Goal: Task Accomplishment & Management: Manage account settings

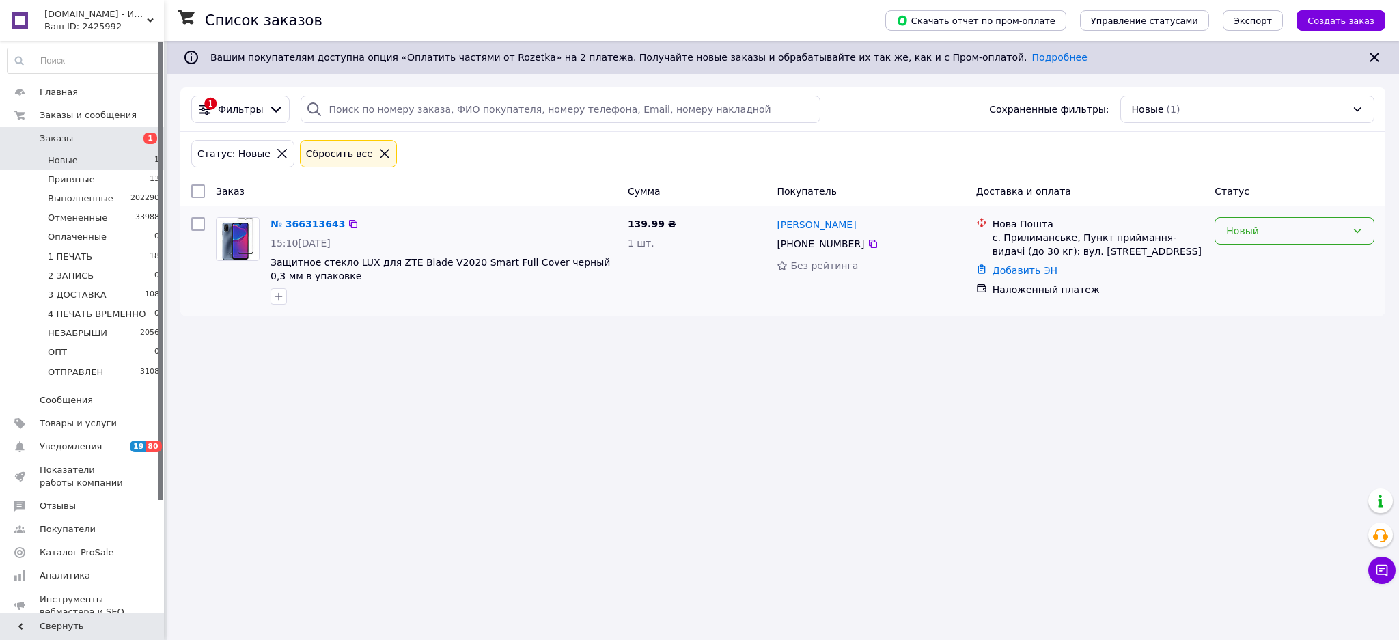
click at [1230, 238] on div "Новый" at bounding box center [1287, 230] width 120 height 15
click at [1262, 259] on li "Принят" at bounding box center [1295, 261] width 159 height 25
click at [112, 178] on li "Принятые 13" at bounding box center [83, 179] width 167 height 19
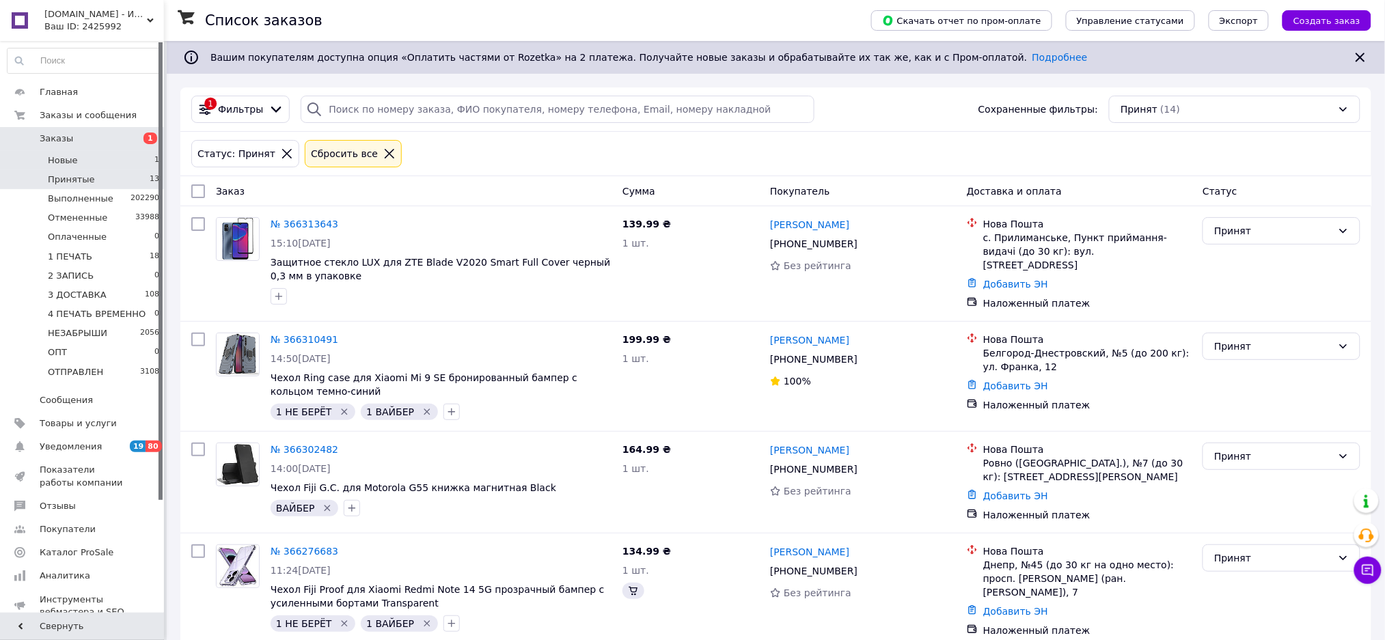
click at [142, 157] on li "Новые 1" at bounding box center [83, 160] width 167 height 19
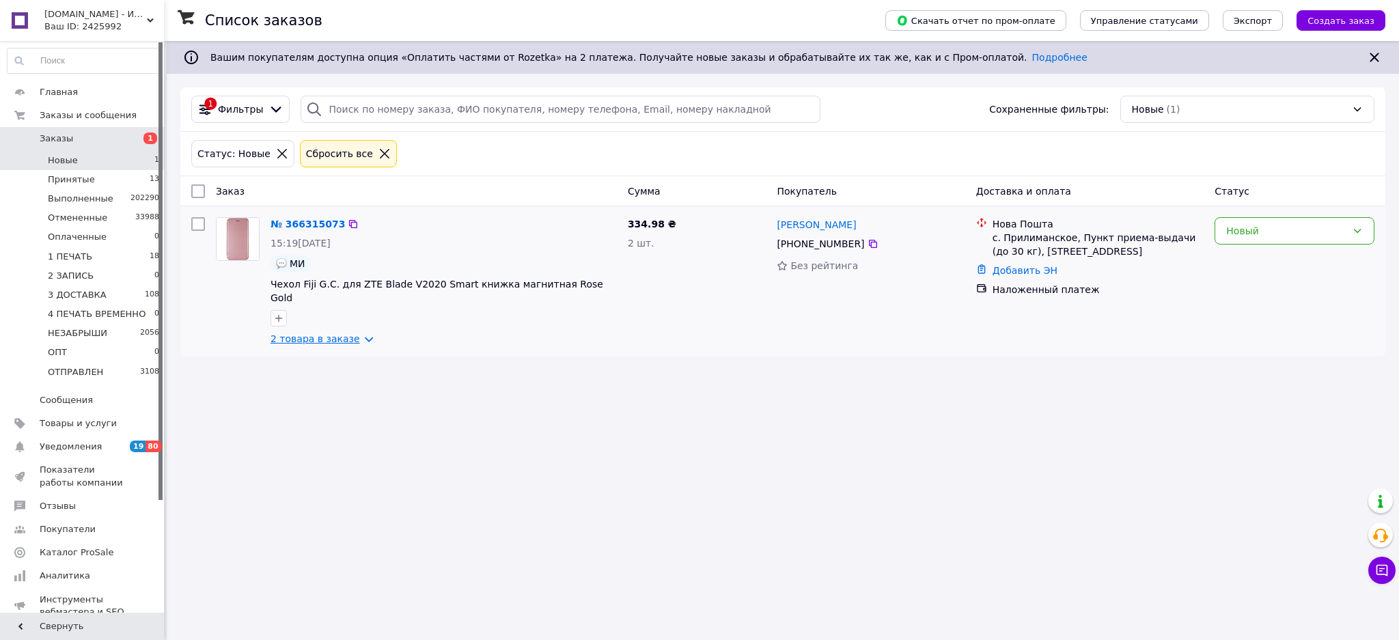
click at [338, 333] on link "2 товара в заказе" at bounding box center [316, 338] width 90 height 11
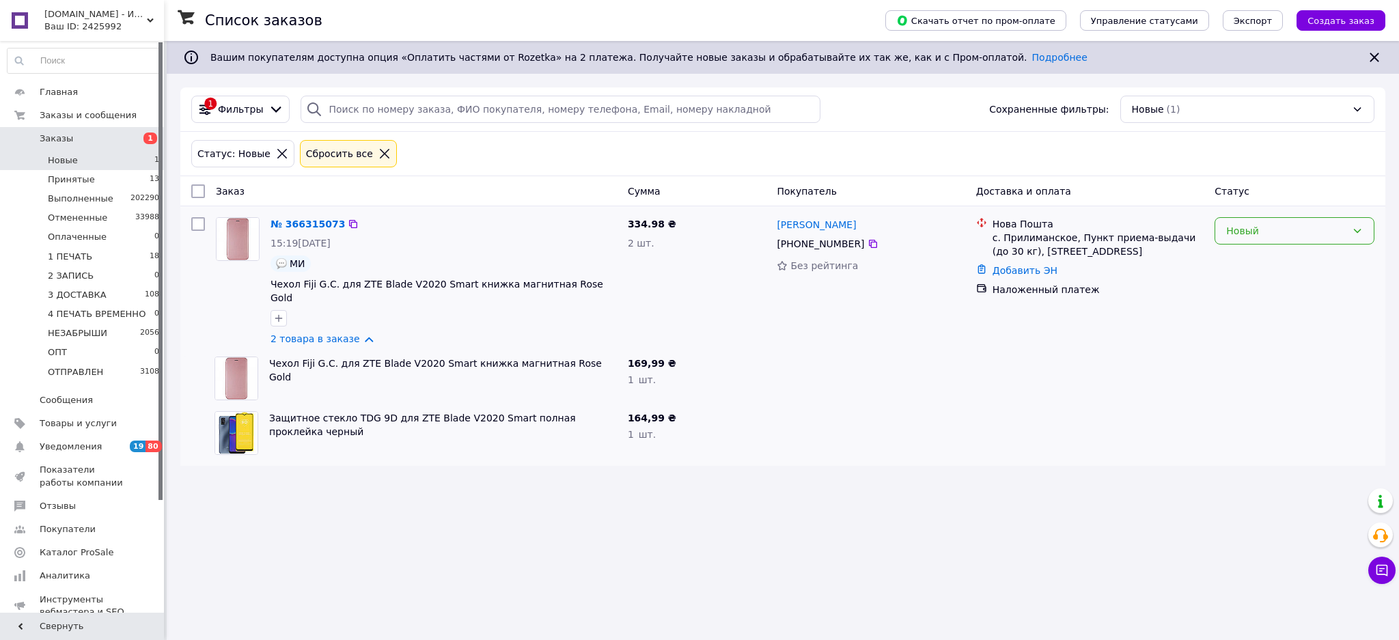
click at [1240, 237] on div "Новый" at bounding box center [1287, 230] width 120 height 15
click at [1270, 348] on li "1 ПЕЧАТЬ" at bounding box center [1295, 359] width 159 height 25
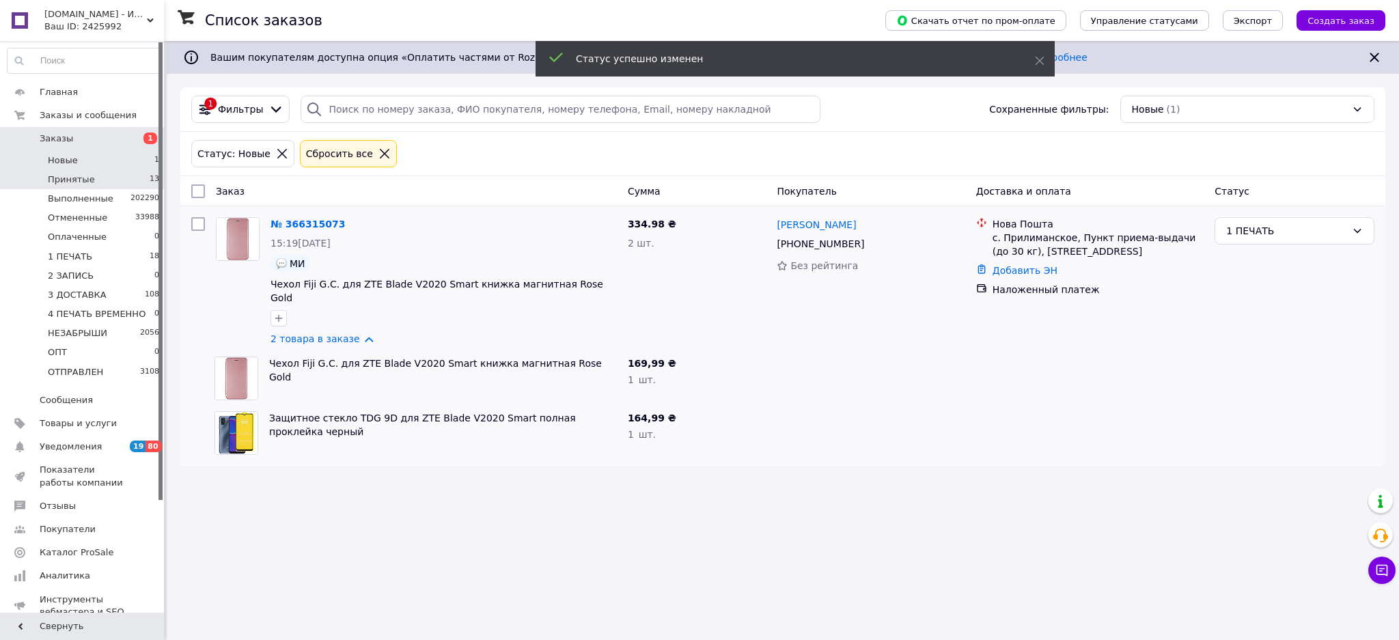
click at [135, 181] on li "Принятые 13" at bounding box center [83, 179] width 167 height 19
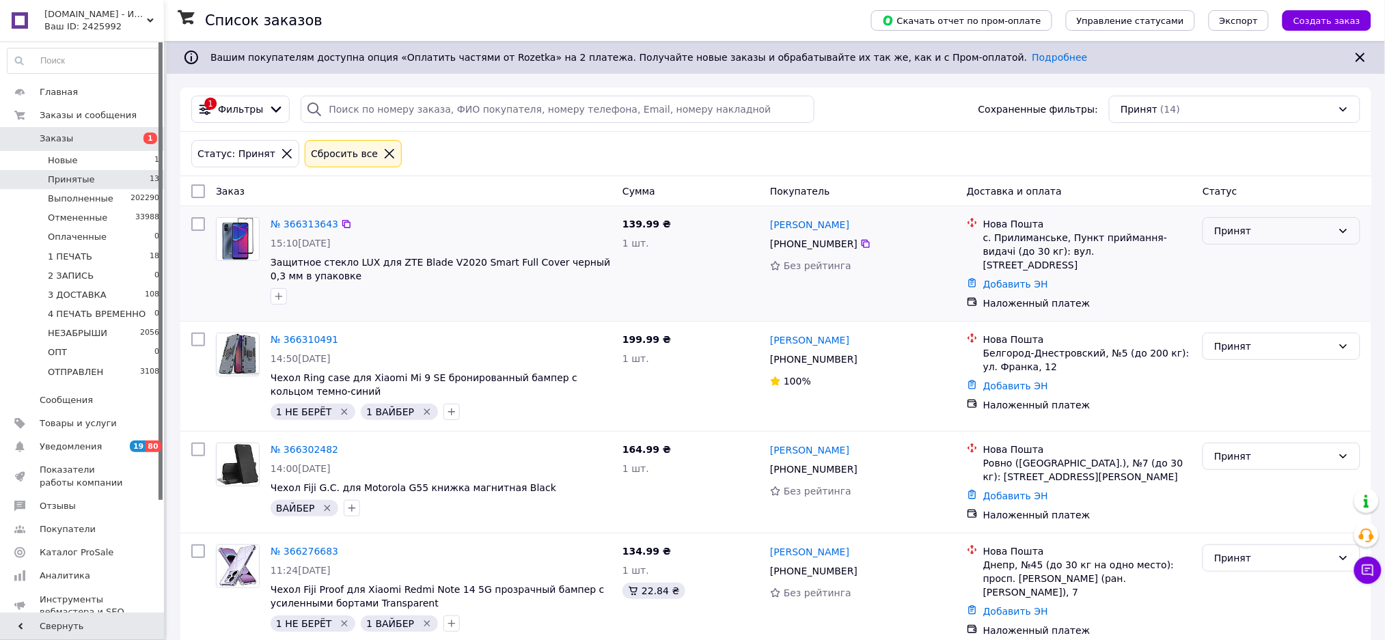
click at [1278, 230] on div "Принят" at bounding box center [1273, 230] width 118 height 15
click at [1254, 279] on li "Отменен" at bounding box center [1282, 285] width 156 height 25
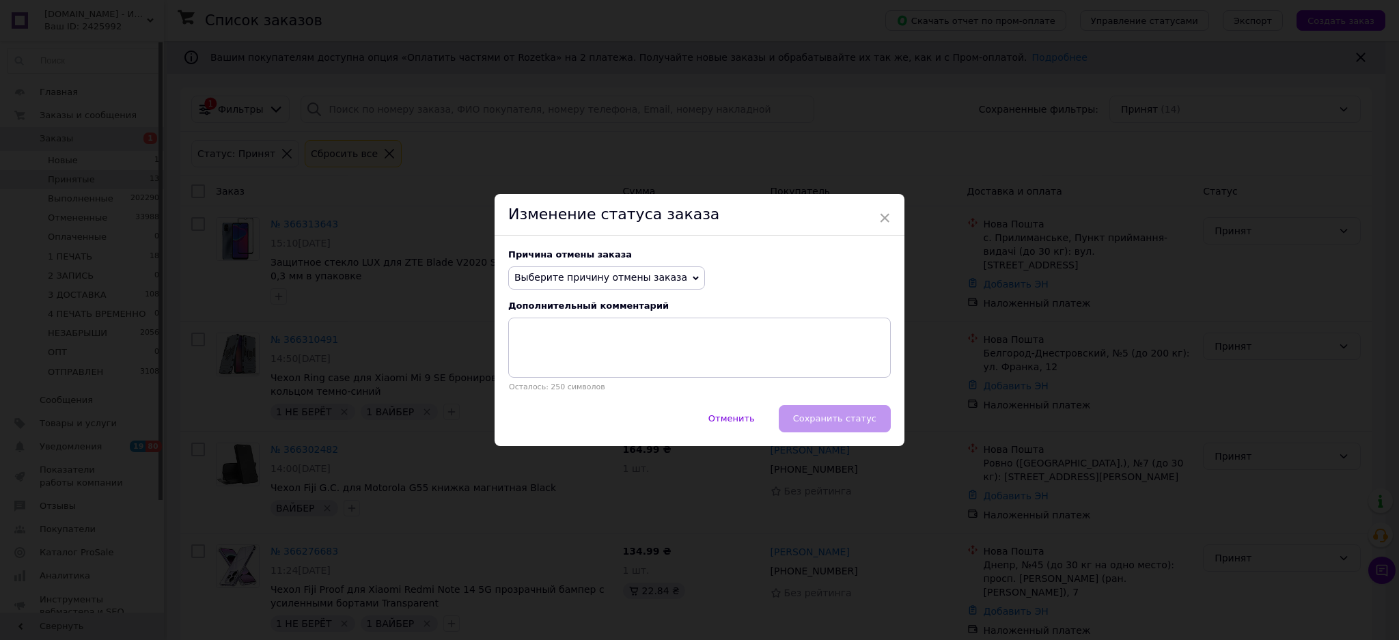
click at [590, 266] on span "Выберите причину отмены заказа" at bounding box center [606, 277] width 197 height 23
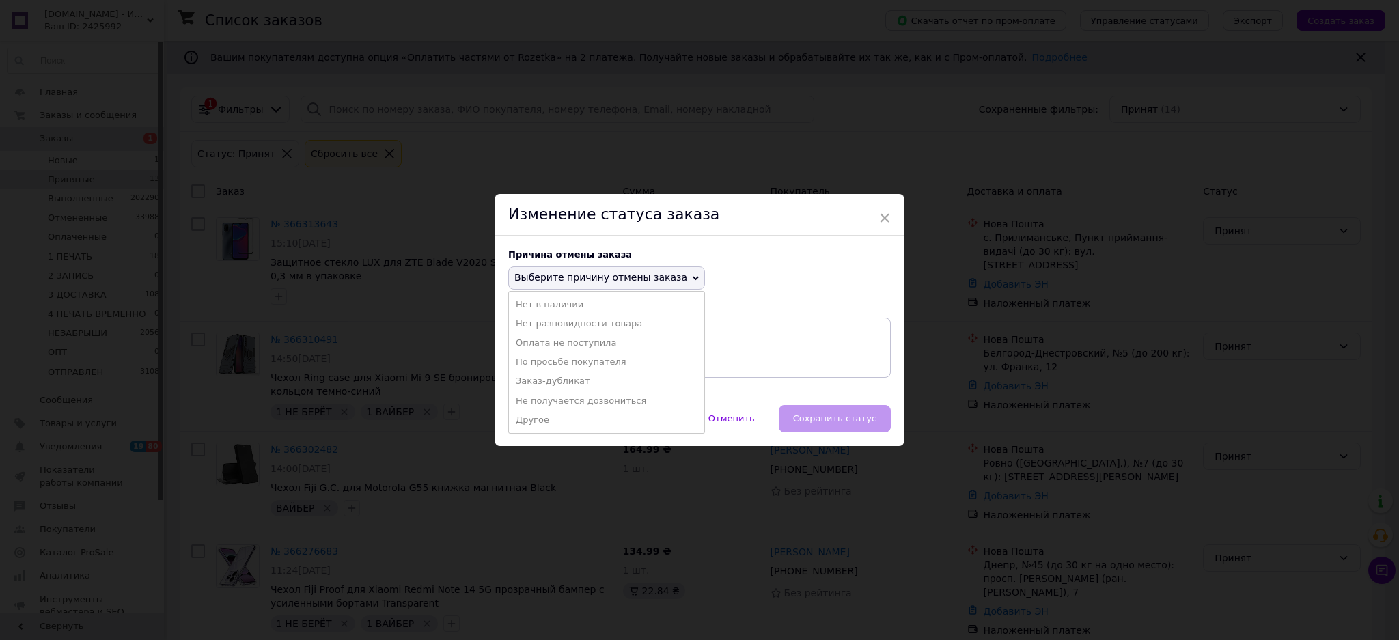
drag, startPoint x: 570, startPoint y: 378, endPoint x: 761, endPoint y: 389, distance: 191.7
click at [569, 378] on li "Заказ-дубликат" at bounding box center [606, 381] width 195 height 19
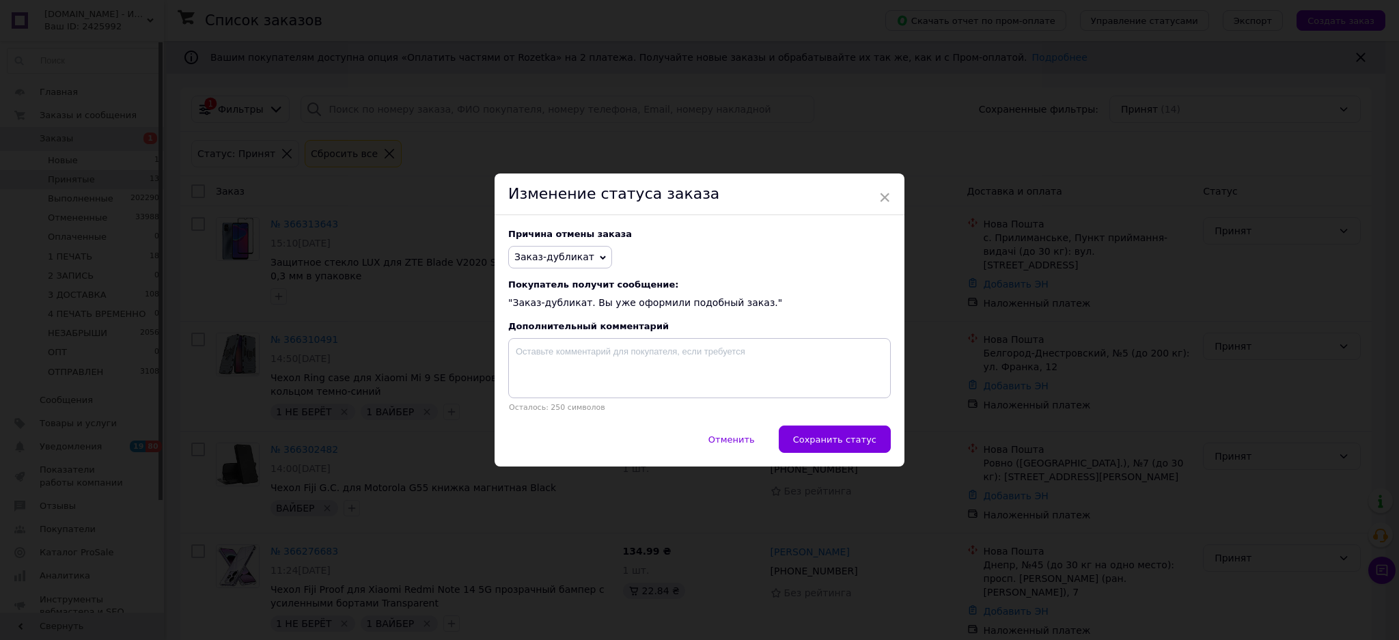
click at [847, 435] on button "Сохранить статус" at bounding box center [835, 439] width 112 height 27
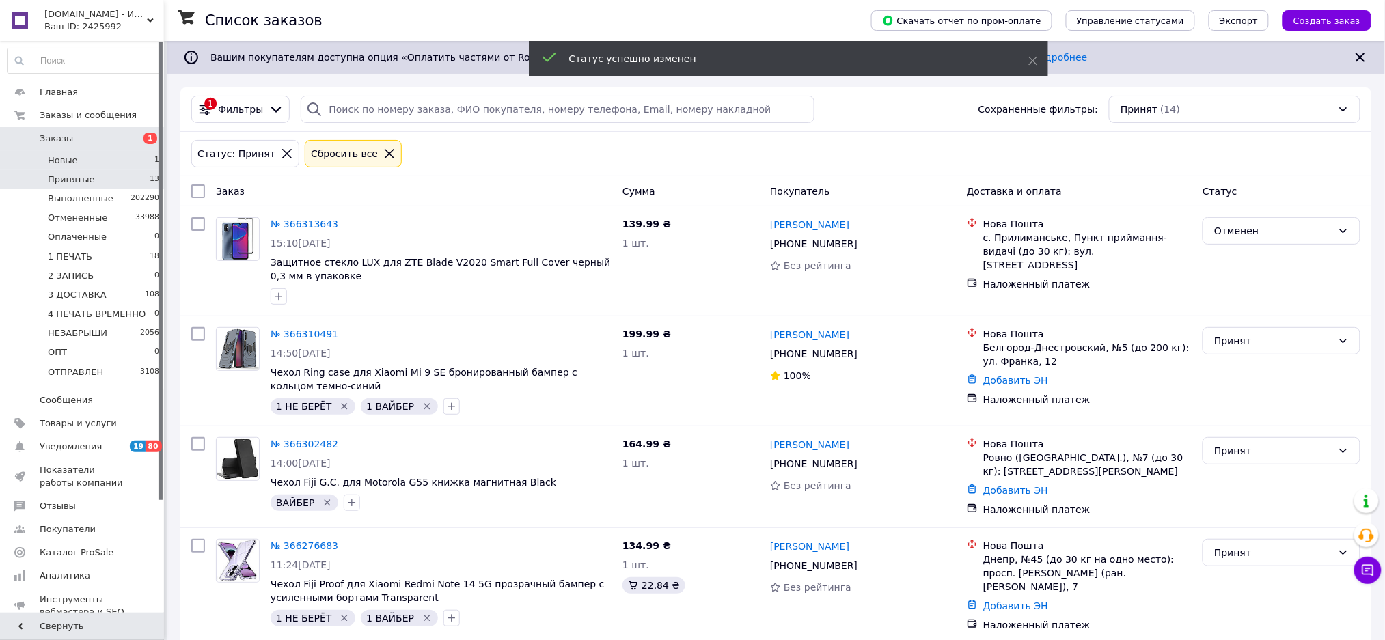
click at [124, 161] on li "Новые 1" at bounding box center [83, 160] width 167 height 19
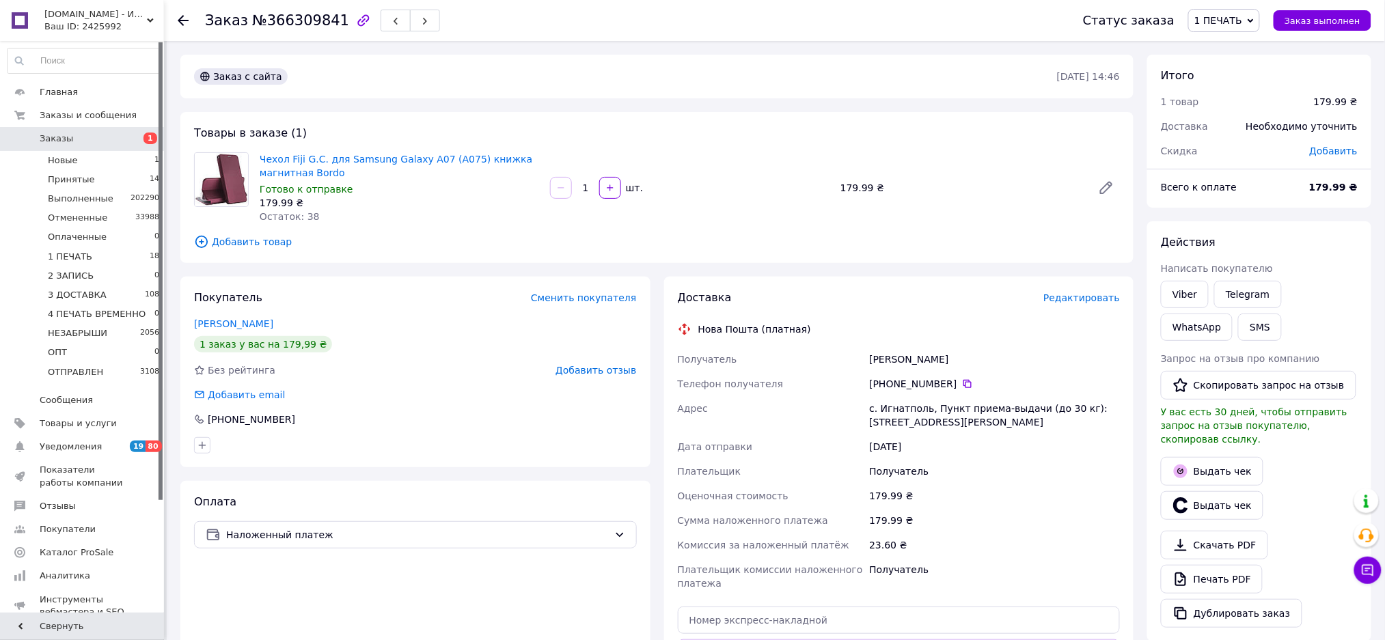
click at [1242, 16] on span "1 ПЕЧАТЬ" at bounding box center [1218, 20] width 48 height 11
click at [1250, 87] on li "Отменен" at bounding box center [1244, 89] width 111 height 20
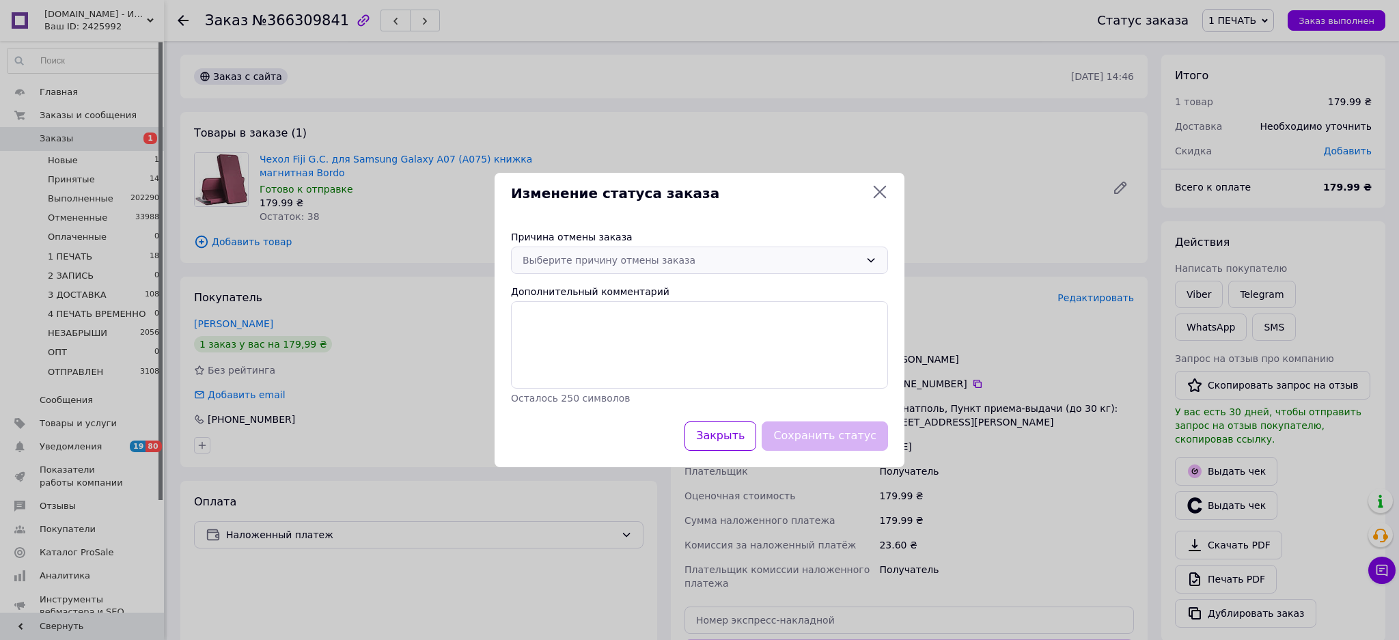
click at [670, 271] on div "Выберите причину отмены заказа" at bounding box center [699, 260] width 377 height 27
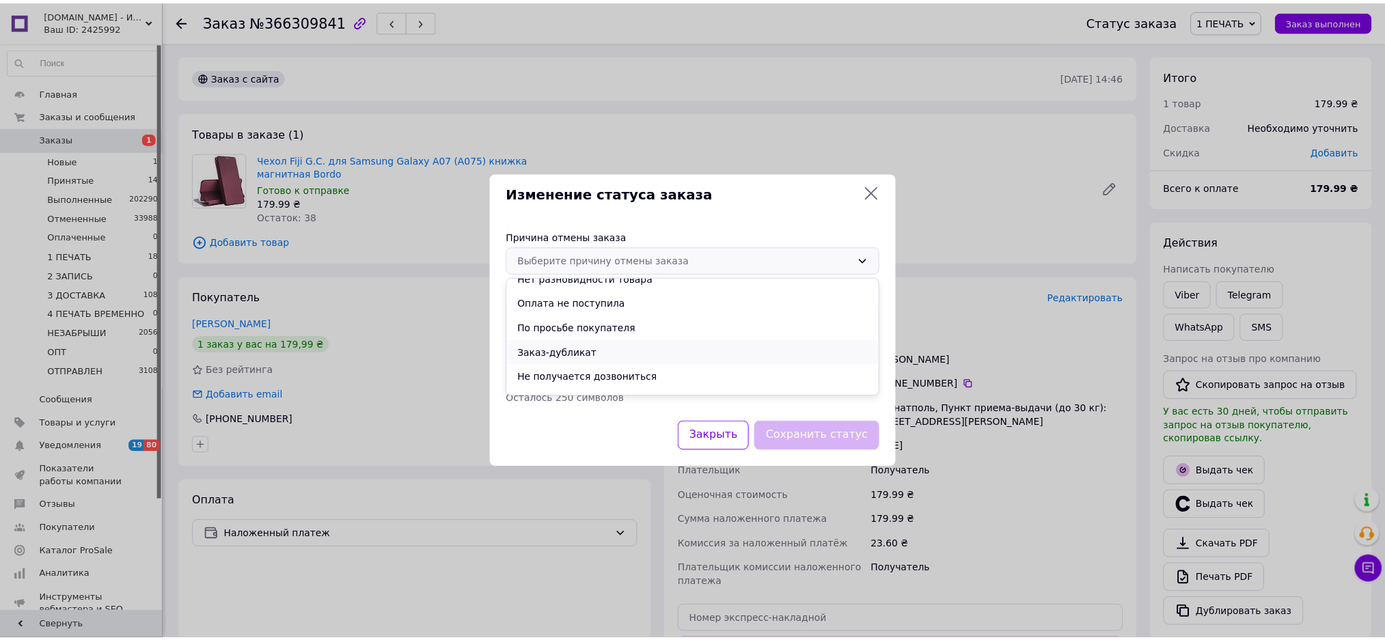
scroll to position [53, 0]
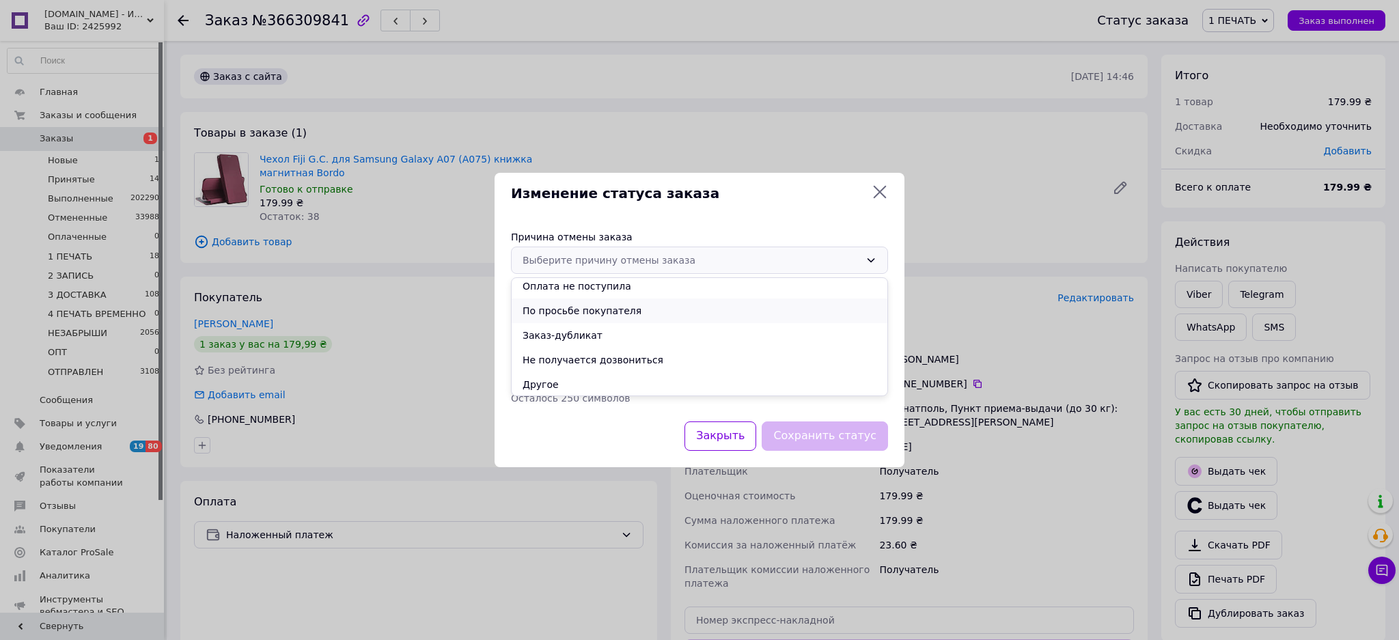
click at [625, 305] on li "По просьбе покупателя" at bounding box center [700, 311] width 376 height 25
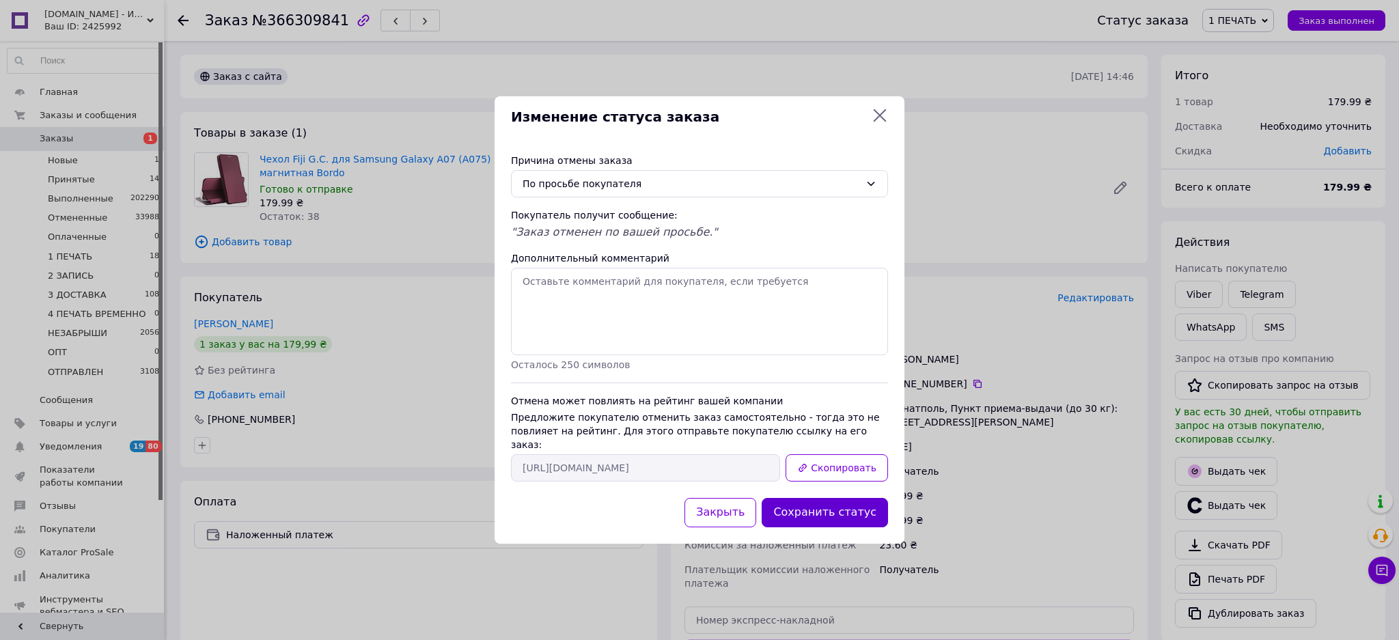
click at [849, 500] on button "Сохранить статус" at bounding box center [825, 512] width 126 height 29
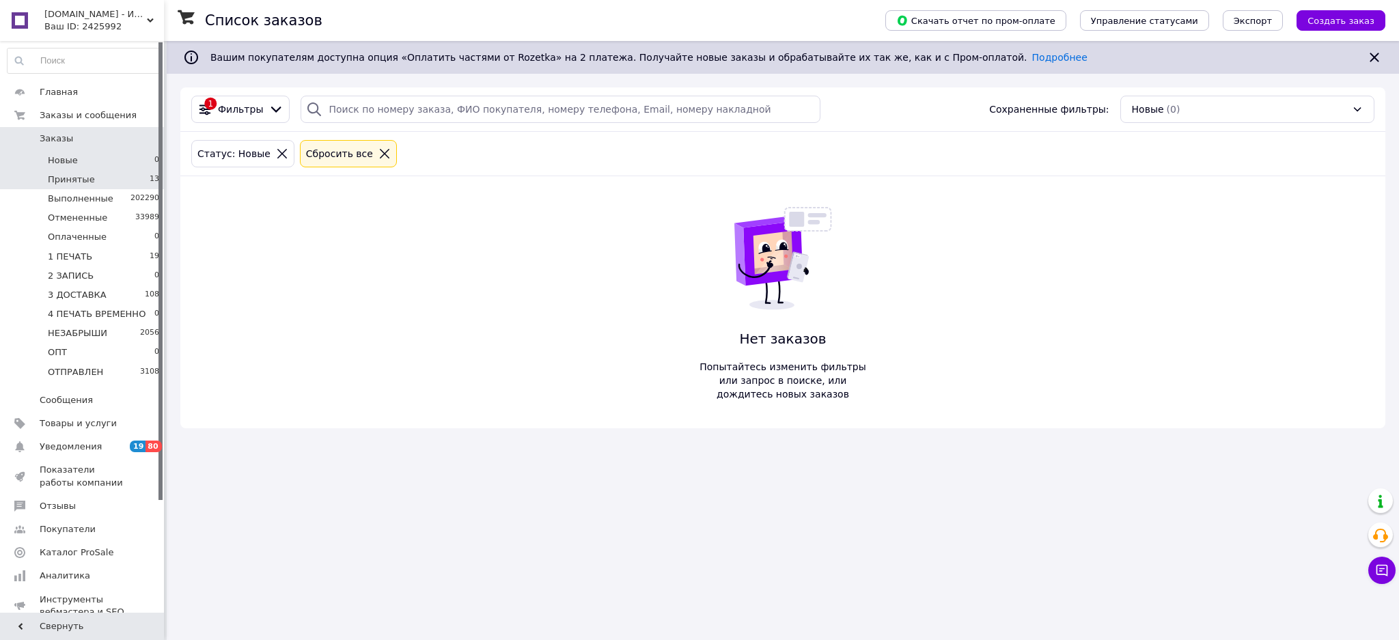
click at [97, 175] on li "Принятые 13" at bounding box center [83, 179] width 167 height 19
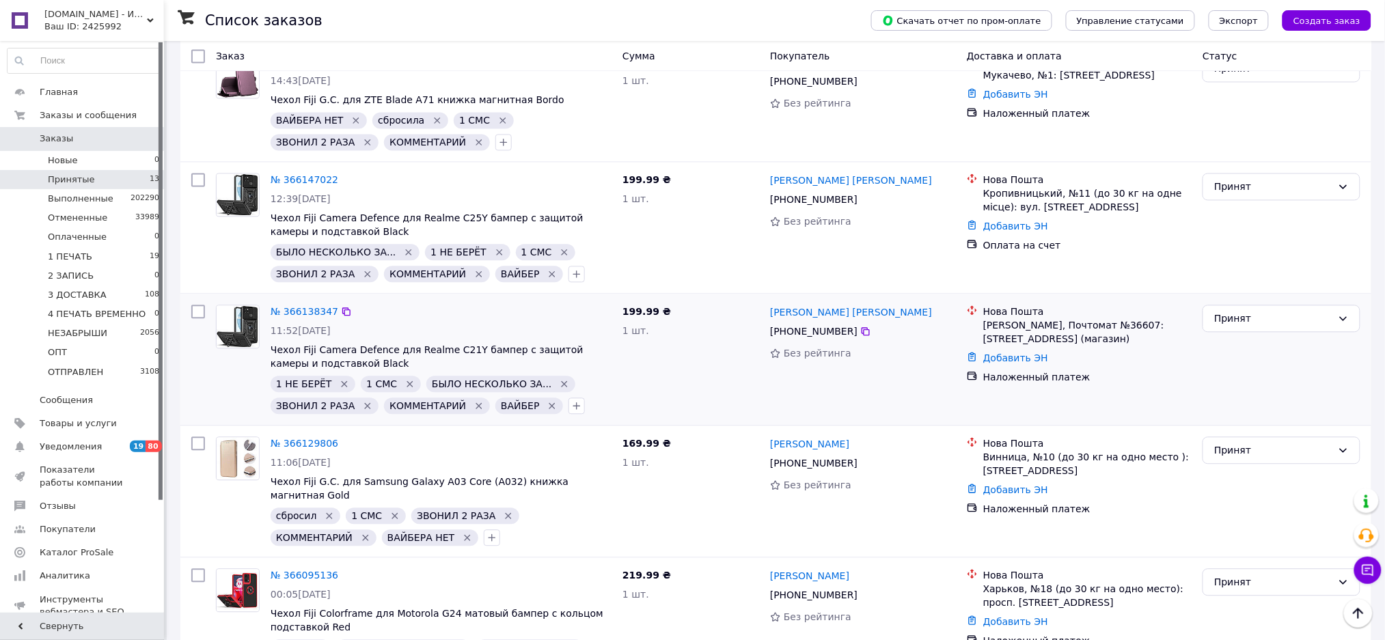
scroll to position [1121, 0]
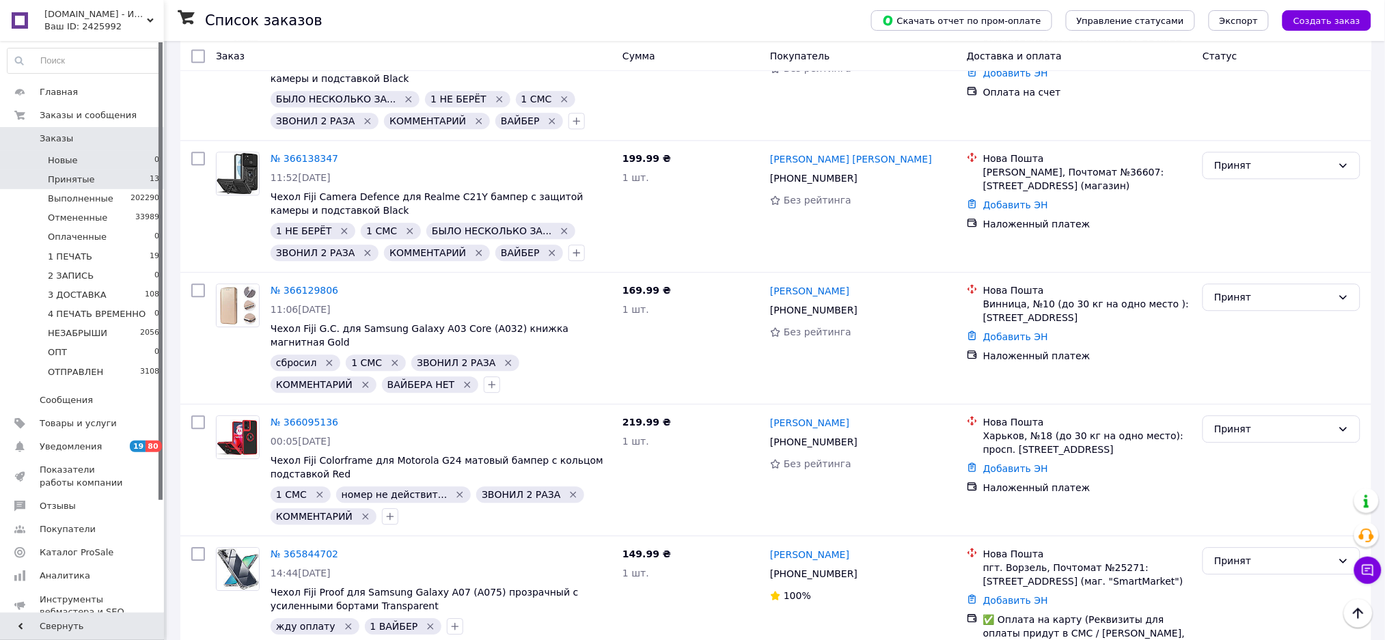
click at [116, 158] on li "Новые 0" at bounding box center [83, 160] width 167 height 19
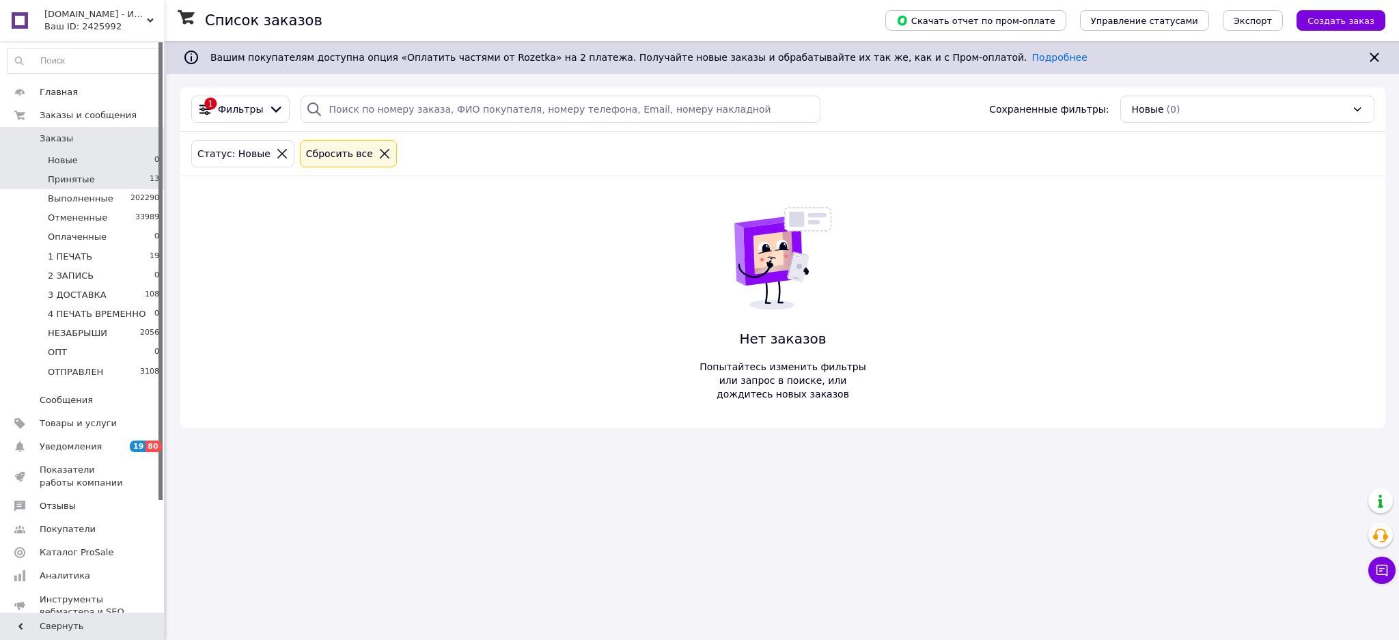
click at [113, 176] on li "Принятые 13" at bounding box center [83, 179] width 167 height 19
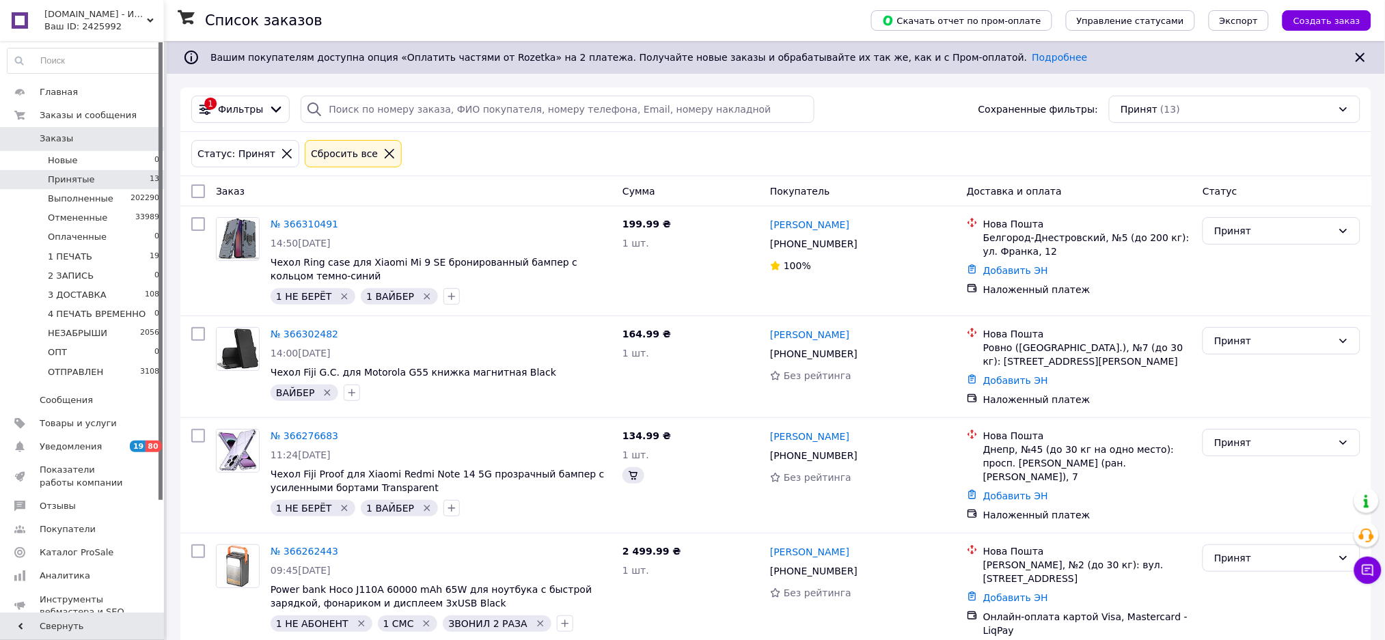
click at [131, 156] on li "Новые 0" at bounding box center [83, 160] width 167 height 19
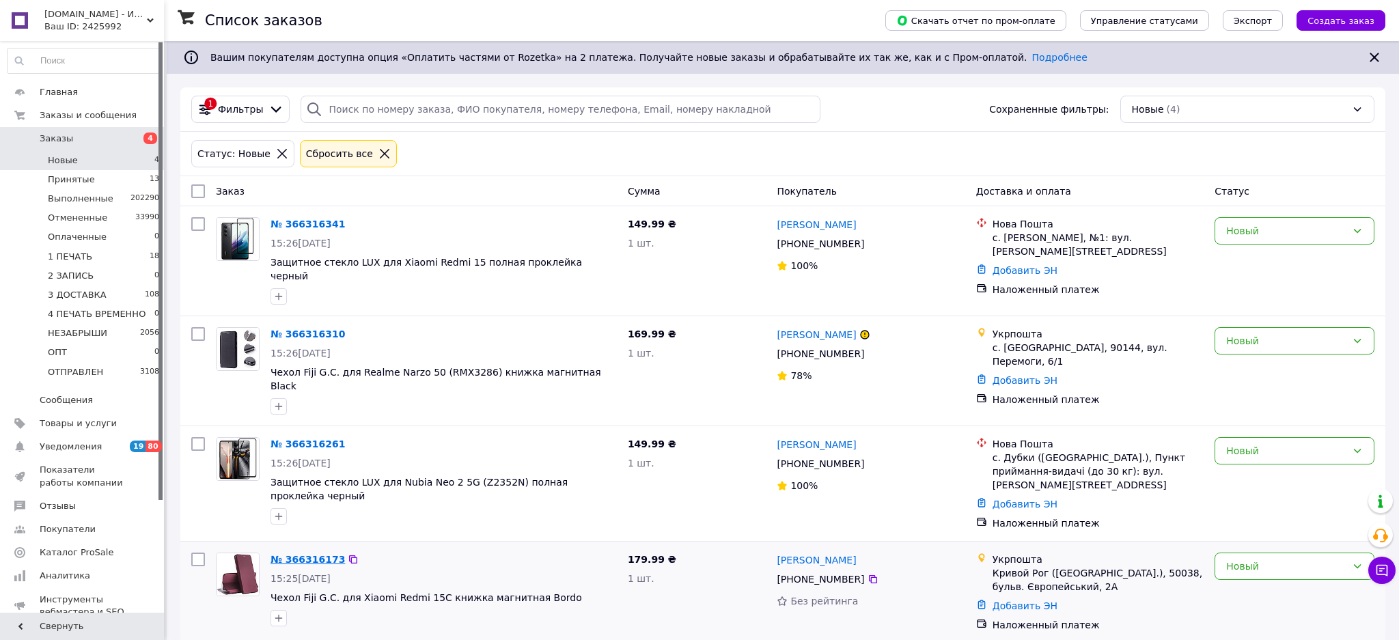
click at [310, 554] on link "№ 366316173" at bounding box center [308, 559] width 74 height 11
click at [308, 439] on link "№ 366316261" at bounding box center [308, 444] width 74 height 11
click at [296, 329] on link "№ 366316310" at bounding box center [308, 334] width 74 height 11
click at [303, 225] on link "№ 366316341" at bounding box center [308, 224] width 74 height 11
click at [197, 193] on input "checkbox" at bounding box center [198, 191] width 14 height 14
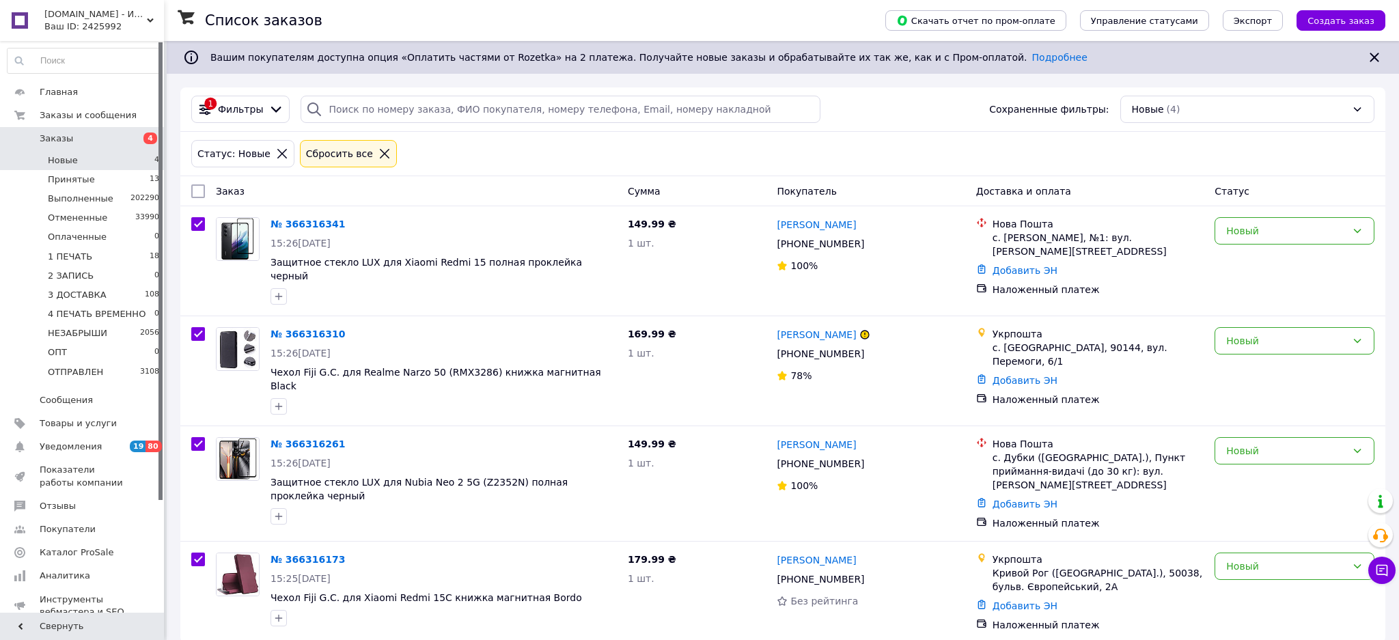
checkbox input "true"
drag, startPoint x: 197, startPoint y: 193, endPoint x: 339, endPoint y: 203, distance: 142.5
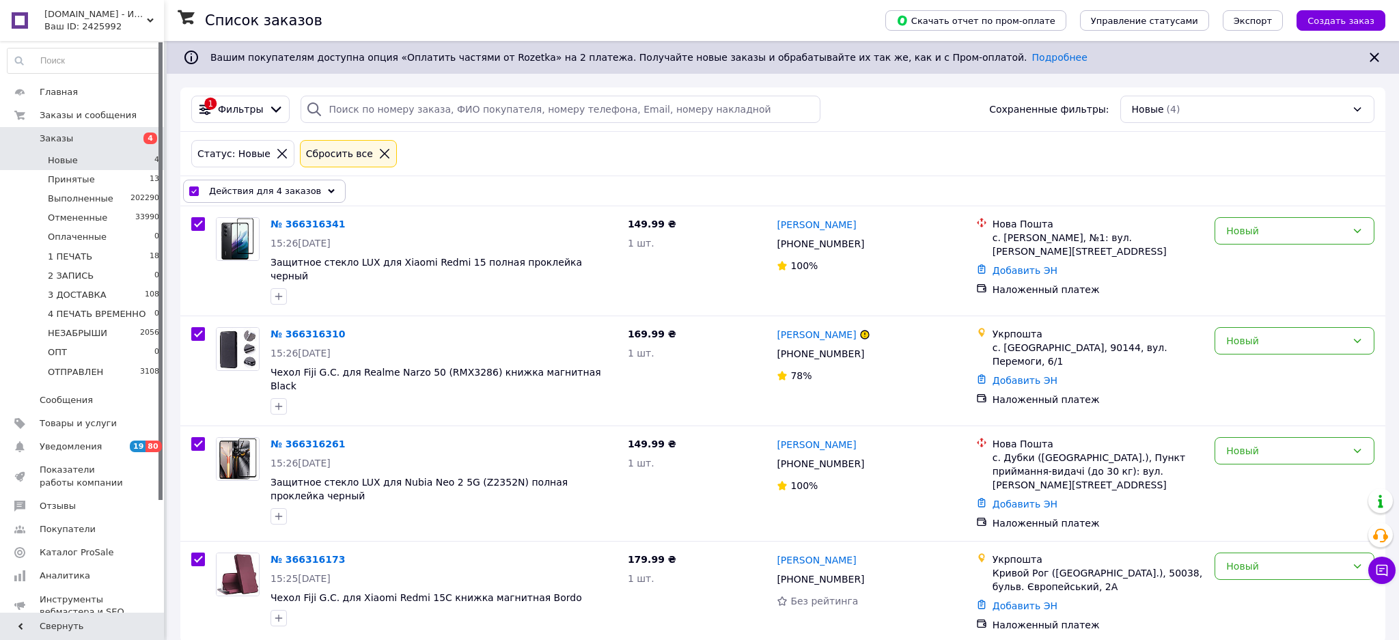
click at [255, 195] on span "Действия для 4 заказов" at bounding box center [265, 191] width 112 height 14
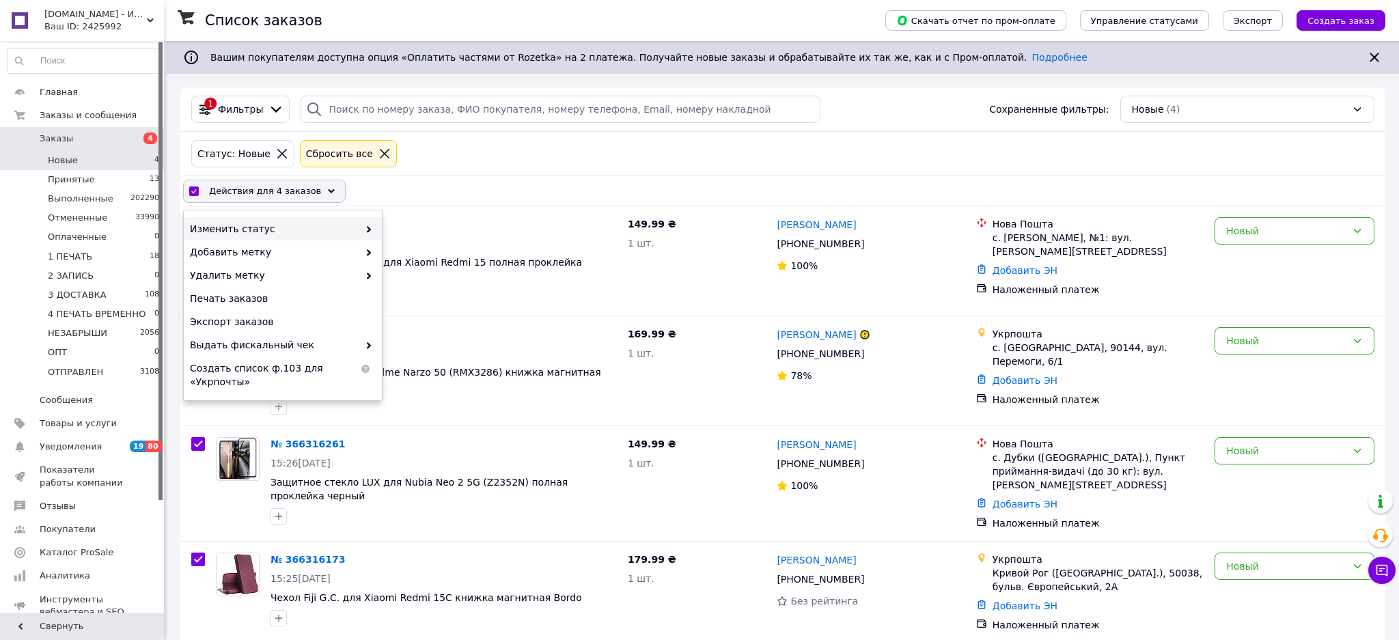
click at [351, 217] on div "Изменить статус Добавить метку Удалить метку Печать заказов Экспорт заказов Выд…" at bounding box center [283, 305] width 198 height 190
click at [355, 221] on div "Изменить статус" at bounding box center [283, 228] width 198 height 23
click at [356, 221] on div "Изменить статус" at bounding box center [283, 228] width 198 height 23
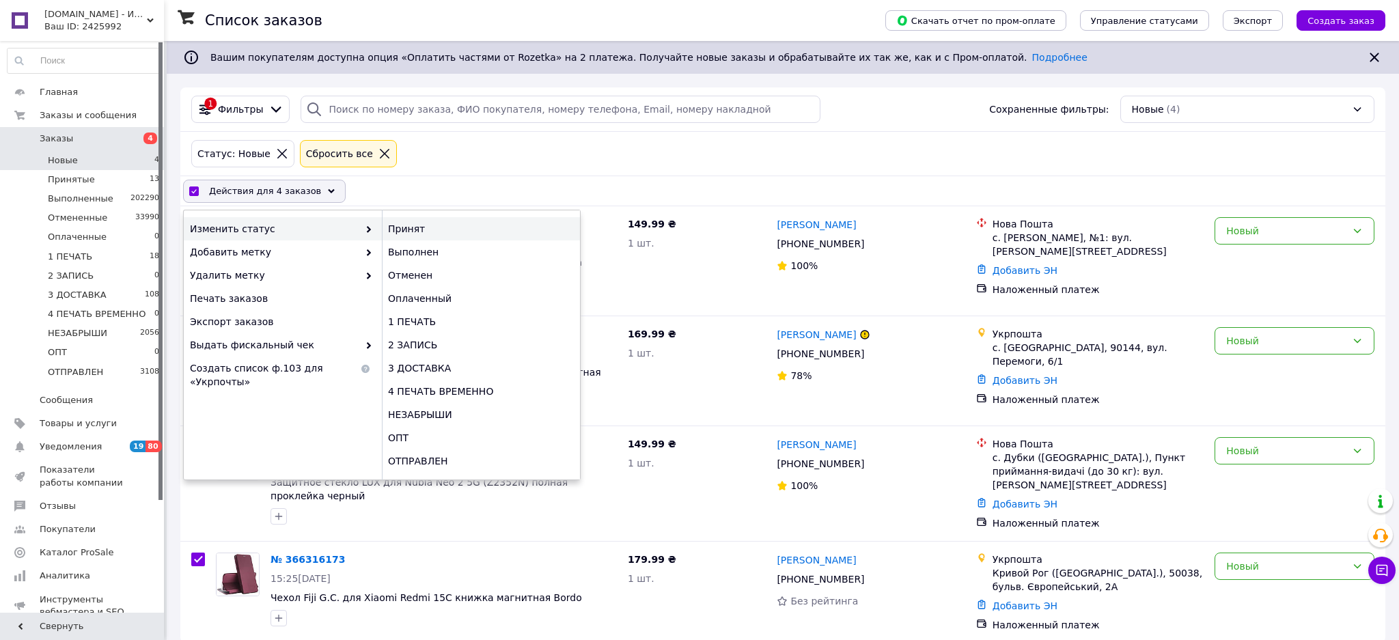
click at [449, 220] on div "Принят" at bounding box center [481, 228] width 198 height 23
checkbox input "false"
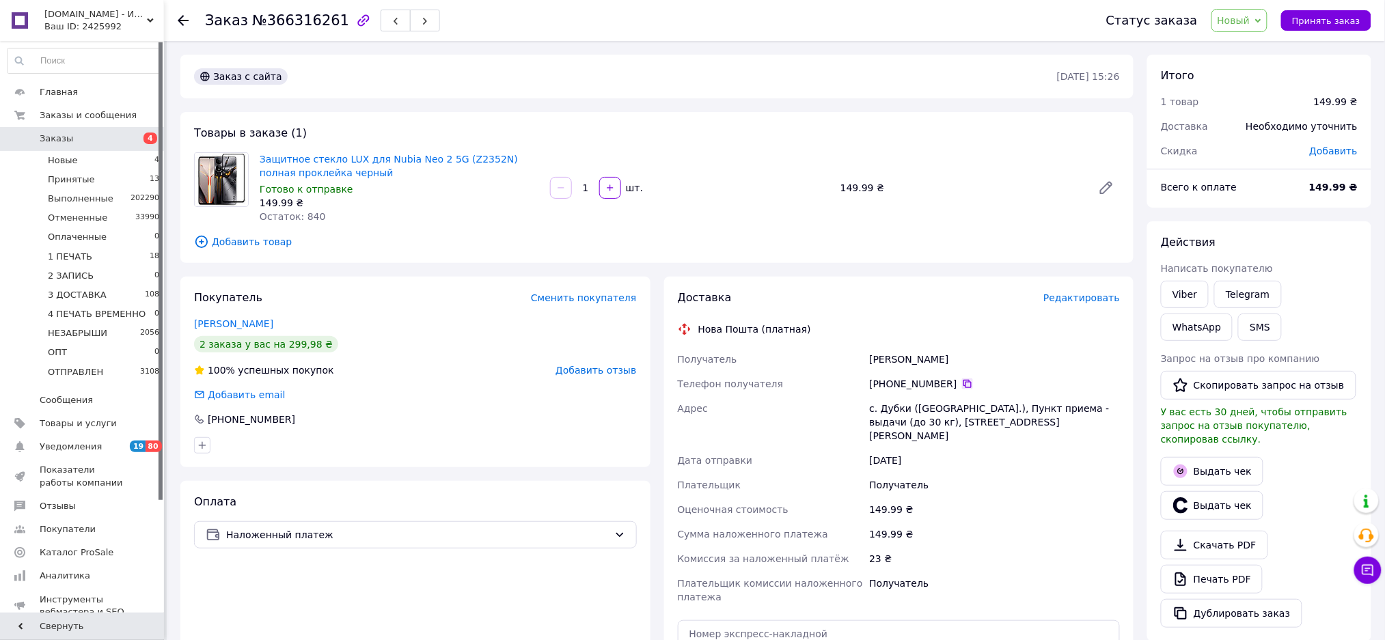
click at [963, 387] on icon at bounding box center [967, 384] width 8 height 8
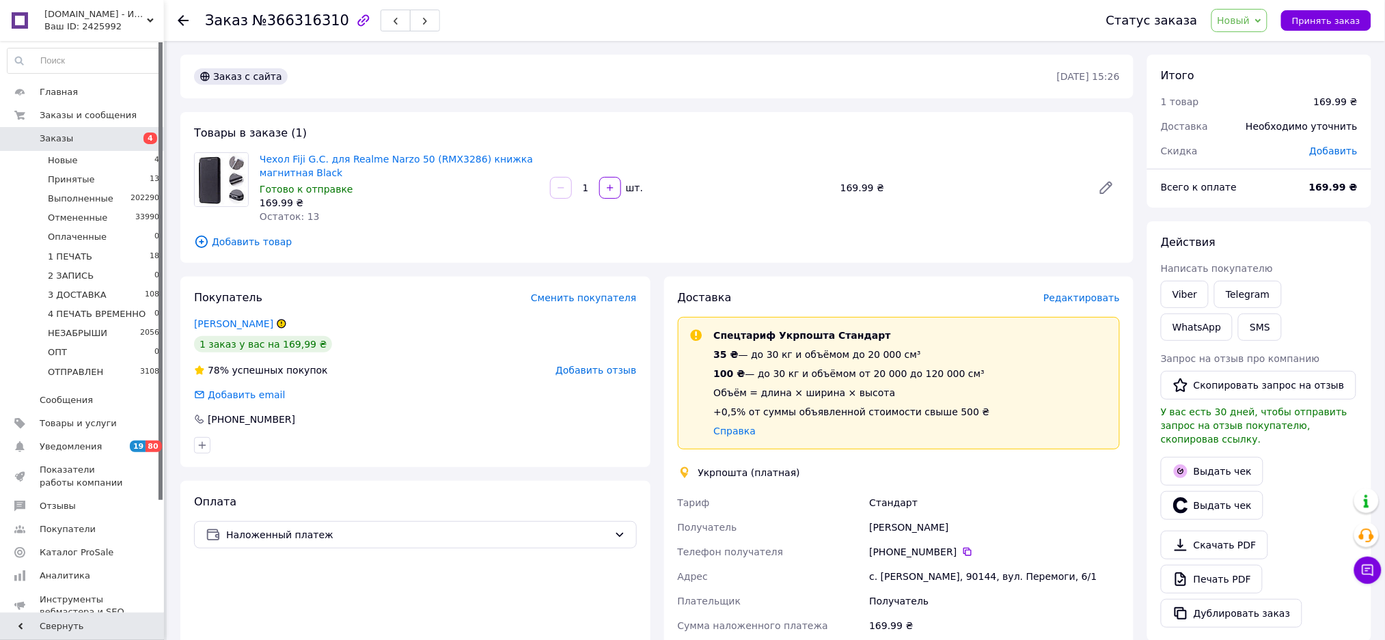
click at [1258, 10] on span "Новый" at bounding box center [1240, 20] width 57 height 23
click at [1272, 121] on li "1 ПЕЧАТЬ" at bounding box center [1267, 130] width 111 height 20
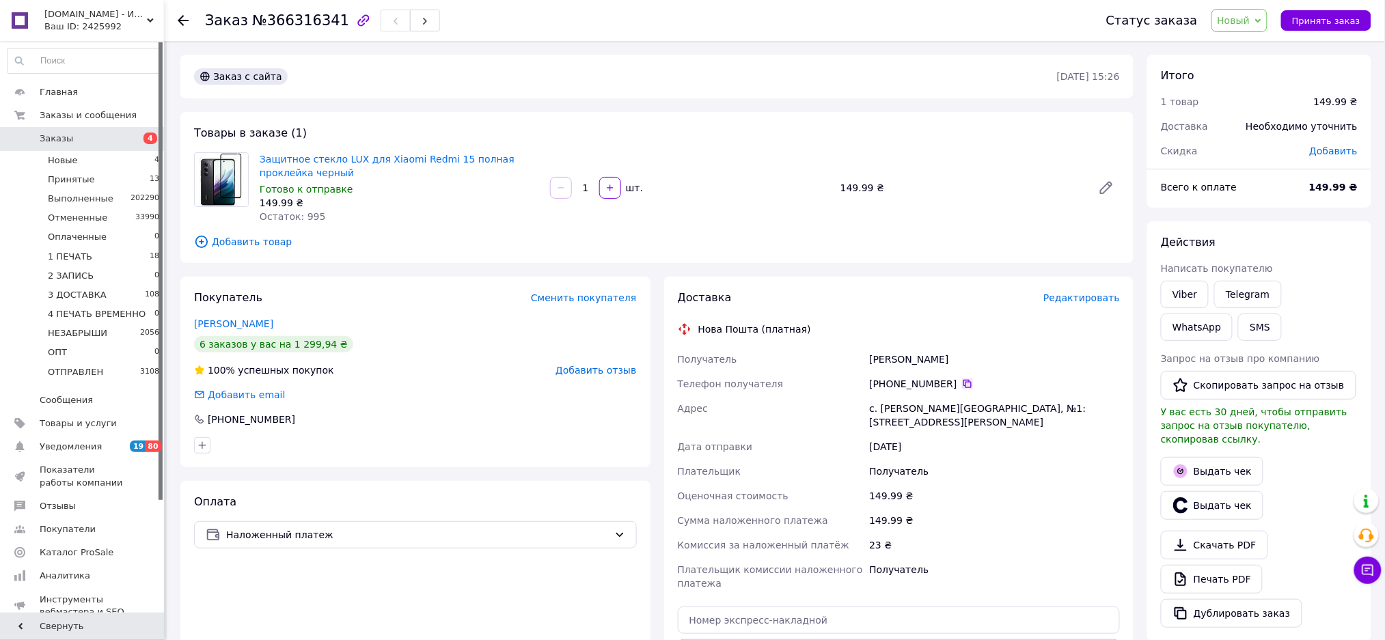
click at [962, 387] on icon at bounding box center [967, 384] width 11 height 11
click at [269, 239] on span "Добавить товар" at bounding box center [657, 241] width 926 height 15
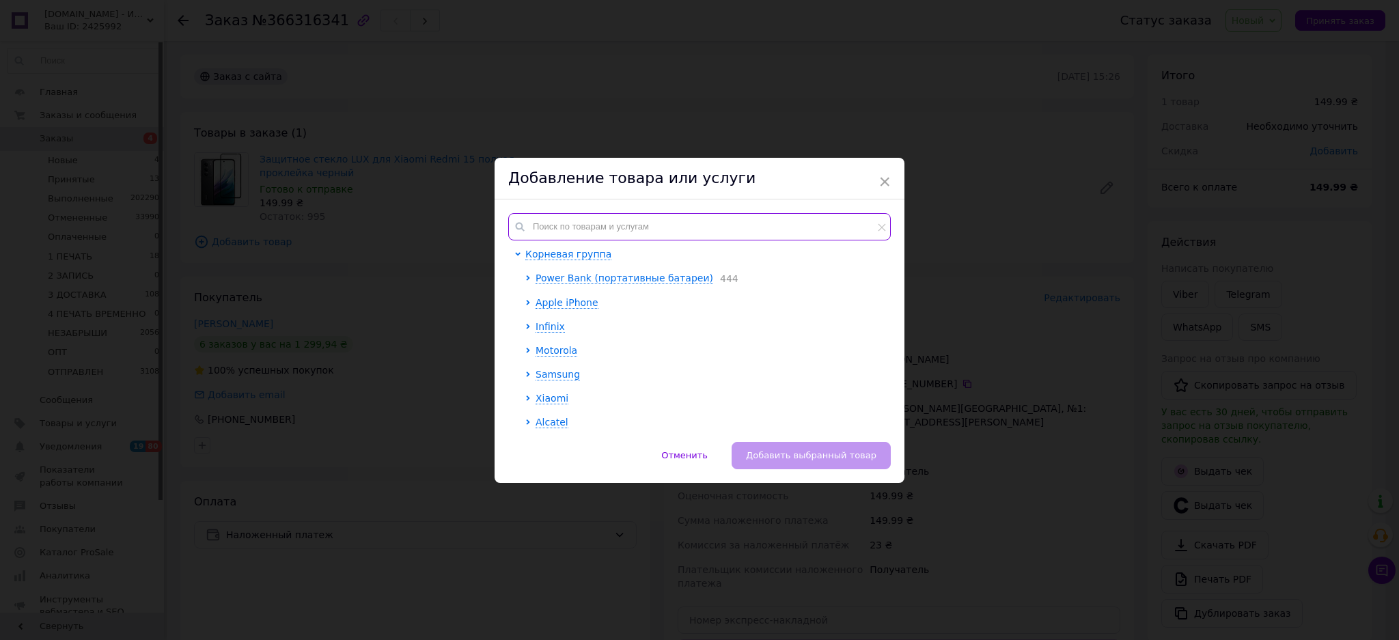
click at [623, 228] on input "text" at bounding box center [699, 226] width 383 height 27
paste input "Защитное стекло Fiji Premium для Xiaomi Redmi 15 полная проклейка Anti-Static ч…"
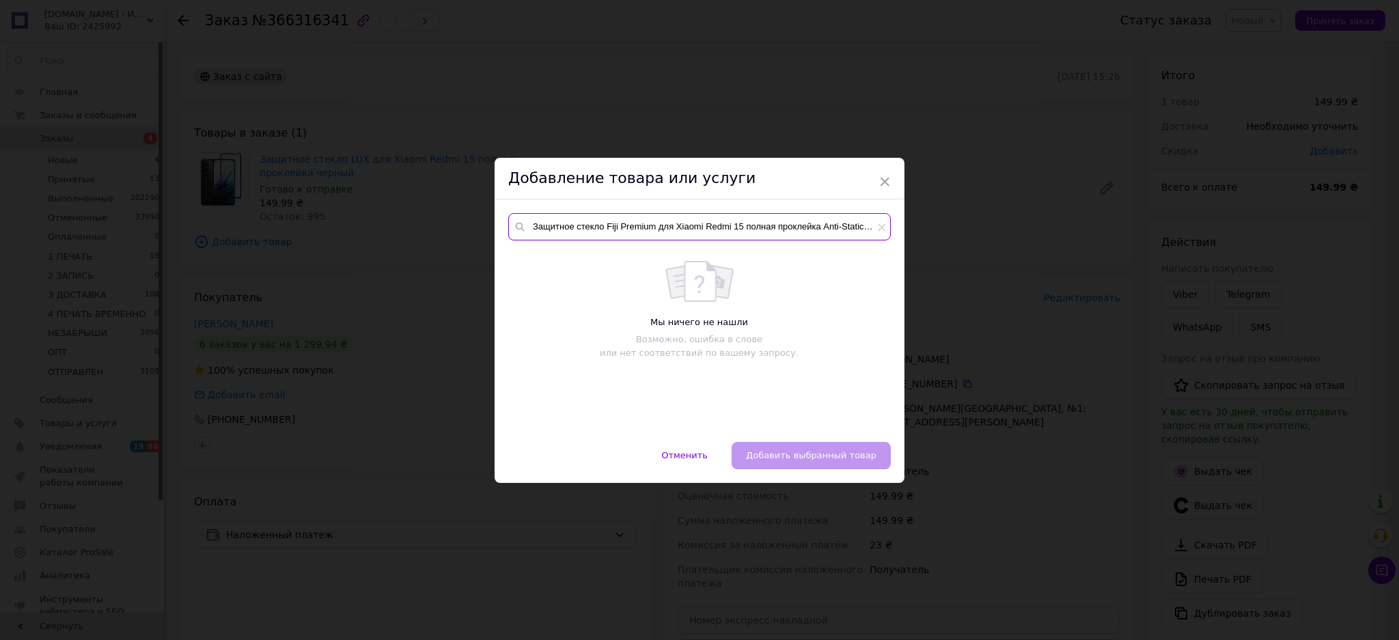
scroll to position [0, 24]
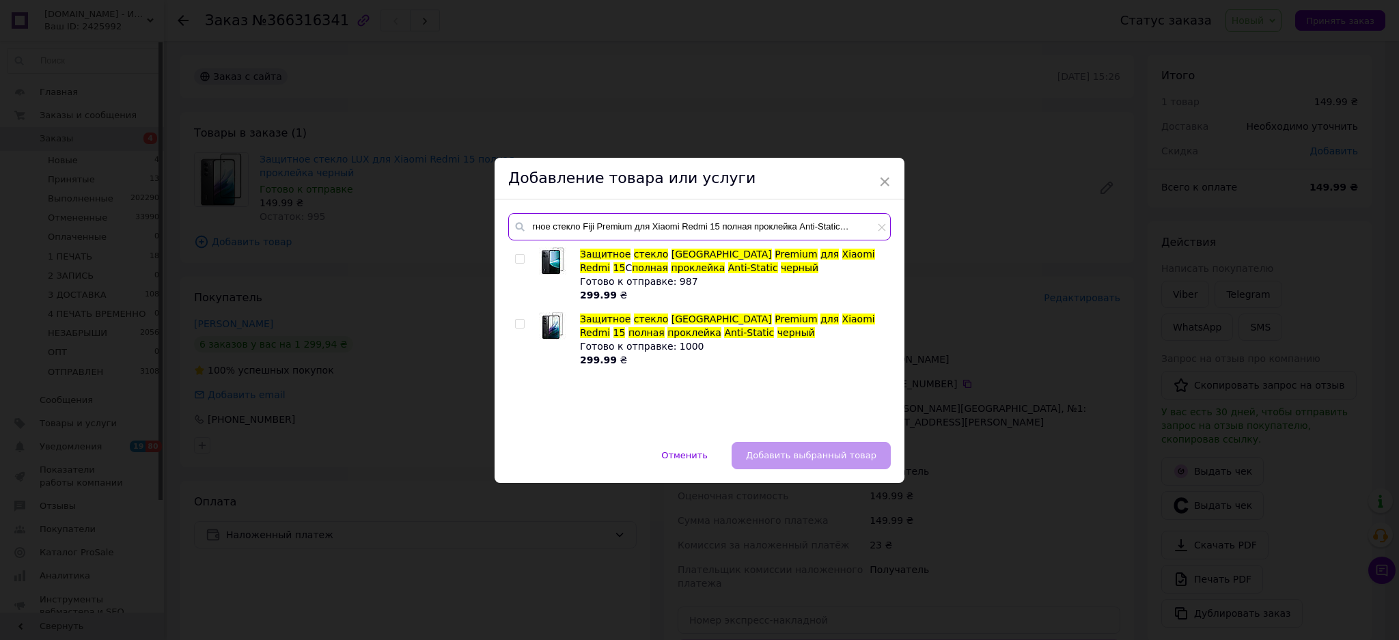
type input "Защитное стекло Fiji Premium для Xiaomi Redmi 15 полная проклейка Anti-Static ч…"
click at [520, 325] on input "checkbox" at bounding box center [519, 324] width 9 height 9
checkbox input "true"
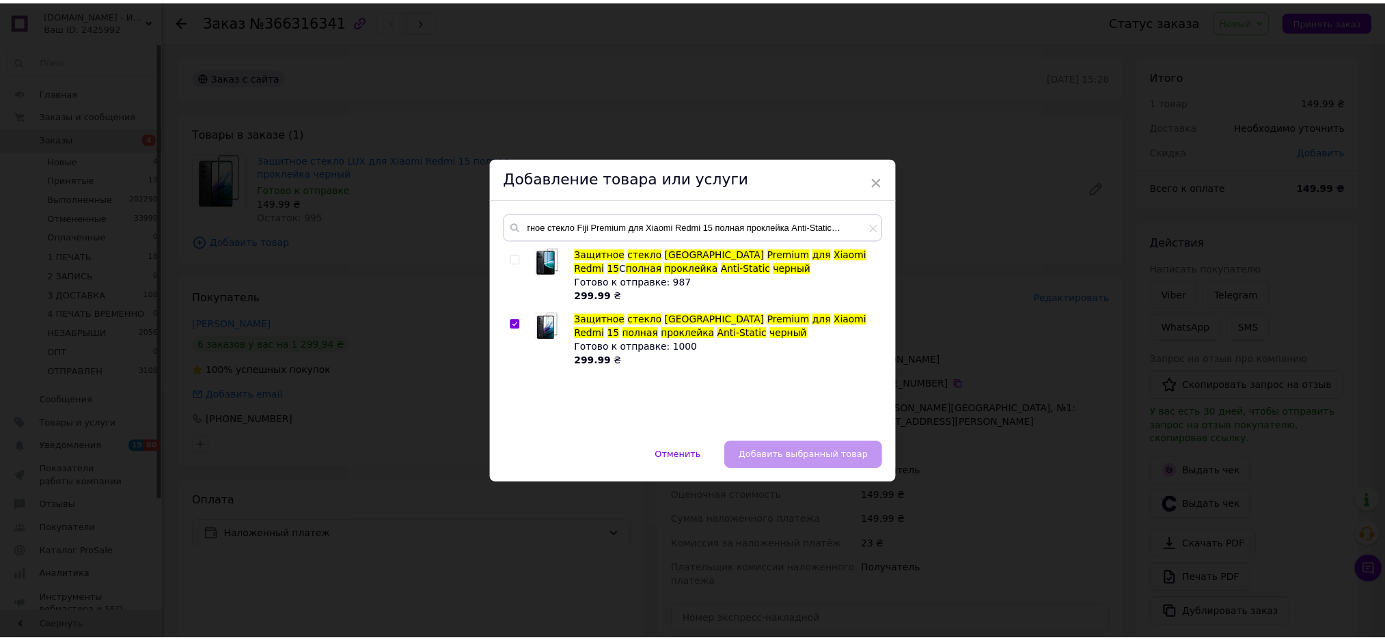
scroll to position [0, 0]
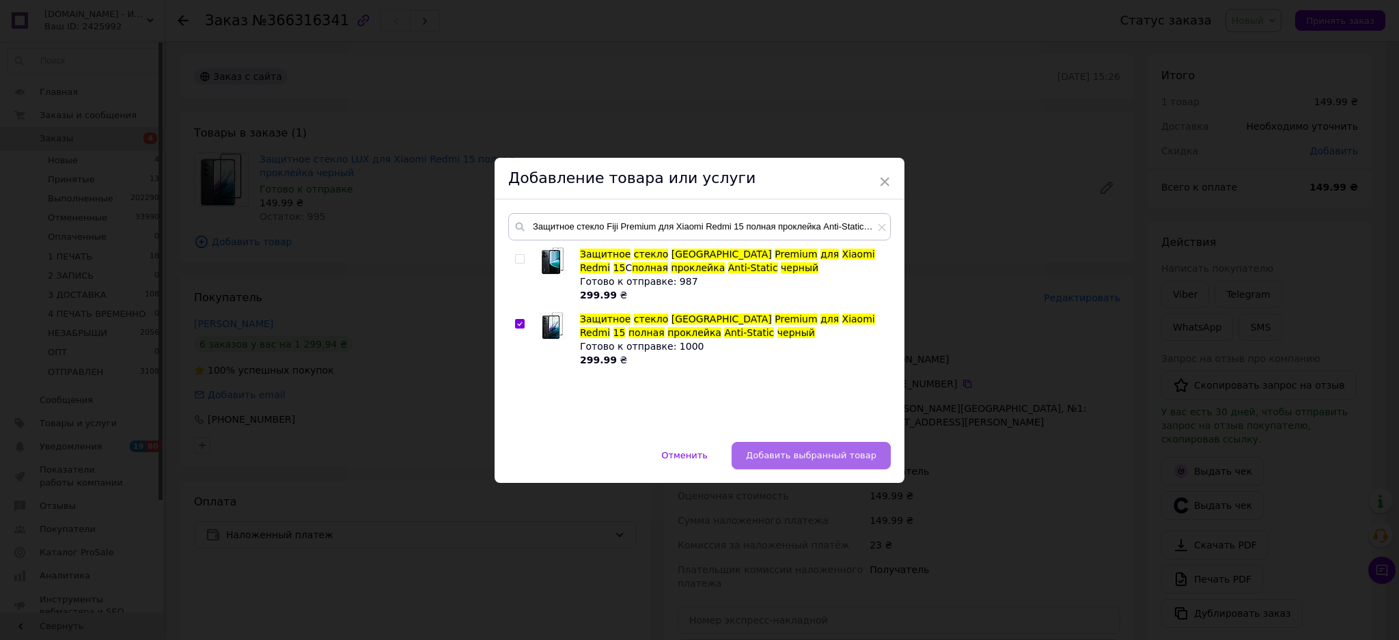
click at [827, 443] on button "Добавить выбранный товар" at bounding box center [811, 455] width 159 height 27
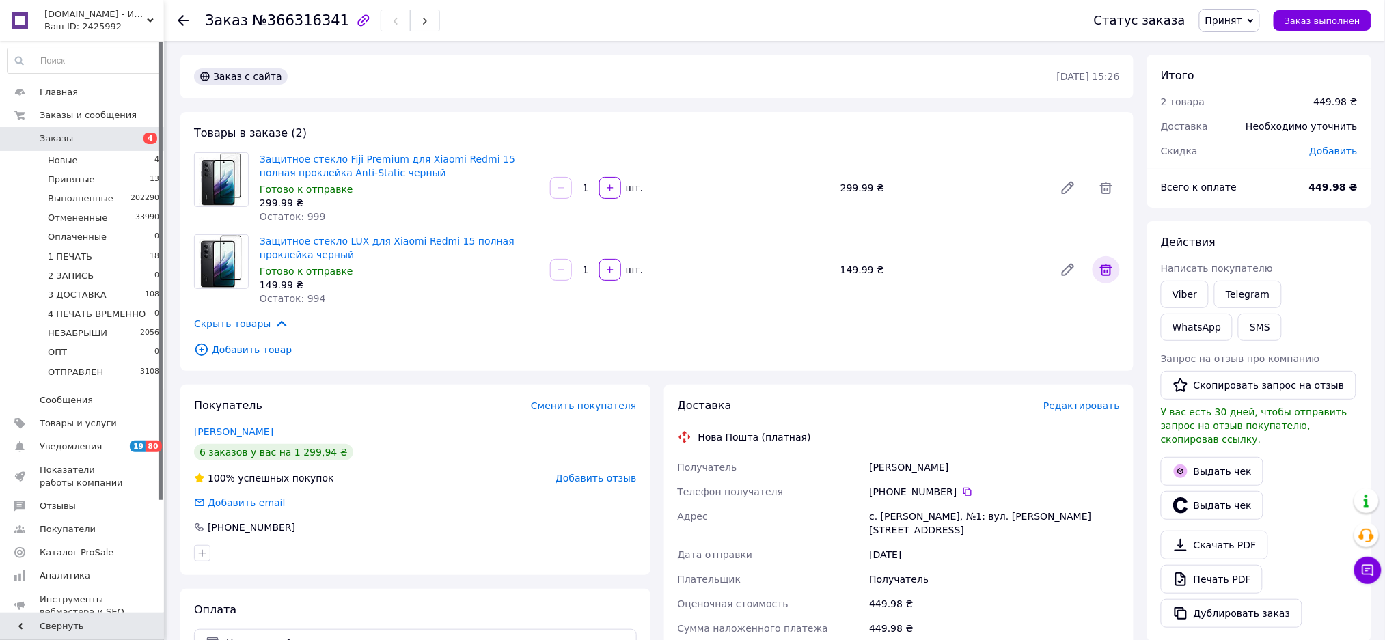
click at [1102, 278] on span at bounding box center [1106, 269] width 27 height 27
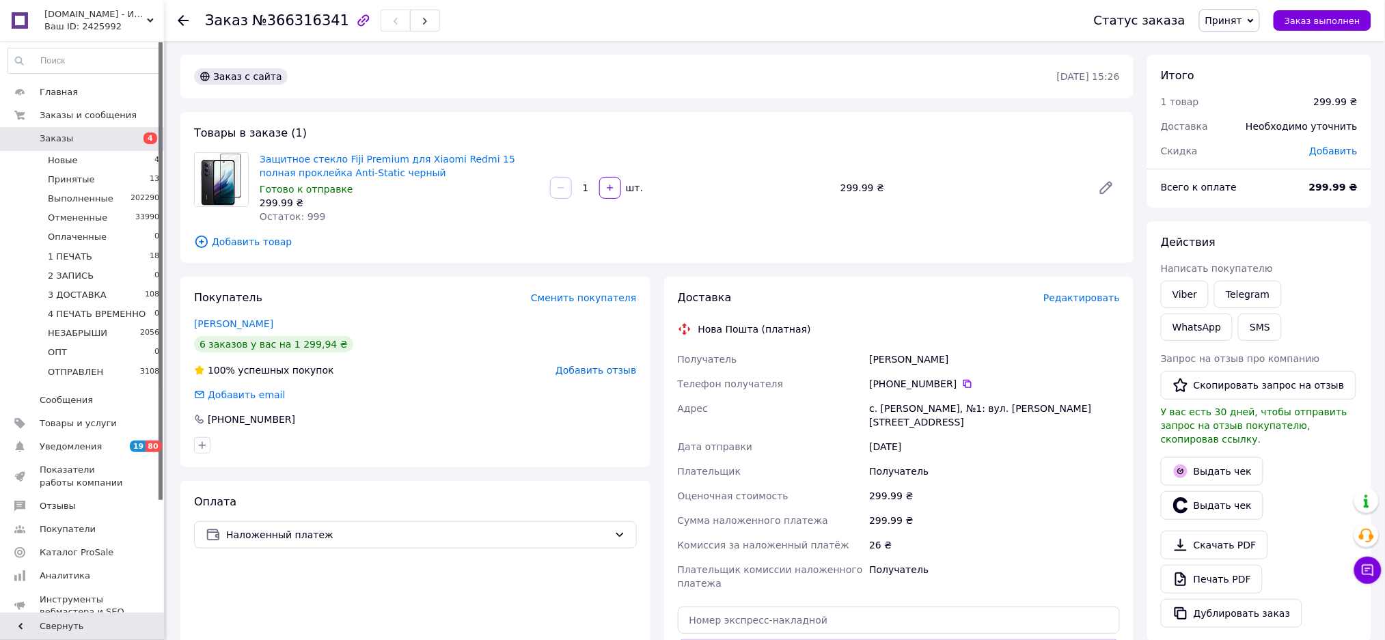
click at [301, 25] on span "№366316341" at bounding box center [300, 20] width 97 height 16
copy span "366316341"
drag, startPoint x: 1241, startPoint y: 10, endPoint x: 1246, endPoint y: 32, distance: 23.2
click at [1241, 10] on span "Принят" at bounding box center [1229, 20] width 61 height 23
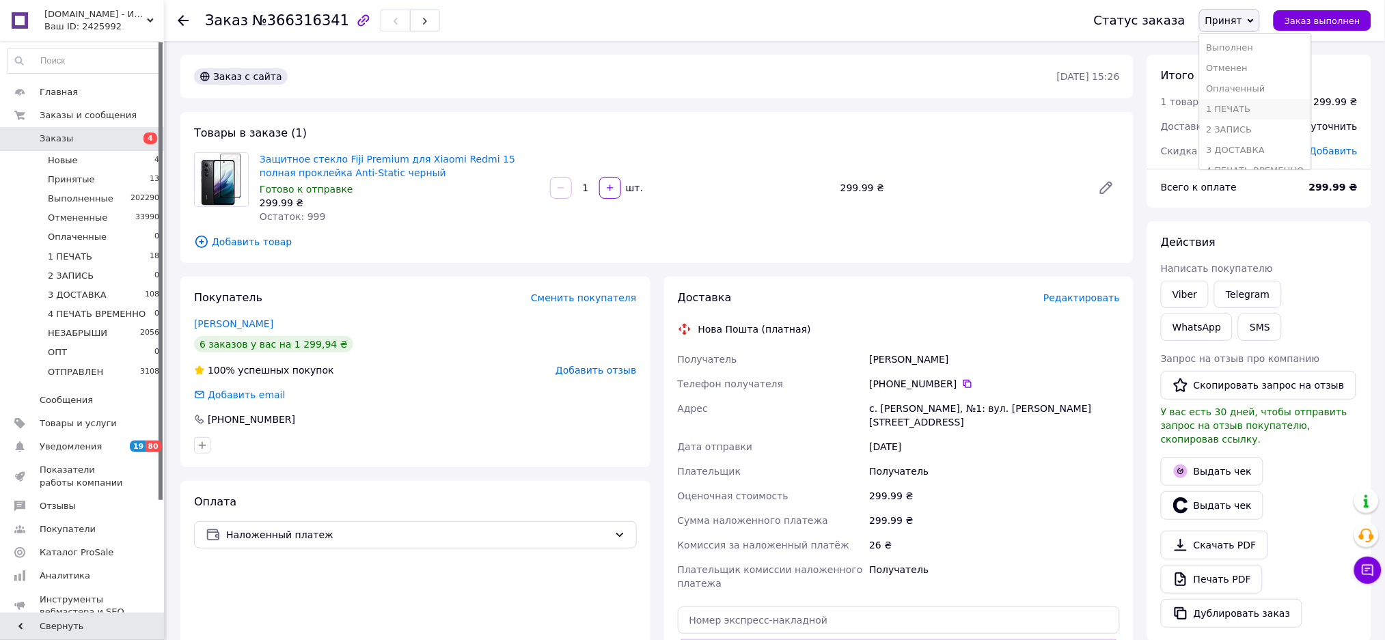
click at [1266, 107] on li "1 ПЕЧАТЬ" at bounding box center [1255, 109] width 111 height 20
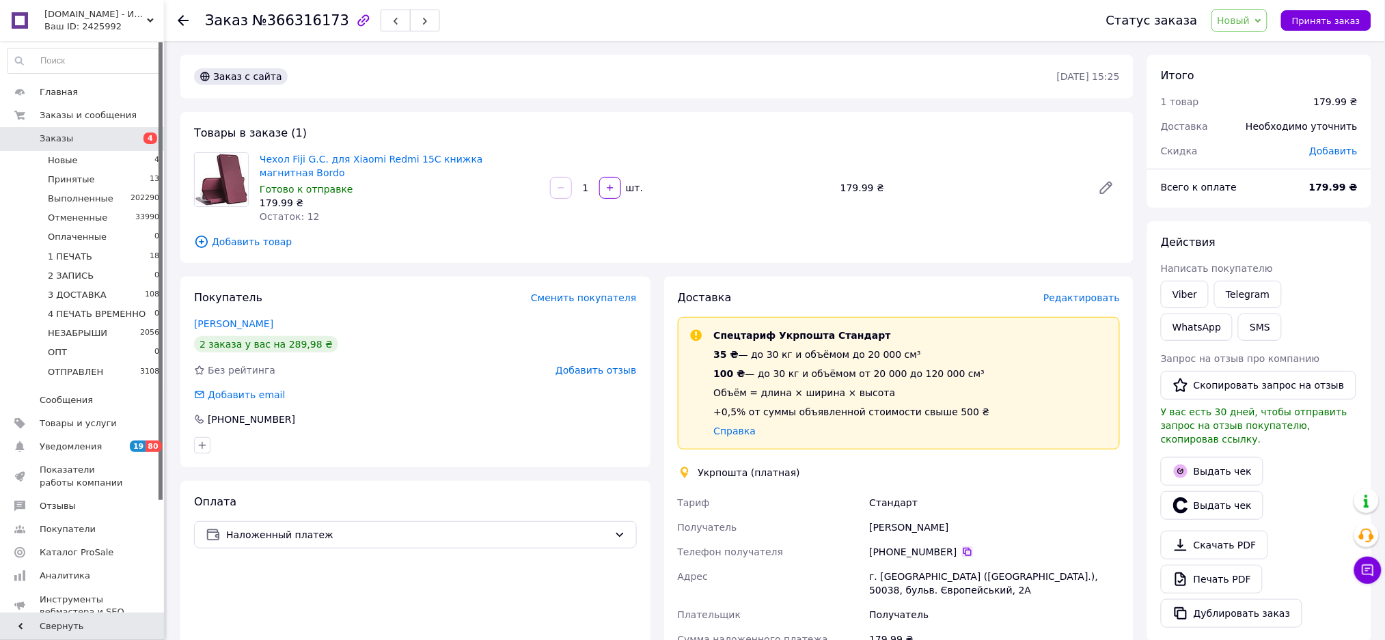
click at [962, 547] on icon at bounding box center [967, 552] width 11 height 11
drag, startPoint x: 880, startPoint y: 124, endPoint x: 823, endPoint y: 102, distance: 61.7
click at [823, 102] on div "Заказ с сайта [DATE] 15:25 Товары в заказе (1) Чехол Fiji G.C. для Xiaomi Redmi…" at bounding box center [657, 511] width 967 height 912
click at [1244, 23] on span "Новый" at bounding box center [1234, 20] width 33 height 11
click at [1282, 123] on li "1 ПЕЧАТЬ" at bounding box center [1267, 130] width 111 height 20
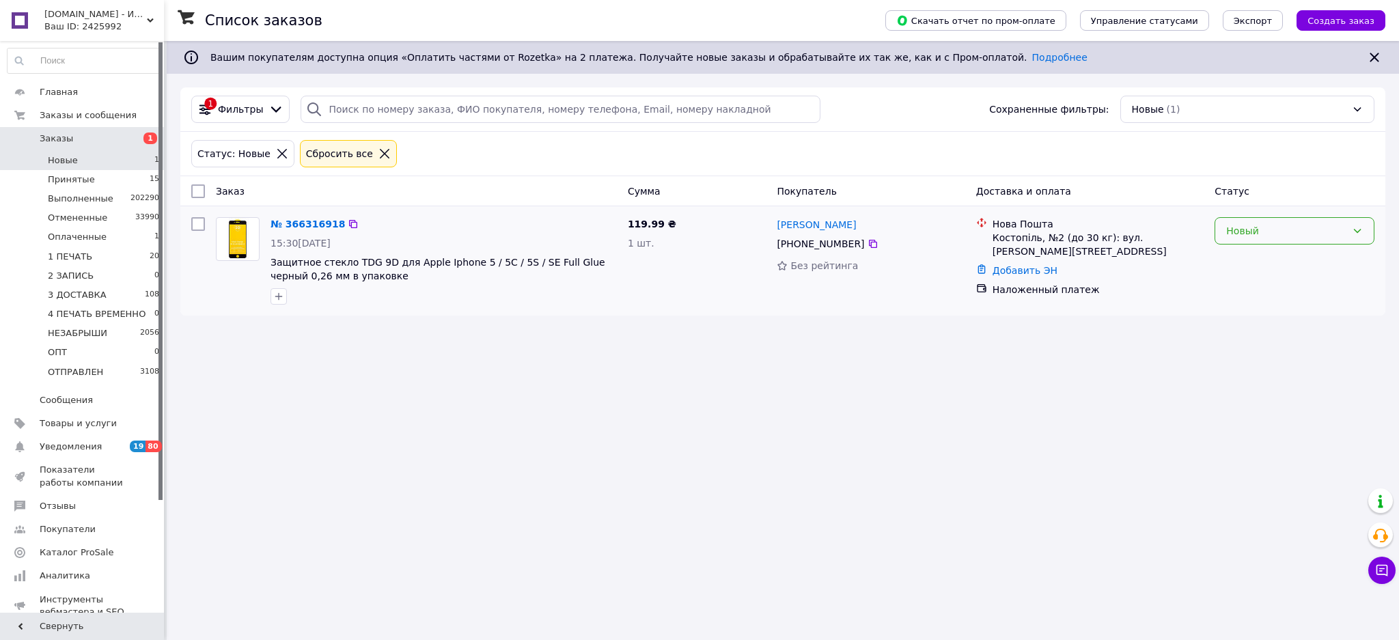
click at [1298, 228] on div "Новый" at bounding box center [1287, 230] width 120 height 15
click at [1271, 263] on li "Принят" at bounding box center [1295, 261] width 159 height 25
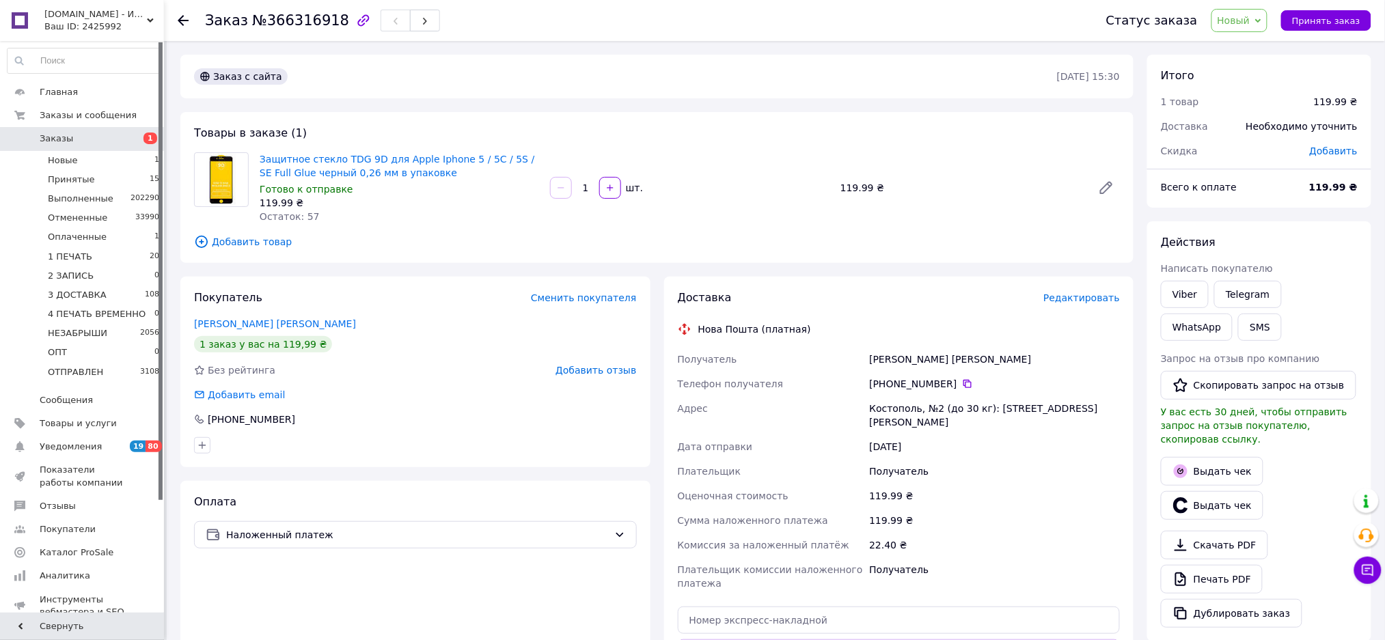
click at [1240, 15] on span "Новый" at bounding box center [1234, 20] width 33 height 11
click at [1270, 127] on li "1 ПЕЧАТЬ" at bounding box center [1267, 130] width 111 height 20
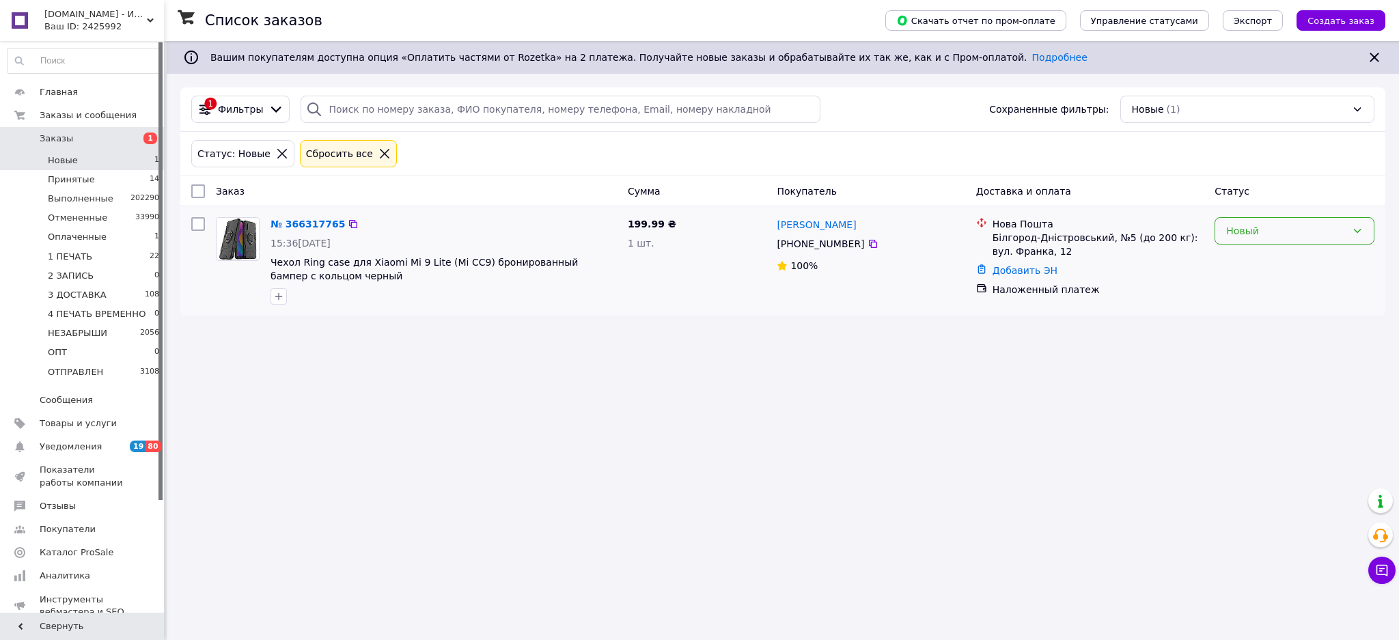
drag, startPoint x: 1284, startPoint y: 213, endPoint x: 1276, endPoint y: 228, distance: 17.1
click at [1285, 214] on div "Новый" at bounding box center [1294, 261] width 171 height 98
drag, startPoint x: 1272, startPoint y: 237, endPoint x: 1271, endPoint y: 247, distance: 9.7
click at [1272, 240] on div "Новый" at bounding box center [1295, 230] width 160 height 27
click at [1266, 251] on li "Принят" at bounding box center [1295, 261] width 159 height 25
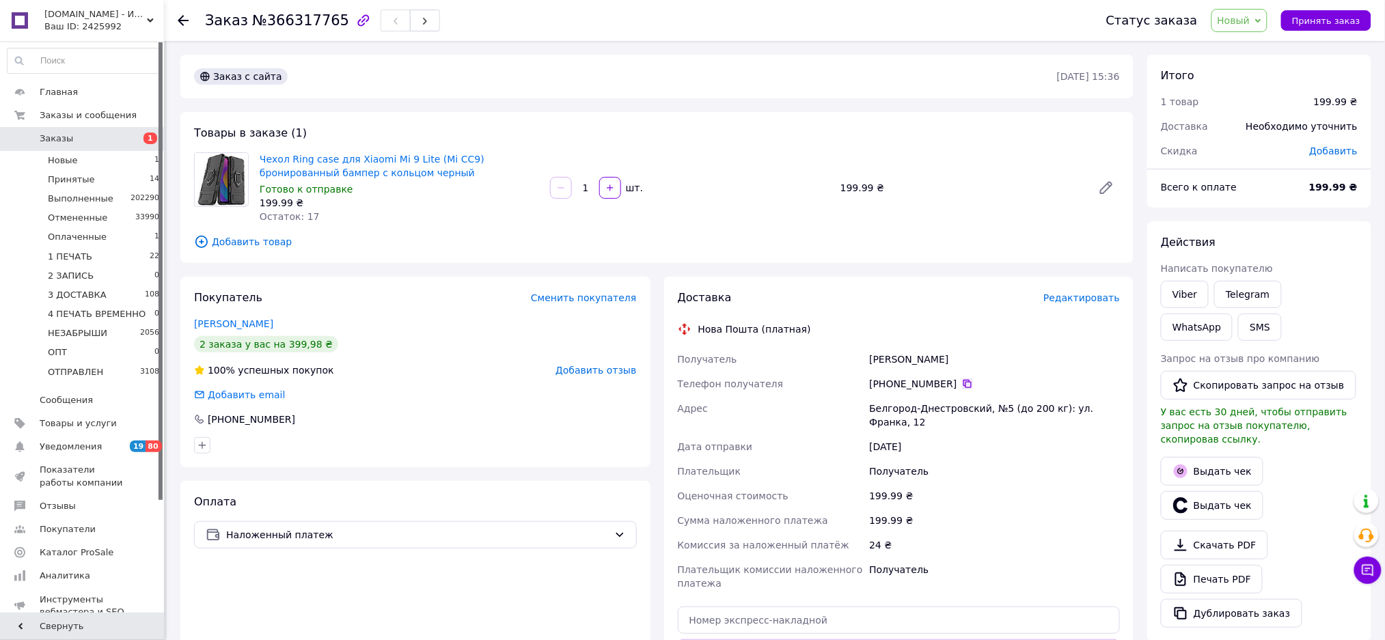
click at [963, 383] on icon at bounding box center [967, 384] width 8 height 8
click at [1238, 331] on button "SMS" at bounding box center [1260, 327] width 44 height 27
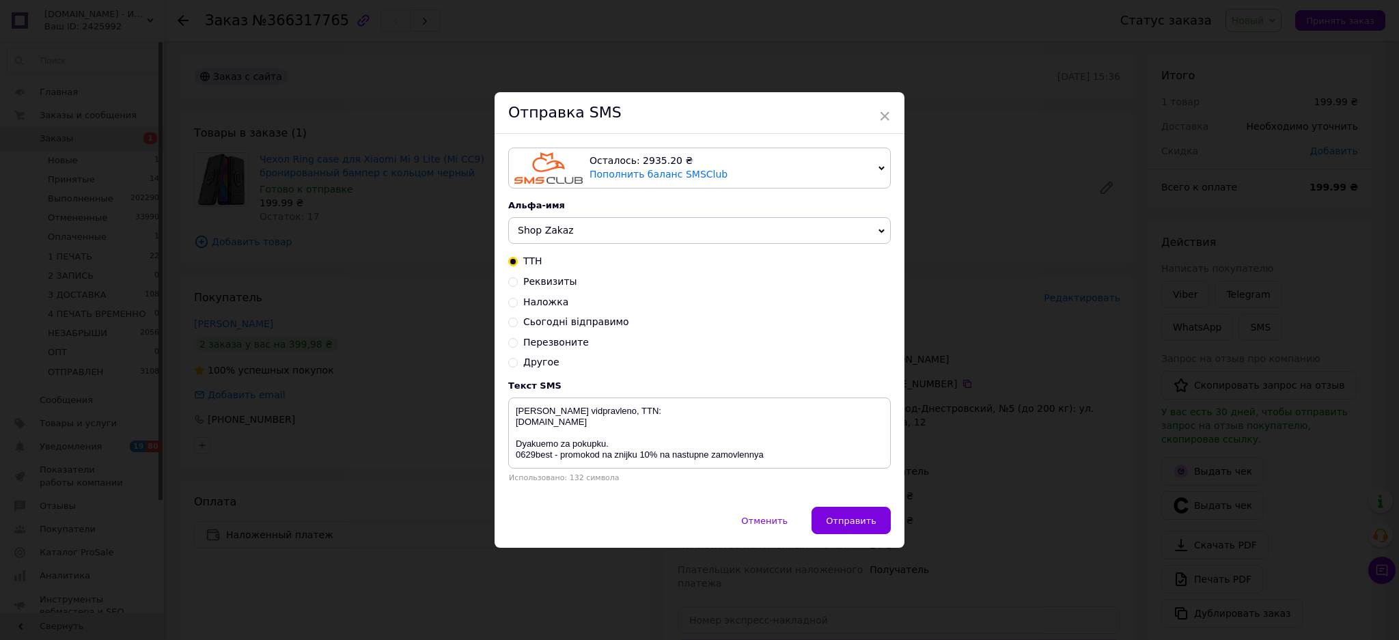
click at [576, 219] on span "Shop Zakaz" at bounding box center [699, 230] width 383 height 27
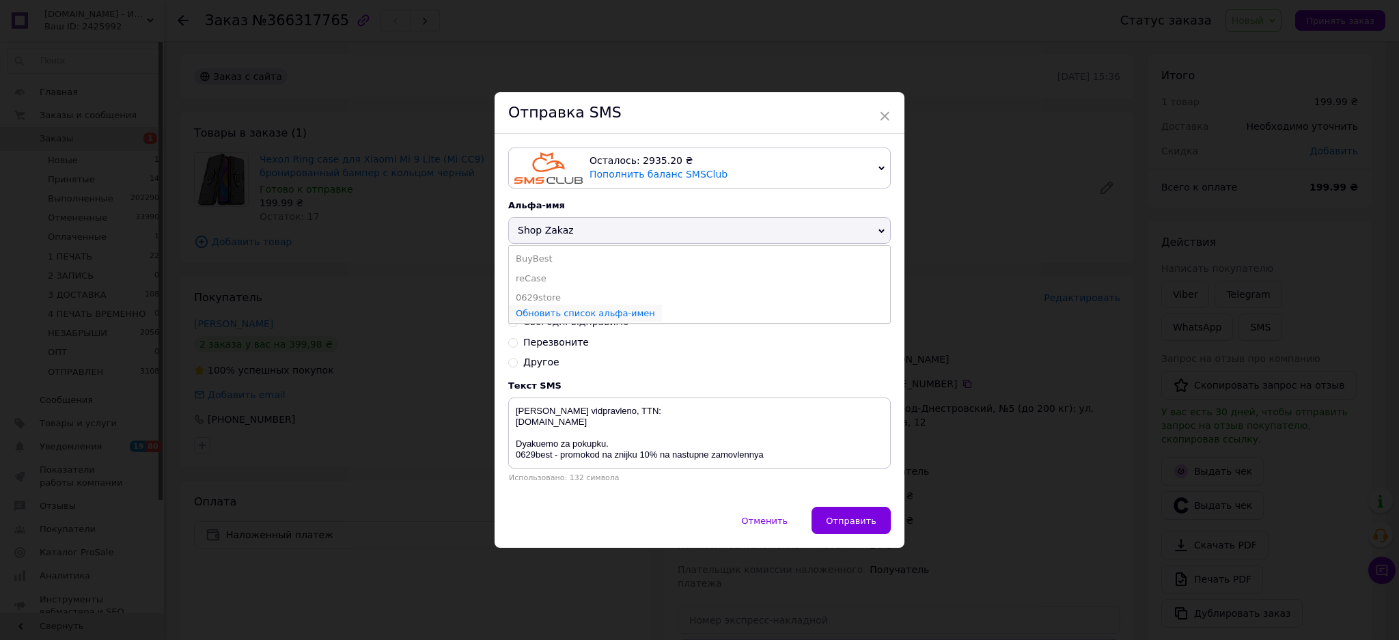
click at [575, 305] on span "Обновить список альфа-имен" at bounding box center [585, 313] width 153 height 17
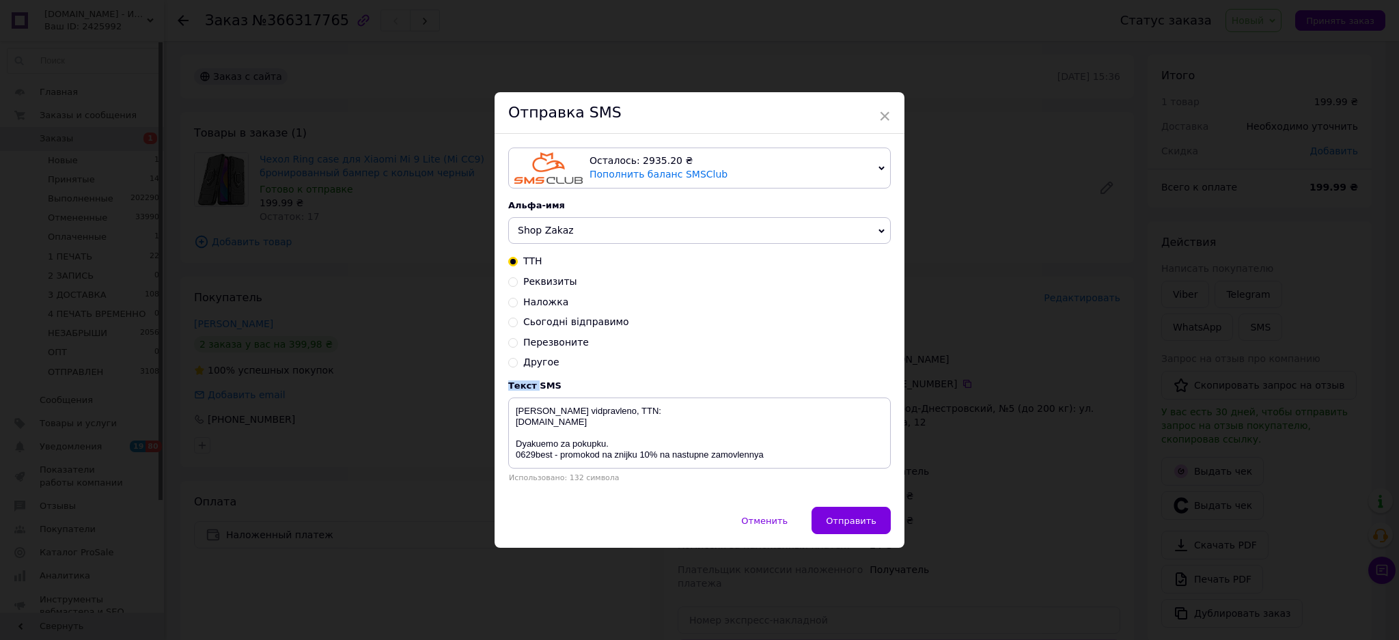
click at [576, 305] on div "Наложка" at bounding box center [699, 303] width 383 height 14
click at [586, 232] on span "Shop Zakaz" at bounding box center [699, 230] width 383 height 27
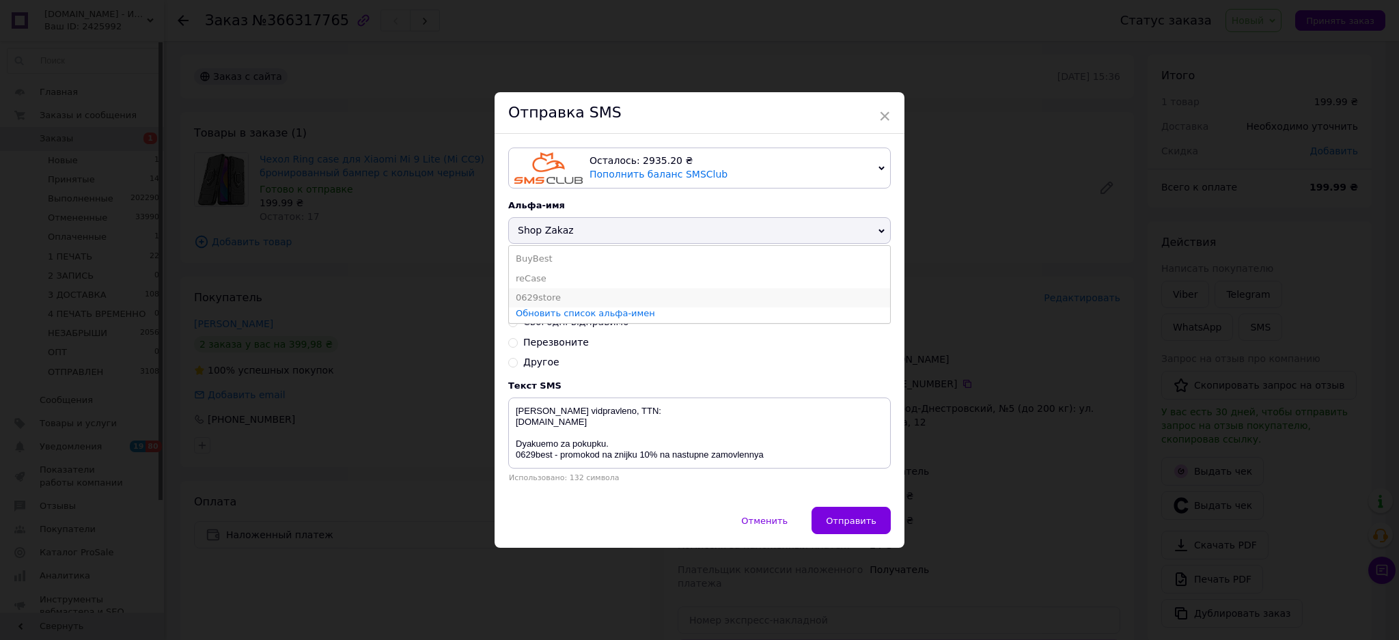
click at [570, 299] on li "0629store" at bounding box center [699, 297] width 381 height 19
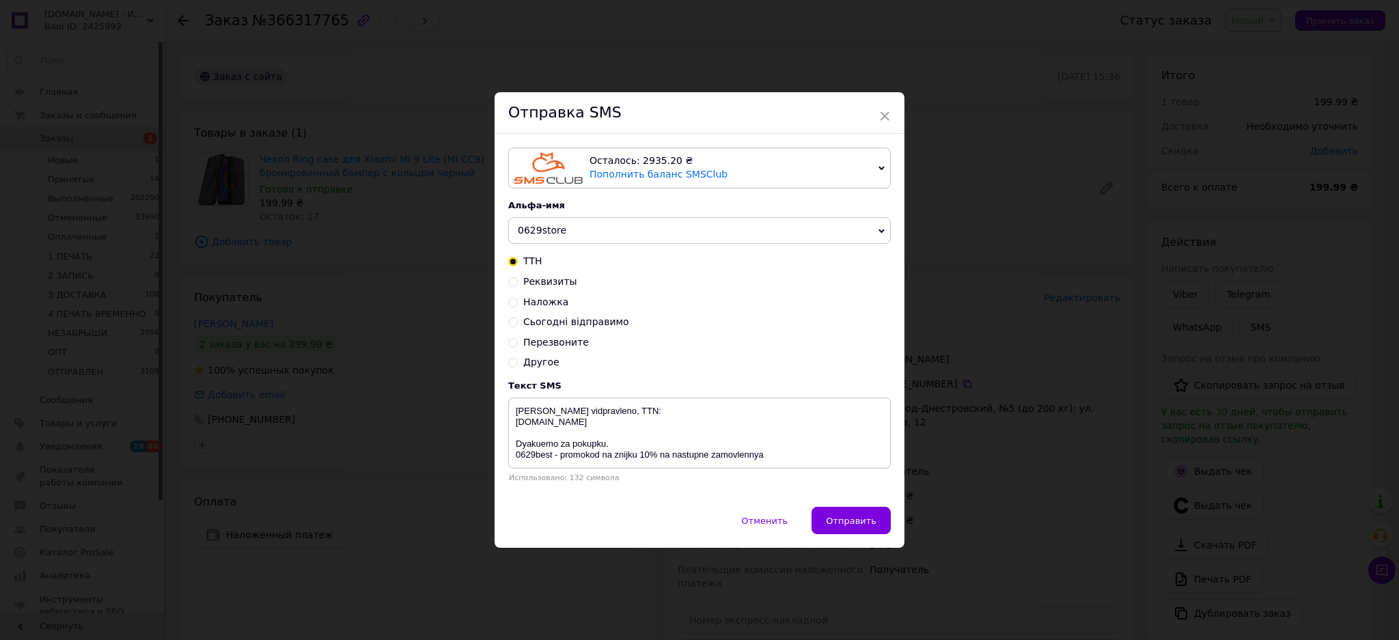
drag, startPoint x: 550, startPoint y: 344, endPoint x: 799, endPoint y: 487, distance: 287.1
click at [550, 343] on span "Перезвоните" at bounding box center [556, 342] width 66 height 11
click at [518, 343] on input "Перезвоните" at bounding box center [513, 342] width 10 height 10
radio input "true"
radio input "false"
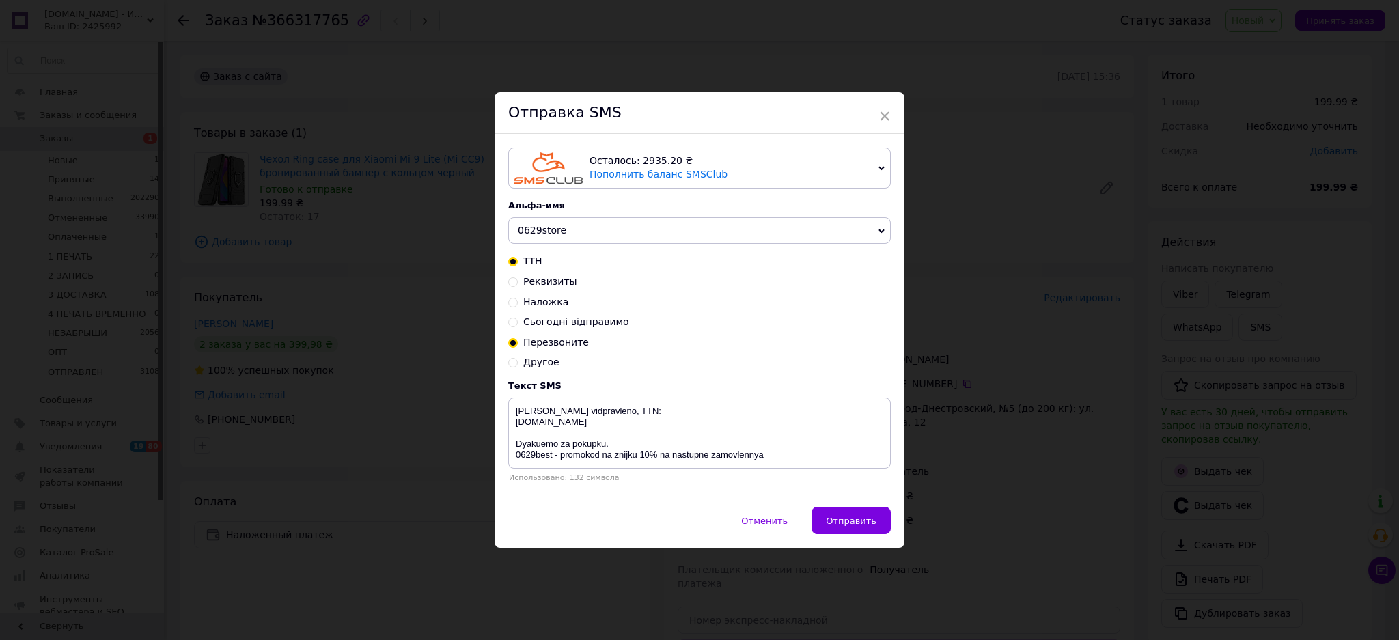
type textarea "Передзвоніть для підтвердження замовлення. 0677416377 [DOMAIN_NAME]"
click at [855, 520] on span "Отправить" at bounding box center [851, 521] width 51 height 10
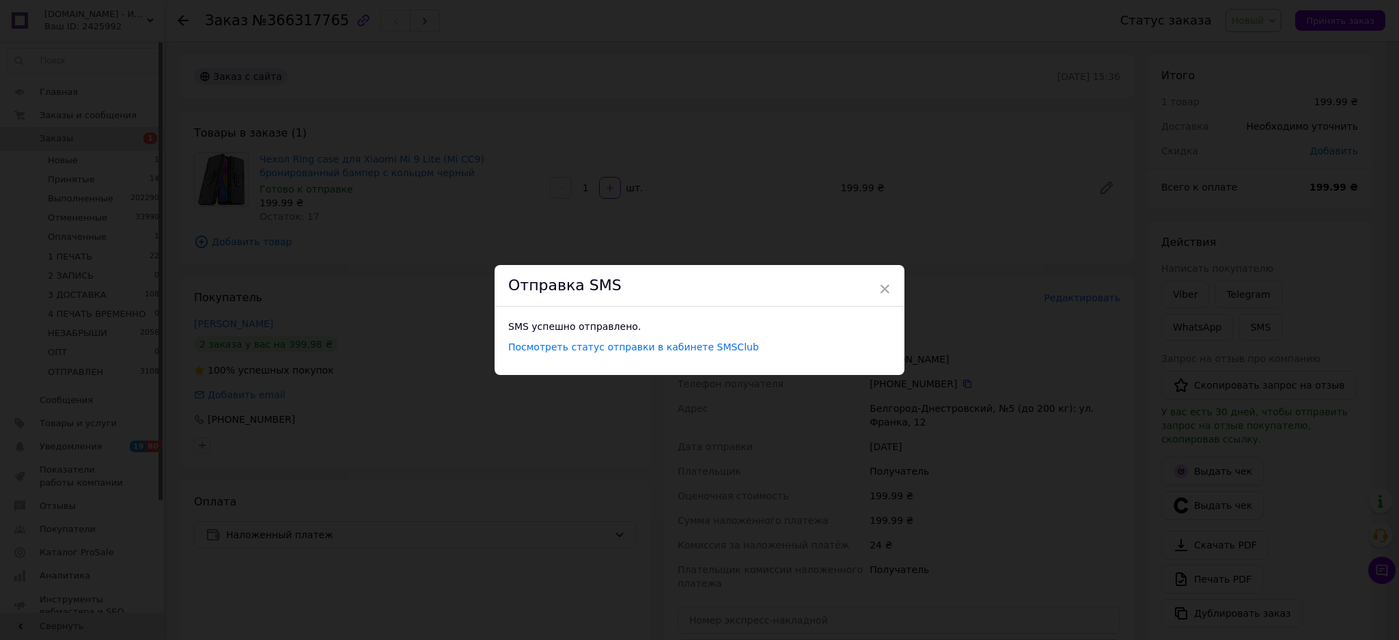
click at [1028, 277] on div "× Отправка SMS SMS успешно отправлено. Посмотреть статус отправки в кабинете SM…" at bounding box center [699, 320] width 1399 height 640
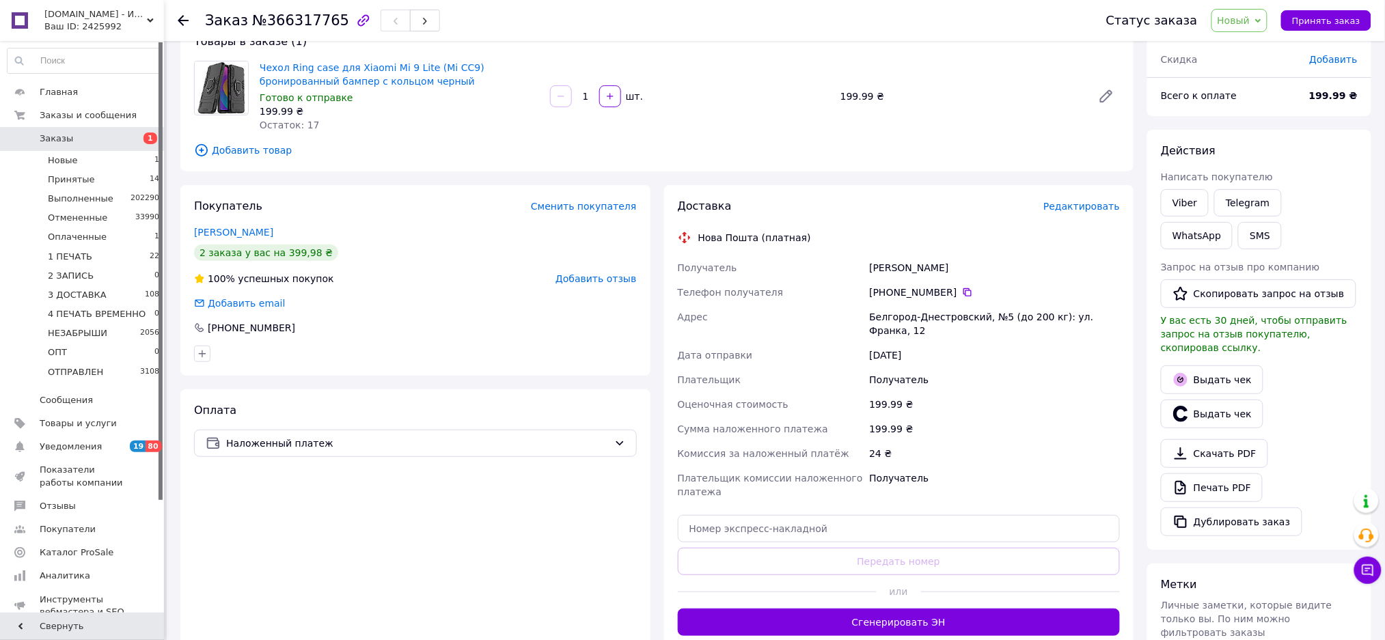
scroll to position [313, 0]
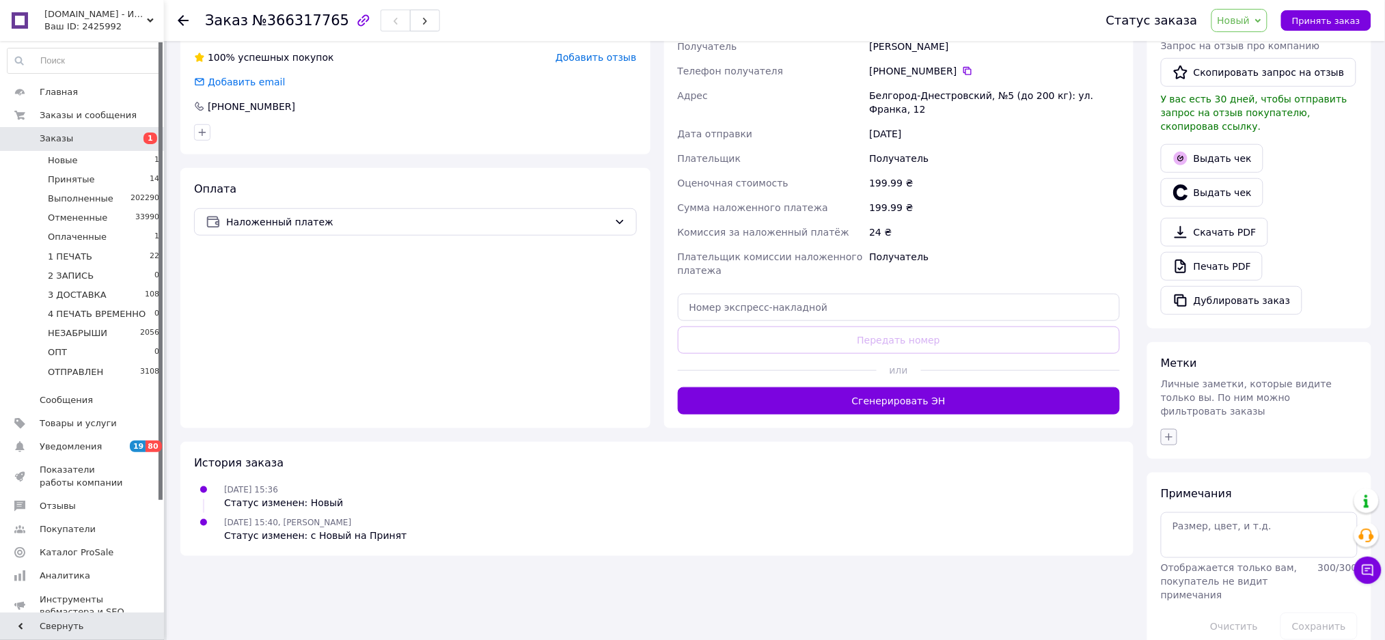
click at [1164, 432] on icon "button" at bounding box center [1169, 437] width 11 height 11
click at [1247, 517] on div "1 НЕ АБОНЕНТ" at bounding box center [1245, 523] width 154 height 12
checkbox input "true"
drag, startPoint x: 1235, startPoint y: 552, endPoint x: 1074, endPoint y: 540, distance: 161.7
click at [1234, 574] on div "1 СМС" at bounding box center [1245, 580] width 154 height 12
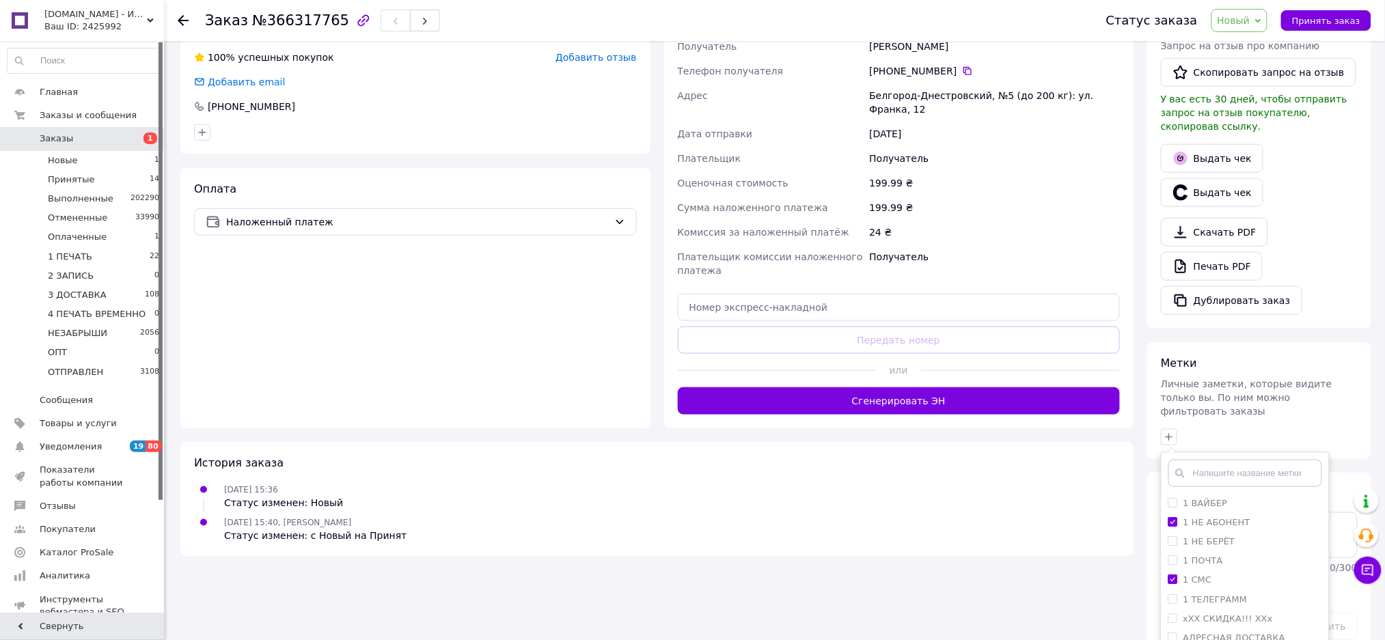
checkbox input "true"
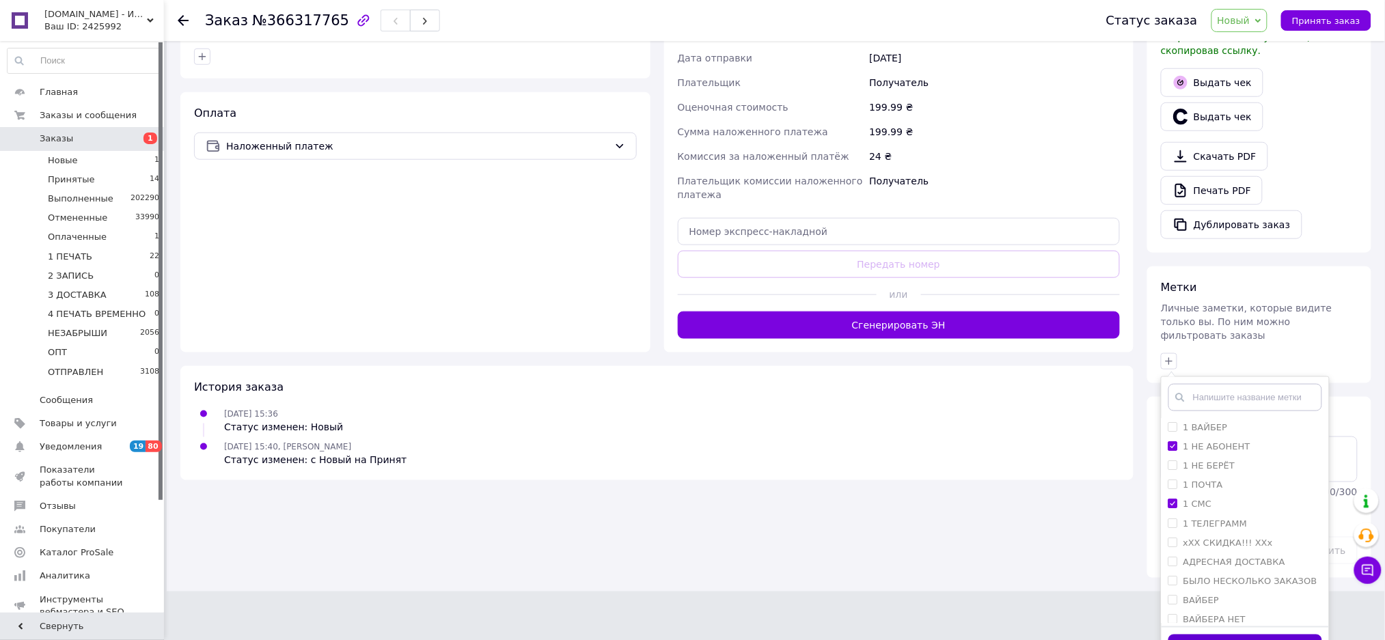
click at [1265, 635] on button "Добавить метку" at bounding box center [1245, 648] width 154 height 27
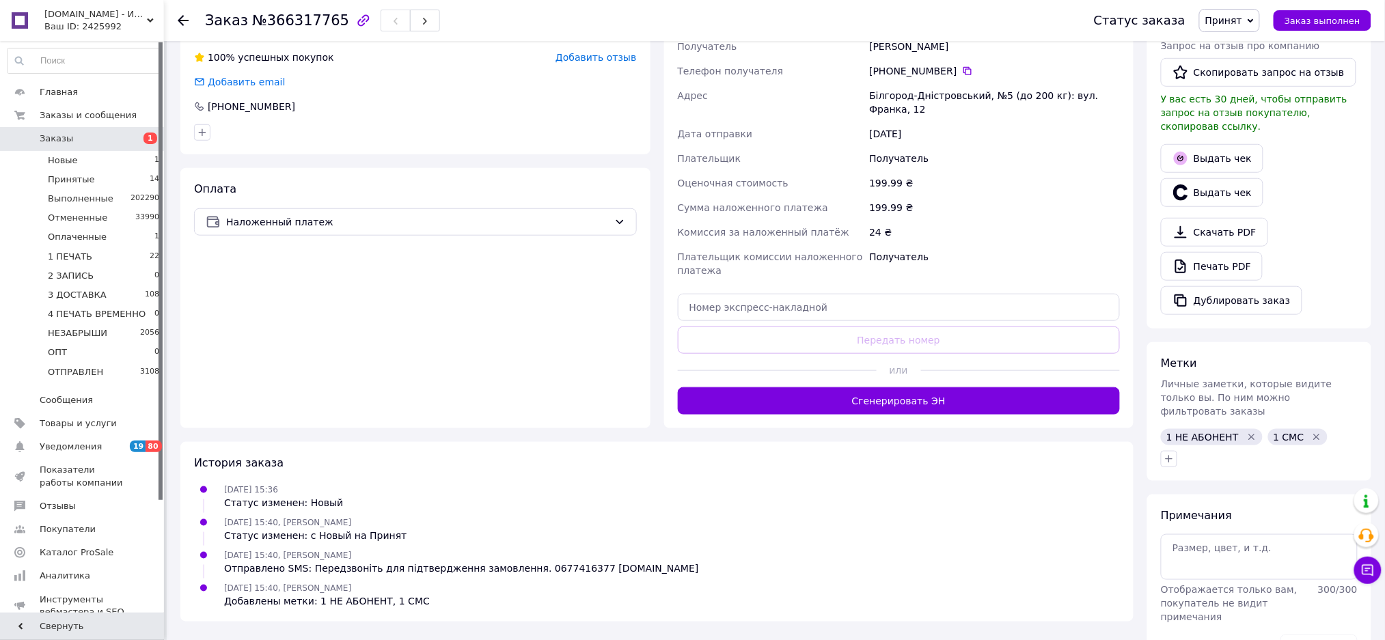
scroll to position [335, 0]
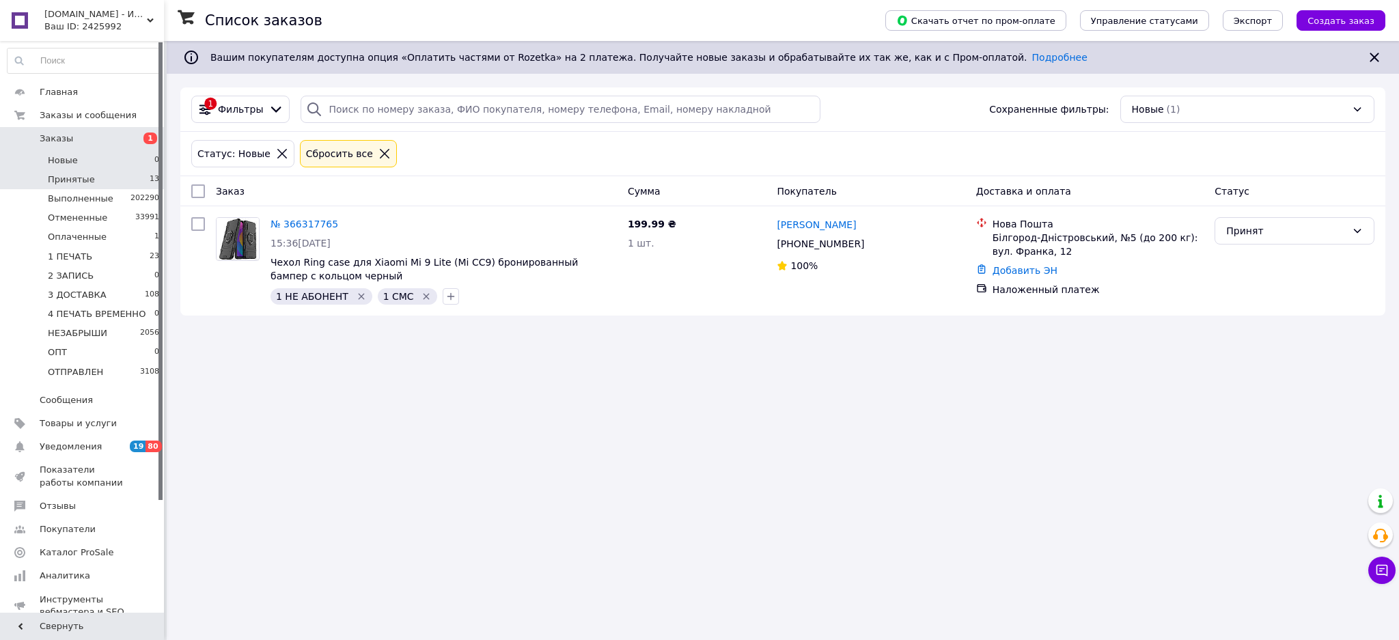
click at [136, 181] on li "Принятые 13" at bounding box center [83, 179] width 167 height 19
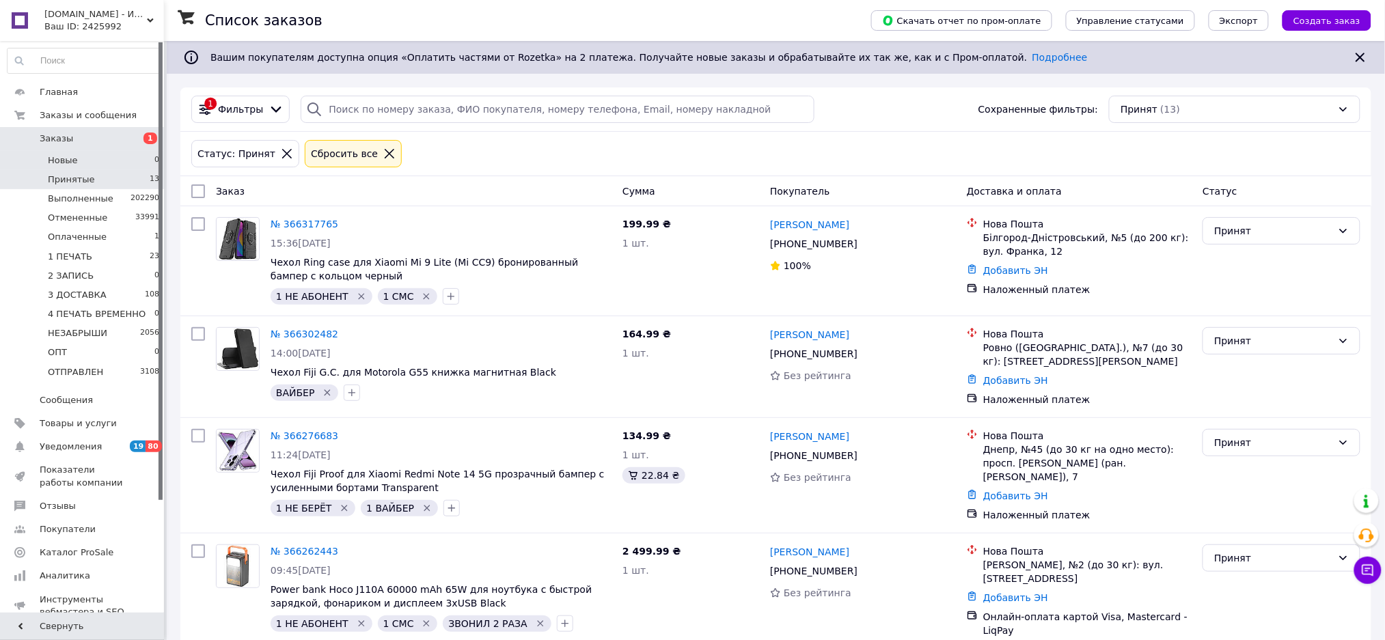
click at [112, 160] on li "Новые 0" at bounding box center [83, 160] width 167 height 19
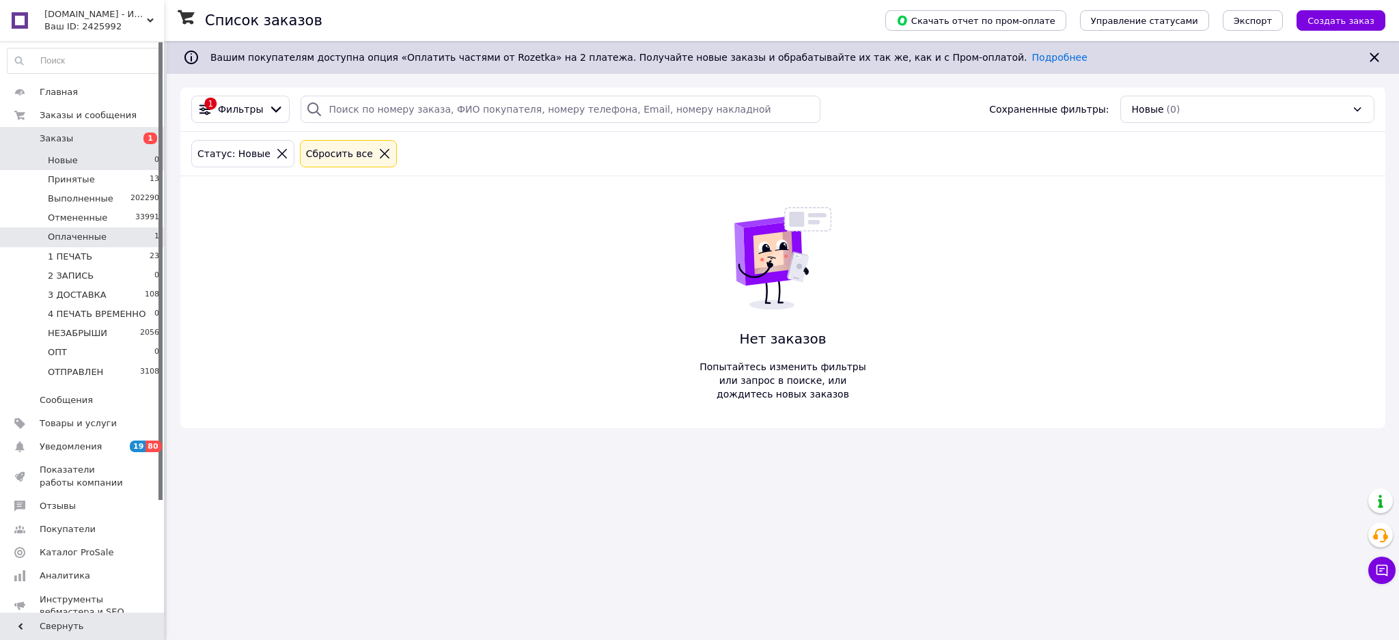
click at [132, 237] on li "Оплаченные 1" at bounding box center [83, 237] width 167 height 19
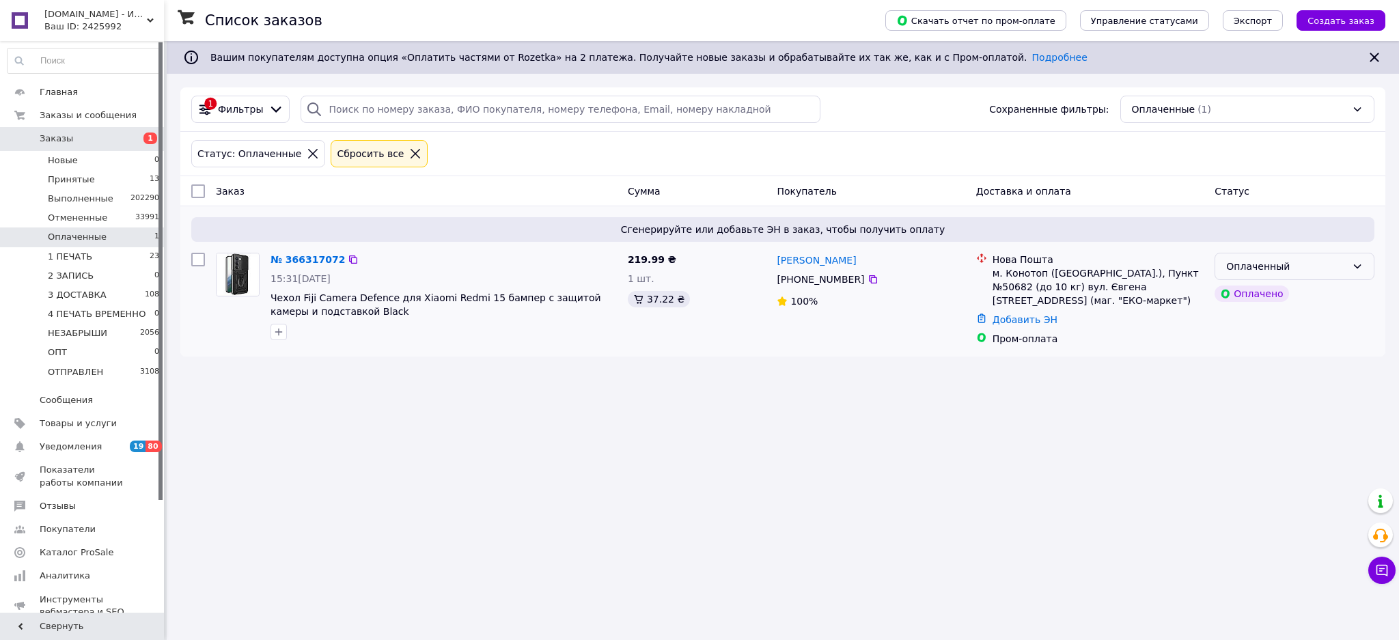
click at [1296, 265] on div "Оплаченный" at bounding box center [1287, 266] width 120 height 15
click at [1262, 366] on li "1 ПЕЧАТЬ" at bounding box center [1295, 370] width 159 height 25
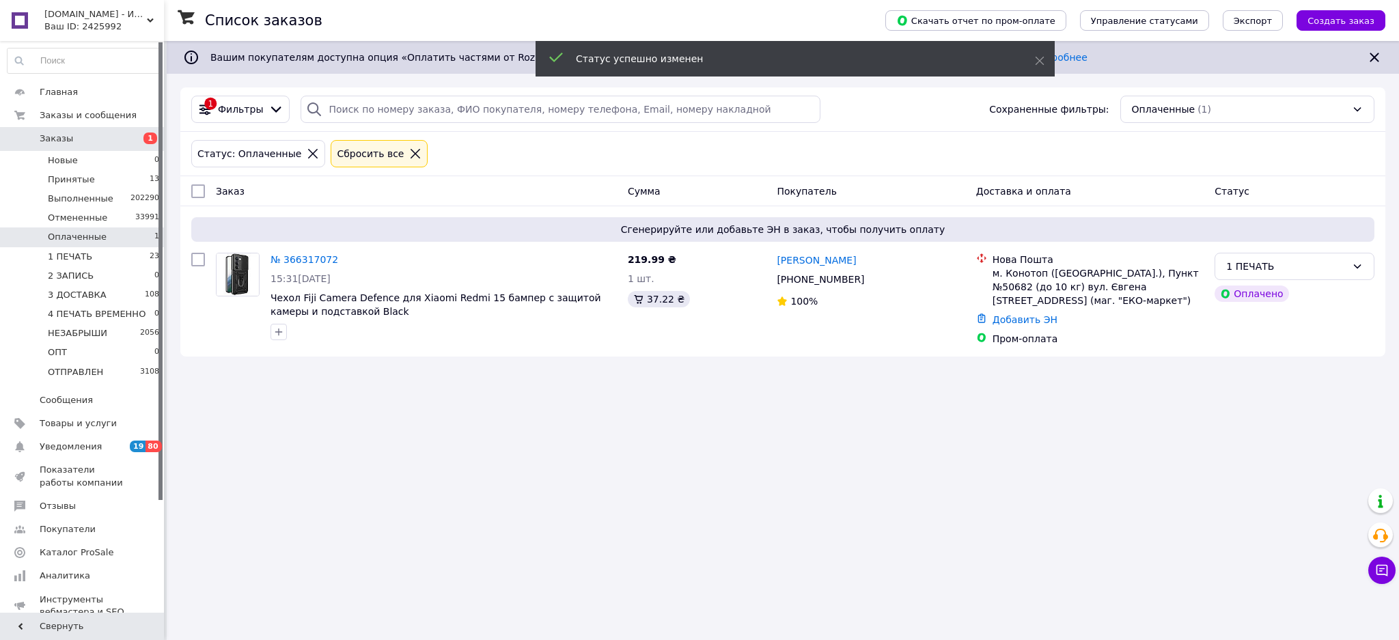
drag, startPoint x: 139, startPoint y: 162, endPoint x: 124, endPoint y: 12, distance: 150.3
click at [137, 163] on li "Новые 0" at bounding box center [83, 160] width 167 height 19
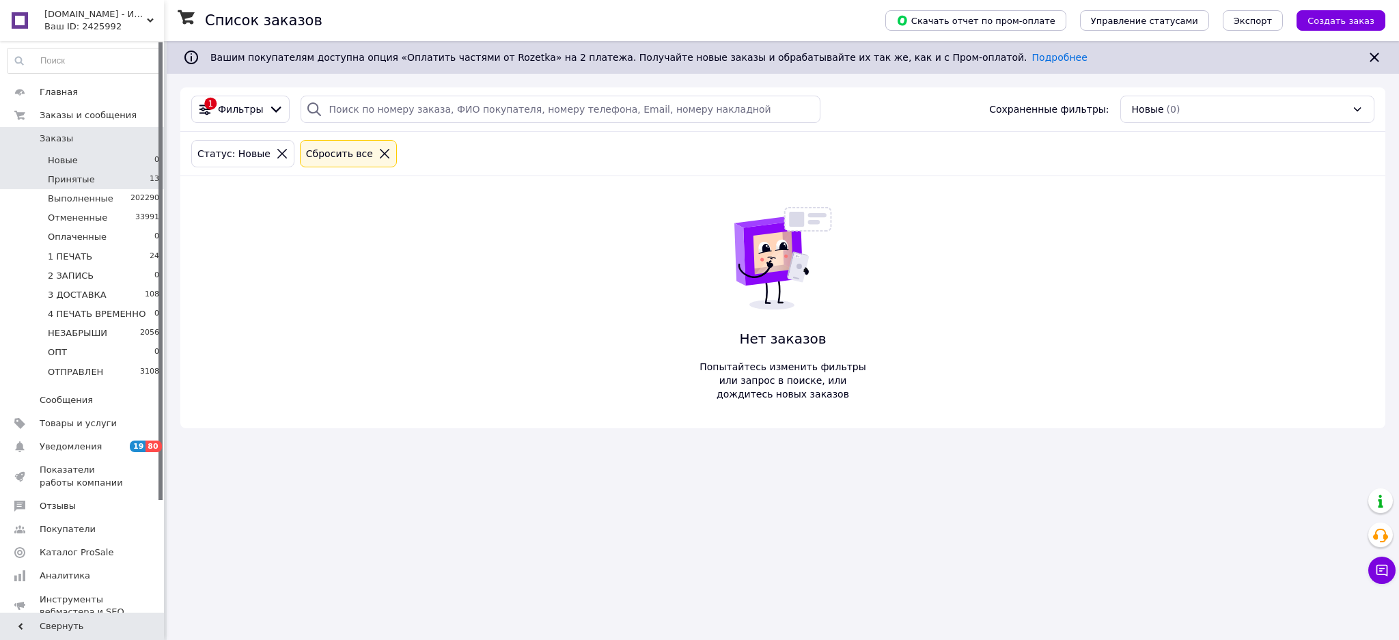
click at [141, 178] on li "Принятые 13" at bounding box center [83, 179] width 167 height 19
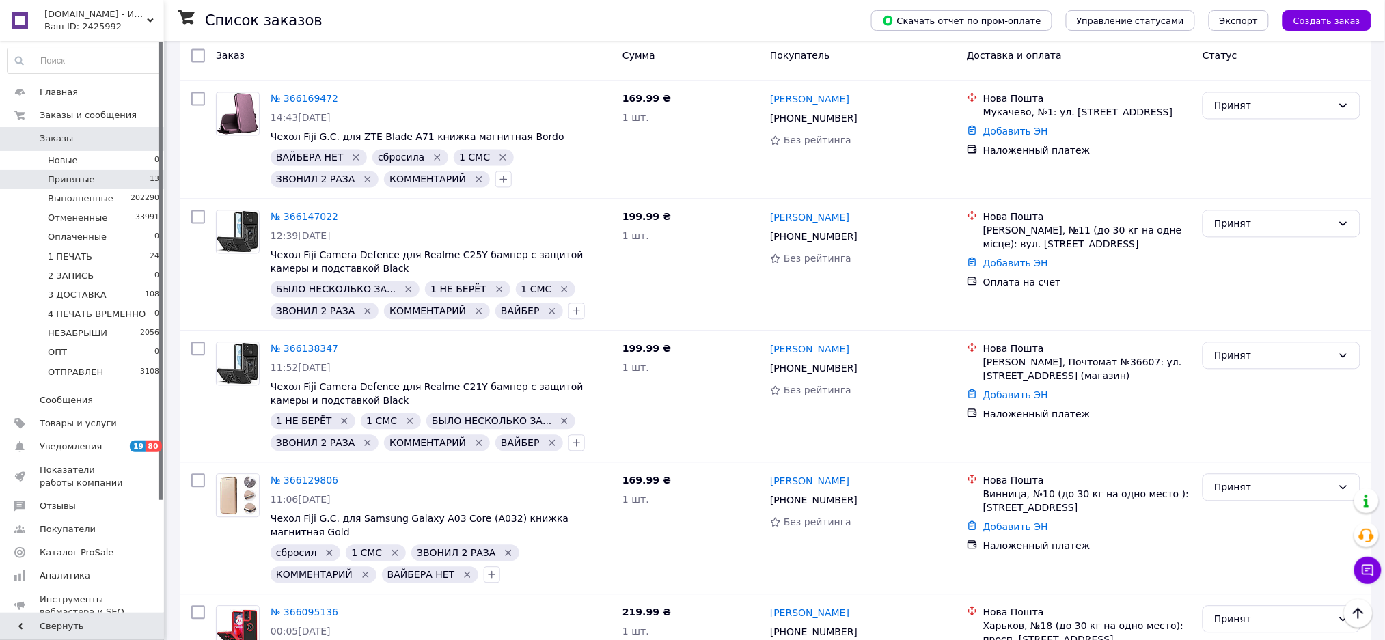
scroll to position [1121, 0]
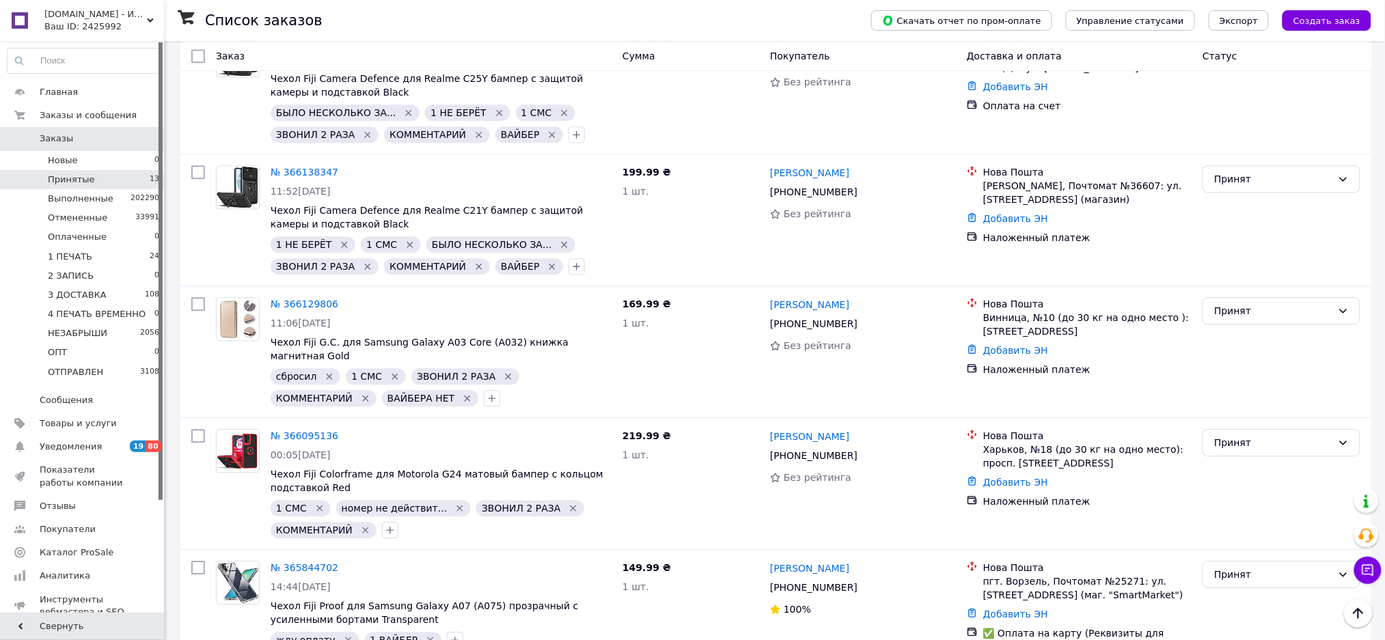
click at [80, 150] on link "Заказы 0" at bounding box center [83, 138] width 167 height 23
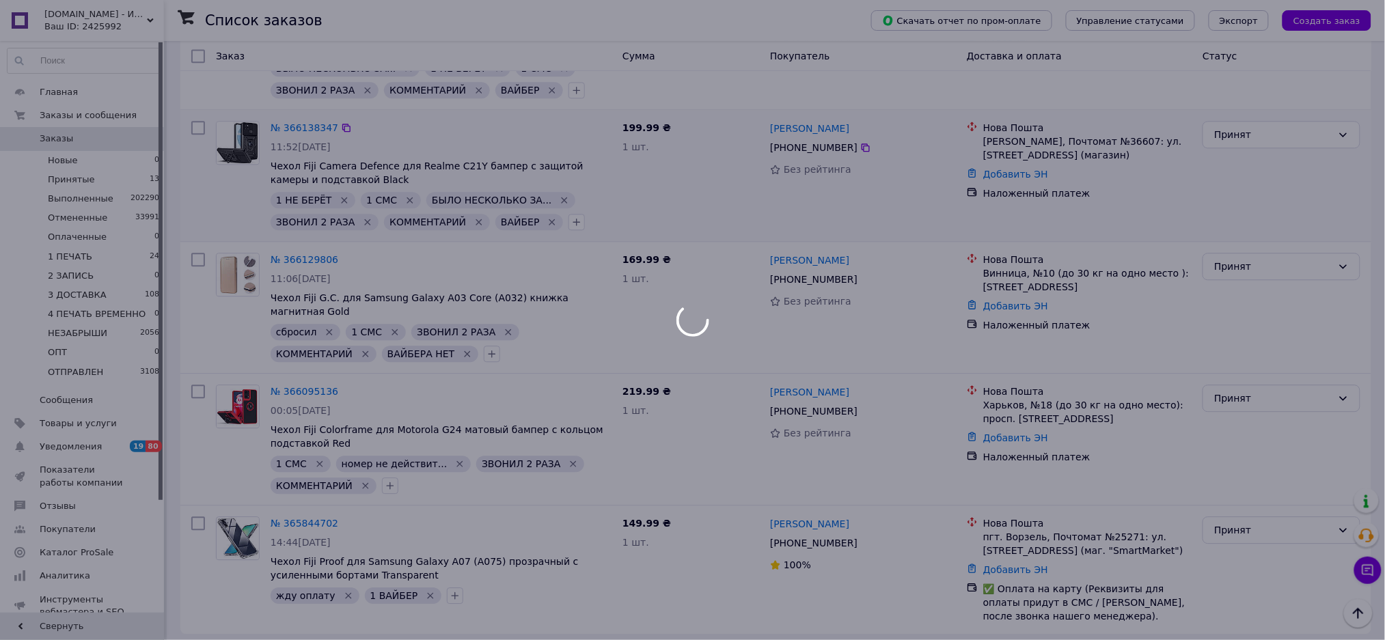
scroll to position [1077, 0]
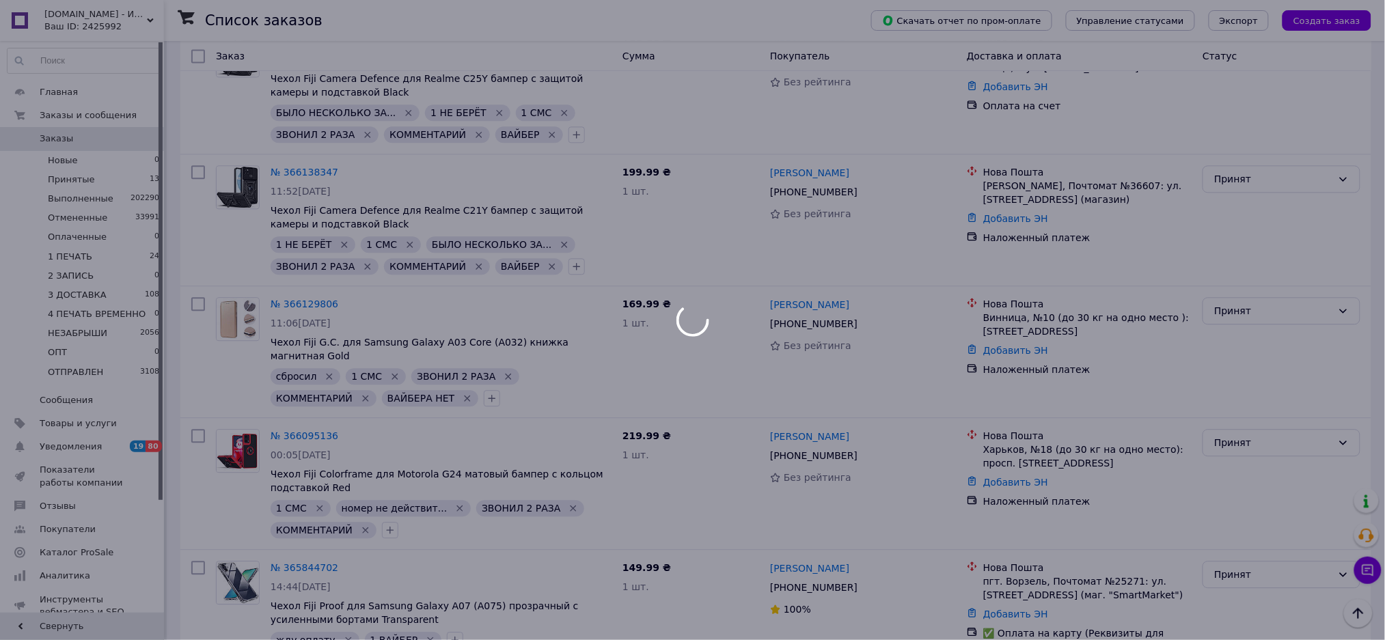
click at [119, 156] on div at bounding box center [692, 320] width 1385 height 640
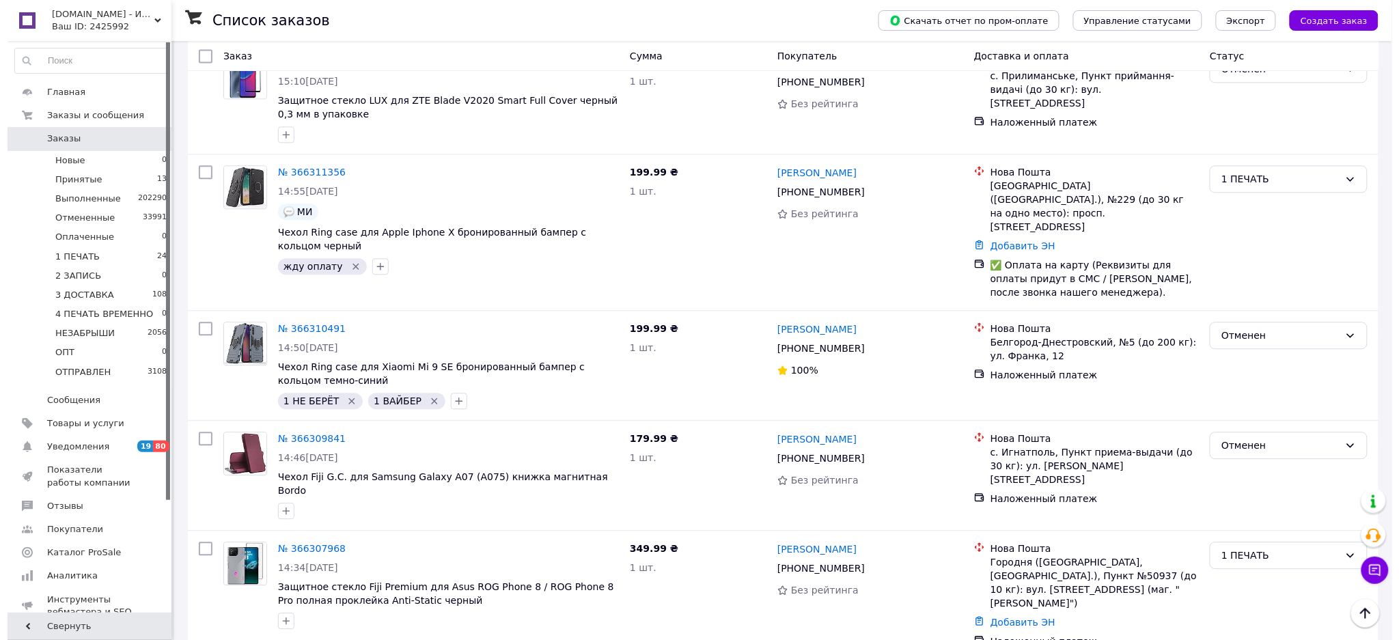
scroll to position [0, 0]
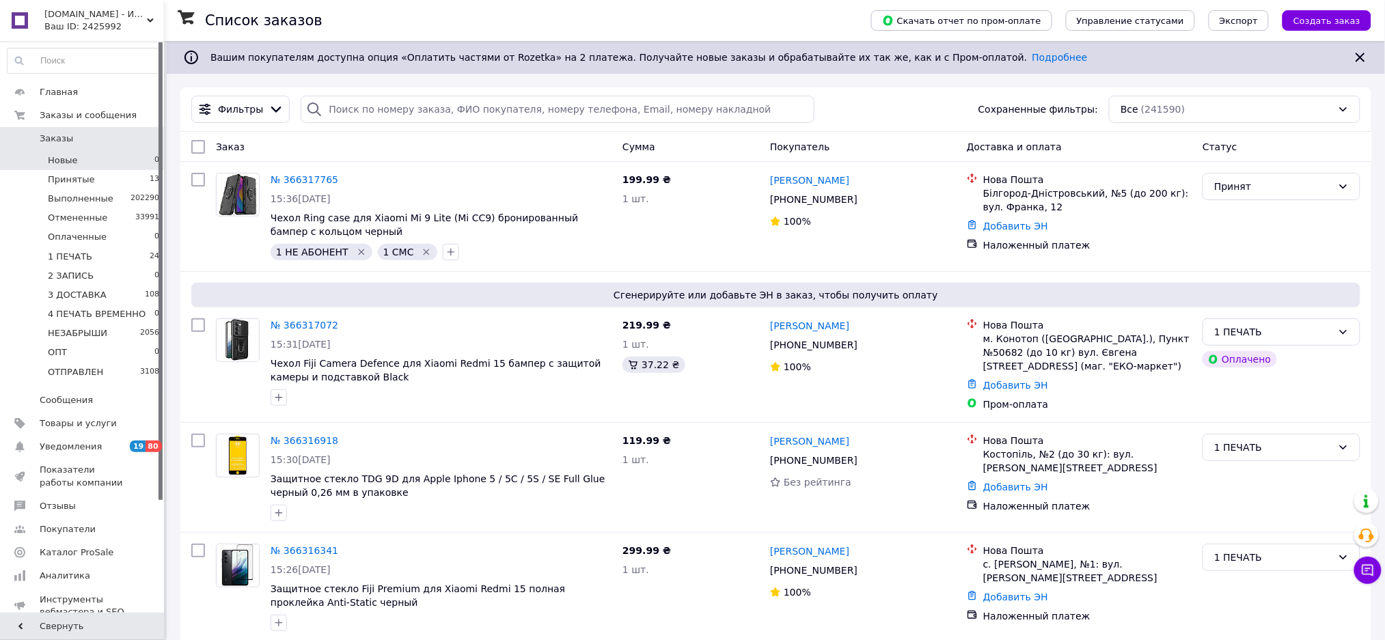
click at [89, 162] on li "Новые 0" at bounding box center [83, 160] width 167 height 19
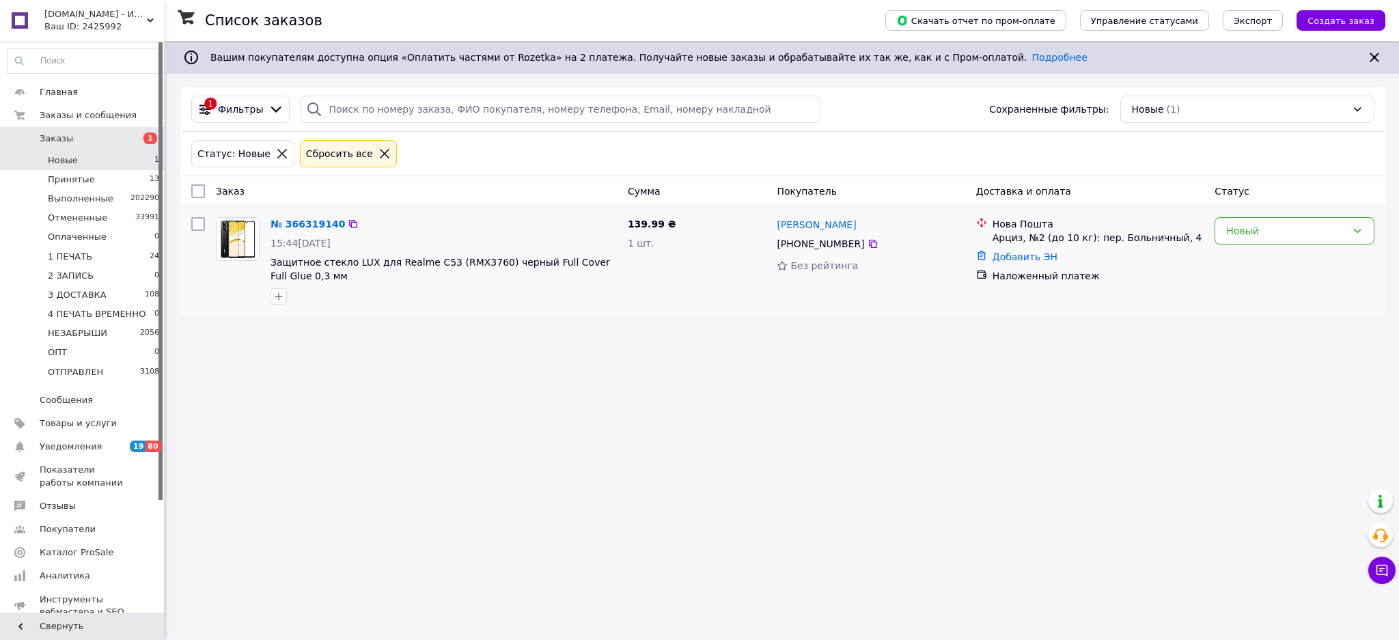
drag, startPoint x: 1261, startPoint y: 238, endPoint x: 1238, endPoint y: 246, distance: 24.0
click at [1261, 238] on div "Новый" at bounding box center [1287, 230] width 120 height 15
click at [1233, 254] on li "Принят" at bounding box center [1295, 261] width 159 height 25
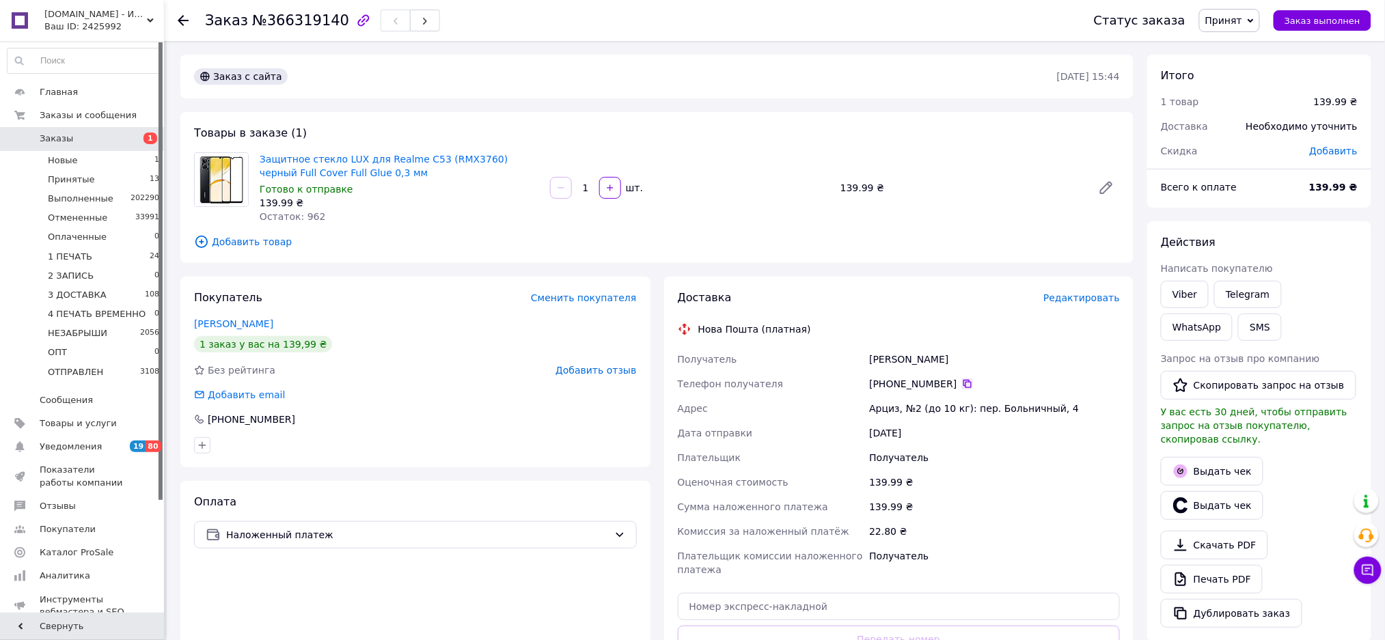
click at [962, 379] on icon at bounding box center [967, 384] width 11 height 11
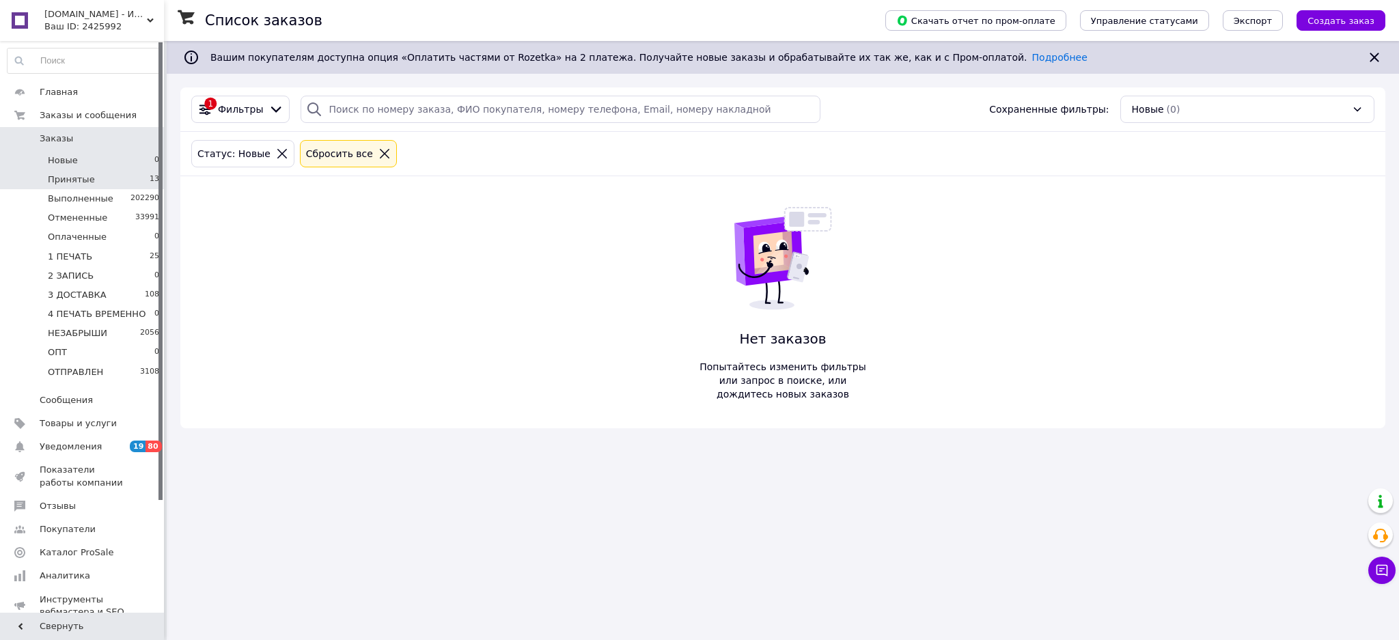
click at [80, 180] on span "Принятые" at bounding box center [71, 180] width 47 height 12
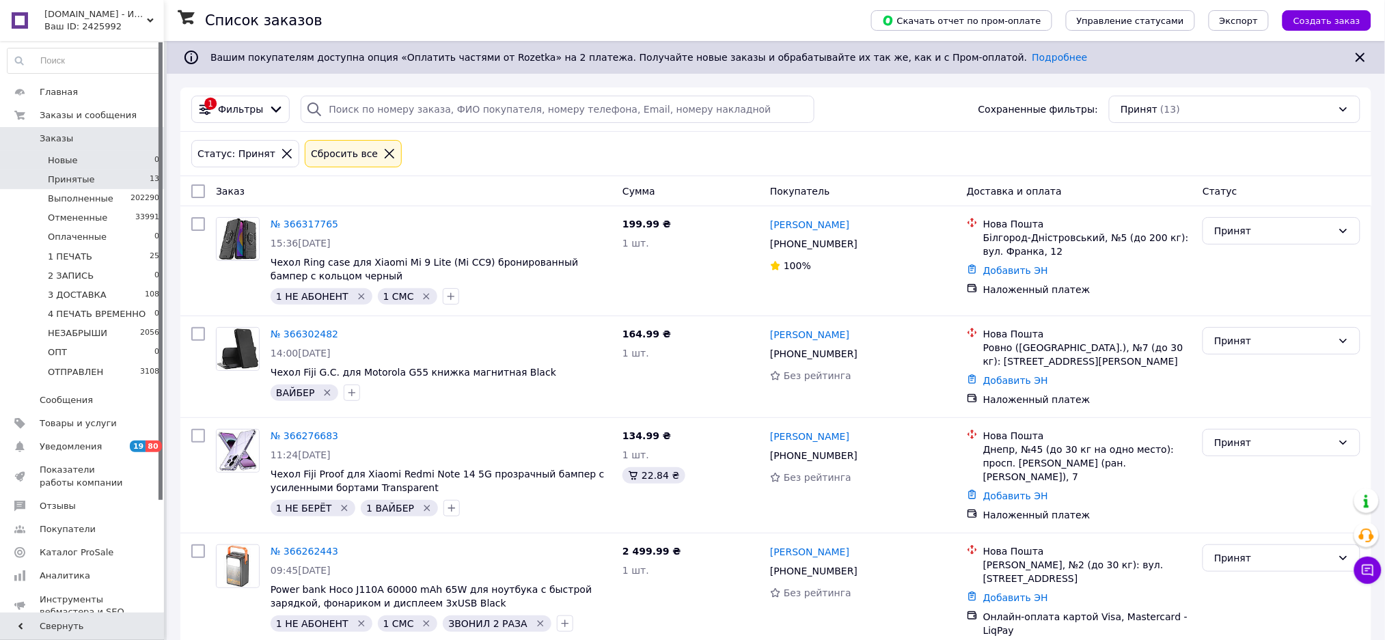
click at [126, 163] on li "Новые 0" at bounding box center [83, 160] width 167 height 19
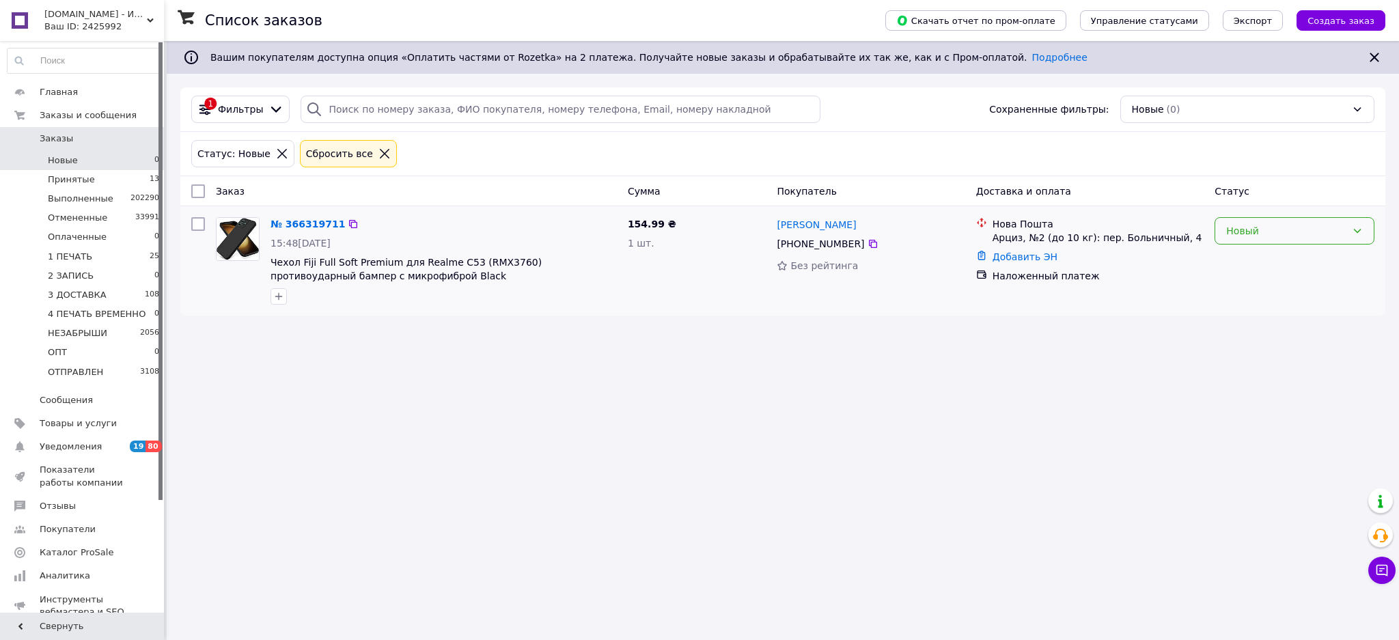
click at [1300, 233] on div "Новый" at bounding box center [1287, 230] width 120 height 15
click at [1276, 256] on li "Принят" at bounding box center [1295, 261] width 159 height 25
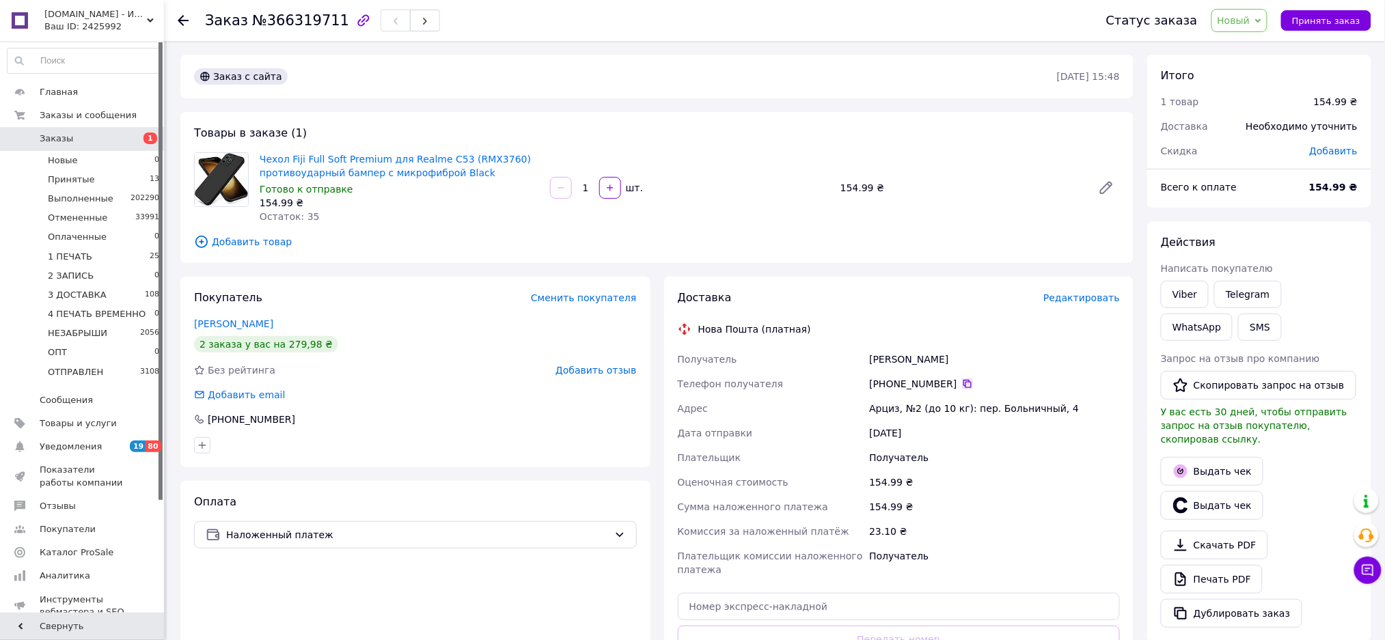
click at [962, 383] on icon at bounding box center [967, 384] width 11 height 11
click at [1235, 12] on span "Новый" at bounding box center [1240, 20] width 57 height 23
click at [1244, 92] on li "Отменен" at bounding box center [1267, 89] width 111 height 20
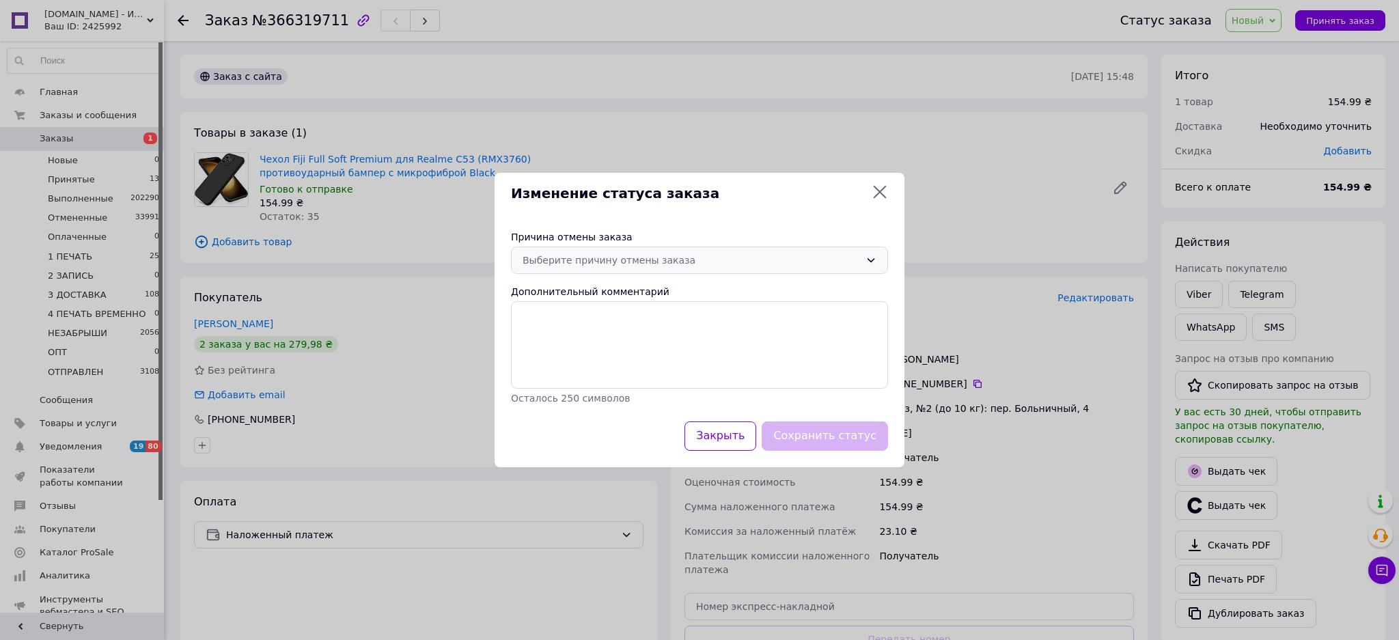
click at [708, 249] on div "Выберите причину отмены заказа" at bounding box center [699, 260] width 377 height 27
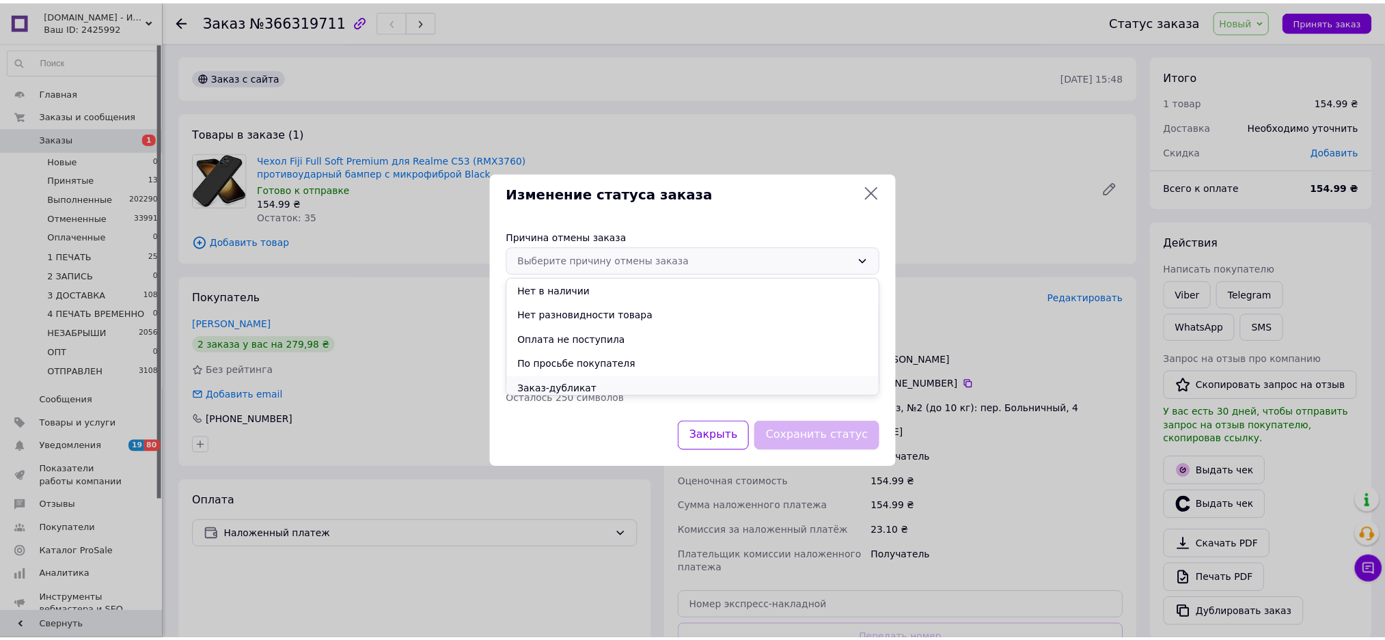
scroll to position [53, 0]
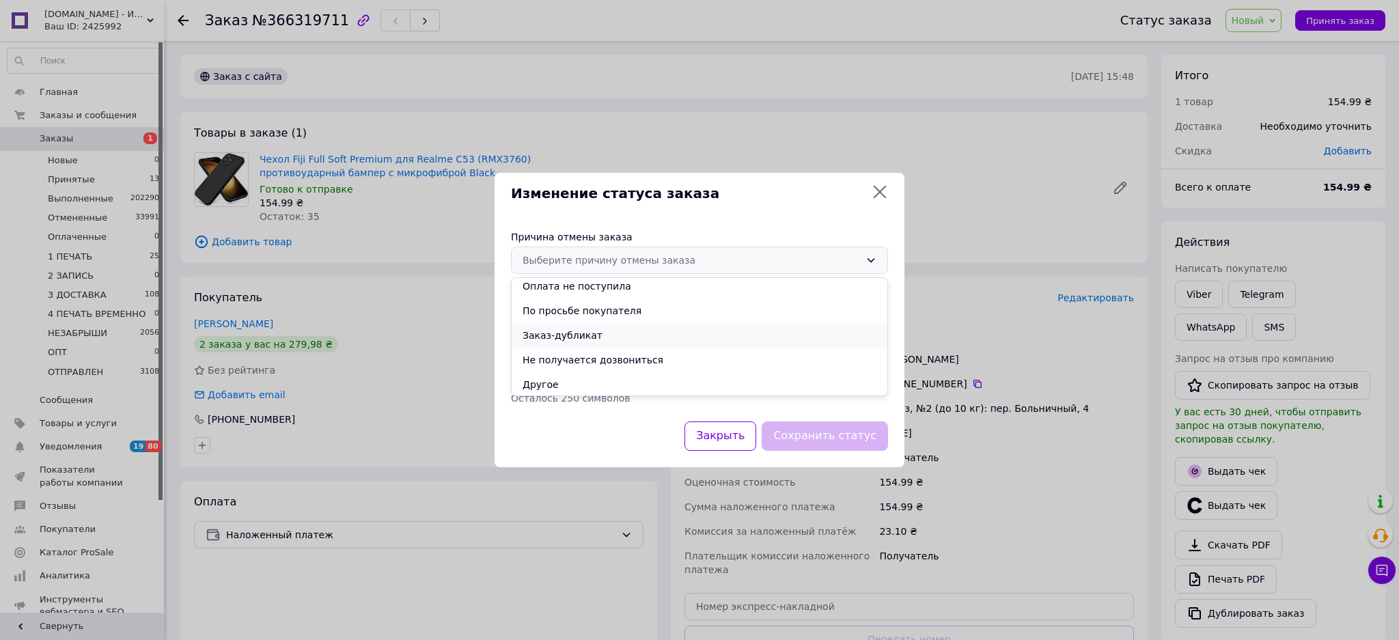
click at [582, 334] on li "Заказ-дубликат" at bounding box center [700, 335] width 376 height 25
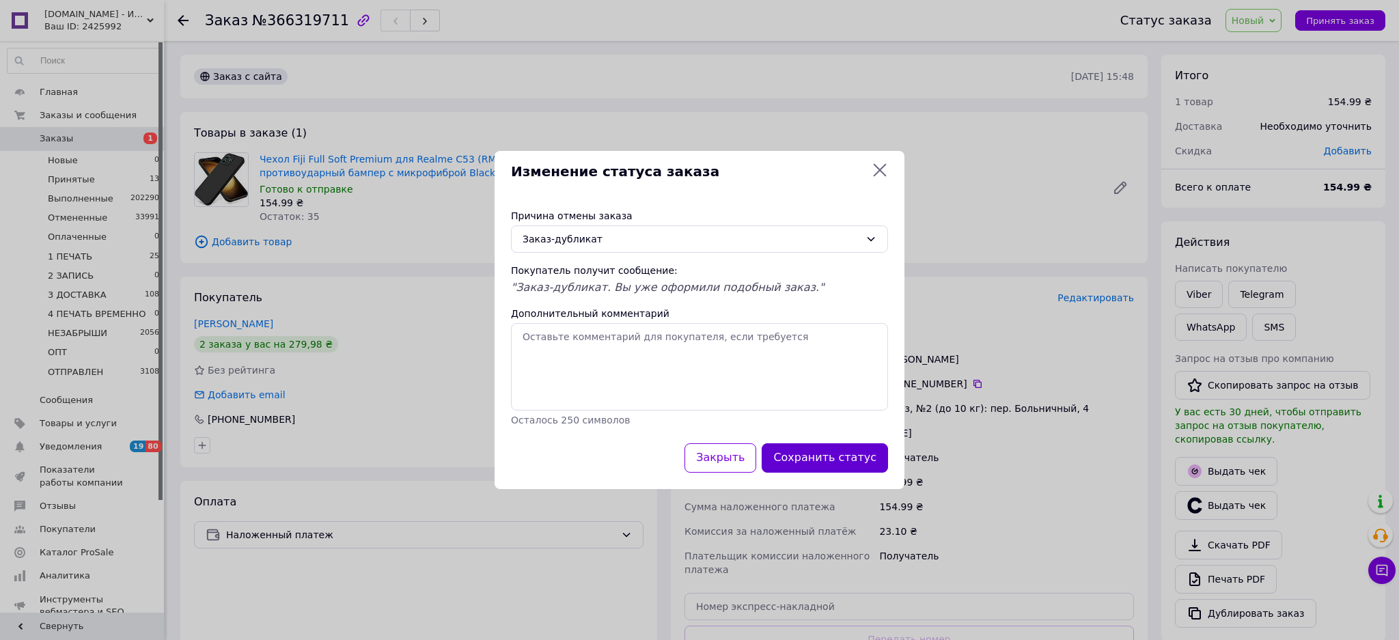
click at [820, 457] on button "Сохранить статус" at bounding box center [825, 457] width 126 height 29
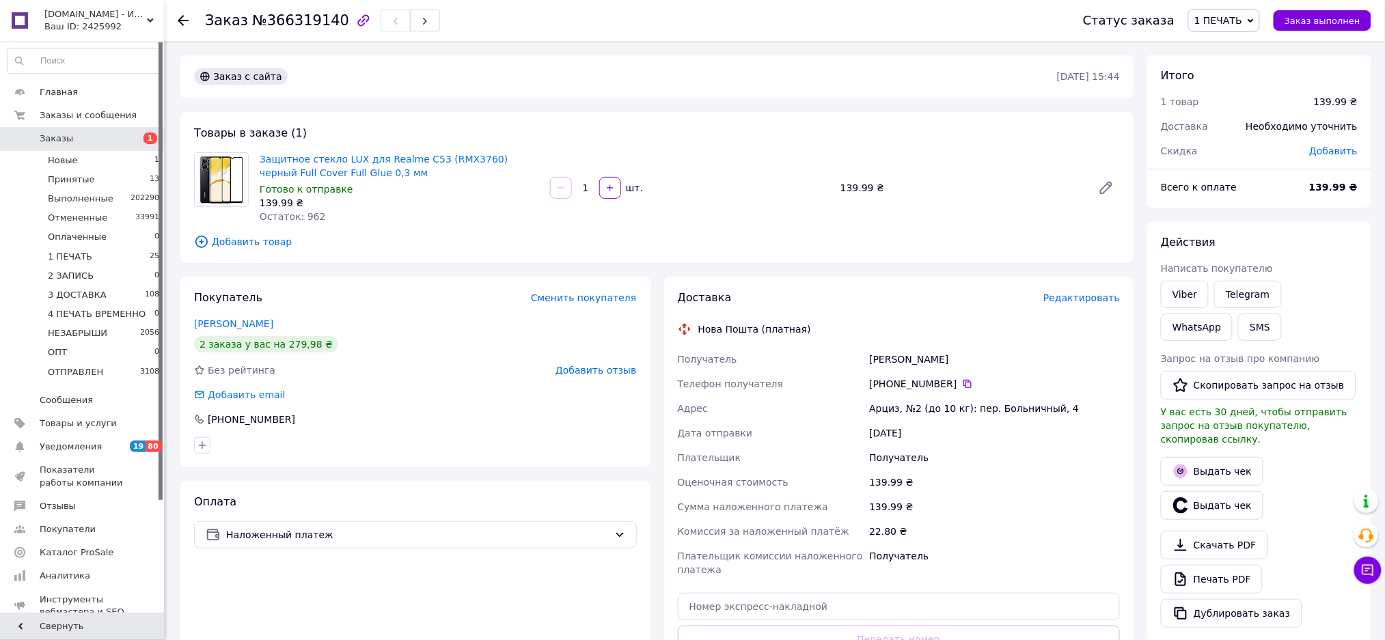
click at [245, 246] on span "Добавить товар" at bounding box center [657, 241] width 926 height 15
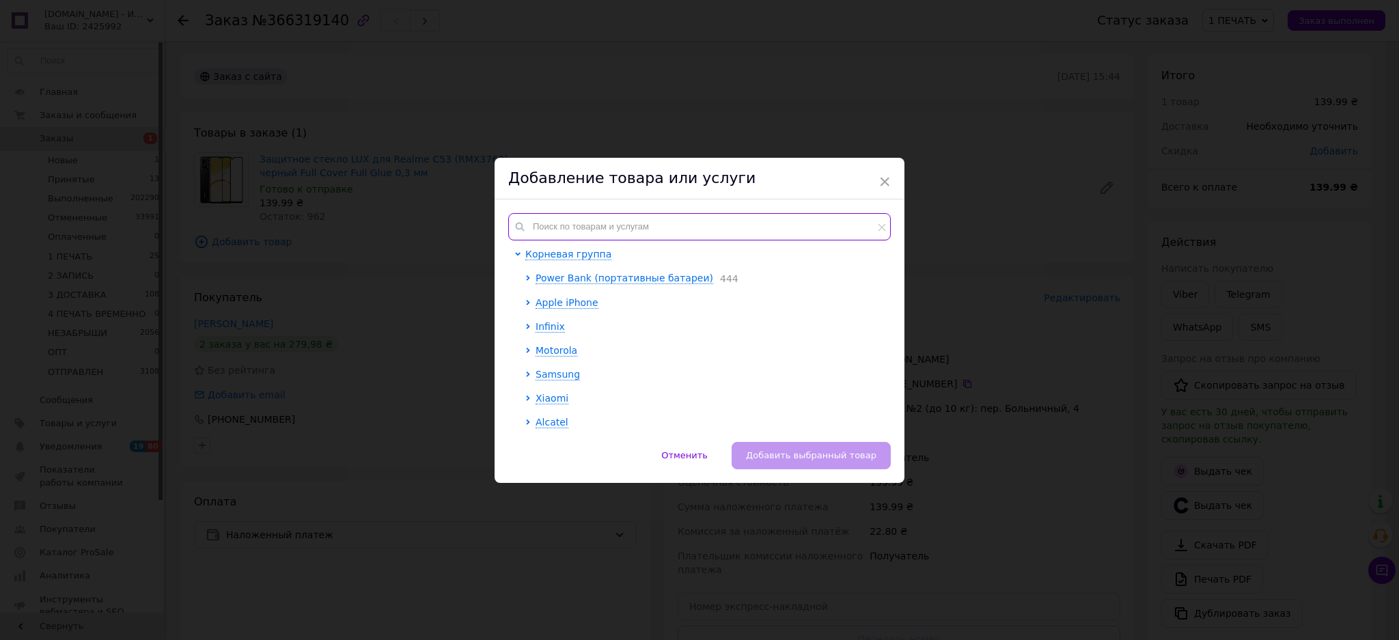
click at [556, 226] on input "text" at bounding box center [699, 226] width 383 height 27
paste input "Чехол Fiji Full Soft Premium для Realme C53 (RMX3760) противоударный бампер с м…"
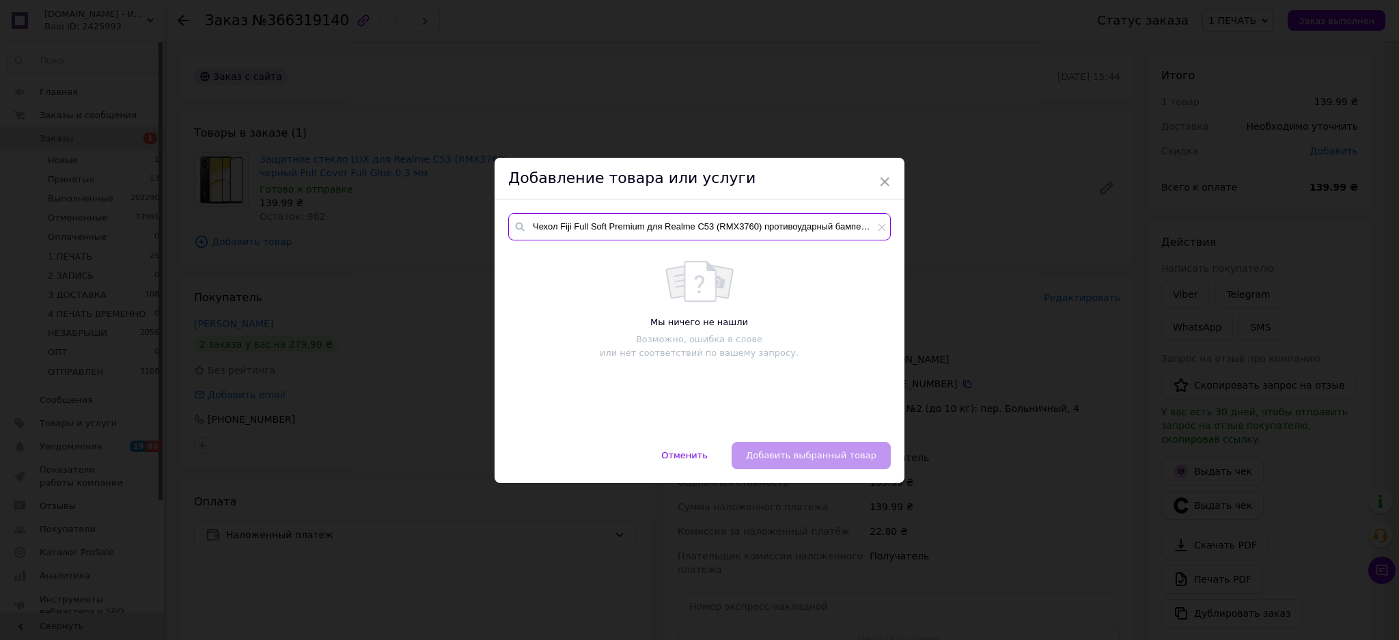
scroll to position [0, 83]
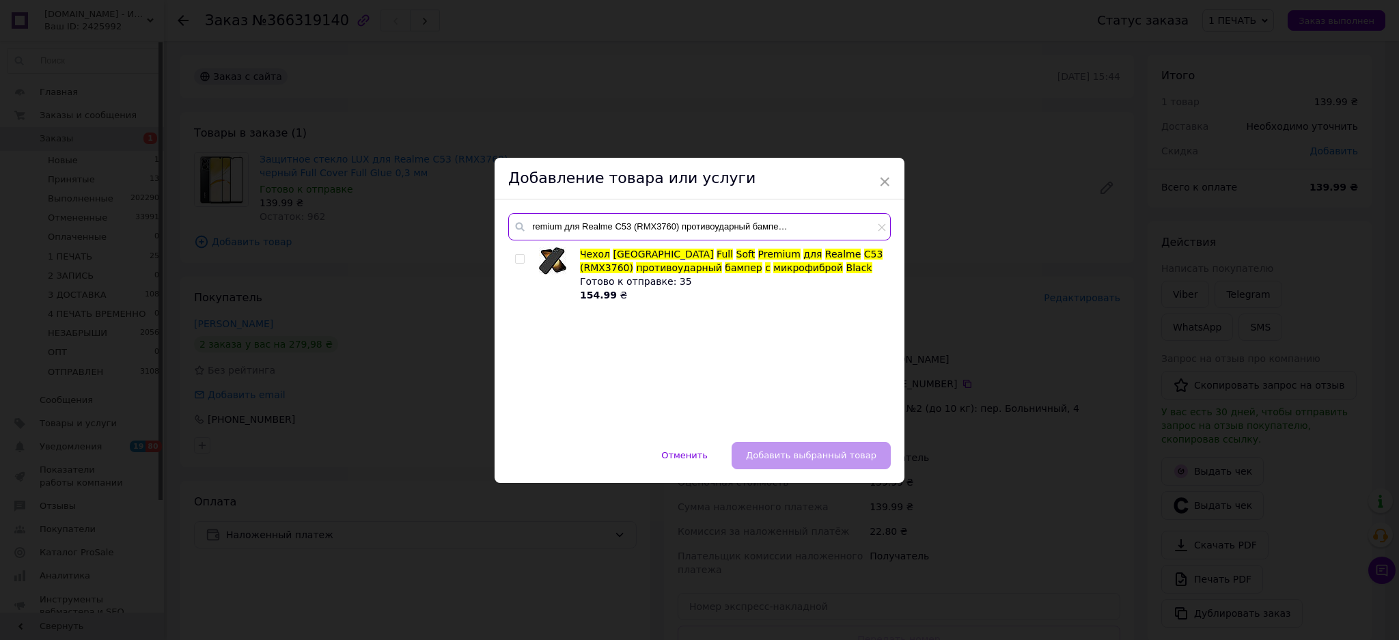
type input "Чехол Fiji Full Soft Premium для Realme C53 (RMX3760) противоударный бампер с м…"
click at [518, 261] on input "checkbox" at bounding box center [519, 259] width 9 height 9
checkbox input "true"
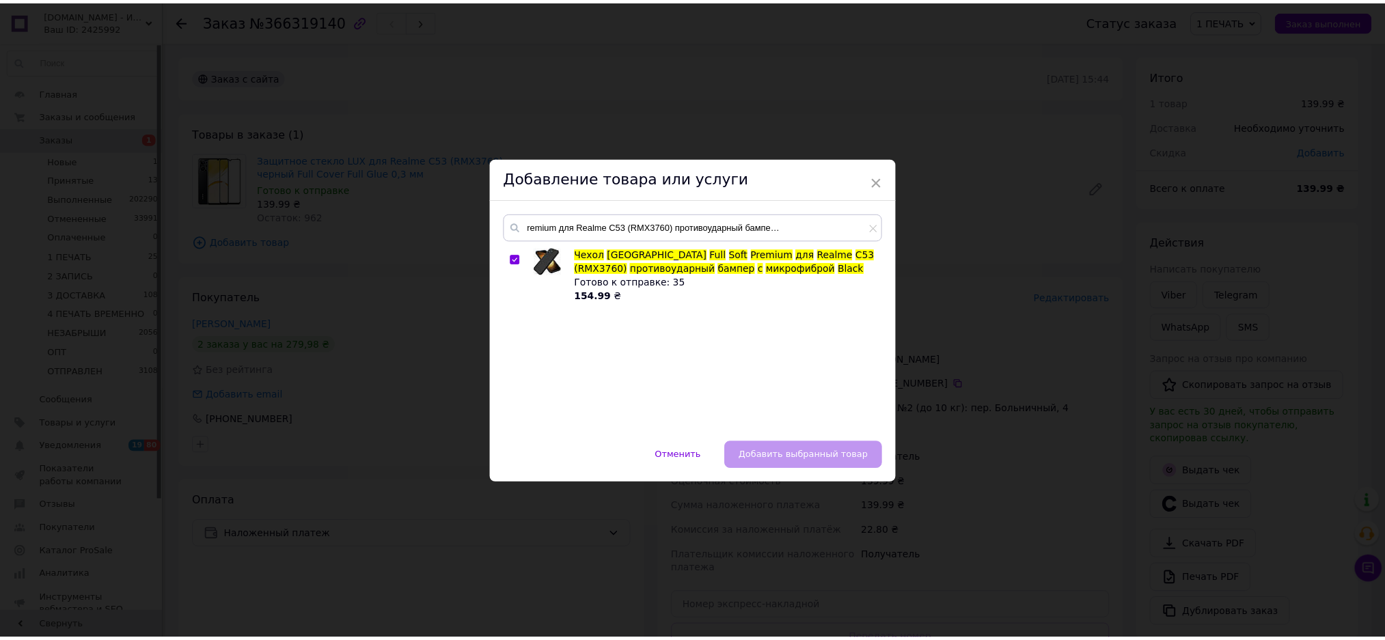
scroll to position [0, 0]
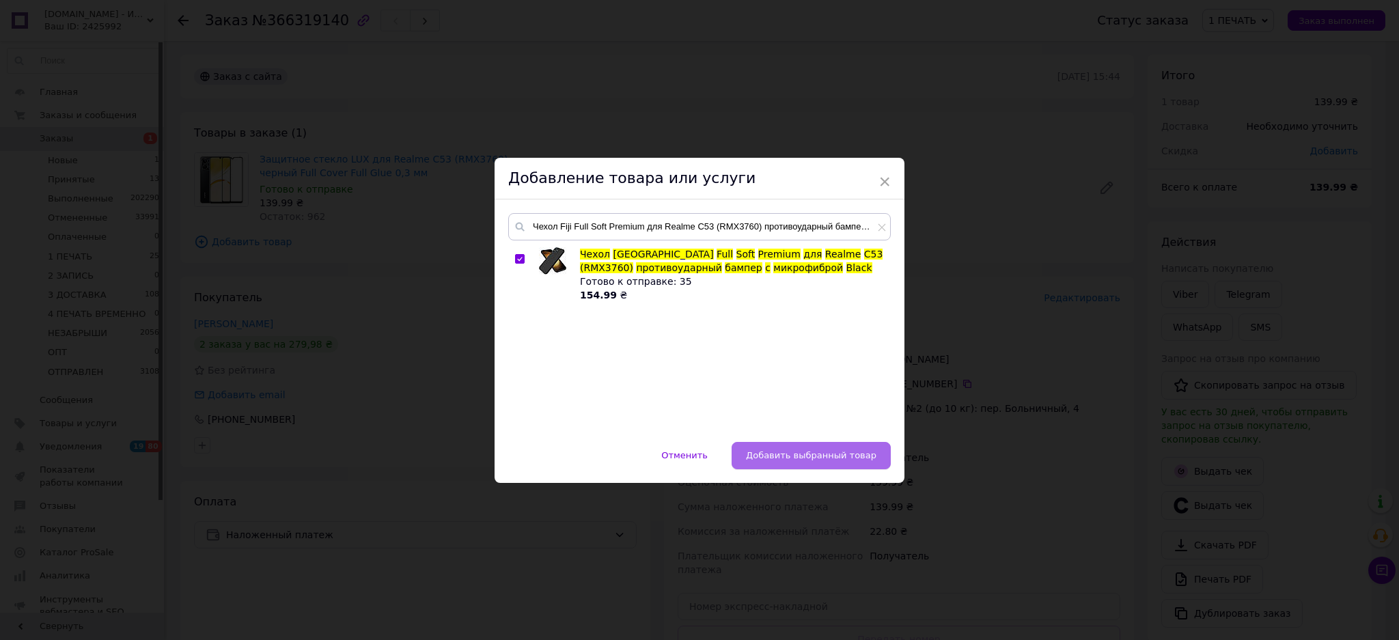
click at [812, 452] on span "Добавить выбранный товар" at bounding box center [811, 455] width 131 height 10
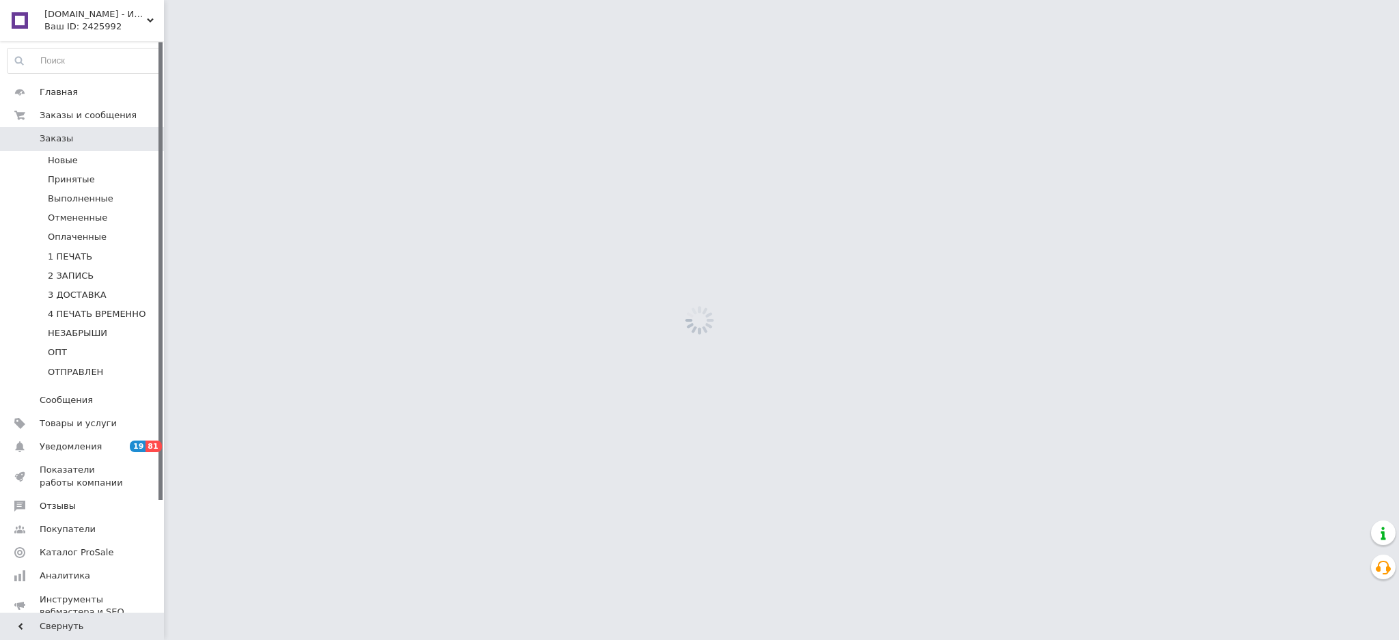
click at [479, 0] on html "[DOMAIN_NAME] - Интернет магазин чехлов и защитных стекол для смартфонов Ваш ID…" at bounding box center [699, 0] width 1399 height 0
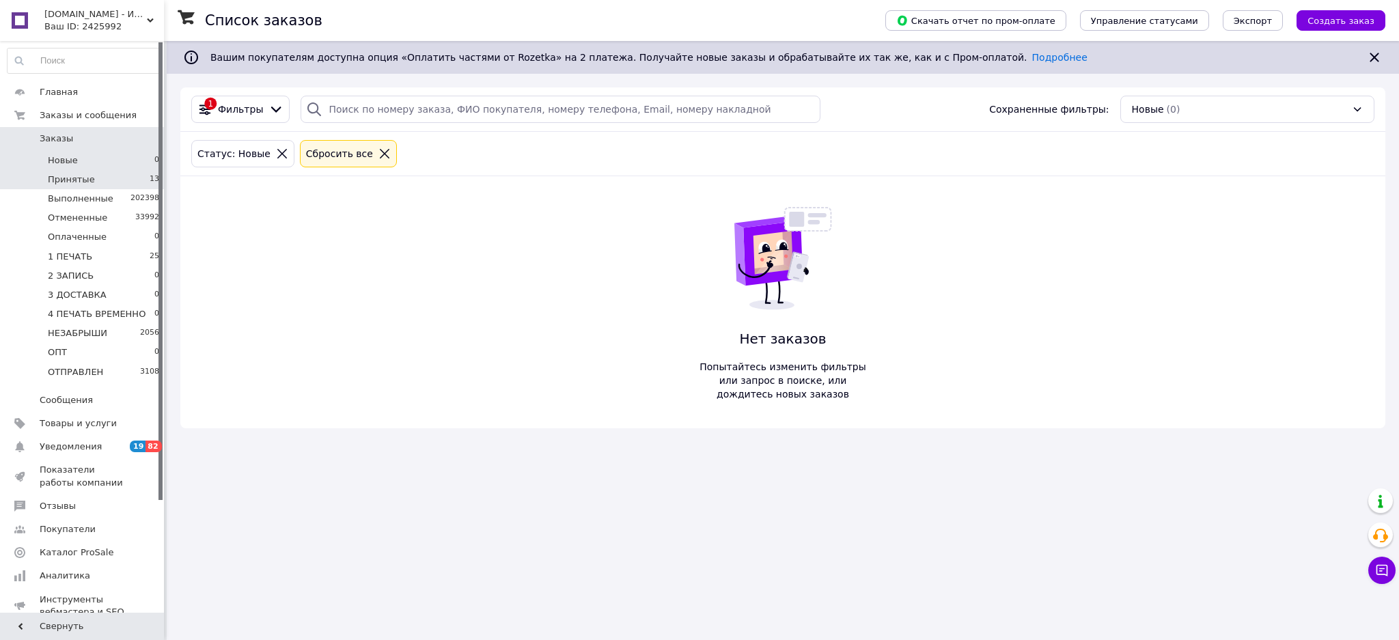
click at [144, 184] on li "Принятые 13" at bounding box center [83, 179] width 167 height 19
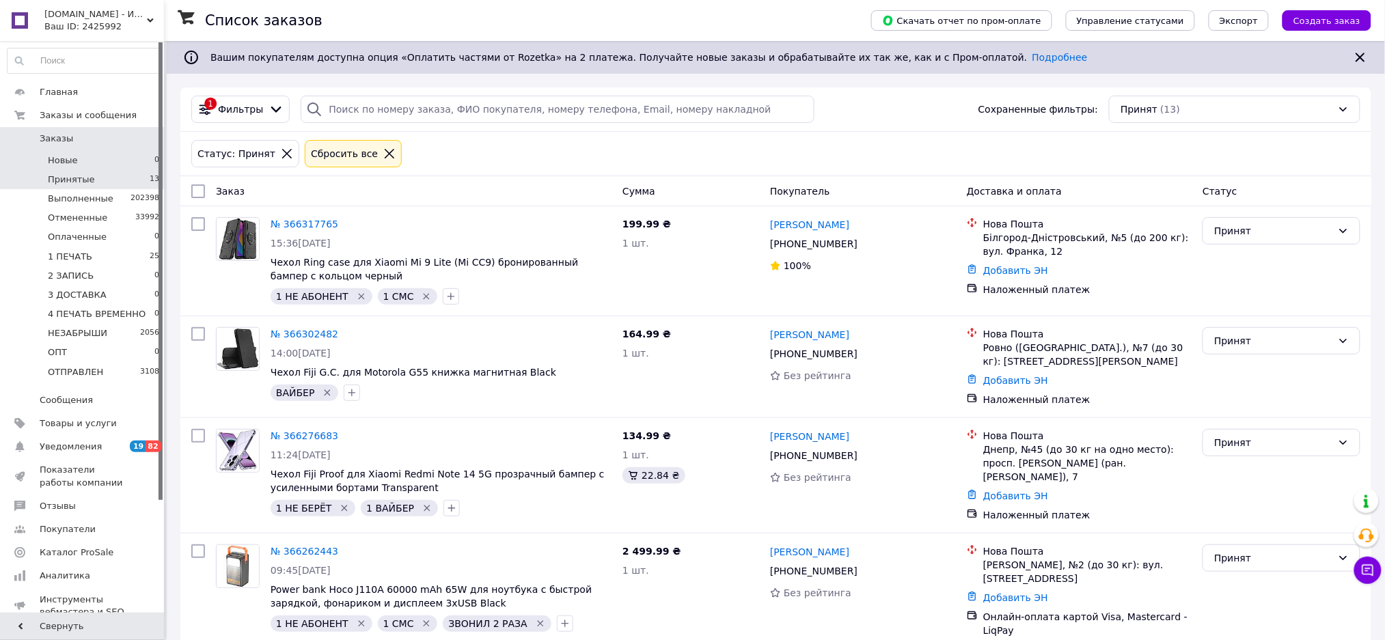
click at [64, 154] on span "Новые" at bounding box center [63, 160] width 30 height 12
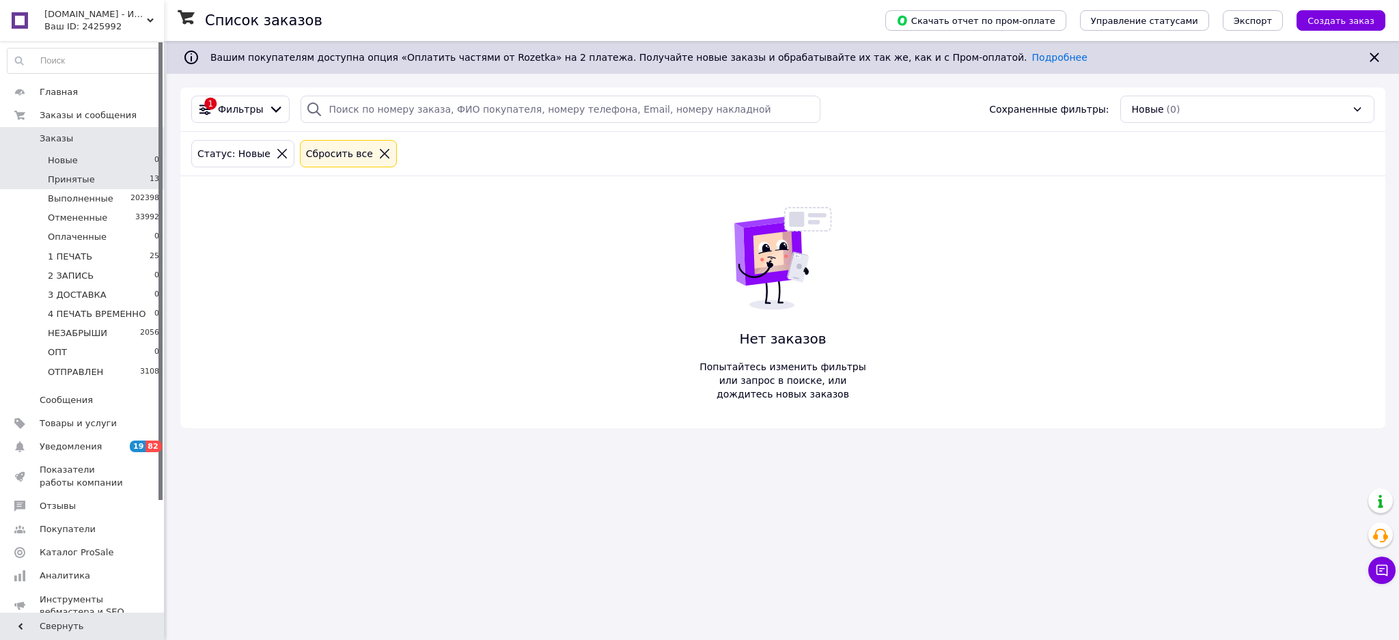
click at [126, 180] on li "Принятые 13" at bounding box center [83, 179] width 167 height 19
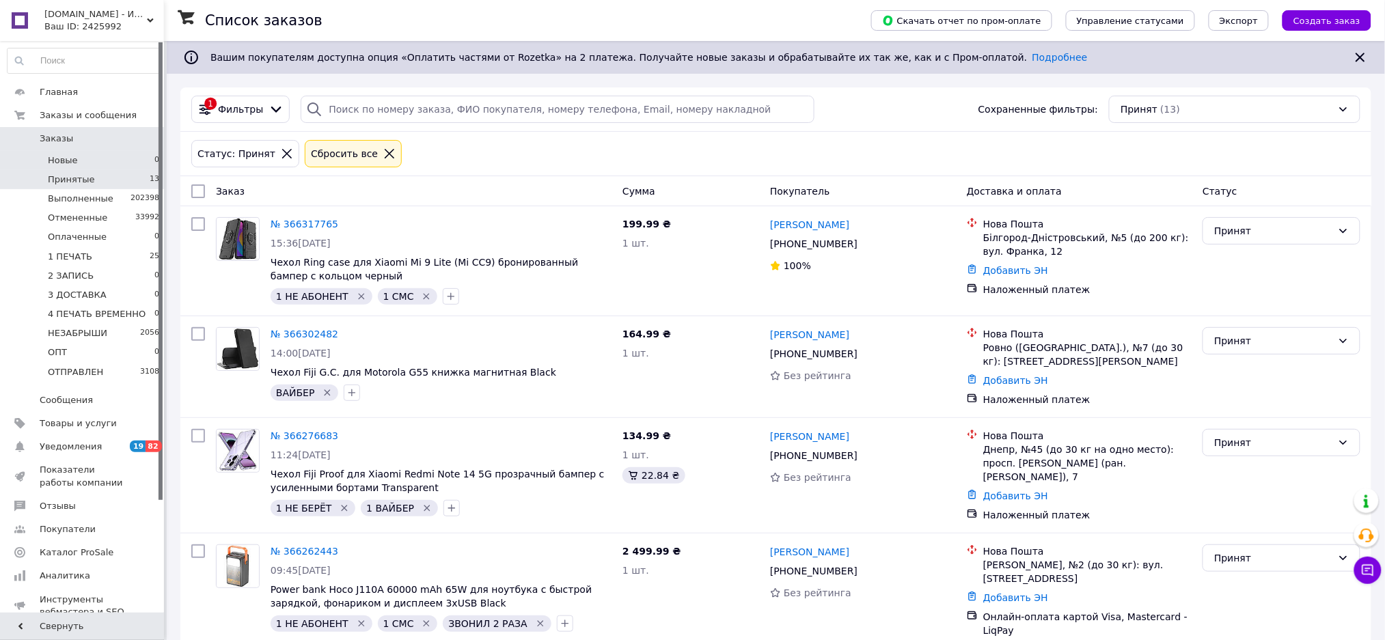
click at [68, 152] on li "Новые 0" at bounding box center [83, 160] width 167 height 19
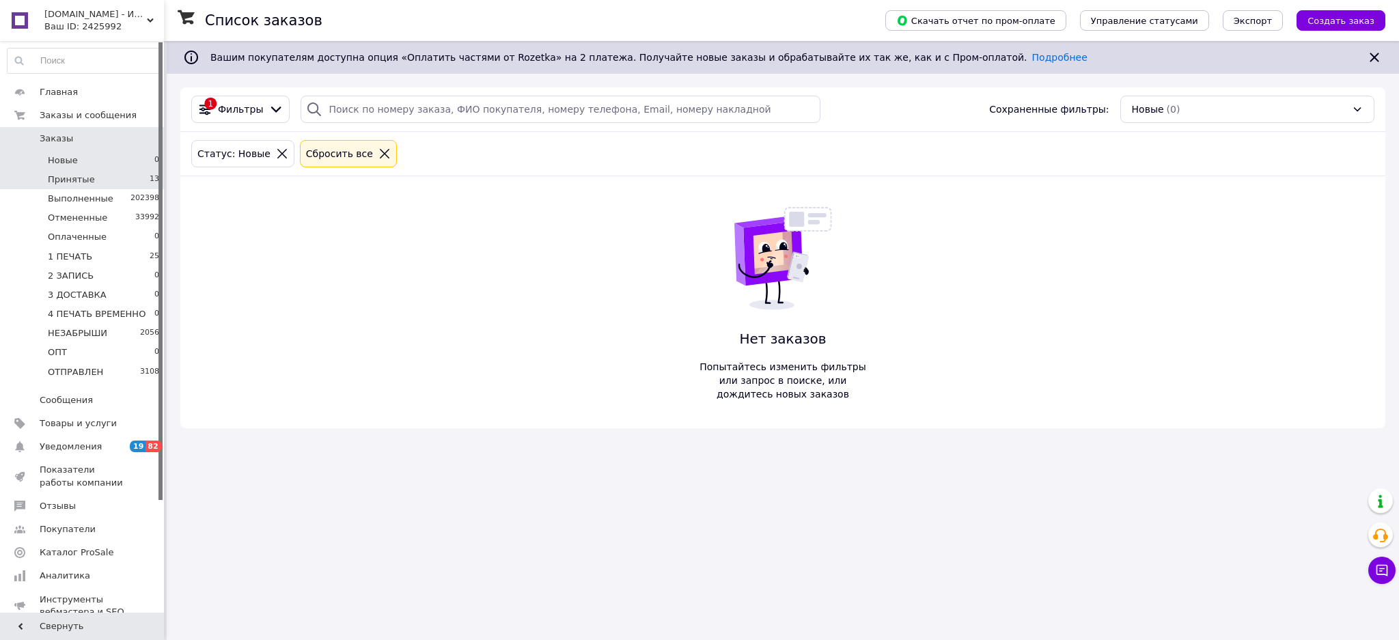
click at [155, 182] on span "13" at bounding box center [155, 180] width 10 height 12
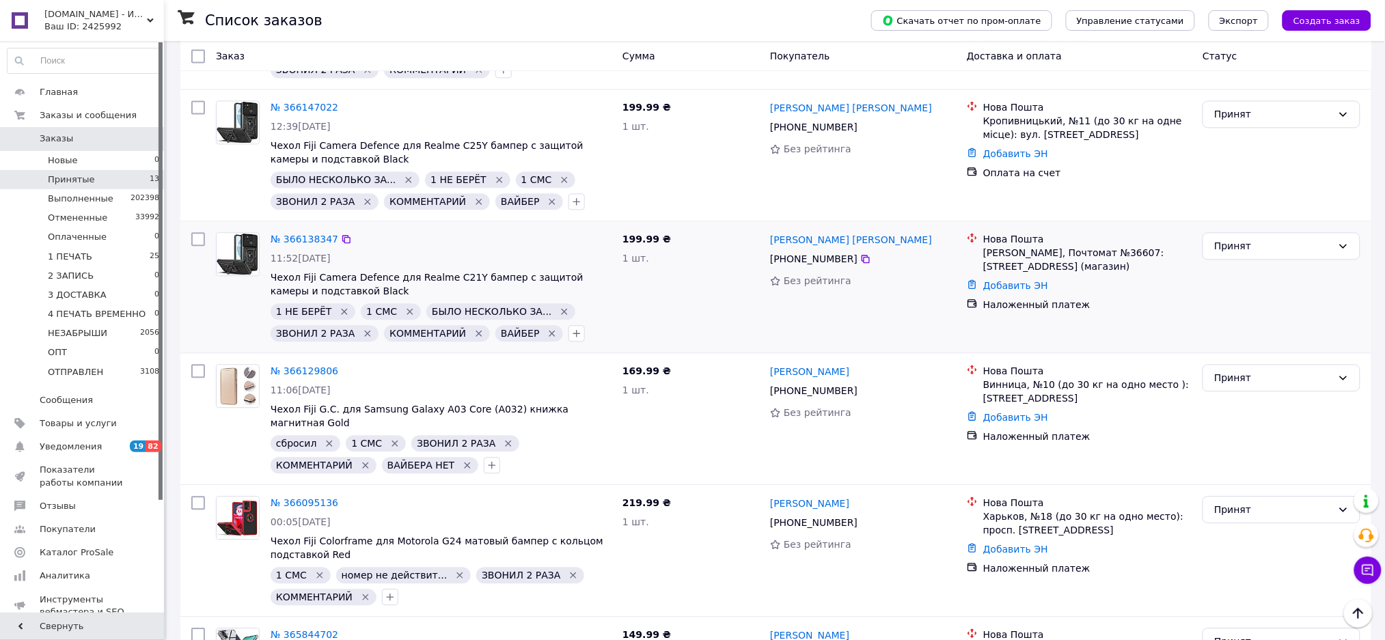
scroll to position [1121, 0]
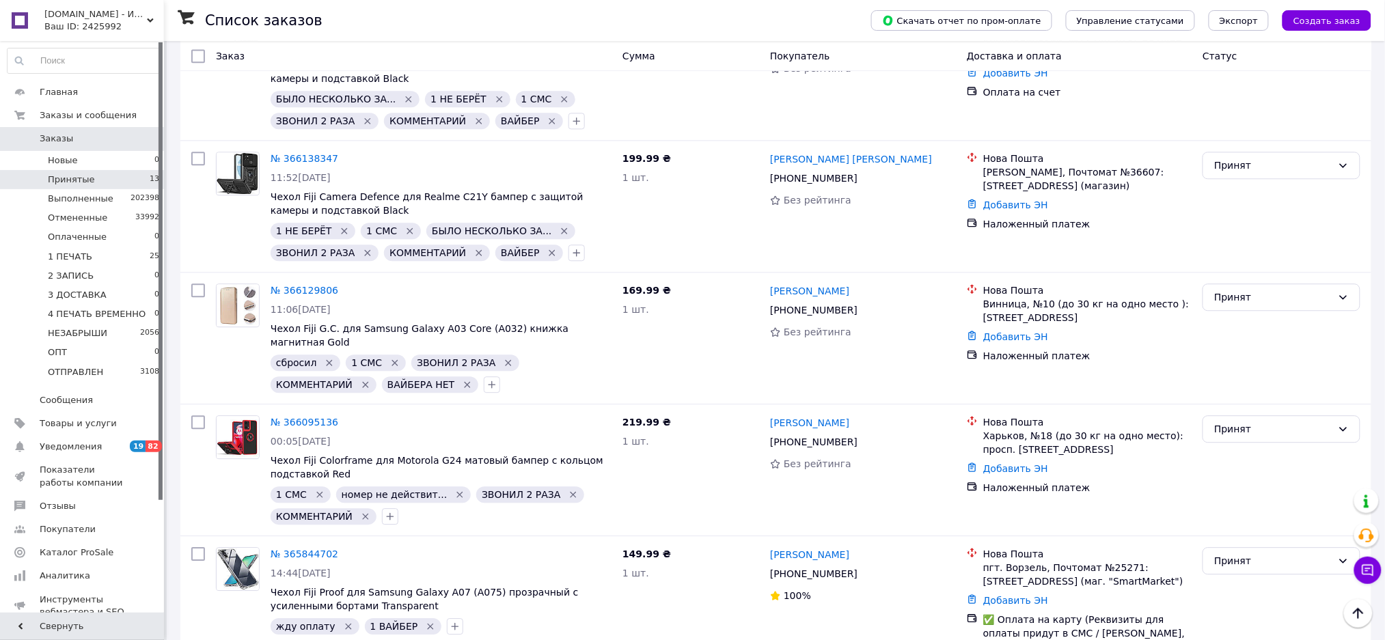
click at [106, 170] on li "Принятые 13" at bounding box center [83, 179] width 167 height 19
click at [118, 159] on li "Новые 0" at bounding box center [83, 160] width 167 height 19
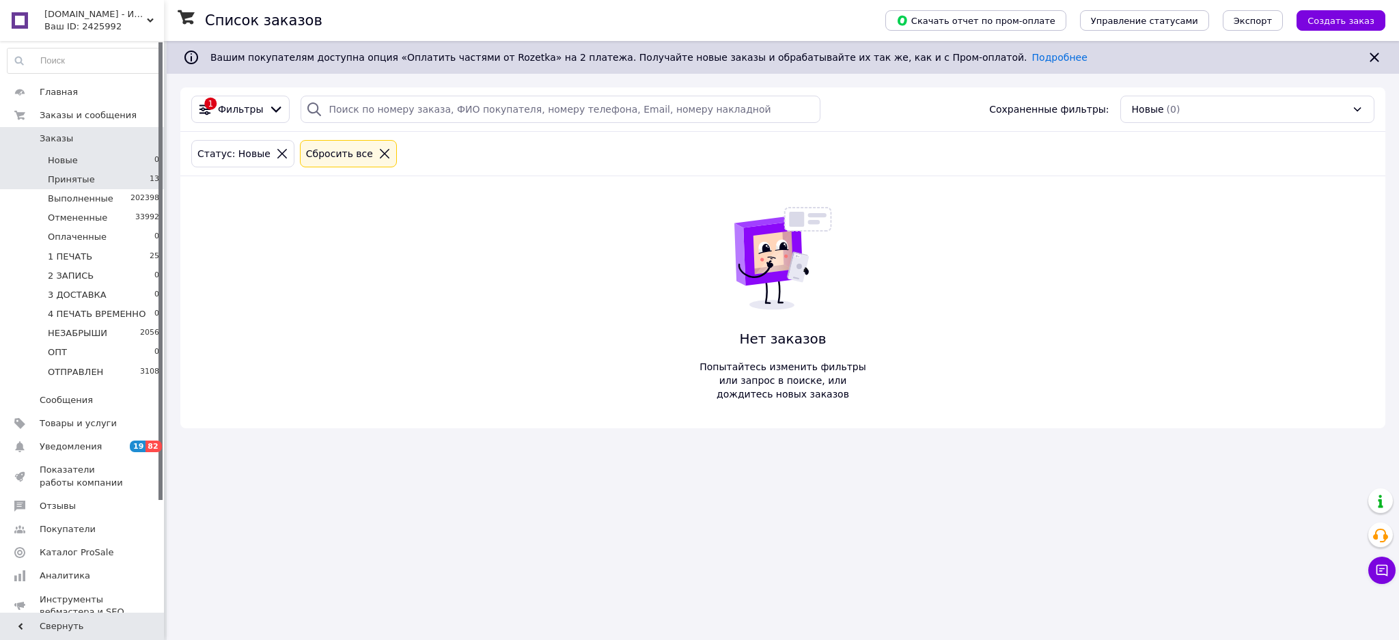
click at [134, 176] on li "Принятые 13" at bounding box center [83, 179] width 167 height 19
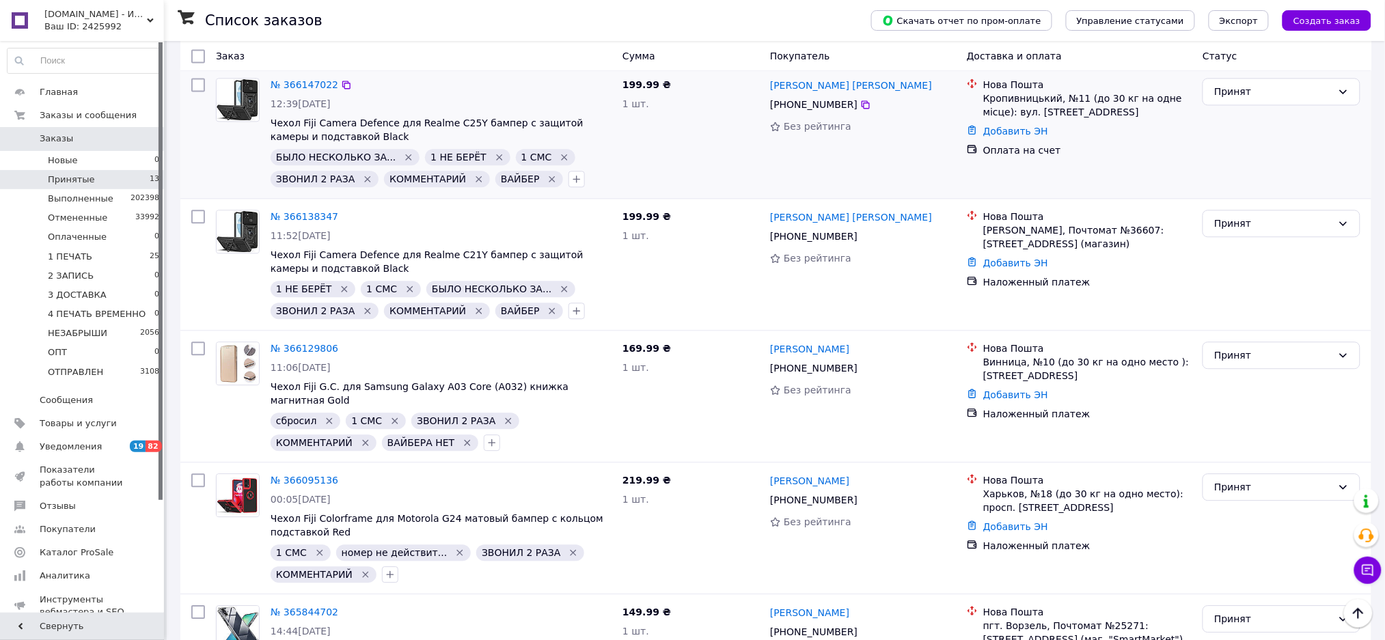
scroll to position [1121, 0]
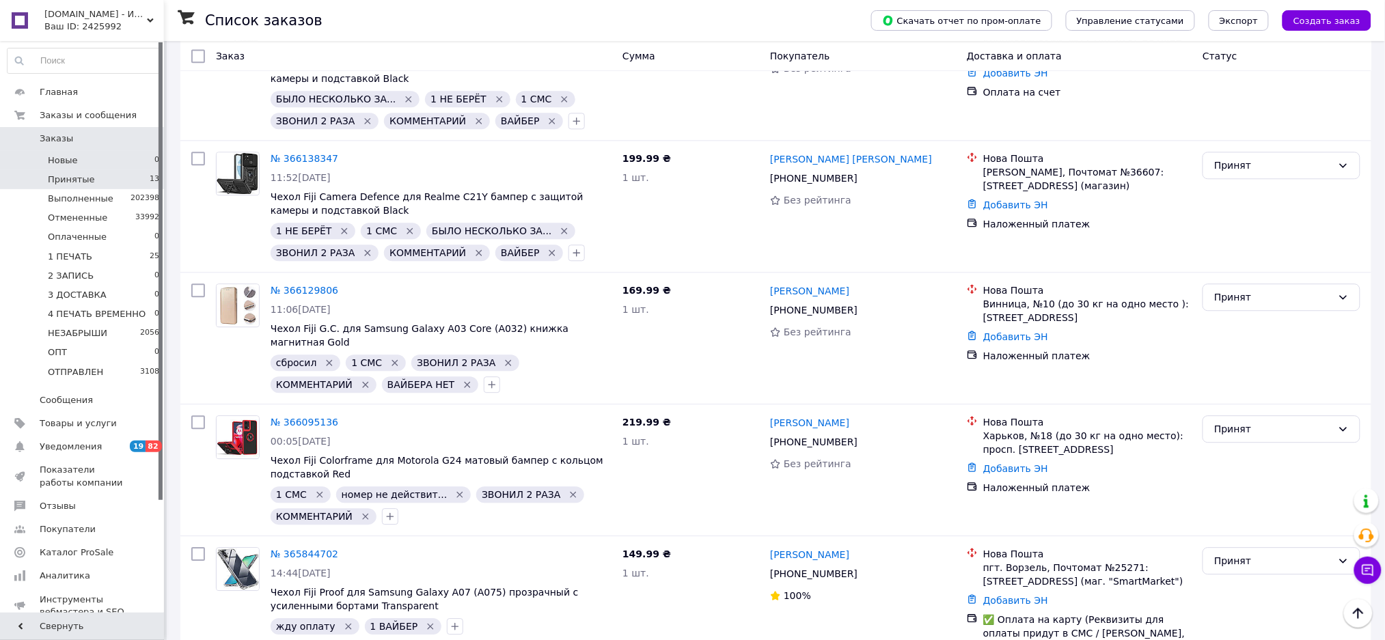
click at [128, 156] on li "Новые 0" at bounding box center [83, 160] width 167 height 19
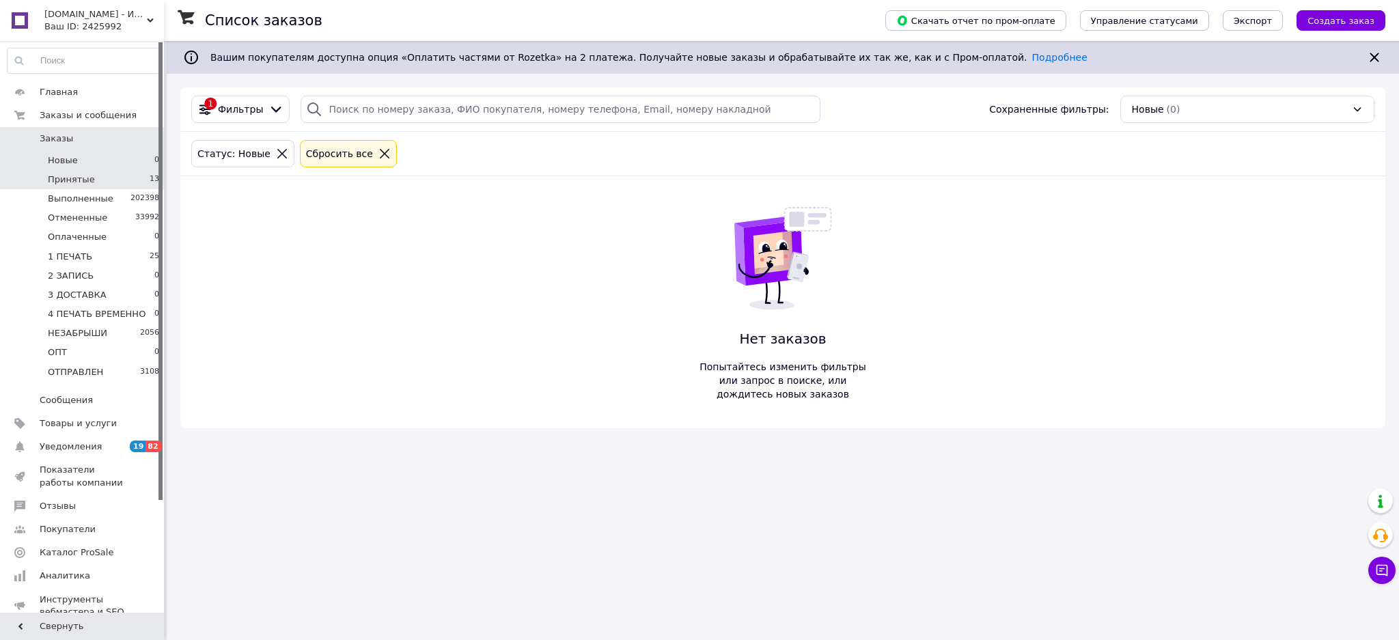
click at [118, 175] on li "Принятые 13" at bounding box center [83, 179] width 167 height 19
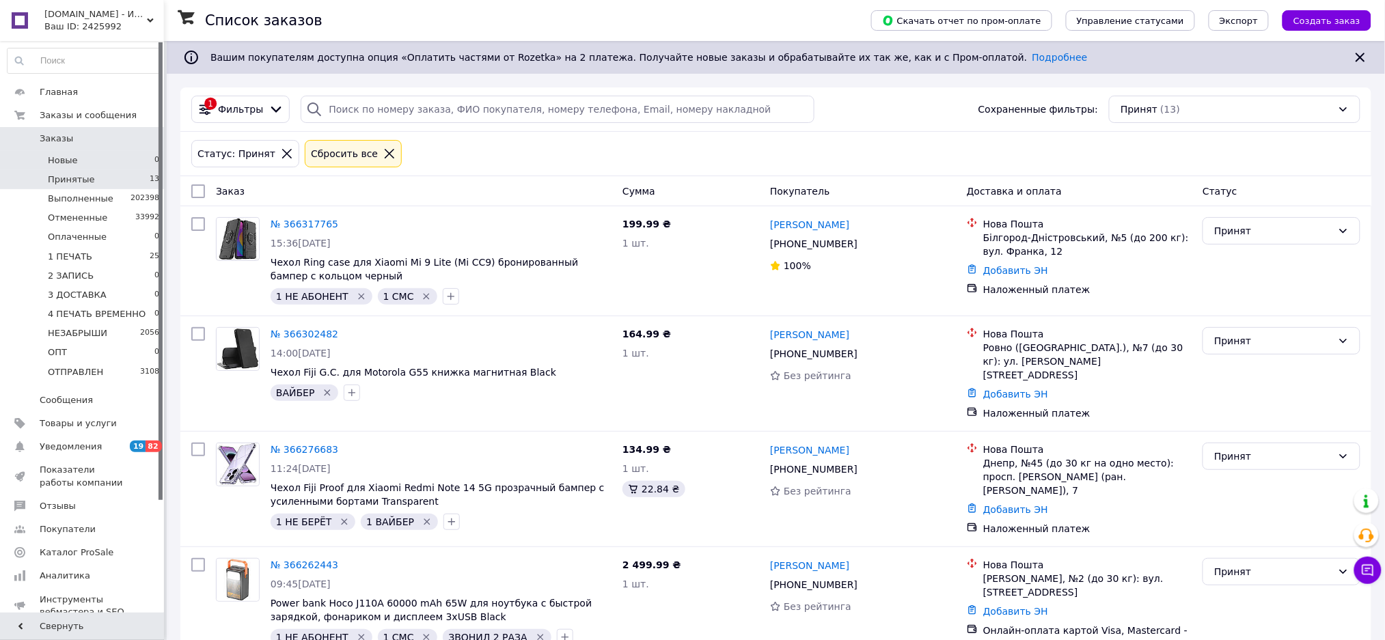
click at [132, 161] on li "Новые 0" at bounding box center [83, 160] width 167 height 19
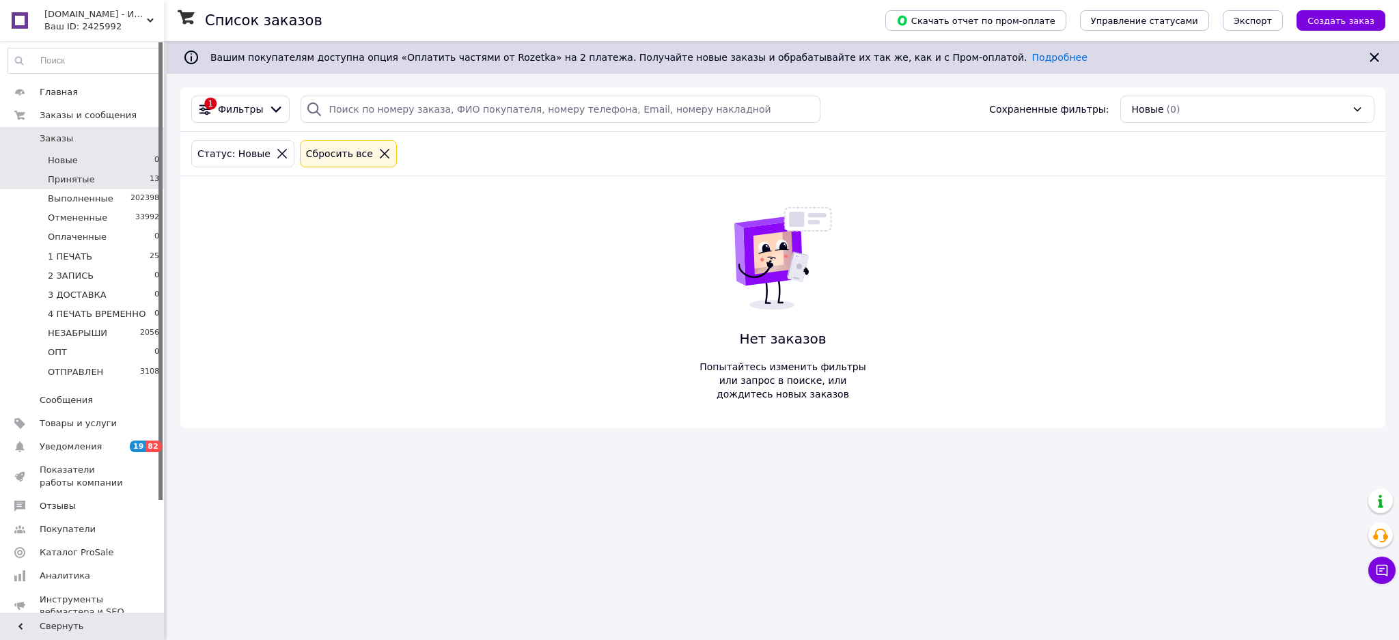
click at [129, 180] on li "Принятые 13" at bounding box center [83, 179] width 167 height 19
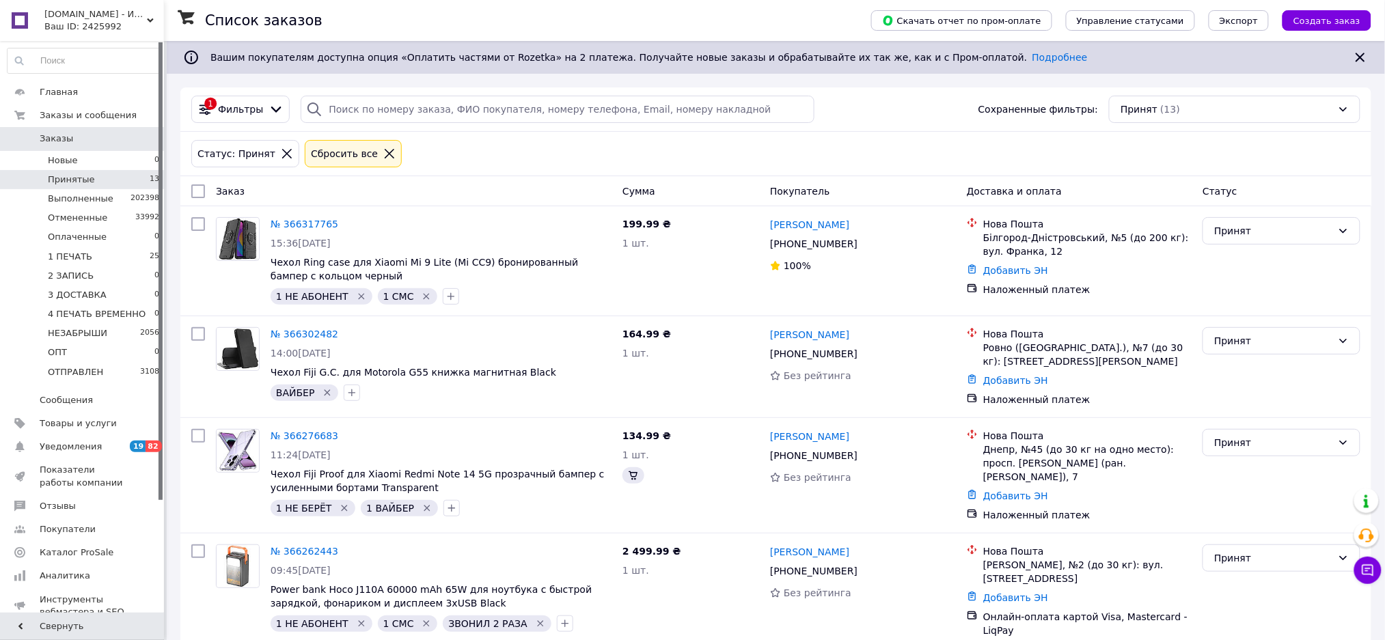
click at [144, 161] on li "Новые 0" at bounding box center [83, 160] width 167 height 19
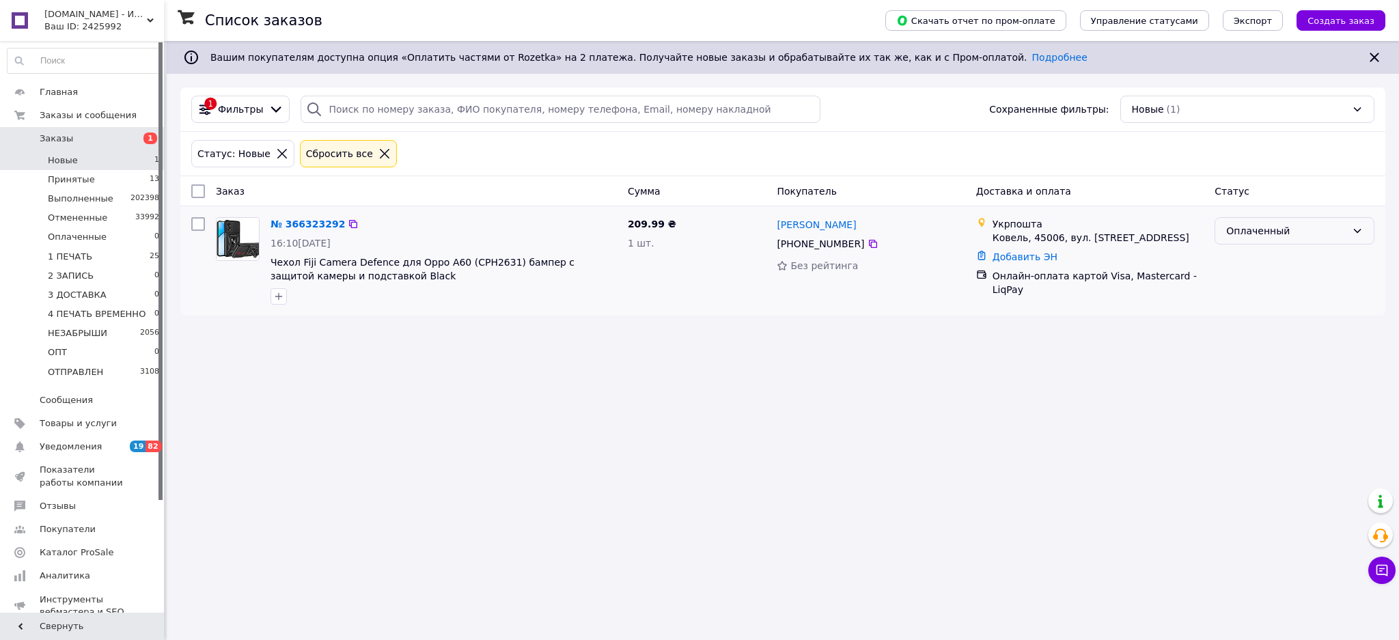
click at [1272, 228] on div "Оплаченный" at bounding box center [1287, 230] width 120 height 15
click at [1276, 329] on li "1 ПЕЧАТЬ" at bounding box center [1295, 335] width 159 height 25
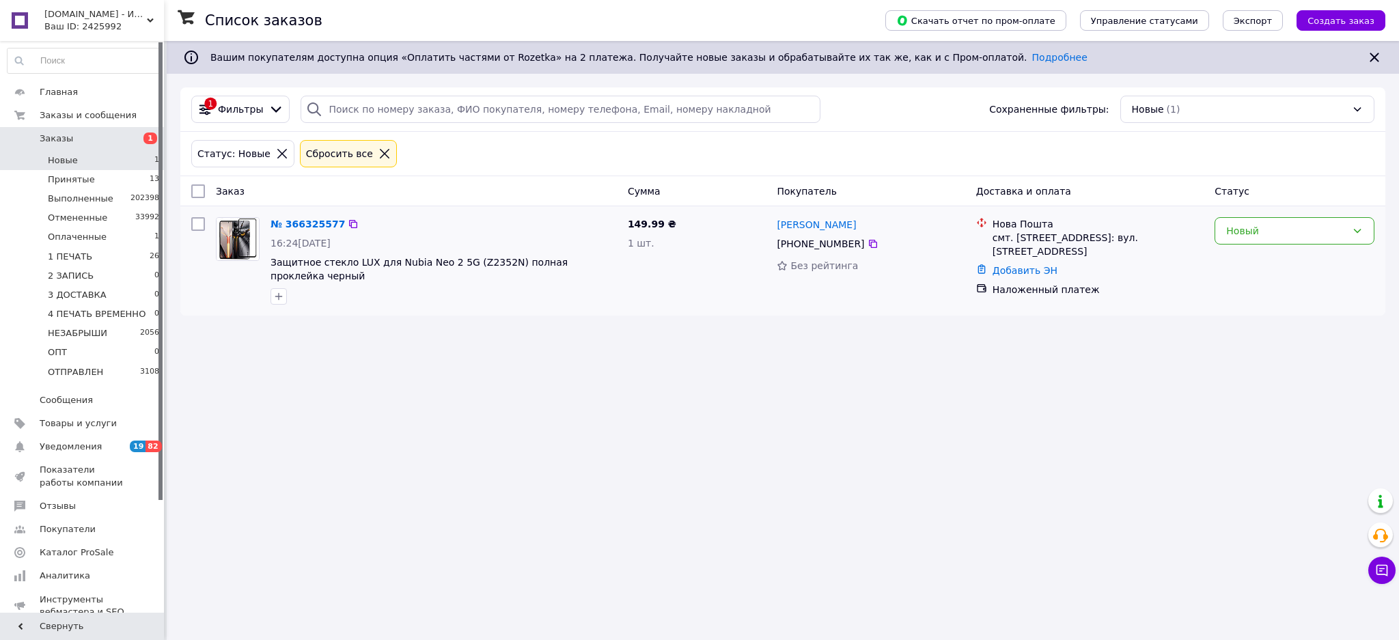
drag, startPoint x: 305, startPoint y: 200, endPoint x: 307, endPoint y: 209, distance: 9.8
click at [1305, 236] on div "Новый" at bounding box center [1287, 230] width 120 height 15
click at [1271, 258] on li "Принят" at bounding box center [1295, 261] width 159 height 25
click at [154, 239] on span "1" at bounding box center [156, 237] width 5 height 12
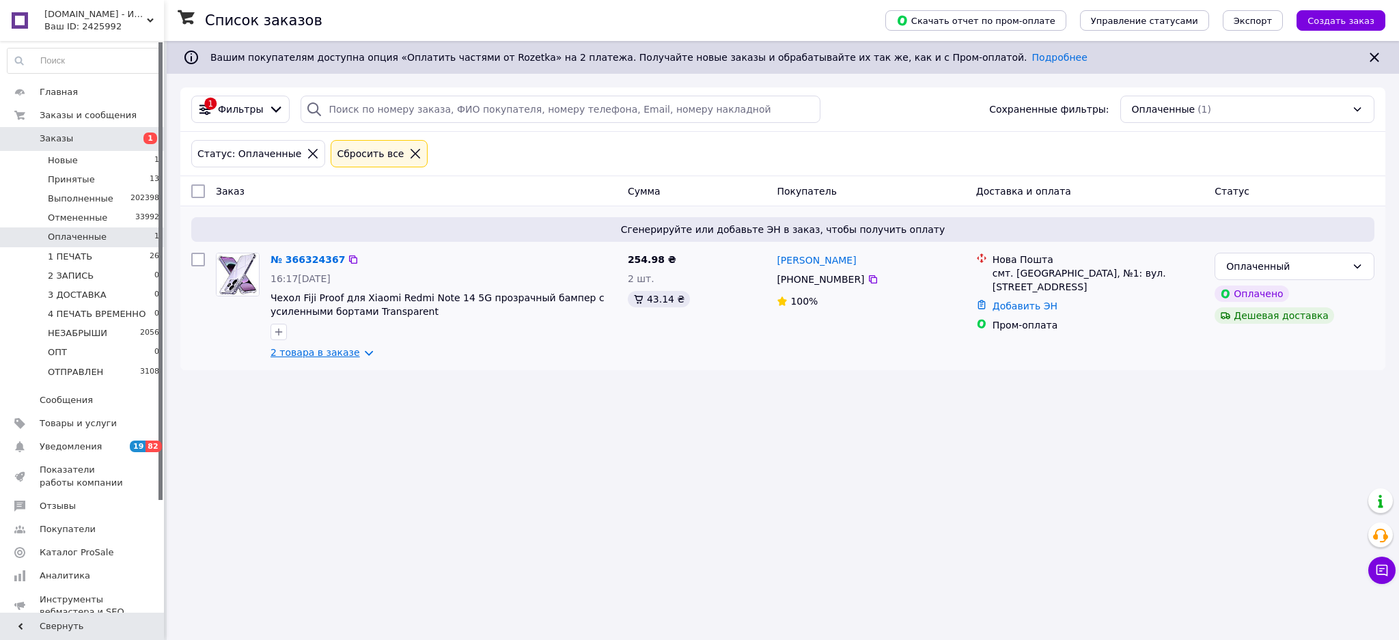
click at [296, 349] on link "2 товара в заказе" at bounding box center [316, 352] width 90 height 11
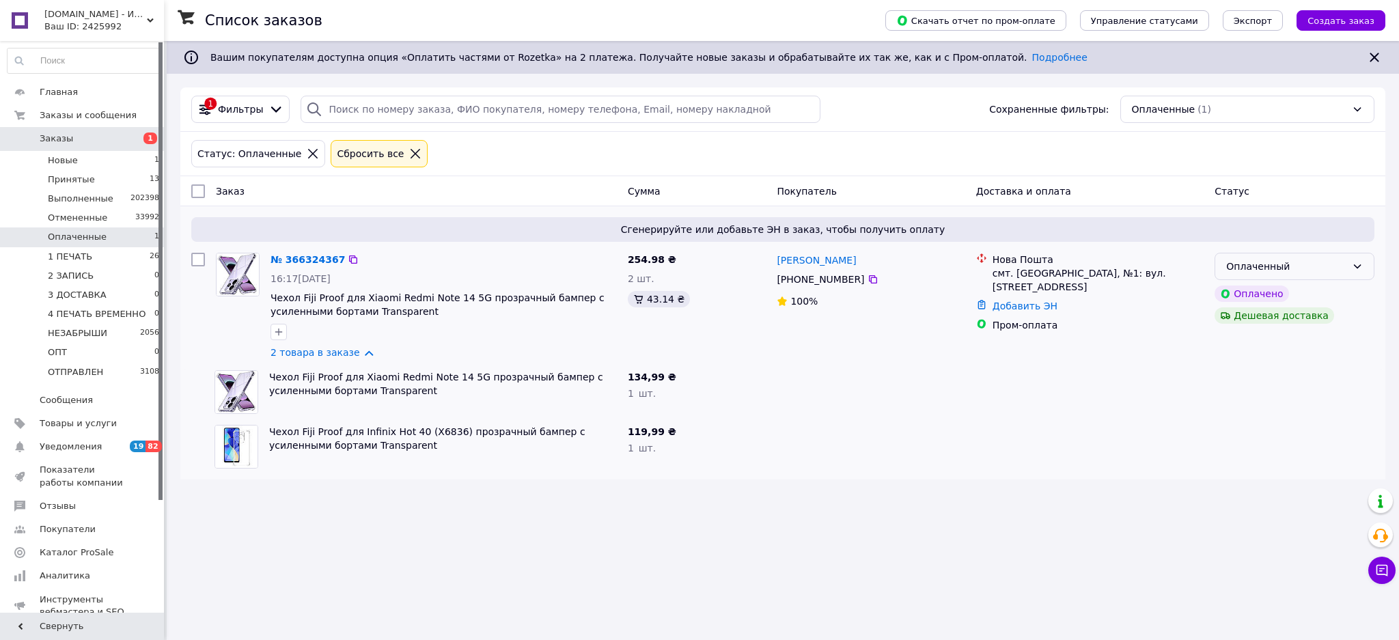
click at [1321, 269] on div "Оплаченный" at bounding box center [1287, 266] width 120 height 15
click at [1244, 369] on li "1 ПЕЧАТЬ" at bounding box center [1295, 370] width 159 height 25
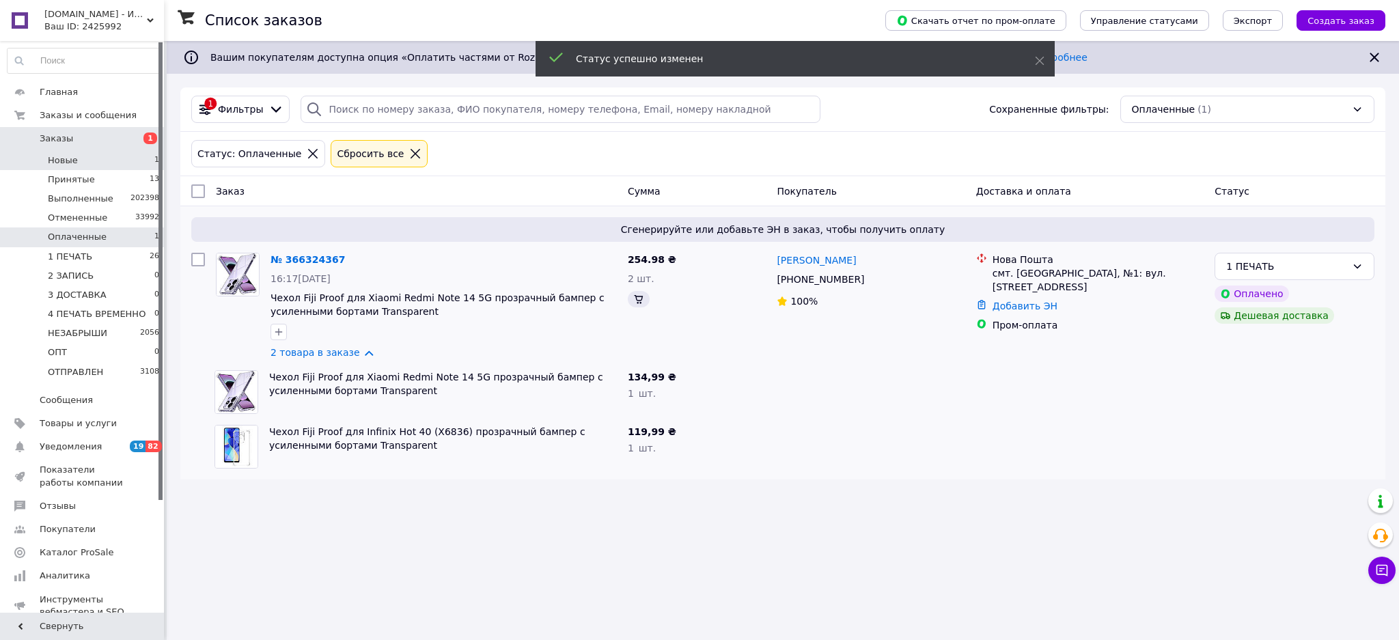
click at [102, 161] on li "Новые 1" at bounding box center [83, 160] width 167 height 19
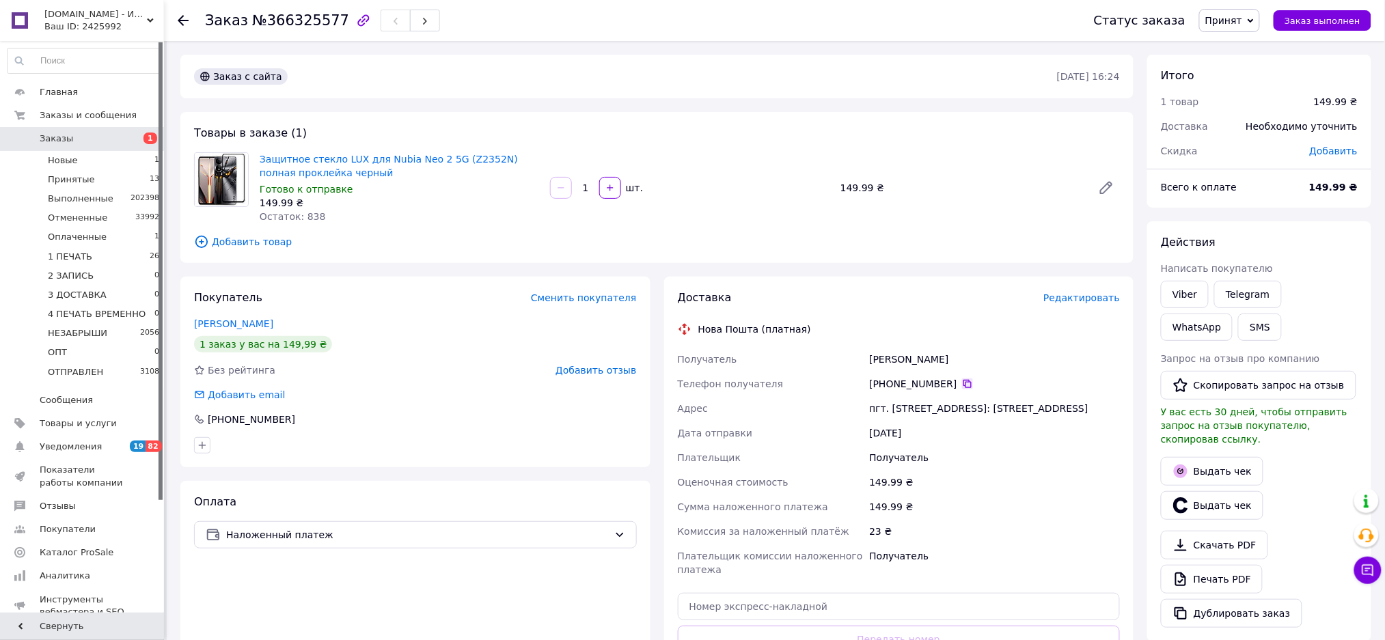
click at [963, 383] on icon at bounding box center [967, 384] width 8 height 8
click at [903, 403] on div "пгт. [STREET_ADDRESS]: [STREET_ADDRESS]" at bounding box center [994, 408] width 256 height 25
drag, startPoint x: 903, startPoint y: 403, endPoint x: 909, endPoint y: 408, distance: 7.8
click at [903, 405] on div "пгт. [STREET_ADDRESS]: [STREET_ADDRESS]" at bounding box center [994, 408] width 256 height 25
click at [991, 359] on div "[PERSON_NAME]" at bounding box center [994, 359] width 256 height 25
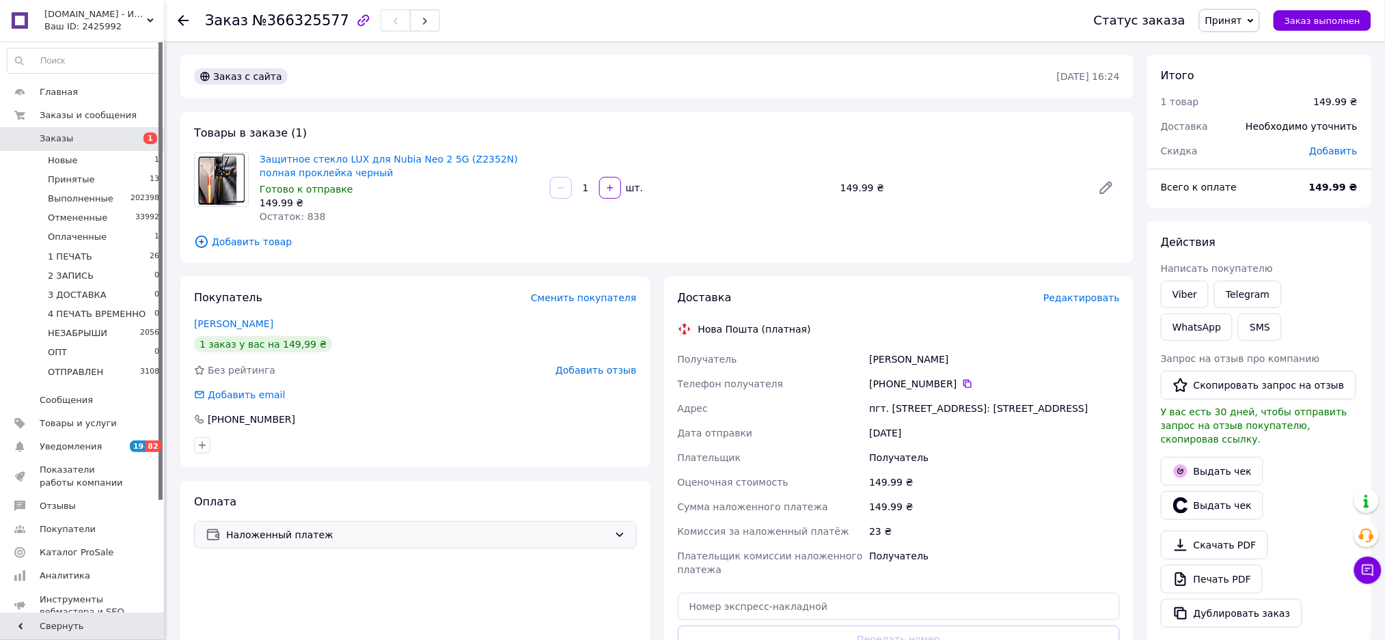
drag, startPoint x: 962, startPoint y: 381, endPoint x: 440, endPoint y: 536, distance: 544.6
click at [963, 381] on icon at bounding box center [967, 384] width 8 height 8
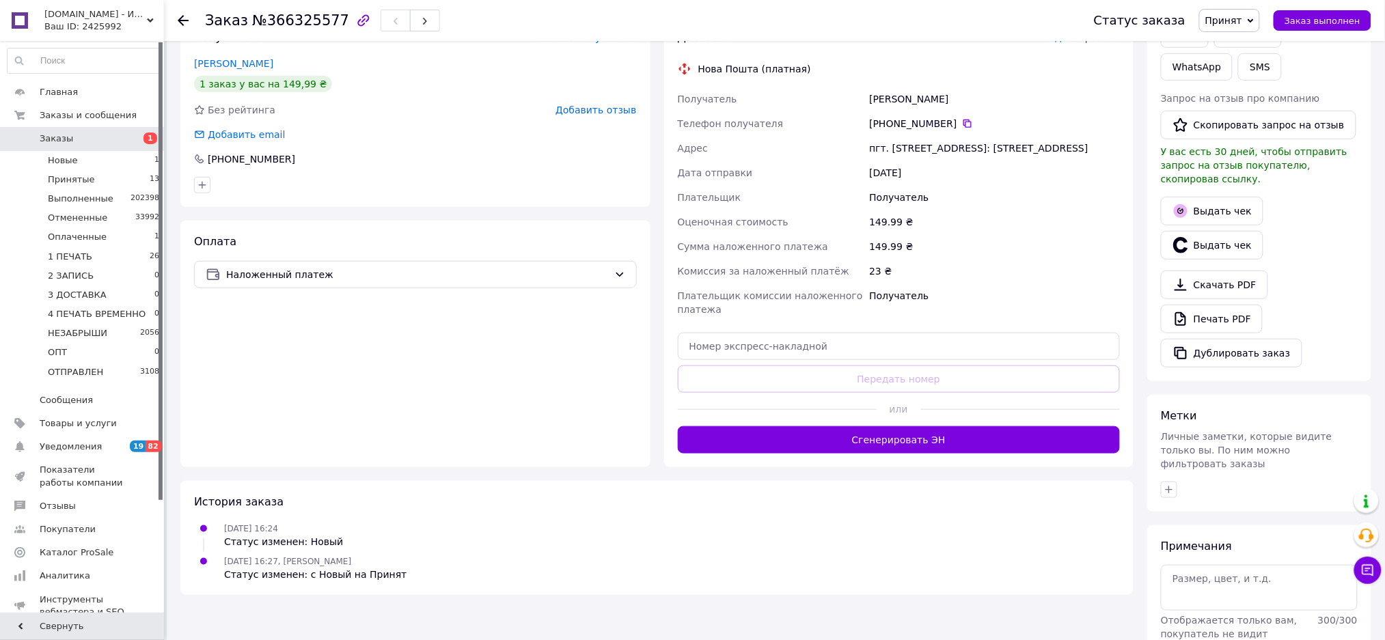
scroll to position [313, 0]
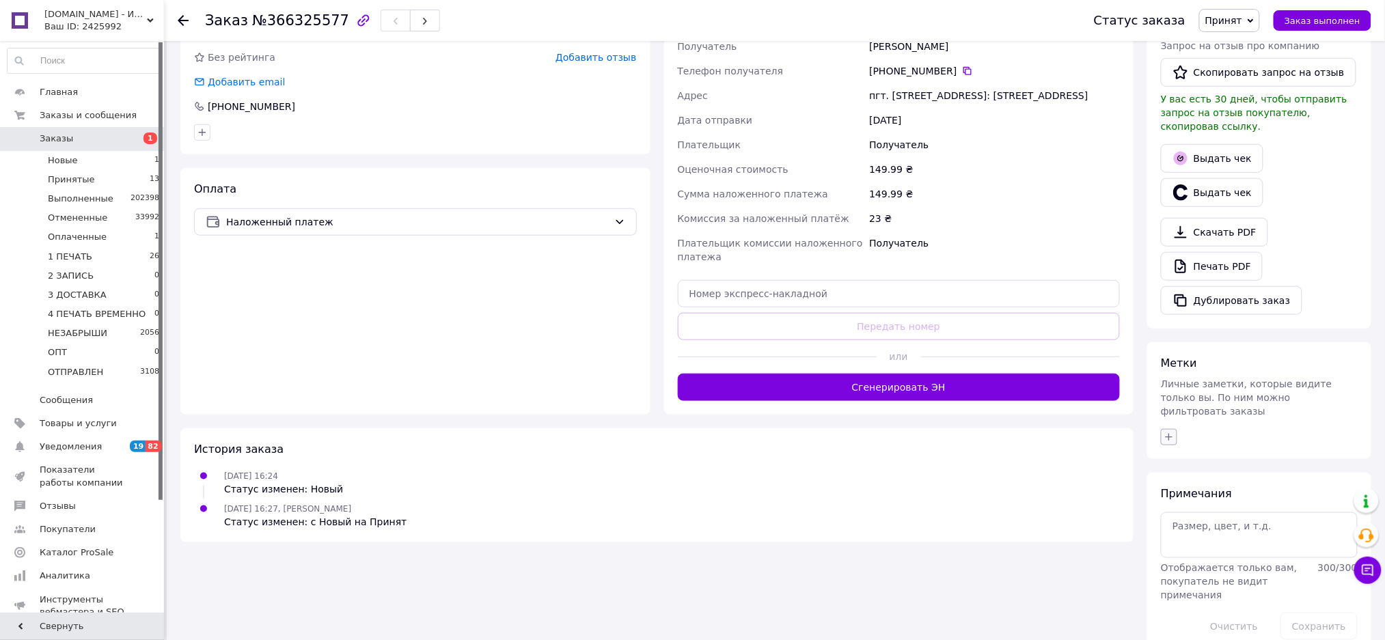
click at [1166, 433] on icon "button" at bounding box center [1170, 437] width 8 height 8
click at [1223, 497] on div "1 ВАЙБЕР" at bounding box center [1245, 503] width 154 height 12
checkbox input "true"
click at [1233, 536] on div "1 НЕ БЕРЁТ" at bounding box center [1245, 542] width 154 height 12
checkbox input "true"
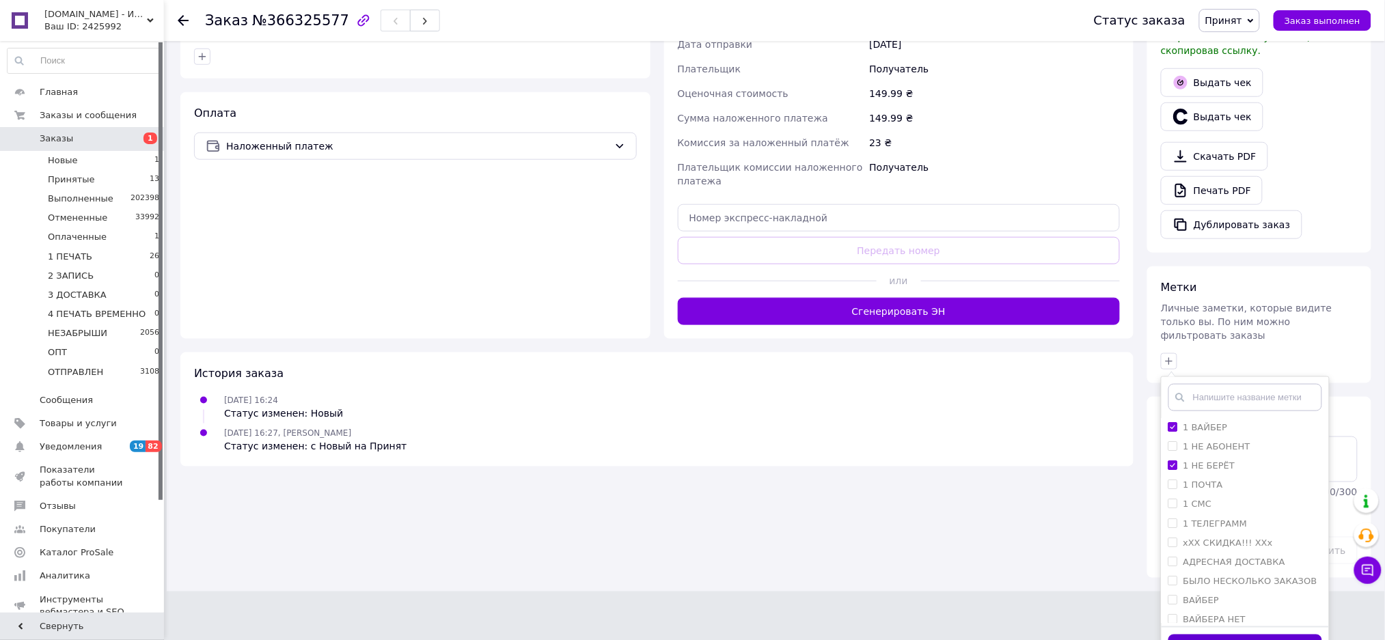
click at [1278, 635] on button "Добавить метку" at bounding box center [1245, 648] width 154 height 27
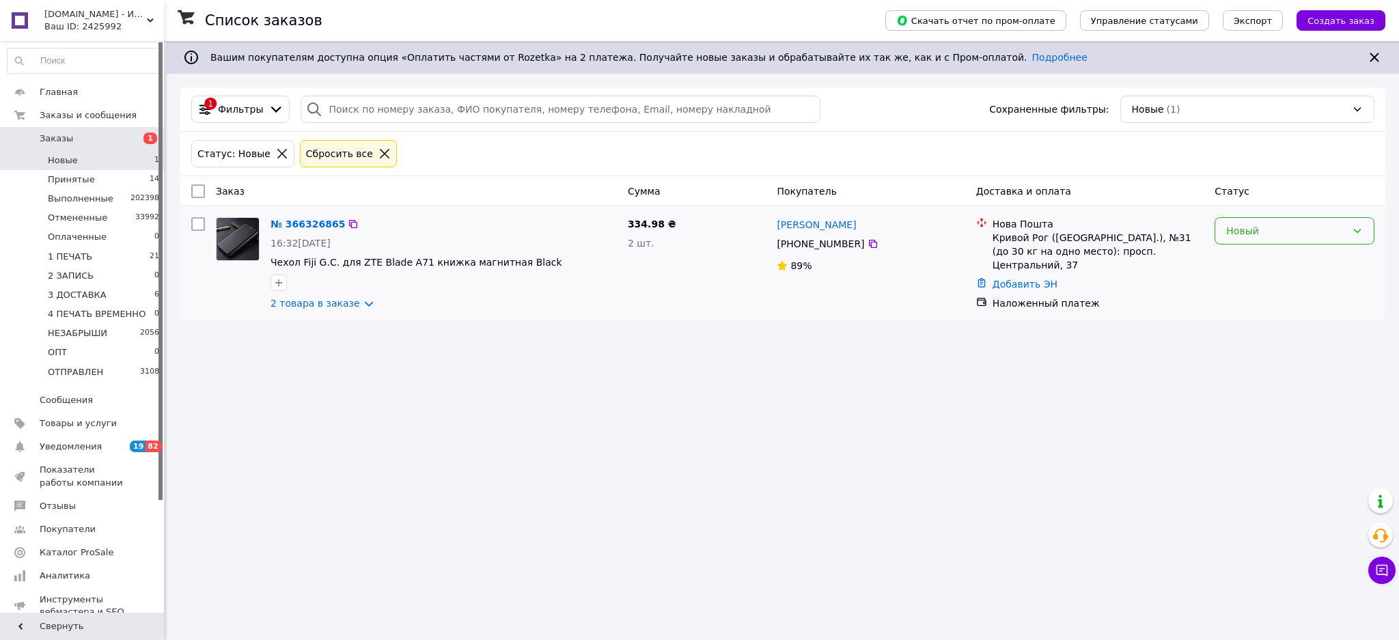
click at [1271, 233] on div "Новый" at bounding box center [1287, 230] width 120 height 15
click at [1274, 253] on li "Принят" at bounding box center [1295, 261] width 159 height 25
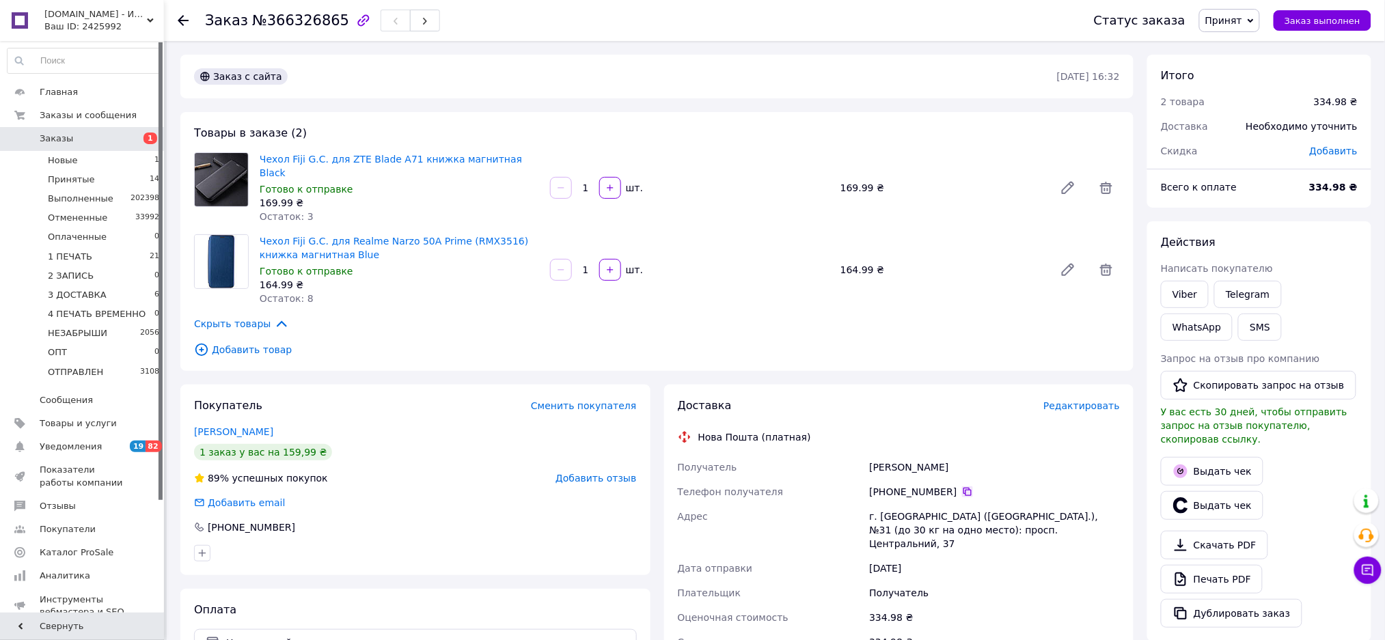
click at [963, 488] on icon at bounding box center [967, 492] width 8 height 8
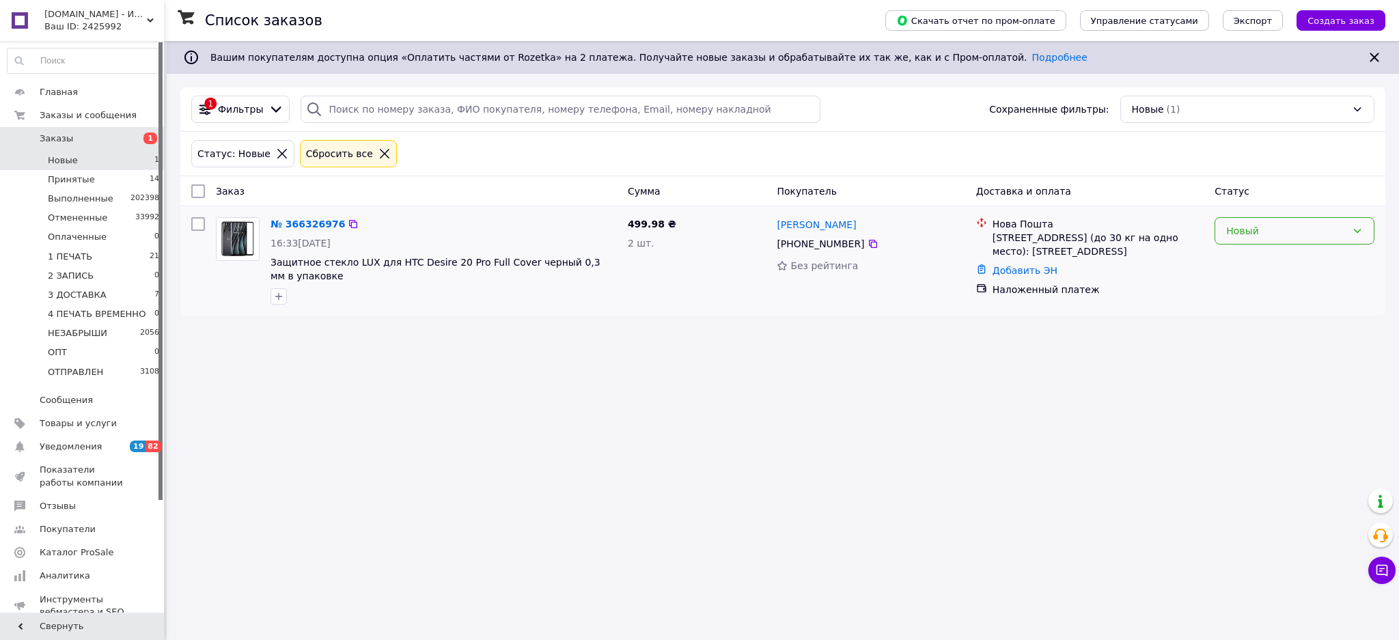
click at [1309, 234] on div "Новый" at bounding box center [1287, 230] width 120 height 15
click at [1277, 262] on li "Принят" at bounding box center [1295, 261] width 159 height 25
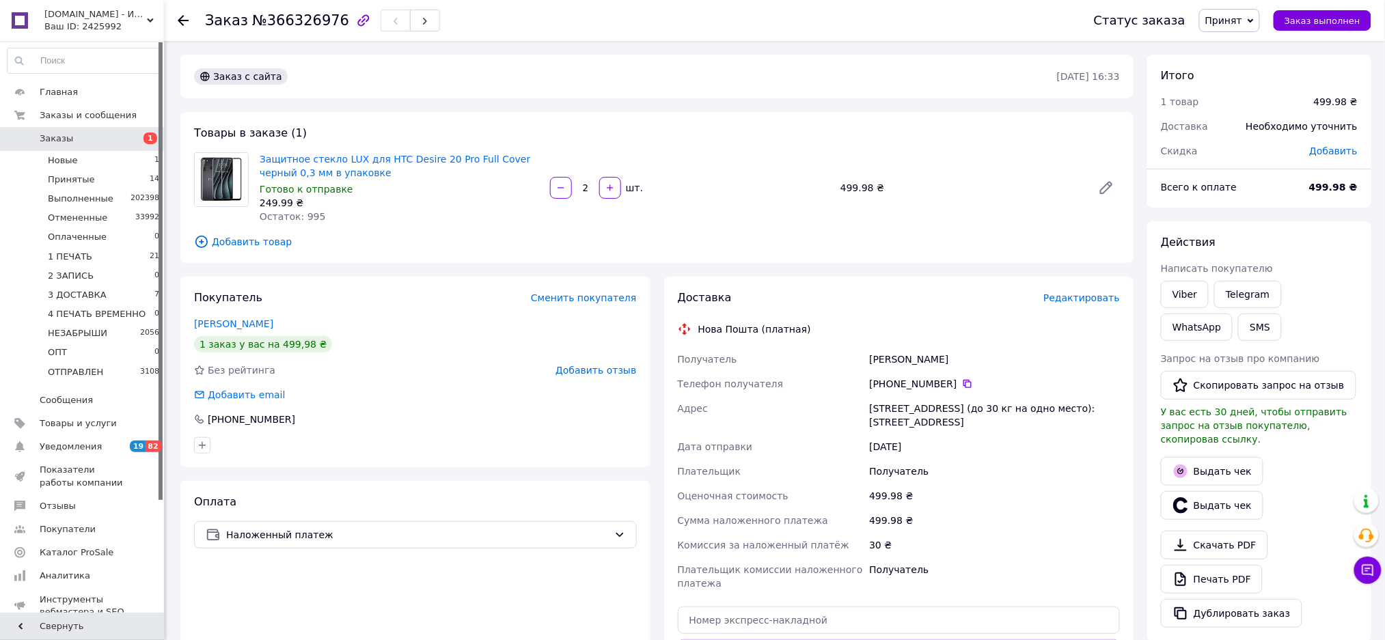
click at [1235, 23] on span "Принят" at bounding box center [1223, 20] width 37 height 11
click at [1259, 109] on li "1 ПЕЧАТЬ" at bounding box center [1255, 109] width 111 height 20
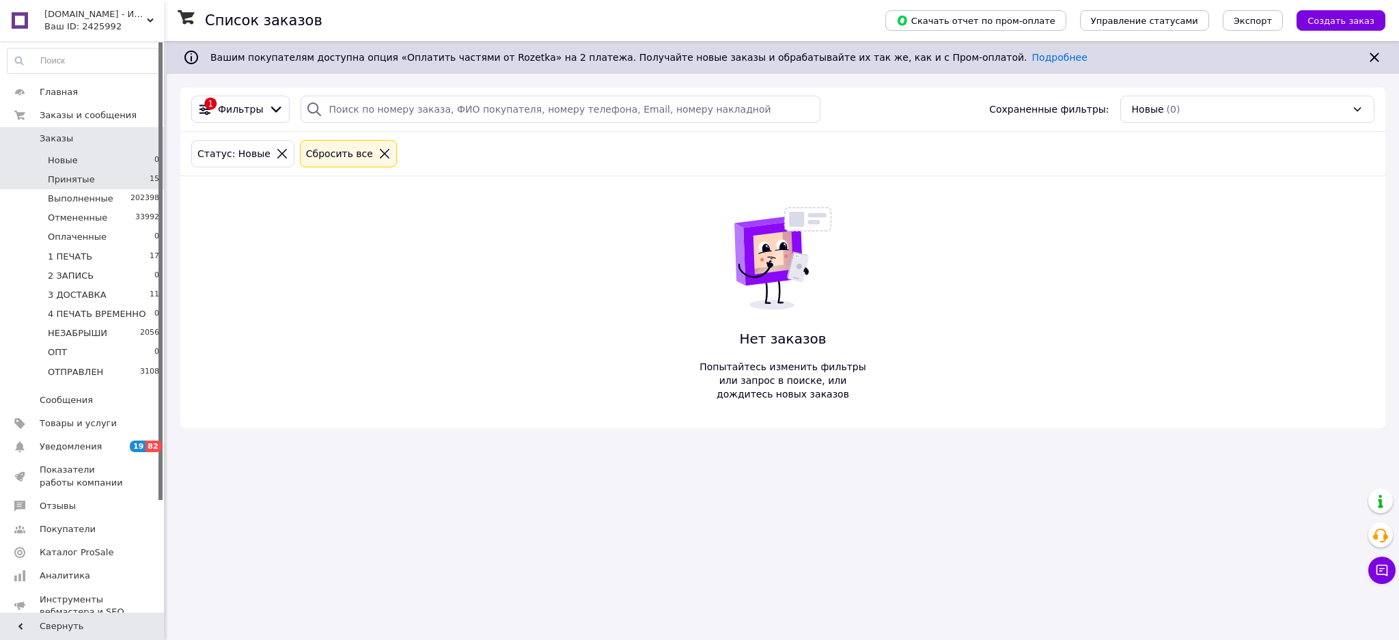
click at [139, 184] on li "Принятые 15" at bounding box center [83, 179] width 167 height 19
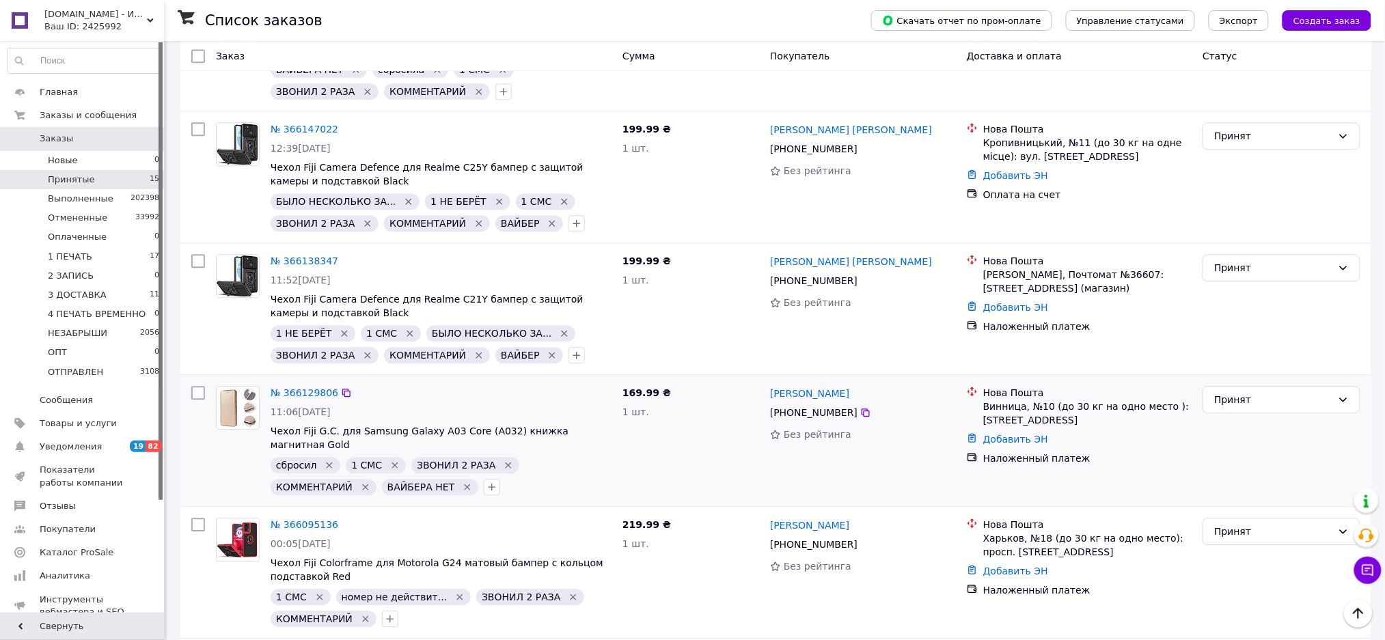
scroll to position [1231, 0]
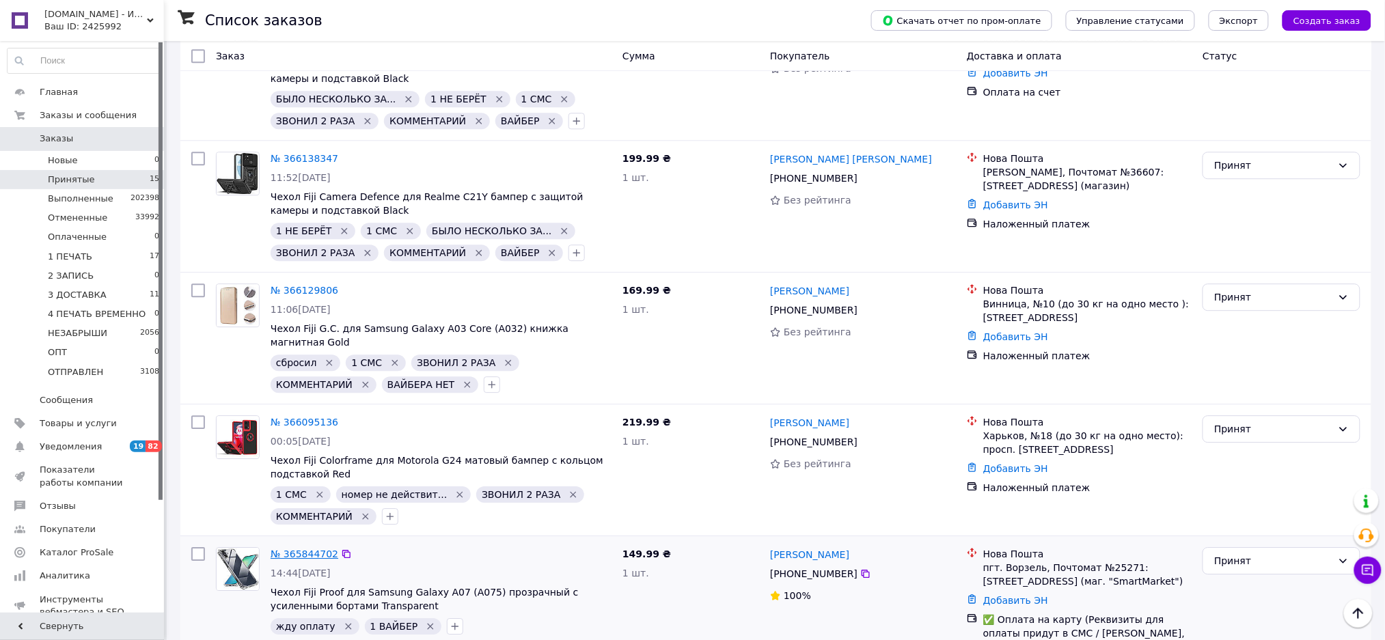
click at [310, 549] on link "№ 365844702" at bounding box center [305, 554] width 68 height 11
click at [299, 417] on link "№ 366095136" at bounding box center [305, 422] width 68 height 11
click at [302, 282] on div "№ 366129806" at bounding box center [304, 290] width 70 height 16
click at [305, 285] on link "№ 366129806" at bounding box center [305, 290] width 68 height 11
click at [111, 154] on li "Новые 0" at bounding box center [83, 160] width 167 height 19
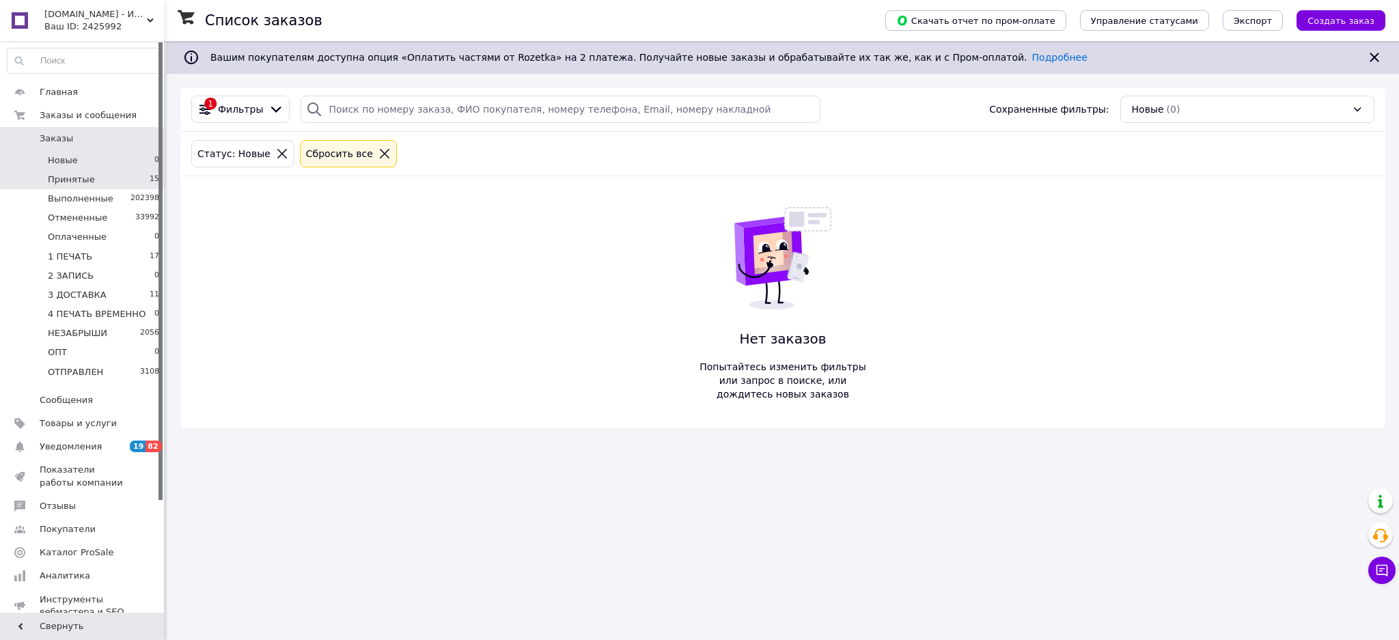
click at [106, 173] on li "Принятые 15" at bounding box center [83, 179] width 167 height 19
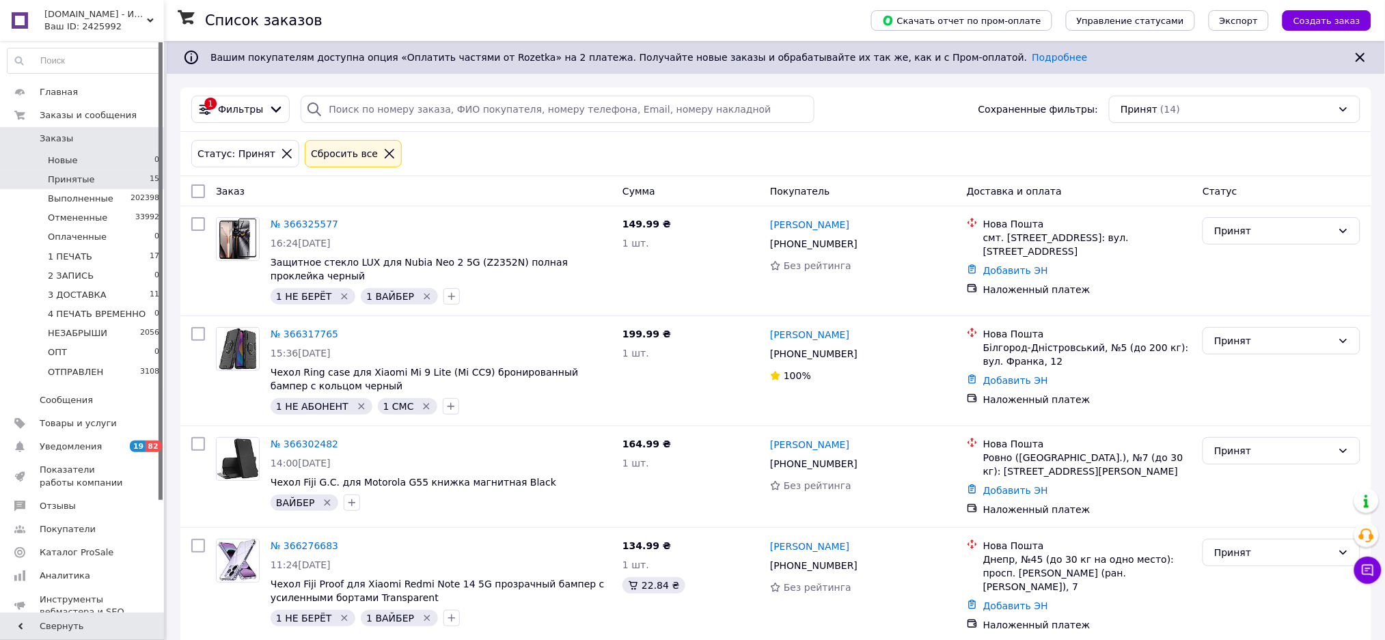
click at [97, 164] on li "Новые 0" at bounding box center [83, 160] width 167 height 19
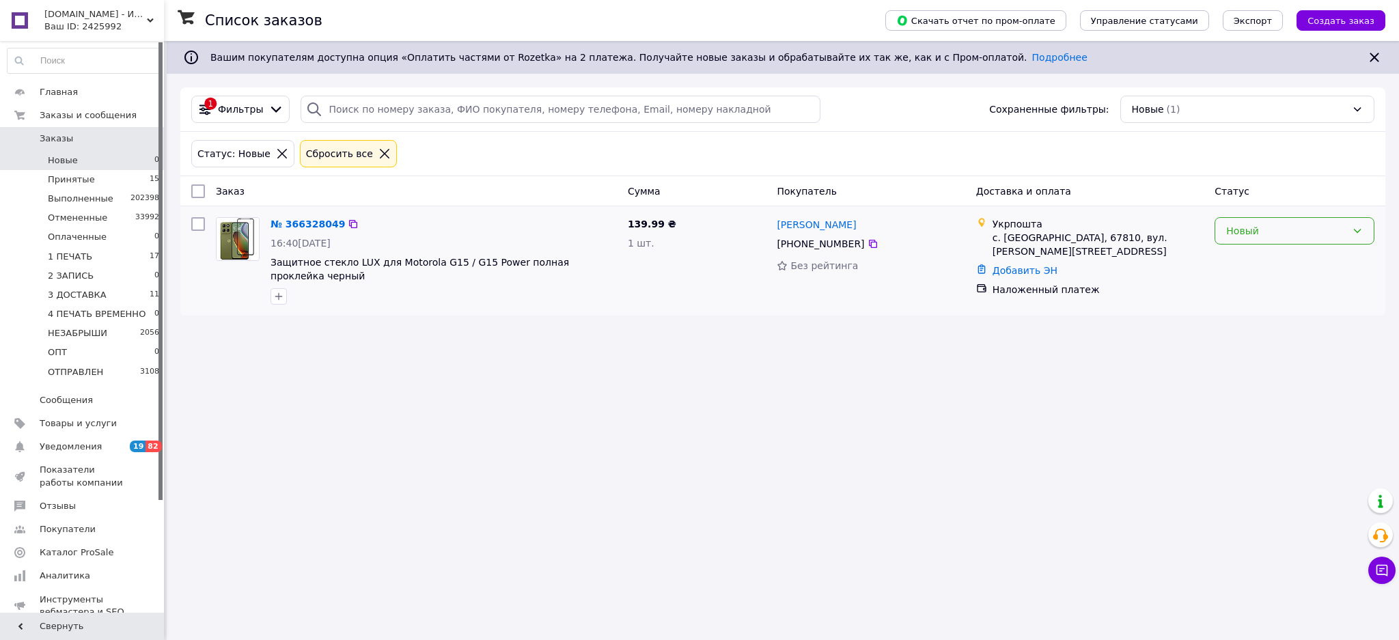
click at [1302, 241] on div "Новый" at bounding box center [1295, 230] width 160 height 27
click at [1262, 260] on li "Принят" at bounding box center [1295, 261] width 159 height 25
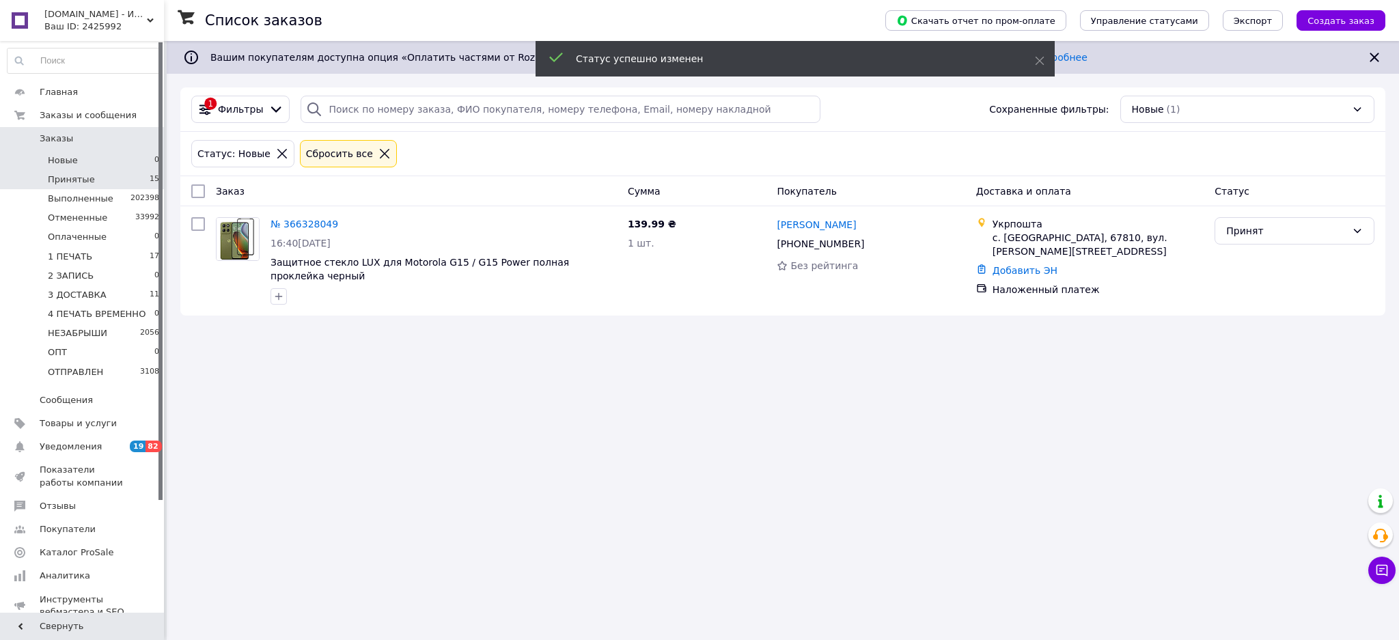
click at [124, 179] on li "Принятые 15" at bounding box center [83, 179] width 167 height 19
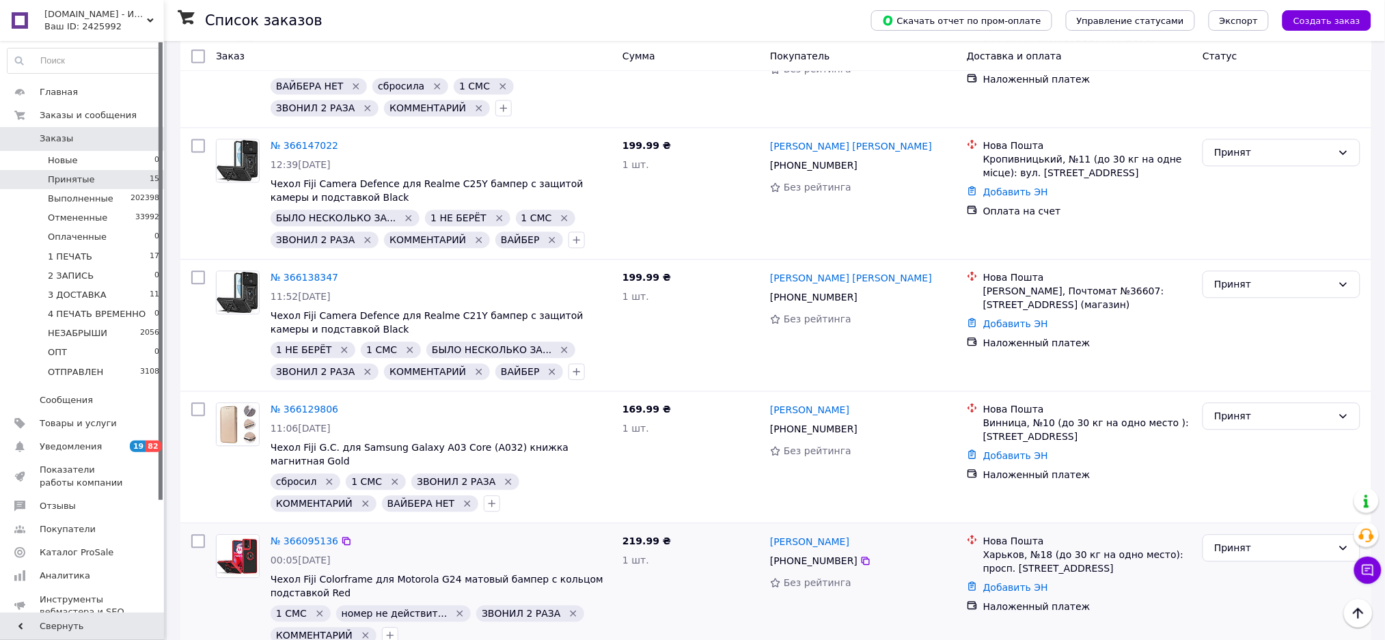
scroll to position [1121, 0]
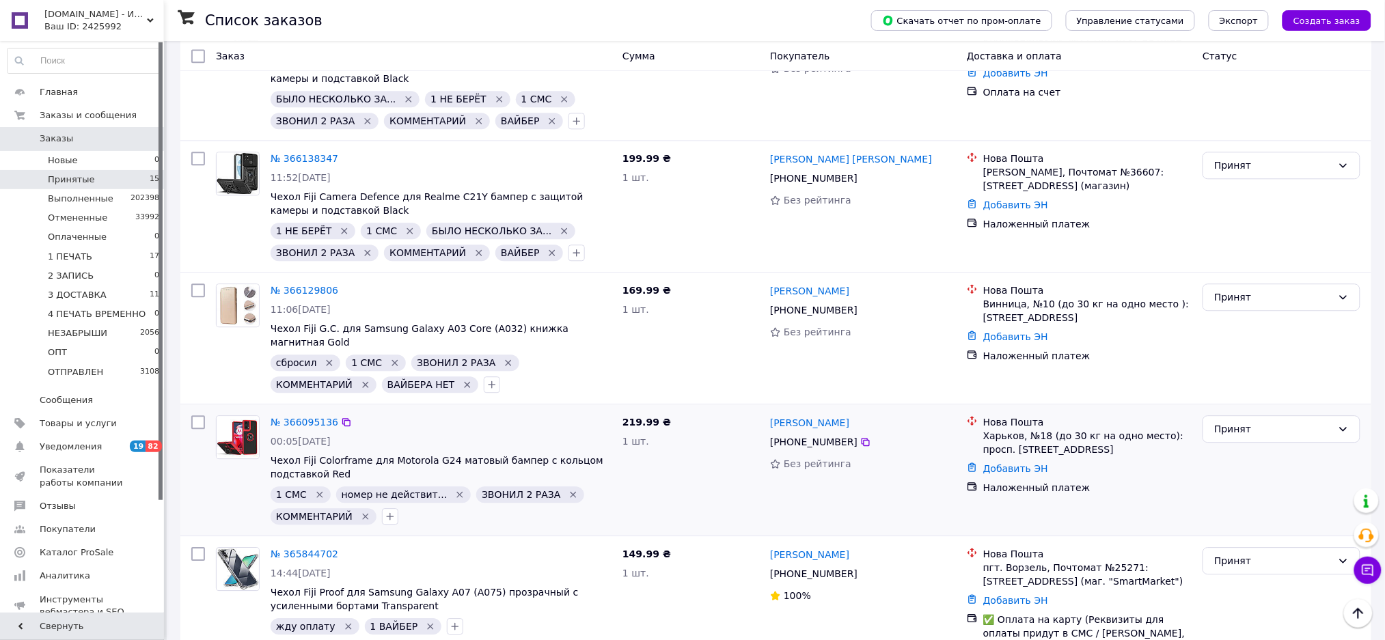
click at [311, 414] on div "№ 366095136" at bounding box center [304, 422] width 70 height 16
click at [313, 417] on link "№ 366095136" at bounding box center [305, 422] width 68 height 11
click at [297, 285] on link "№ 366129806" at bounding box center [305, 290] width 68 height 11
click at [304, 153] on link "№ 366138347" at bounding box center [305, 158] width 68 height 11
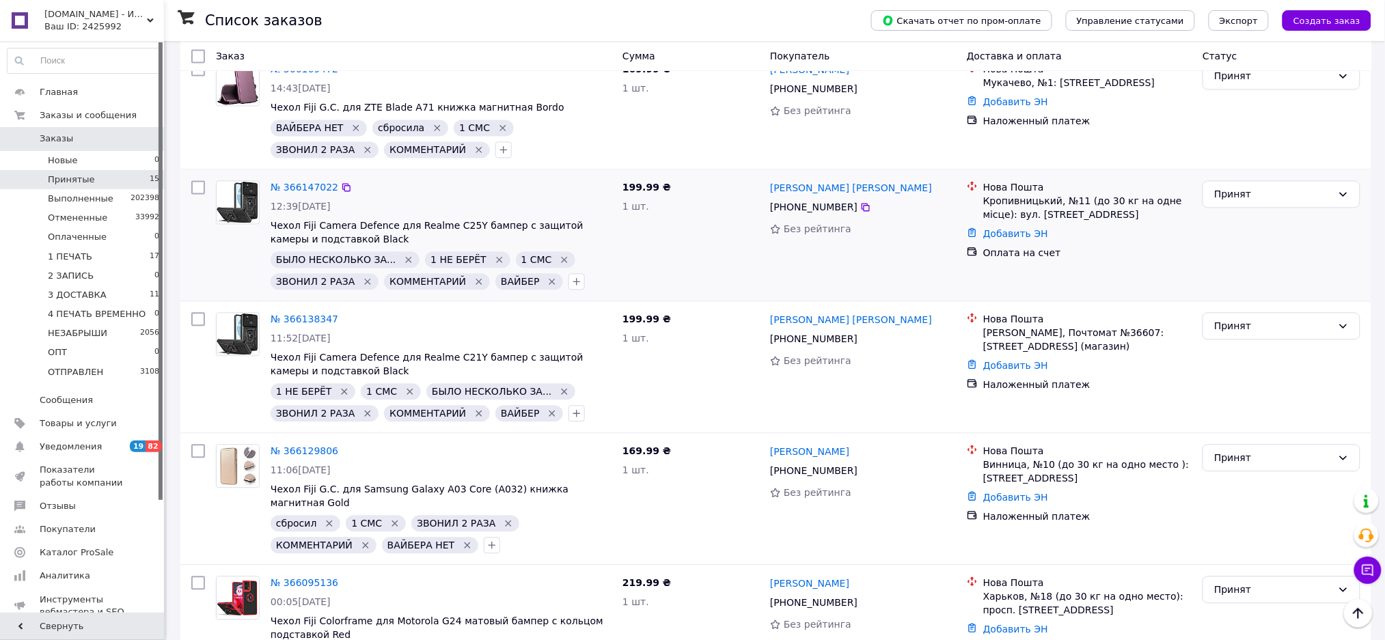
scroll to position [939, 0]
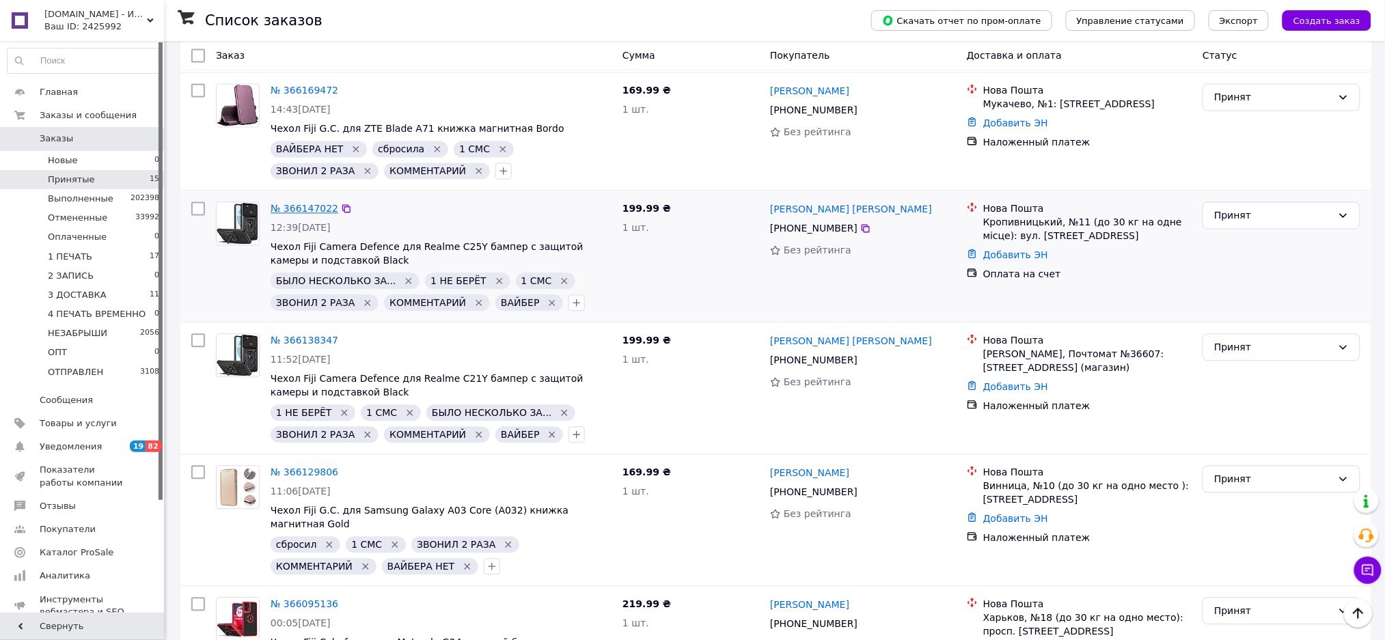
click at [305, 204] on link "№ 366147022" at bounding box center [305, 209] width 68 height 11
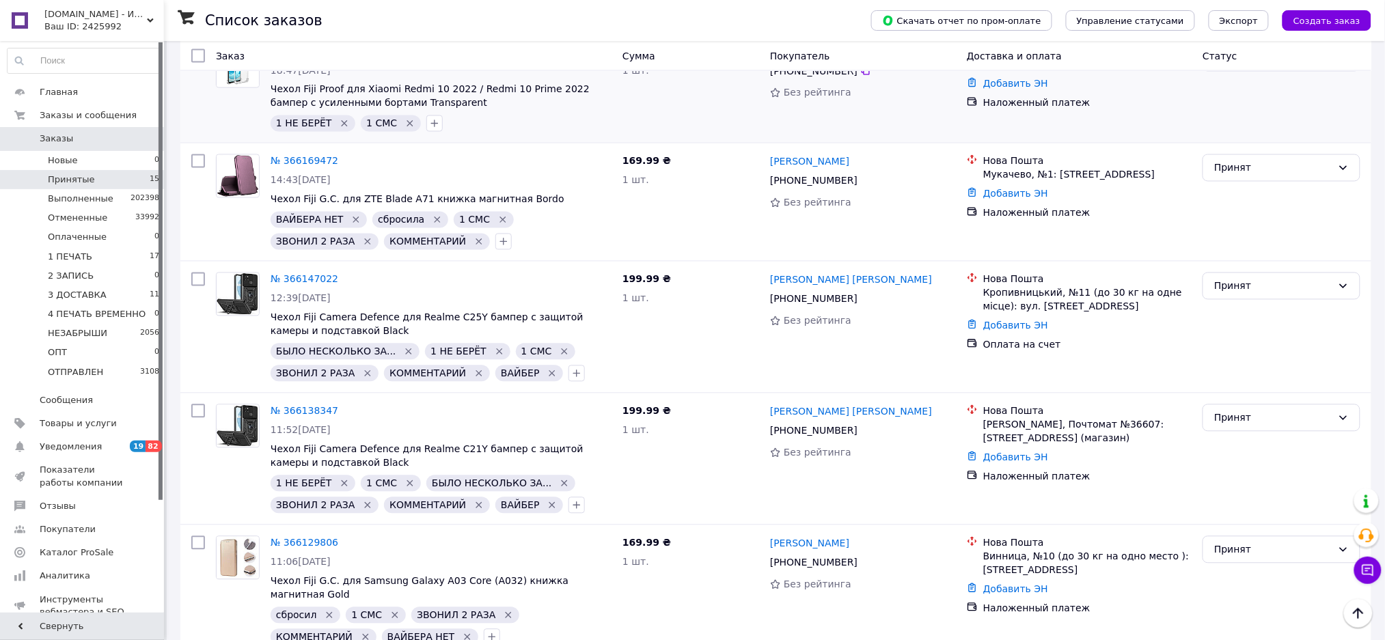
scroll to position [757, 0]
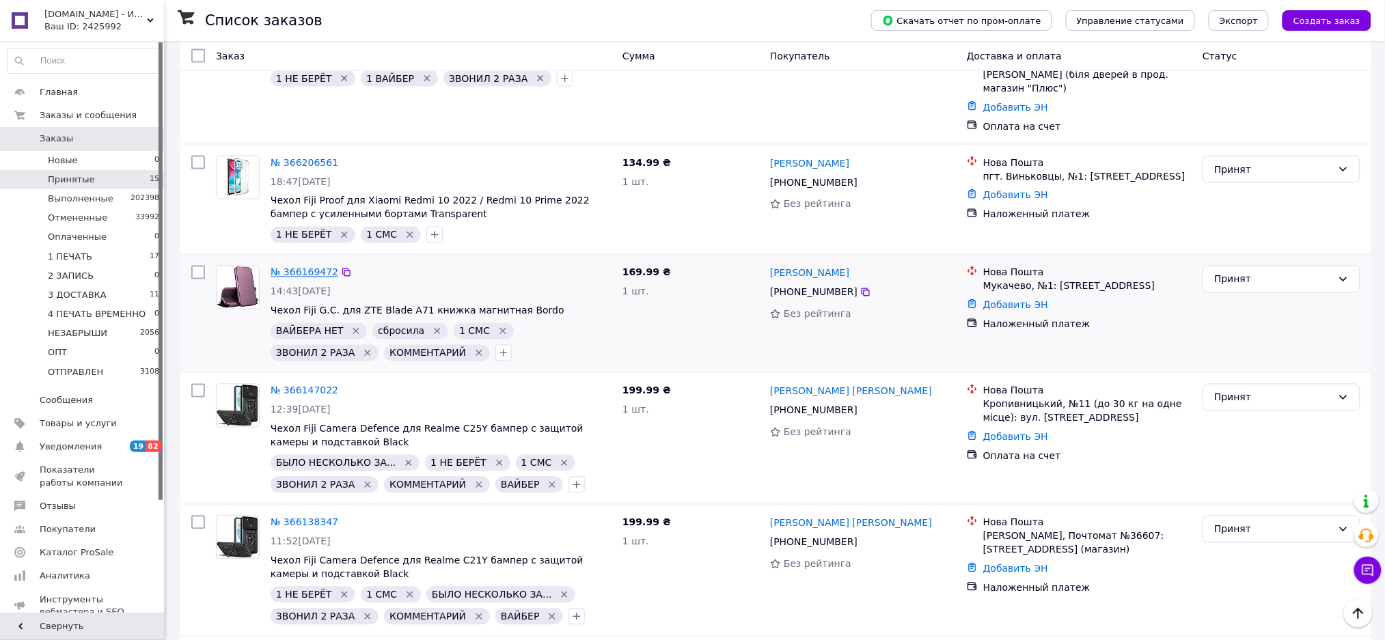
click at [294, 267] on link "№ 366169472" at bounding box center [305, 272] width 68 height 11
click at [300, 154] on div "№ 366206561" at bounding box center [304, 162] width 70 height 16
click at [304, 157] on link "№ 366206561" at bounding box center [305, 162] width 68 height 11
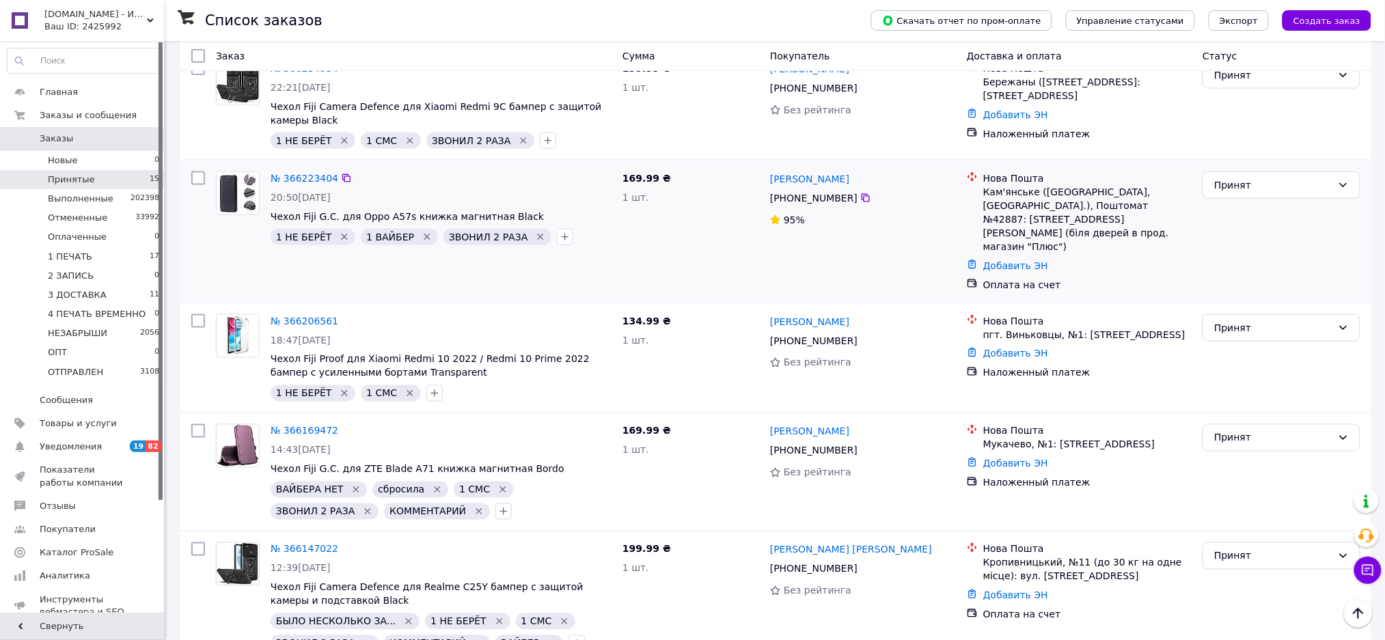
scroll to position [484, 0]
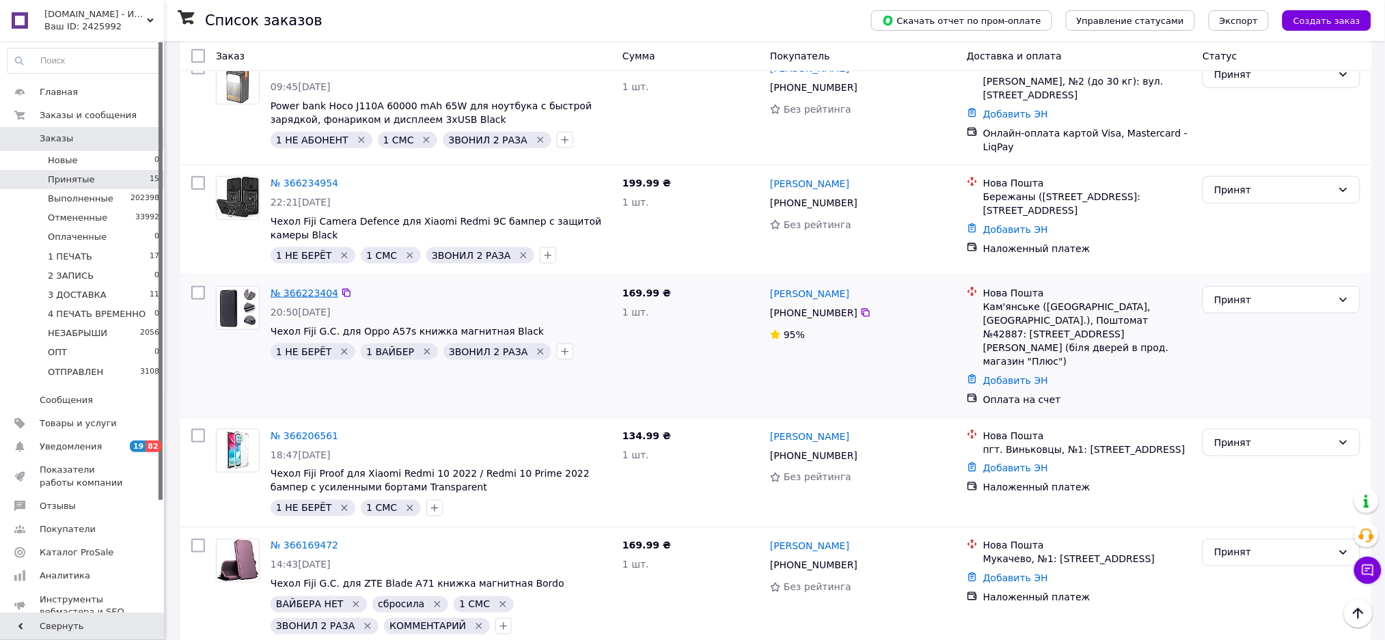
click at [292, 288] on link "№ 366223404" at bounding box center [305, 293] width 68 height 11
click at [288, 178] on link "№ 366234954" at bounding box center [305, 183] width 68 height 11
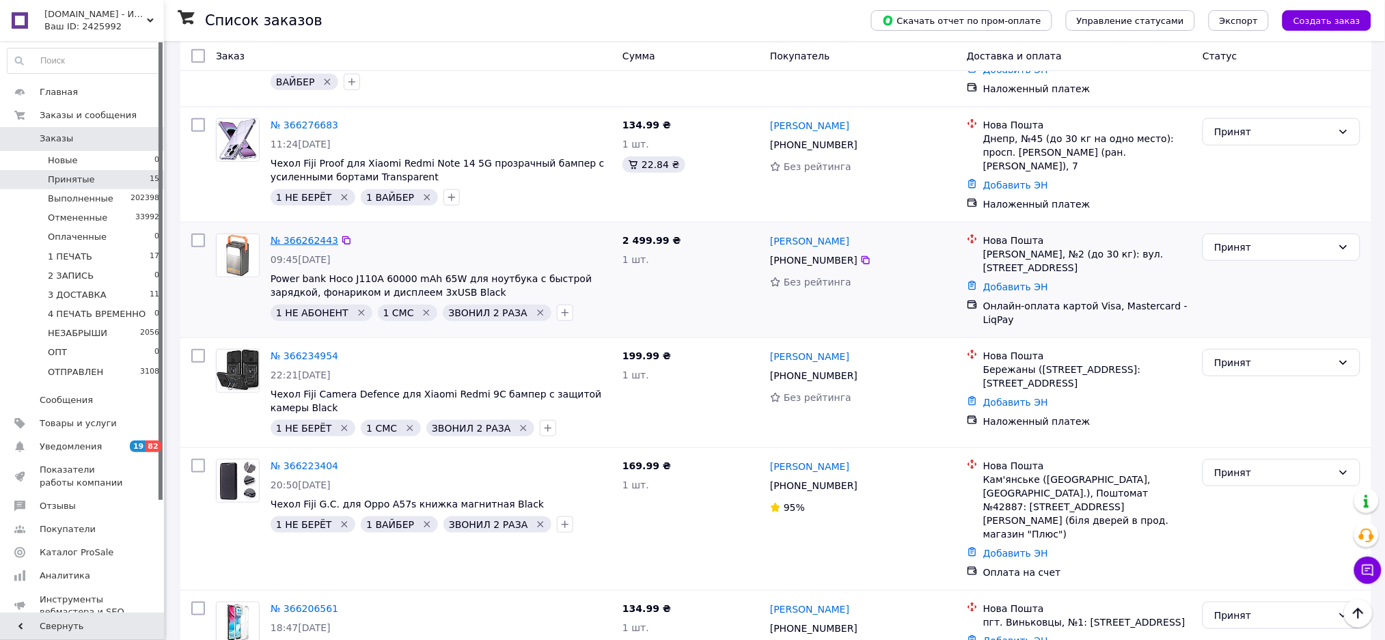
scroll to position [301, 0]
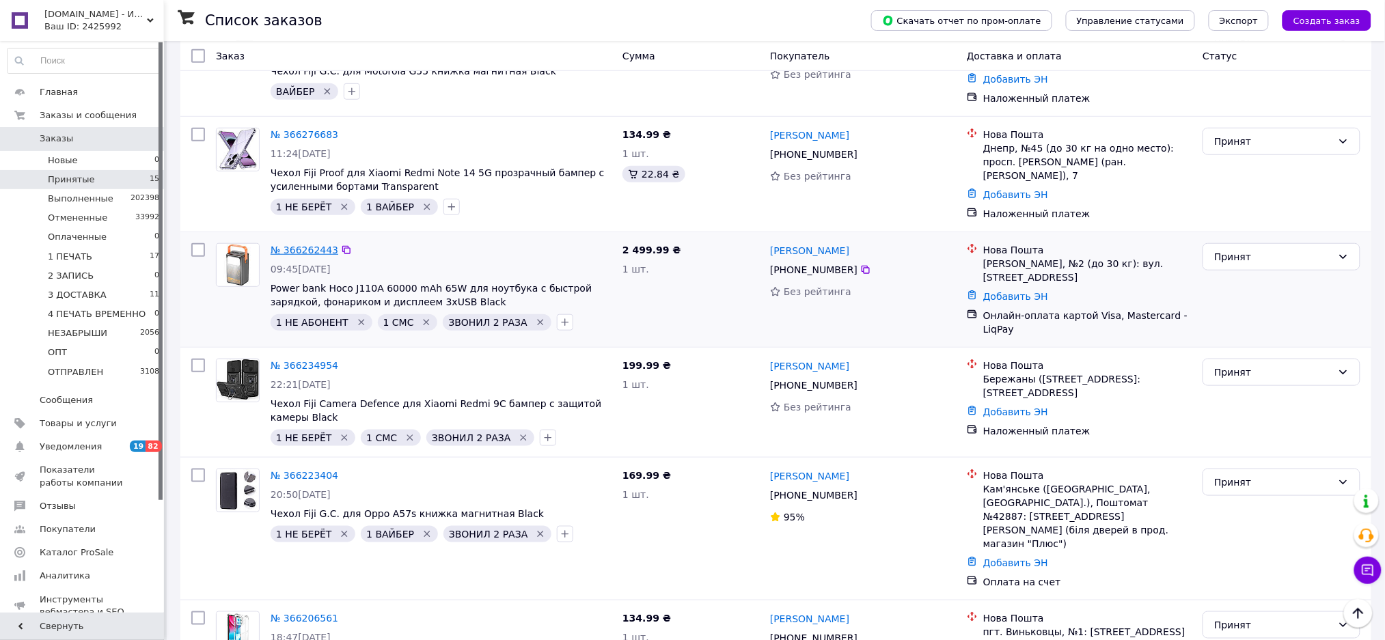
click at [309, 245] on link "№ 366262443" at bounding box center [305, 250] width 68 height 11
click at [313, 138] on link "№ 366276683" at bounding box center [305, 134] width 68 height 11
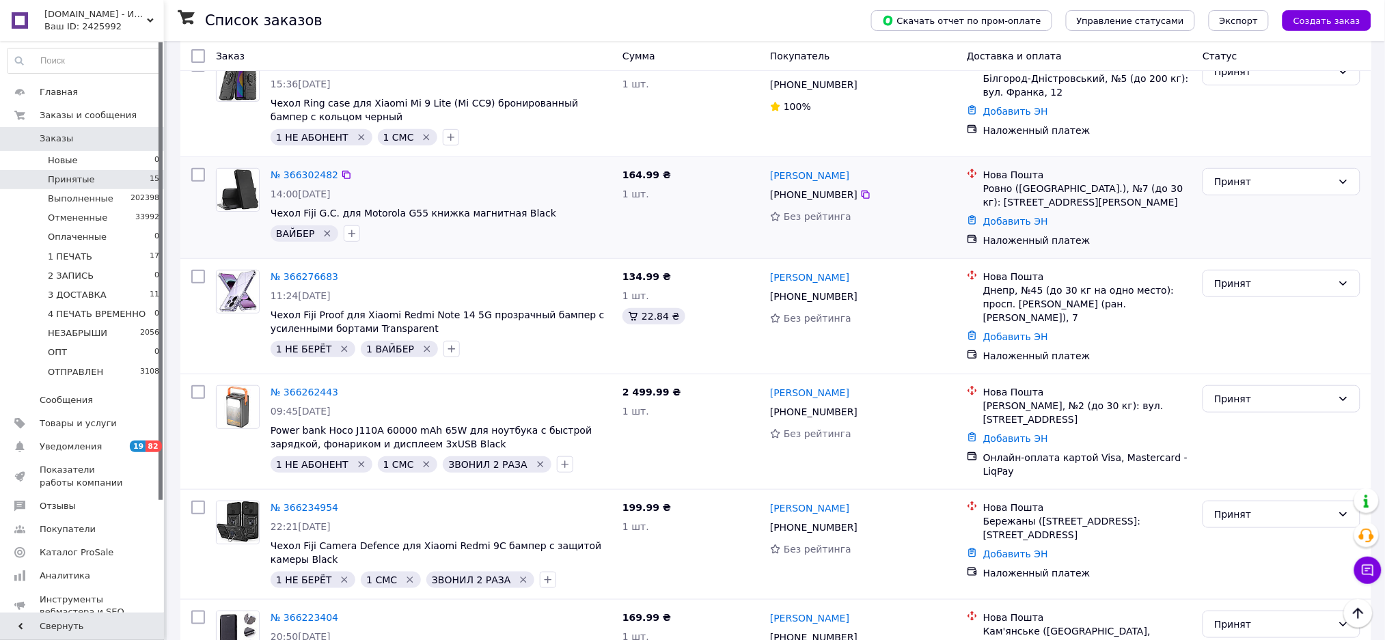
scroll to position [119, 0]
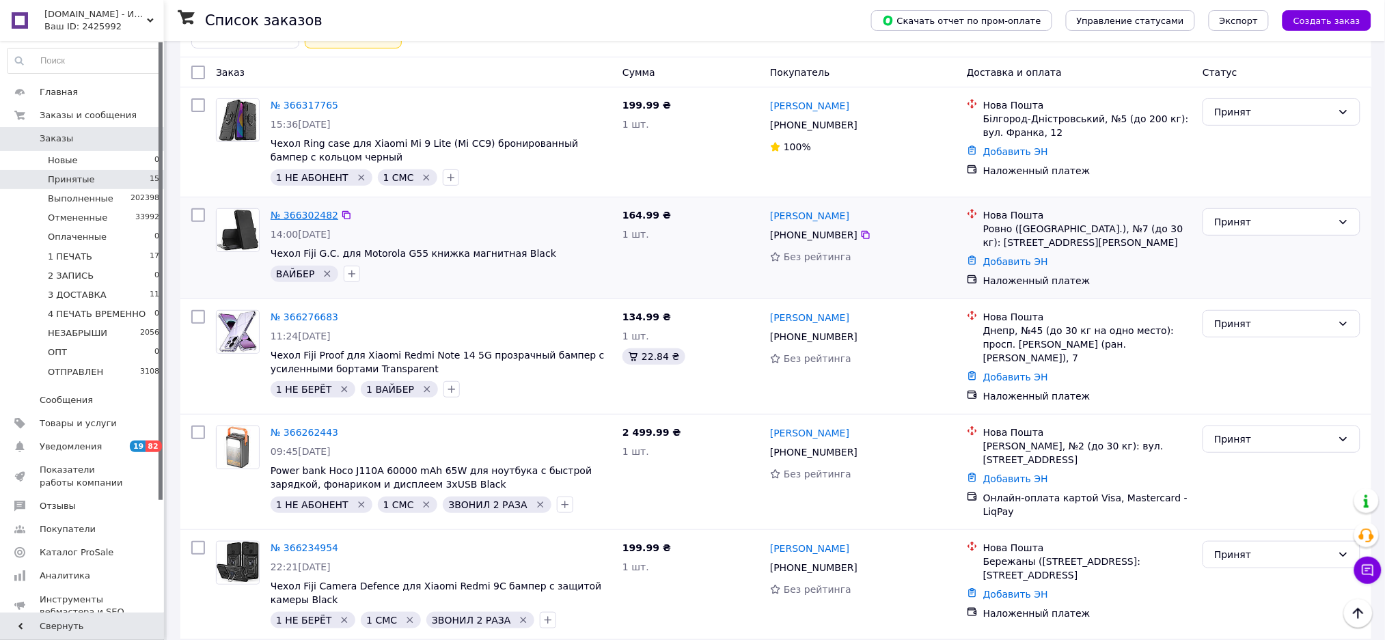
click at [321, 219] on link "№ 366302482" at bounding box center [305, 215] width 68 height 11
click at [303, 109] on link "№ 366317765" at bounding box center [305, 105] width 68 height 11
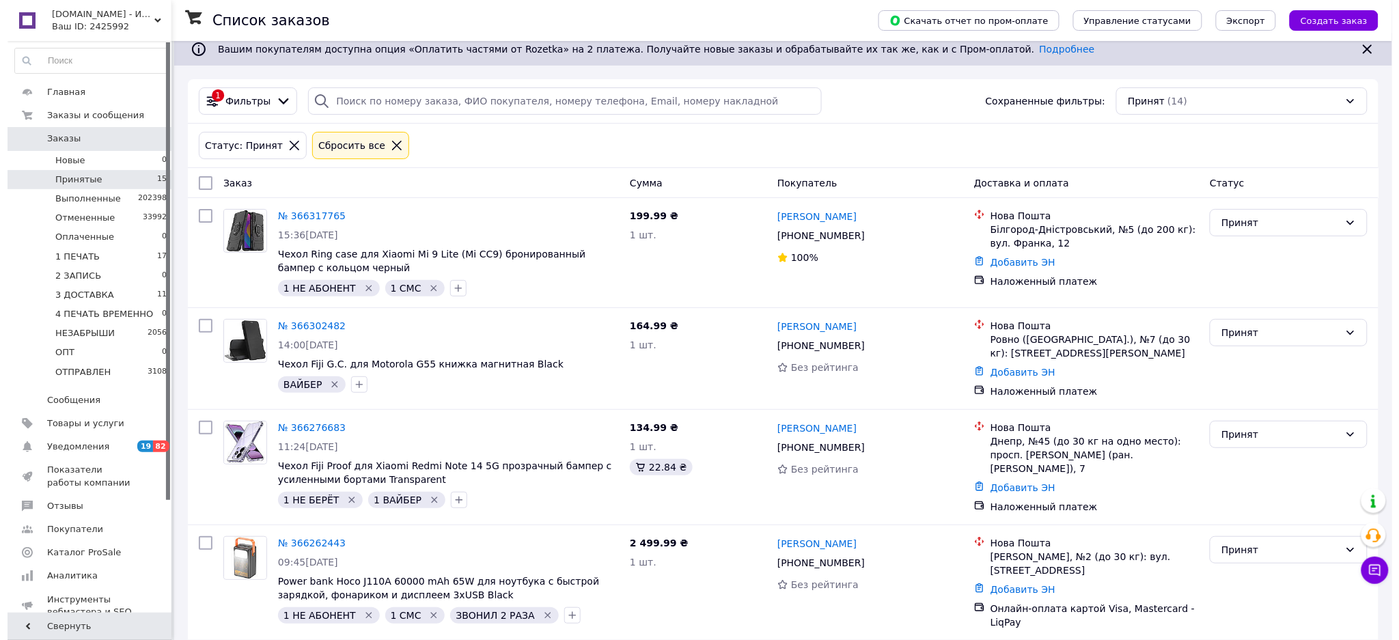
scroll to position [0, 0]
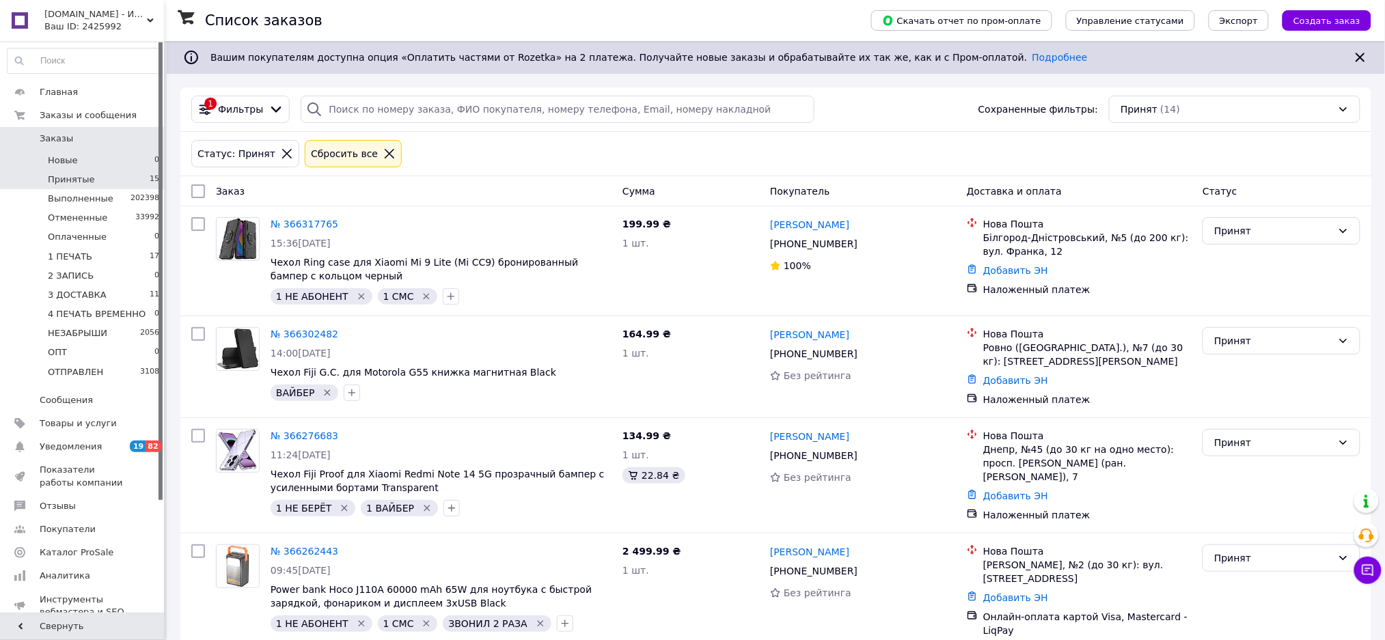
click at [122, 154] on li "Новые 0" at bounding box center [83, 160] width 167 height 19
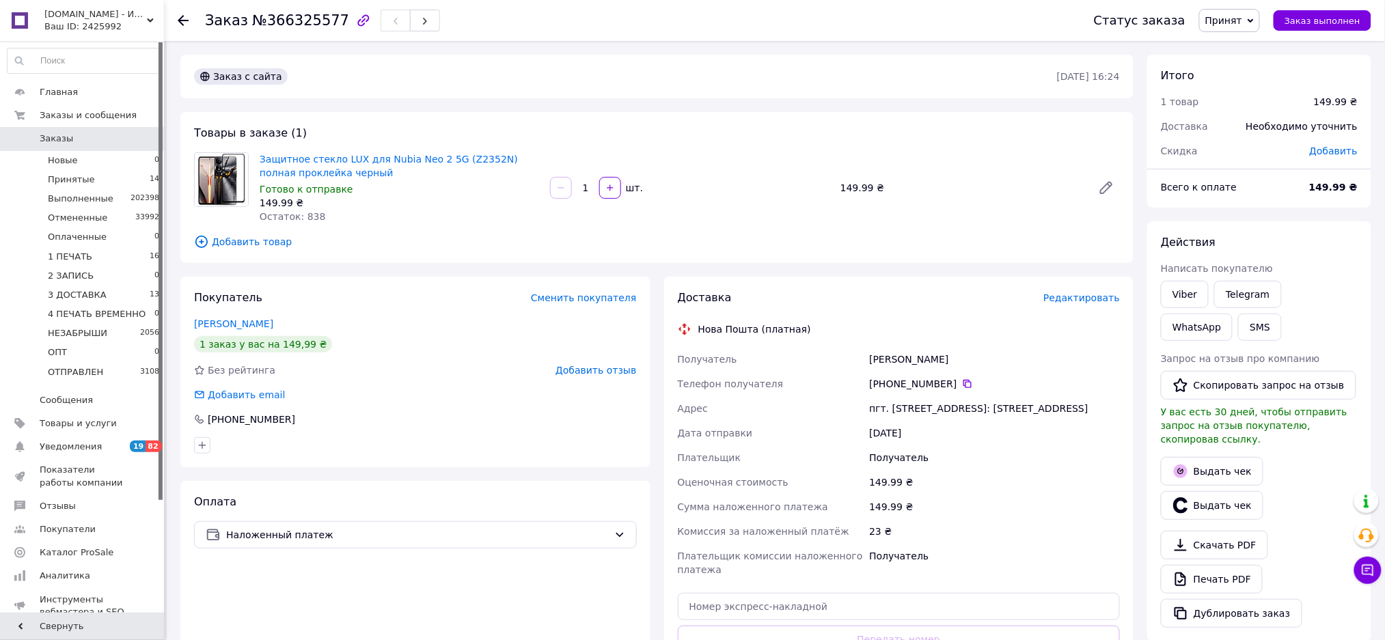
click at [271, 244] on span "Добавить товар" at bounding box center [657, 241] width 926 height 15
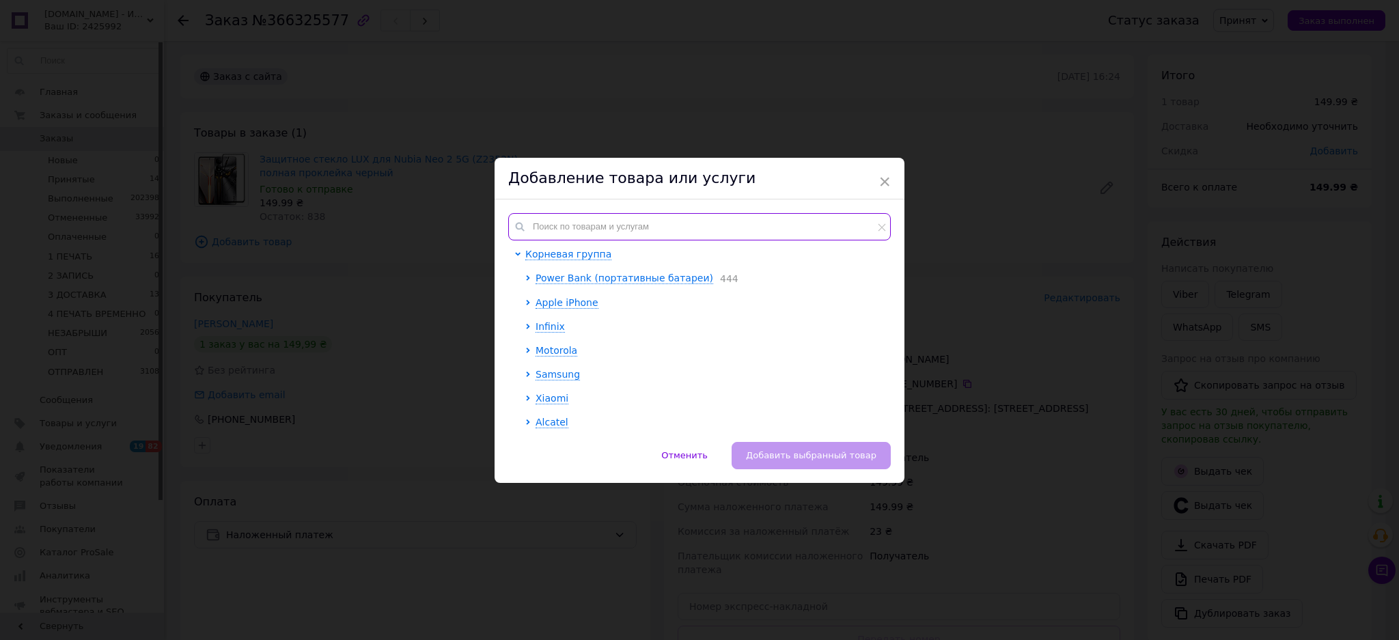
click at [618, 213] on input "text" at bounding box center [699, 226] width 383 height 27
paste input "Защитное стекло Fiji Premium для Nubia Neo 2 5G (Z2352N) полная проклейка Anti-…"
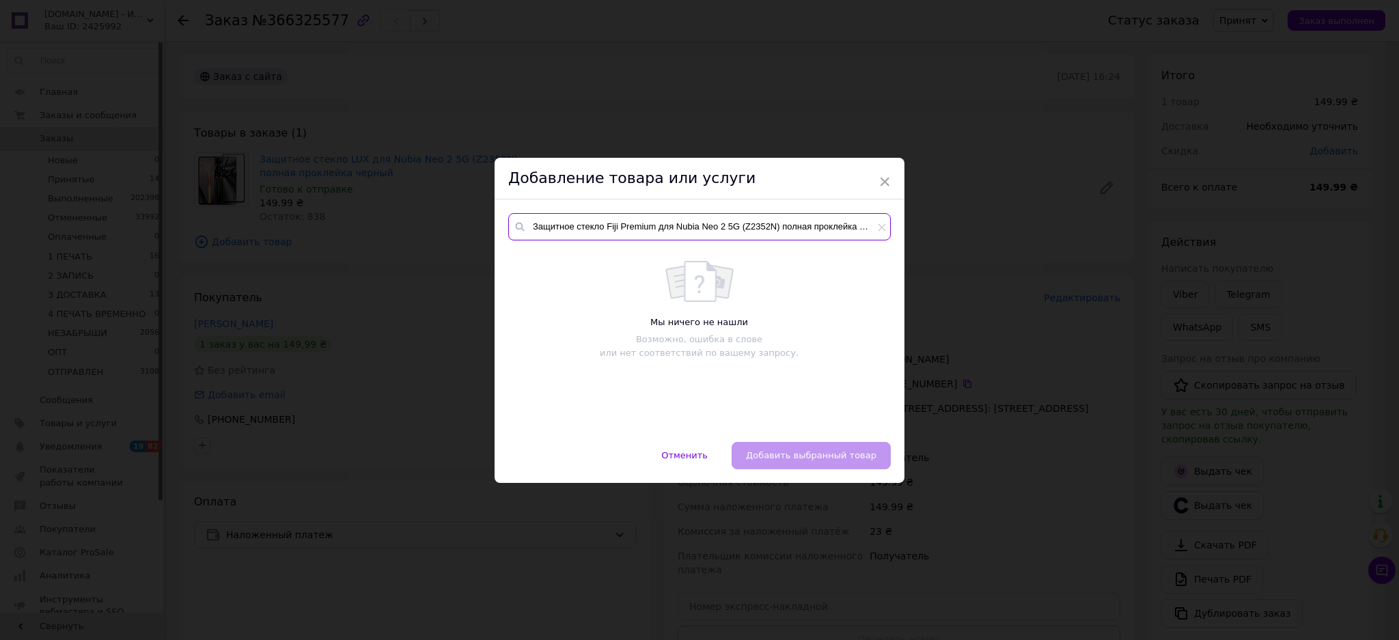
scroll to position [0, 59]
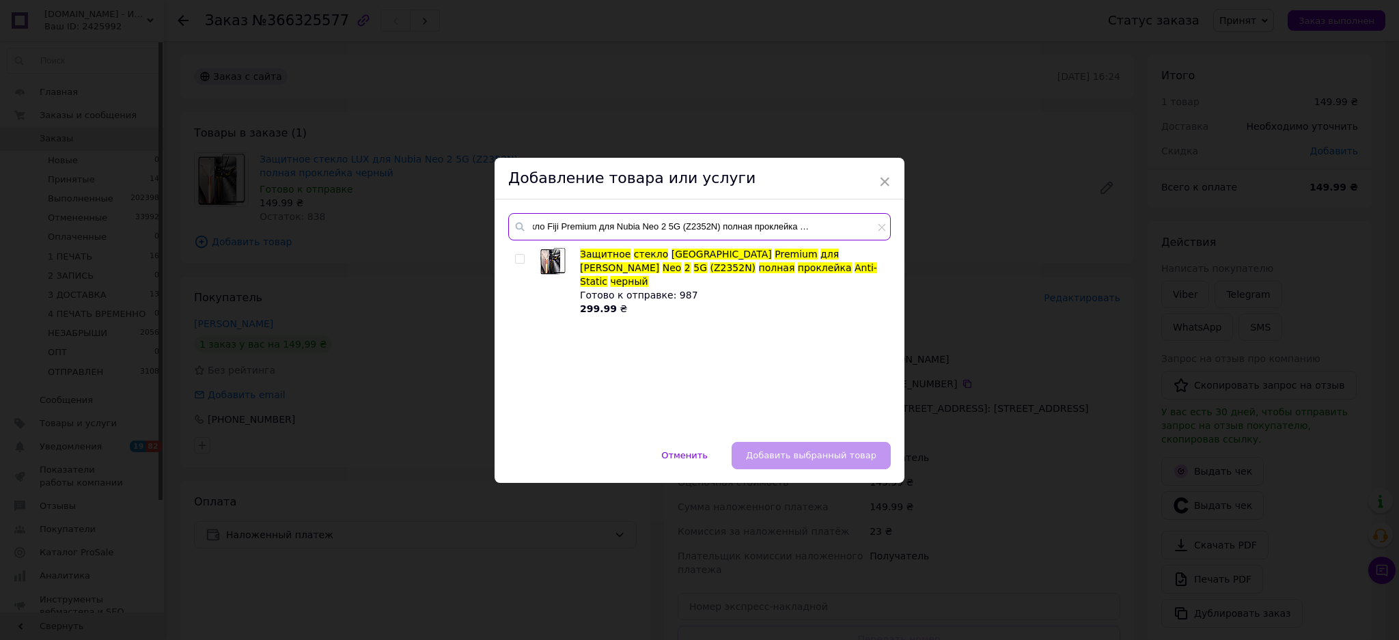
type input "Защитное стекло Fiji Premium для Nubia Neo 2 5G (Z2352N) полная проклейка Anti-…"
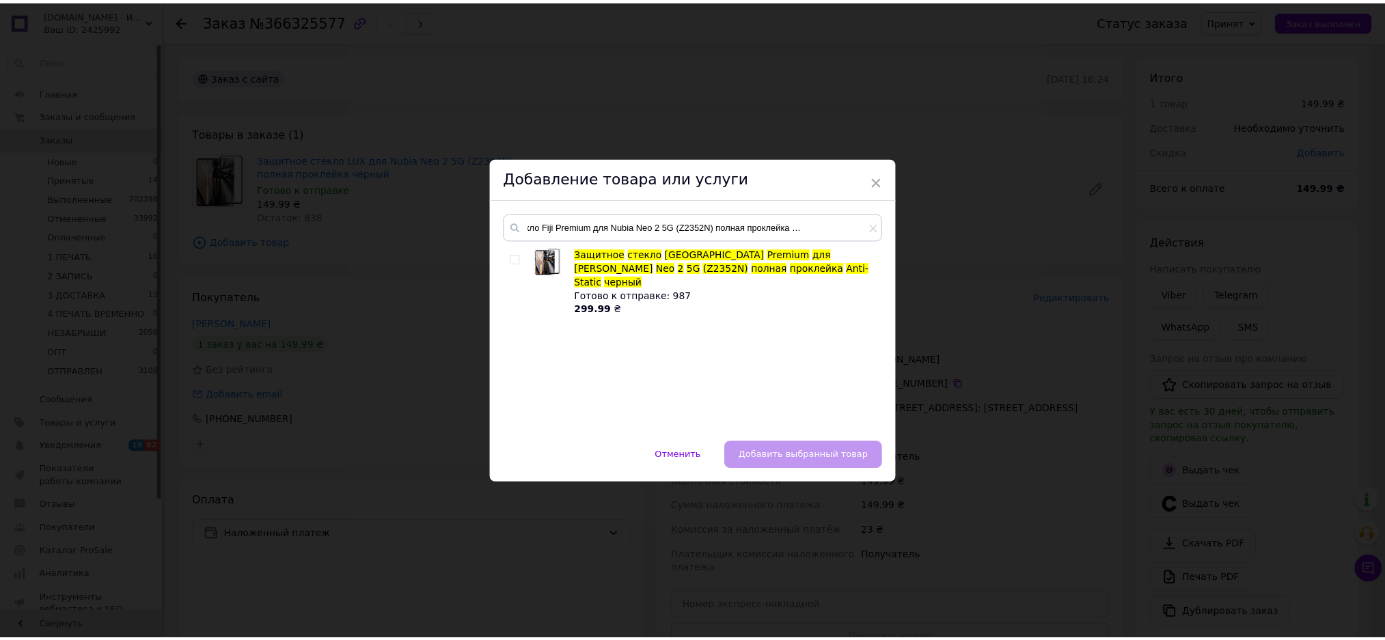
scroll to position [0, 0]
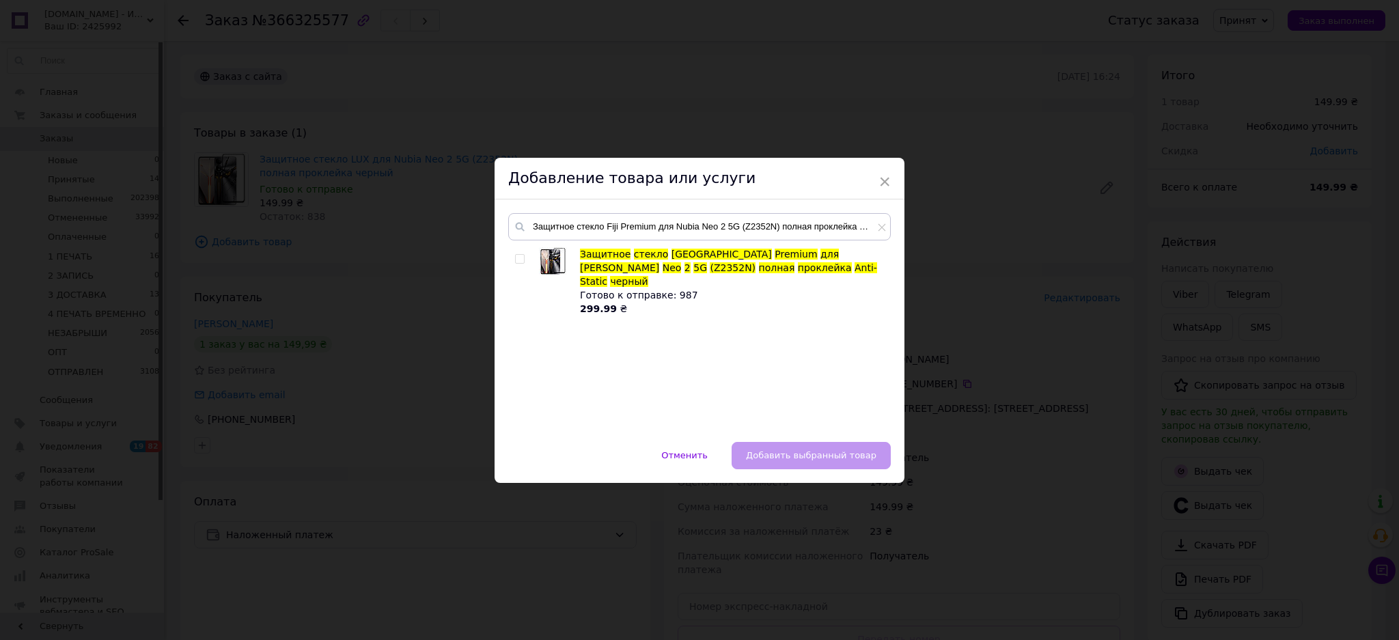
click at [518, 258] on input "checkbox" at bounding box center [519, 259] width 9 height 9
checkbox input "true"
click at [799, 456] on span "Добавить выбранный товар" at bounding box center [811, 455] width 131 height 10
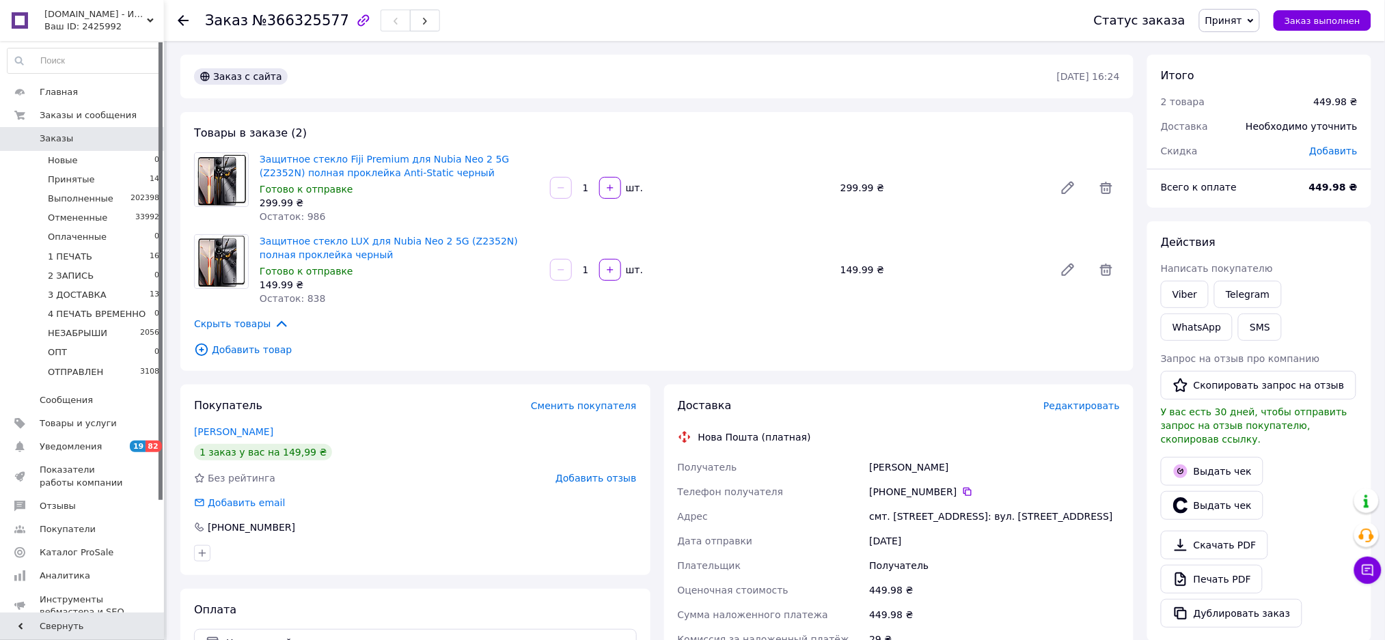
click at [1239, 20] on span "Принят" at bounding box center [1223, 20] width 37 height 11
click at [1252, 113] on li "1 ПЕЧАТЬ" at bounding box center [1255, 109] width 111 height 20
click at [312, 23] on span "№366325577" at bounding box center [300, 20] width 97 height 16
click at [311, 23] on span "№366325577" at bounding box center [300, 20] width 97 height 16
copy span "366325577"
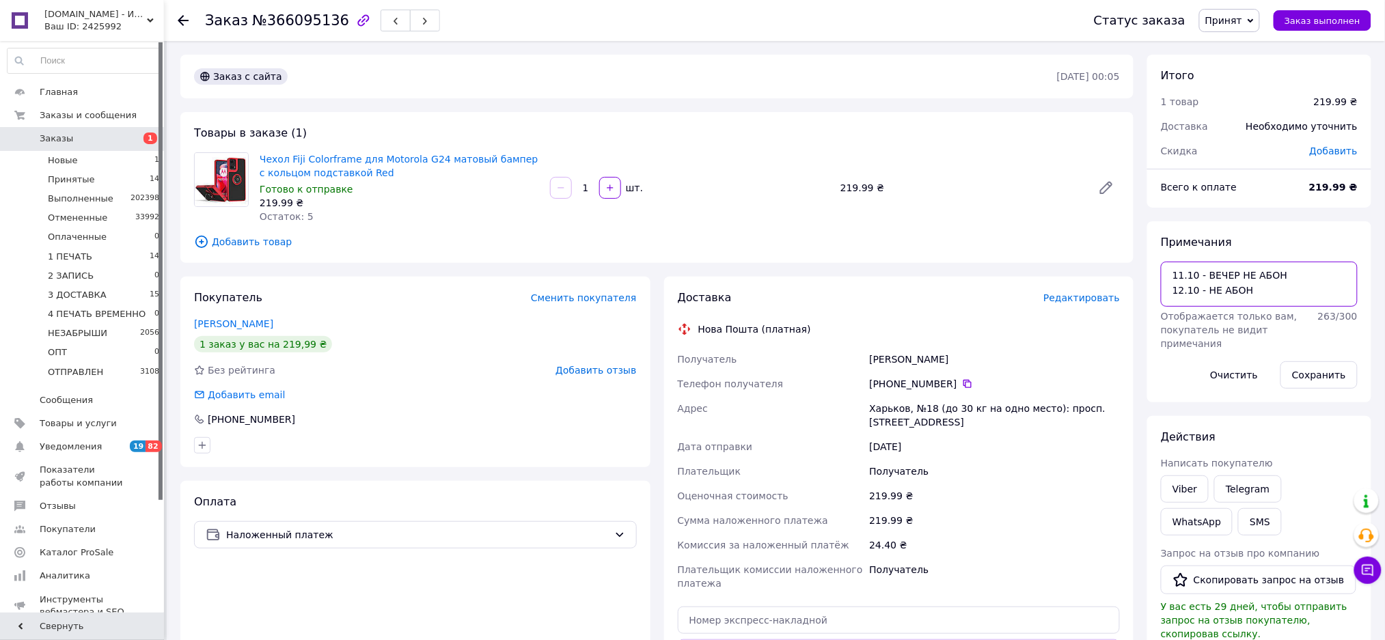
drag, startPoint x: 1214, startPoint y: 272, endPoint x: 1177, endPoint y: 272, distance: 36.9
click at [1177, 272] on textarea "11.10 - ВЕЧЕР НЕ АБОН 12.10 - НЕ АБОН" at bounding box center [1259, 284] width 197 height 45
click at [1261, 291] on textarea "11.10 - ВЕЧЕР НЕ АБОН 12.10 - НЕ АБОН" at bounding box center [1259, 284] width 197 height 45
paste textarea "1.10 - ВЕЧЕР НЕ"
click at [1257, 304] on textarea "11.10 - ВЕЧЕР НЕ АБОН 12.10 - НЕ АБОН 12.10 - ВЕЧЕР НЕ" at bounding box center [1259, 284] width 197 height 45
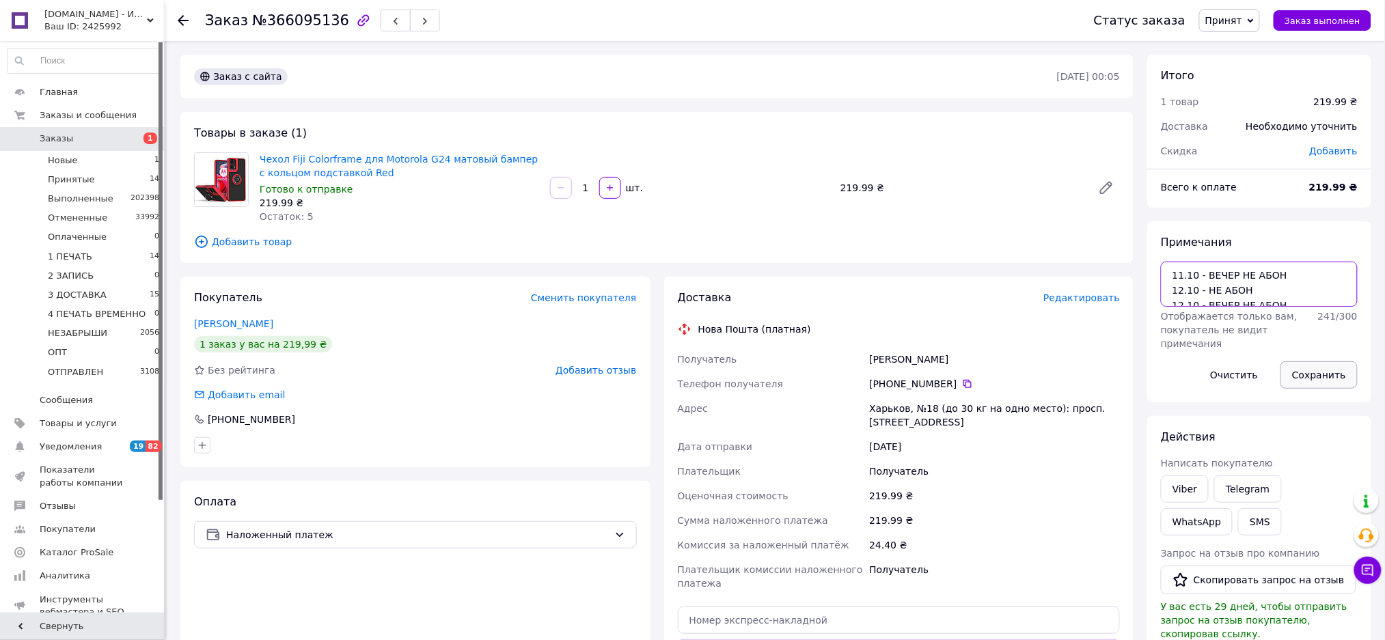
type textarea "11.10 - ВЕЧЕР НЕ АБОН 12.10 - НЕ АБОН 12.10 - ВЕЧЕР НЕ АБОН"
click at [1323, 362] on button "Сохранить" at bounding box center [1319, 374] width 77 height 27
click at [1257, 292] on textarea "11.10 - ВЕЧЕР НЕ АБОН 12.10 - НЕ БЕРЕТ" at bounding box center [1259, 284] width 197 height 45
type textarea "11.10 - ВЕЧЕР НЕ АБОН 12.10 - НЕ БЕРЕТ 12.10 - ВЕЧЕР НЕ БЕРЕТ"
click at [1327, 368] on button "Сохранить" at bounding box center [1319, 374] width 77 height 27
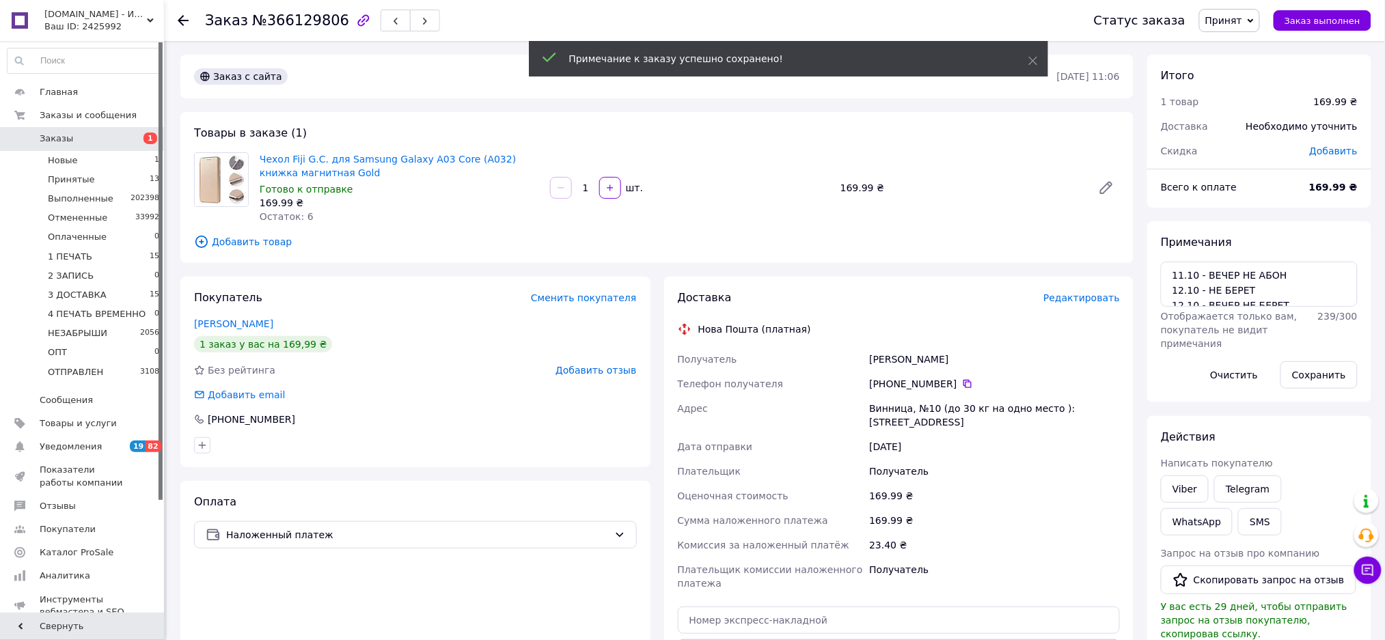
scroll to position [504, 0]
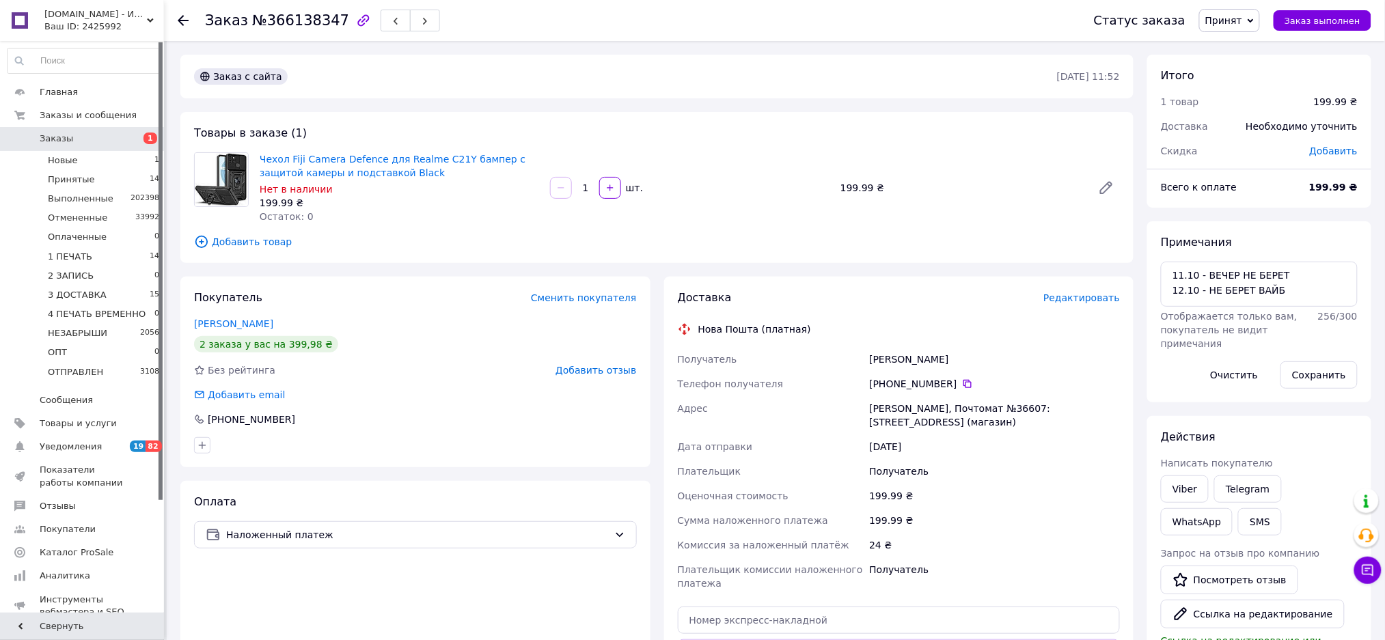
click at [1260, 16] on span "Принят" at bounding box center [1229, 20] width 61 height 23
click at [1242, 64] on li "Отменен" at bounding box center [1255, 68] width 111 height 20
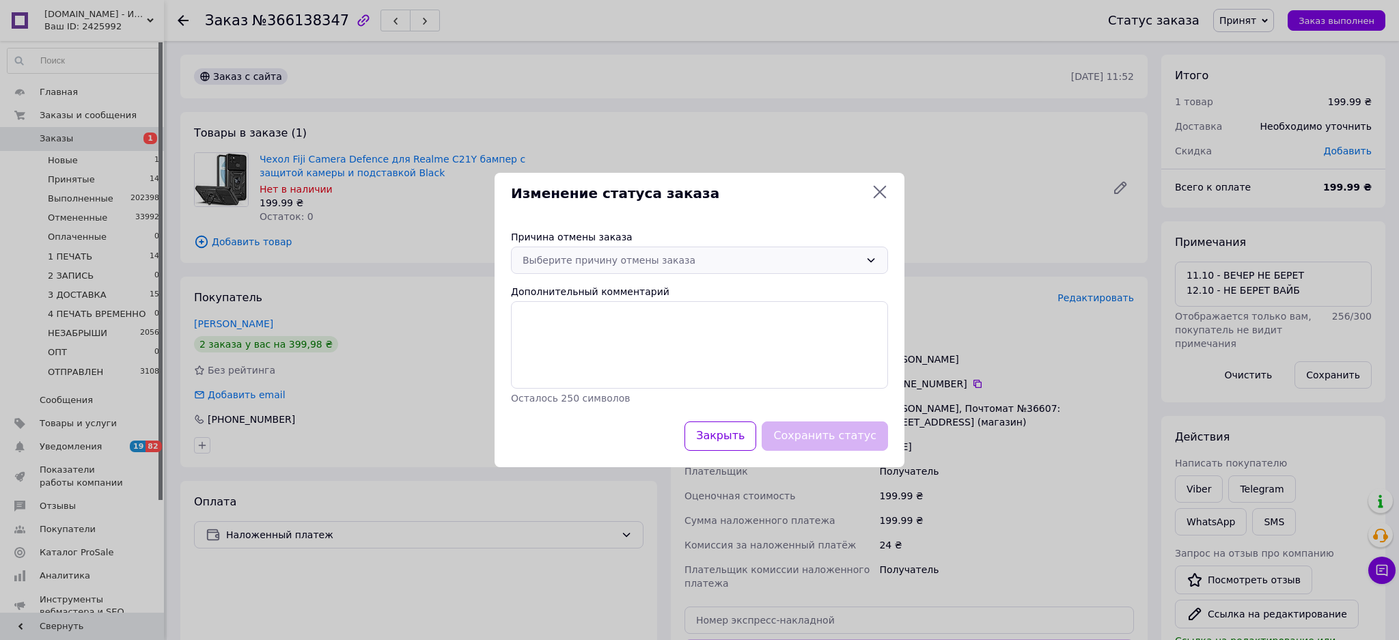
click at [774, 268] on div "Выберите причину отмены заказа" at bounding box center [692, 260] width 338 height 15
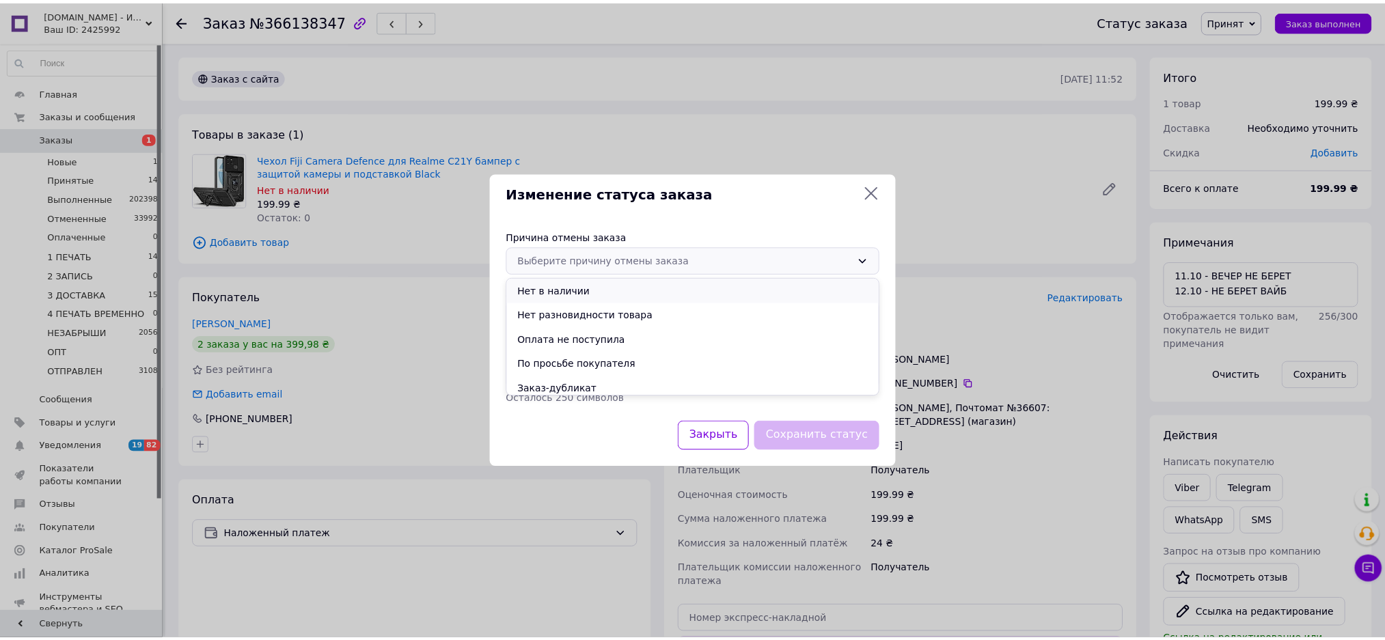
scroll to position [53, 0]
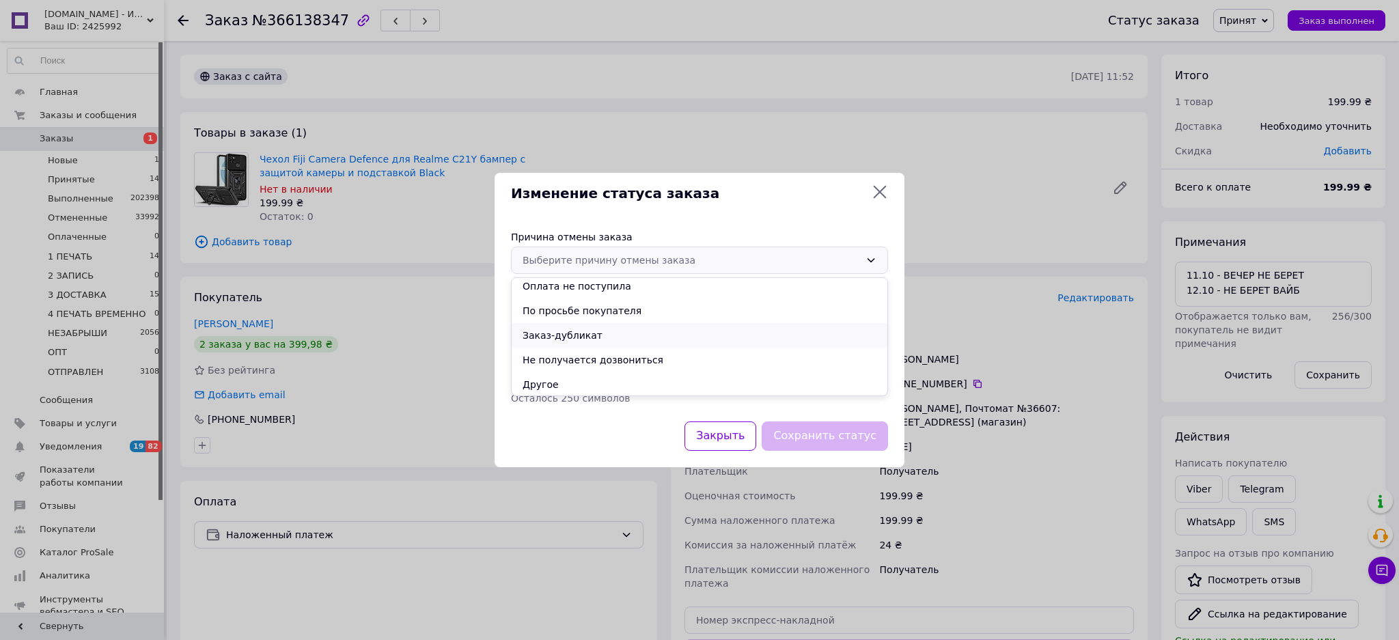
click at [598, 332] on li "Заказ-дубликат" at bounding box center [700, 335] width 376 height 25
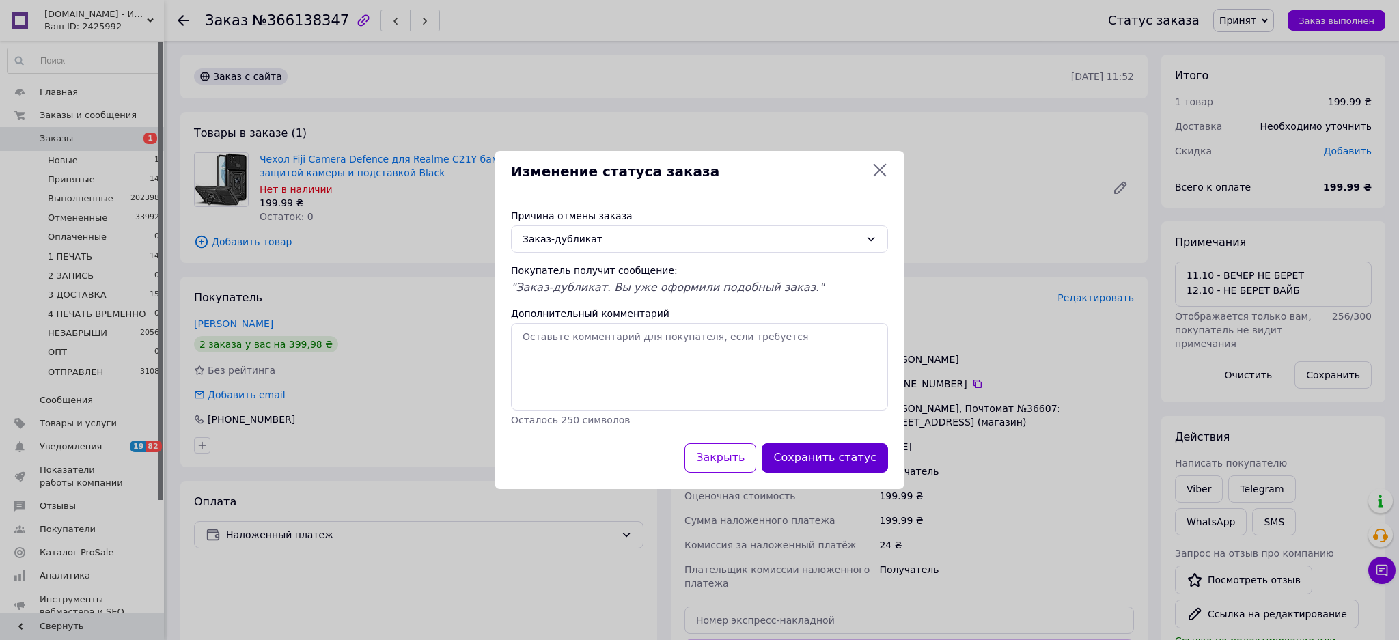
click at [881, 459] on button "Сохранить статус" at bounding box center [825, 457] width 126 height 29
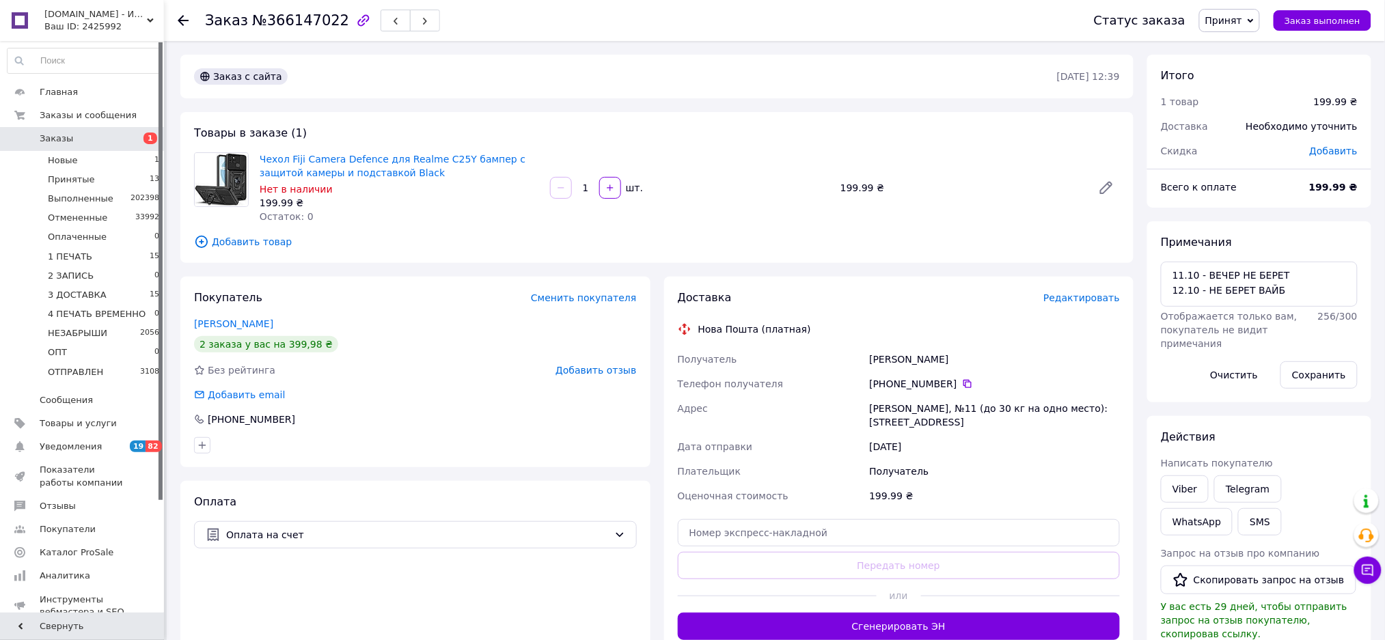
click at [1256, 18] on span "Принят" at bounding box center [1229, 20] width 61 height 23
click at [1258, 65] on li "Отменен" at bounding box center [1255, 68] width 111 height 20
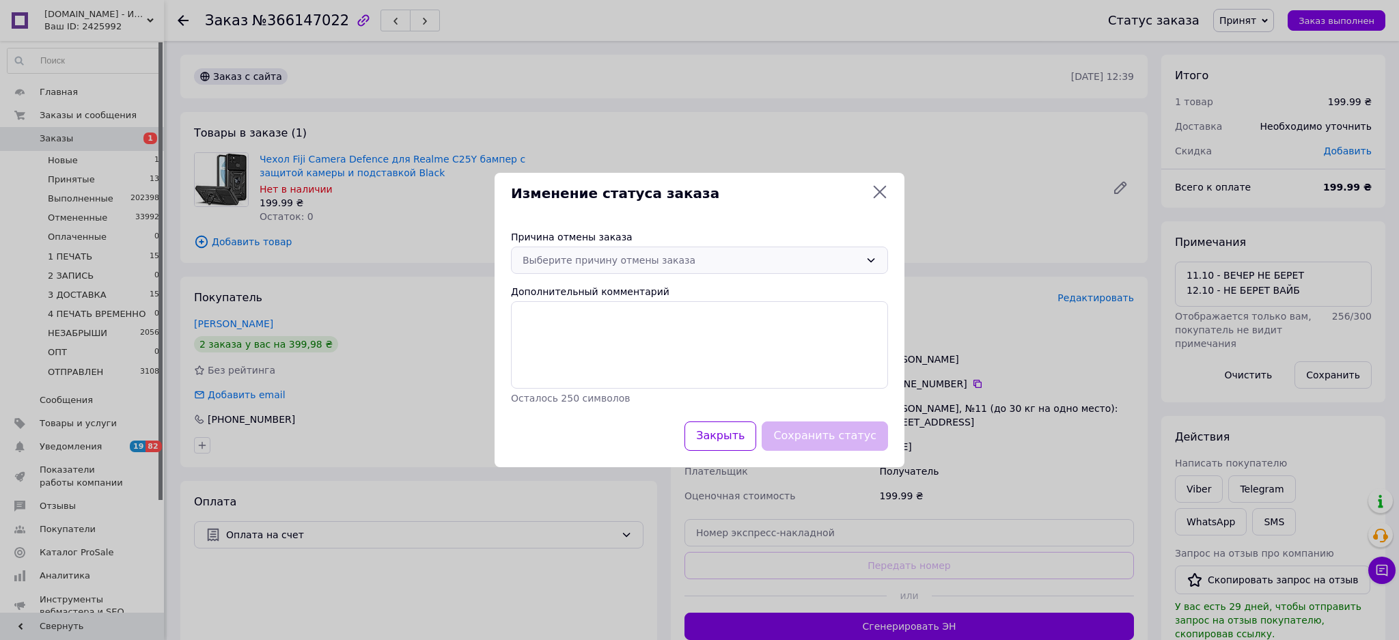
click at [626, 265] on div "Выберите причину отмены заказа" at bounding box center [692, 260] width 338 height 15
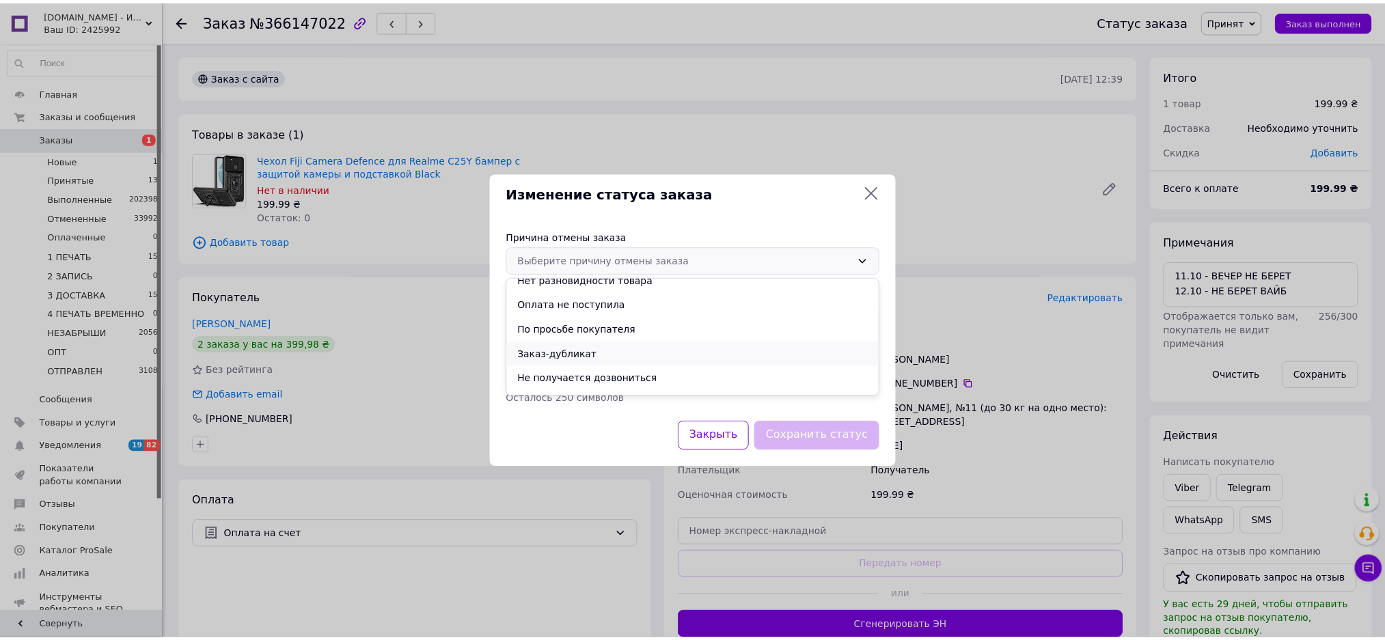
scroll to position [53, 0]
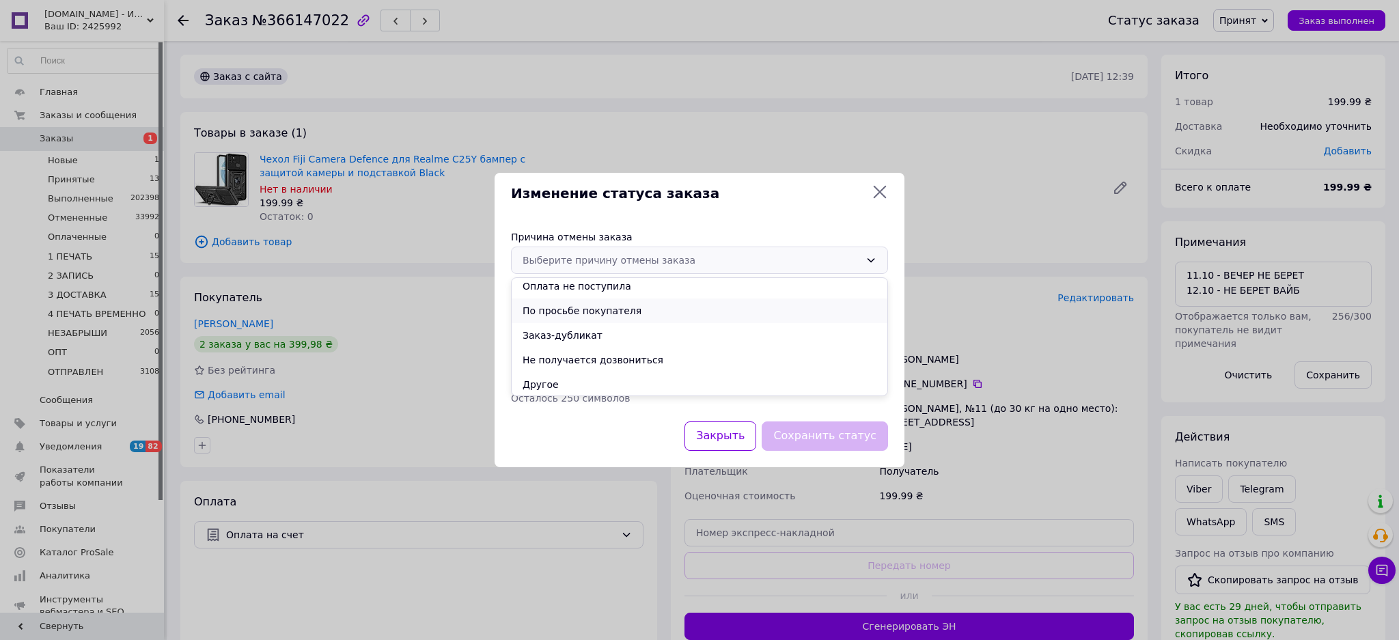
click at [628, 311] on li "По просьбе покупателя" at bounding box center [700, 311] width 376 height 25
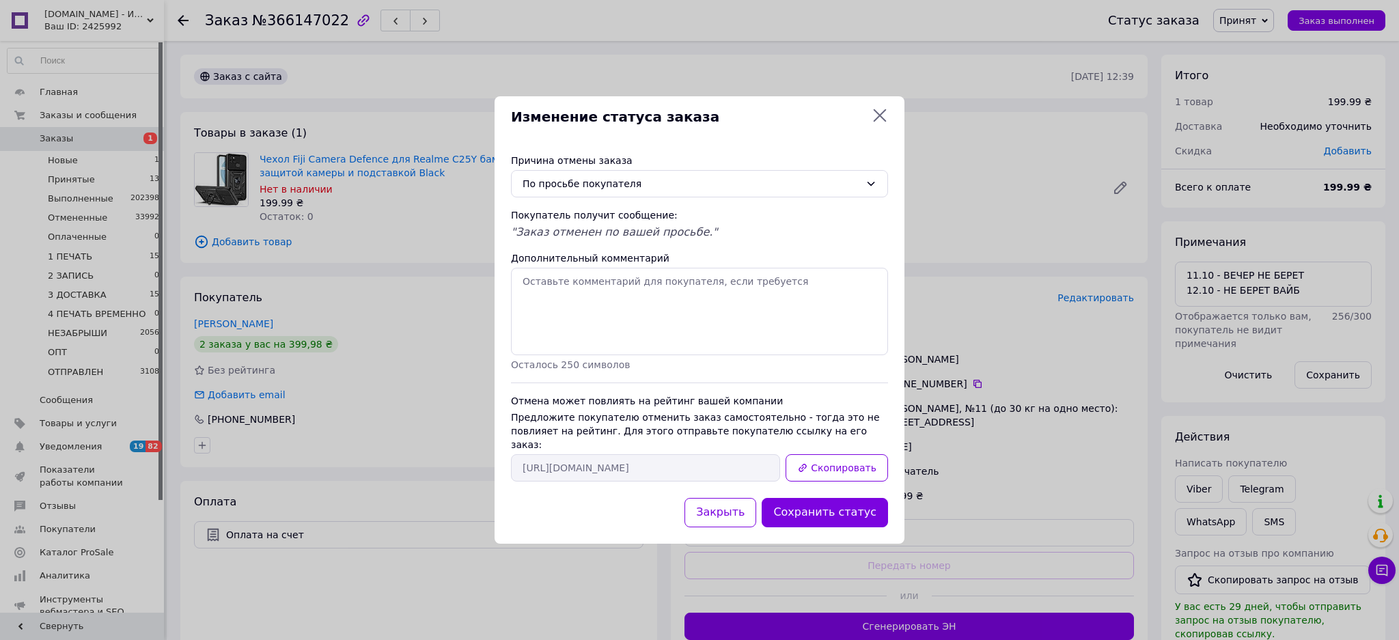
drag, startPoint x: 879, startPoint y: 508, endPoint x: 783, endPoint y: 317, distance: 213.3
click at [879, 508] on button "Сохранить статус" at bounding box center [825, 512] width 126 height 29
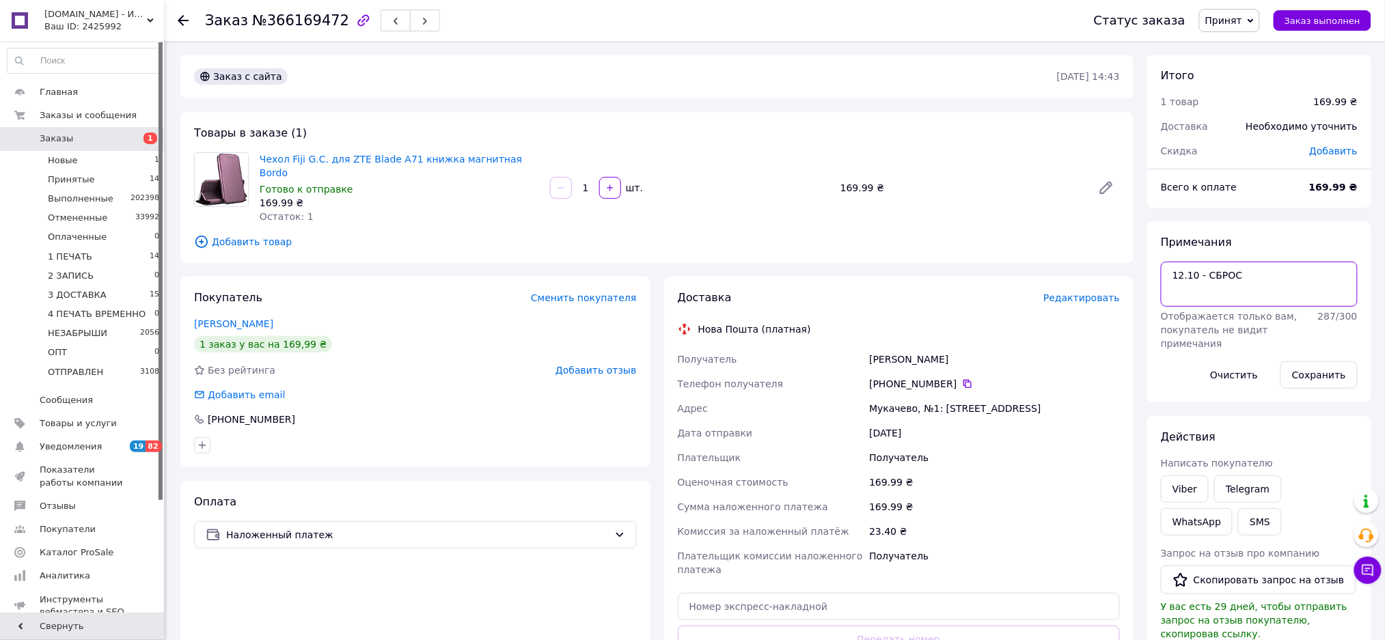
click at [1280, 273] on textarea "12.10 - СБРОС" at bounding box center [1259, 284] width 197 height 45
click at [1319, 370] on button "Сохранить" at bounding box center [1319, 374] width 77 height 27
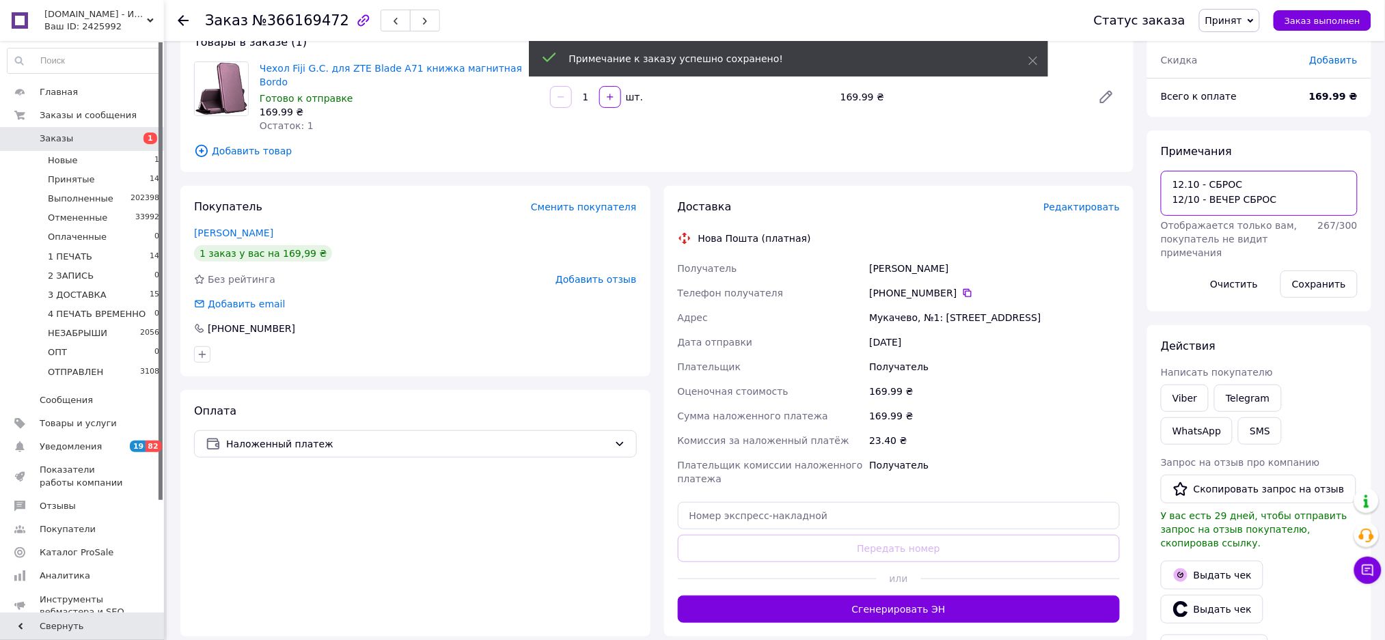
click at [1189, 200] on textarea "12.10 - СБРОС 12/10 - ВЕЧЕР СБРОС" at bounding box center [1259, 193] width 197 height 45
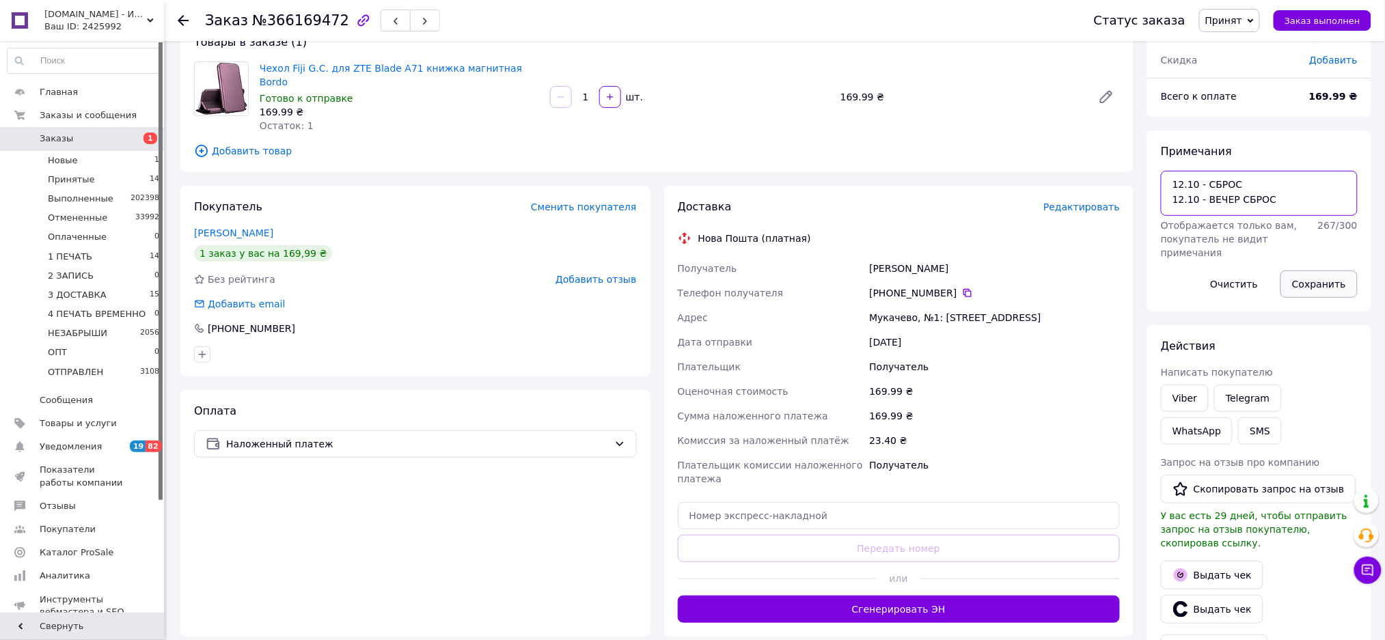
type textarea "12.10 - СБРОС 12.10 - ВЕЧЕР СБРОС"
click at [1319, 290] on button "Сохранить" at bounding box center [1319, 284] width 77 height 27
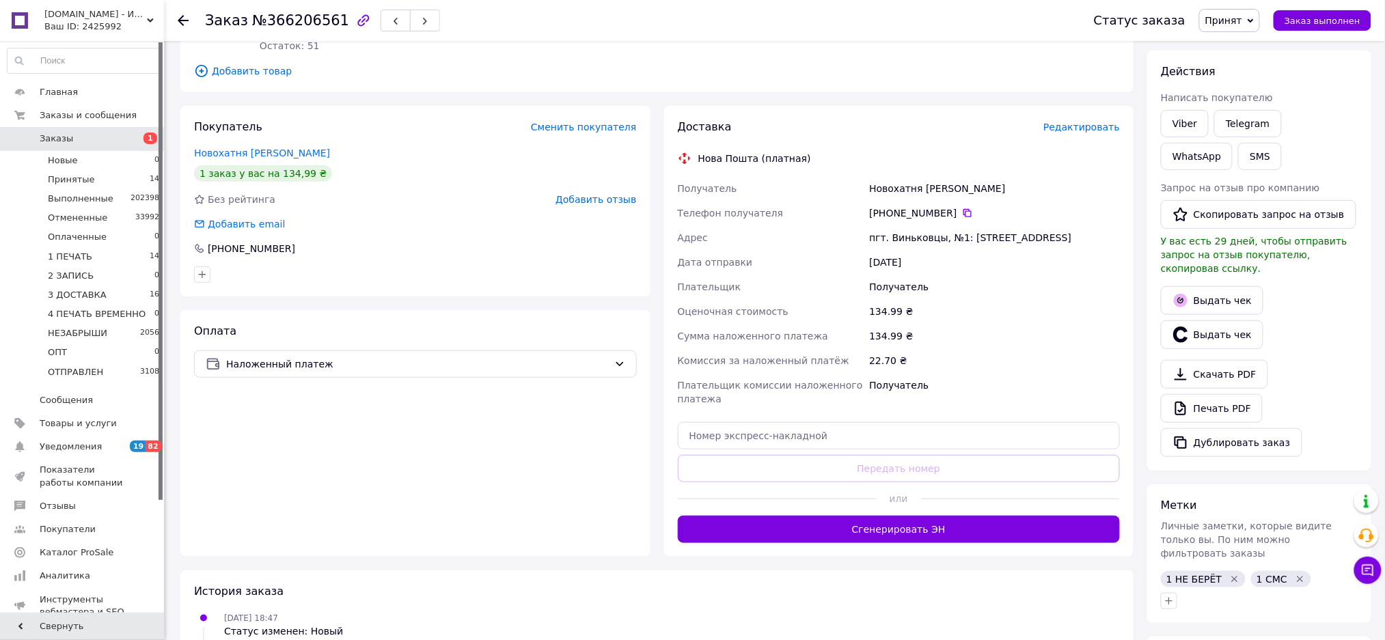
scroll to position [335, 0]
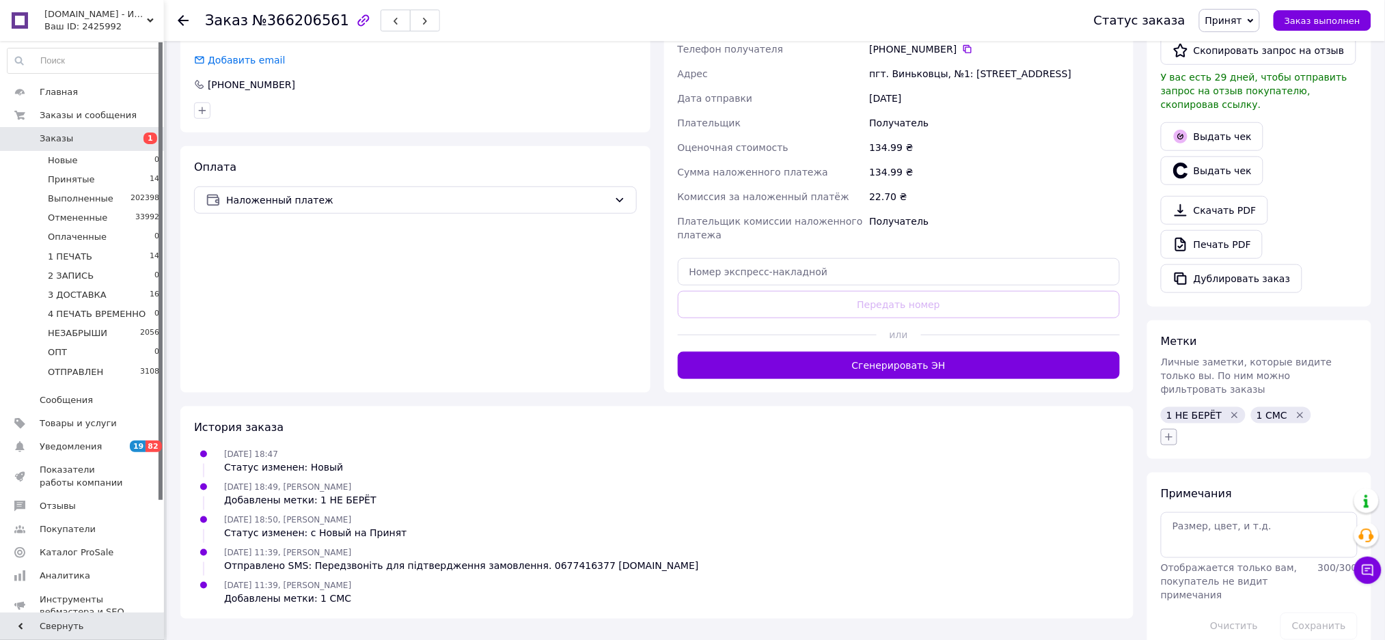
click at [1170, 433] on icon "button" at bounding box center [1170, 437] width 8 height 8
type input "2"
click at [1293, 497] on div "ЗВОНИЛ 2 РАЗА" at bounding box center [1245, 503] width 154 height 12
checkbox input "true"
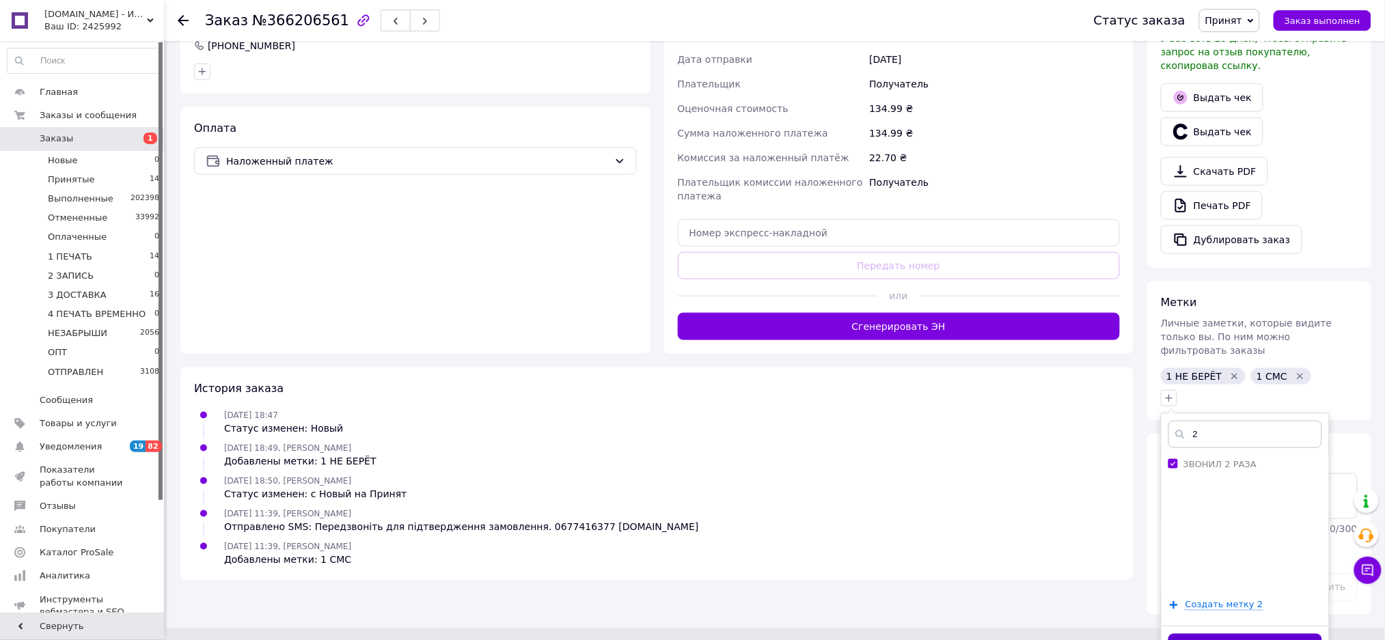
click at [1206, 634] on button "Добавить метку" at bounding box center [1245, 647] width 154 height 27
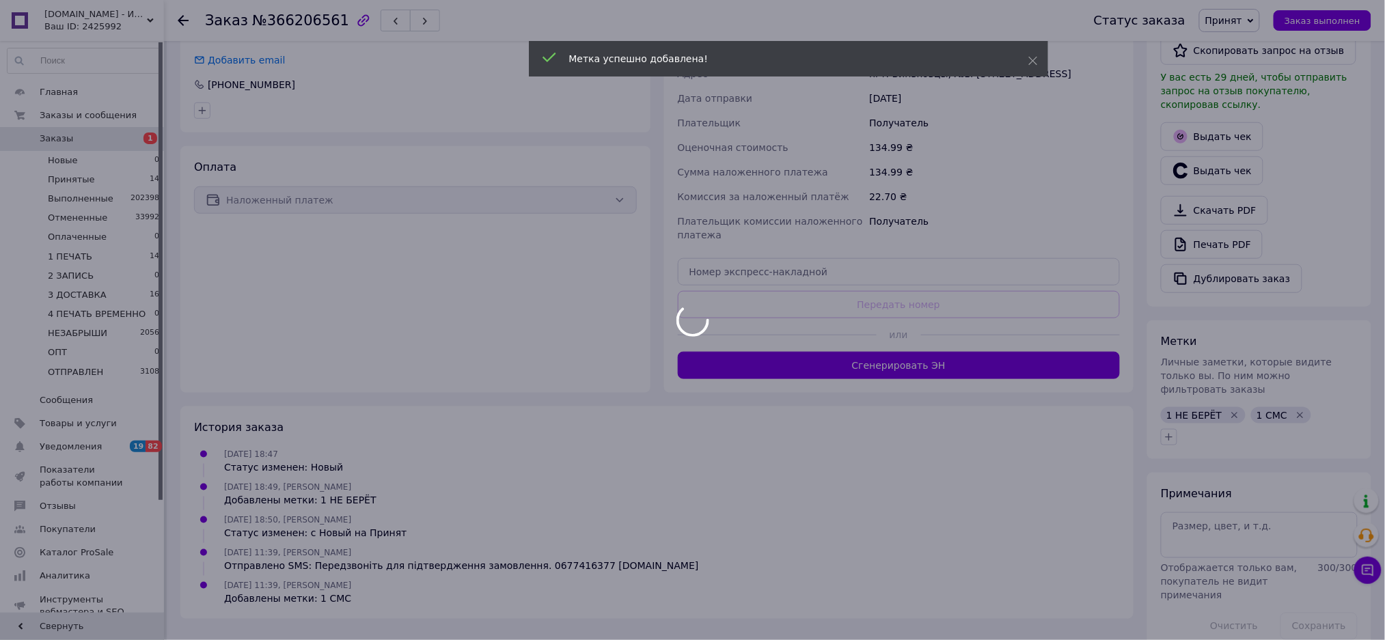
scroll to position [359, 0]
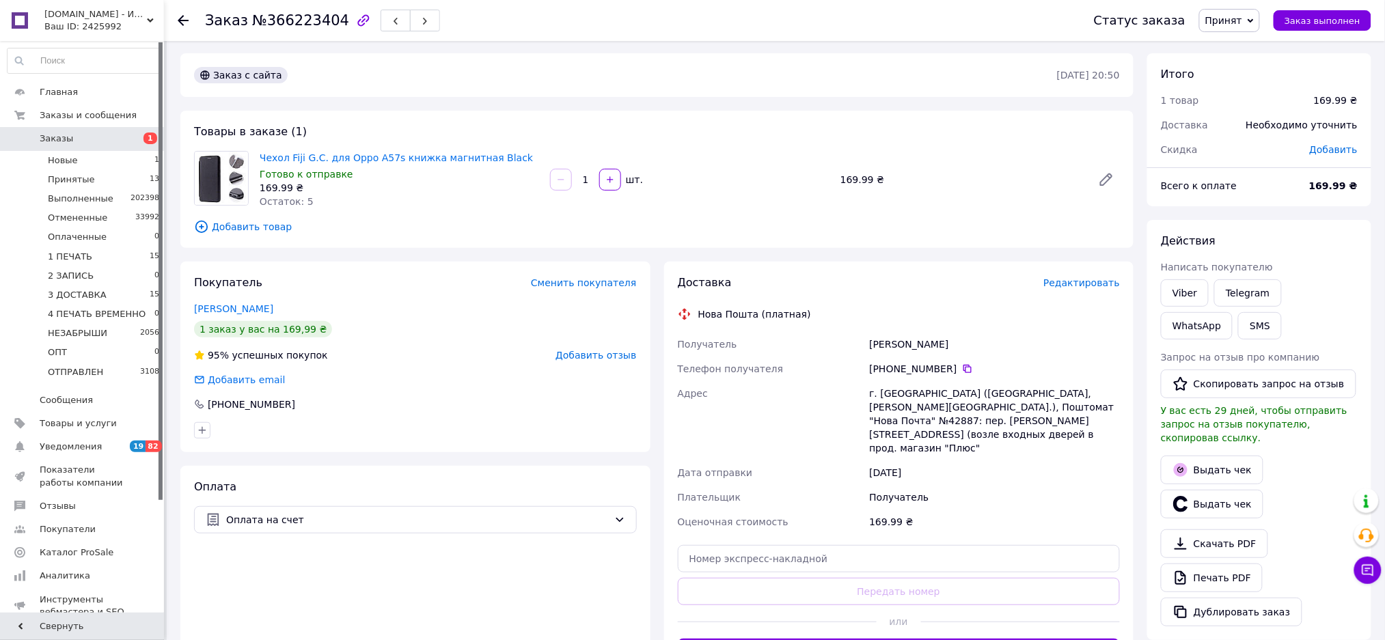
scroll to position [357, 0]
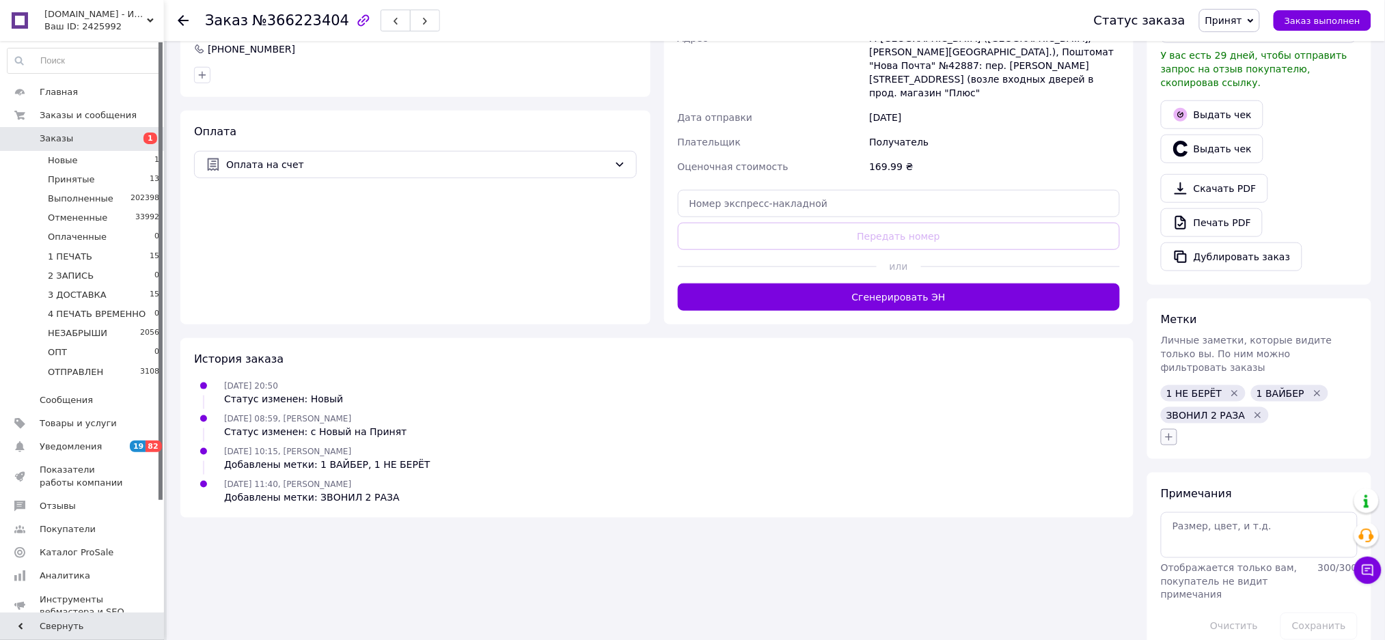
click at [1173, 432] on icon "button" at bounding box center [1169, 437] width 11 height 11
click at [1221, 460] on input "r" at bounding box center [1245, 473] width 154 height 27
click at [1222, 460] on input "r" at bounding box center [1245, 473] width 154 height 27
type input "ко"
drag, startPoint x: 1252, startPoint y: 504, endPoint x: 1238, endPoint y: 499, distance: 14.7
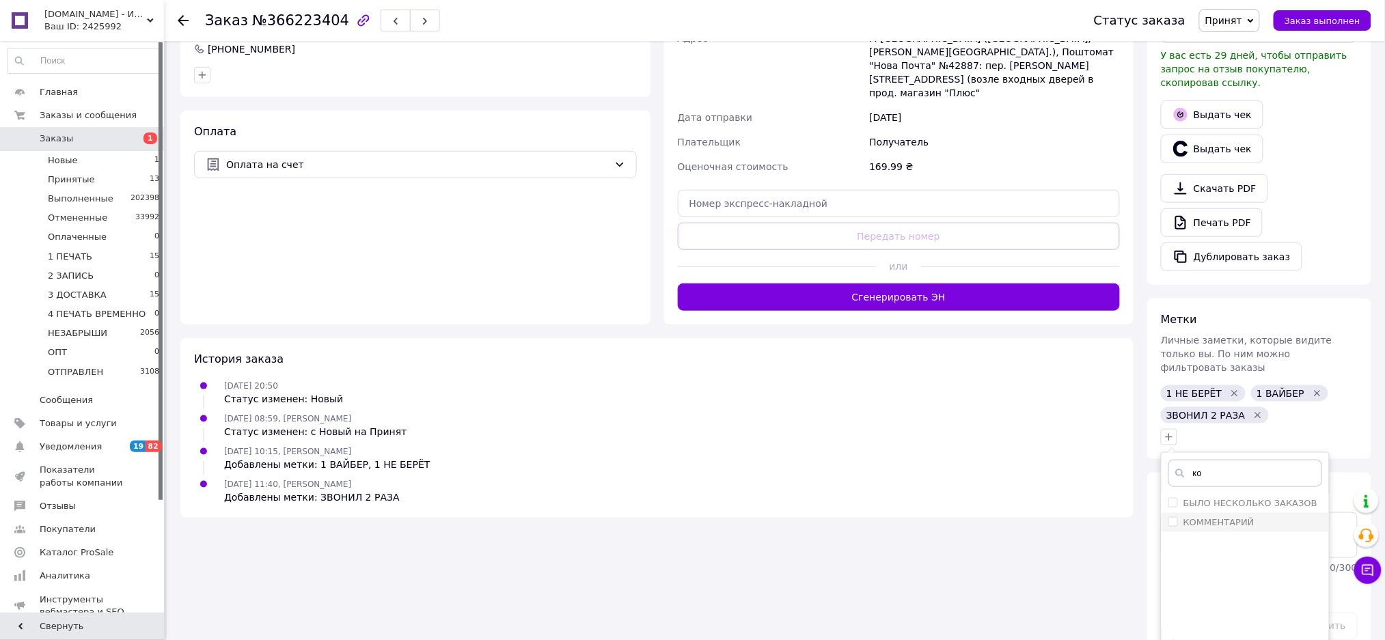
click at [1252, 504] on ul "БЫЛО НЕСКОЛЬКО ЗАКАЗОВ КОММЕНТАРИЙ" at bounding box center [1245, 562] width 167 height 137
click at [1238, 517] on label "КОММЕНТАРИЙ" at bounding box center [1218, 522] width 71 height 10
checkbox input "true"
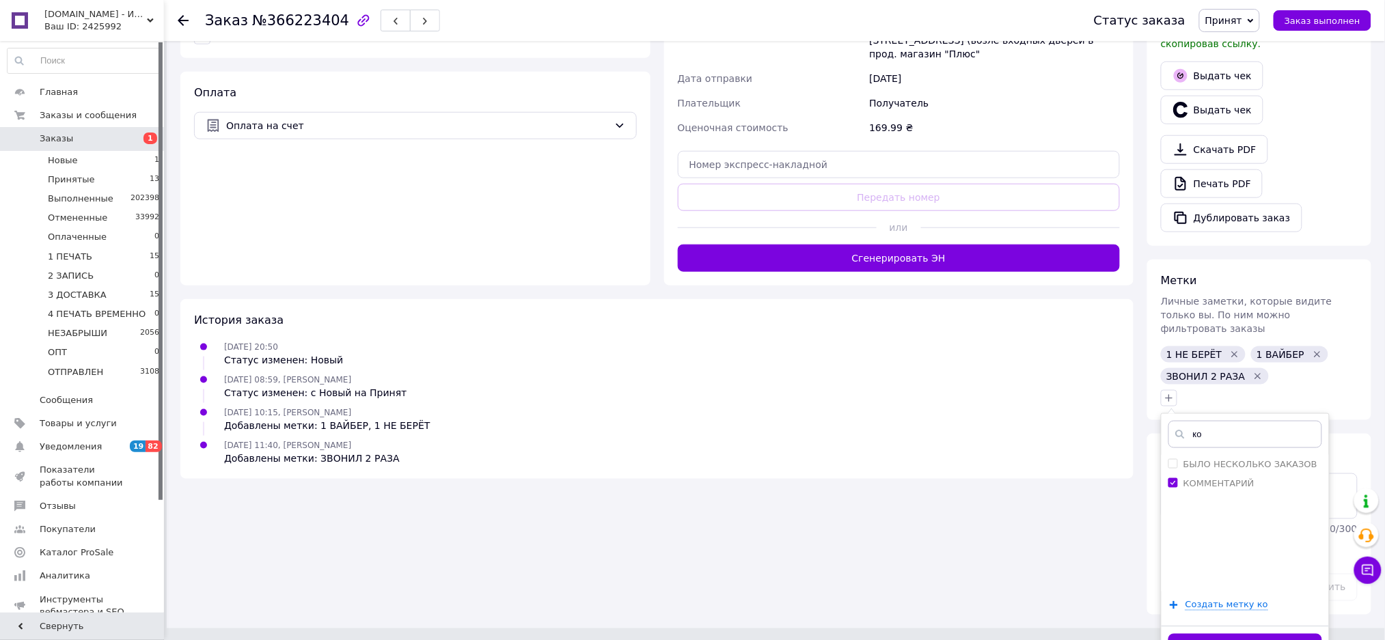
click at [1212, 634] on button "Добавить метку" at bounding box center [1245, 647] width 154 height 27
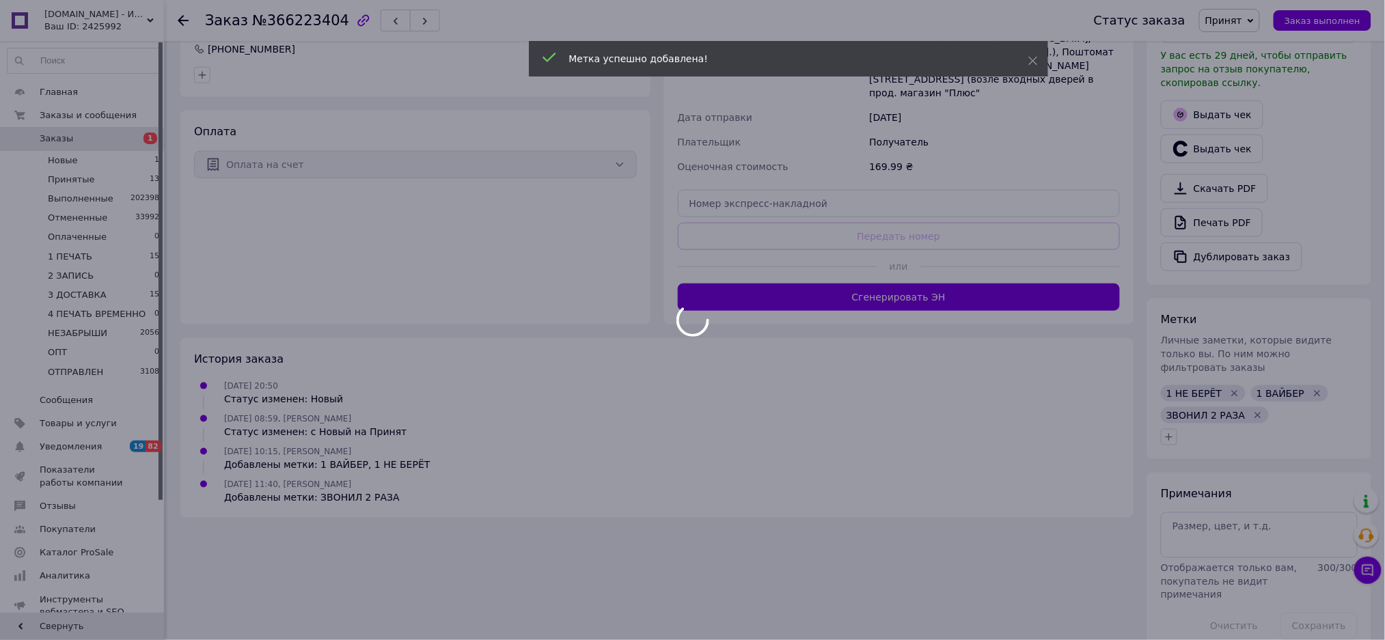
scroll to position [354, 0]
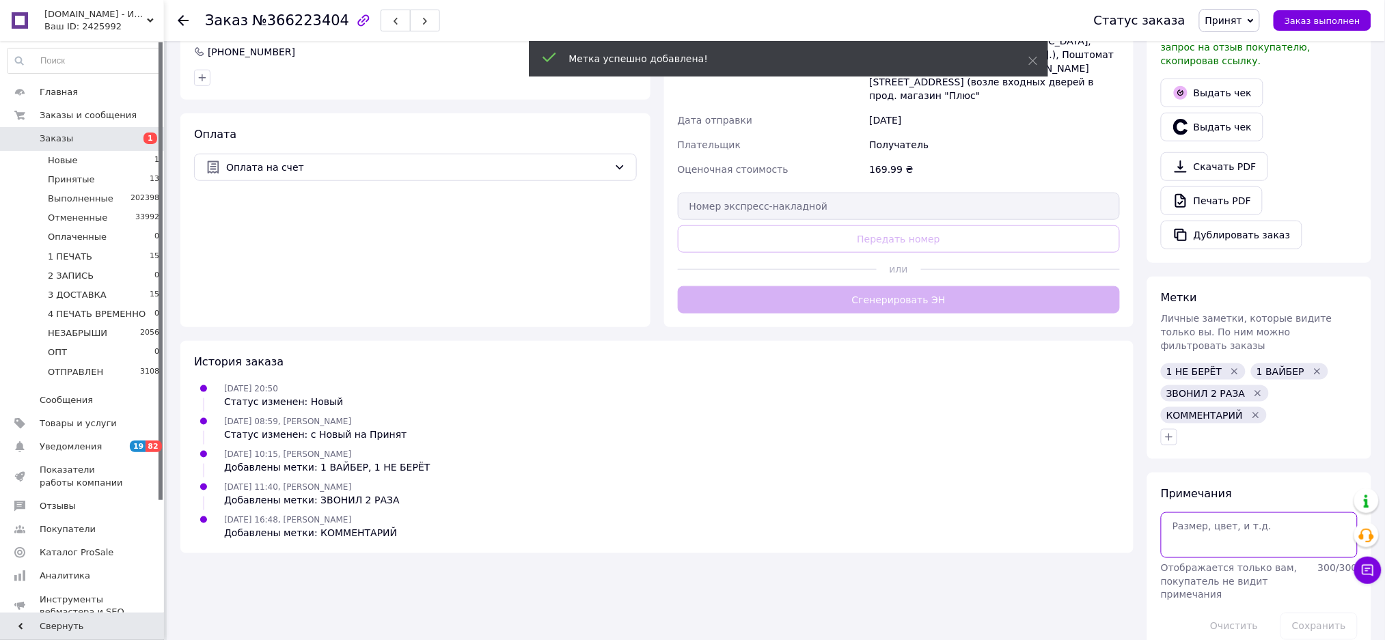
click at [1250, 515] on textarea at bounding box center [1259, 534] width 197 height 45
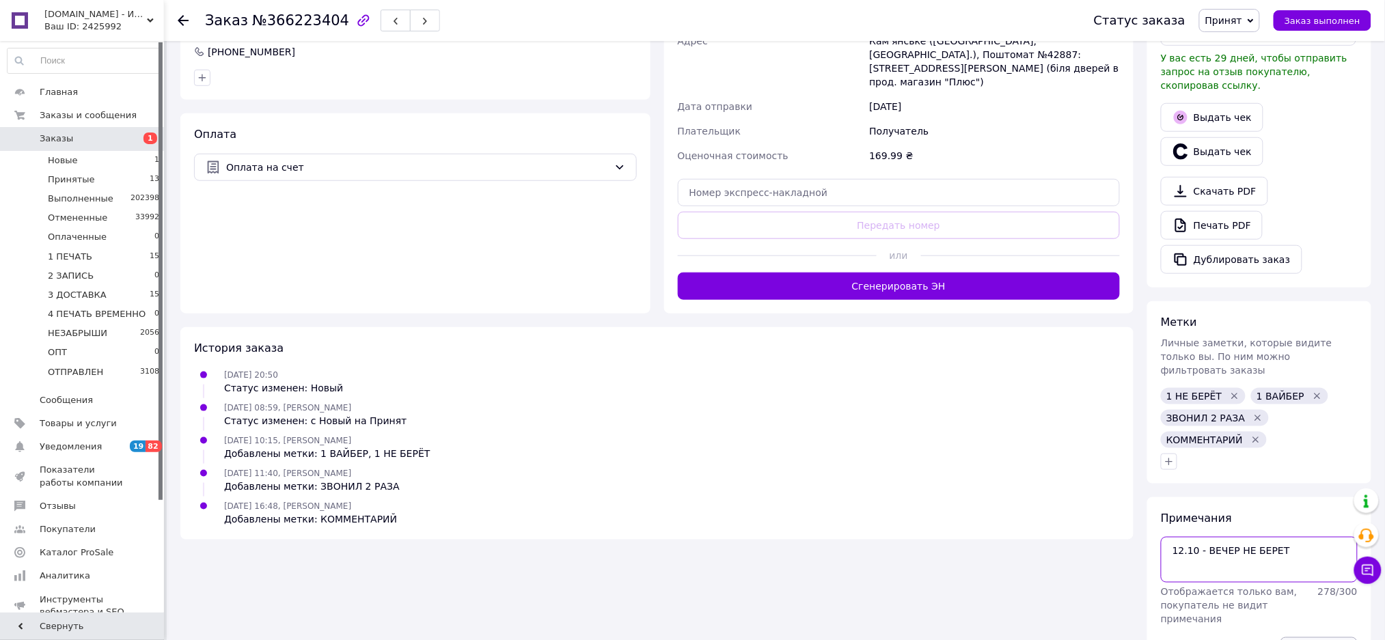
type textarea "12.10 - ВЕЧЕР НЕ БЕРЕТ"
click at [1328, 638] on button "Сохранить" at bounding box center [1319, 651] width 77 height 27
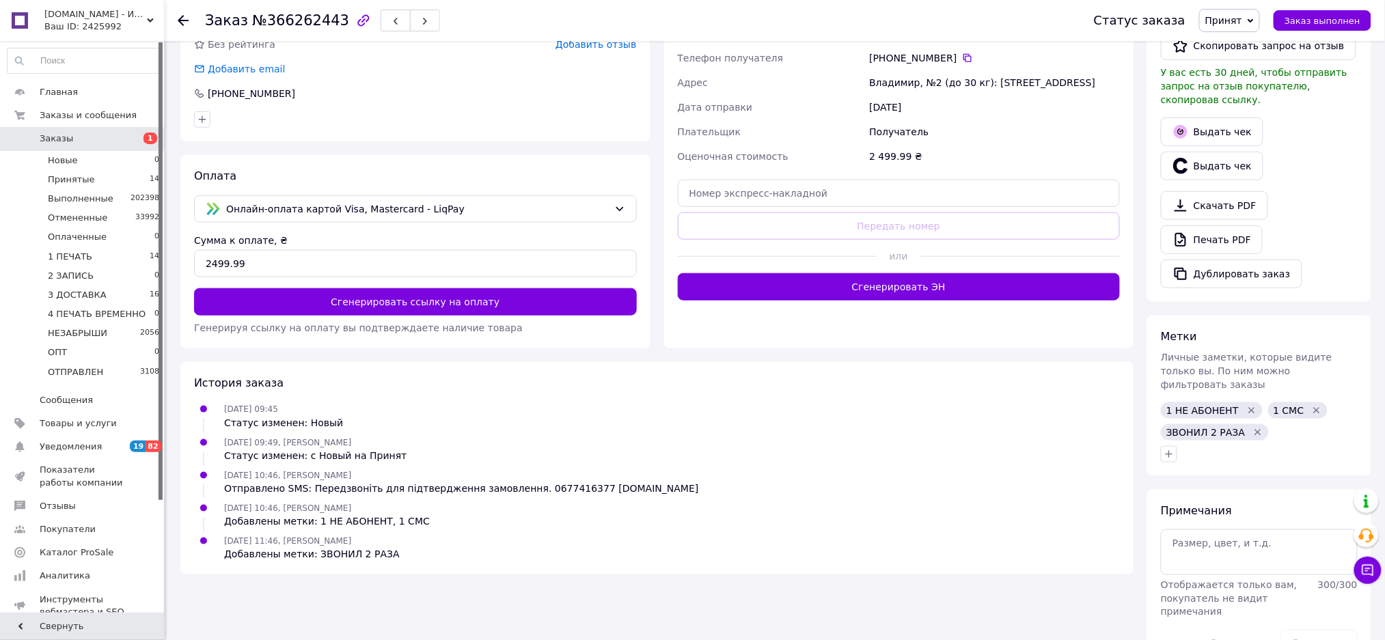
scroll to position [357, 0]
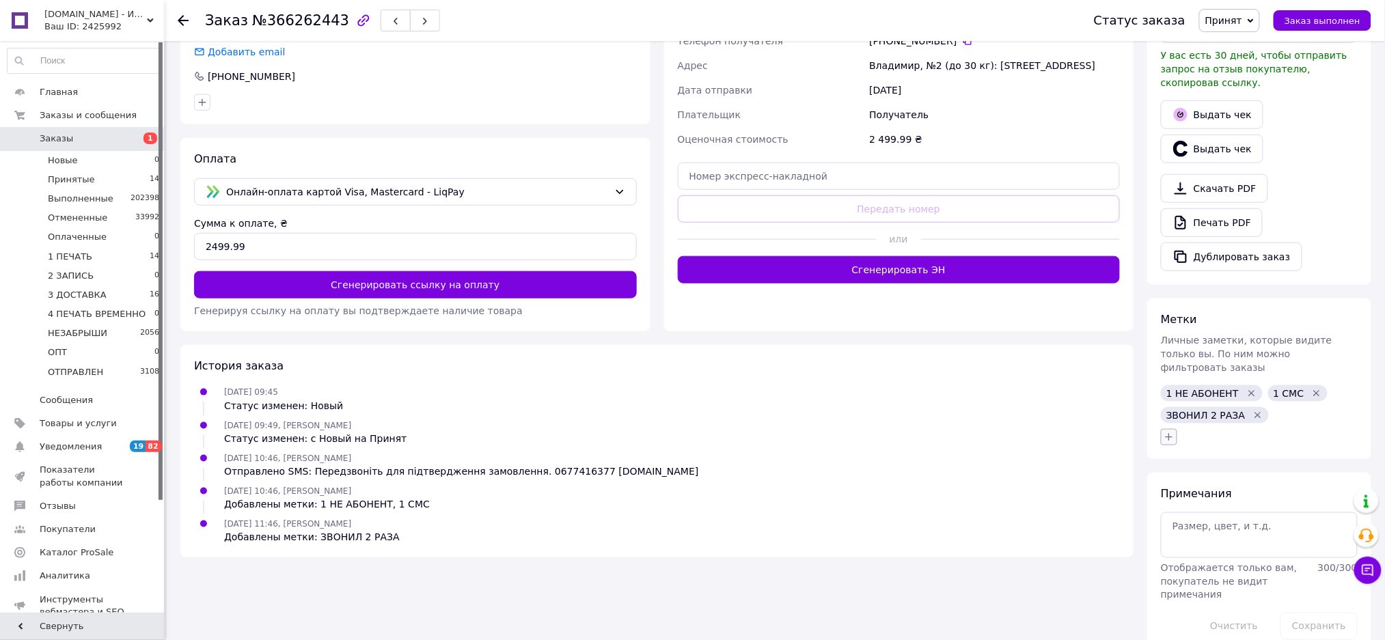
click at [1165, 432] on icon "button" at bounding box center [1169, 437] width 11 height 11
type input "комм"
click at [1253, 494] on li "КОММЕНТАРИЙ" at bounding box center [1245, 503] width 167 height 19
checkbox input "true"
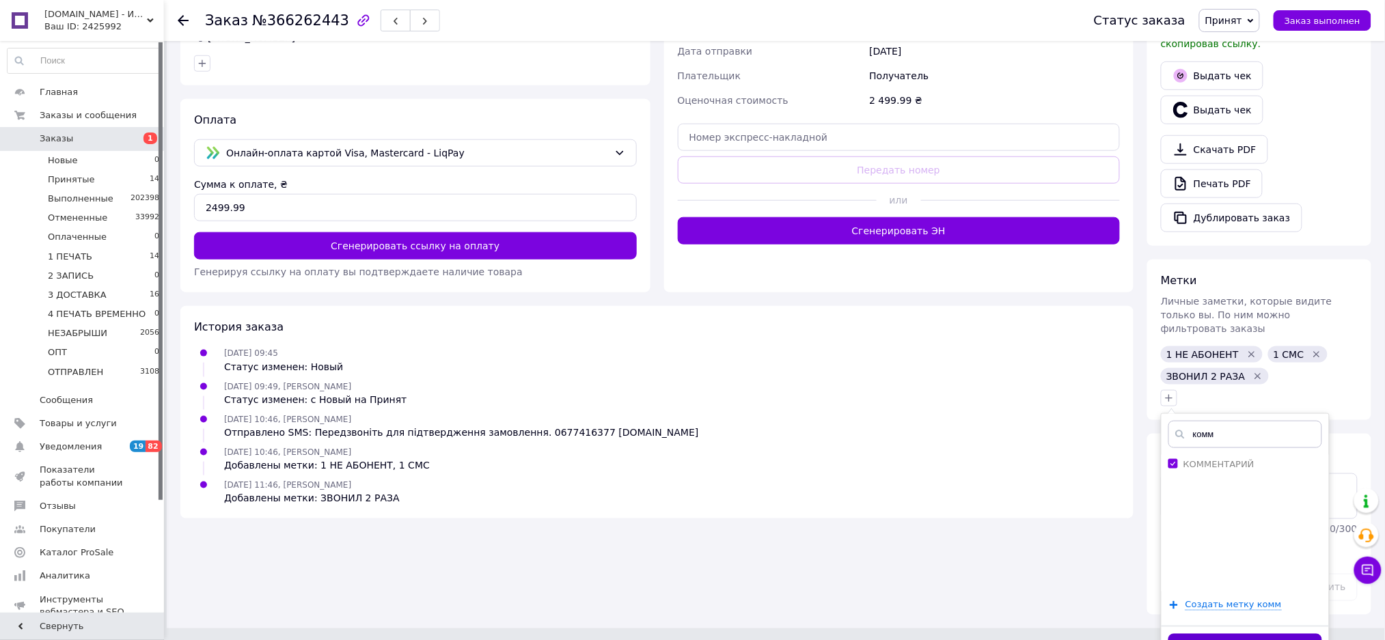
click at [1271, 634] on button "Добавить метку" at bounding box center [1245, 647] width 154 height 27
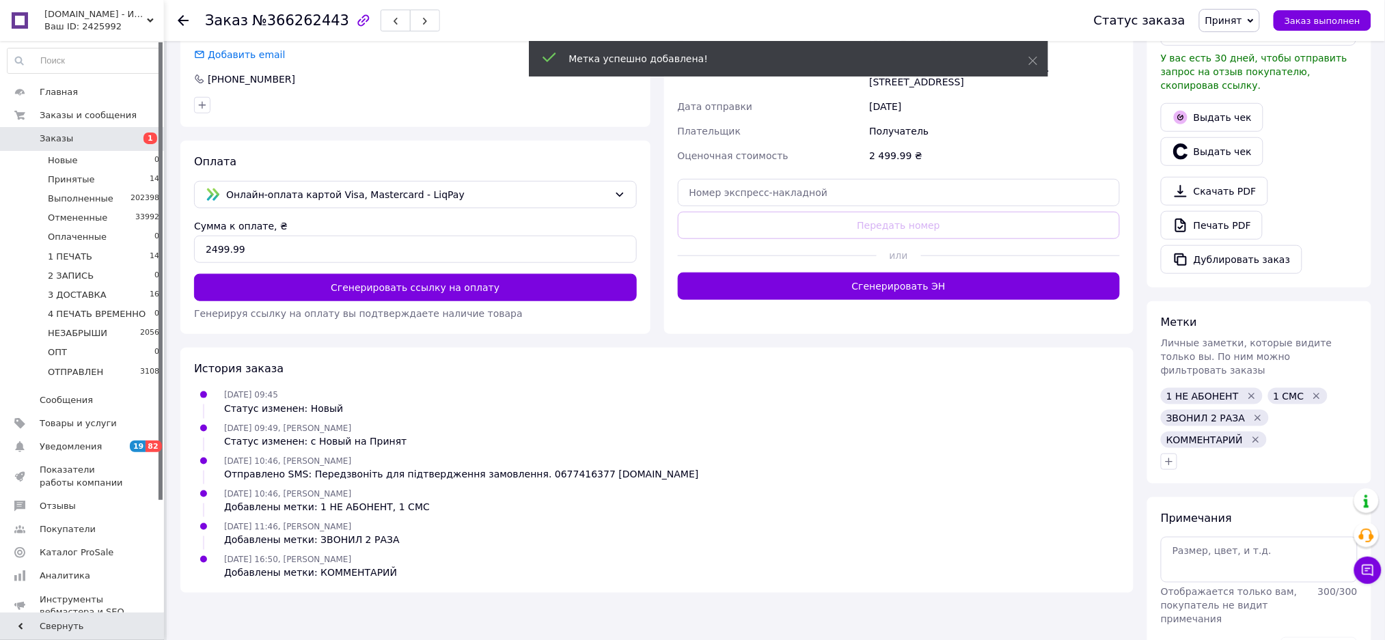
scroll to position [379, 0]
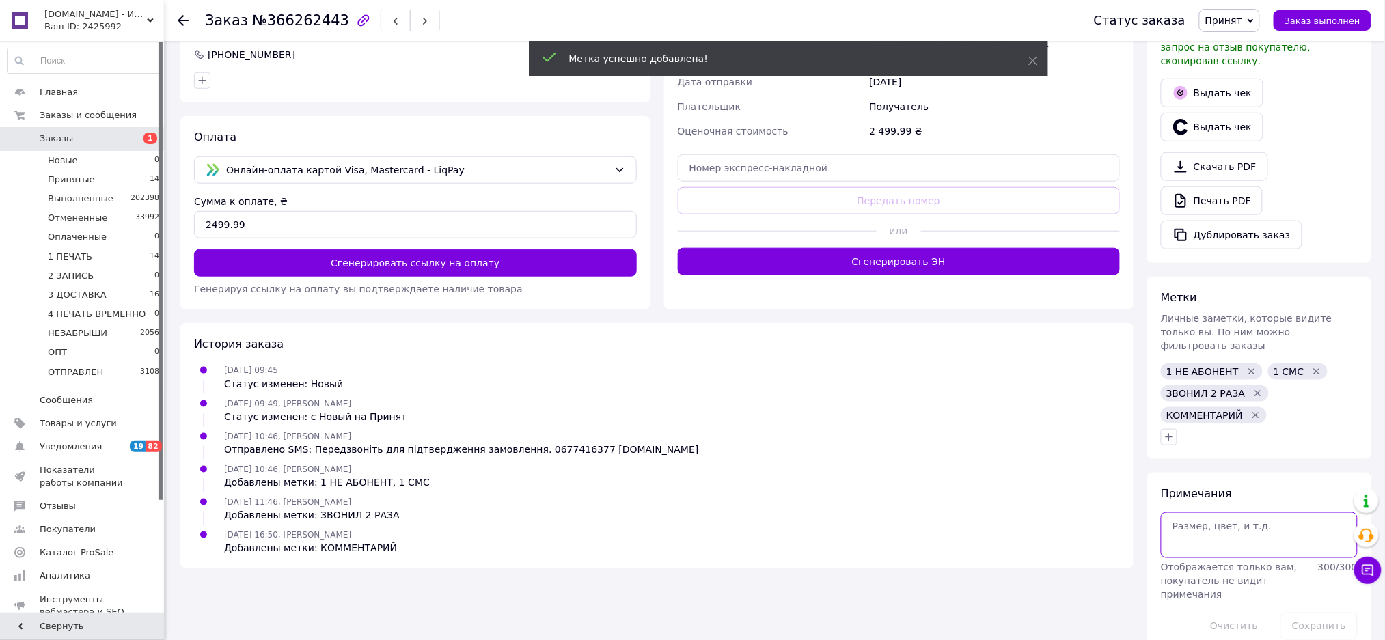
click at [1205, 512] on textarea at bounding box center [1259, 534] width 197 height 45
paste textarea "12.10 - ВЕЧЕР НЕ БЕРЕТ"
type textarea "12.10 - ВЕЧЕР НЕ БЕРЕТ"
click at [1330, 613] on button "Сохранить" at bounding box center [1319, 626] width 77 height 27
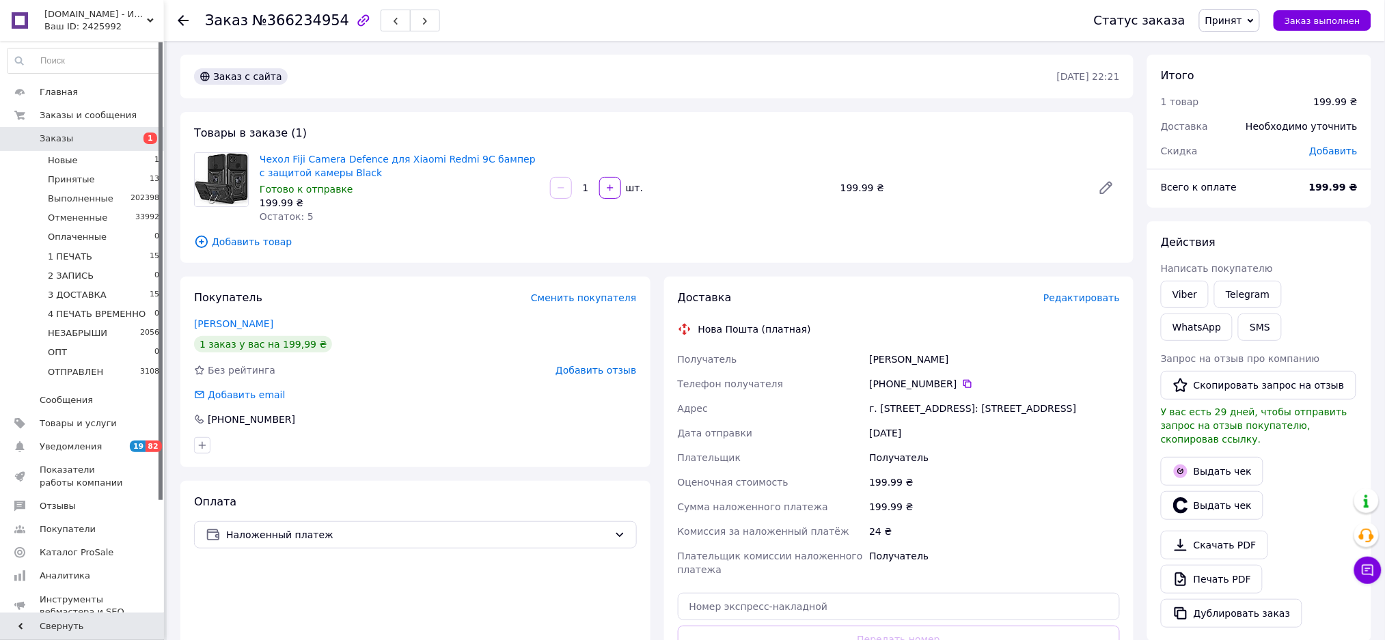
scroll to position [357, 0]
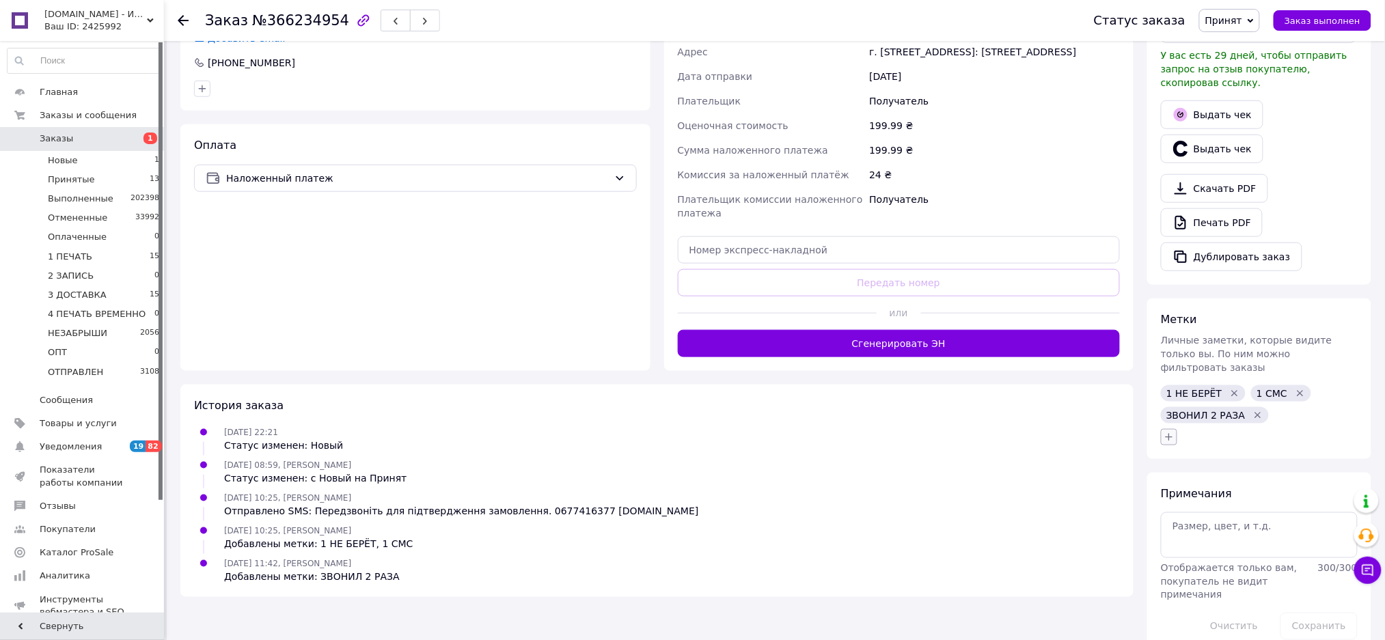
click at [1176, 429] on button "button" at bounding box center [1169, 437] width 16 height 16
type input "ко"
click at [1199, 517] on label "КОММЕНТАРИЙ" at bounding box center [1218, 522] width 71 height 10
checkbox input "true"
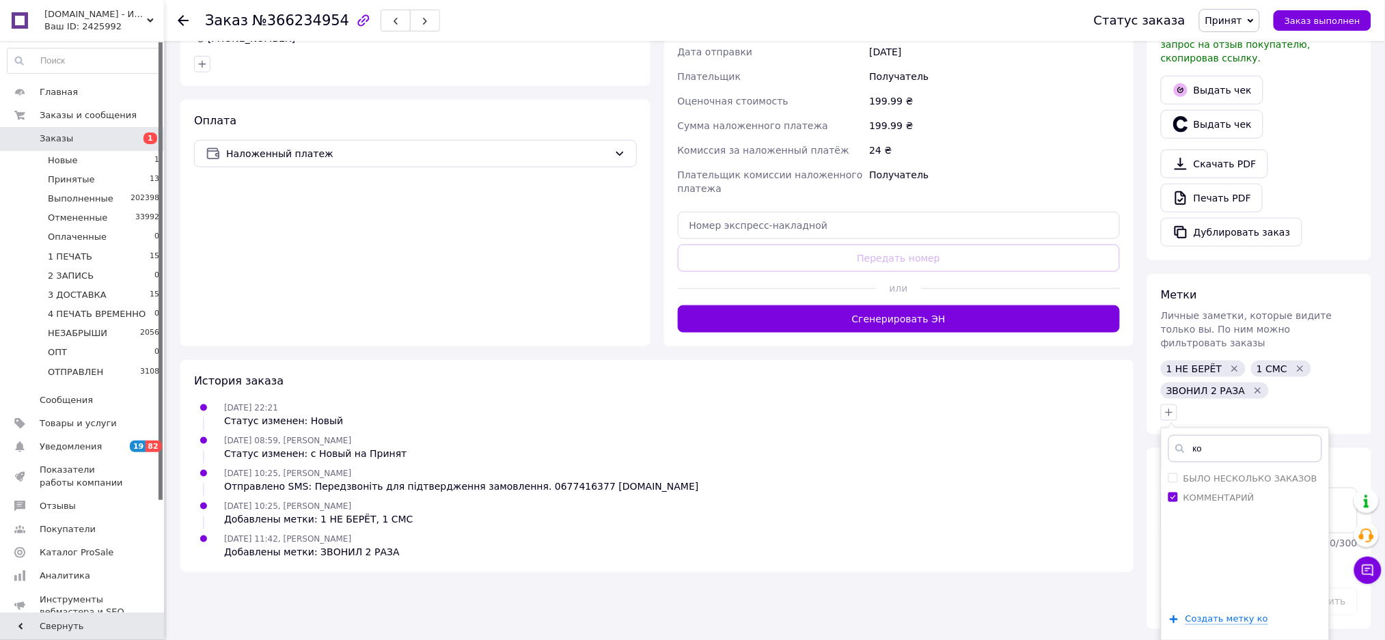
scroll to position [396, 0]
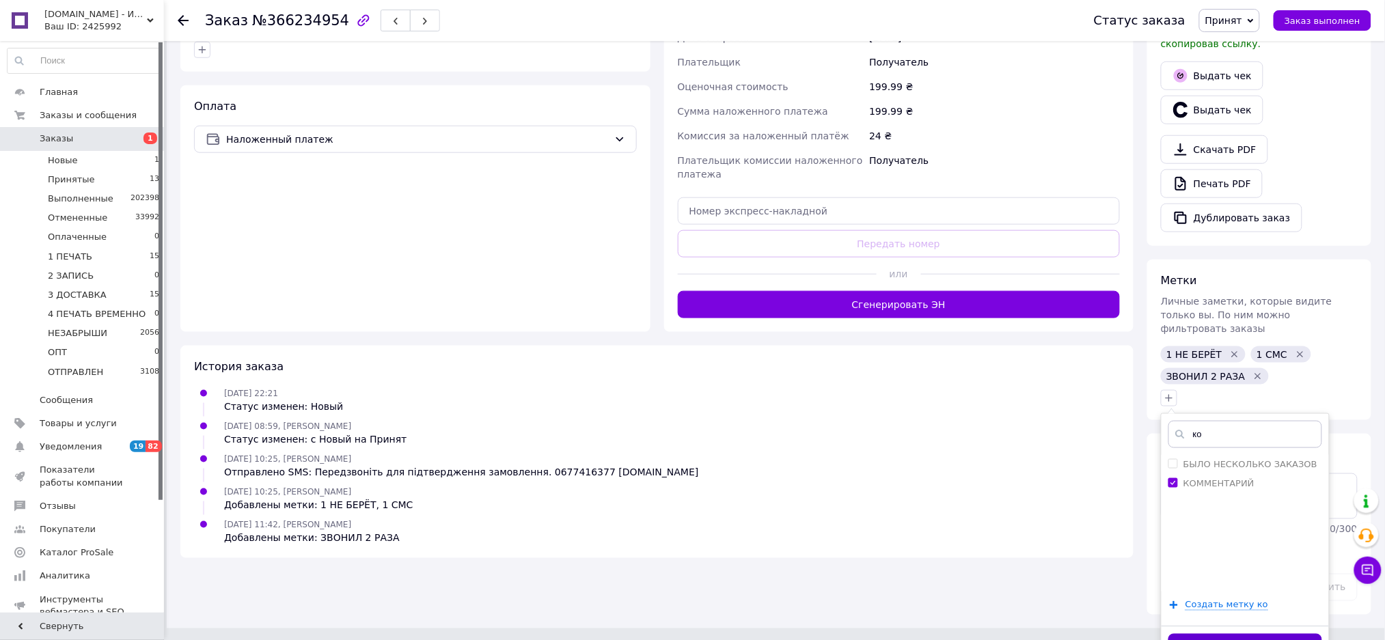
click at [1224, 634] on button "Добавить метку" at bounding box center [1245, 647] width 154 height 27
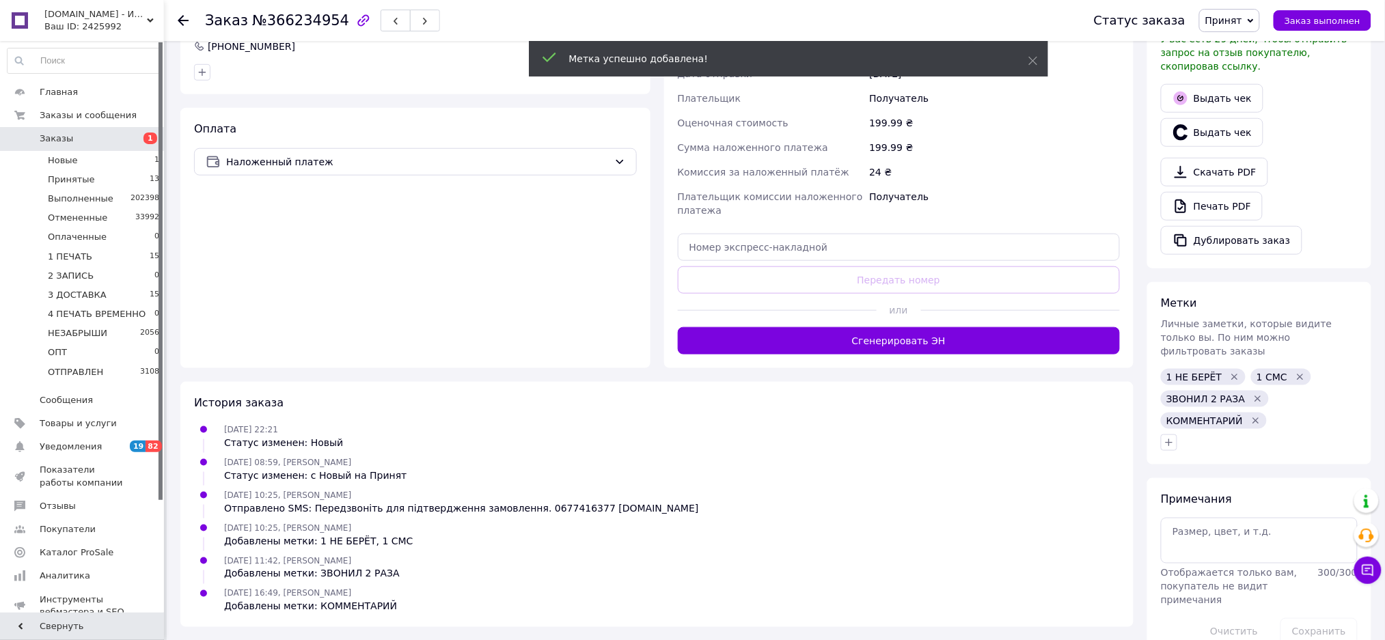
scroll to position [379, 0]
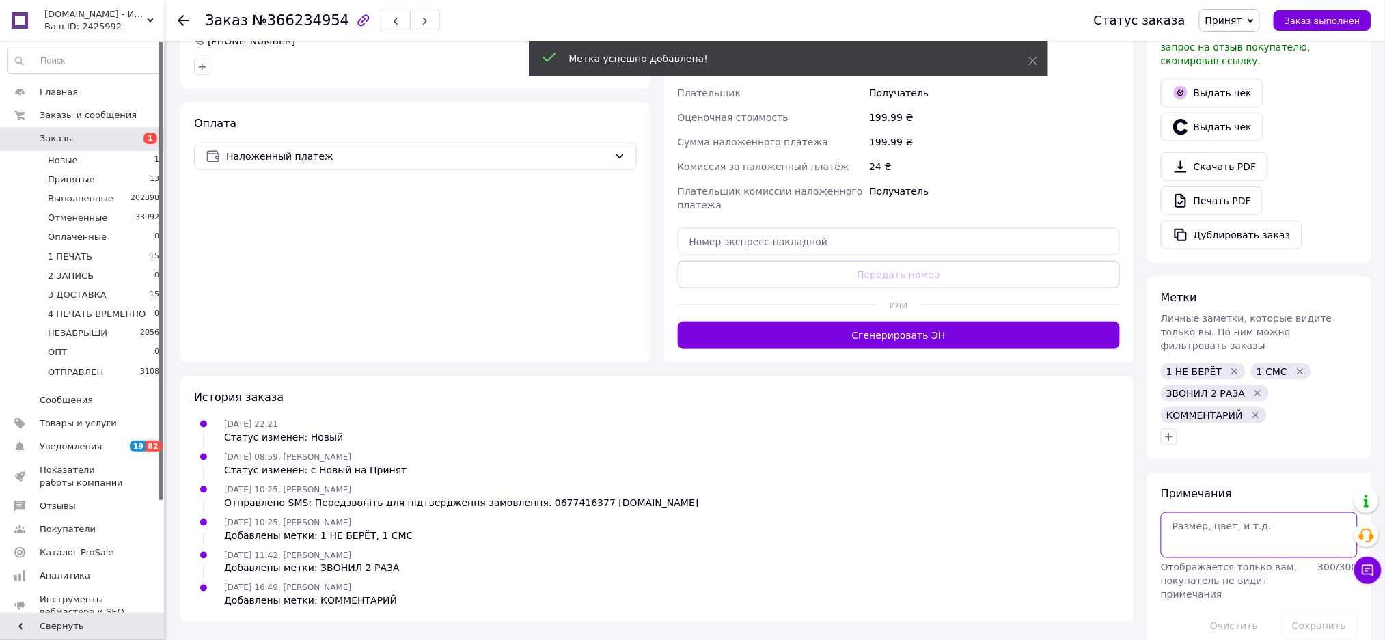
click at [1253, 512] on textarea at bounding box center [1259, 534] width 197 height 45
paste textarea "12.10 - ВЕЧЕР НЕ БЕРЕТ"
type textarea "12.10 - ВЕЧЕР НЕ БЕРЕТ"
click at [1314, 613] on button "Сохранить" at bounding box center [1319, 626] width 77 height 27
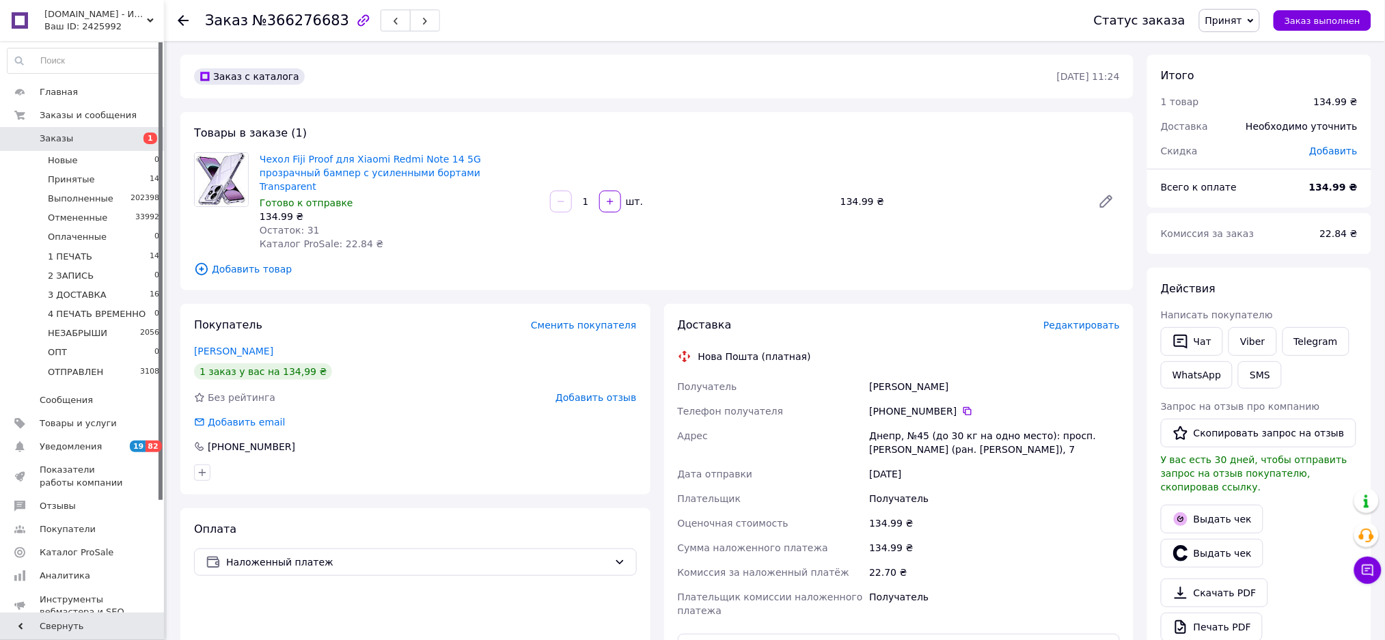
click at [287, 262] on span "Добавить товар" at bounding box center [657, 269] width 926 height 15
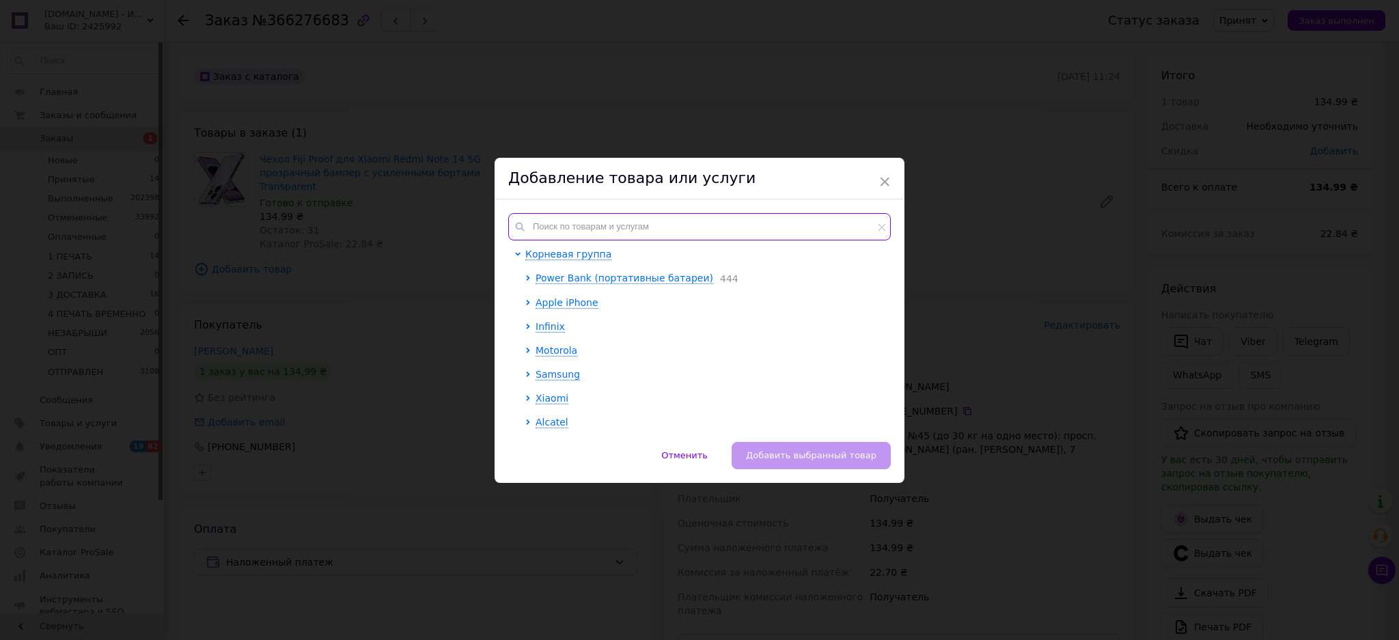
click at [663, 224] on input "text" at bounding box center [699, 226] width 383 height 27
paste input "Чехол Fiji Proof для Xiaomi Redmi Note 14 5G прозрачный бампер с усиленными бор…"
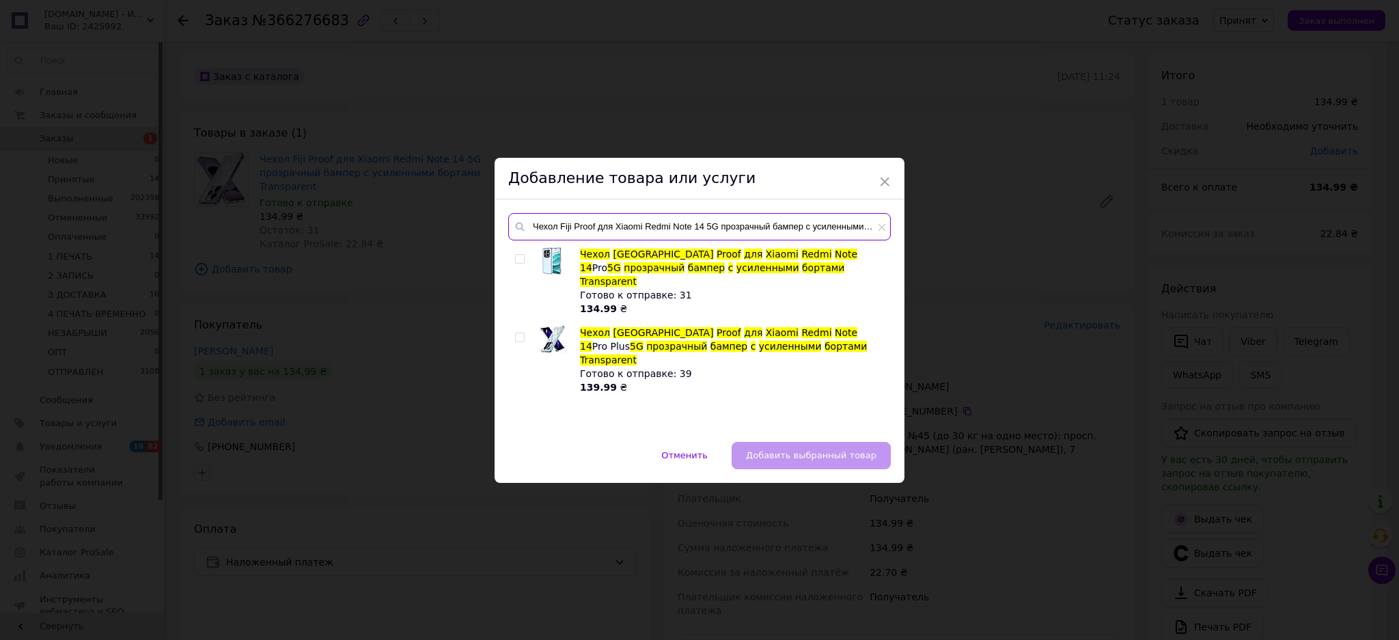
click at [800, 234] on input "Чехол Fiji Proof для Xiaomi Redmi Note 14 5G прозрачный бампер с усиленными бор…" at bounding box center [699, 226] width 383 height 27
paste input "text"
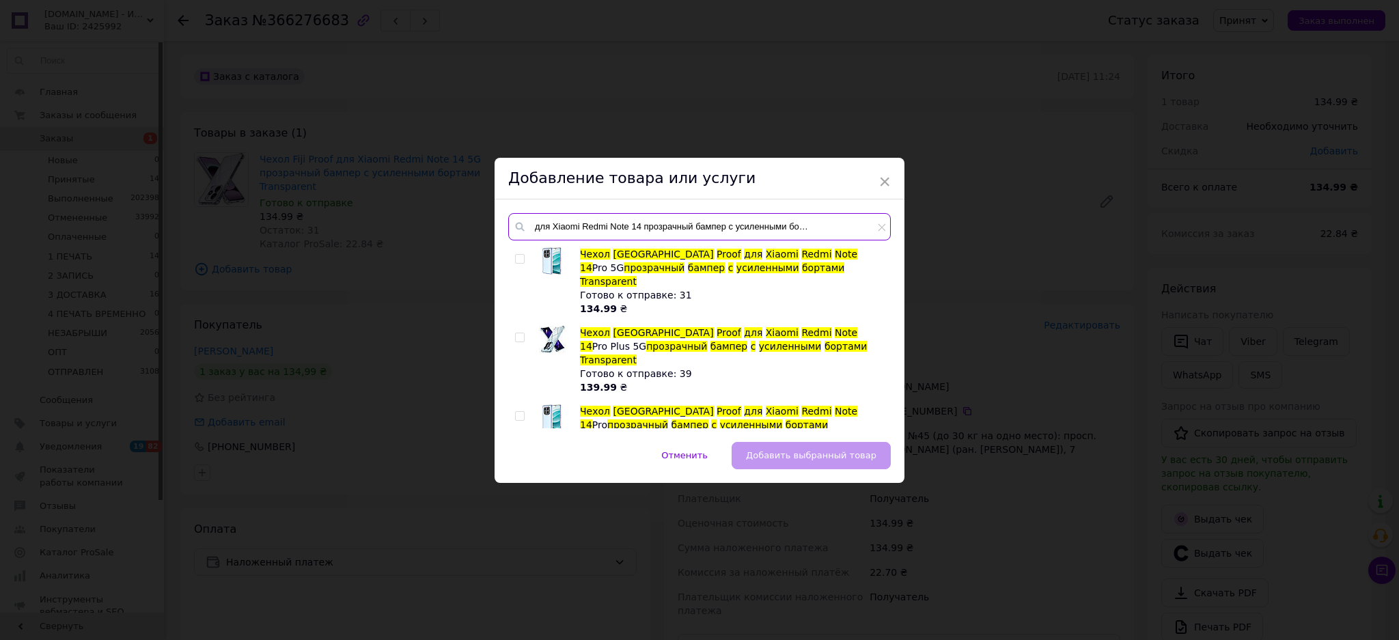
scroll to position [133, 0]
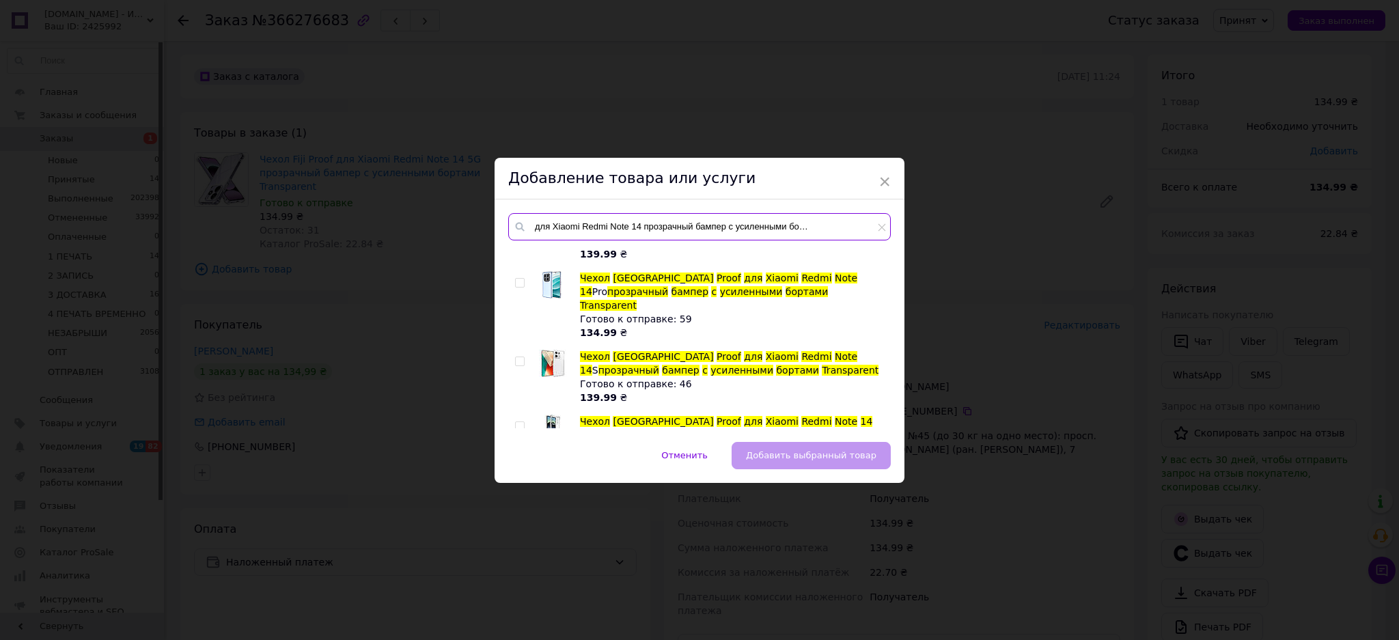
type input "Чехол Fiji Proof для Xiaomi Redmi Note 14 прозрачный бампер с усиленными бортам…"
drag, startPoint x: 520, startPoint y: 381, endPoint x: 667, endPoint y: 420, distance: 152.2
click at [518, 422] on input "checkbox" at bounding box center [519, 426] width 9 height 9
checkbox input "true"
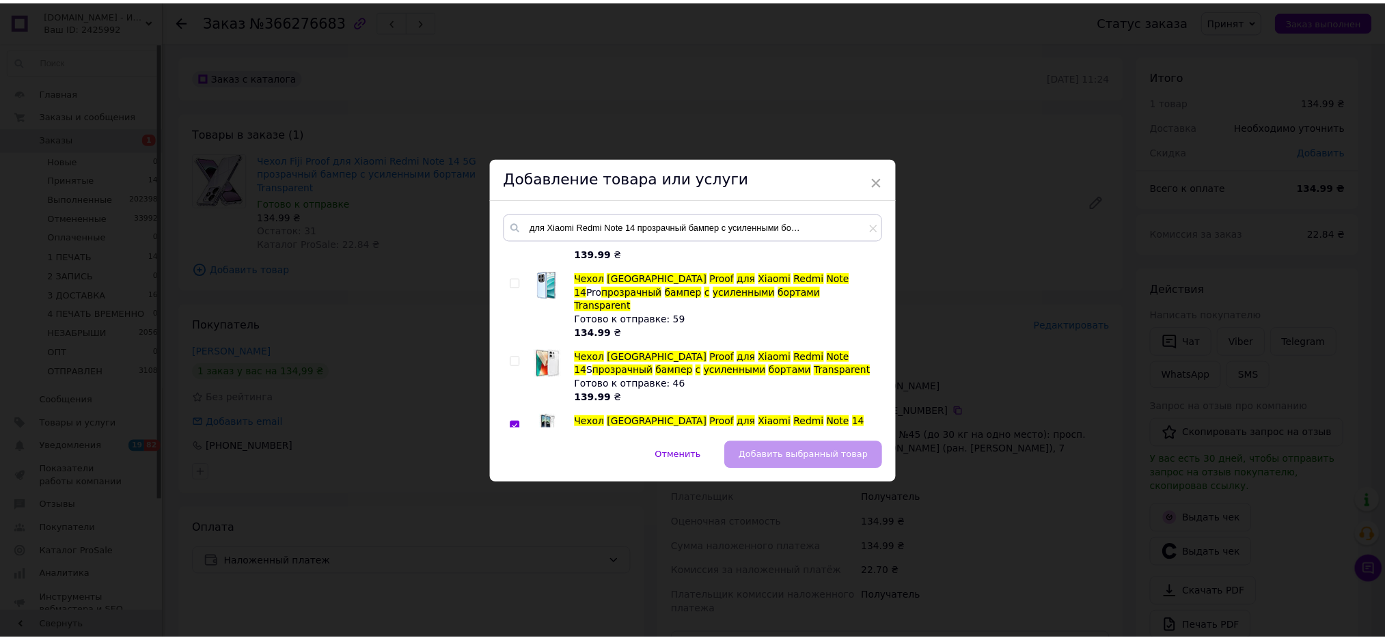
scroll to position [0, 0]
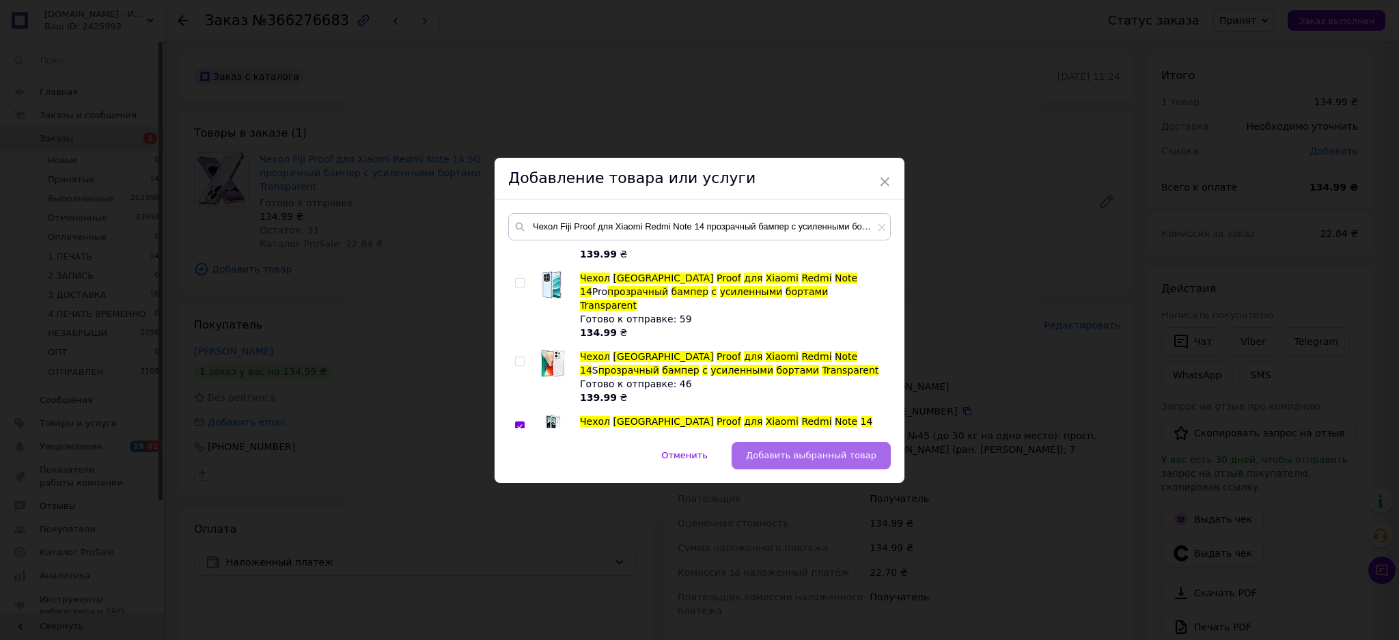
click at [816, 447] on button "Добавить выбранный товар" at bounding box center [811, 455] width 159 height 27
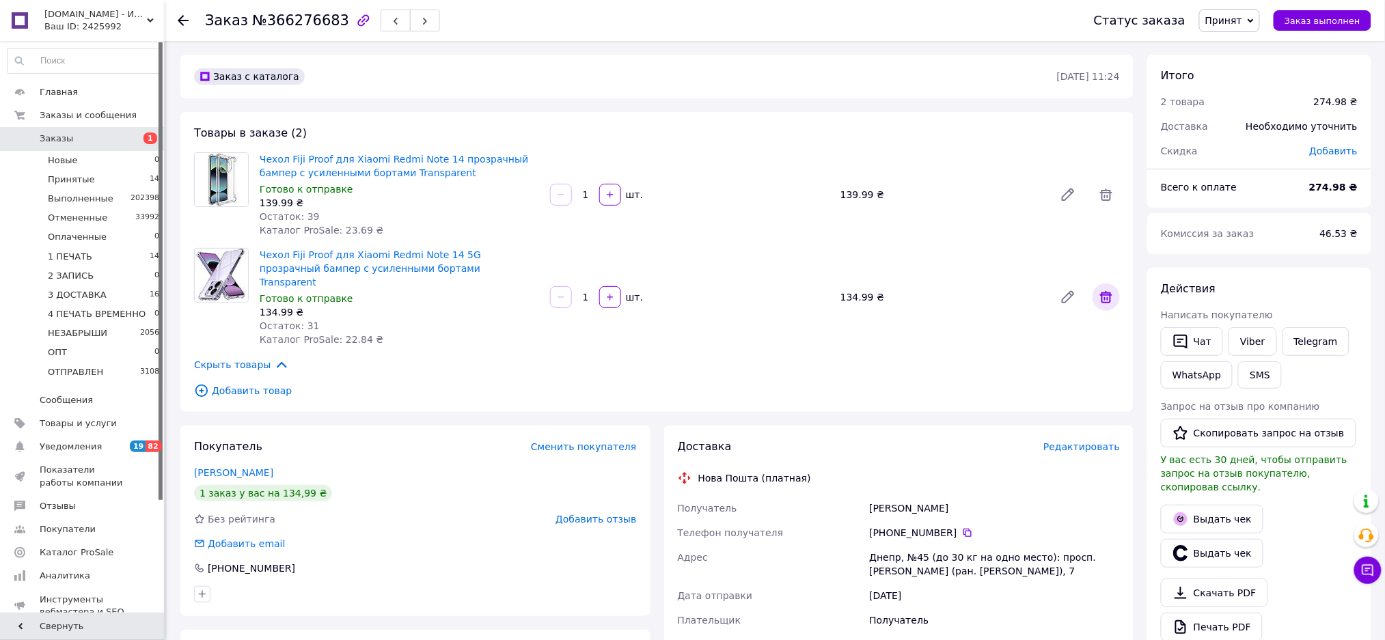
click at [1101, 289] on icon at bounding box center [1106, 297] width 16 height 16
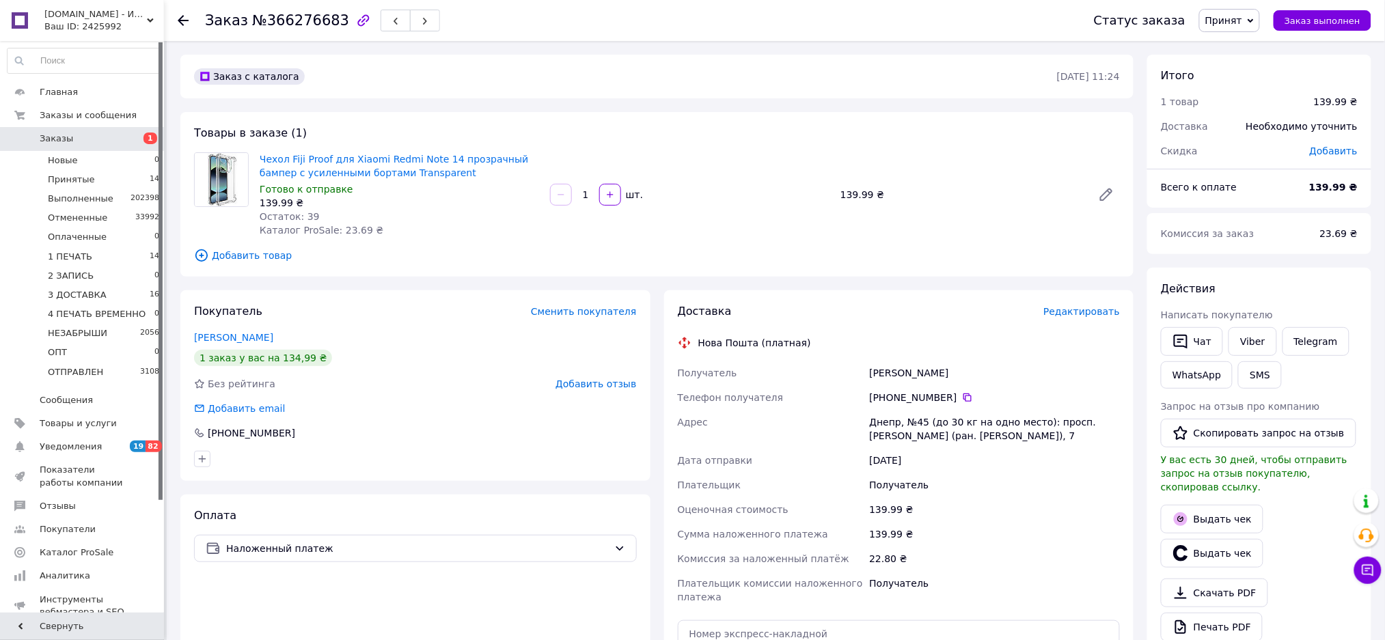
click at [1214, 21] on span "Принят" at bounding box center [1229, 20] width 61 height 23
click at [1256, 106] on li "1 ПЕЧАТЬ" at bounding box center [1255, 109] width 111 height 20
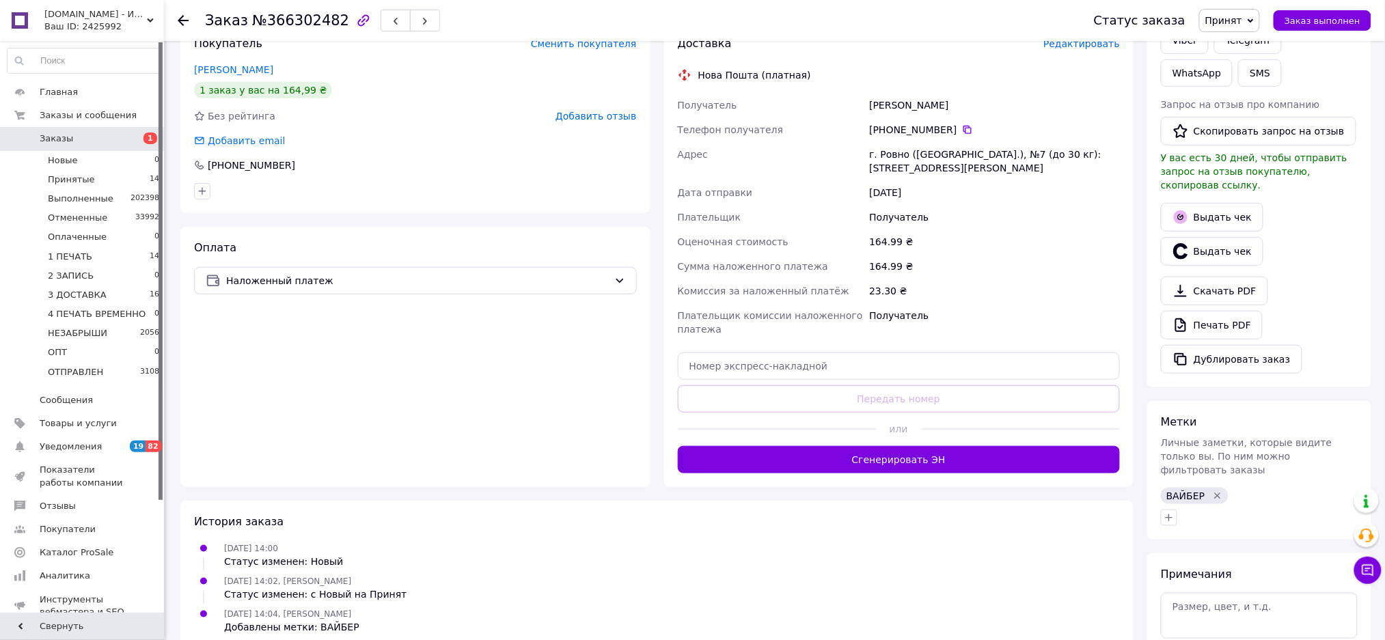
scroll to position [335, 0]
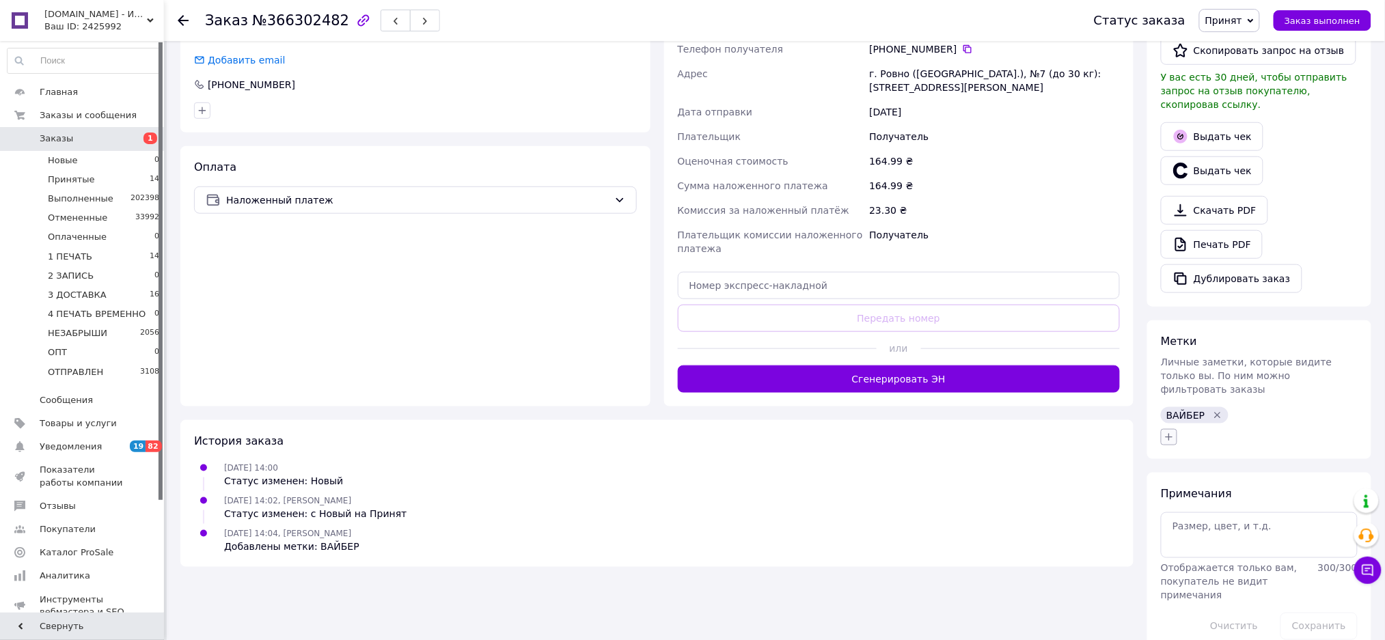
click at [1171, 432] on icon "button" at bounding box center [1169, 437] width 11 height 11
type input "ком"
click at [1220, 498] on label "КОММЕНТАРИЙ" at bounding box center [1218, 503] width 71 height 10
checkbox input "true"
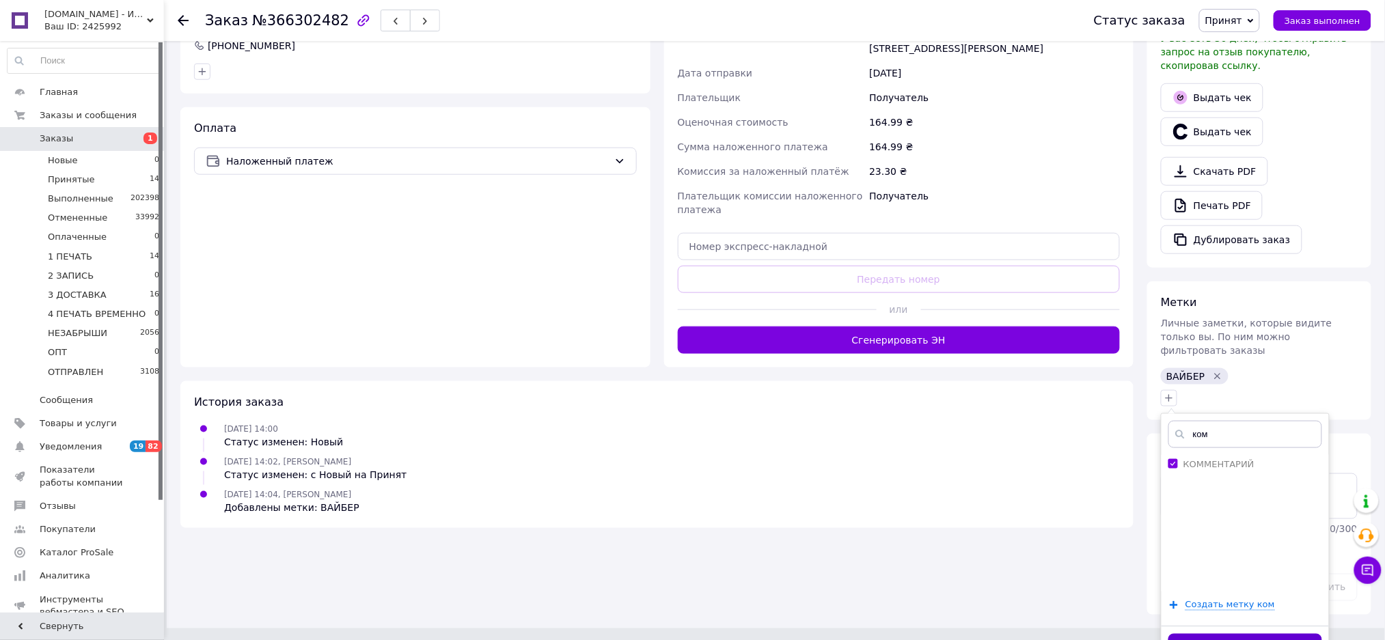
click at [1255, 634] on button "Добавить метку" at bounding box center [1245, 647] width 154 height 27
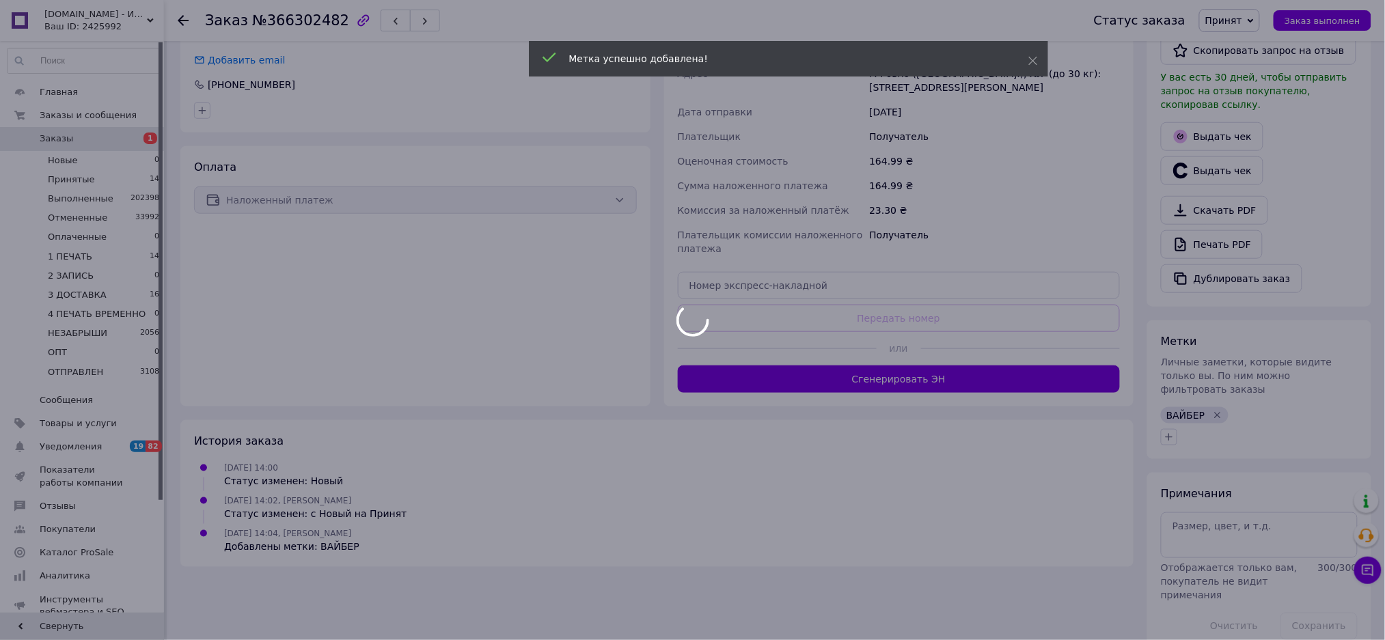
scroll to position [310, 0]
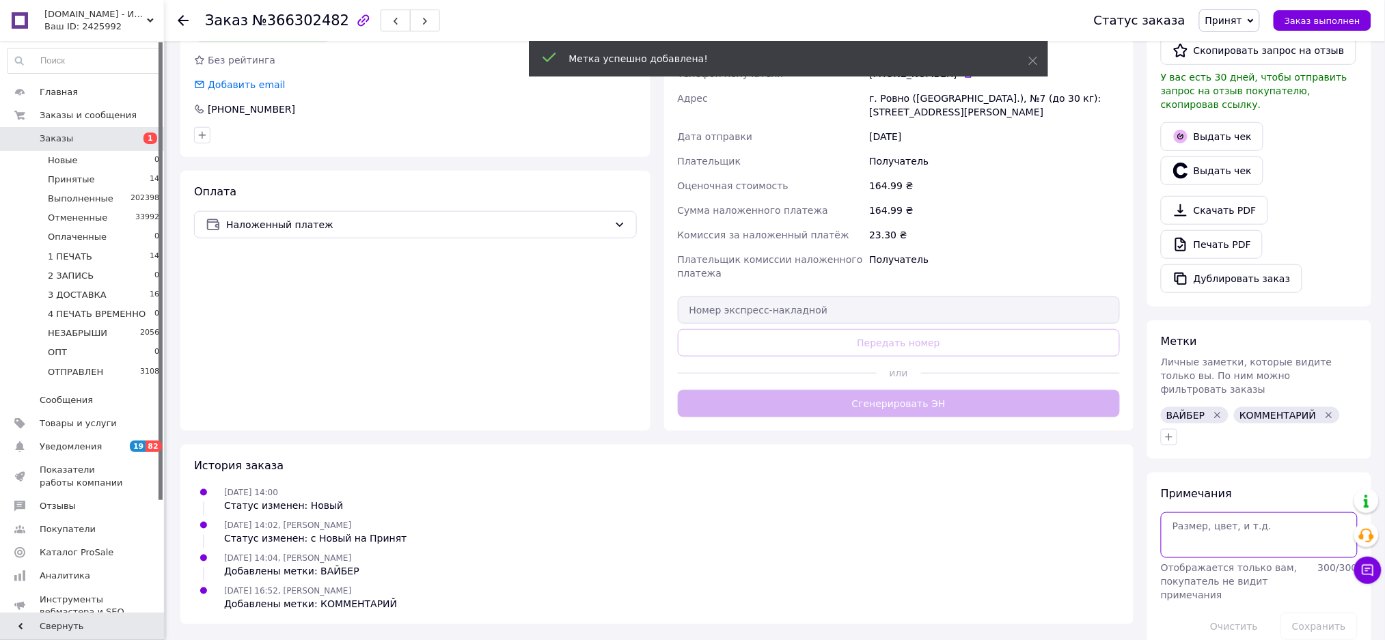
drag, startPoint x: 1186, startPoint y: 509, endPoint x: 1184, endPoint y: 487, distance: 22.6
click at [1185, 509] on div "Примечания Отображается только вам, покупатель не видит примечания 300 / 300 Оч…" at bounding box center [1259, 564] width 197 height 154
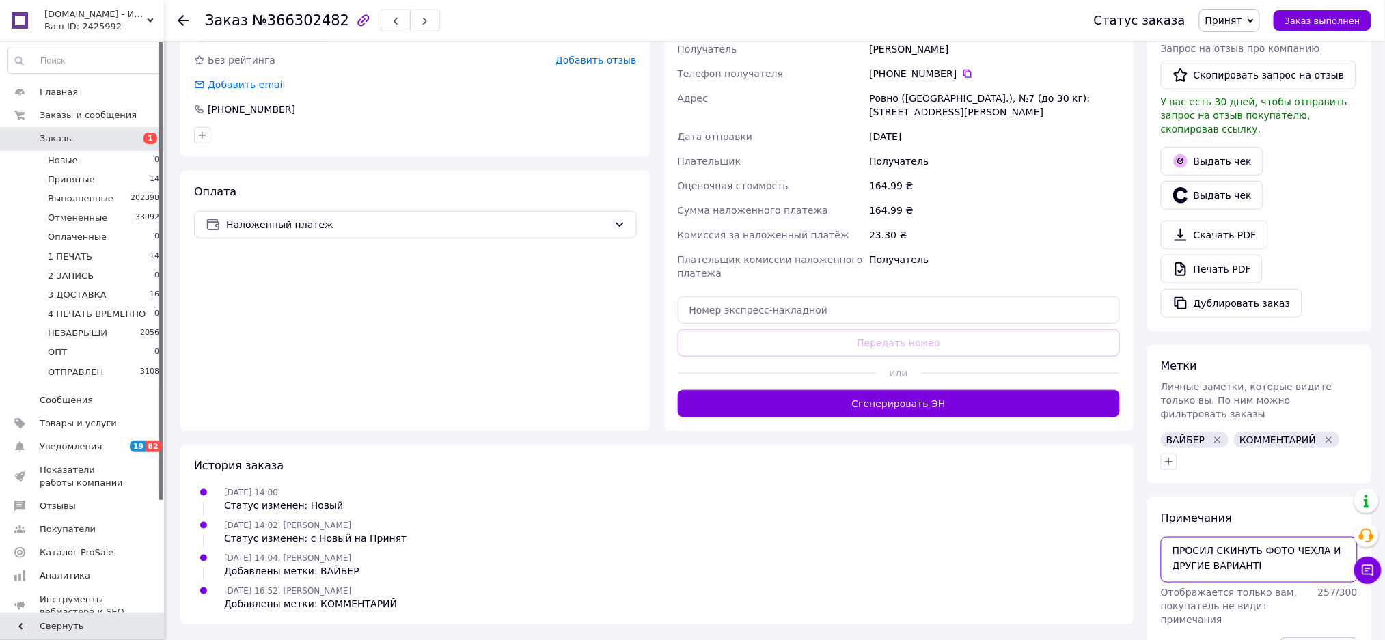
type textarea "ПРОСИЛ СКИНУТЬ ФОТО ЧЕХЛА И ДРУГИЕ ВАРИАНТІ"
click at [1328, 638] on button "Сохранить" at bounding box center [1319, 651] width 77 height 27
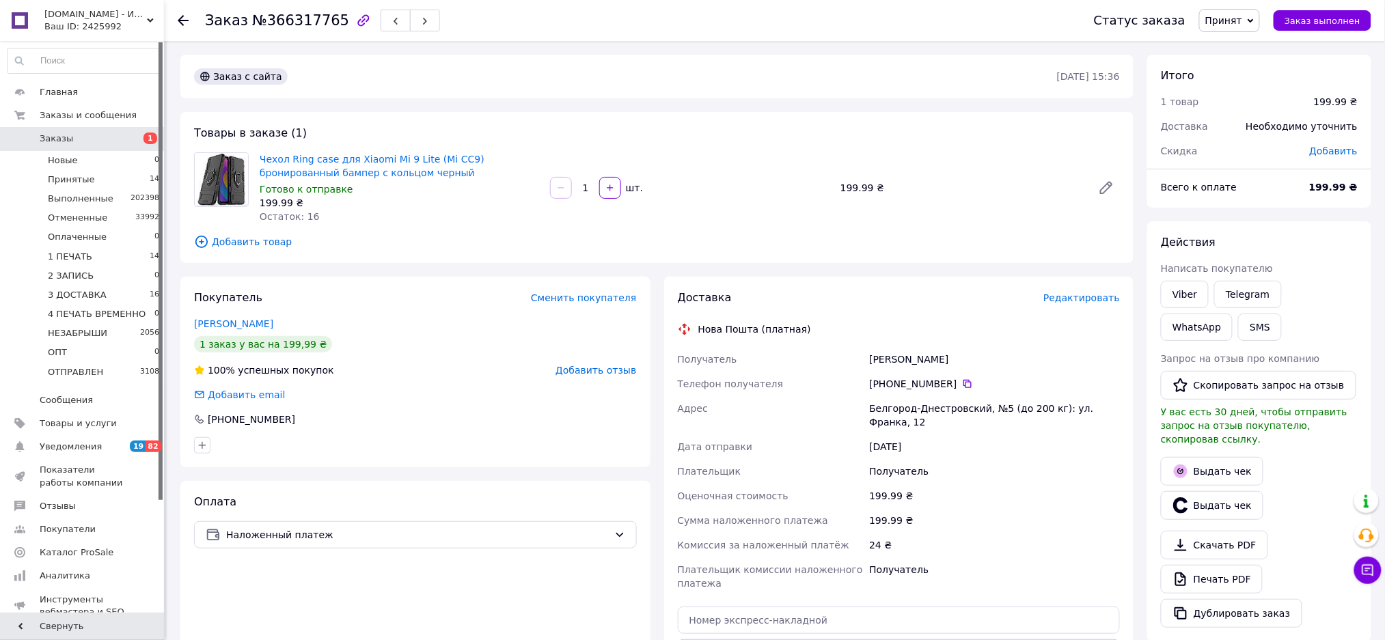
scroll to position [335, 0]
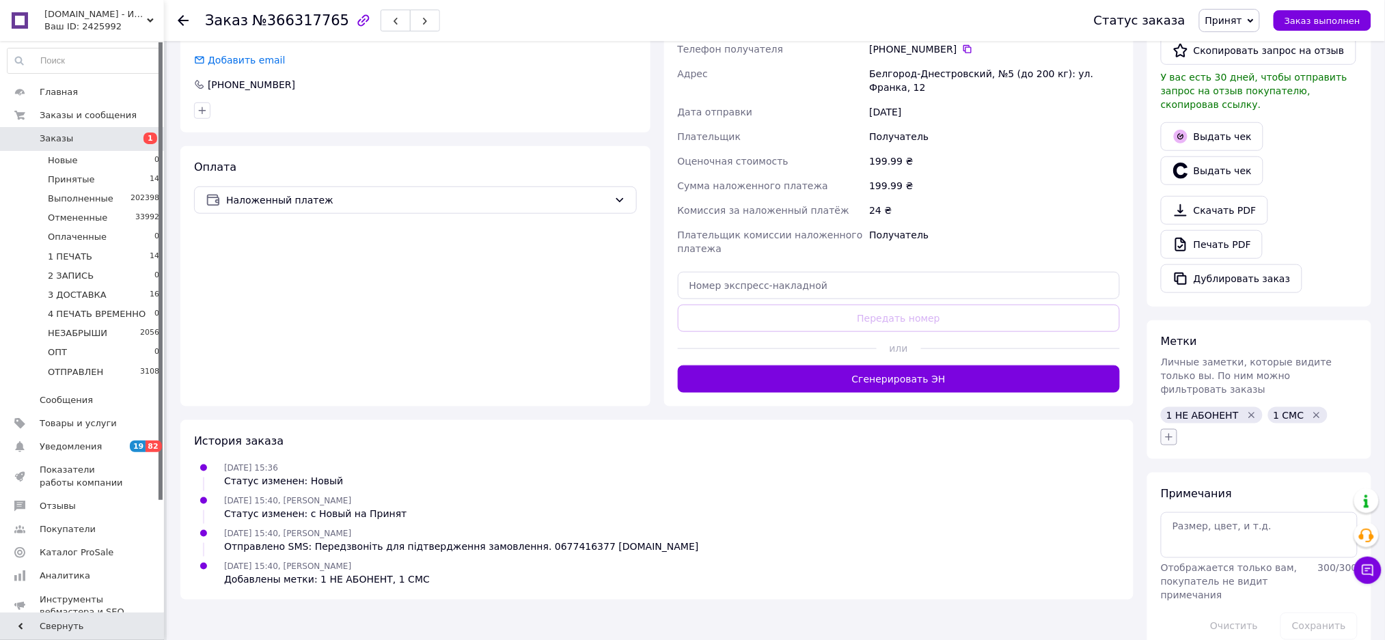
click at [1172, 432] on icon "button" at bounding box center [1169, 437] width 11 height 11
type input "2"
click at [1233, 498] on label "ЗВОНИЛ 2 РАЗА" at bounding box center [1219, 503] width 73 height 10
checkbox input "true"
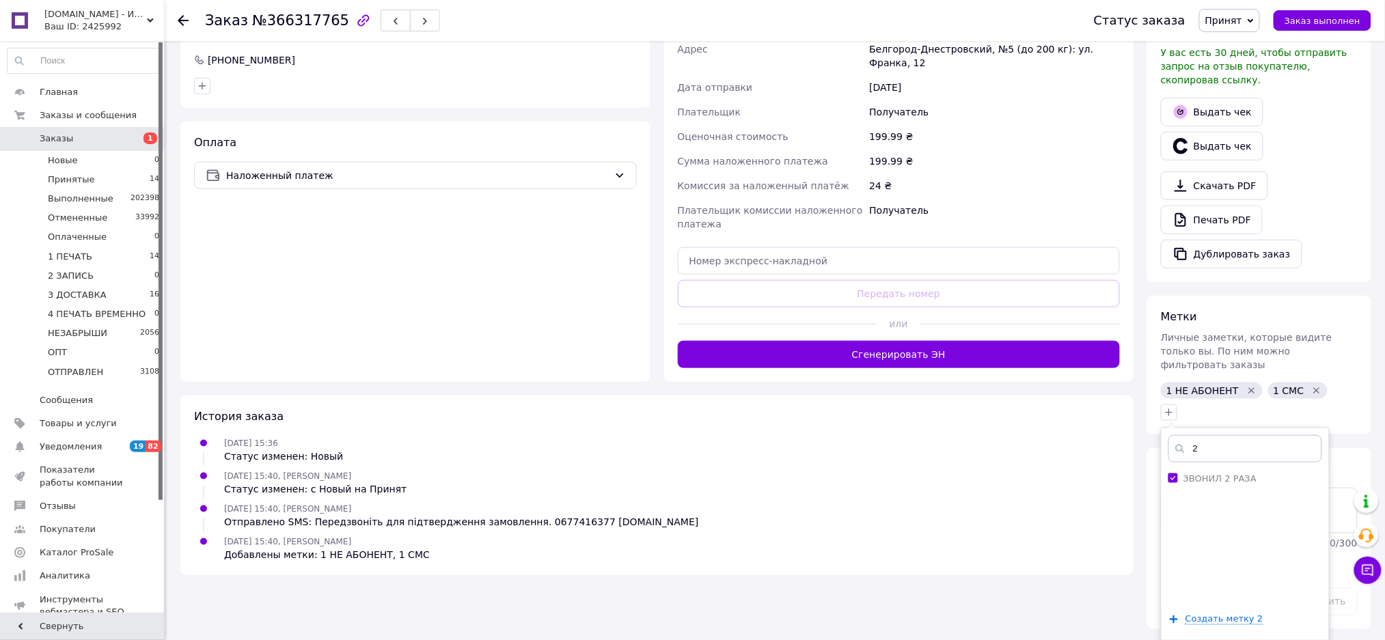
scroll to position [374, 0]
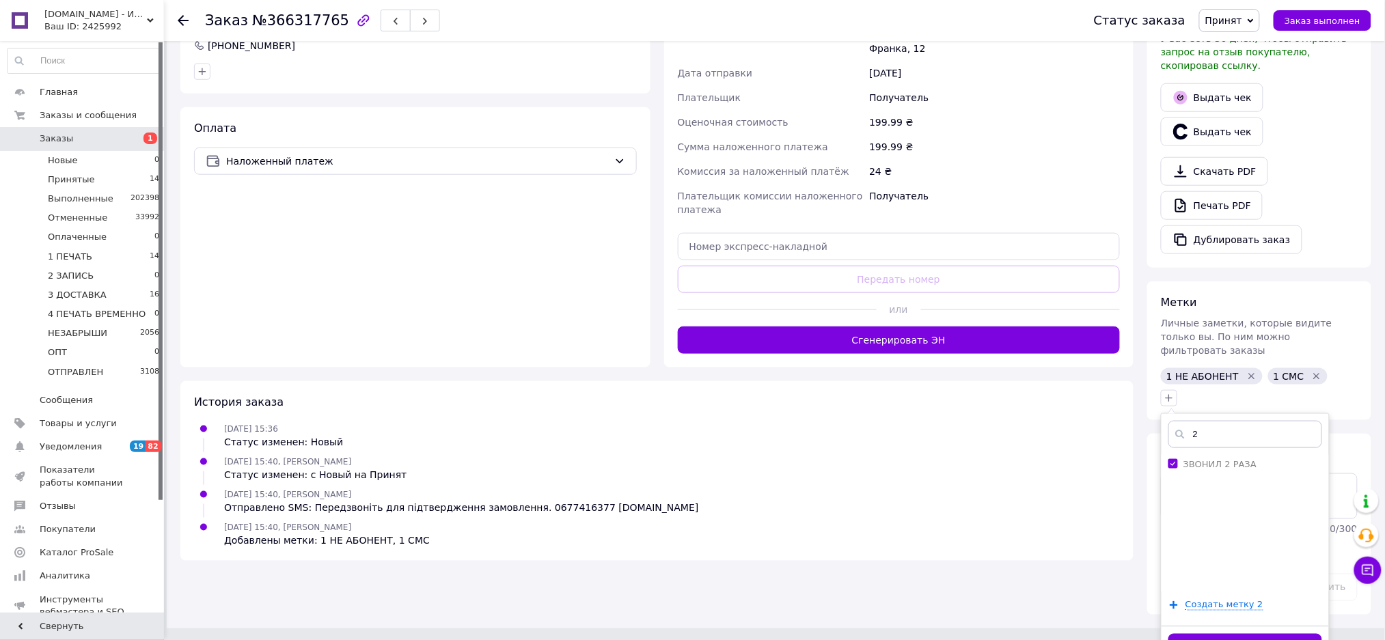
click at [1218, 626] on div "Добавить метку" at bounding box center [1245, 647] width 167 height 42
click at [1290, 634] on button "Добавить метку" at bounding box center [1245, 647] width 154 height 27
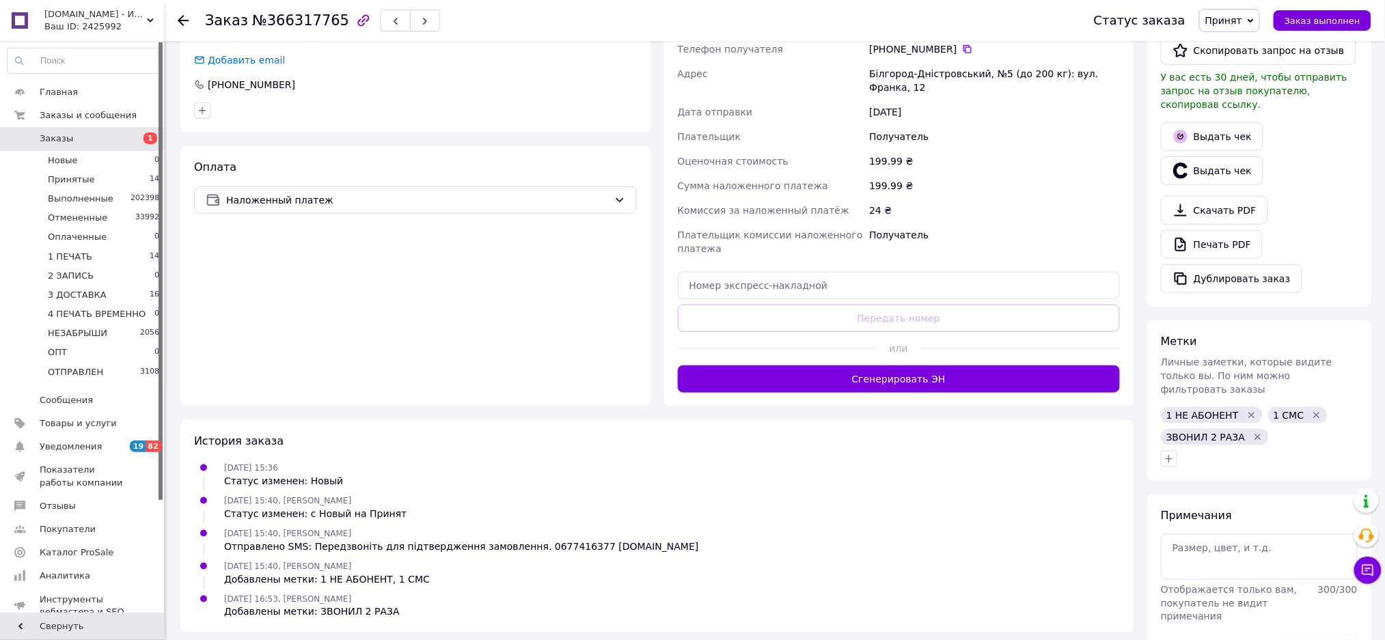
scroll to position [357, 0]
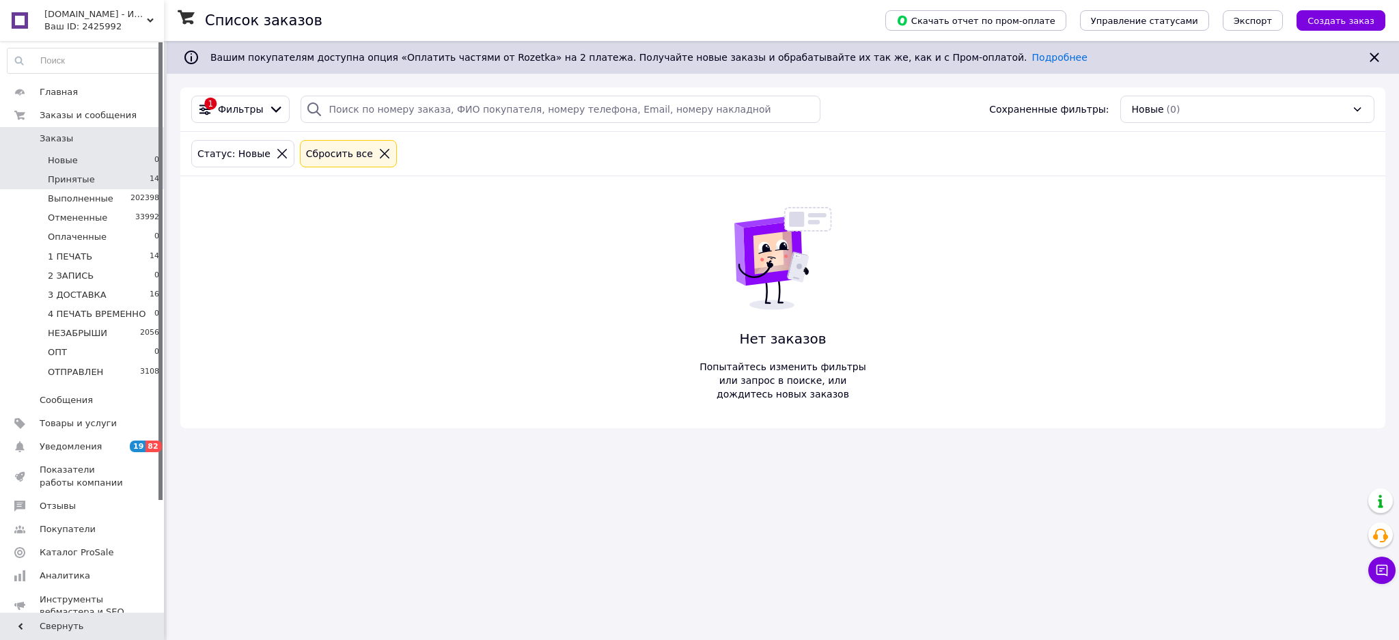
click at [143, 179] on li "Принятые 14" at bounding box center [83, 179] width 167 height 19
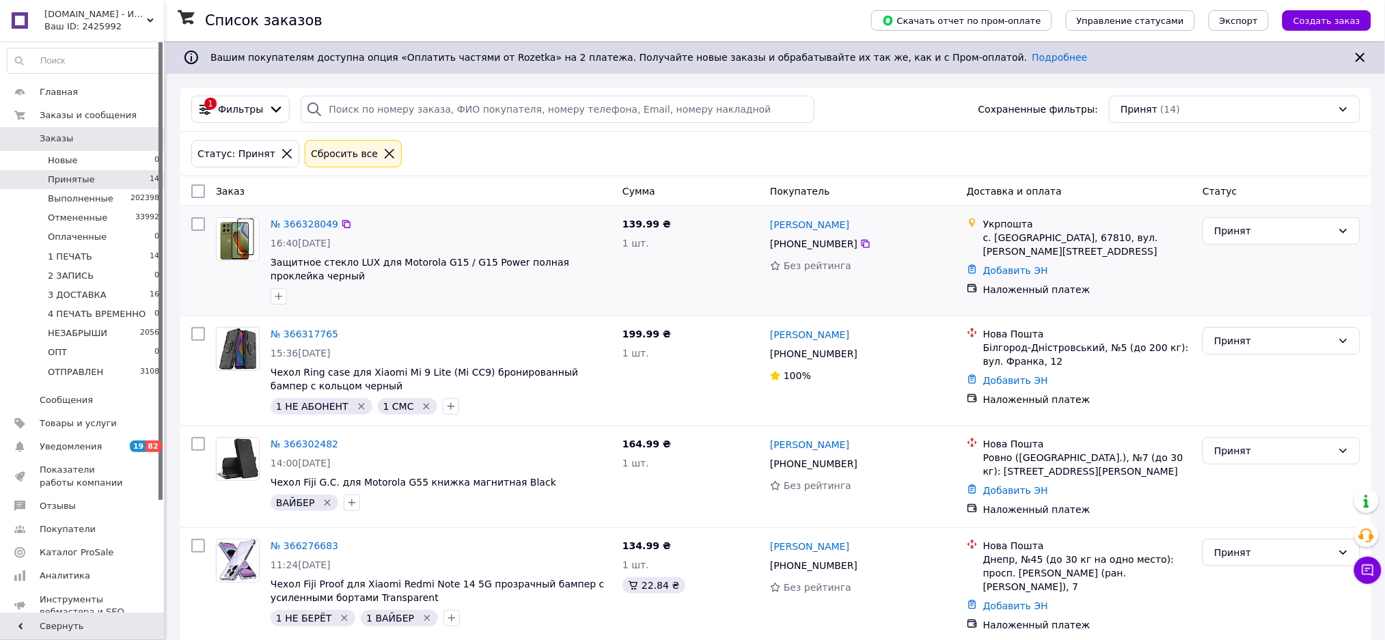
click at [307, 217] on div "№ 366328049" at bounding box center [304, 224] width 70 height 16
click at [307, 223] on link "№ 366328049" at bounding box center [305, 224] width 68 height 11
click at [135, 164] on li "Новые 0" at bounding box center [83, 160] width 167 height 19
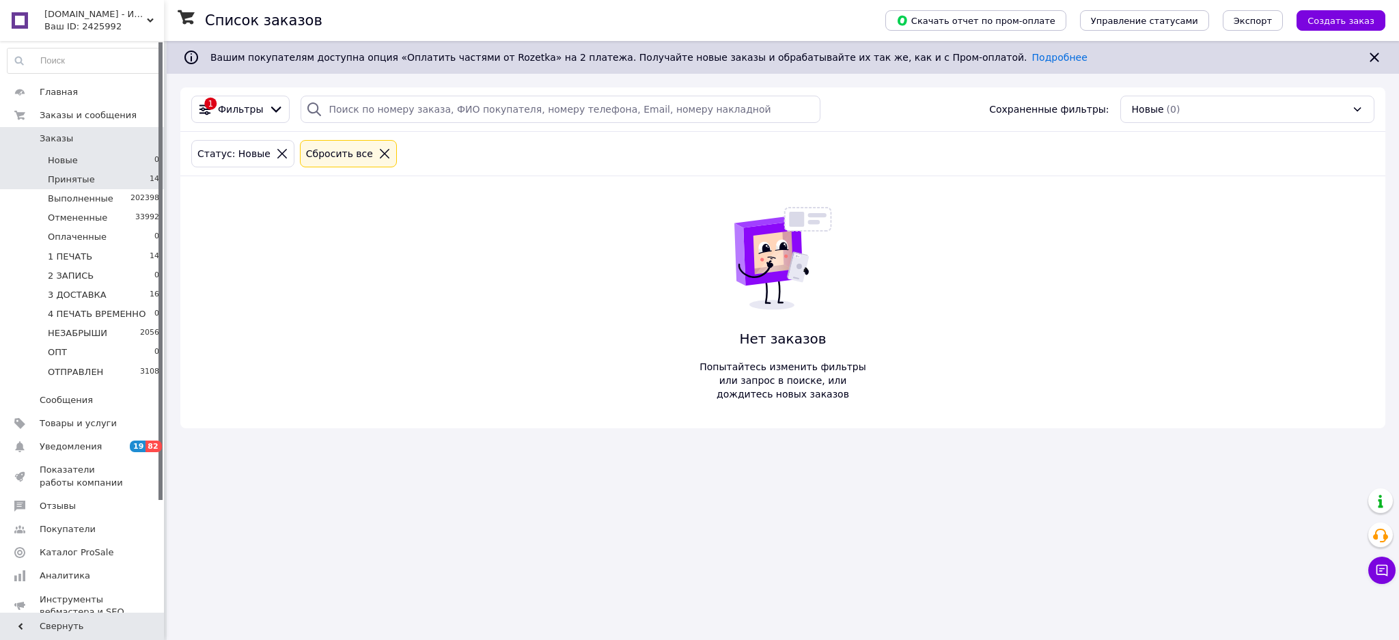
click at [150, 180] on span "14" at bounding box center [155, 180] width 10 height 12
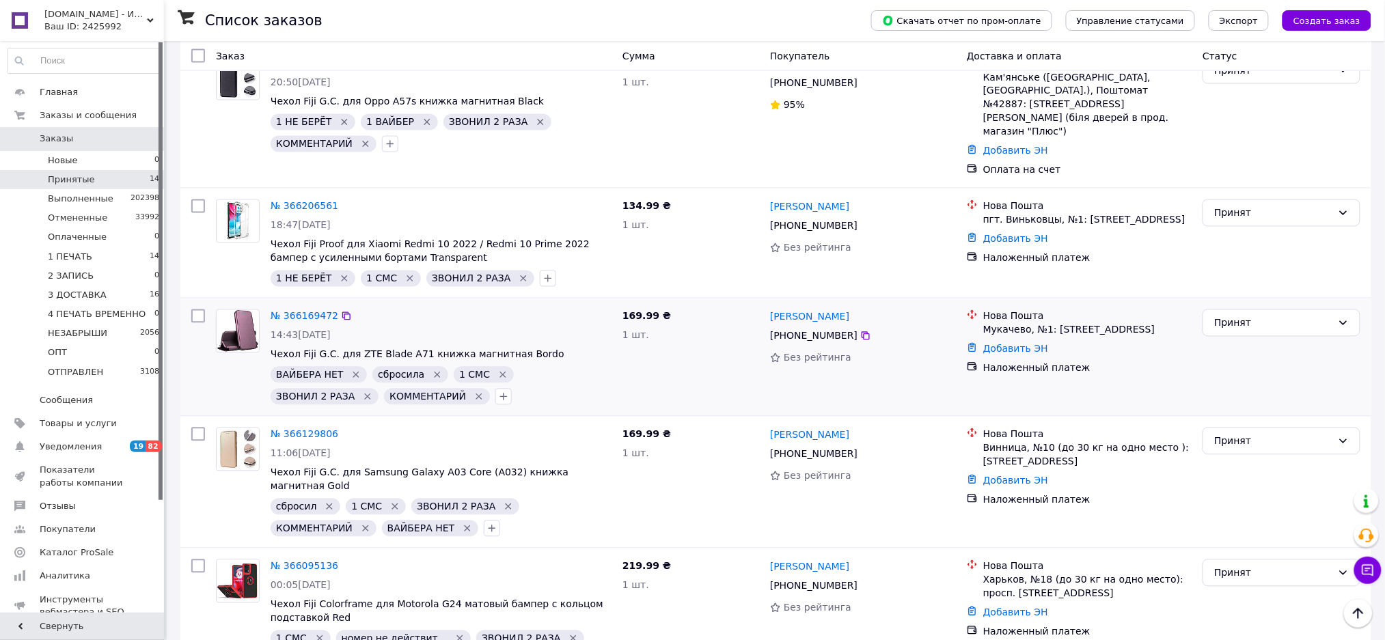
scroll to position [1011, 0]
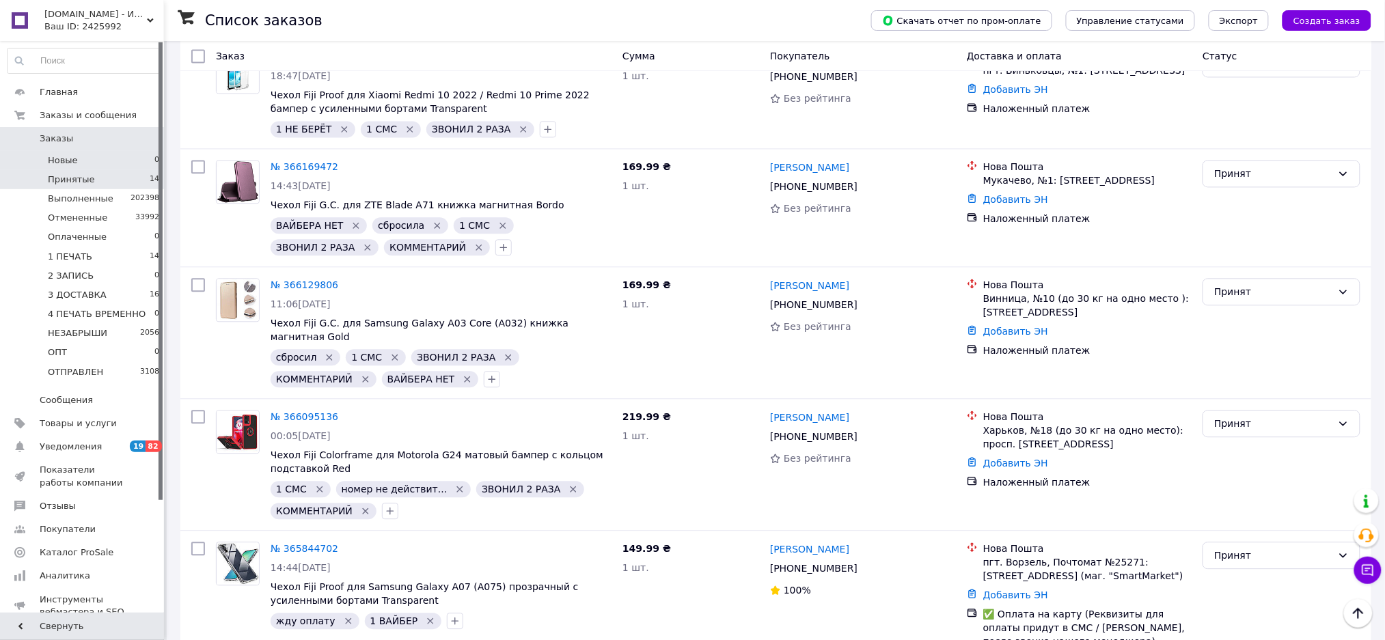
click at [124, 159] on li "Новые 0" at bounding box center [83, 160] width 167 height 19
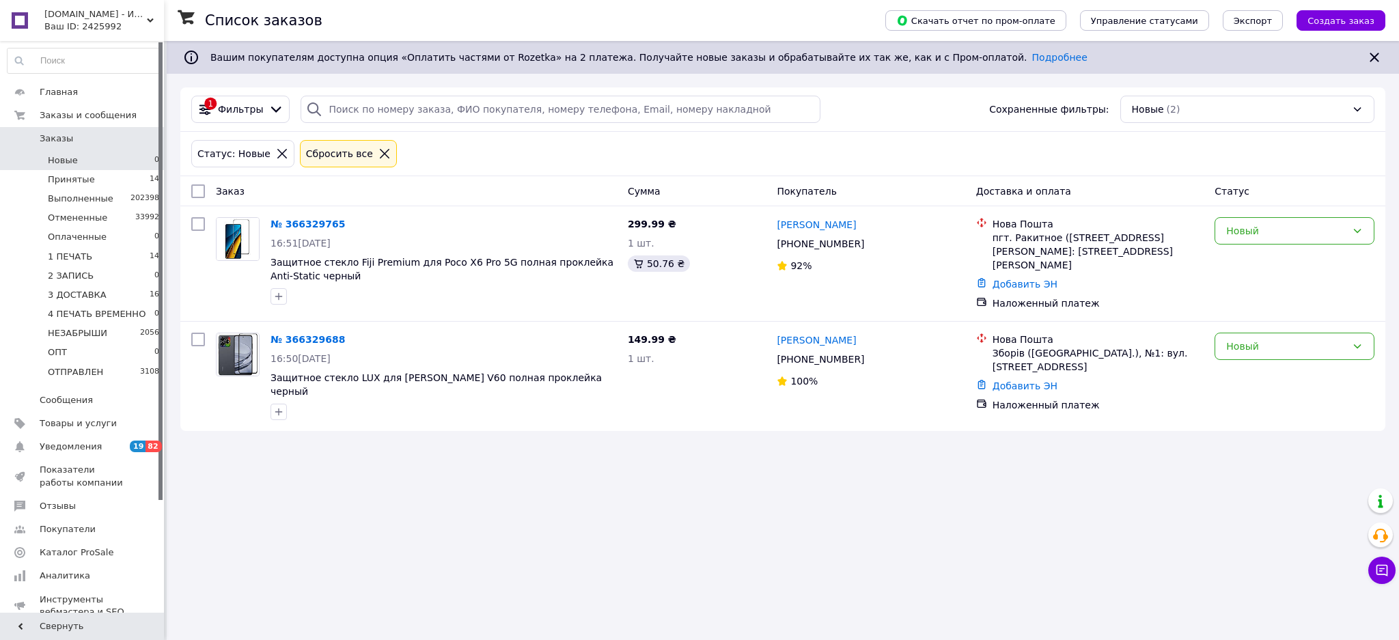
click at [199, 191] on input "checkbox" at bounding box center [198, 191] width 14 height 14
checkbox input "true"
drag, startPoint x: 199, startPoint y: 191, endPoint x: 347, endPoint y: 213, distance: 149.9
click at [247, 191] on span "Действия для 2 заказов" at bounding box center [265, 191] width 112 height 14
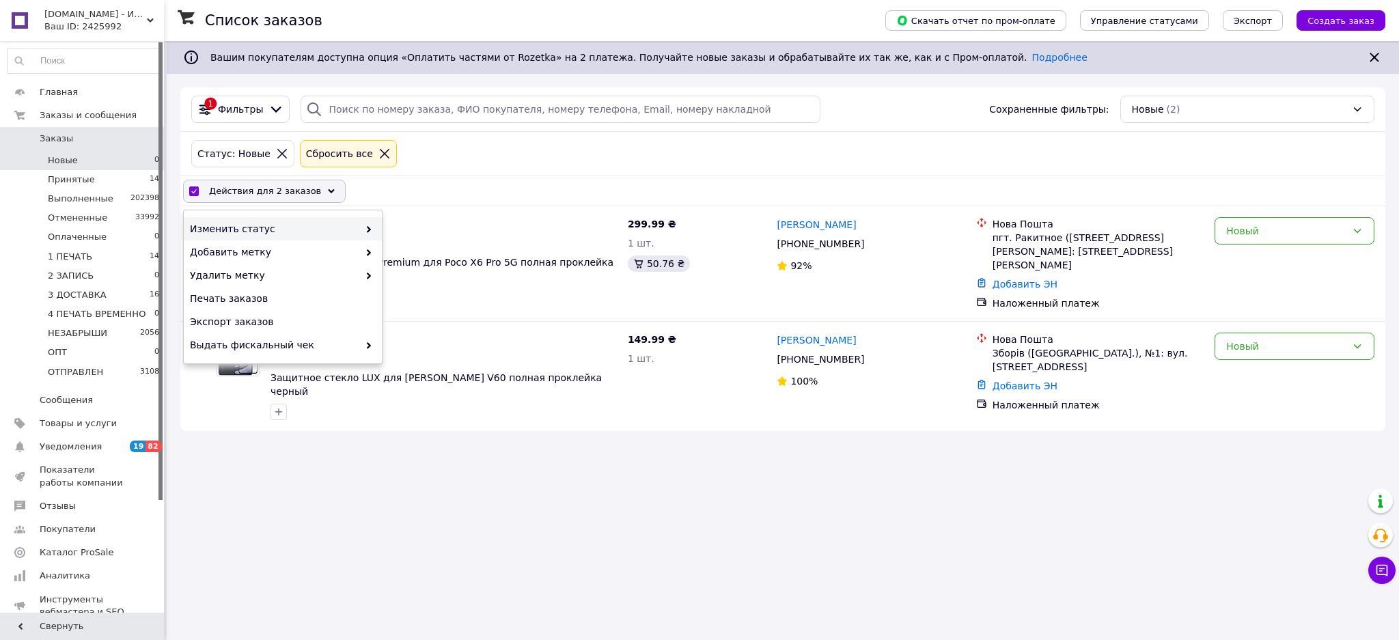
click at [353, 225] on span "Изменить статус" at bounding box center [274, 229] width 169 height 14
click at [351, 225] on span "Изменить статус" at bounding box center [274, 229] width 169 height 14
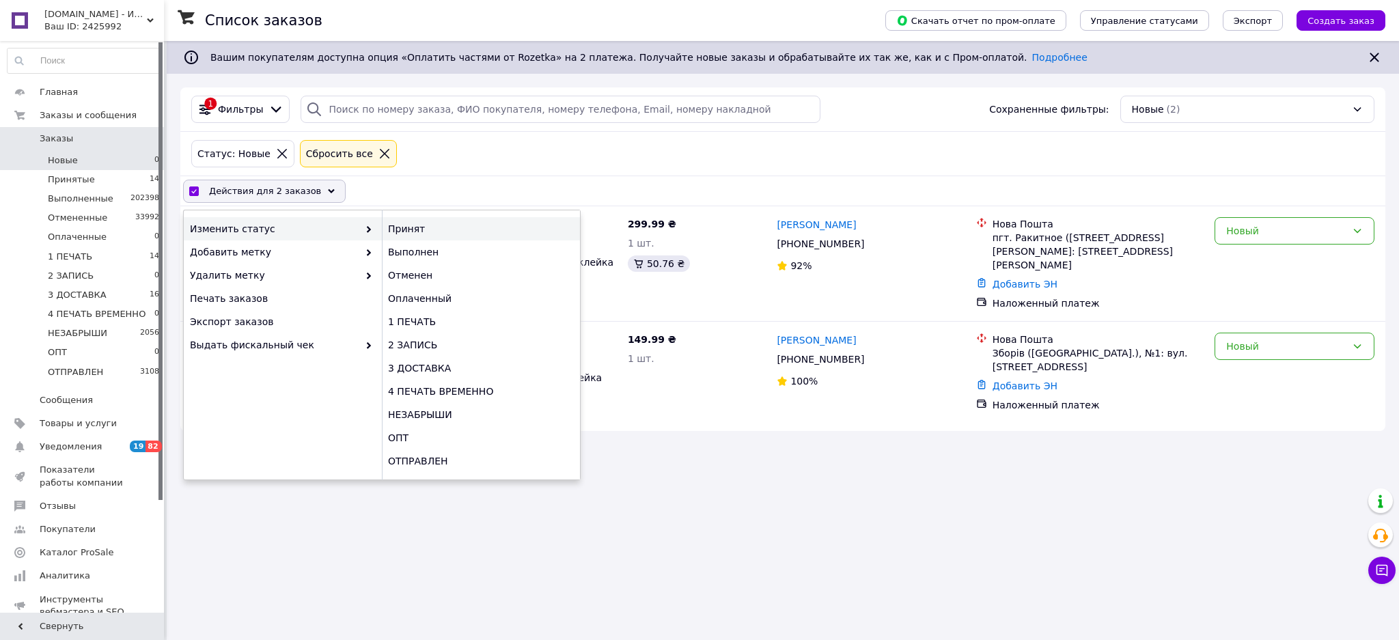
click at [471, 223] on div "Принят" at bounding box center [481, 228] width 198 height 23
checkbox input "false"
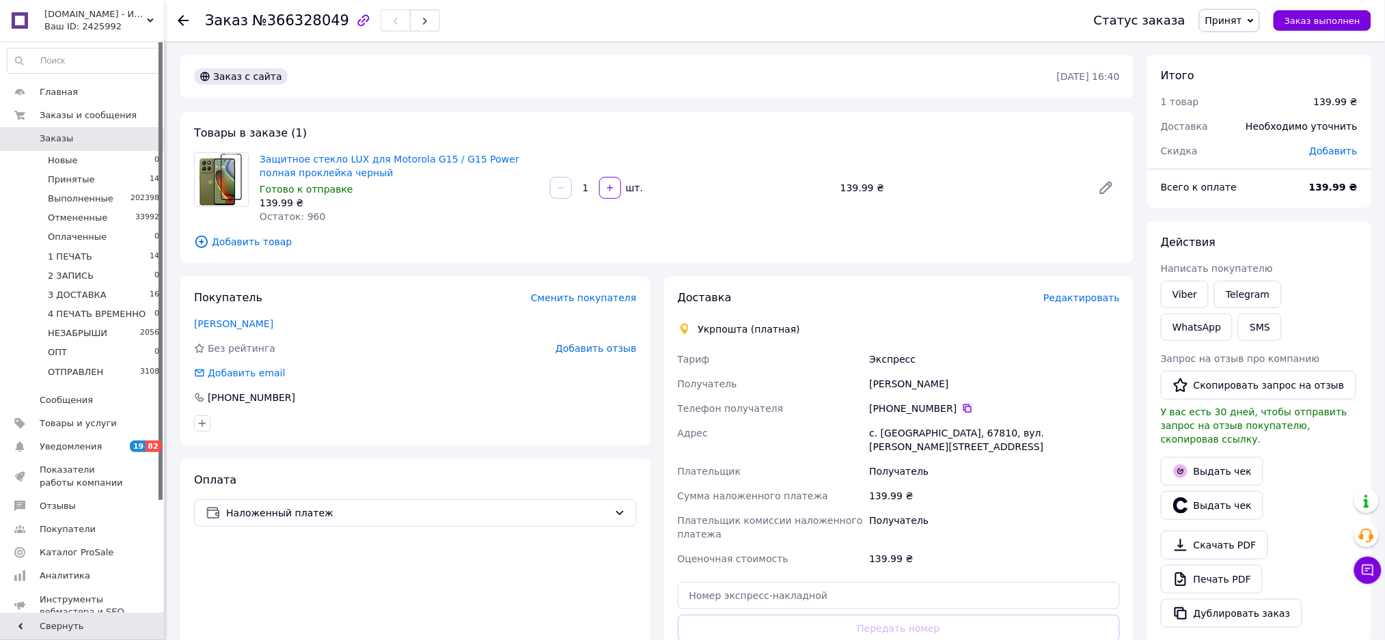
click at [962, 404] on icon at bounding box center [967, 408] width 11 height 11
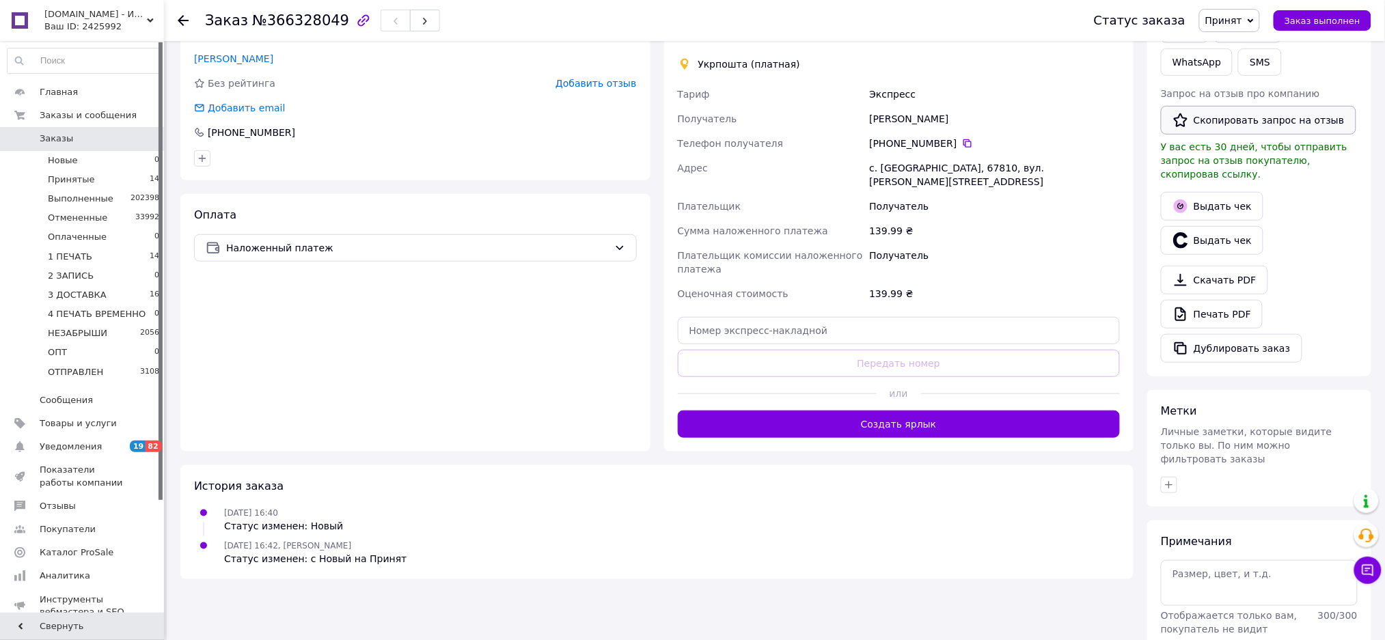
scroll to position [313, 0]
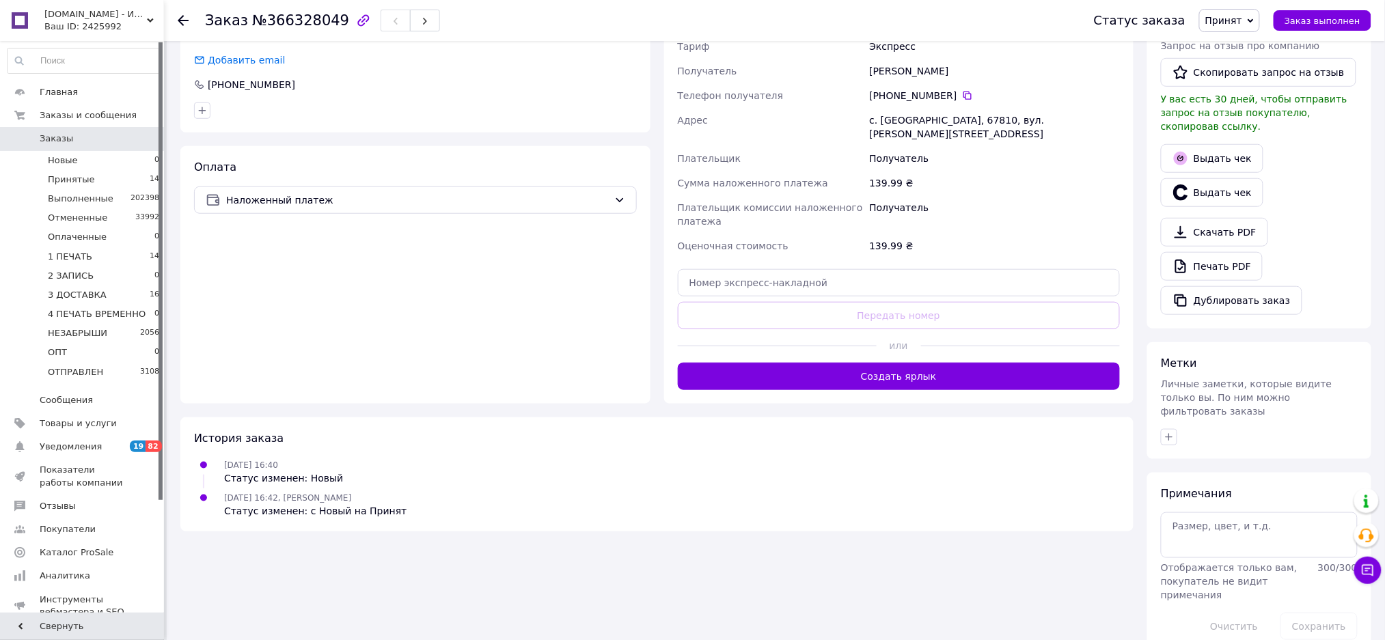
click at [1166, 396] on div "Метки Личные заметки, которые видите только вы. По ним можно фильтровать заказы" at bounding box center [1259, 400] width 224 height 117
drag, startPoint x: 1166, startPoint y: 409, endPoint x: 1197, endPoint y: 420, distance: 33.5
click at [1168, 432] on icon "button" at bounding box center [1169, 437] width 11 height 11
click at [1235, 497] on div "1 ВАЙБЕР" at bounding box center [1245, 503] width 154 height 12
checkbox input "true"
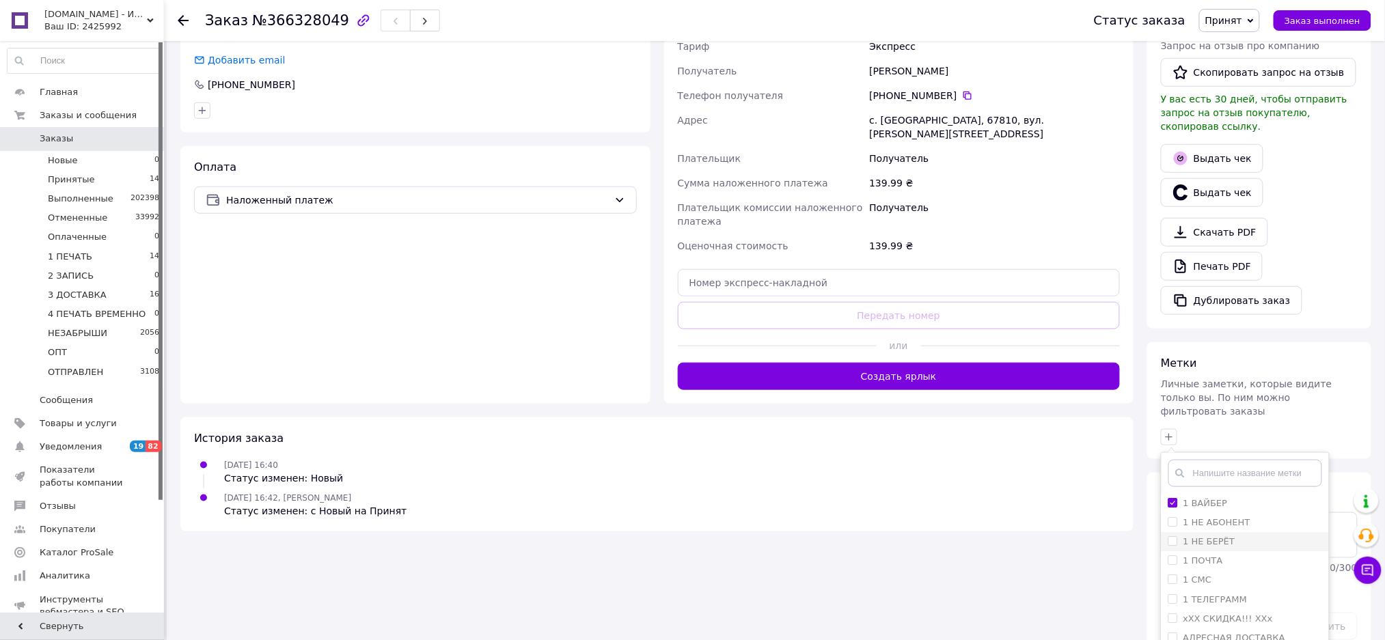
click at [1234, 536] on div "1 НЕ БЕРЁТ" at bounding box center [1245, 542] width 154 height 12
checkbox input "true"
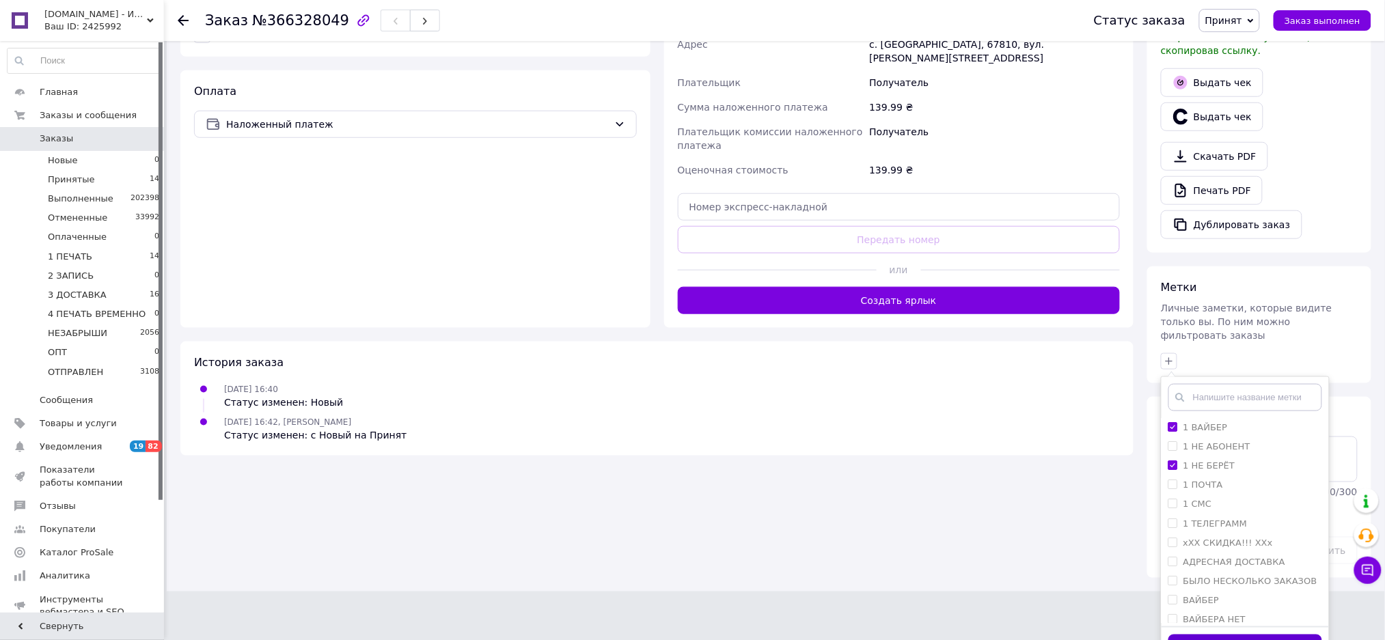
click at [1265, 635] on button "Добавить метку" at bounding box center [1245, 648] width 154 height 27
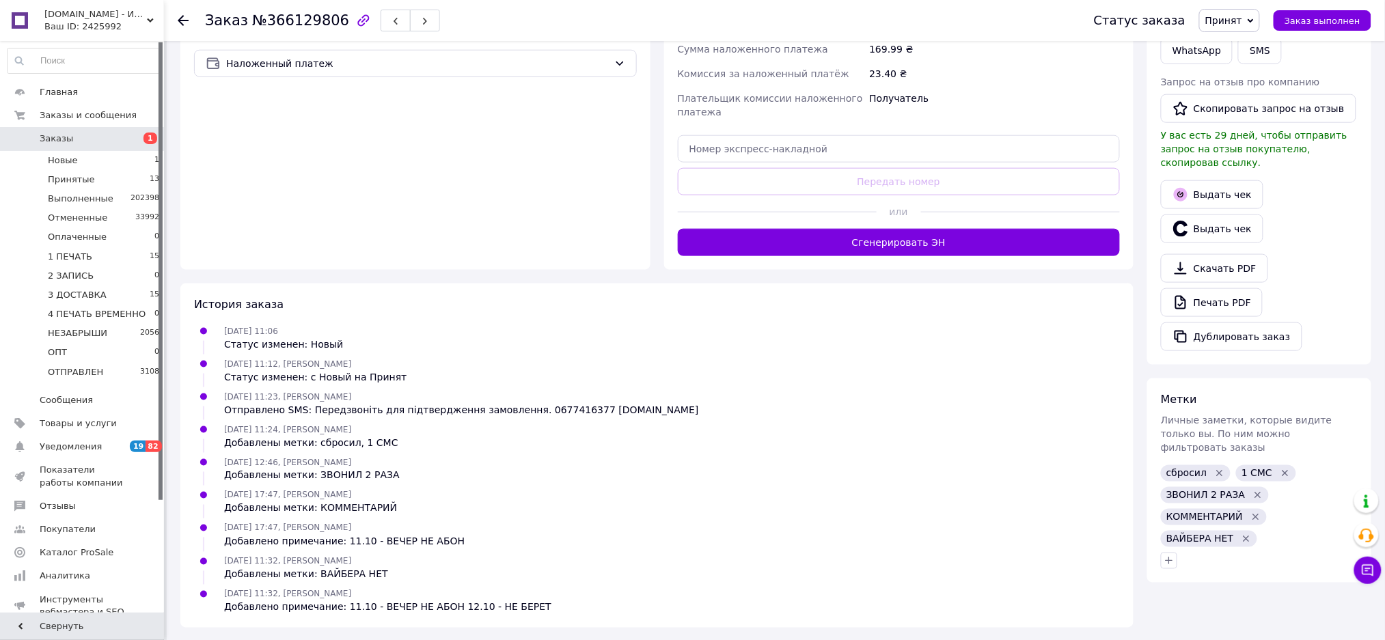
scroll to position [471, 0]
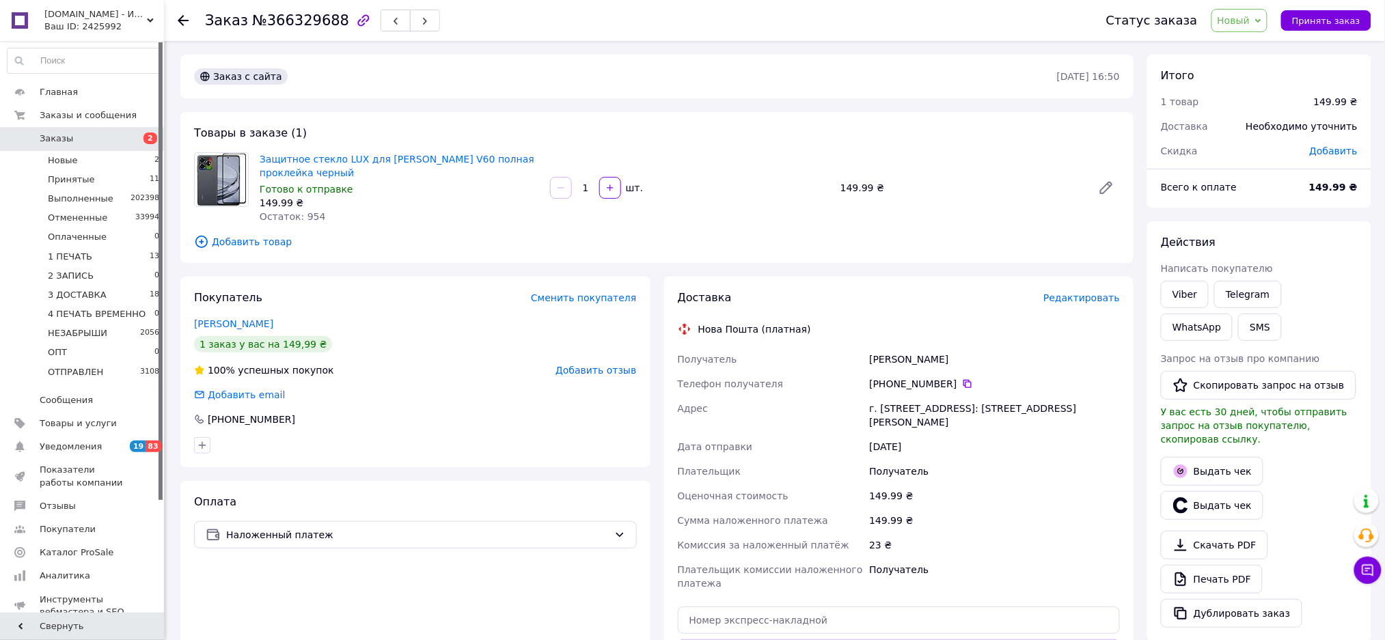
click at [258, 234] on span "Добавить товар" at bounding box center [657, 241] width 926 height 15
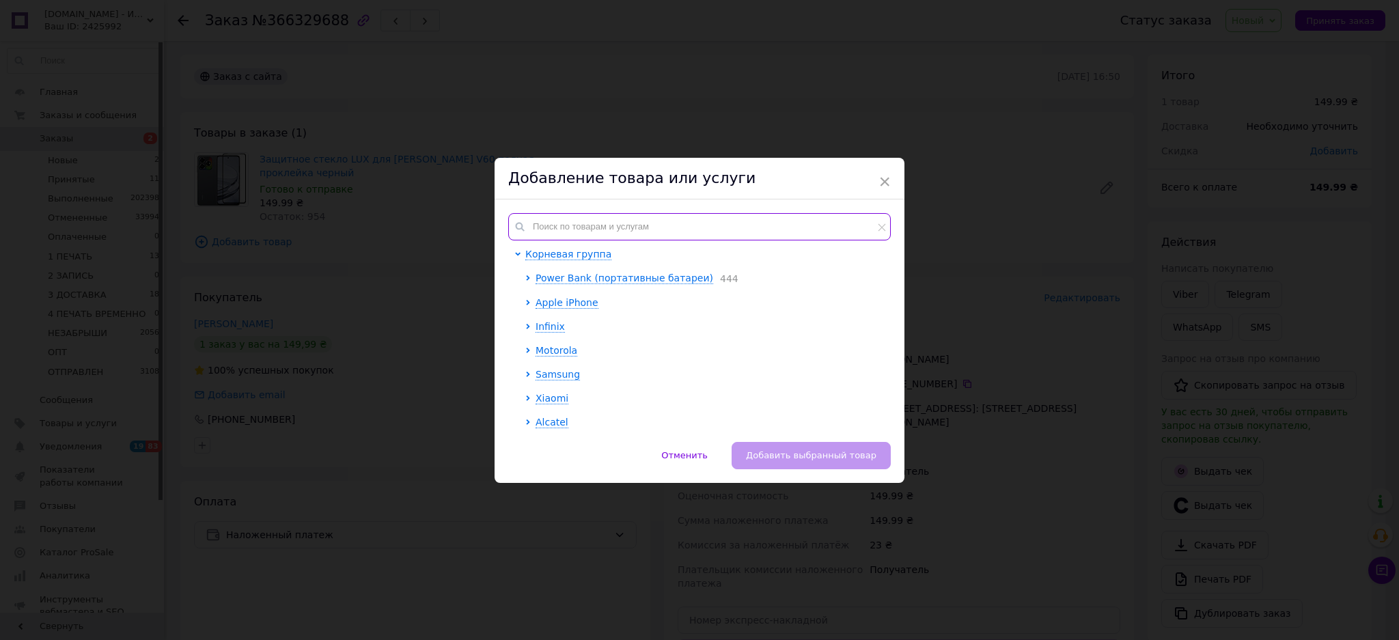
click at [635, 222] on input "text" at bounding box center [699, 226] width 383 height 27
paste input "Чехол Fiji G.C. для Nubia V60 книжка магнитная Black"
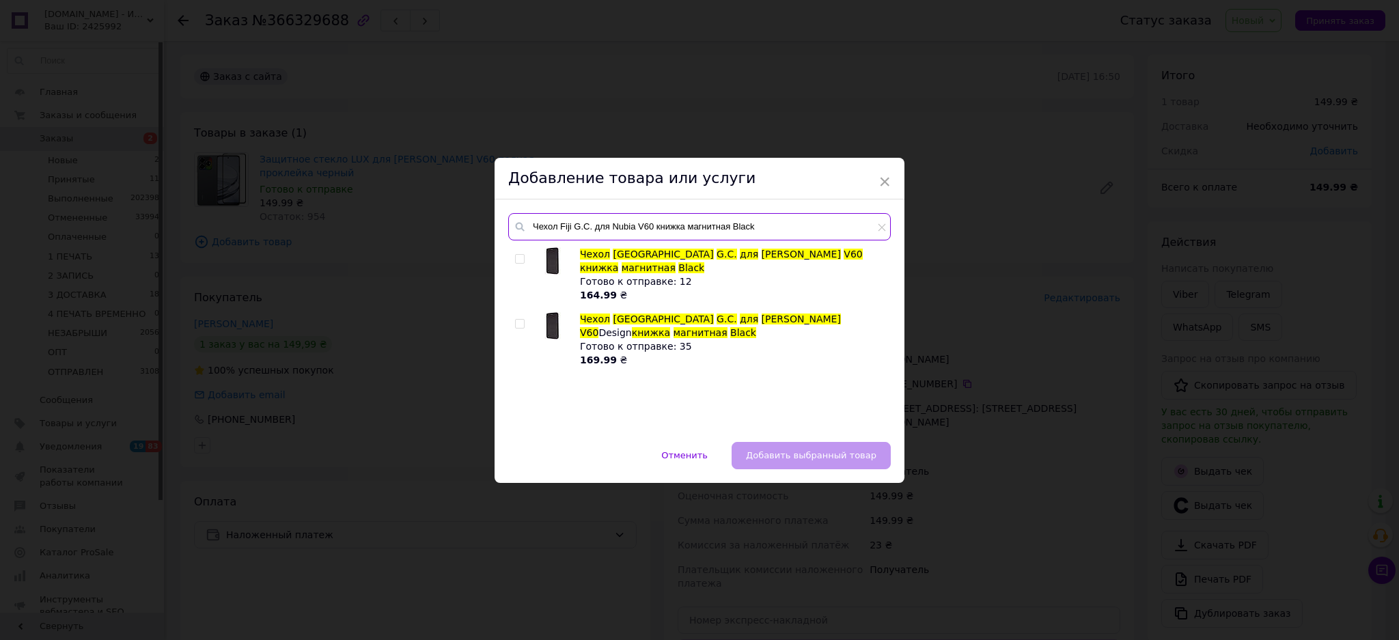
type input "Чехол Fiji G.C. для Nubia V60 книжка магнитная Black"
click at [521, 256] on input "checkbox" at bounding box center [519, 259] width 9 height 9
checkbox input "true"
click at [828, 448] on button "Добавить выбранный товар" at bounding box center [811, 455] width 159 height 27
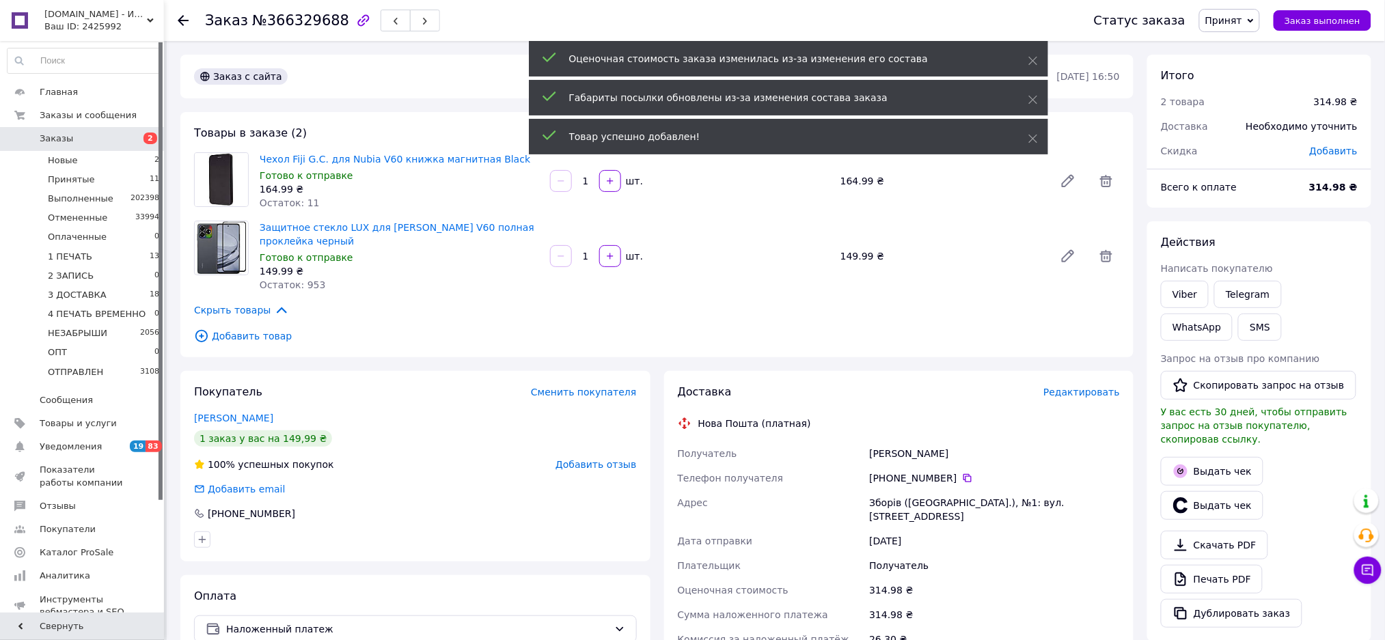
click at [1242, 19] on span "Принят" at bounding box center [1223, 20] width 37 height 11
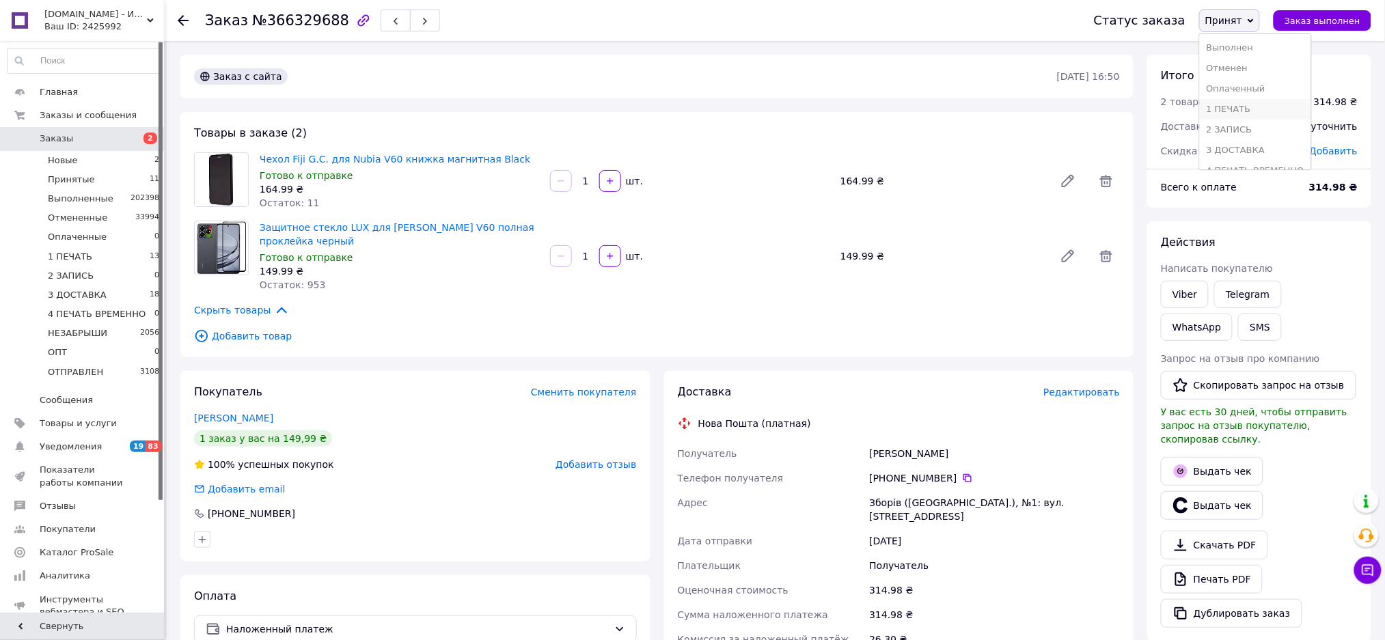
click at [1265, 109] on li "1 ПЕЧАТЬ" at bounding box center [1255, 109] width 111 height 20
click at [314, 16] on span "№366329688" at bounding box center [300, 20] width 97 height 16
copy span "366329688"
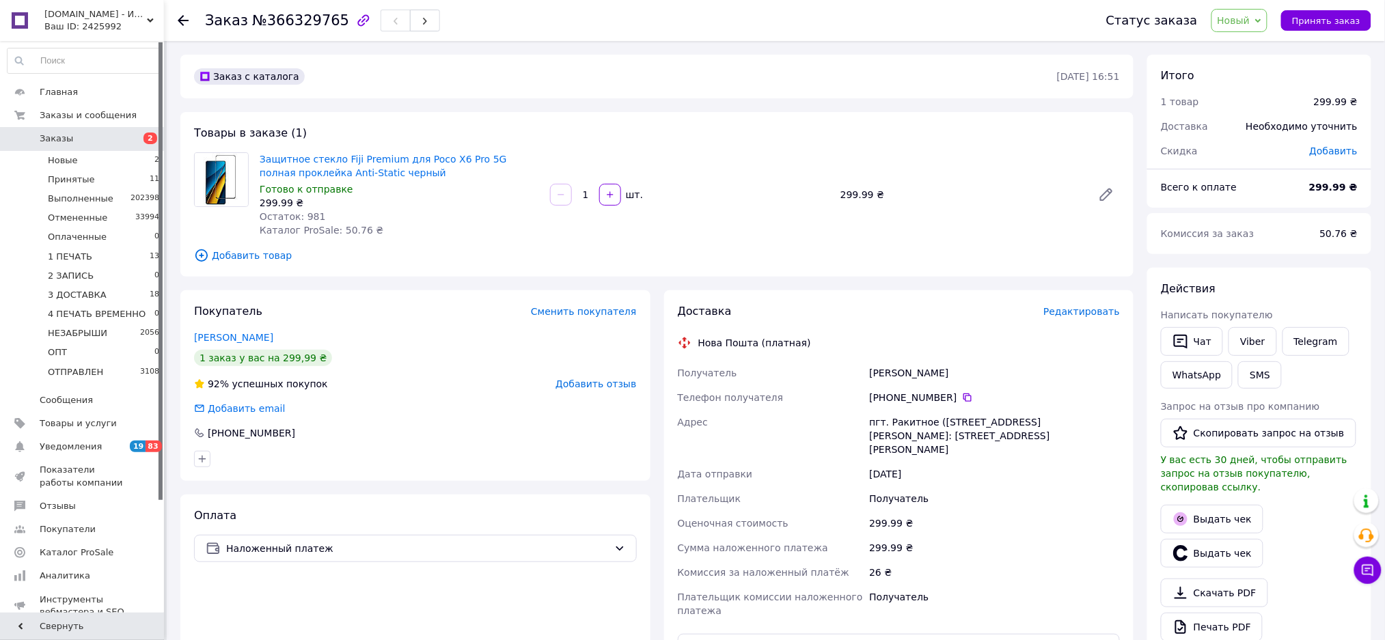
click at [1259, 14] on span "Новый" at bounding box center [1240, 20] width 57 height 23
click at [1260, 123] on li "1 ПЕЧАТЬ" at bounding box center [1267, 130] width 111 height 20
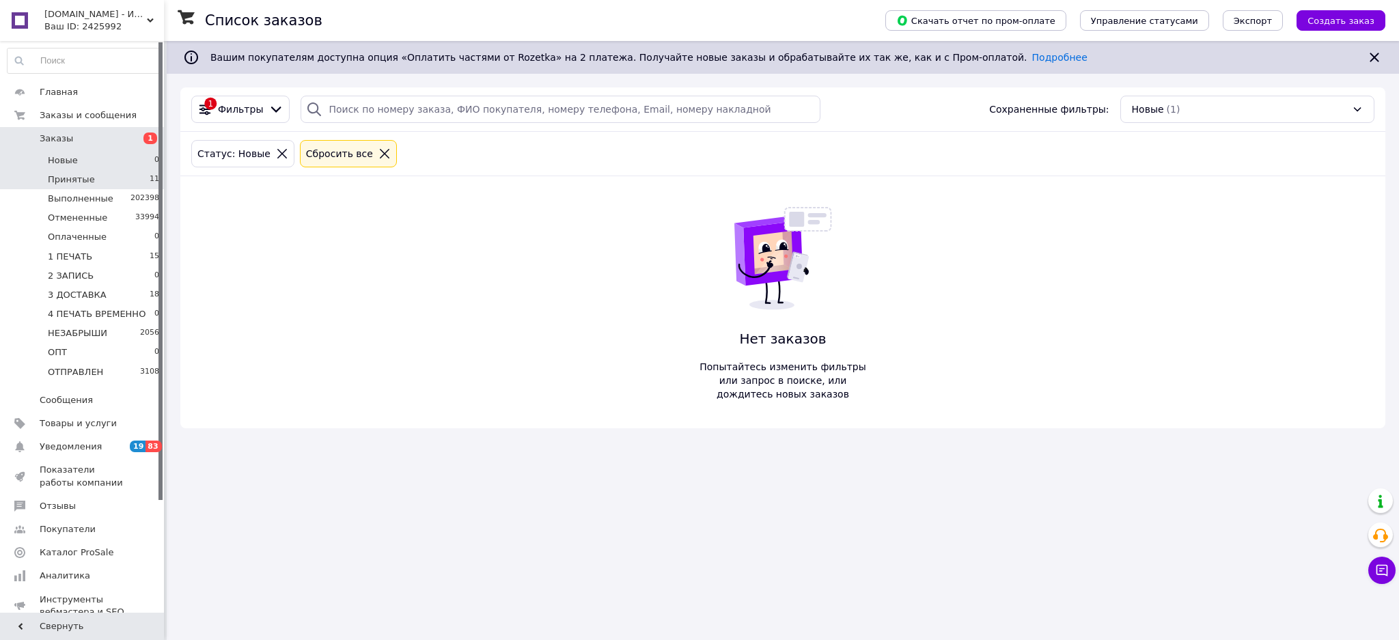
click at [135, 184] on li "Принятые 11" at bounding box center [83, 179] width 167 height 19
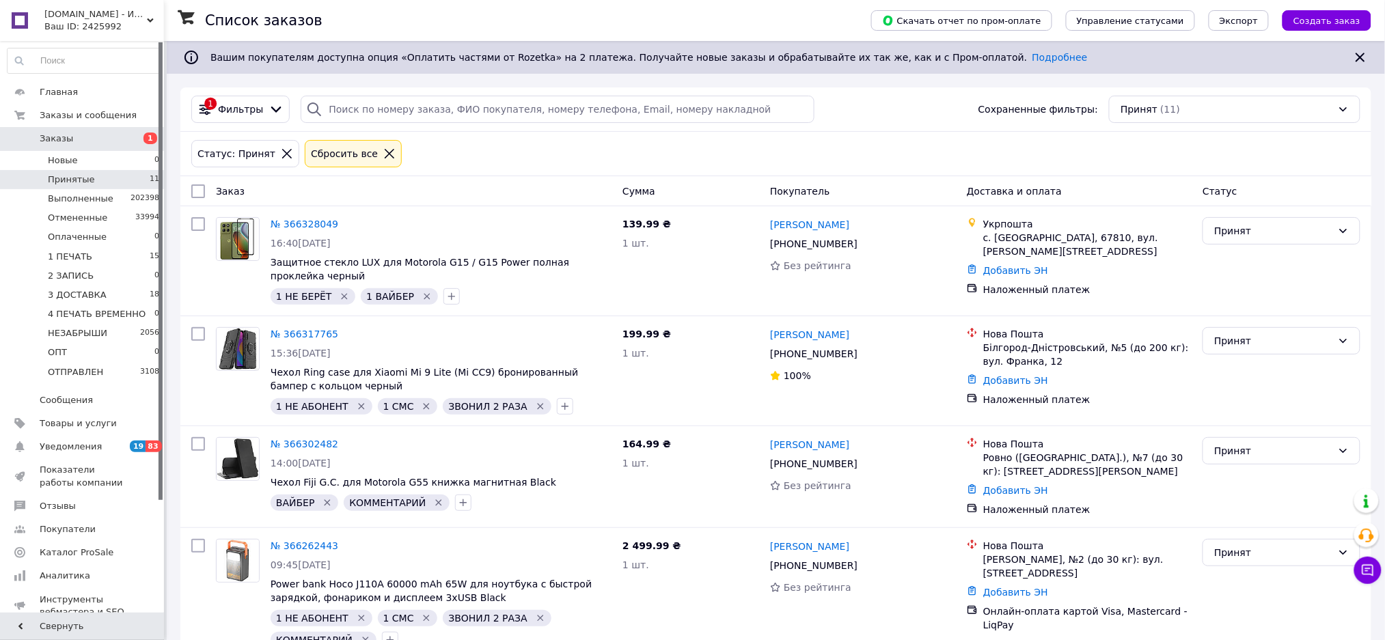
click at [142, 158] on li "Новые 0" at bounding box center [83, 160] width 167 height 19
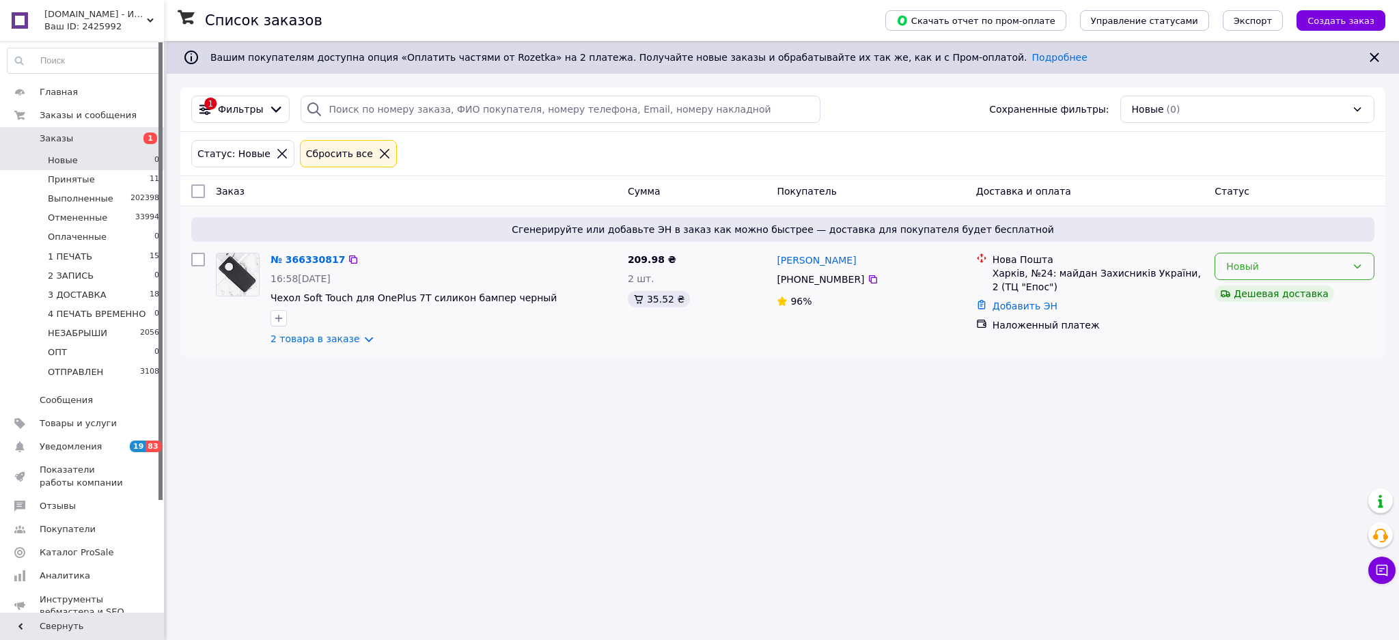
drag, startPoint x: 1304, startPoint y: 266, endPoint x: 1312, endPoint y: 279, distance: 15.6
click at [1306, 266] on div "Новый" at bounding box center [1287, 266] width 120 height 15
click at [1297, 299] on li "Принят" at bounding box center [1295, 296] width 159 height 25
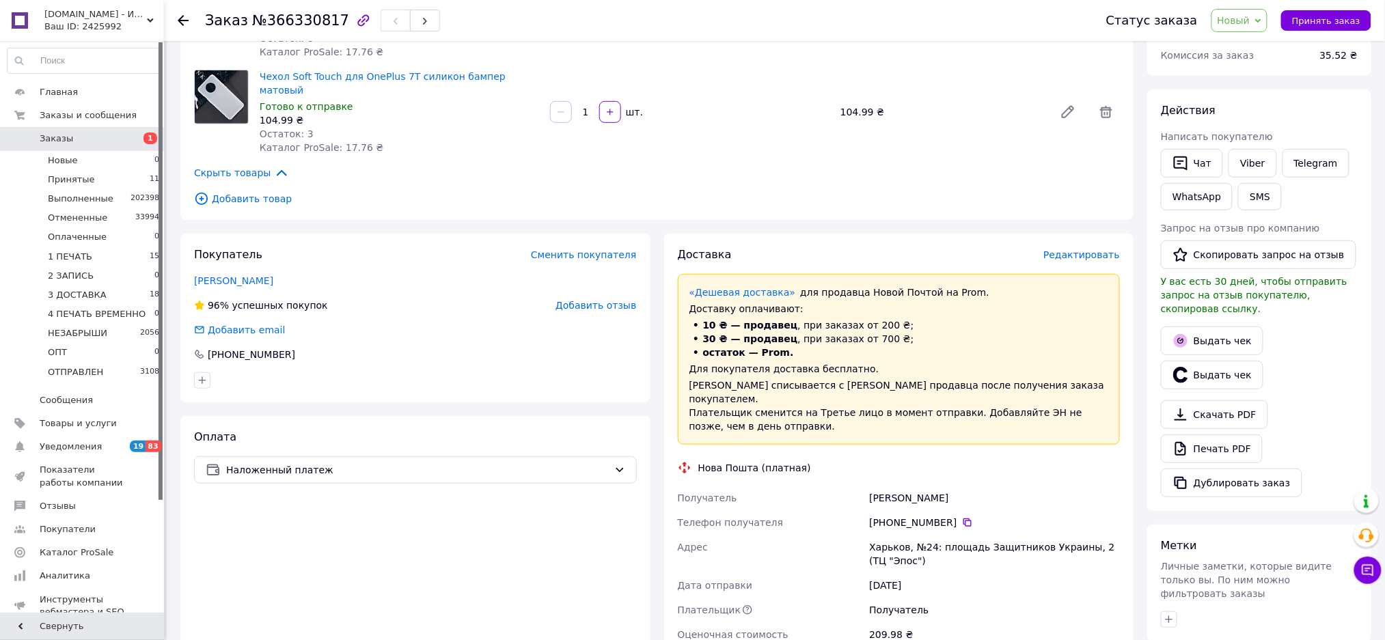
scroll to position [182, 0]
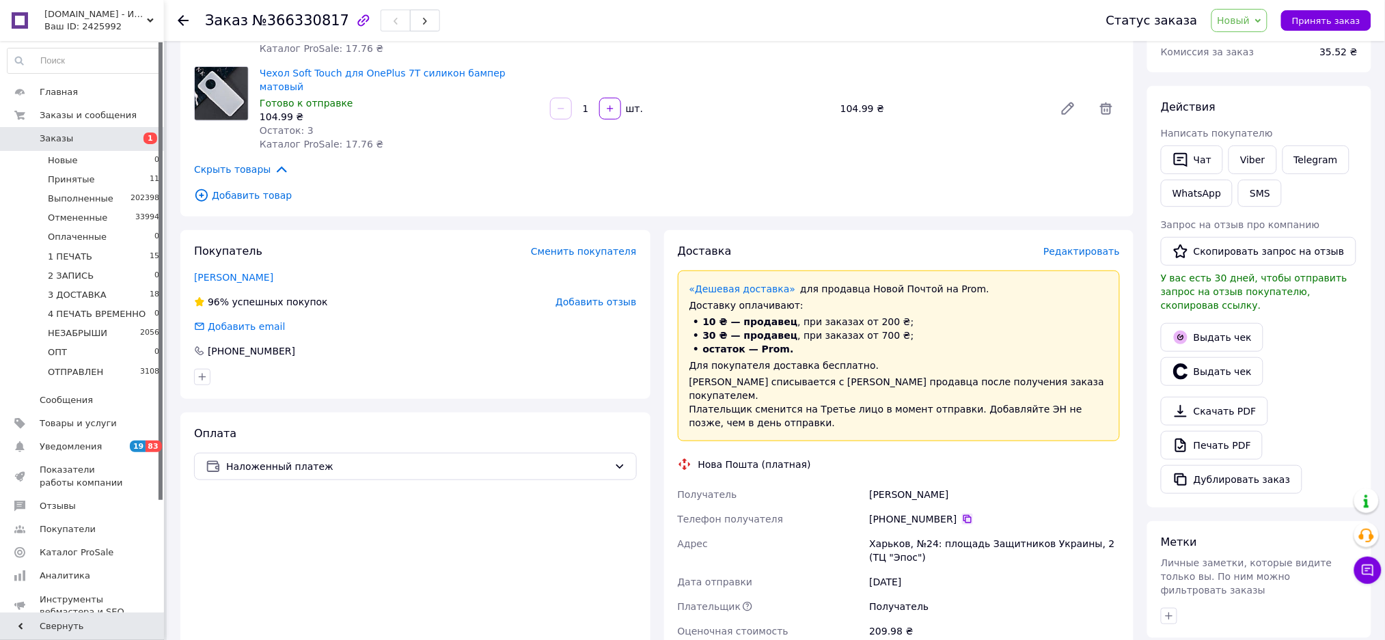
click at [963, 514] on icon at bounding box center [967, 519] width 11 height 11
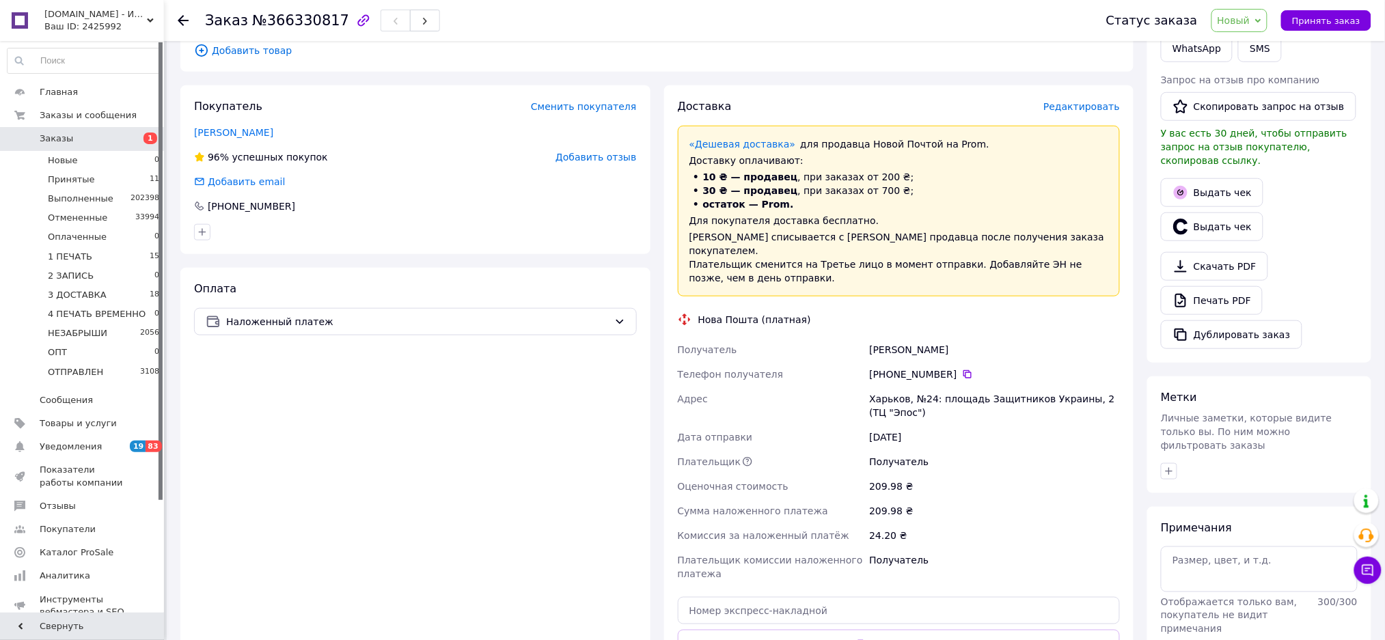
scroll to position [518, 0]
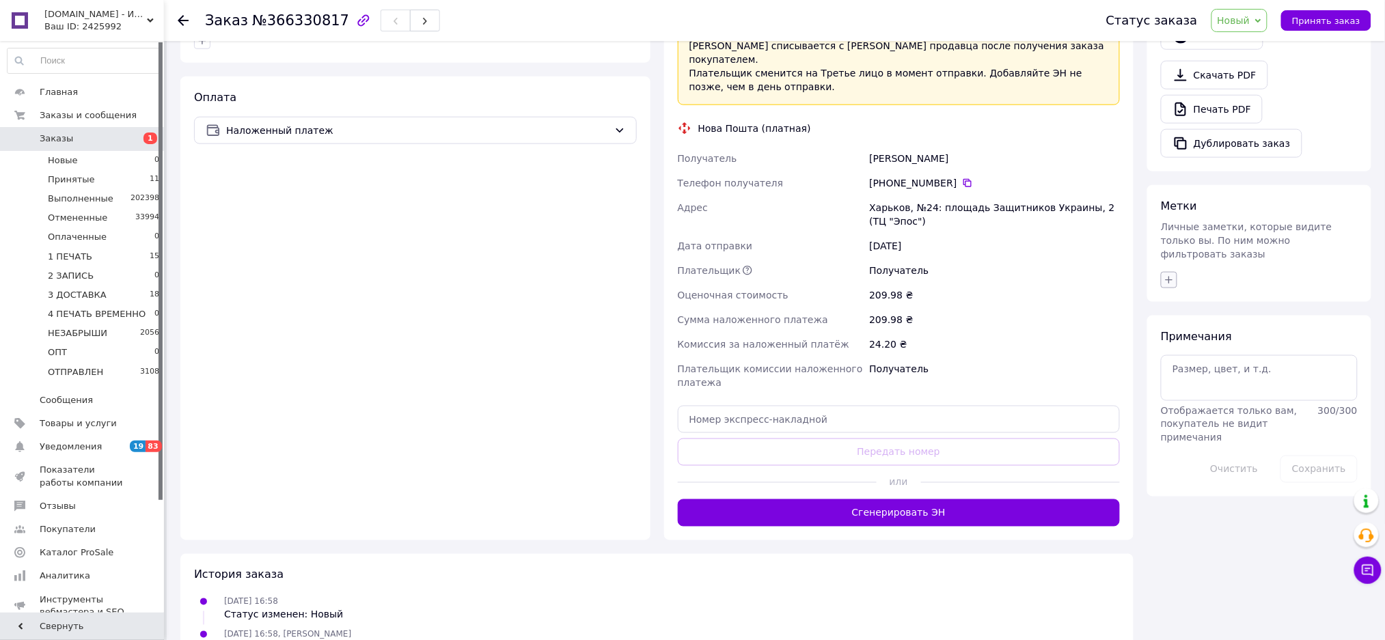
click at [1170, 275] on icon "button" at bounding box center [1169, 280] width 11 height 11
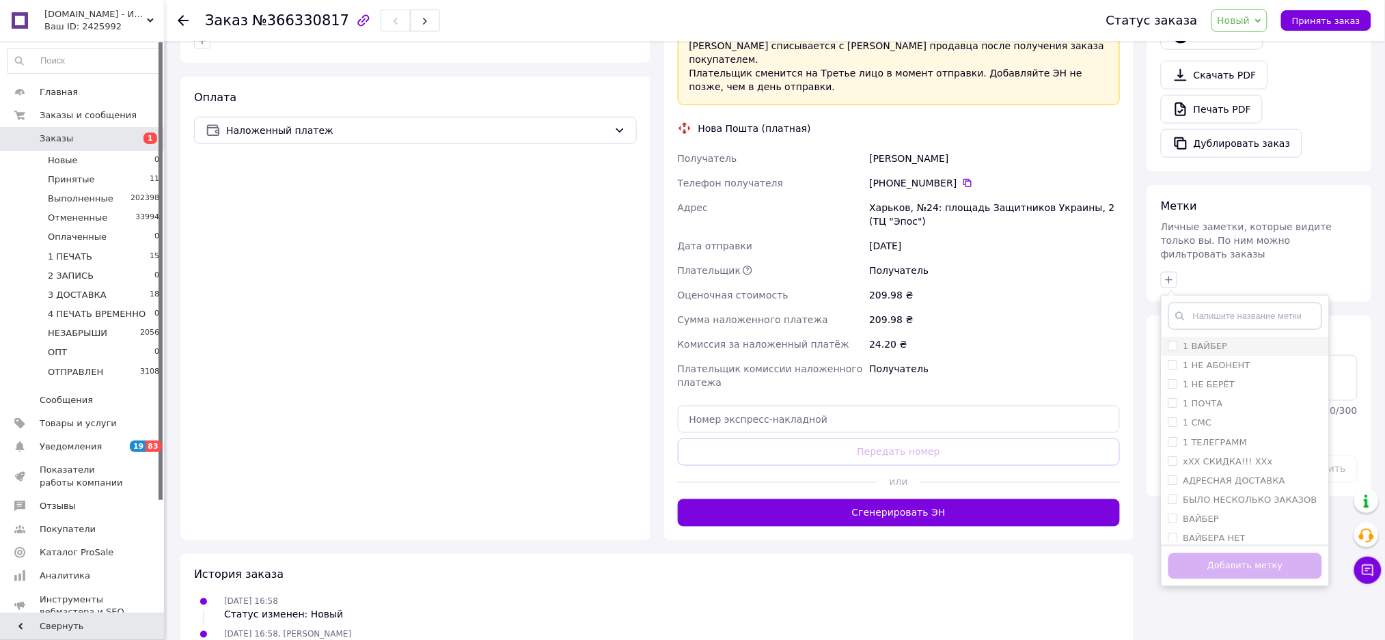
click at [1243, 340] on div "1 ВАЙБЕР" at bounding box center [1245, 346] width 154 height 12
checkbox input "true"
drag, startPoint x: 1247, startPoint y: 349, endPoint x: 1170, endPoint y: 467, distance: 140.6
click at [1248, 375] on li "1 НЕ БЕРЁТ" at bounding box center [1245, 384] width 167 height 19
checkbox input "true"
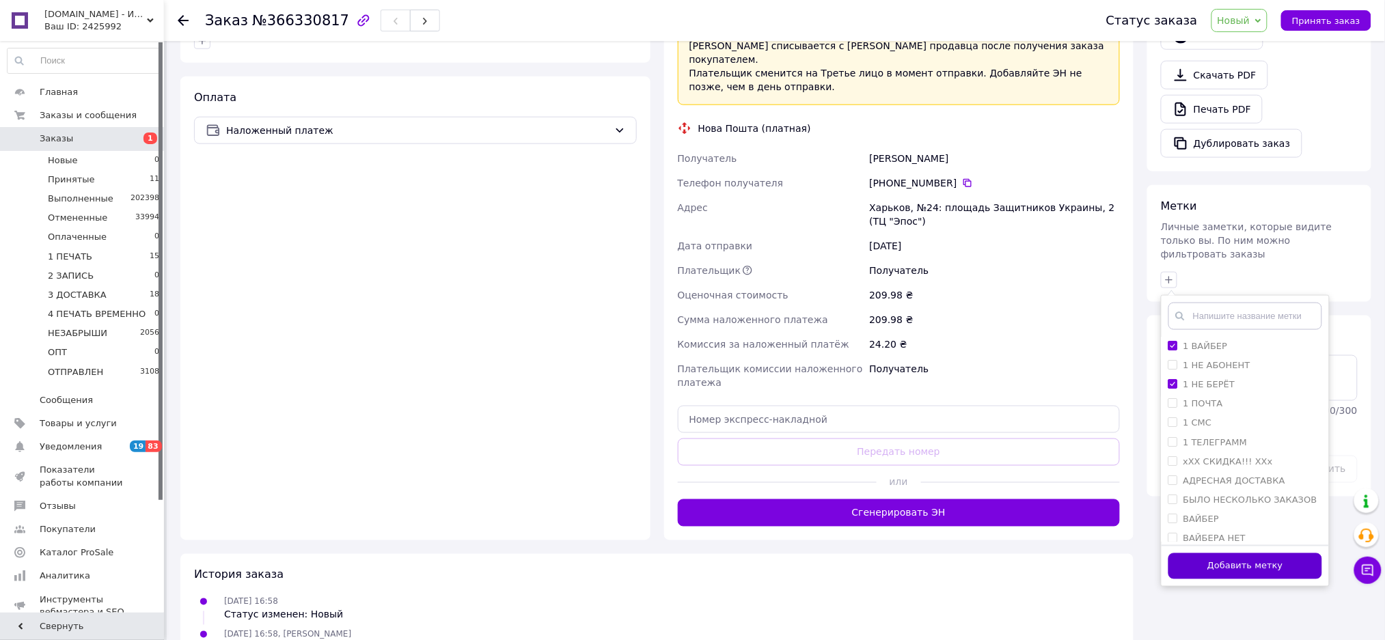
click at [1291, 553] on button "Добавить метку" at bounding box center [1245, 566] width 154 height 27
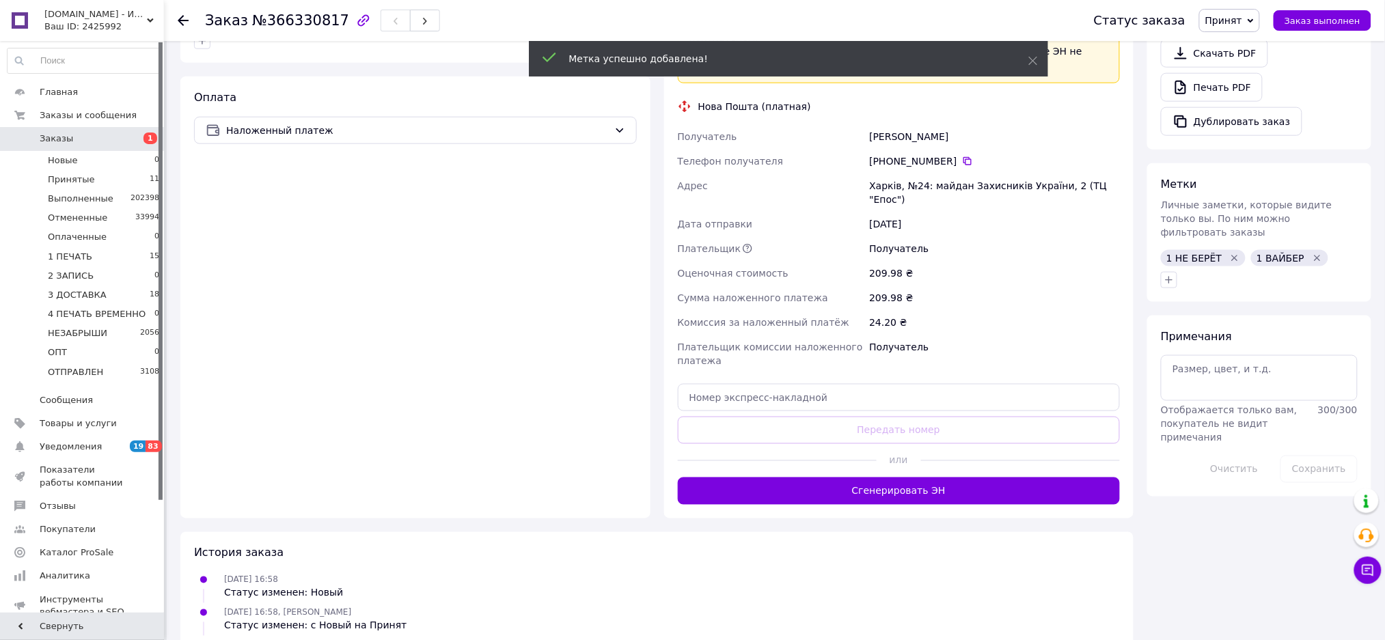
scroll to position [537, 0]
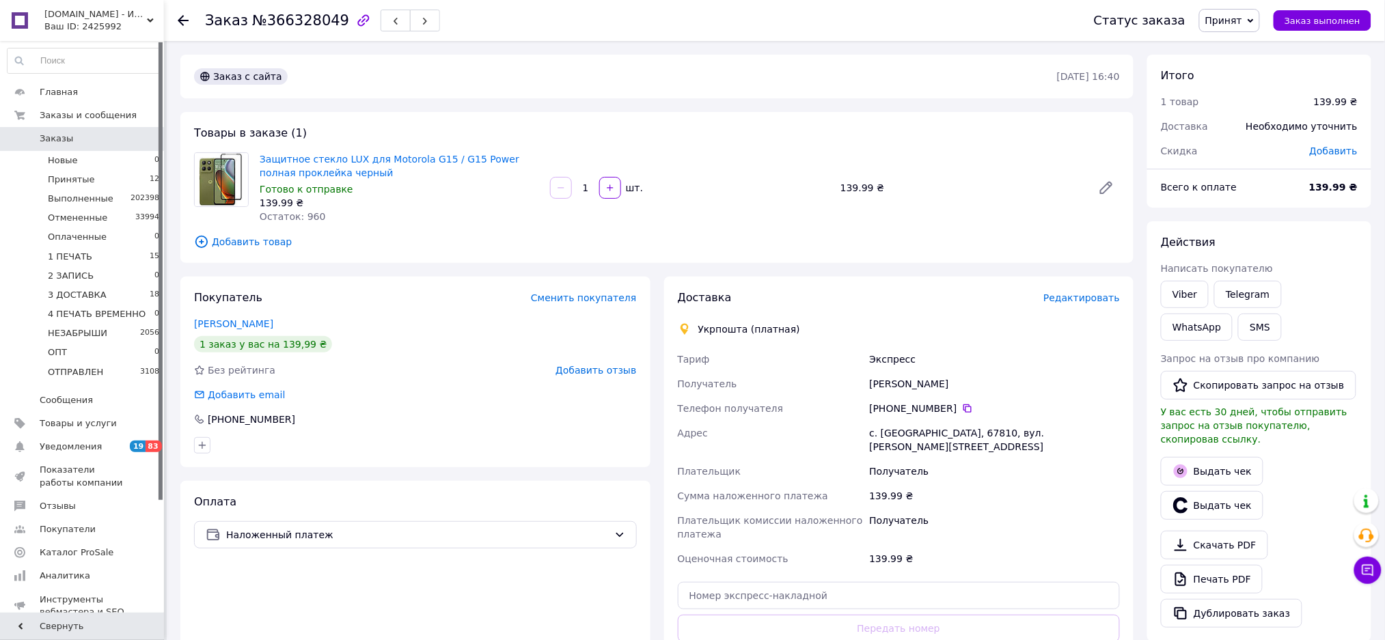
click at [921, 433] on div "с. Петродолинское, 67810, вул. Садова, 33" at bounding box center [994, 440] width 256 height 38
click at [922, 433] on div "с. Петродолинское, 67810, вул. Садова, 33" at bounding box center [994, 440] width 256 height 38
click at [962, 407] on icon at bounding box center [967, 408] width 11 height 11
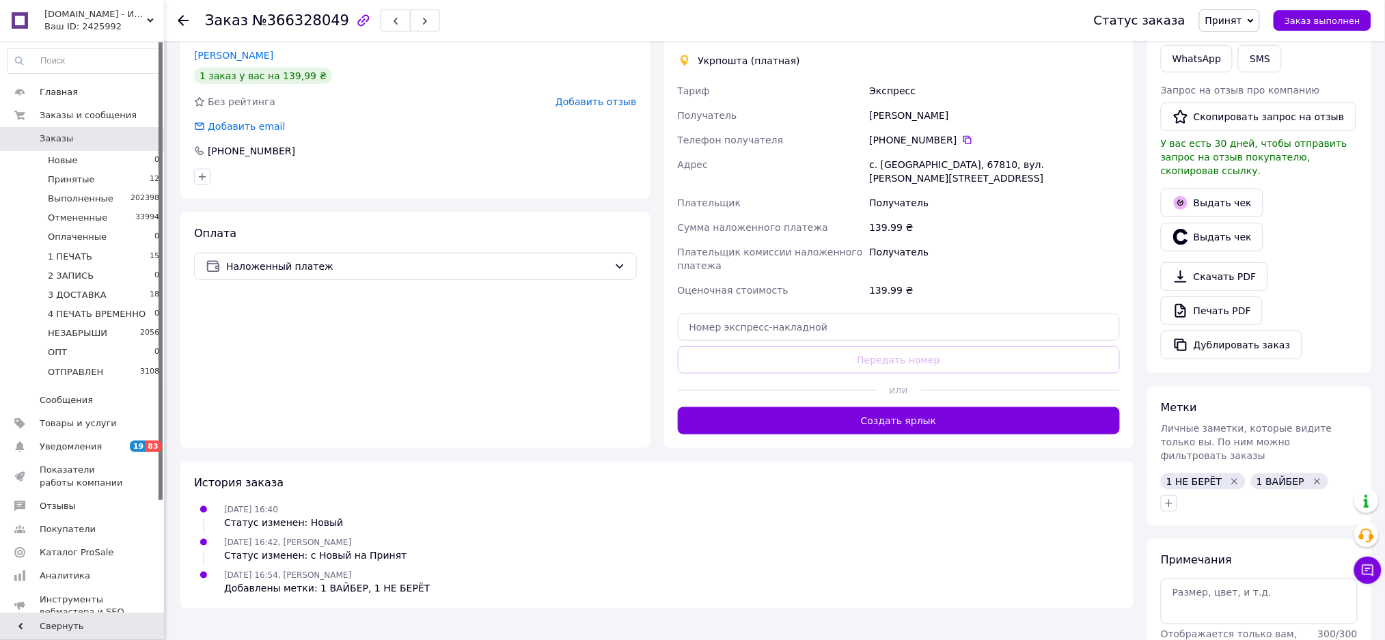
scroll to position [335, 0]
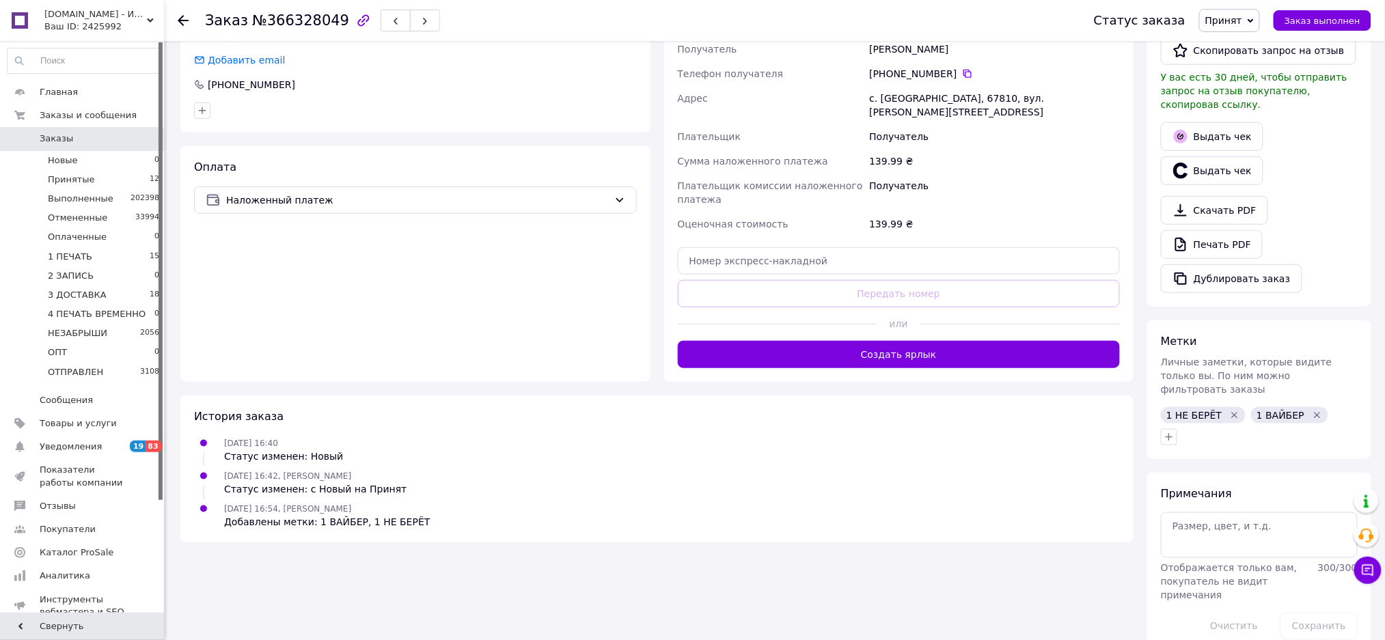
click at [1229, 410] on icon "Удалить метку" at bounding box center [1234, 415] width 11 height 11
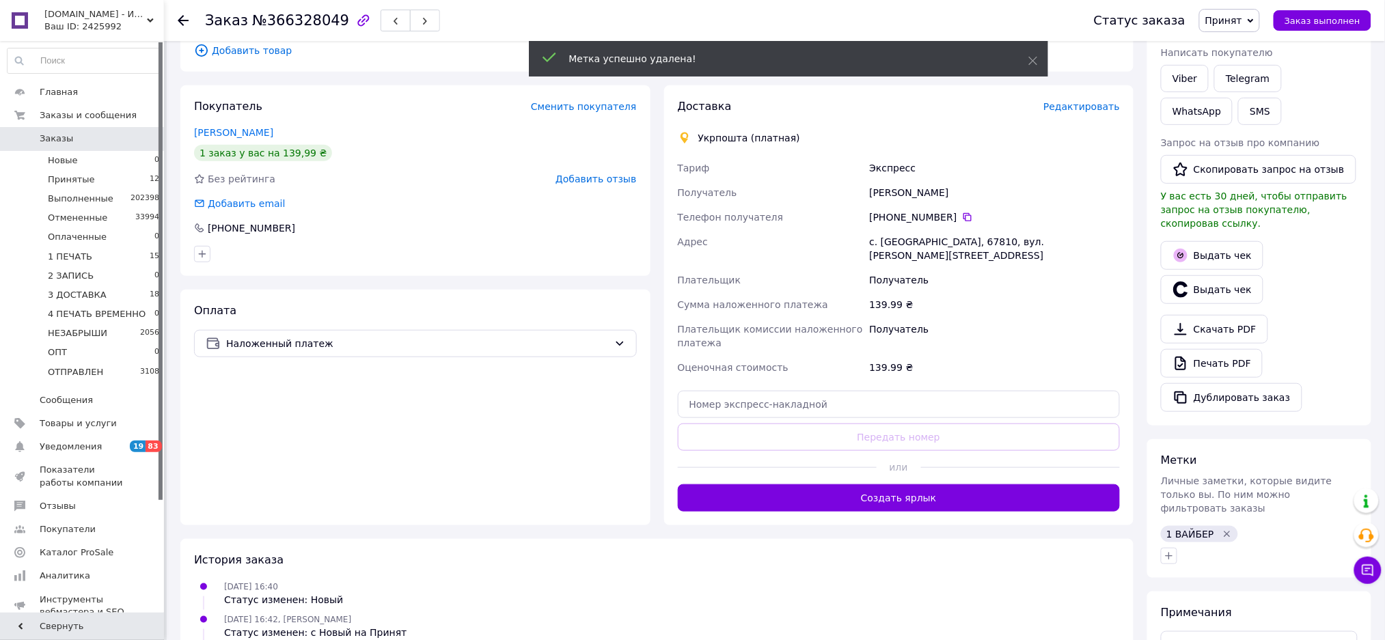
scroll to position [310, 0]
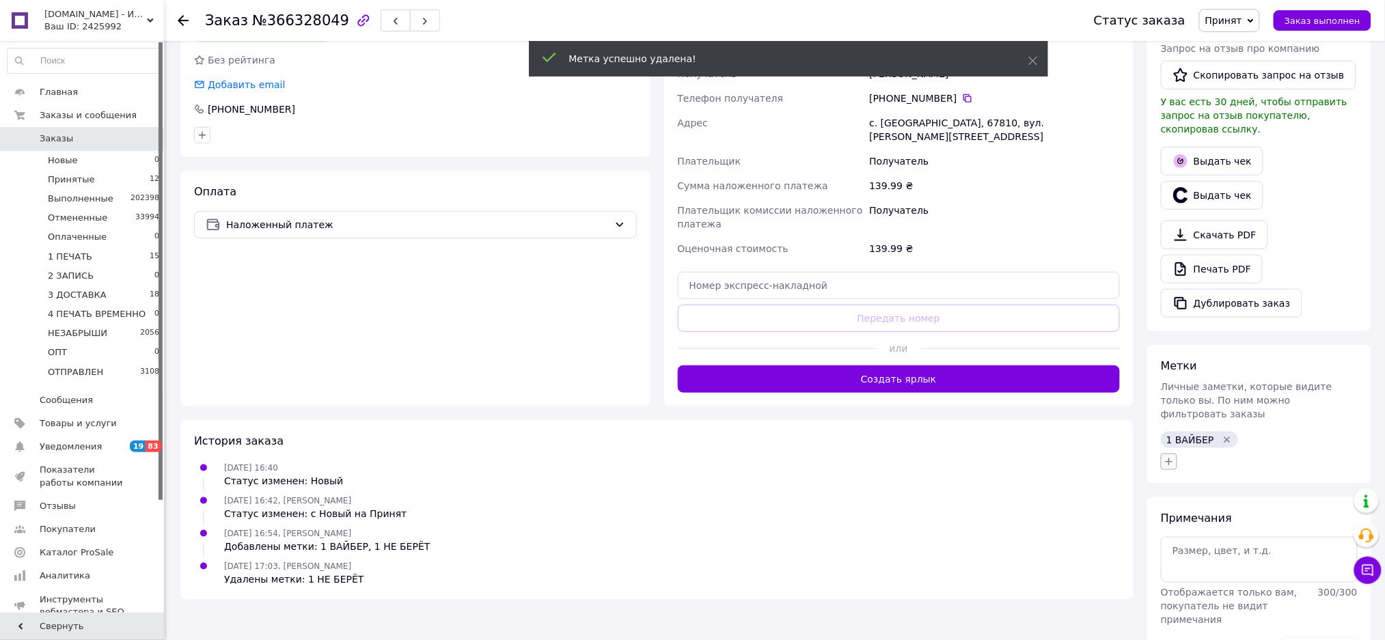
click at [1166, 456] on icon "button" at bounding box center [1169, 461] width 11 height 11
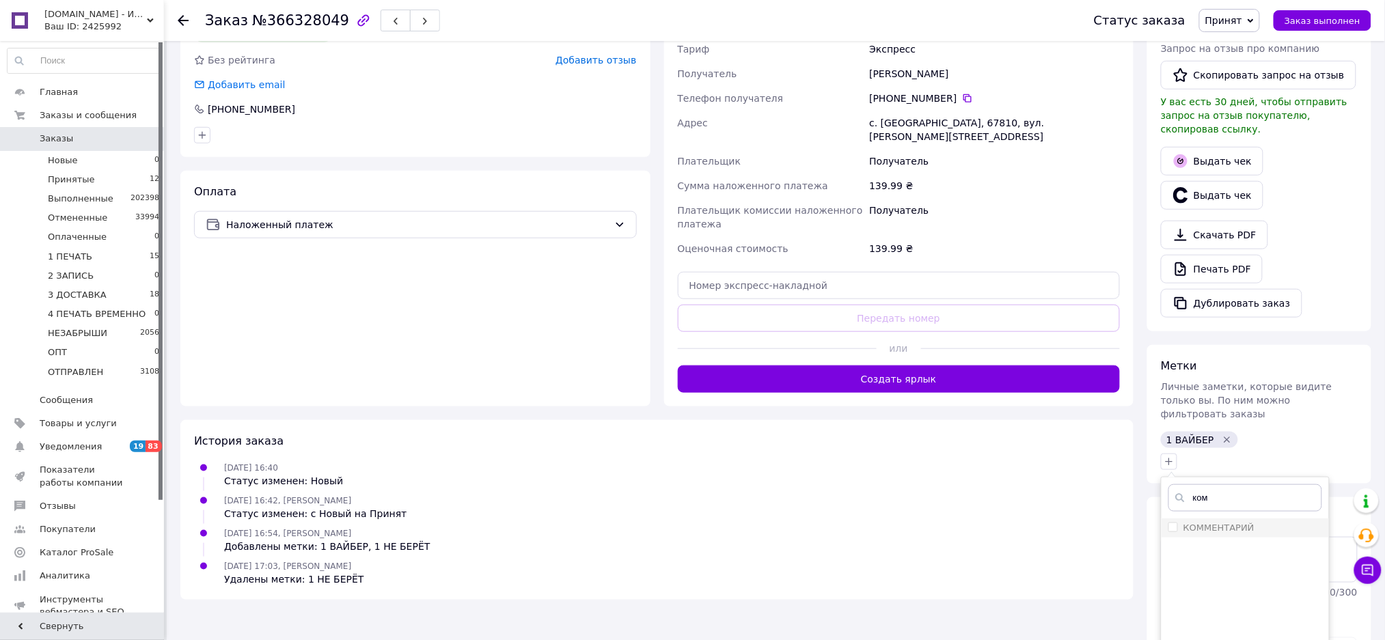
type input "ком"
click at [1248, 519] on li "КОММЕНТАРИЙ" at bounding box center [1245, 528] width 167 height 19
checkbox input "true"
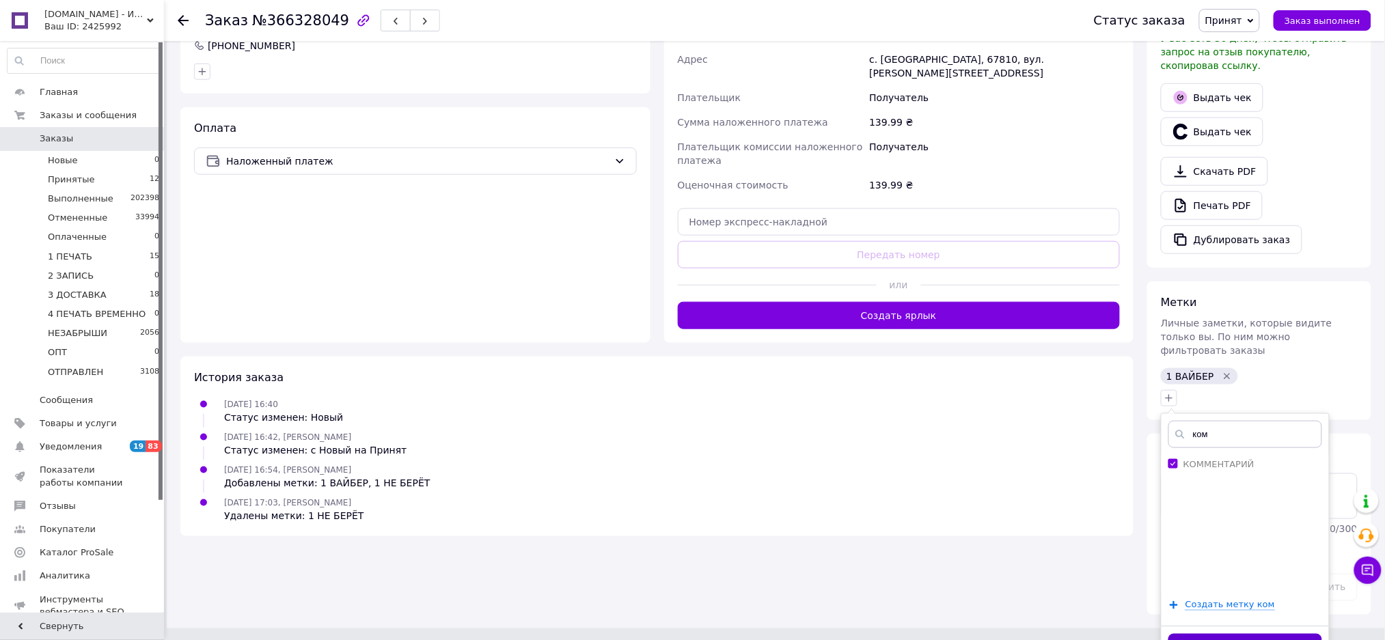
click at [1303, 634] on button "Добавить метку" at bounding box center [1245, 647] width 154 height 27
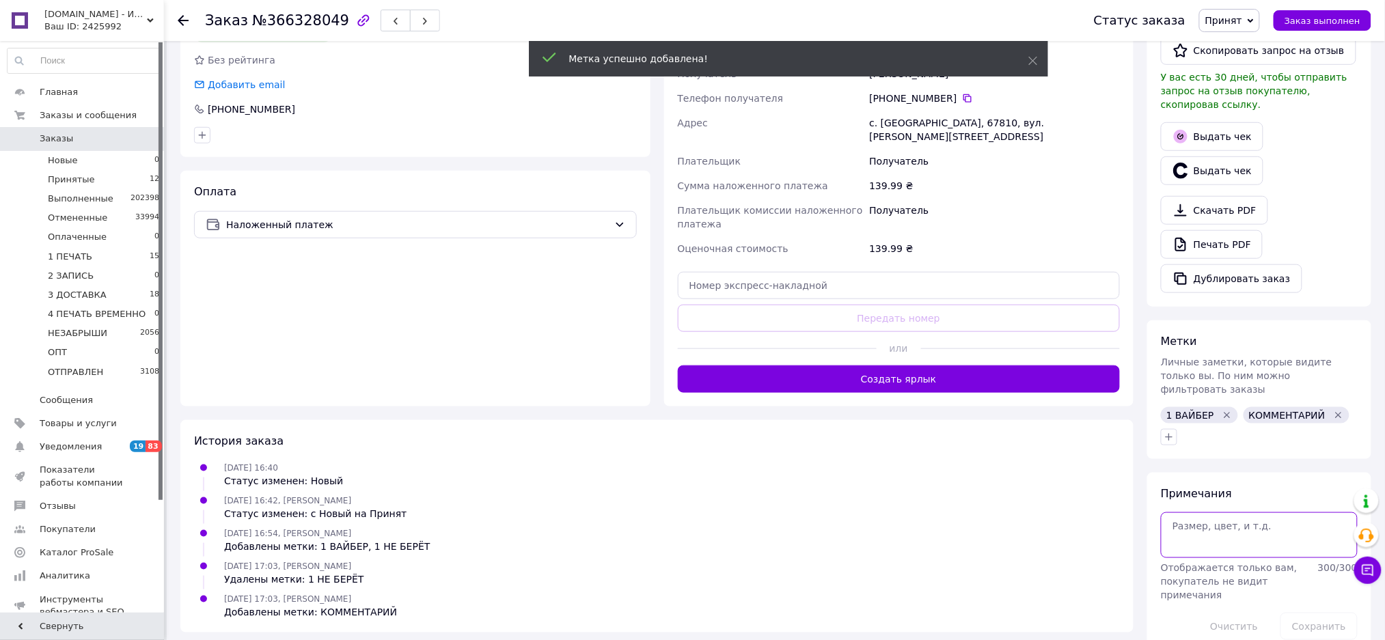
click at [1232, 512] on textarea at bounding box center [1259, 534] width 197 height 45
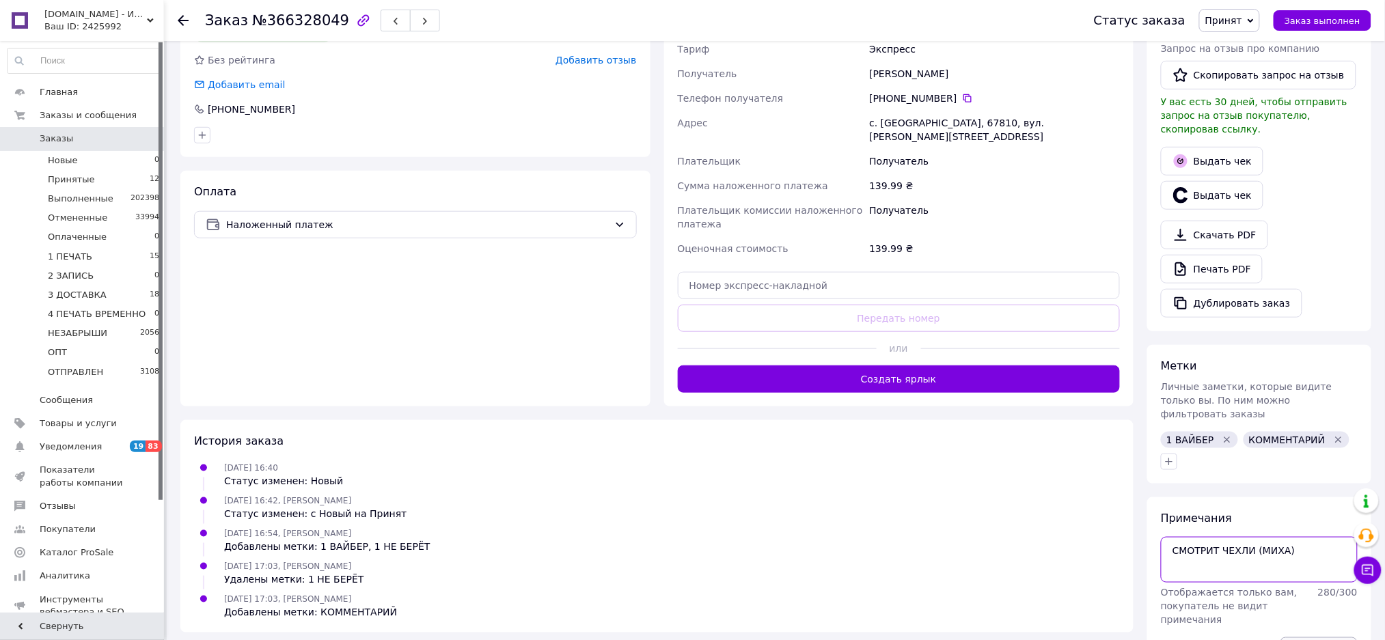
type textarea "СМОТРИТ ЧЕХЛИ (МИХА)"
click at [1338, 638] on button "Сохранить" at bounding box center [1319, 651] width 77 height 27
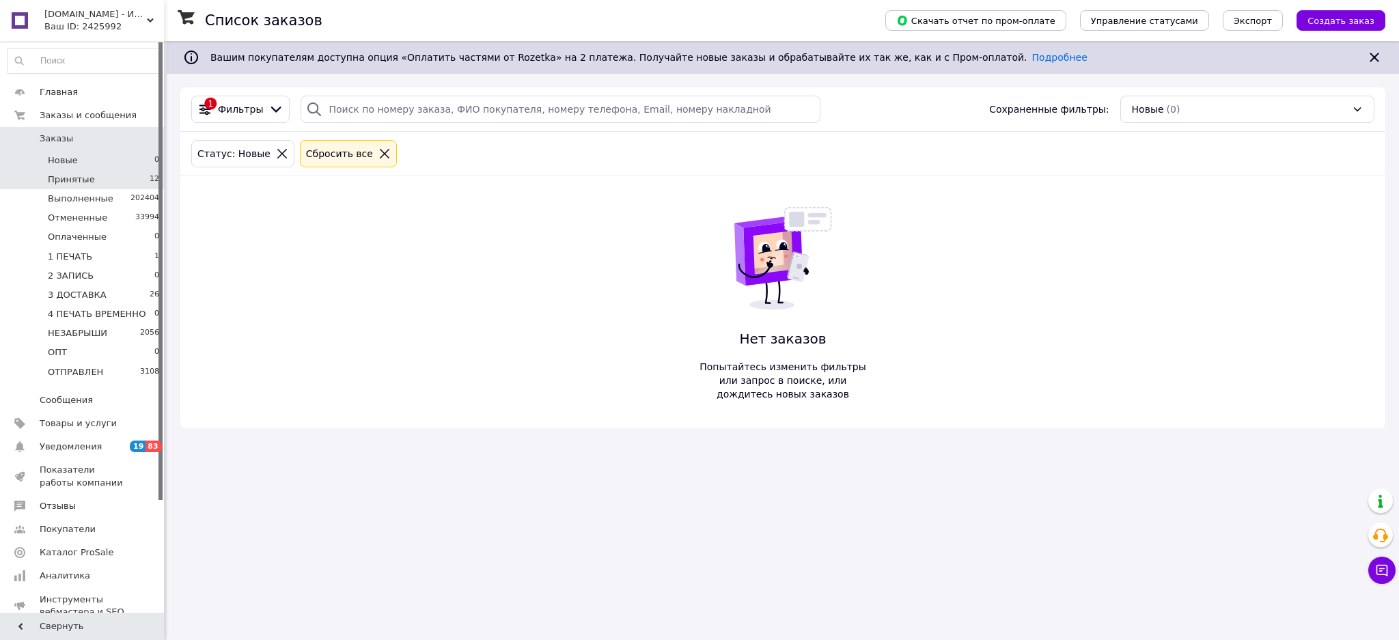
click at [143, 178] on li "Принятые 12" at bounding box center [83, 179] width 167 height 19
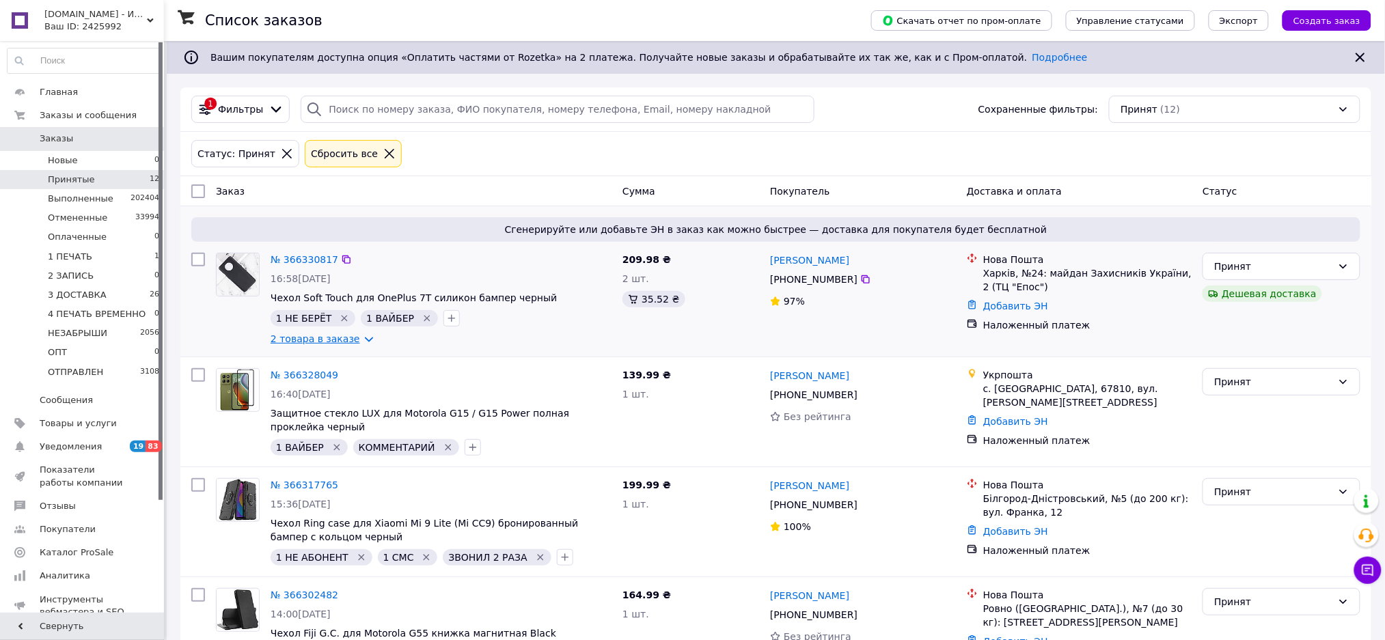
click at [324, 344] on link "2 товара в заказе" at bounding box center [316, 338] width 90 height 11
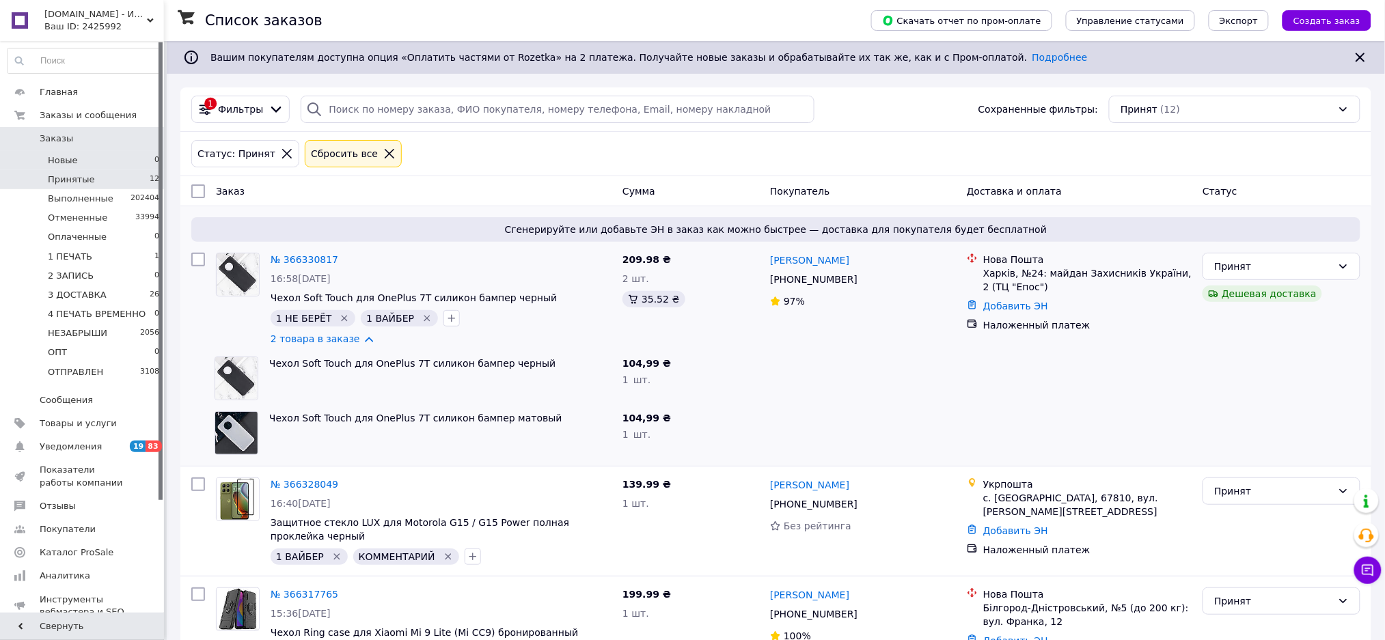
click at [111, 167] on li "Новые 0" at bounding box center [83, 160] width 167 height 19
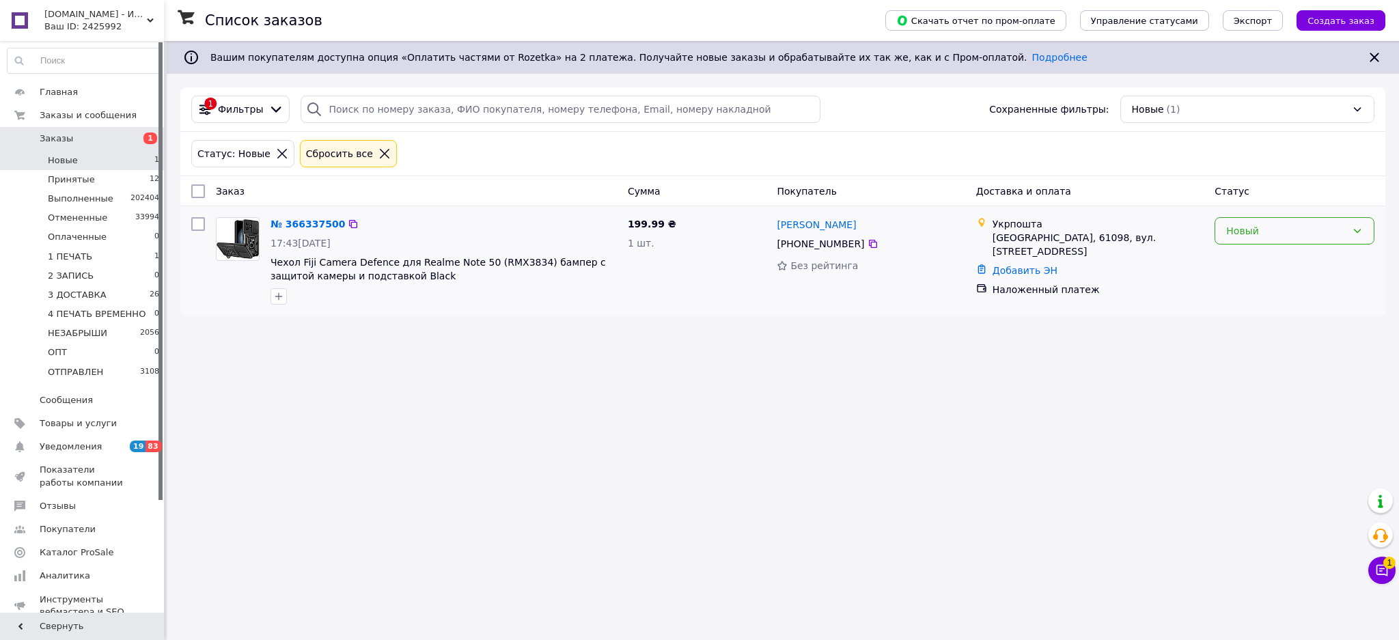
click at [1326, 235] on div "Новый" at bounding box center [1287, 230] width 120 height 15
click at [1319, 262] on li "Принят" at bounding box center [1295, 261] width 159 height 25
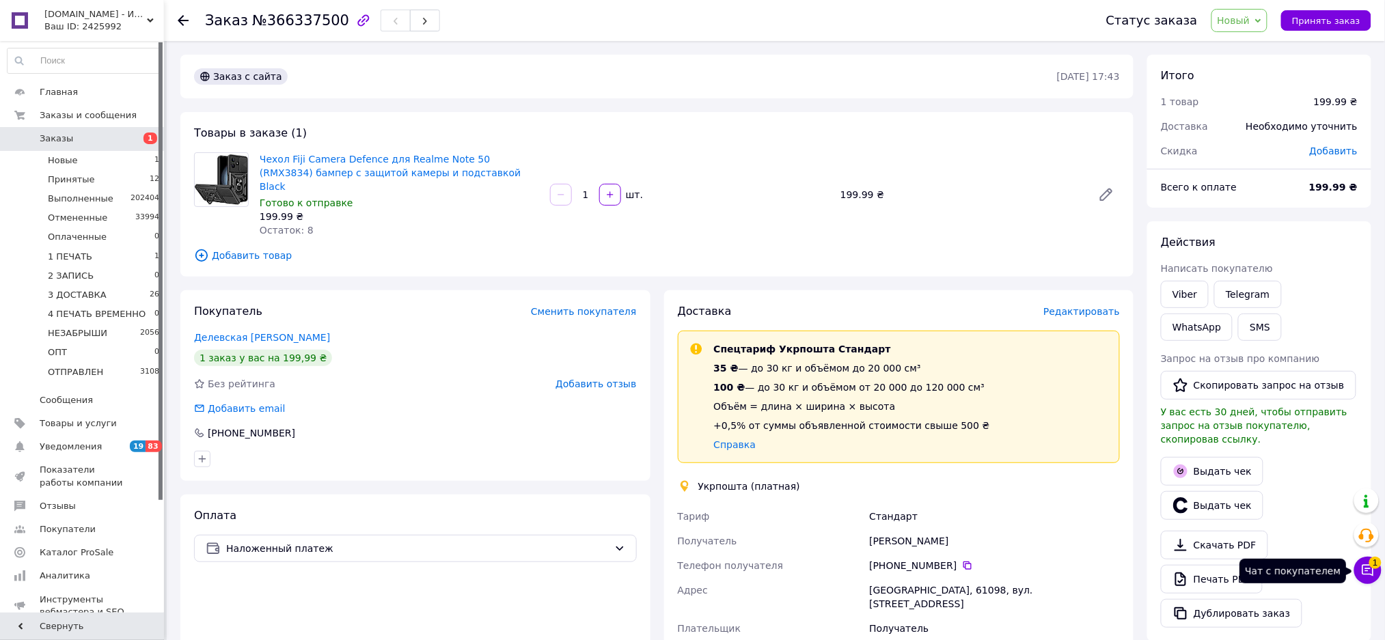
click at [1369, 571] on icon at bounding box center [1369, 571] width 12 height 12
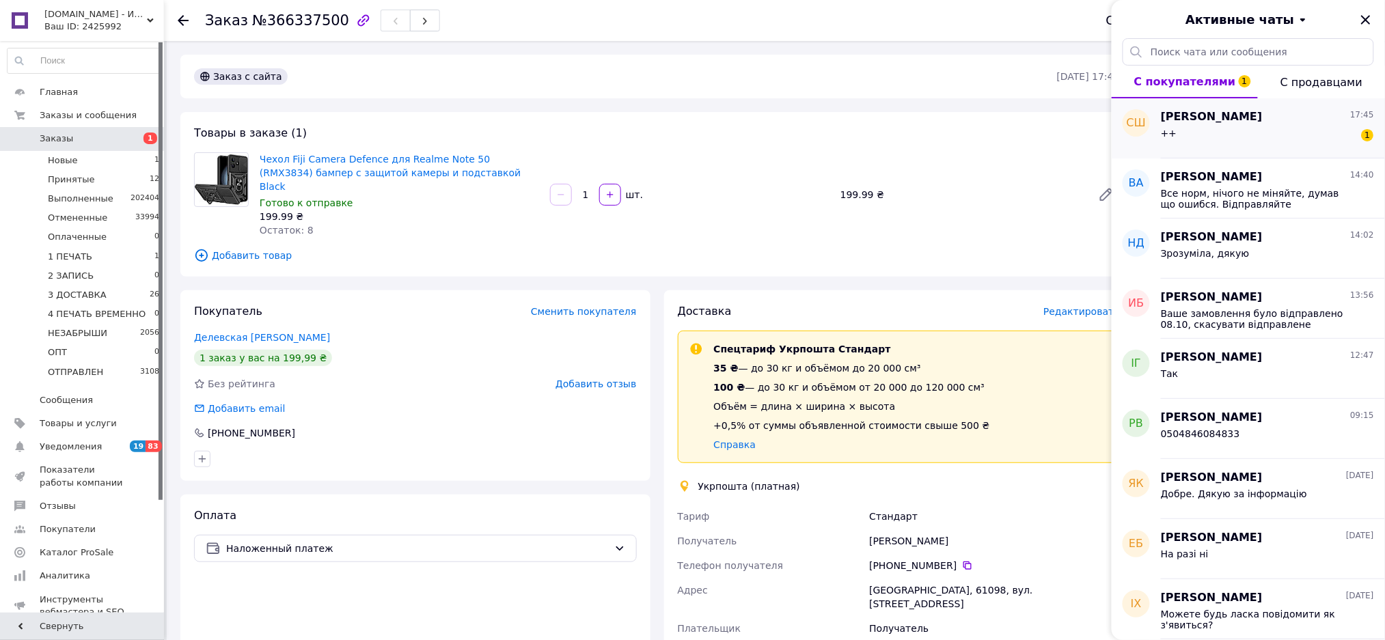
click at [1254, 145] on div "++ 1" at bounding box center [1267, 136] width 213 height 22
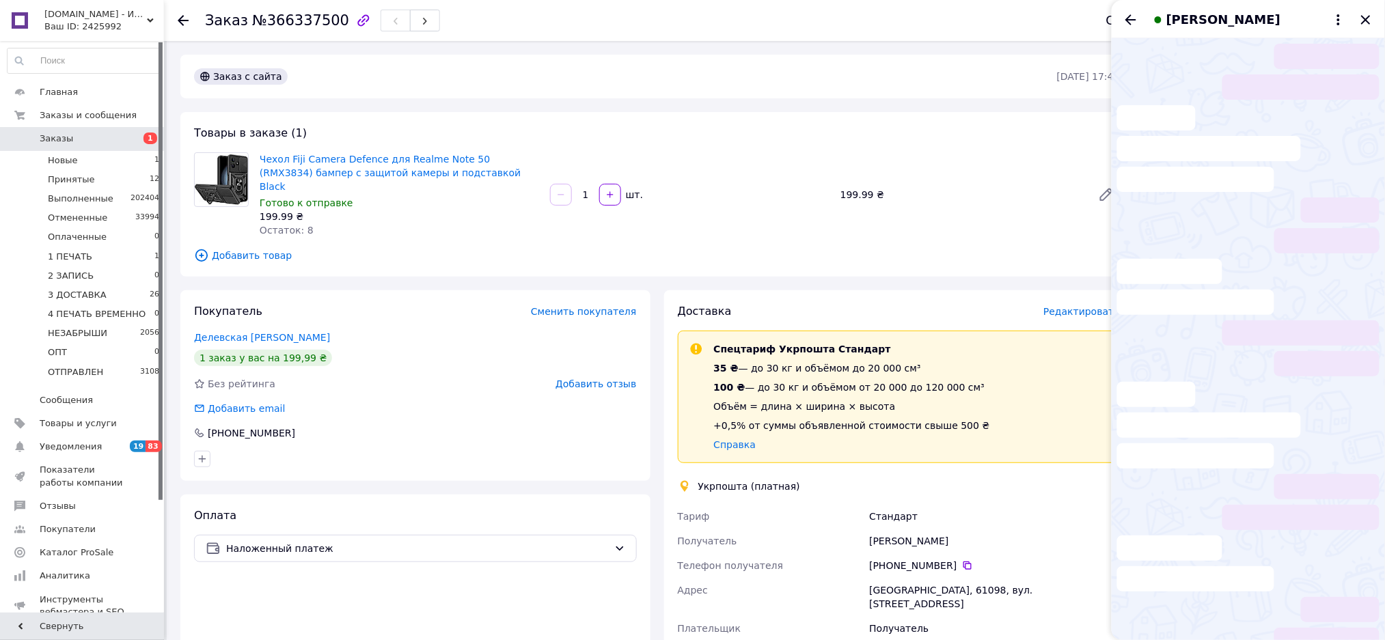
scroll to position [144, 0]
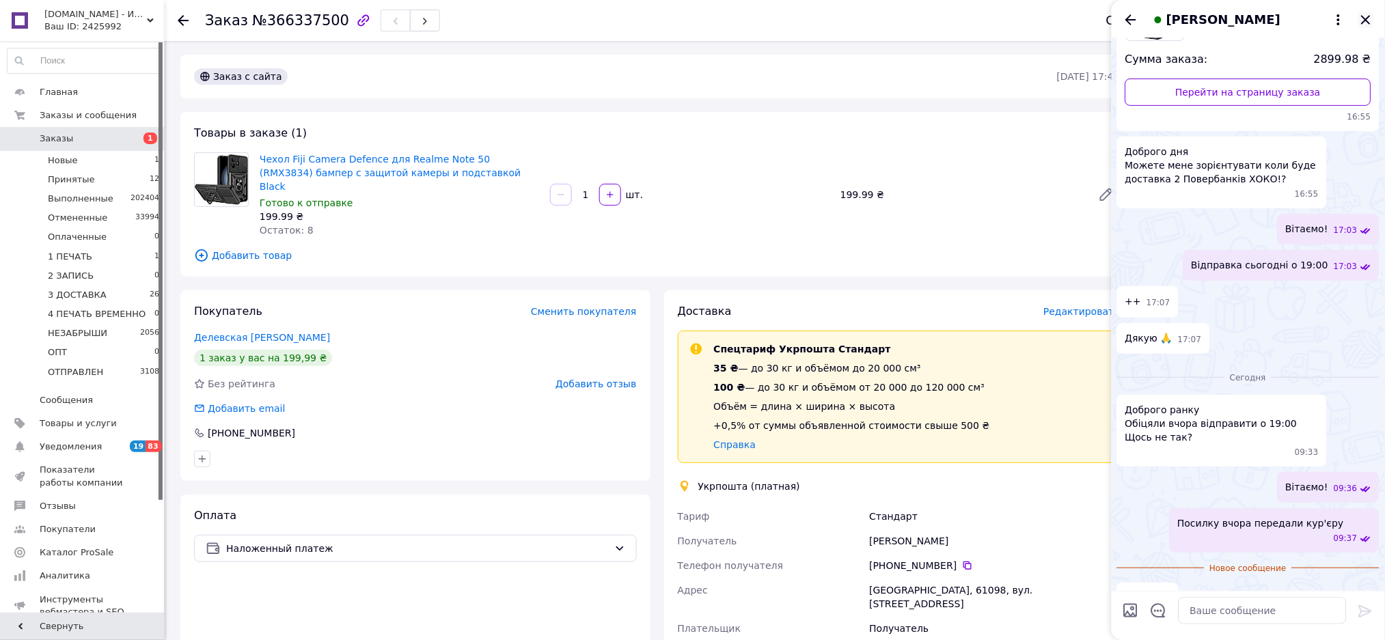
click at [1368, 17] on icon "Закрыть" at bounding box center [1365, 19] width 9 height 9
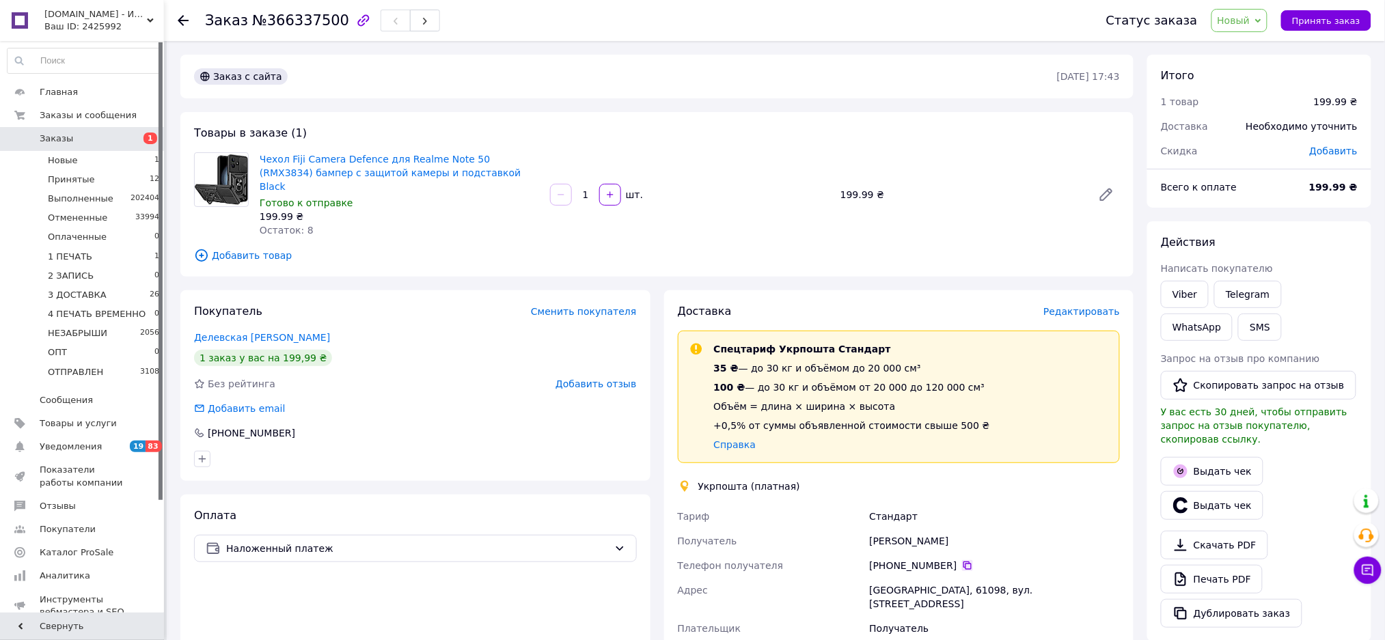
click at [962, 560] on icon at bounding box center [967, 565] width 11 height 11
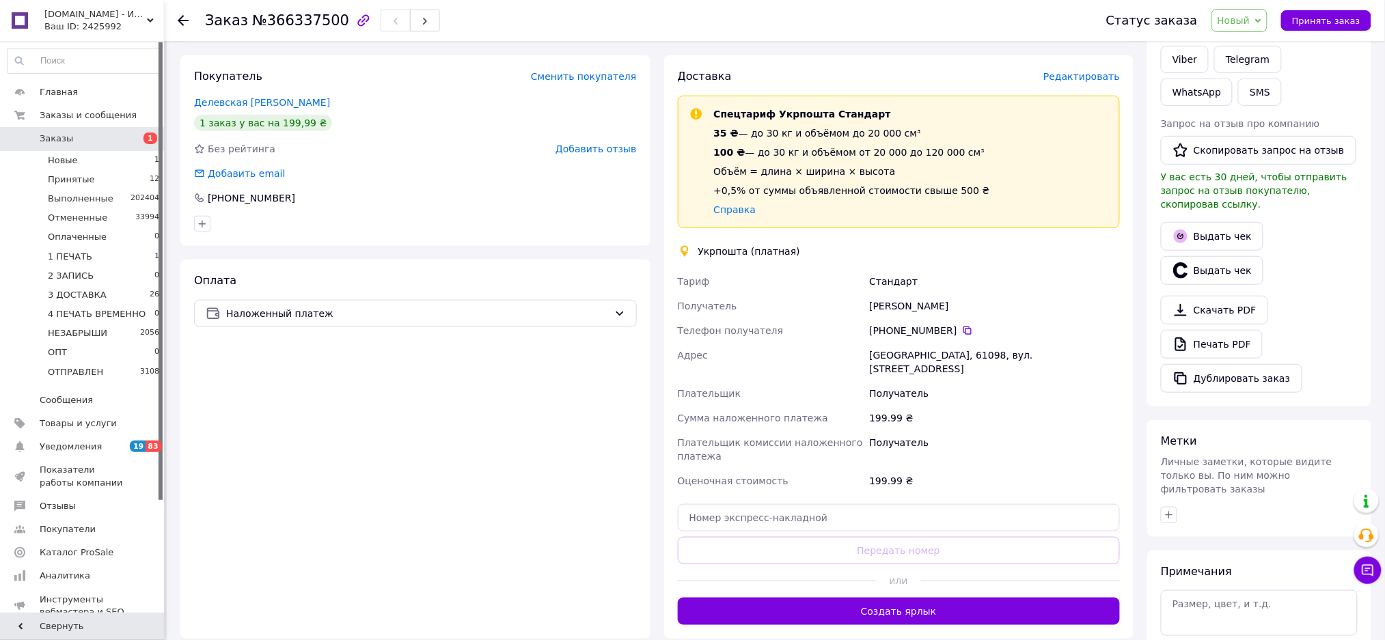
scroll to position [347, 0]
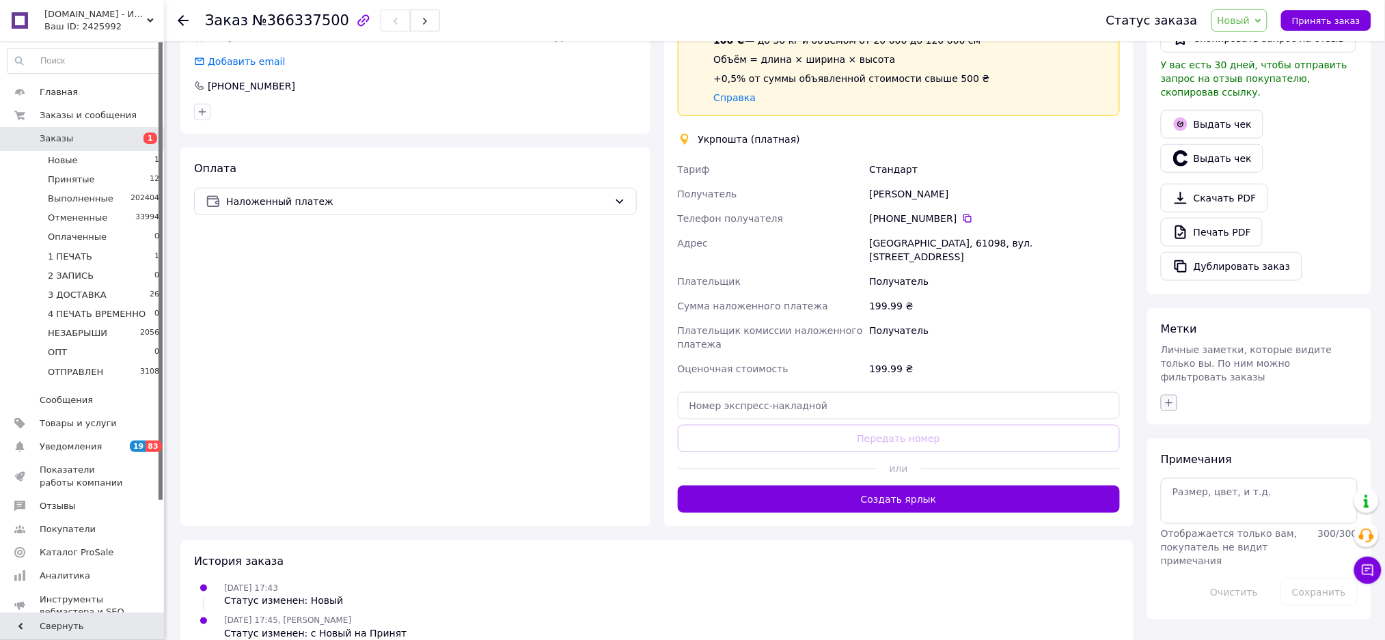
click at [1171, 398] on icon "button" at bounding box center [1169, 403] width 11 height 11
click at [1243, 463] on div "1 ВАЙБЕР" at bounding box center [1245, 469] width 154 height 12
checkbox input "true"
click at [1248, 502] on div "1 НЕ БЕРЁТ" at bounding box center [1245, 508] width 154 height 12
checkbox input "true"
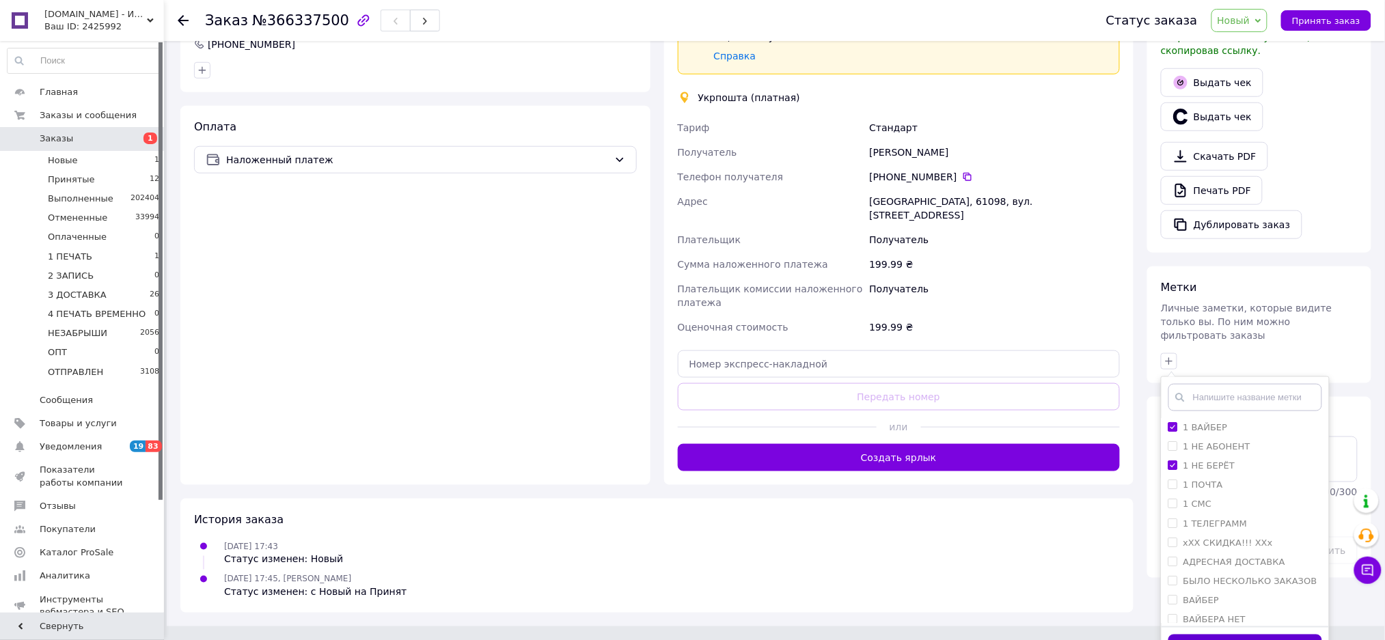
click at [1221, 635] on button "Добавить метку" at bounding box center [1245, 648] width 154 height 27
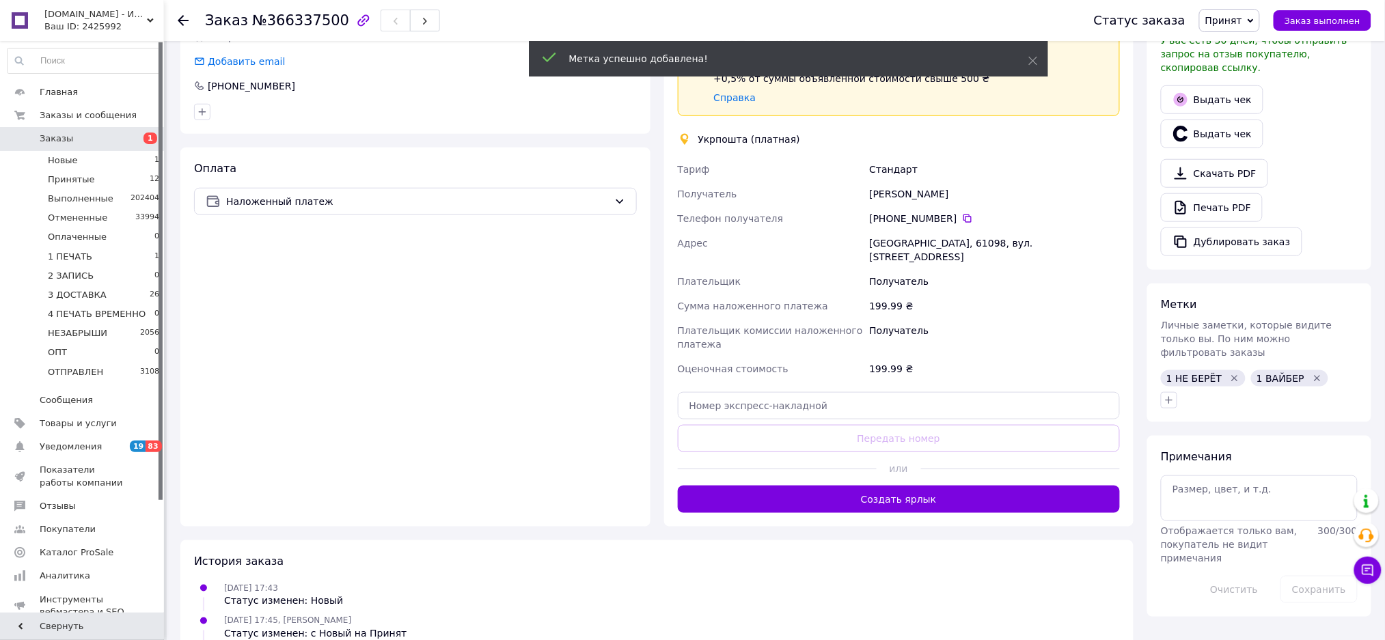
scroll to position [380, 0]
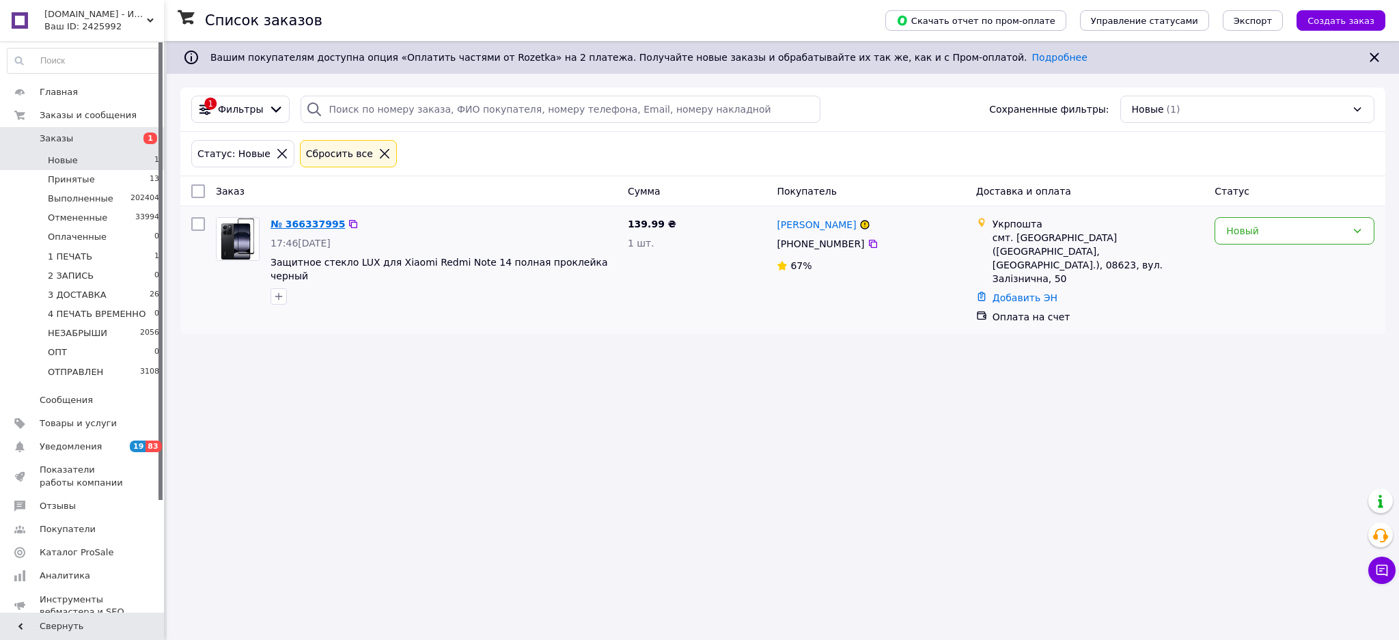
drag, startPoint x: 329, startPoint y: 228, endPoint x: 323, endPoint y: 223, distance: 7.3
drag, startPoint x: 1270, startPoint y: 233, endPoint x: 1255, endPoint y: 246, distance: 19.4
click at [1270, 232] on div "Новый" at bounding box center [1287, 230] width 120 height 15
click at [1237, 249] on li "Принят" at bounding box center [1295, 261] width 159 height 25
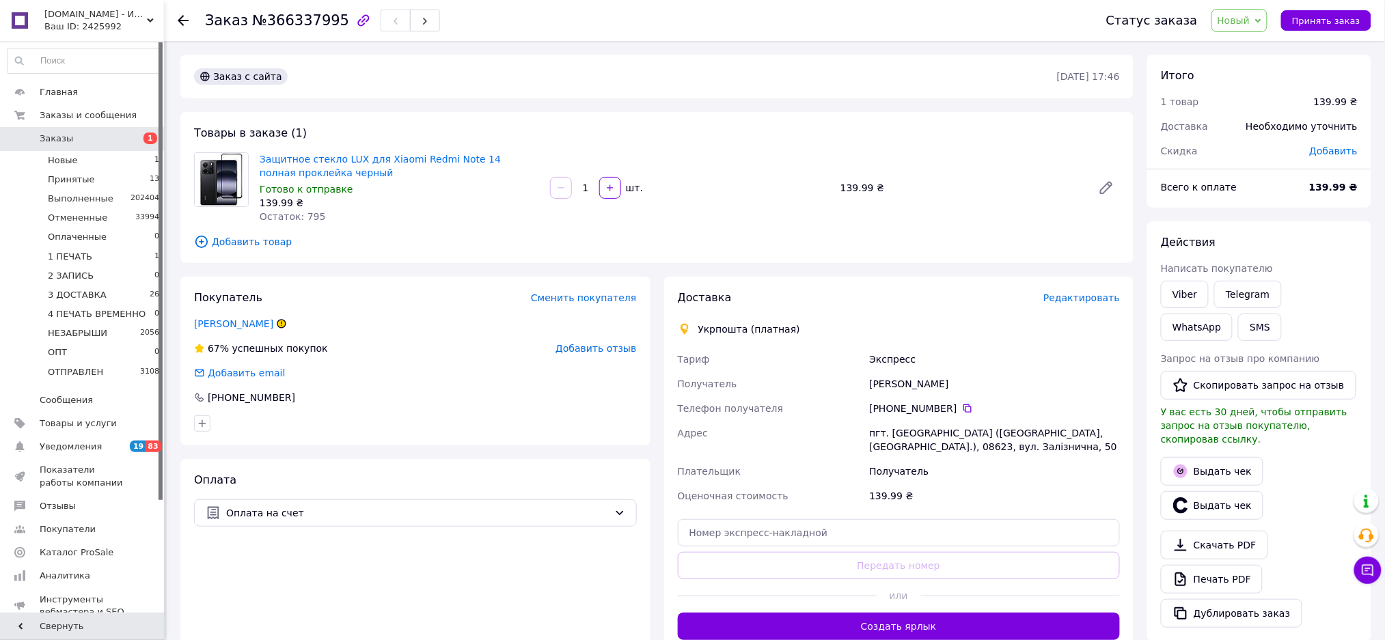
scroll to position [91, 0]
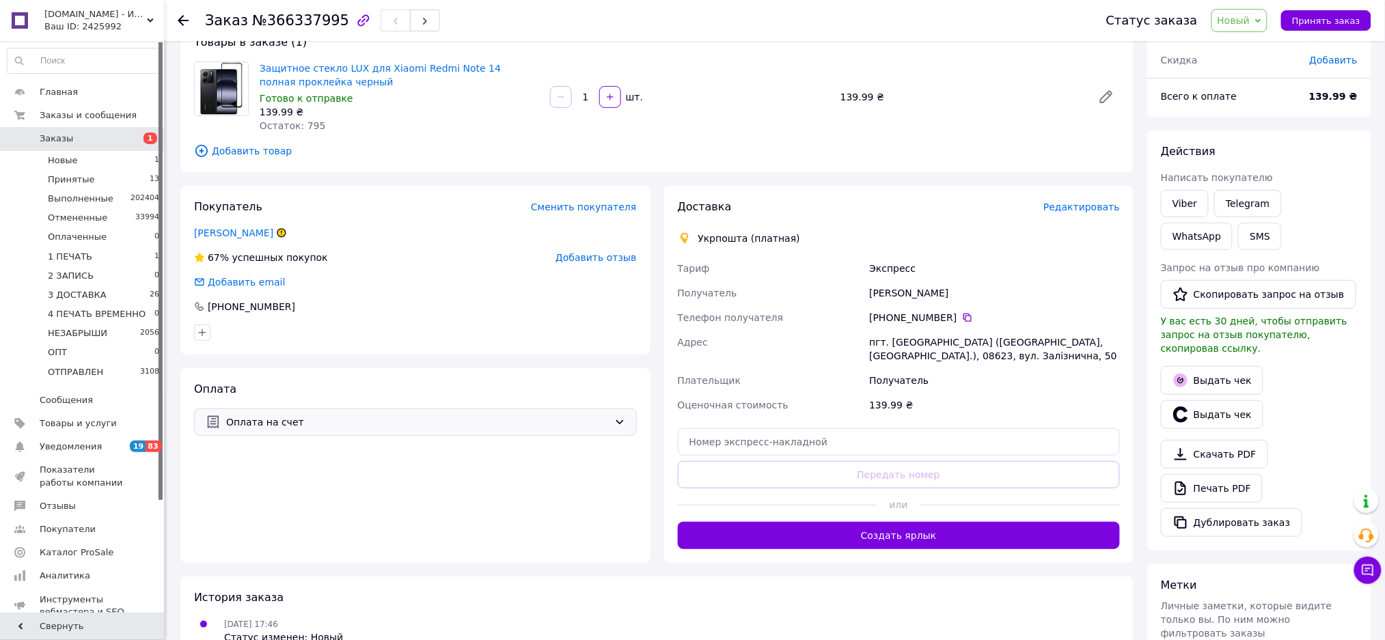
click at [331, 416] on span "Оплата на счет" at bounding box center [417, 422] width 383 height 15
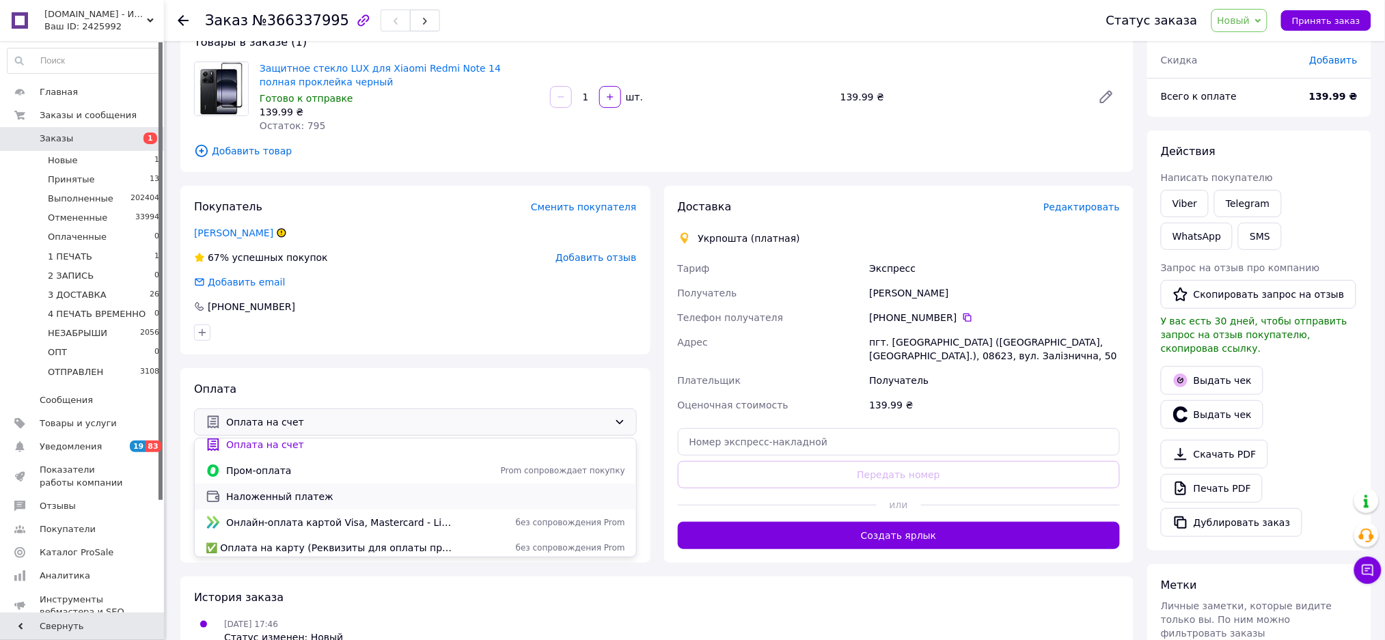
scroll to position [11, 0]
click at [325, 495] on span "Наложенный платеж" at bounding box center [425, 493] width 399 height 14
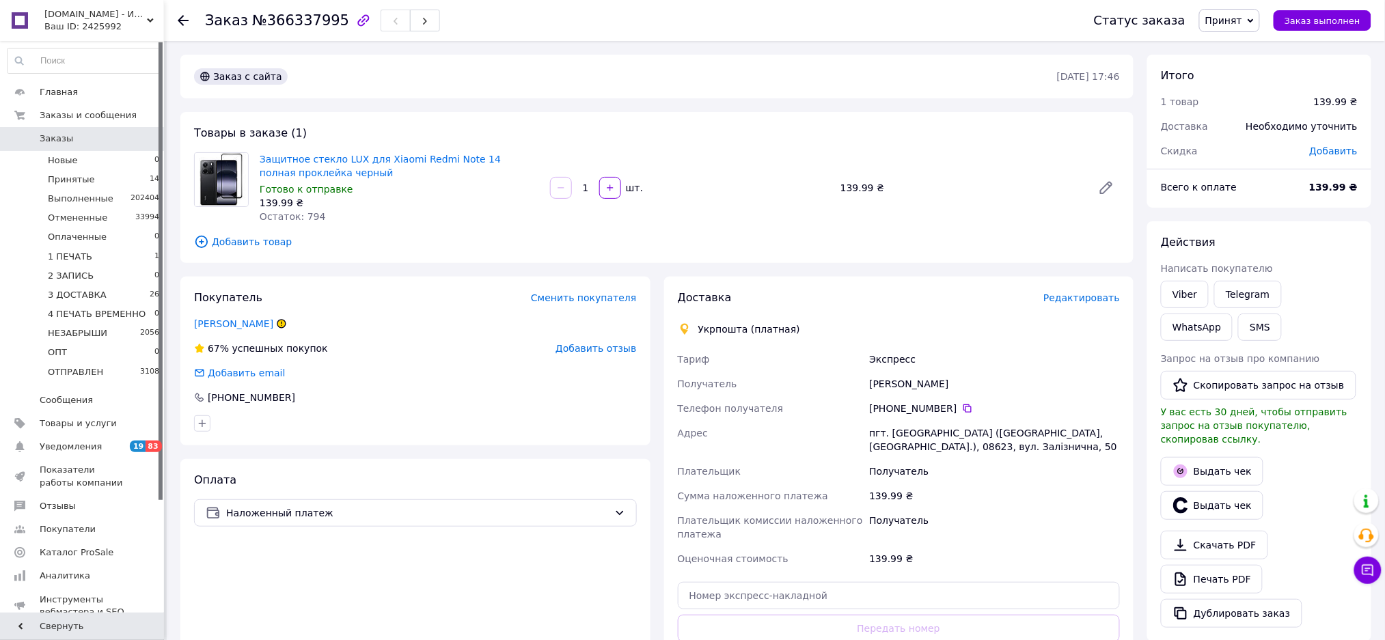
click at [1242, 20] on span "Принят" at bounding box center [1223, 20] width 37 height 11
click at [1270, 113] on li "1 ПЕЧАТЬ" at bounding box center [1255, 109] width 111 height 20
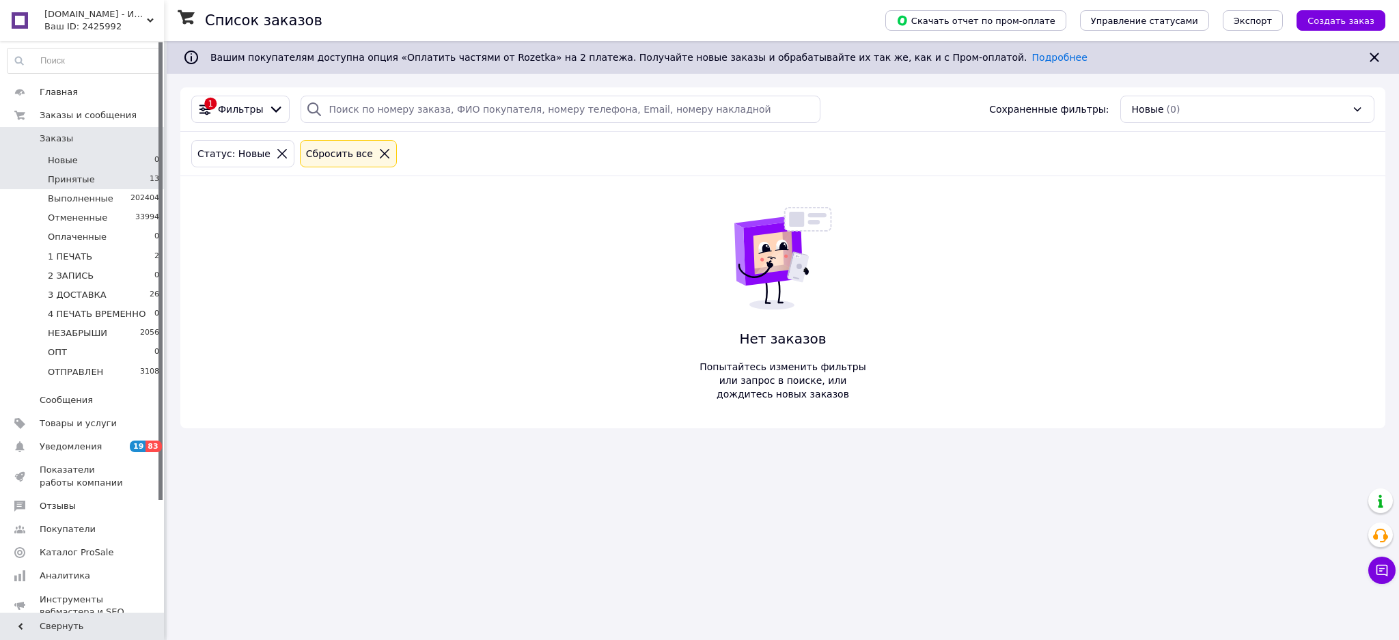
click at [77, 184] on span "Принятые" at bounding box center [71, 180] width 47 height 12
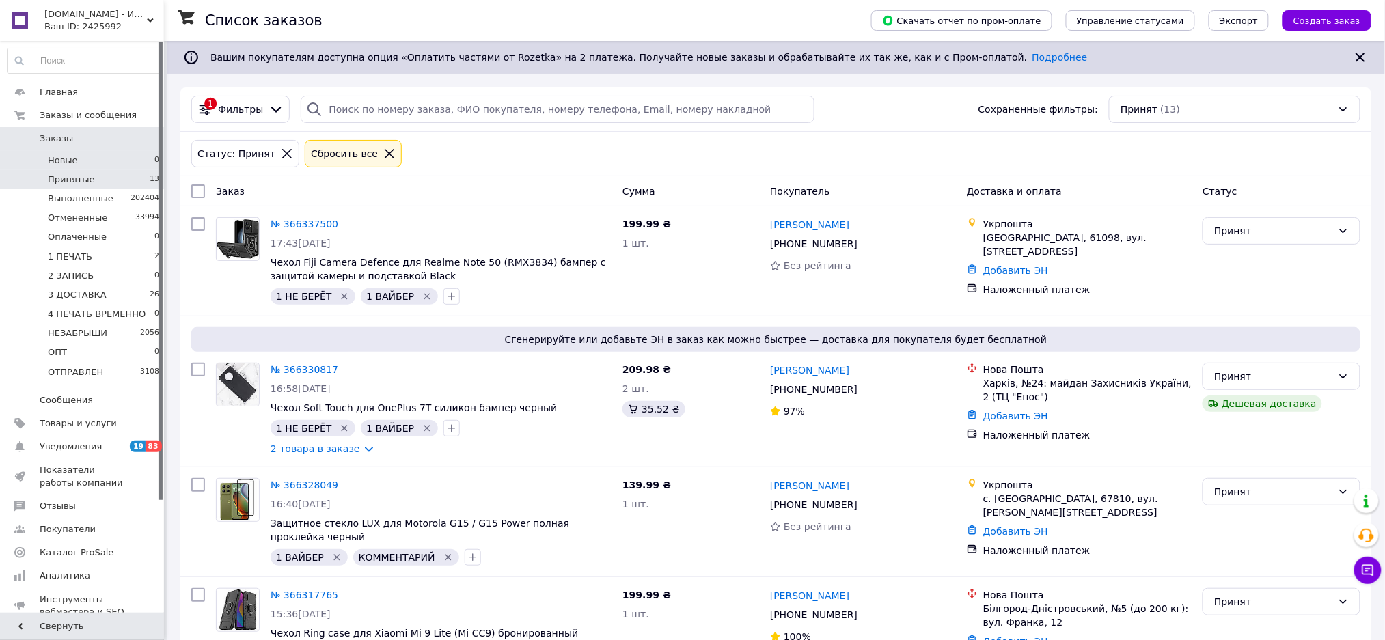
click at [86, 163] on li "Новые 0" at bounding box center [83, 160] width 167 height 19
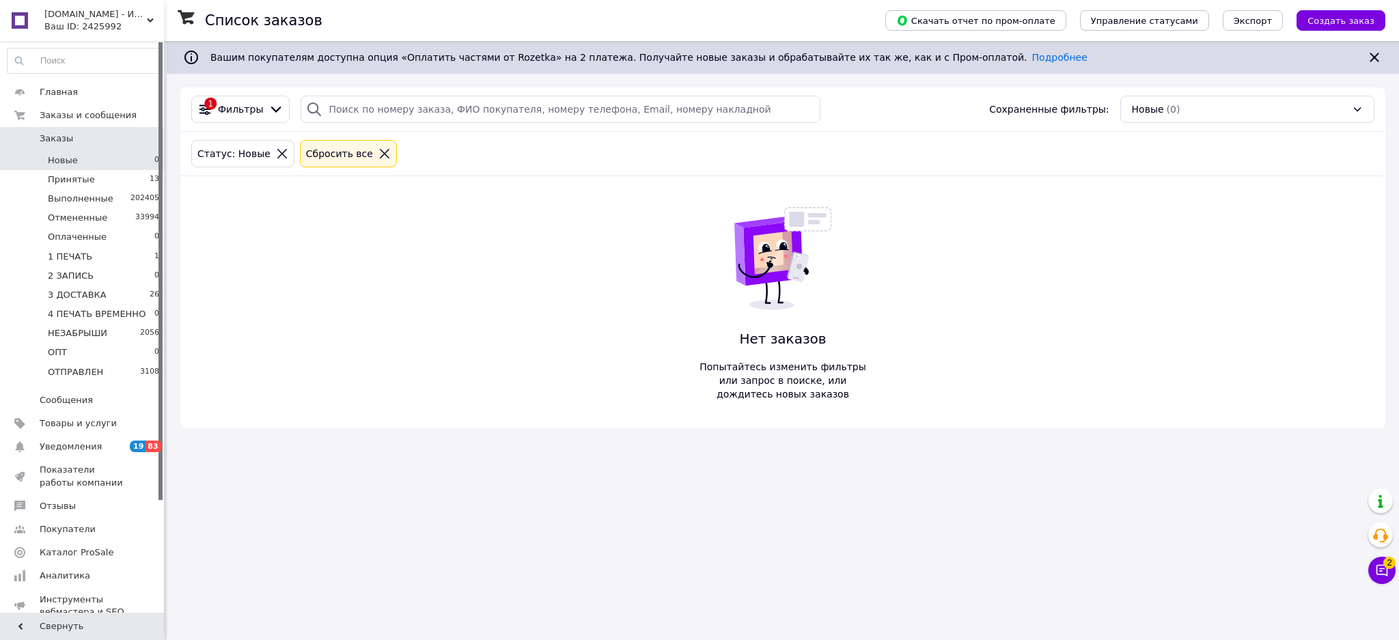
click at [1379, 569] on icon at bounding box center [1383, 571] width 14 height 14
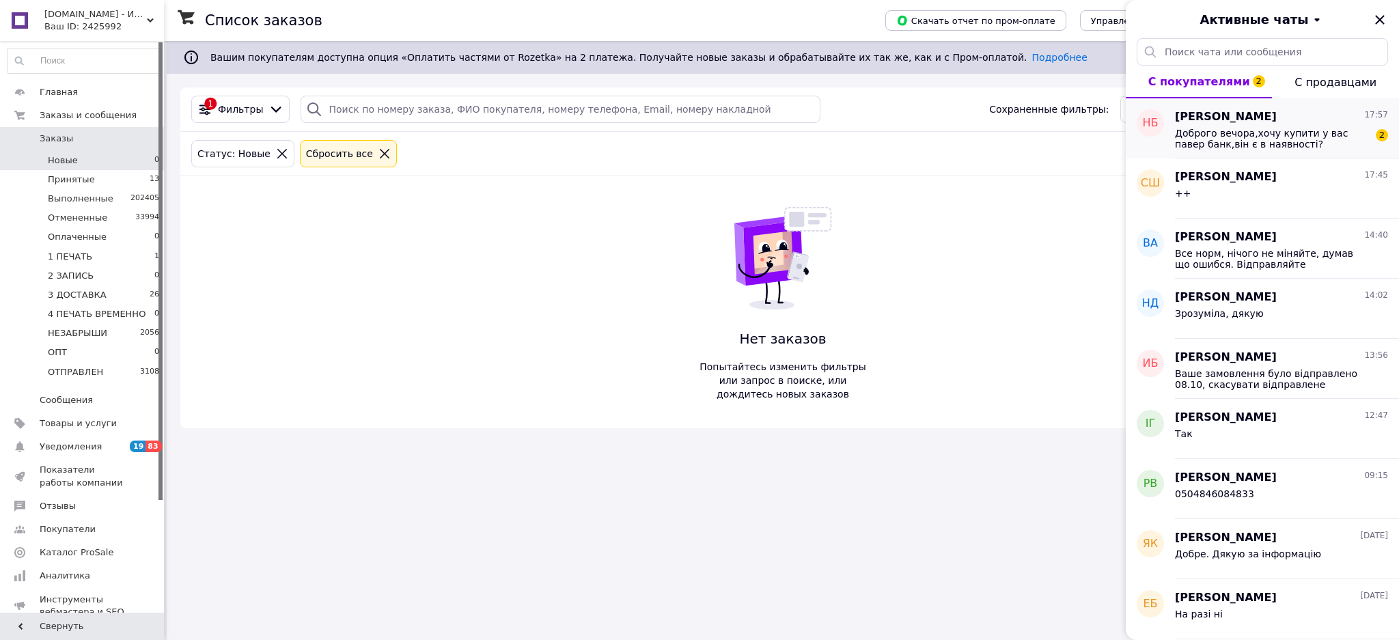
click at [1281, 152] on div "[PERSON_NAME] 17:57 Доброго вечора,хочу купити у вас павер банк,він є в наявнос…" at bounding box center [1287, 128] width 224 height 60
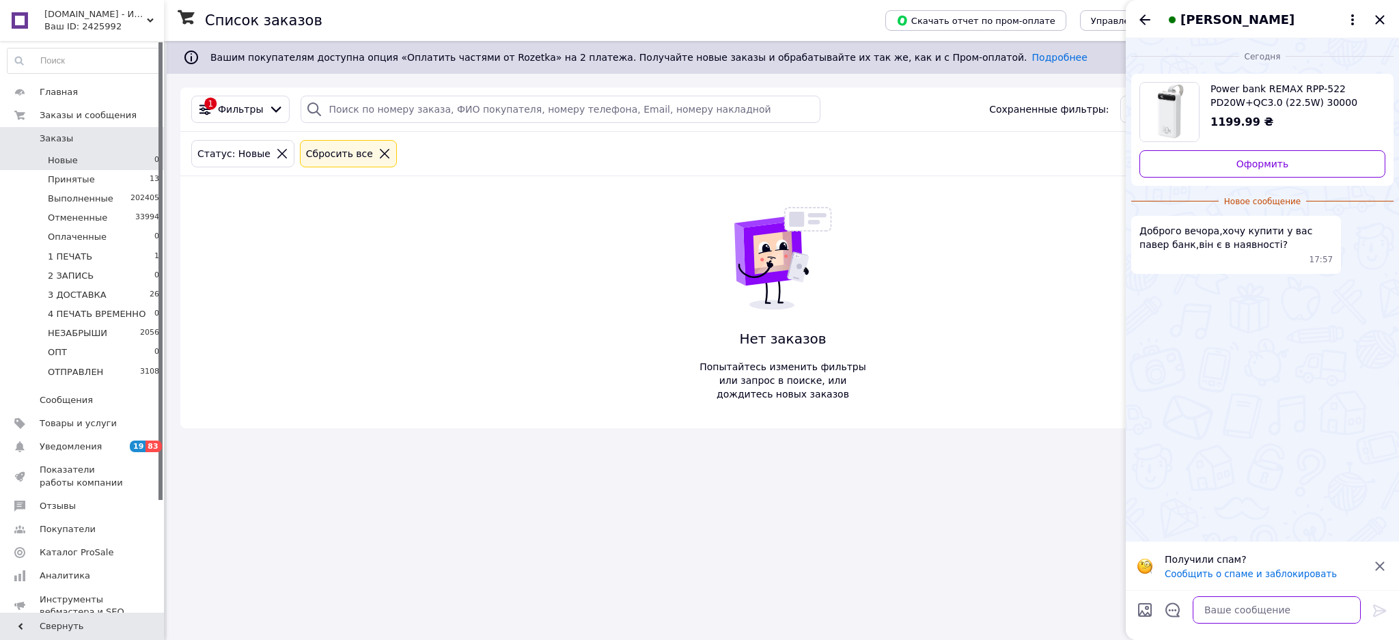
click at [1283, 615] on textarea at bounding box center [1277, 610] width 168 height 27
type textarea "в"
type textarea "Вітаємо!"
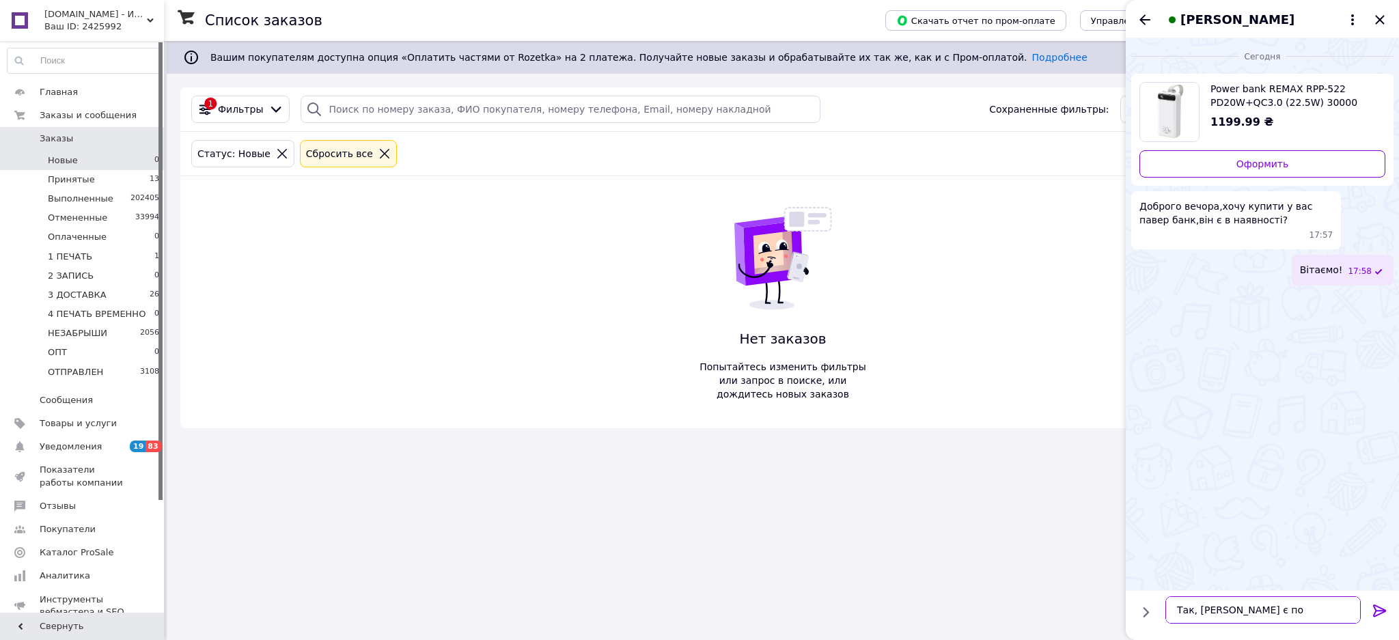
type textarea "Так, павербанк є по наявності"
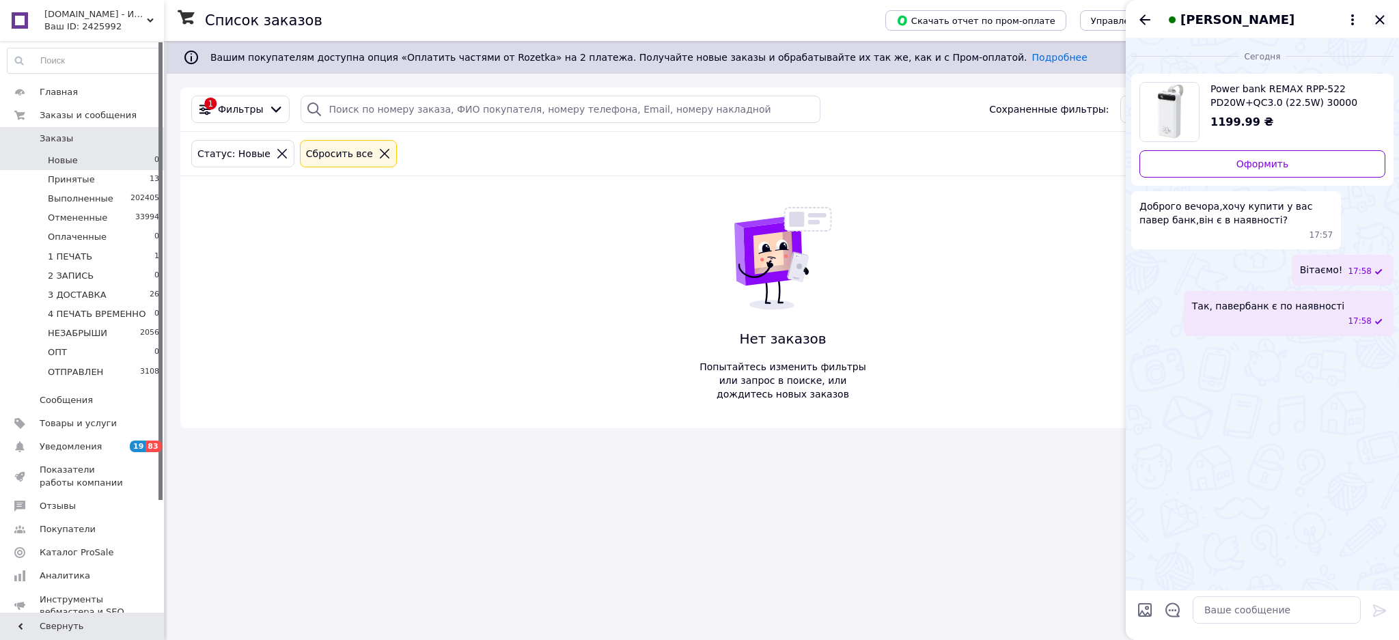
click at [1376, 21] on icon "Закрыть" at bounding box center [1380, 20] width 16 height 16
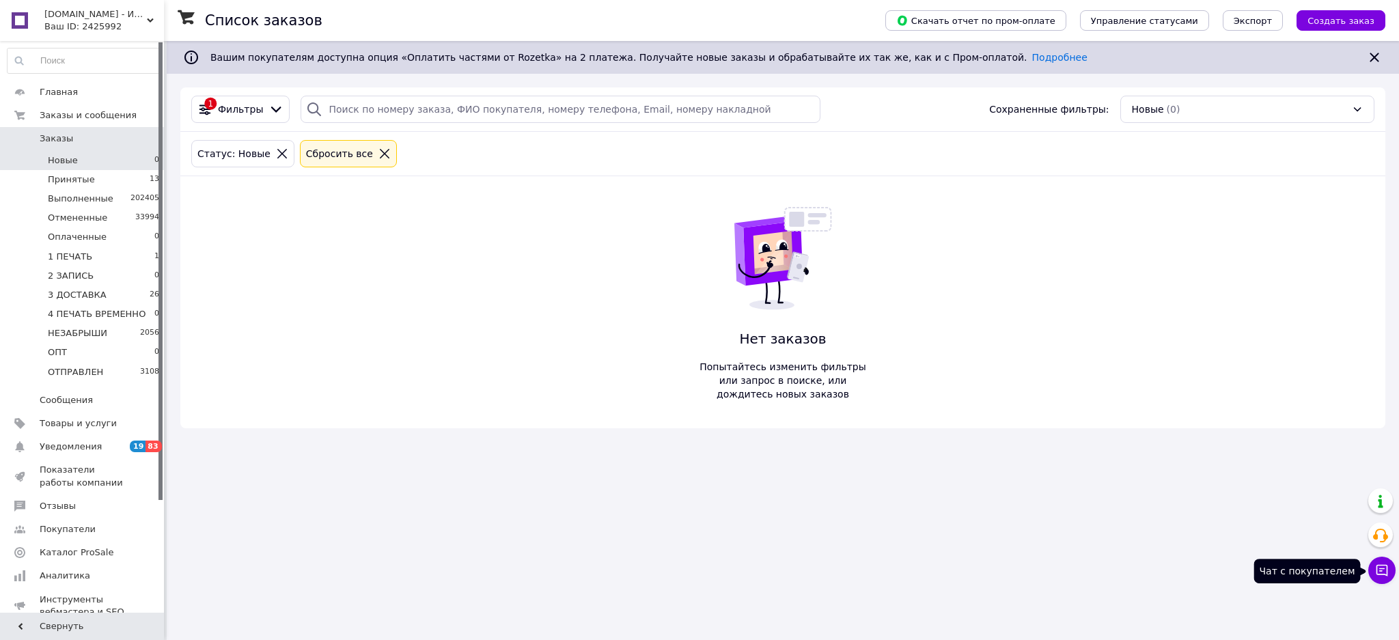
click at [1383, 565] on icon at bounding box center [1383, 571] width 12 height 12
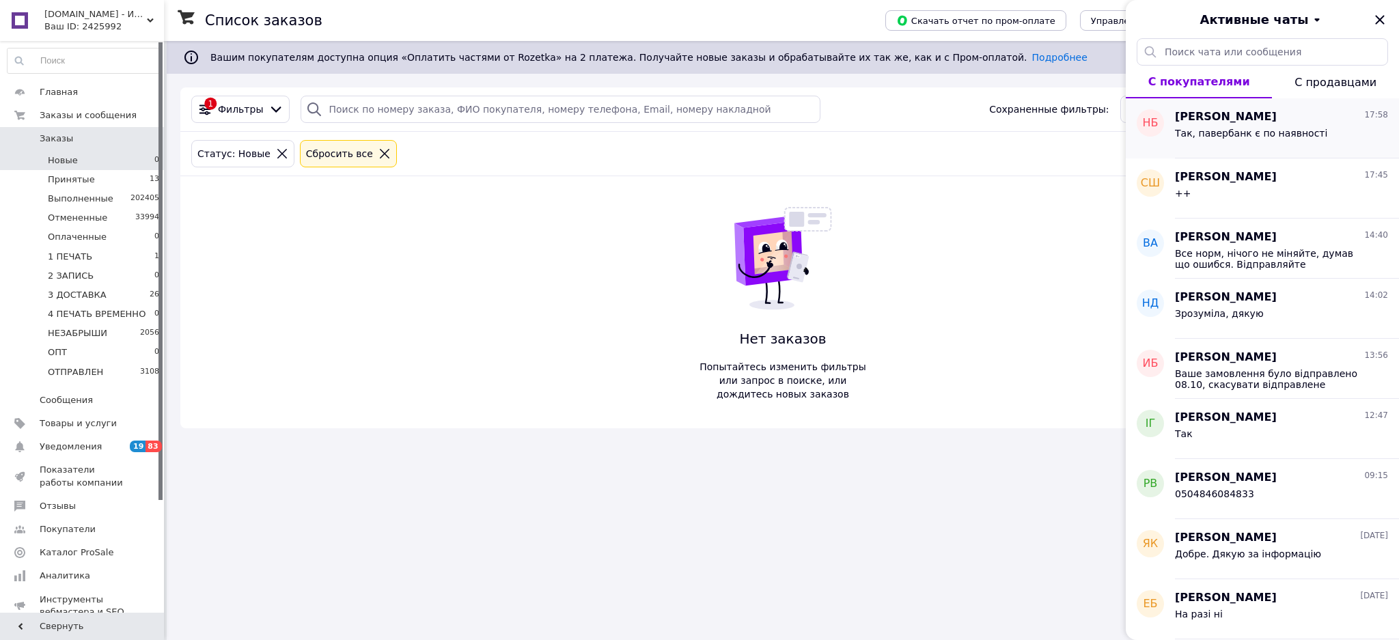
click at [1266, 132] on span "Так, павербанк є по наявності" at bounding box center [1251, 133] width 152 height 11
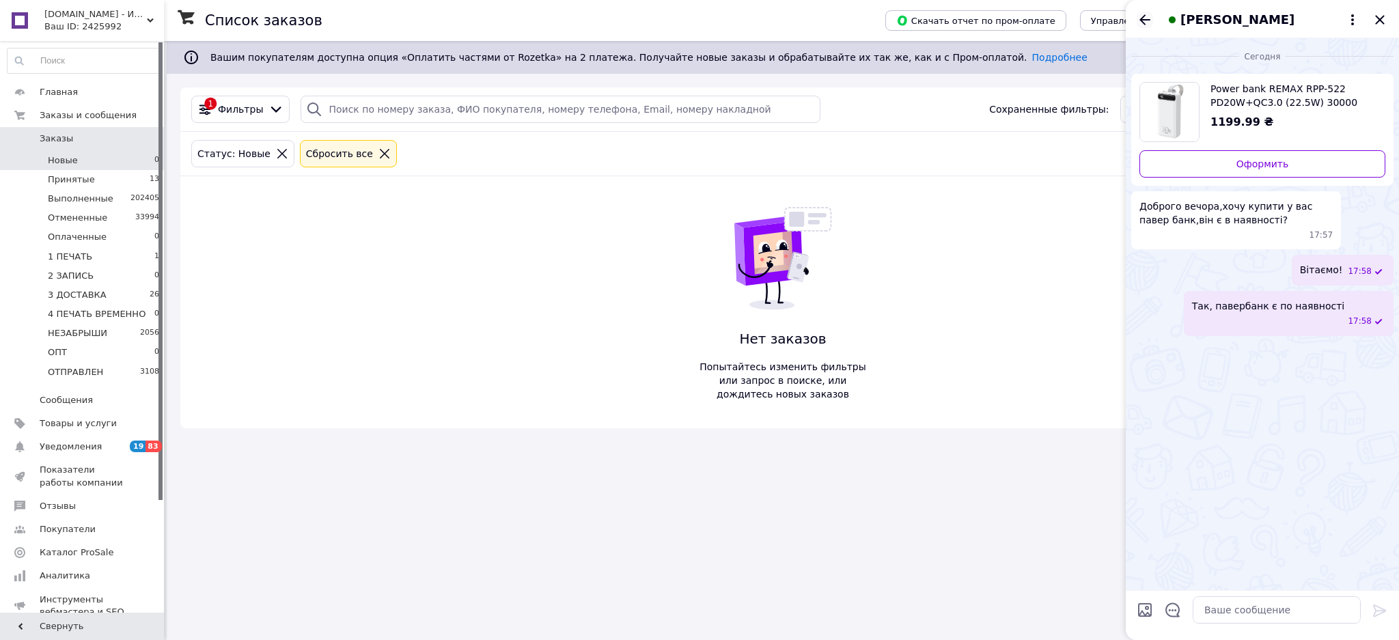
click at [1148, 19] on icon "Назад" at bounding box center [1145, 19] width 11 height 10
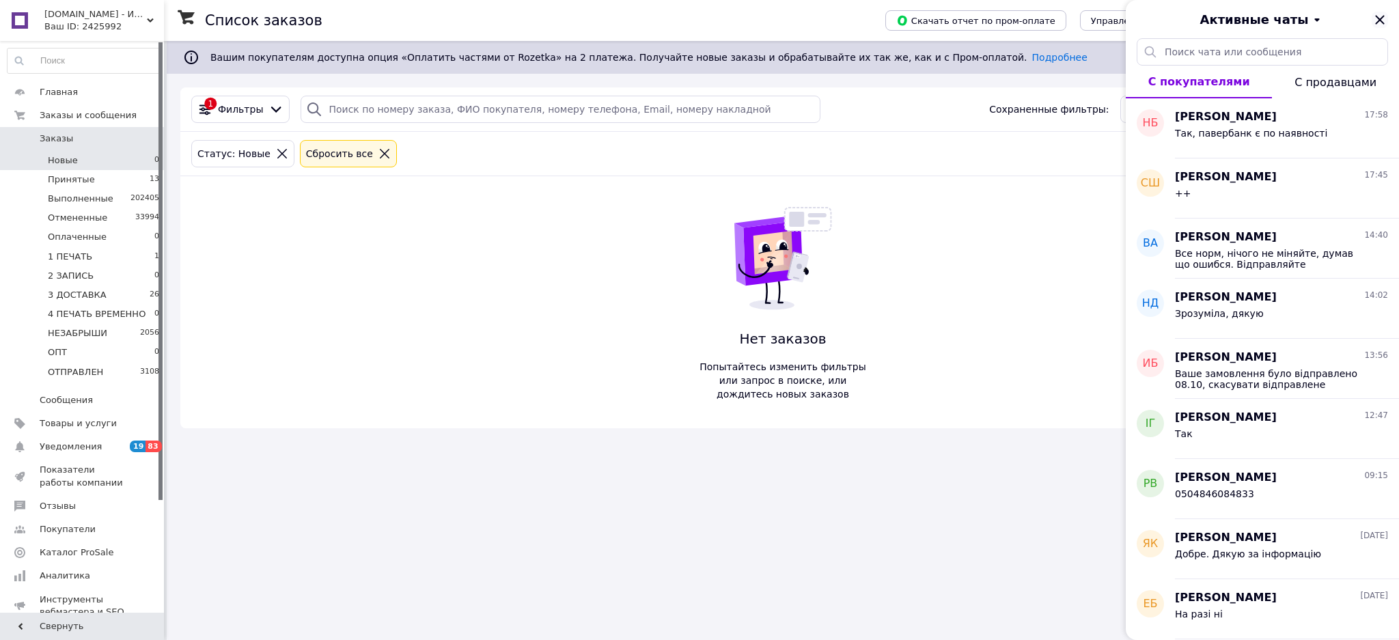
click at [1379, 15] on icon "Закрыть" at bounding box center [1380, 20] width 16 height 16
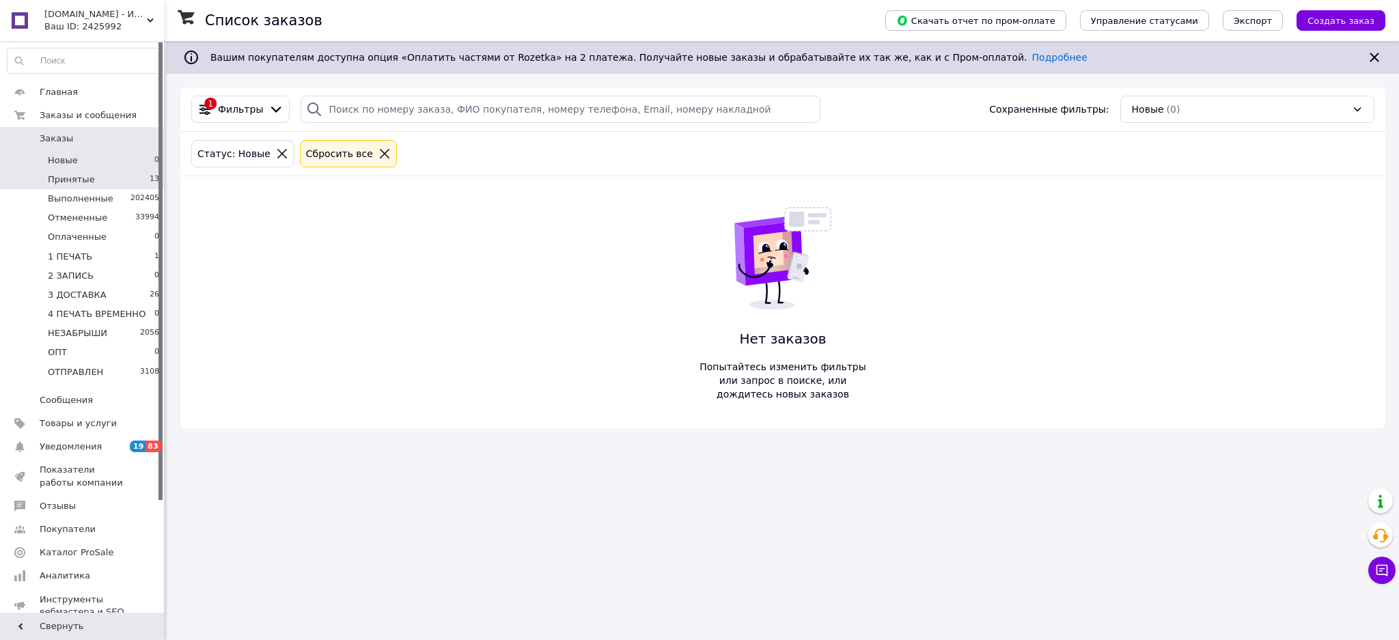
click at [124, 171] on li "Принятые 13" at bounding box center [83, 179] width 167 height 19
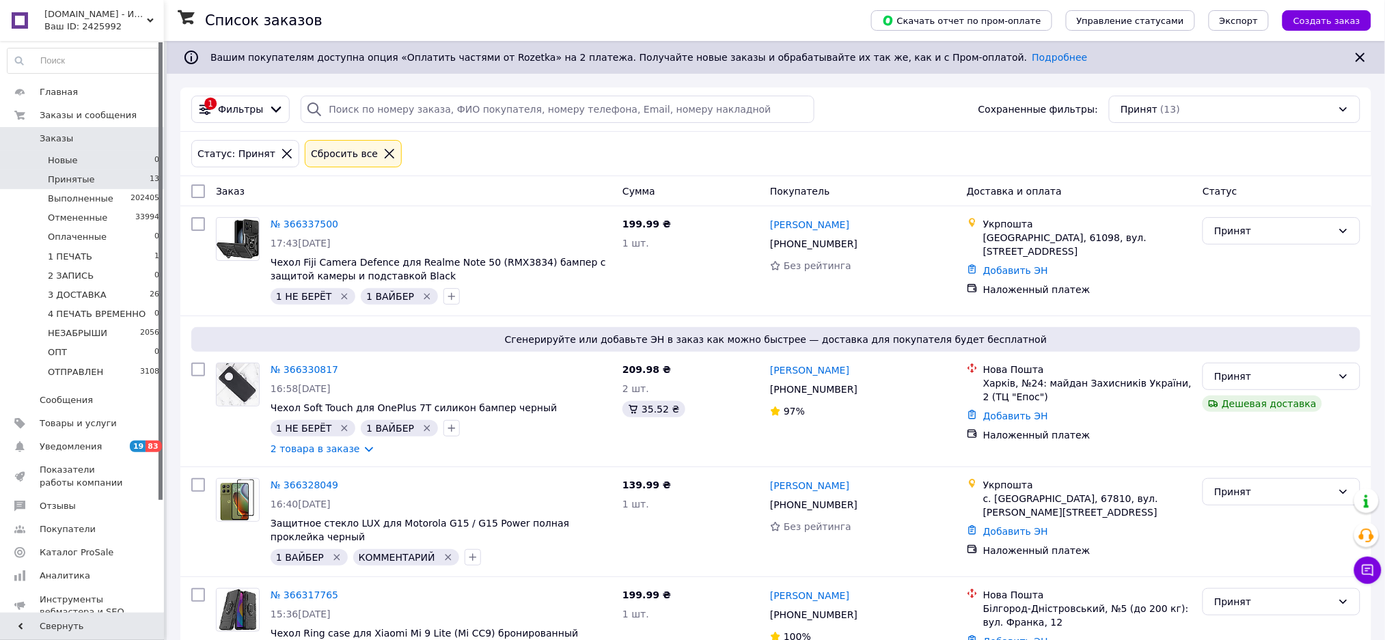
click at [135, 153] on li "Новые 0" at bounding box center [83, 160] width 167 height 19
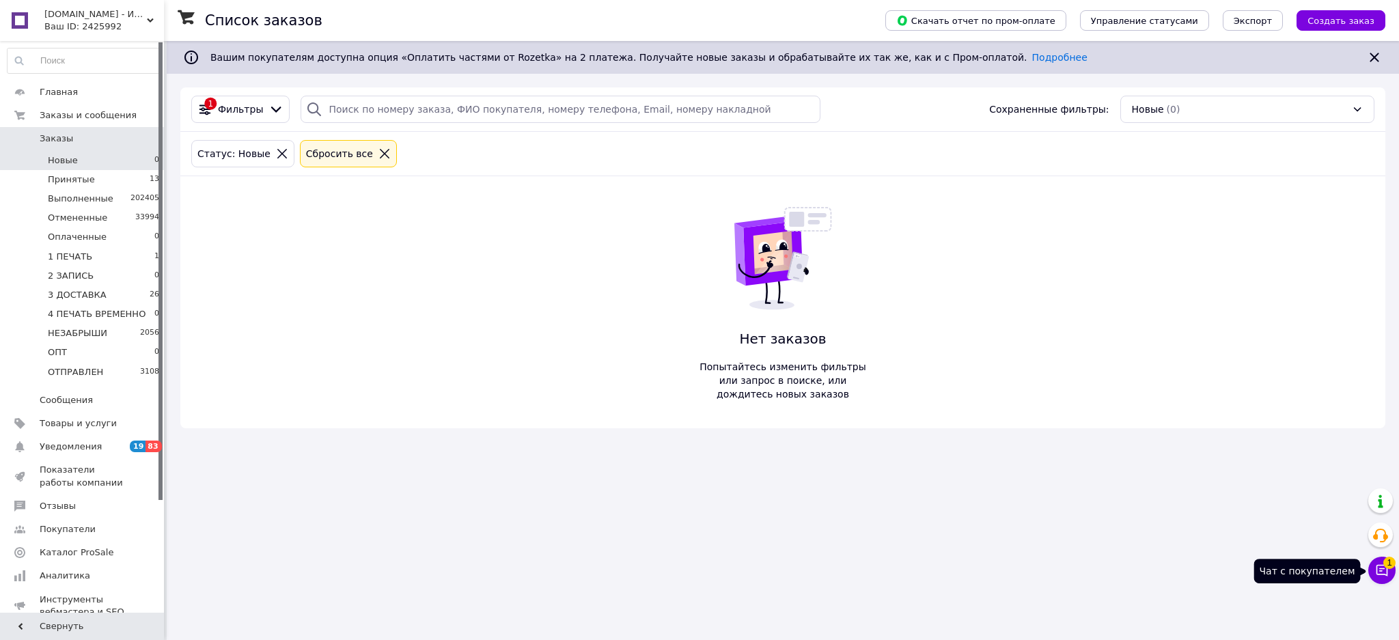
click at [1380, 571] on icon at bounding box center [1383, 571] width 12 height 12
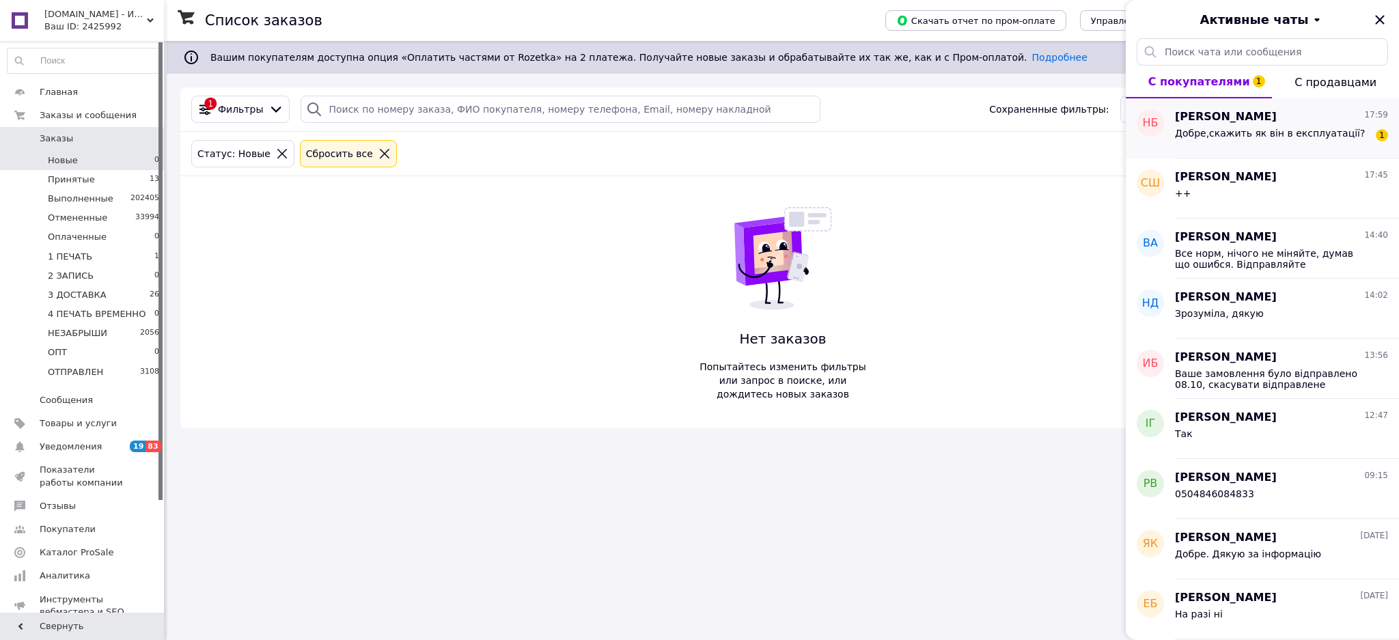
click at [1330, 151] on div "Наталья Булатова 17:59 Добре,скажить як він в експлуатації? 1" at bounding box center [1287, 128] width 224 height 60
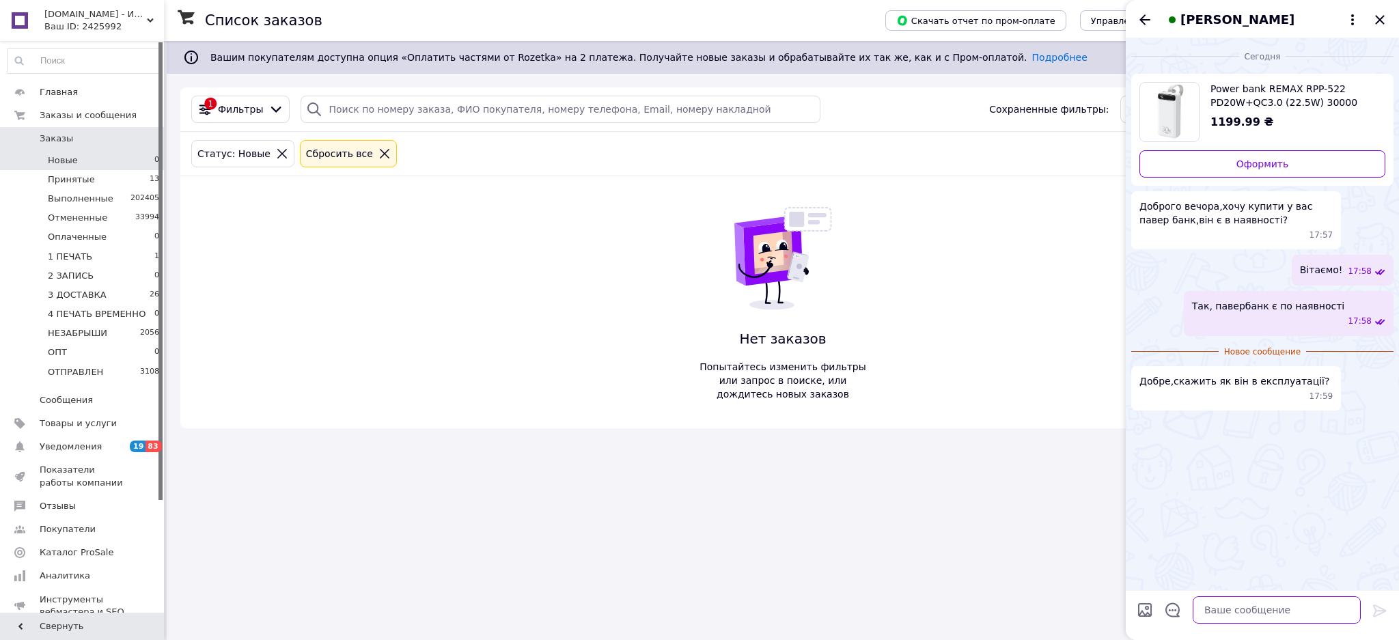
click at [1302, 617] on textarea at bounding box center [1277, 610] width 168 height 27
click at [1266, 610] on textarea "PowerBank на 30000mAh" at bounding box center [1263, 610] width 195 height 27
click at [1301, 609] on textarea "PowerBank на 30000 mAh" at bounding box center [1263, 610] width 195 height 27
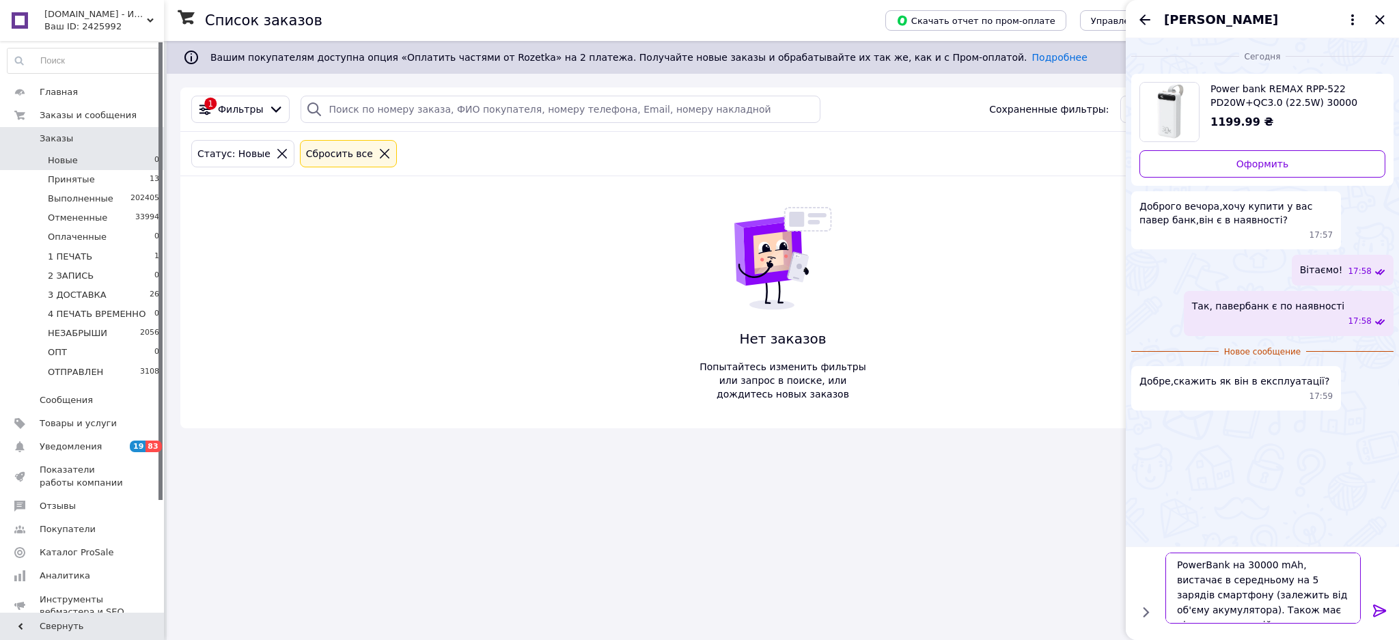
type textarea "PowerBank на 30000 mAh, вистачає в середньому на 5 зарядів смартфону (залежить …"
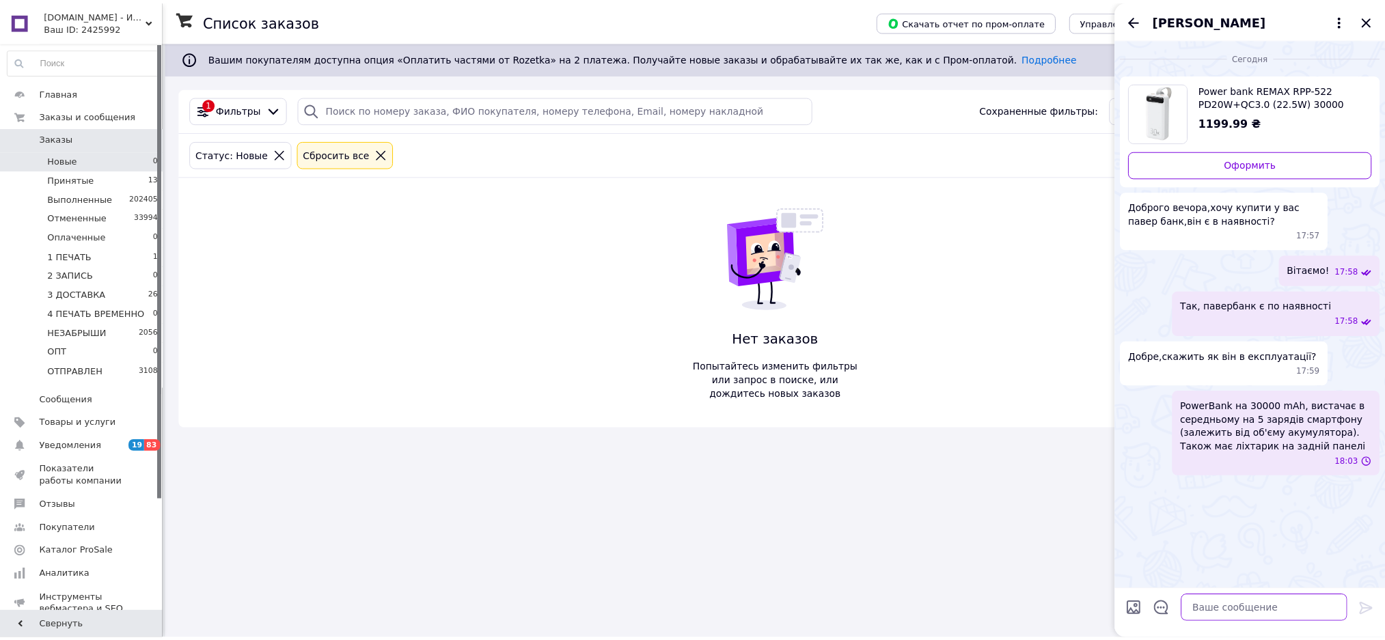
scroll to position [0, 0]
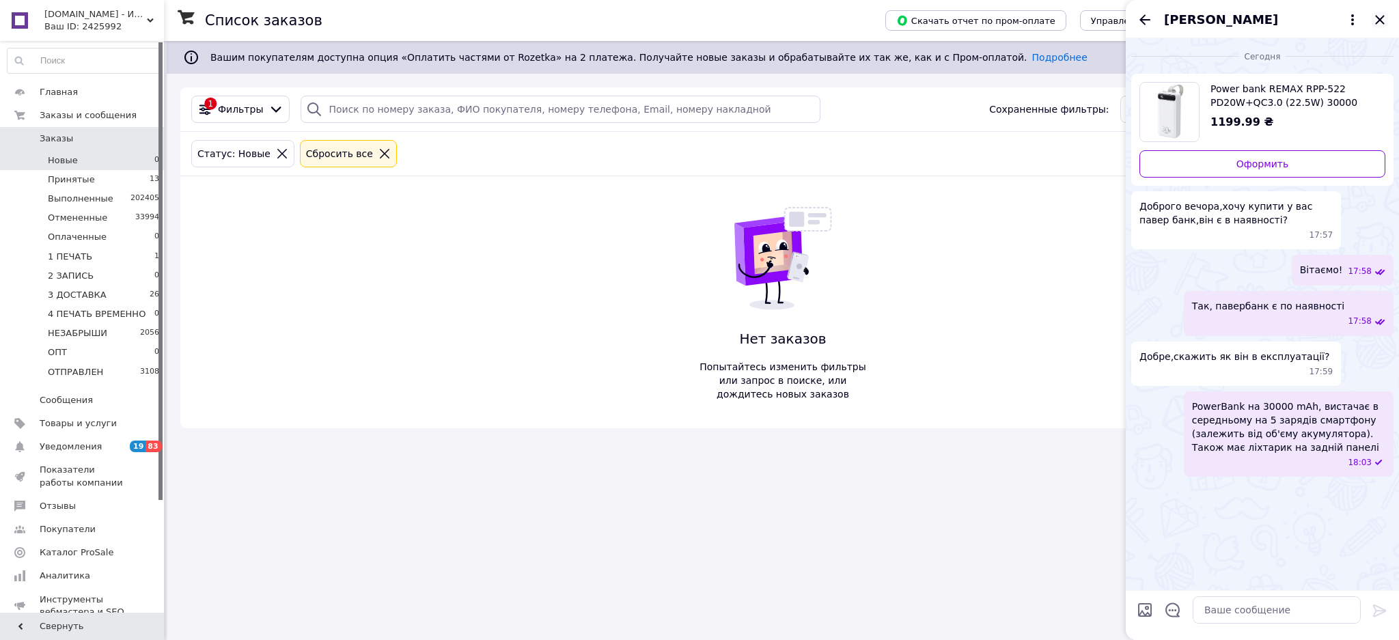
click at [1376, 20] on icon "Закрыть" at bounding box center [1380, 20] width 16 height 16
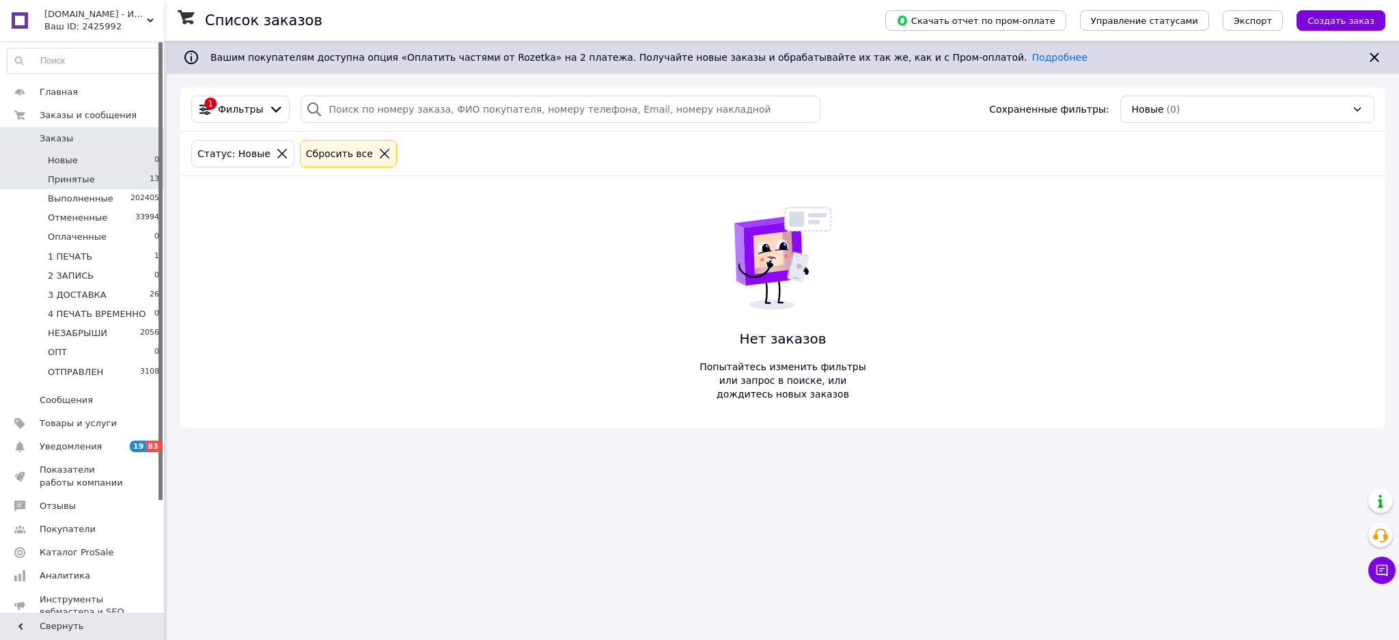
drag, startPoint x: 704, startPoint y: 5, endPoint x: 146, endPoint y: 180, distance: 585.0
click at [146, 180] on li "Принятые 13" at bounding box center [83, 179] width 167 height 19
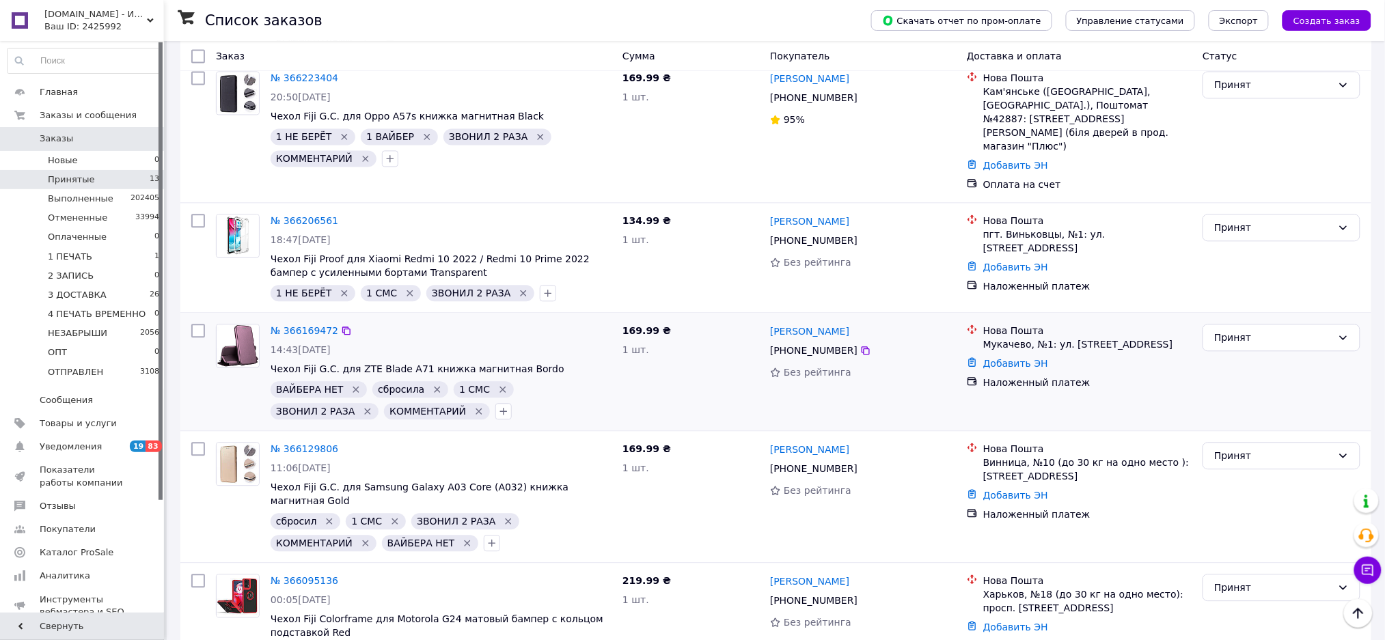
scroll to position [1163, 0]
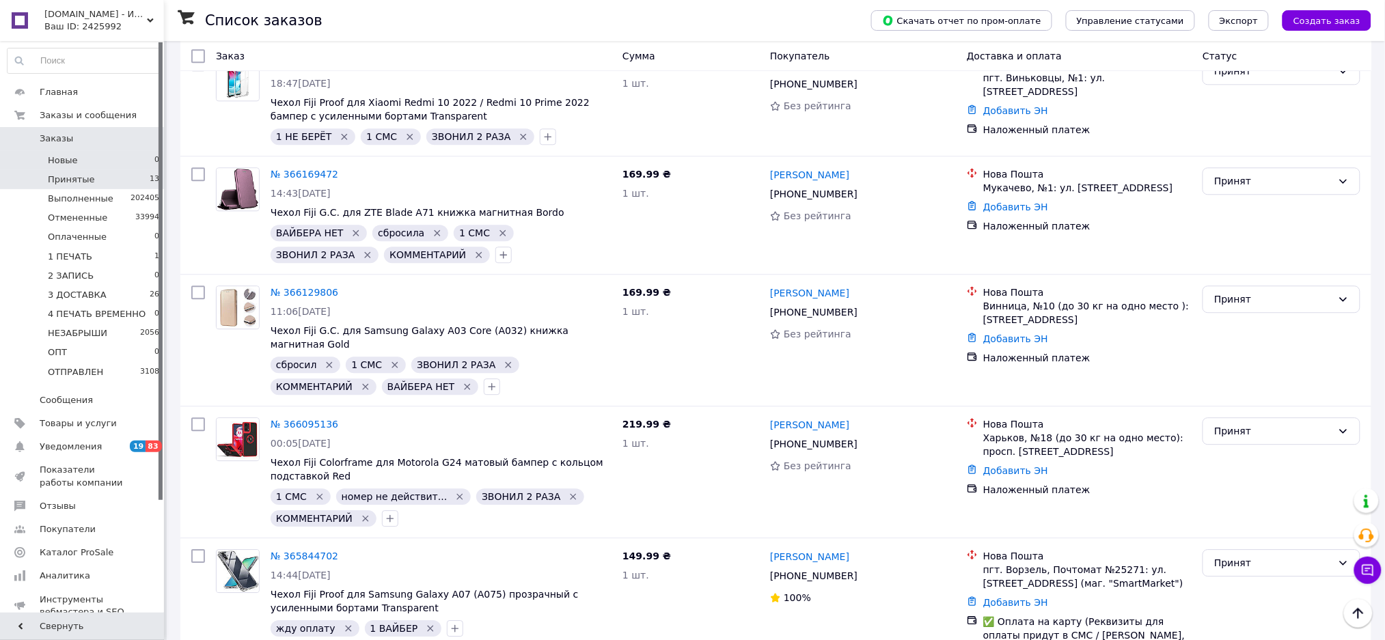
click at [144, 161] on li "Новые 0" at bounding box center [83, 160] width 167 height 19
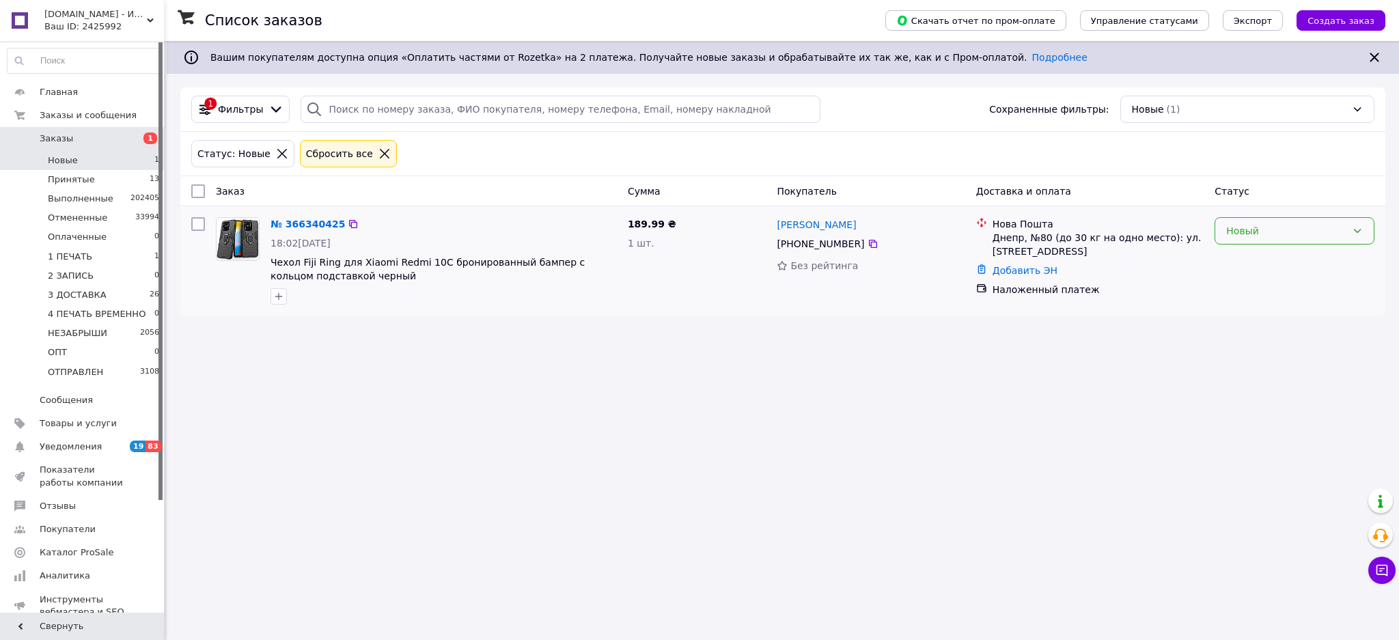
click at [1239, 245] on div "Новый" at bounding box center [1295, 230] width 160 height 27
drag, startPoint x: 1239, startPoint y: 247, endPoint x: 1241, endPoint y: 258, distance: 11.1
click at [1242, 258] on li "Принят" at bounding box center [1295, 261] width 159 height 25
click at [133, 182] on li "Принятые 13" at bounding box center [83, 179] width 167 height 19
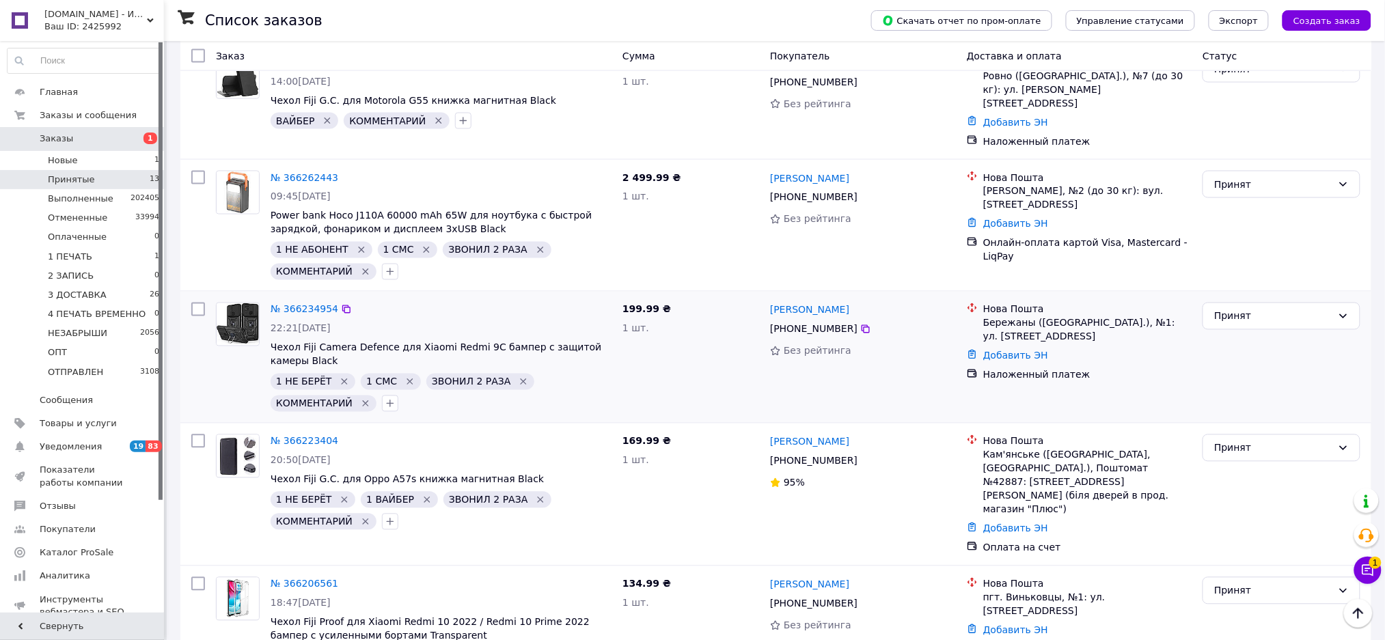
scroll to position [1273, 0]
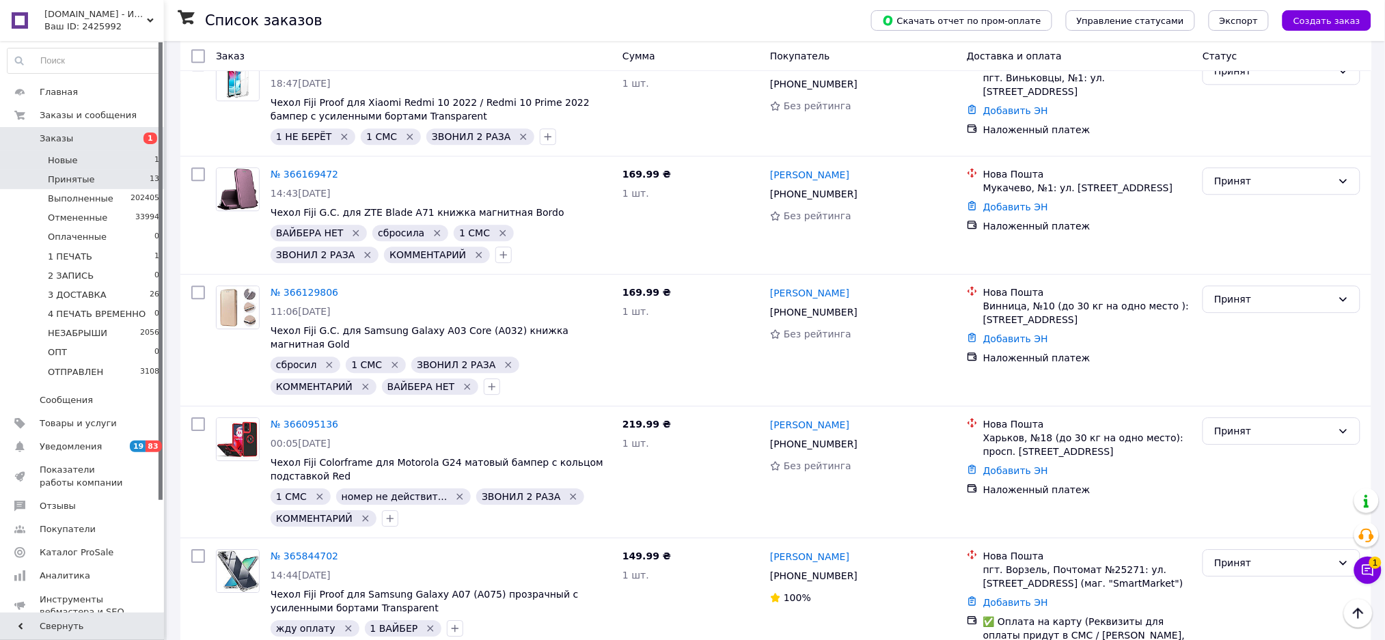
click at [121, 167] on li "Новые 1" at bounding box center [83, 160] width 167 height 19
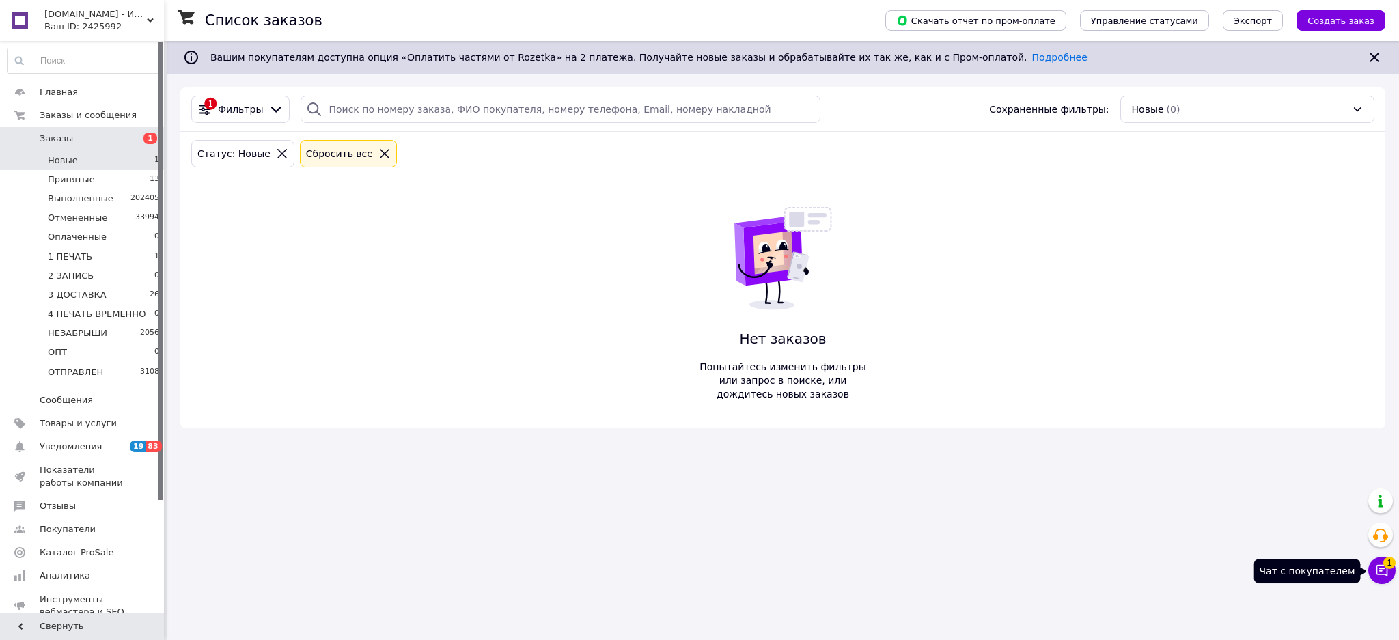
click at [1388, 573] on icon at bounding box center [1383, 571] width 14 height 14
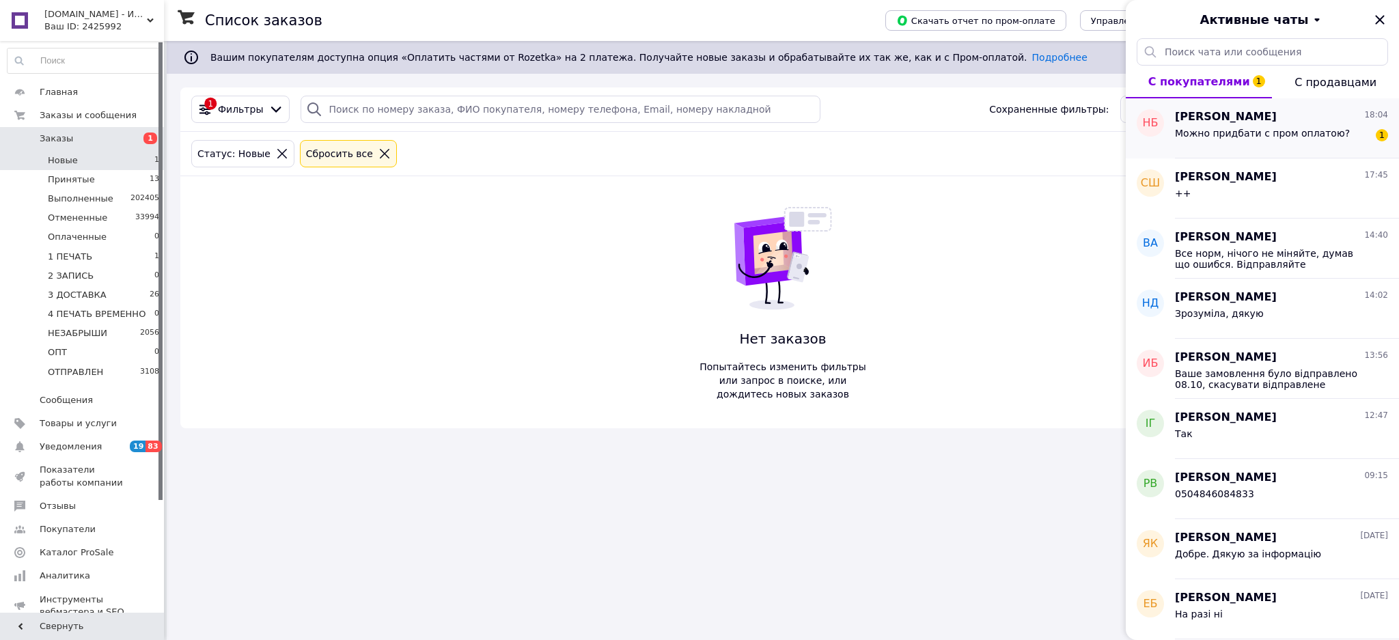
click at [1308, 146] on div "Можно придбати с пром оплатою?" at bounding box center [1262, 137] width 175 height 19
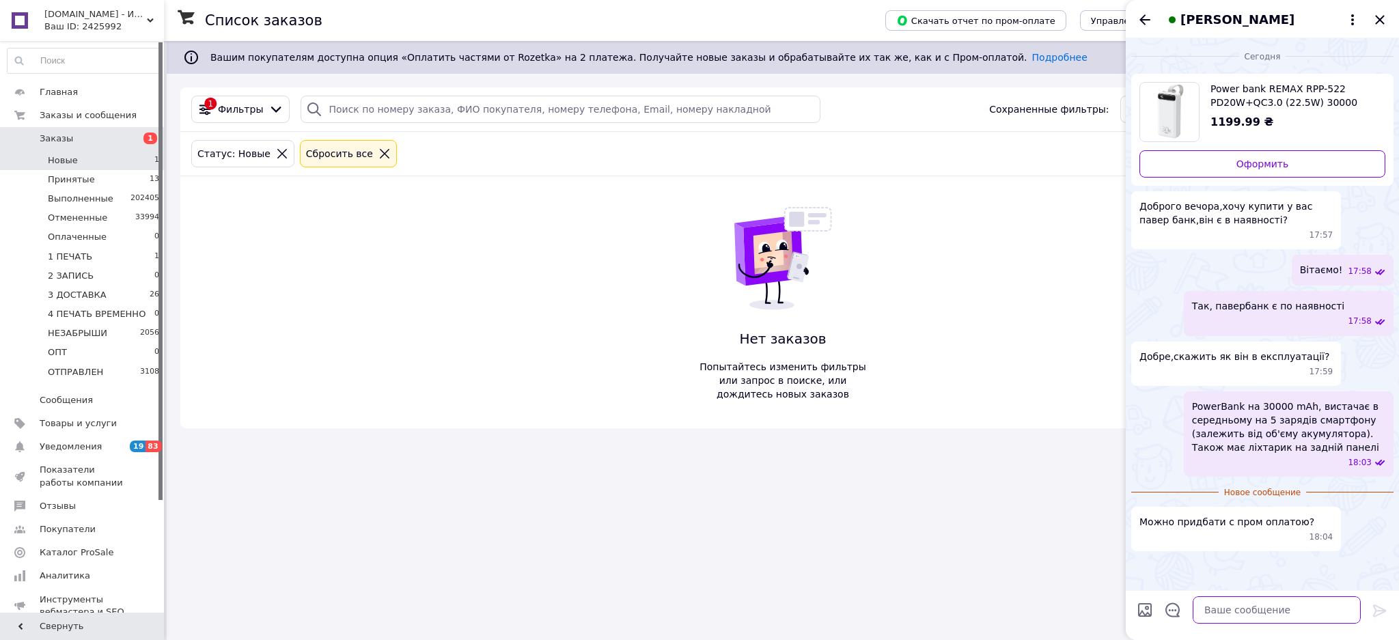
click at [1291, 607] on textarea at bounding box center [1277, 610] width 168 height 27
type textarea "Так, звісно"
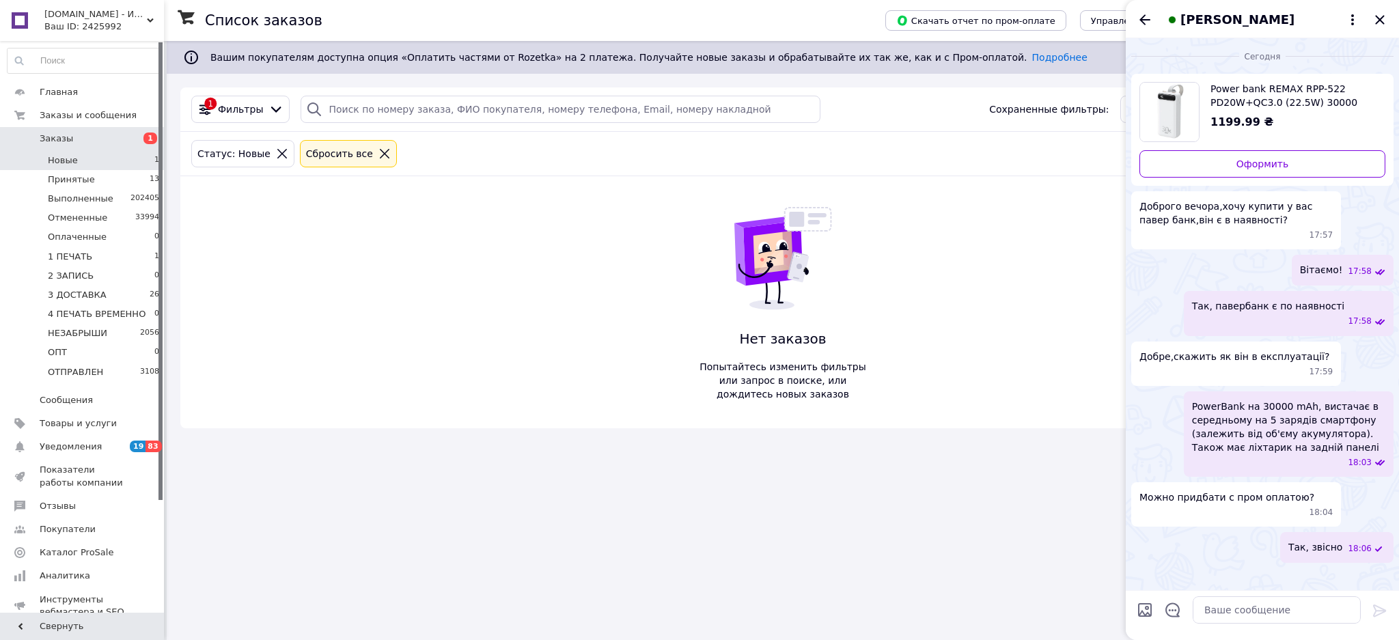
click at [1365, 12] on div "Наталья Булатова" at bounding box center [1262, 19] width 273 height 38
click at [1380, 18] on icon "Закрыть" at bounding box center [1380, 20] width 16 height 16
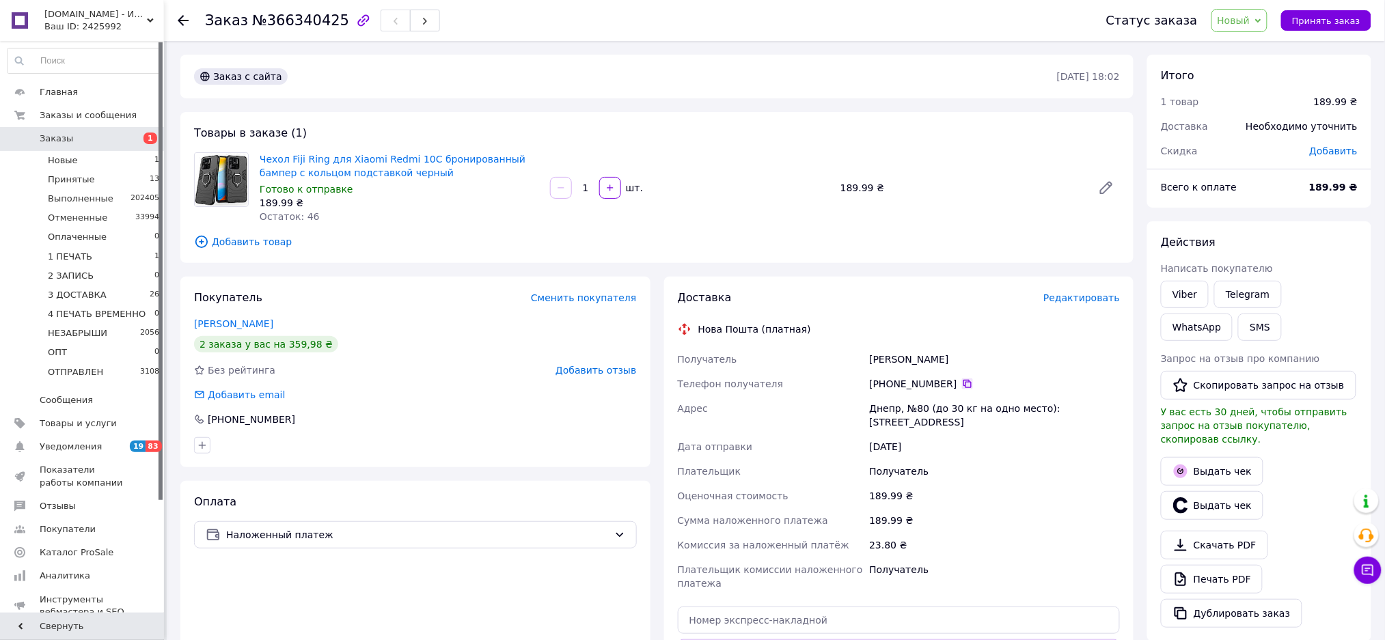
click at [963, 382] on icon at bounding box center [967, 384] width 8 height 8
click at [1244, 10] on span "Новый" at bounding box center [1240, 20] width 57 height 23
click at [1263, 124] on li "1 ПЕЧАТЬ" at bounding box center [1267, 130] width 111 height 20
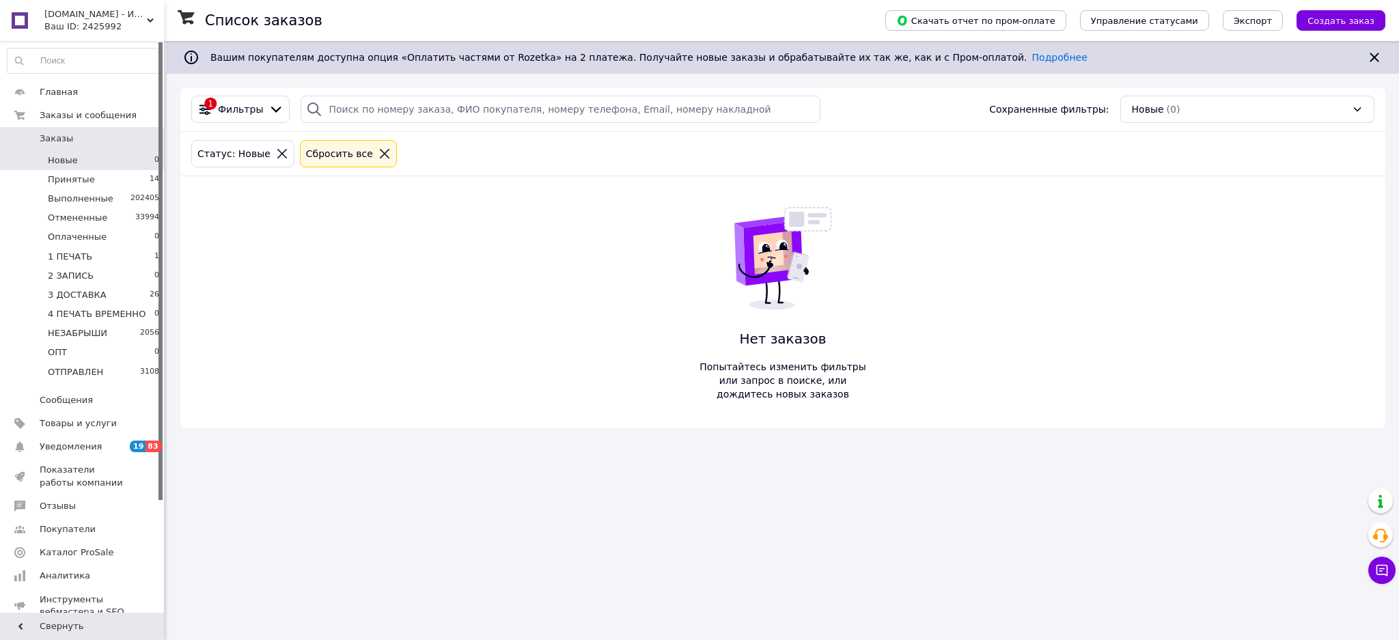
click at [1371, 573] on body "[DOMAIN_NAME] - Интернет магазин чехлов и защитных стекол для смартфонов Ваш ID…" at bounding box center [699, 320] width 1399 height 640
click at [1378, 571] on icon at bounding box center [1383, 571] width 14 height 14
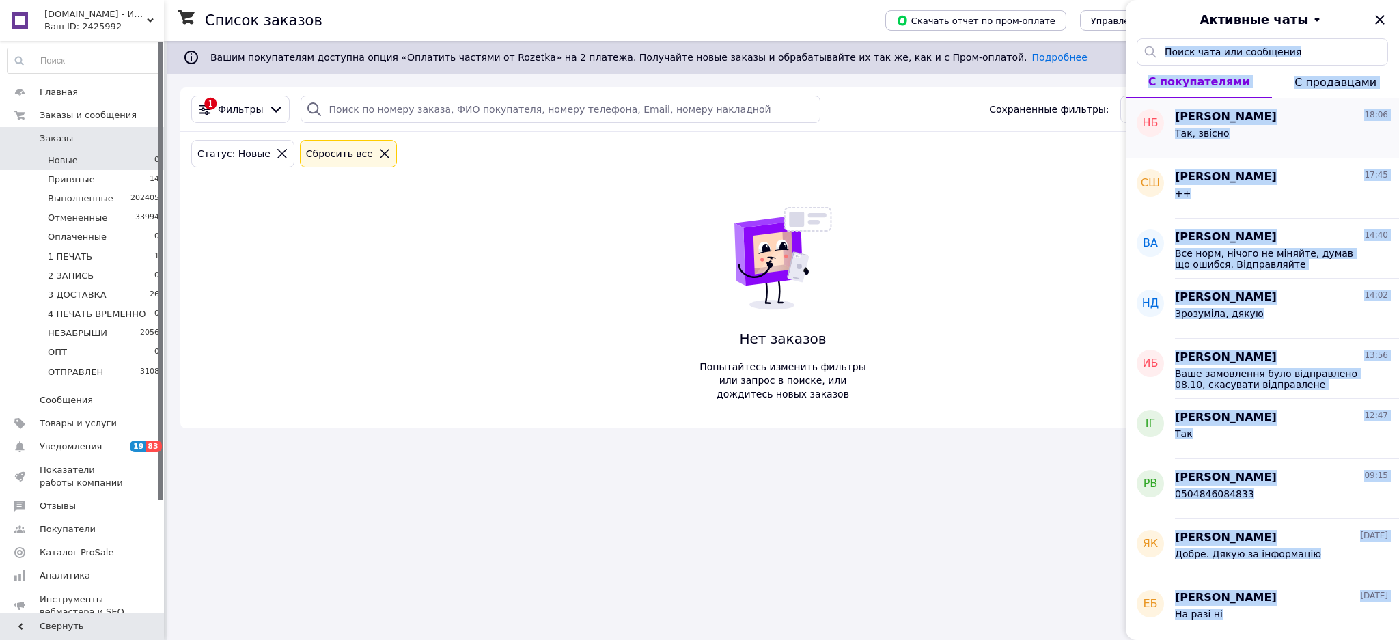
click at [1303, 116] on div "Наталья Булатова 18:06" at bounding box center [1281, 117] width 213 height 16
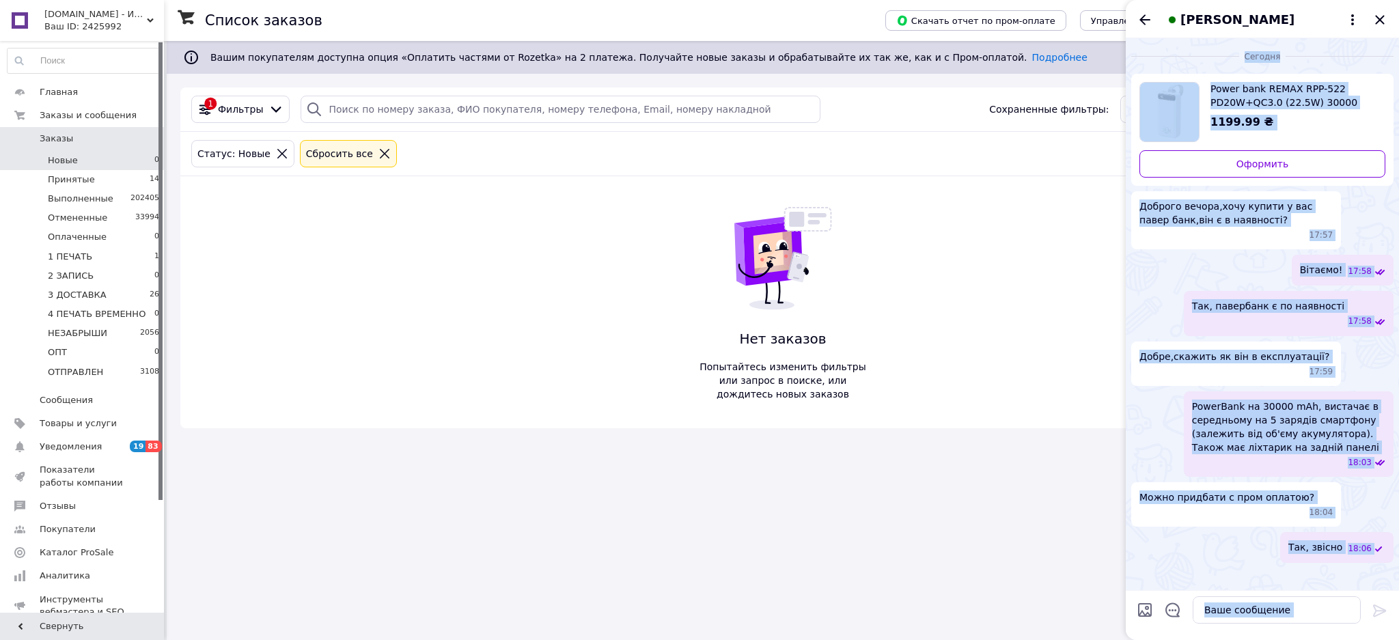
click at [1227, 551] on div "Сегодня Power bank REMAX RPP-522 PD20W+QC3.0 (22.5W) 30000 mAh портативна батар…" at bounding box center [1262, 314] width 273 height 552
click at [1219, 530] on div "Сегодня Power bank REMAX RPP-522 PD20W+QC3.0 (22.5W) 30000 mAh портативна батар…" at bounding box center [1262, 314] width 273 height 552
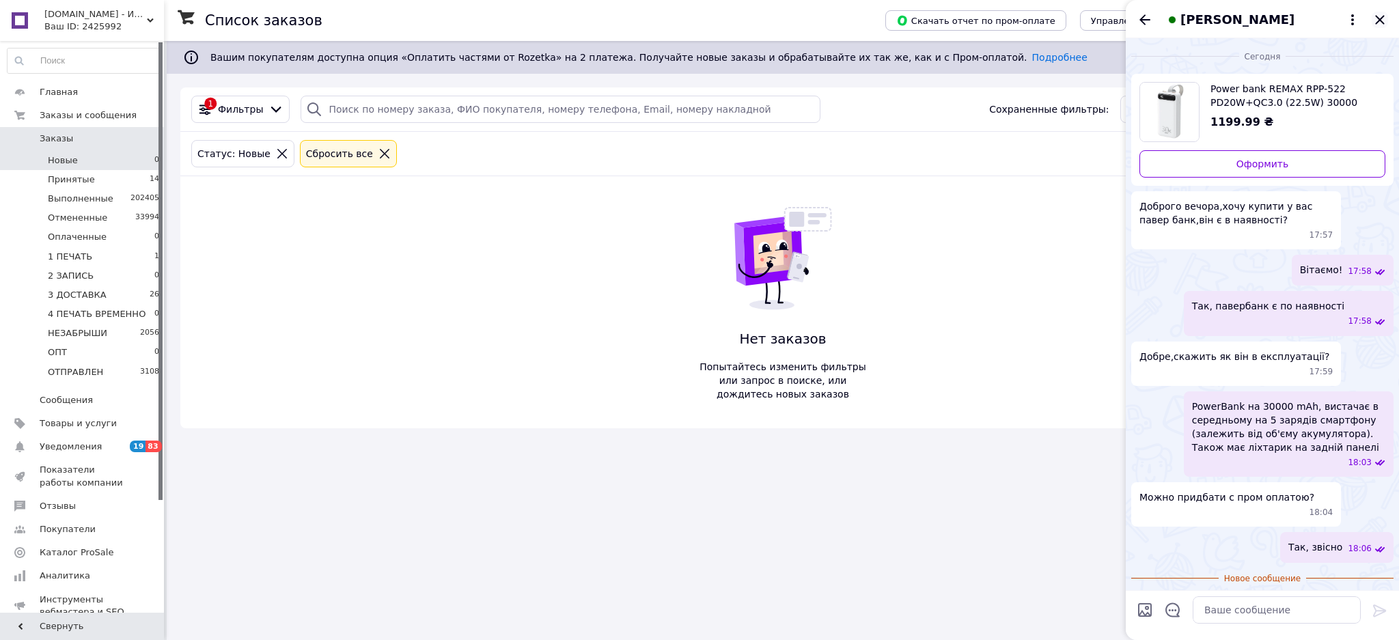
click at [1378, 19] on icon "Закрыть" at bounding box center [1380, 20] width 16 height 16
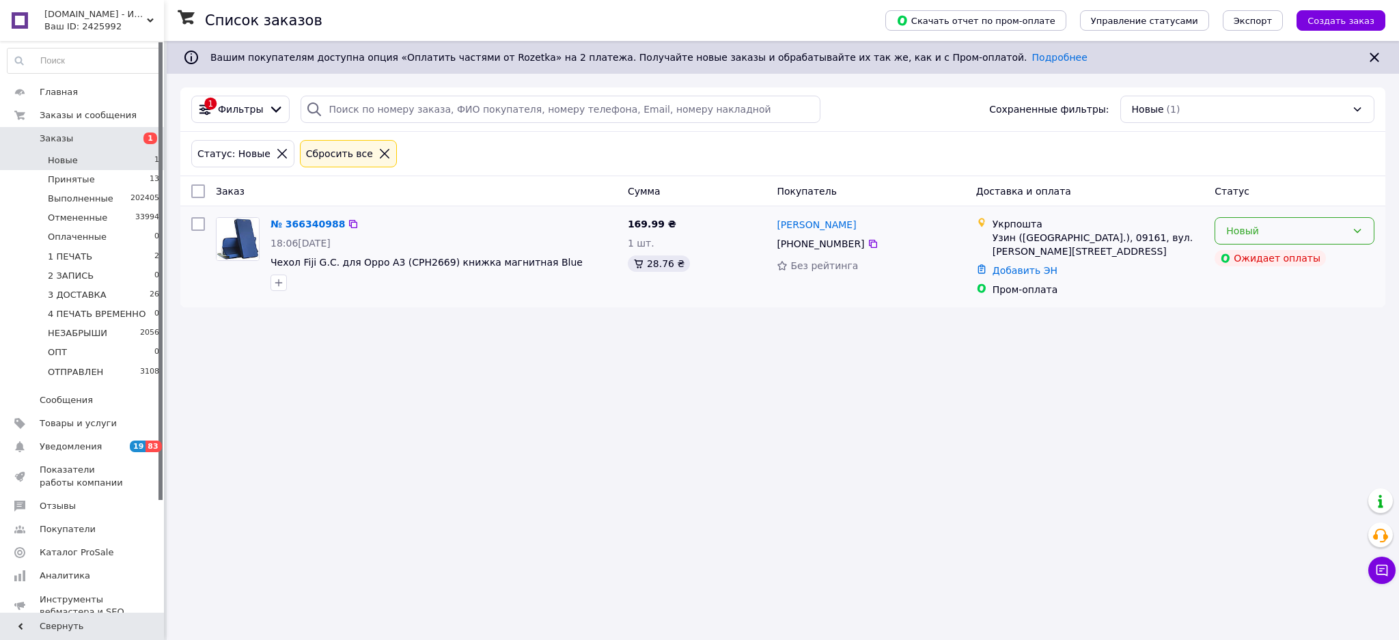
click at [1335, 236] on div "Новый" at bounding box center [1287, 230] width 120 height 15
click at [1329, 251] on li "Принят" at bounding box center [1295, 261] width 159 height 25
click at [1224, 236] on div "Новый" at bounding box center [1295, 230] width 160 height 27
click at [1229, 256] on li "Принят" at bounding box center [1295, 261] width 159 height 25
click at [150, 182] on span "14" at bounding box center [155, 180] width 10 height 12
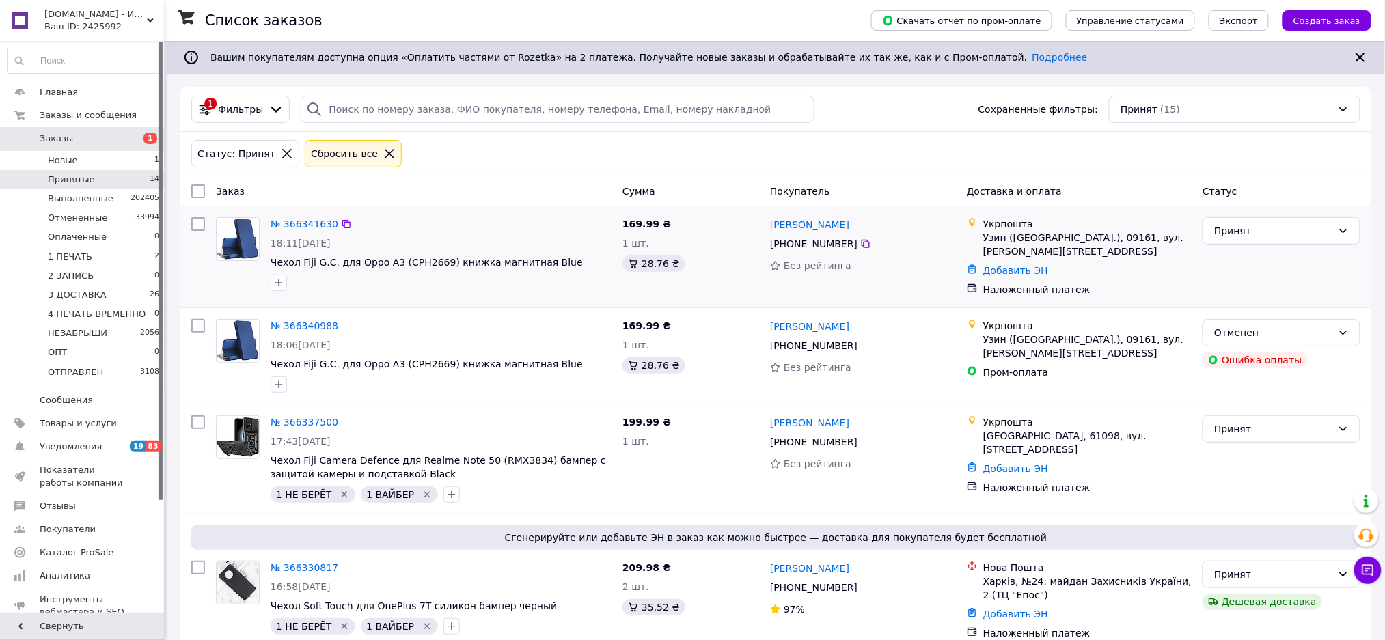
click at [124, 160] on li "Новые 1" at bounding box center [83, 160] width 167 height 19
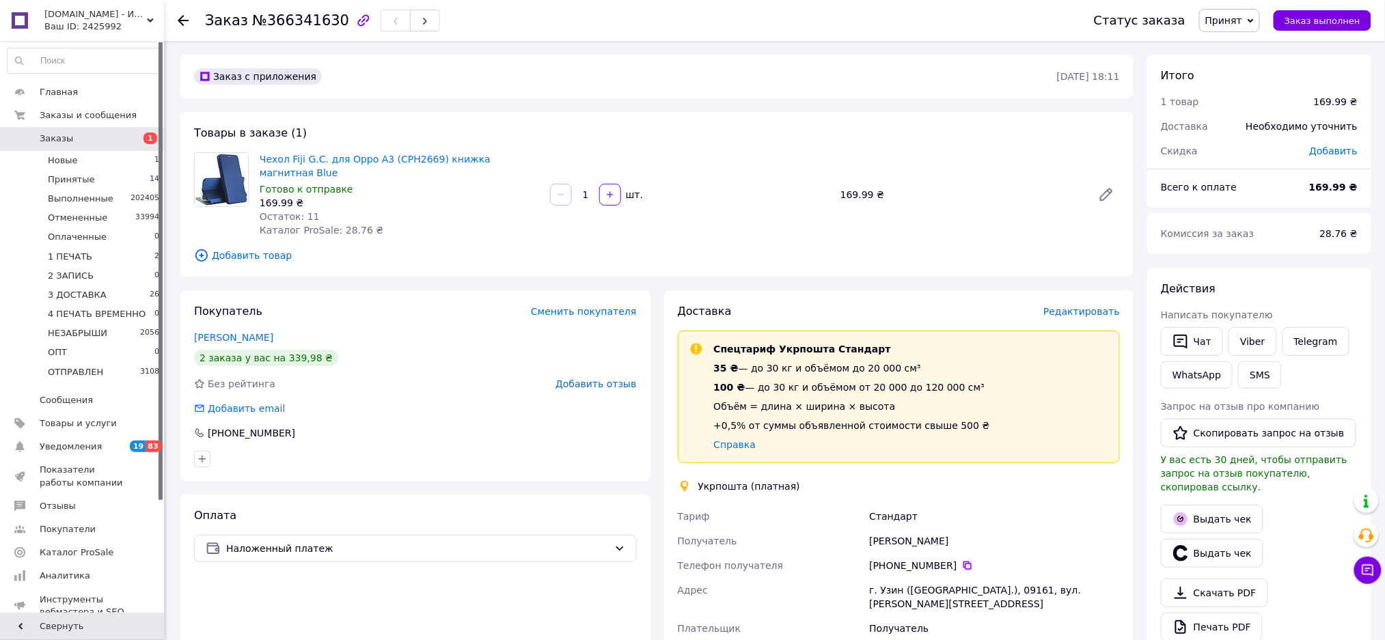
click at [963, 562] on icon at bounding box center [967, 566] width 8 height 8
click at [989, 530] on div "Татьяна Гудилина" at bounding box center [994, 541] width 256 height 25
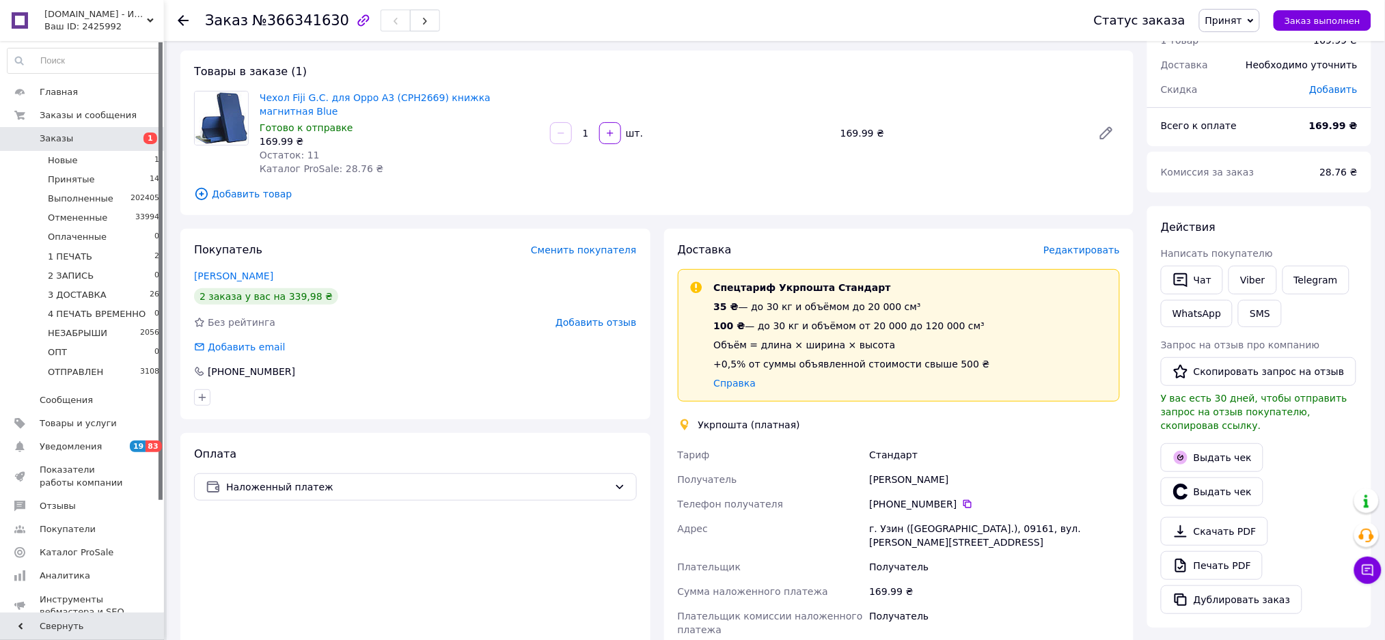
scroll to position [91, 0]
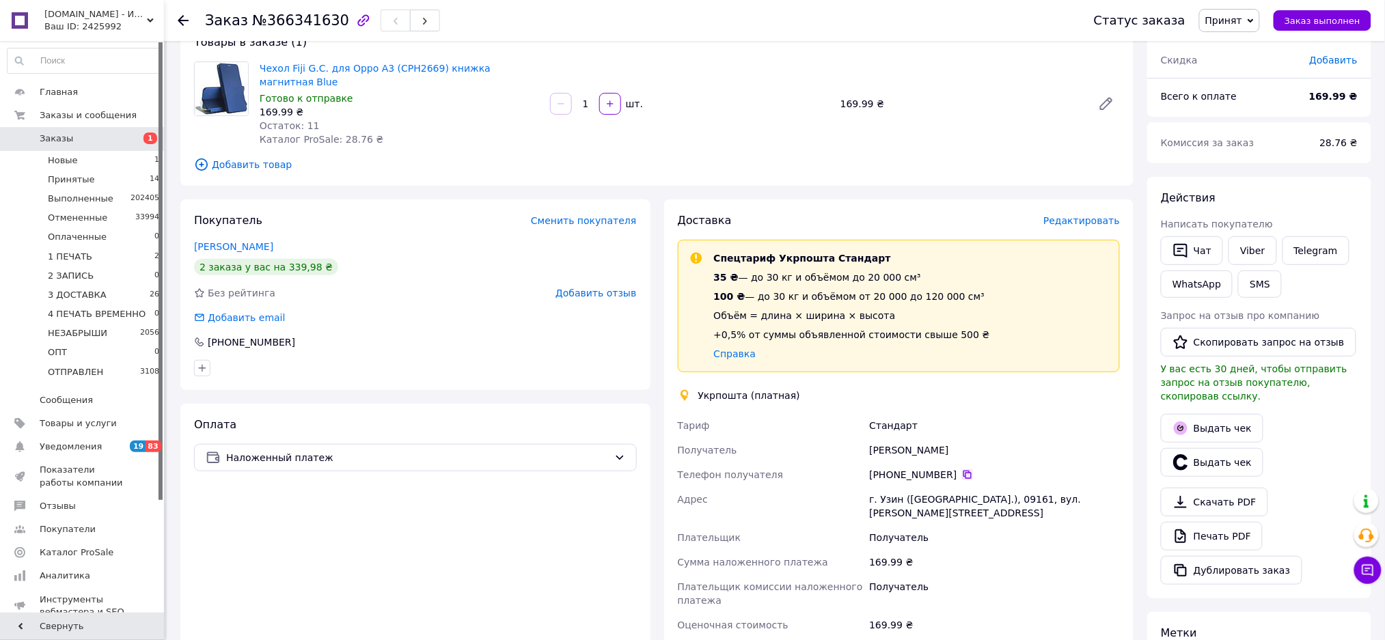
click at [962, 469] on icon at bounding box center [967, 474] width 11 height 11
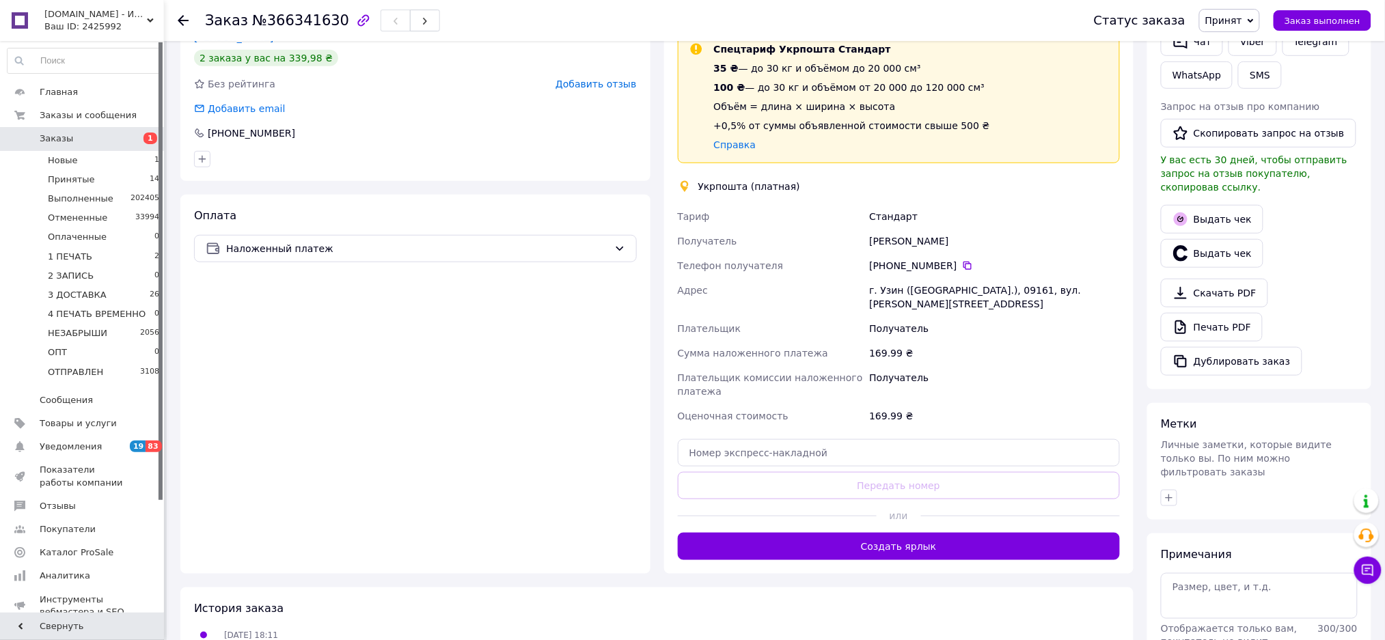
scroll to position [361, 0]
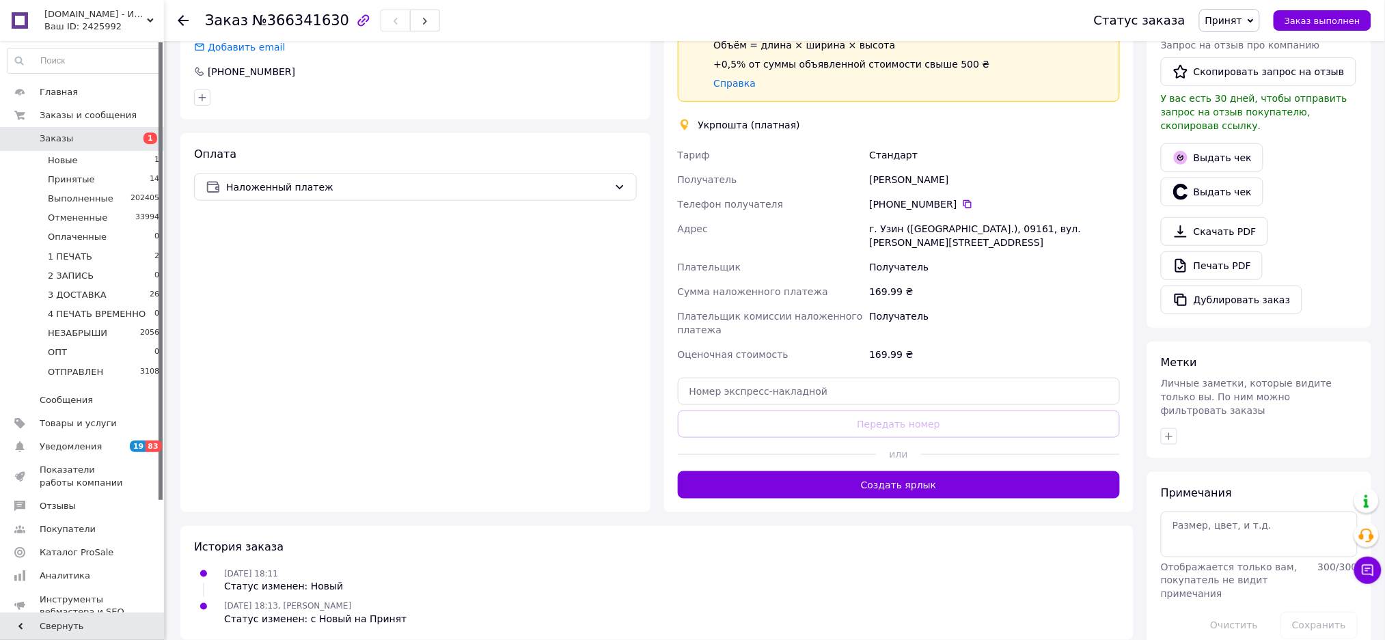
drag, startPoint x: 1172, startPoint y: 408, endPoint x: 1188, endPoint y: 413, distance: 16.6
click at [1172, 431] on icon "button" at bounding box center [1169, 436] width 11 height 11
click at [1240, 497] on div "1 ВАЙБЕР" at bounding box center [1245, 503] width 154 height 12
checkbox input "true"
click at [1214, 536] on label "1 НЕ БЕРЁТ" at bounding box center [1209, 541] width 52 height 10
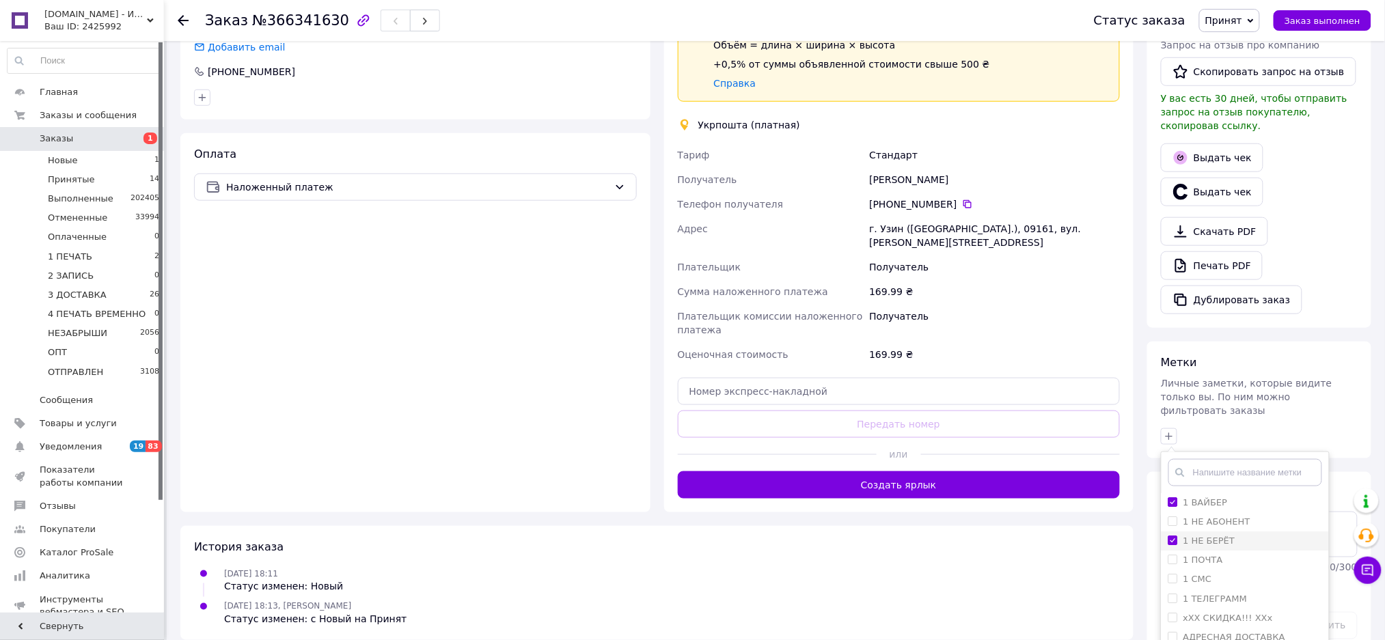
checkbox input "true"
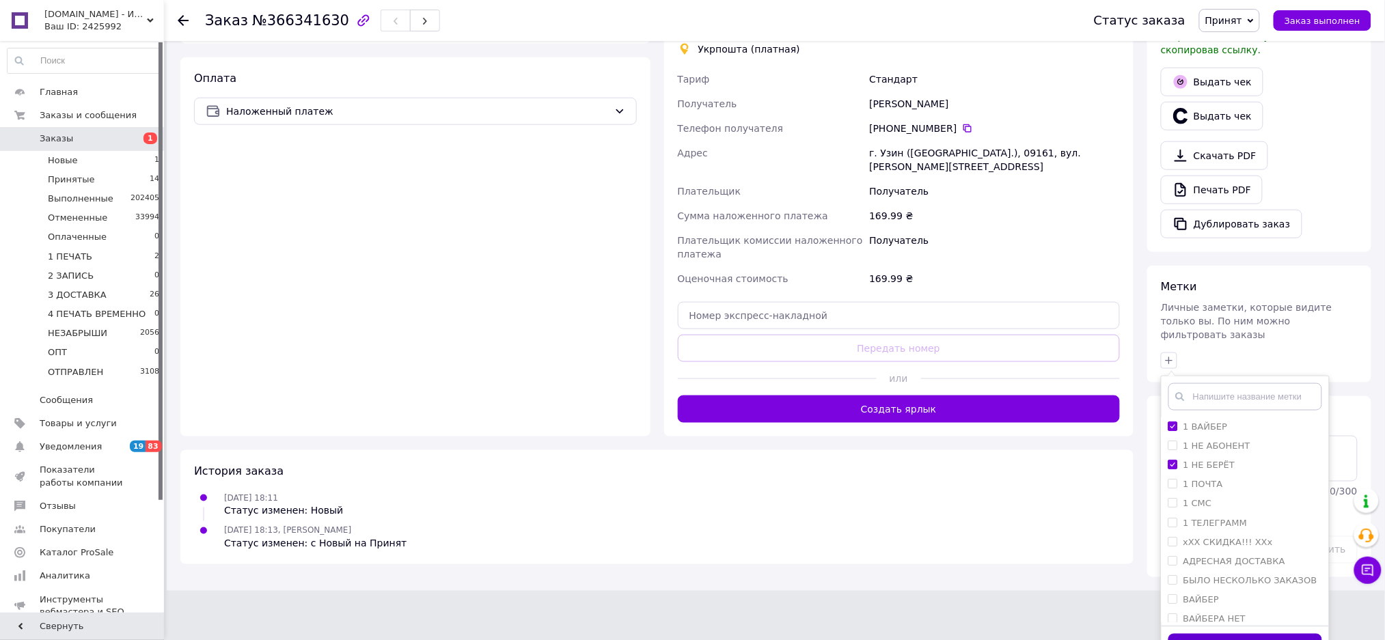
click at [1212, 634] on button "Добавить метку" at bounding box center [1245, 647] width 154 height 27
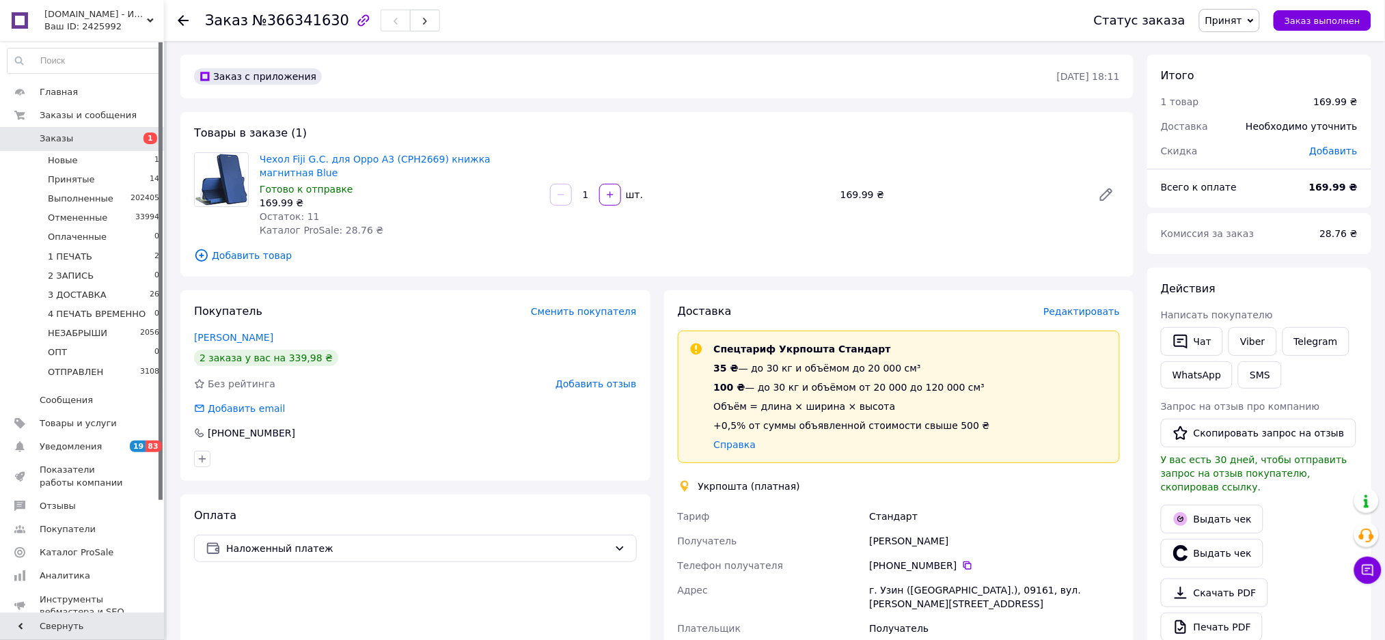
click at [235, 248] on span "Добавить товар" at bounding box center [657, 255] width 926 height 15
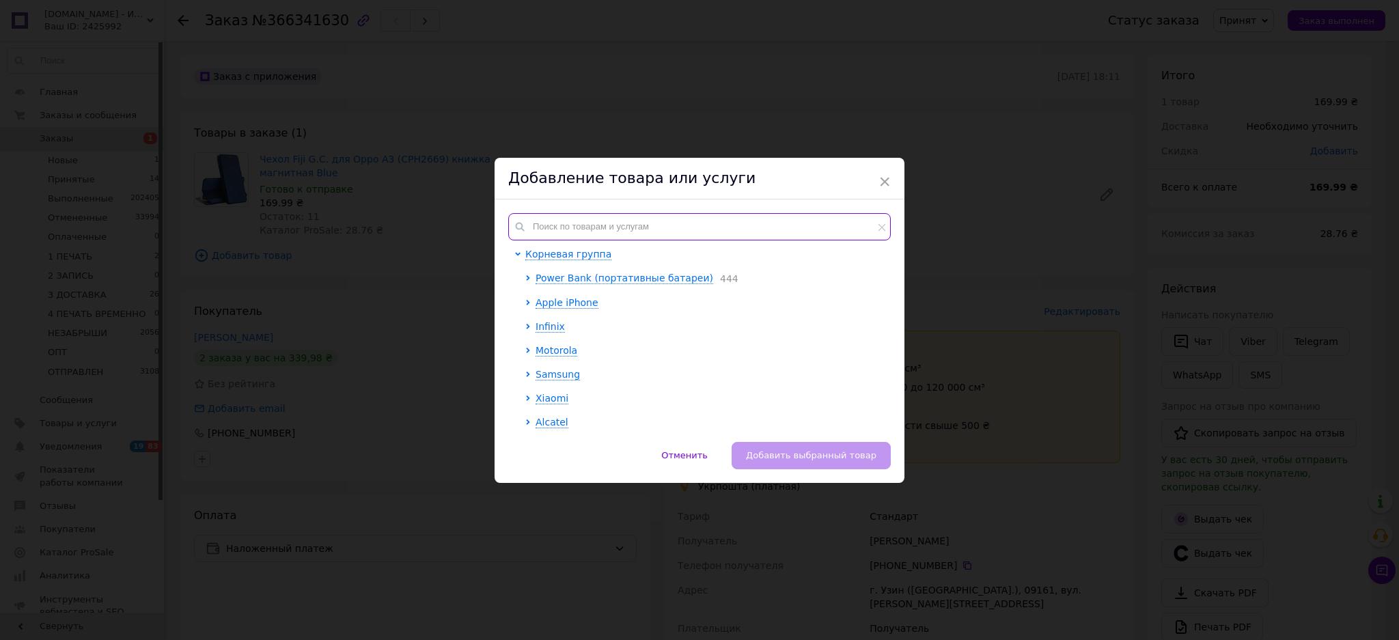
click at [696, 229] on input "text" at bounding box center [699, 226] width 383 height 27
paste input "Защитное стекло LUX для Oppo A3 (CPH2669) полная проклейка черный"
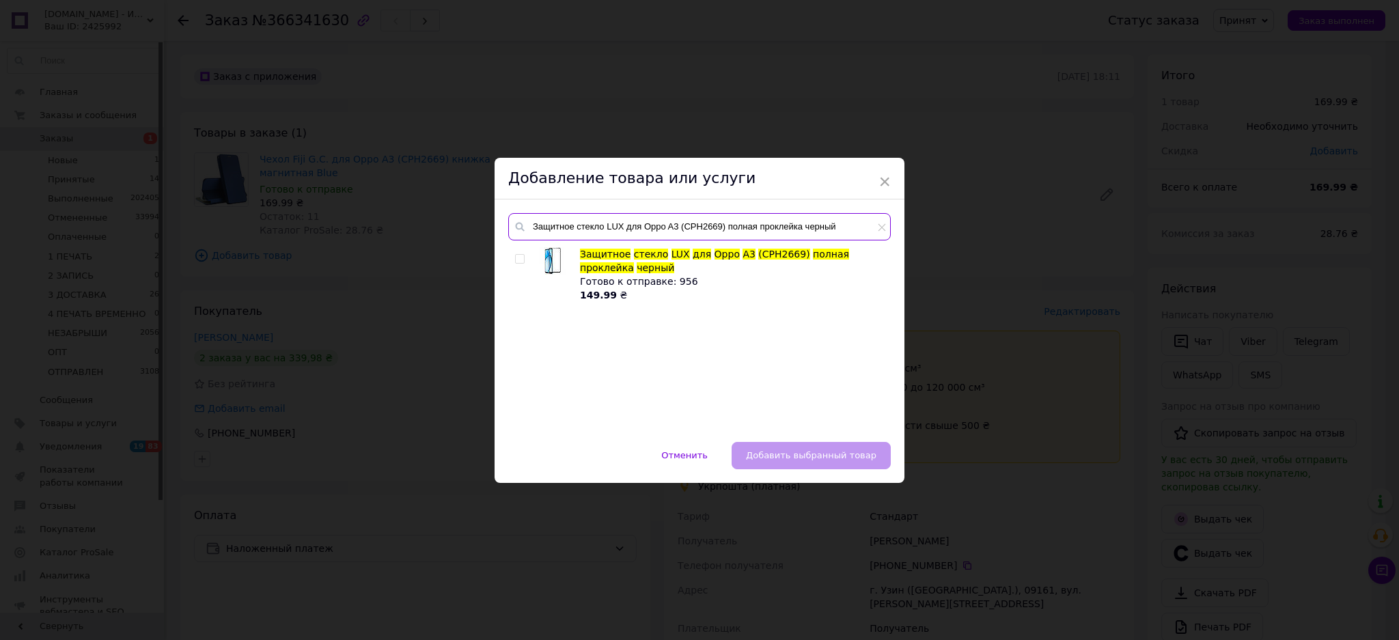
type input "Защитное стекло LUX для Oppo A3 (CPH2669) полная проклейка черный"
click at [519, 260] on input "checkbox" at bounding box center [519, 259] width 9 height 9
checkbox input "true"
click at [848, 452] on span "Добавить выбранный товар" at bounding box center [811, 455] width 131 height 10
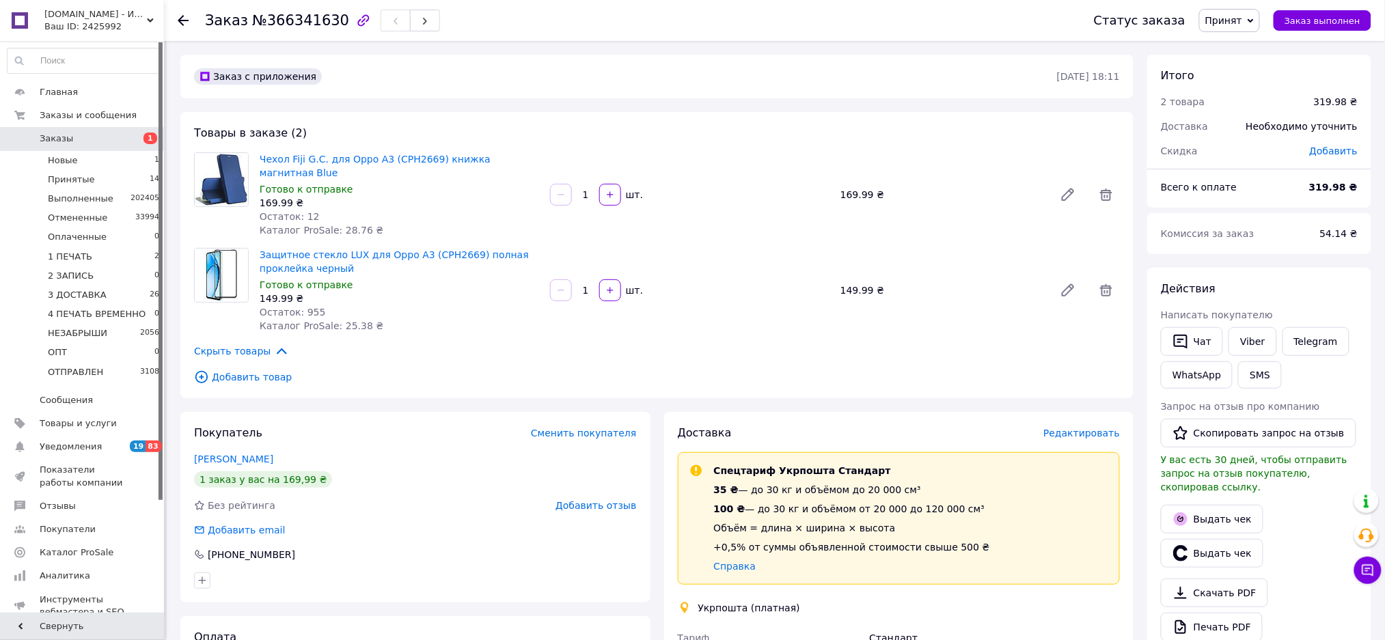
click at [1247, 29] on span "Принят" at bounding box center [1229, 20] width 61 height 23
click at [1261, 99] on li "1 ПЕЧАТЬ" at bounding box center [1255, 109] width 111 height 20
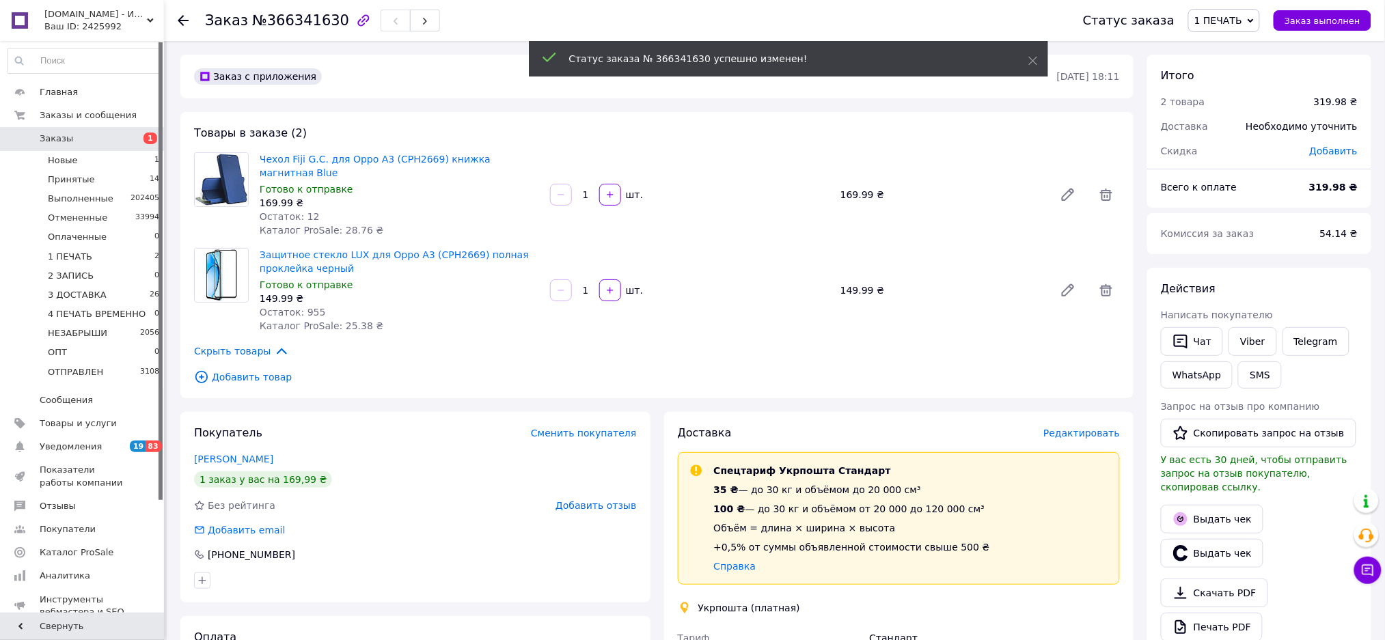
click at [310, 16] on span "№366341630" at bounding box center [300, 20] width 97 height 16
copy span "366341630"
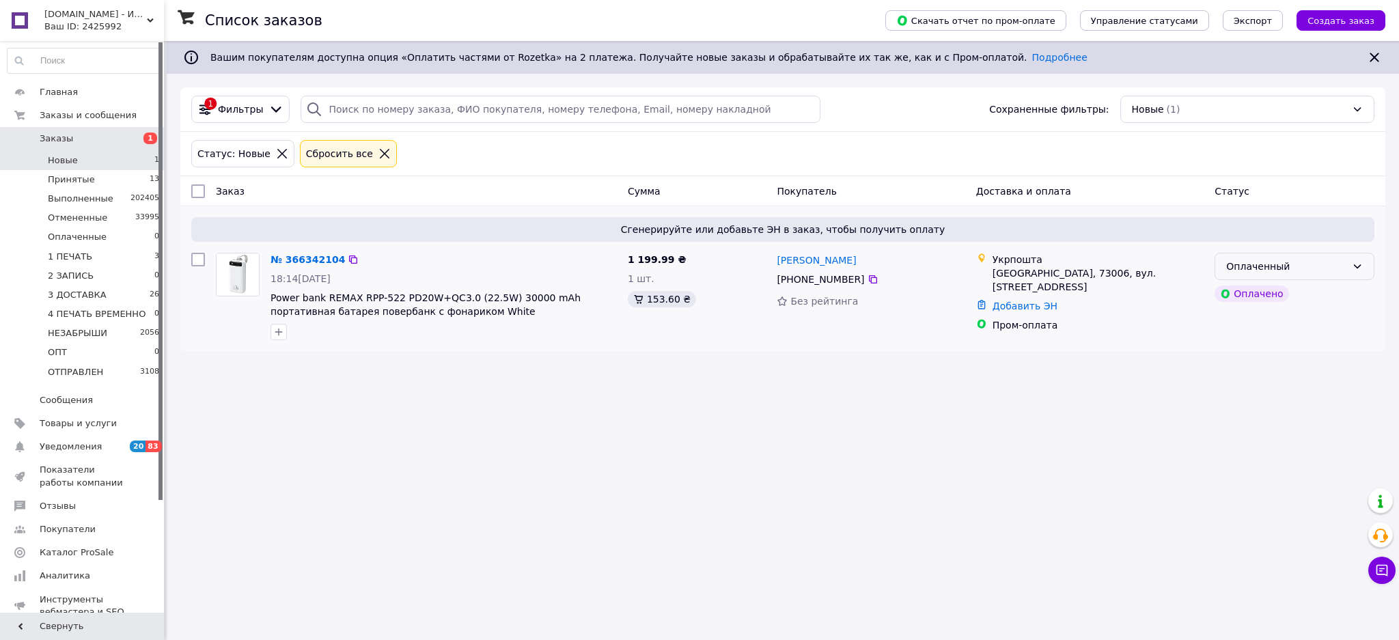
click at [1361, 263] on icon at bounding box center [1357, 266] width 11 height 11
click at [1311, 362] on li "1 ПЕЧАТЬ" at bounding box center [1295, 370] width 159 height 25
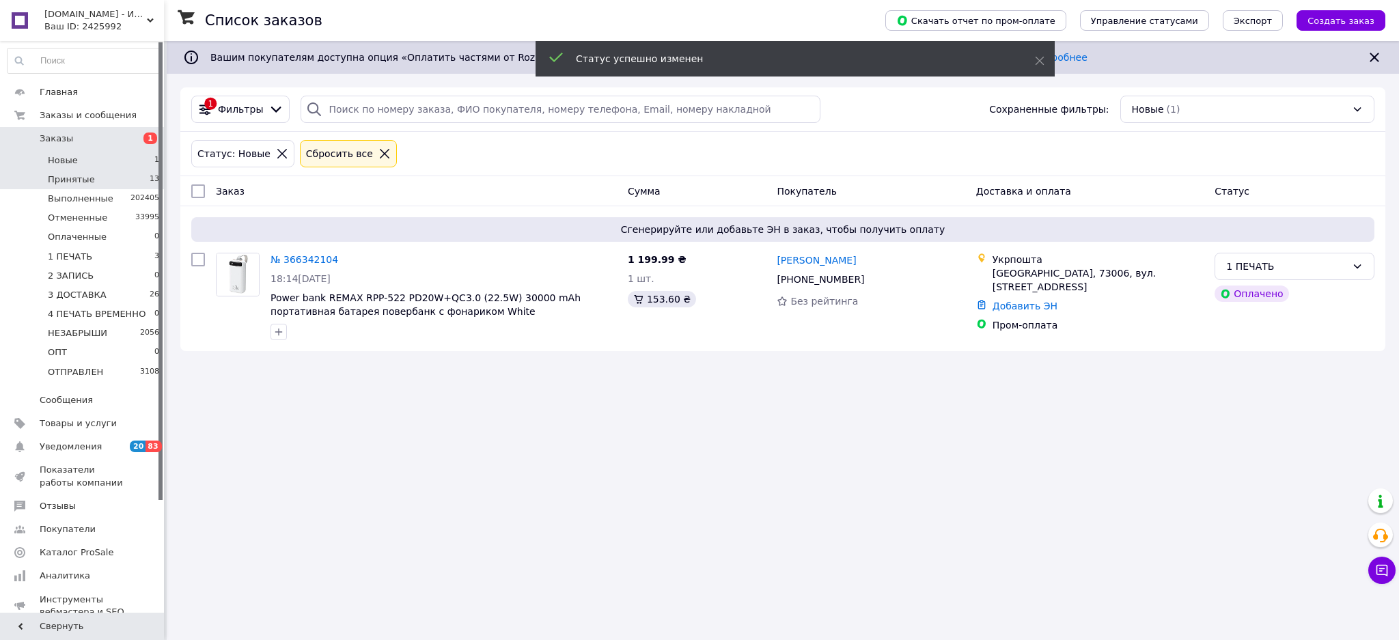
click at [123, 178] on li "Принятые 13" at bounding box center [83, 179] width 167 height 19
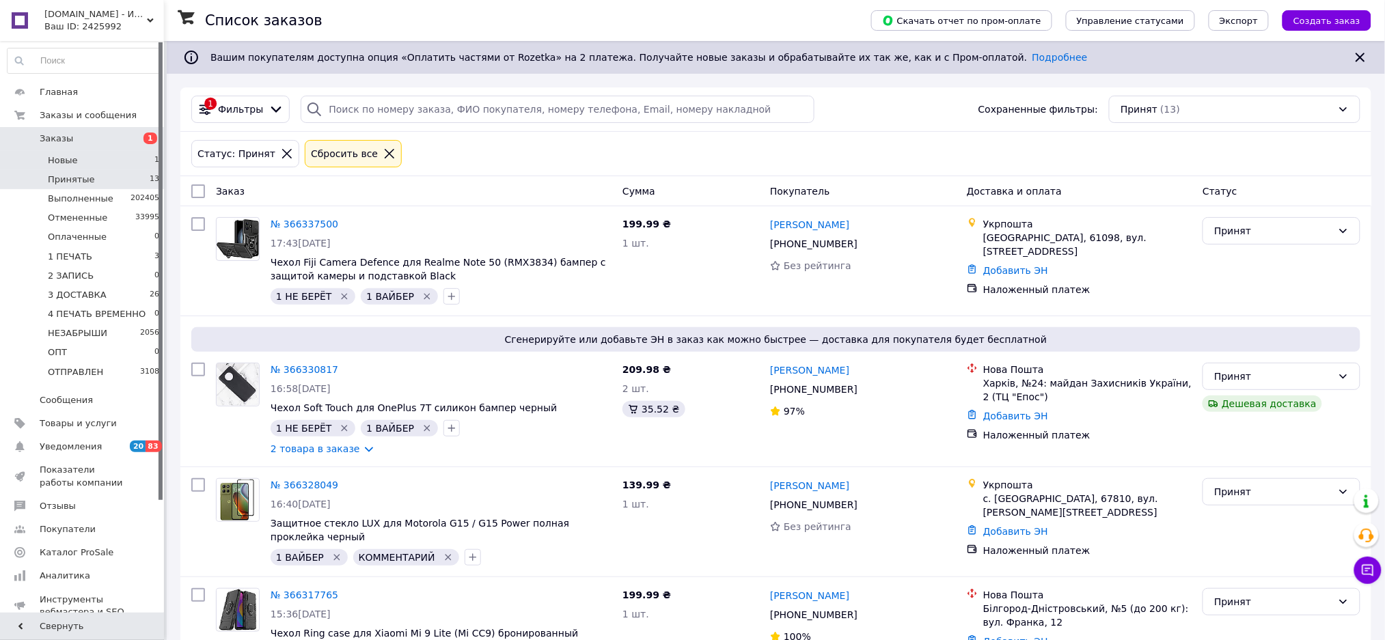
click at [139, 158] on li "Новые 1" at bounding box center [83, 160] width 167 height 19
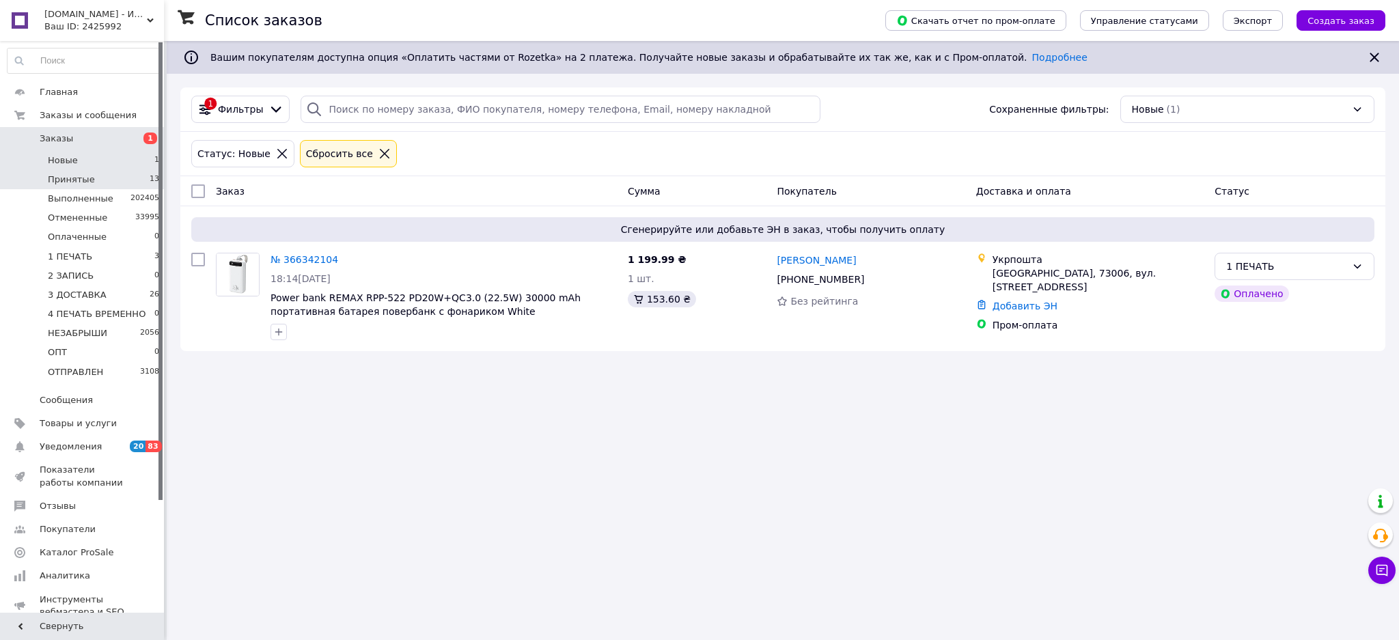
click at [107, 182] on li "Принятые 13" at bounding box center [83, 179] width 167 height 19
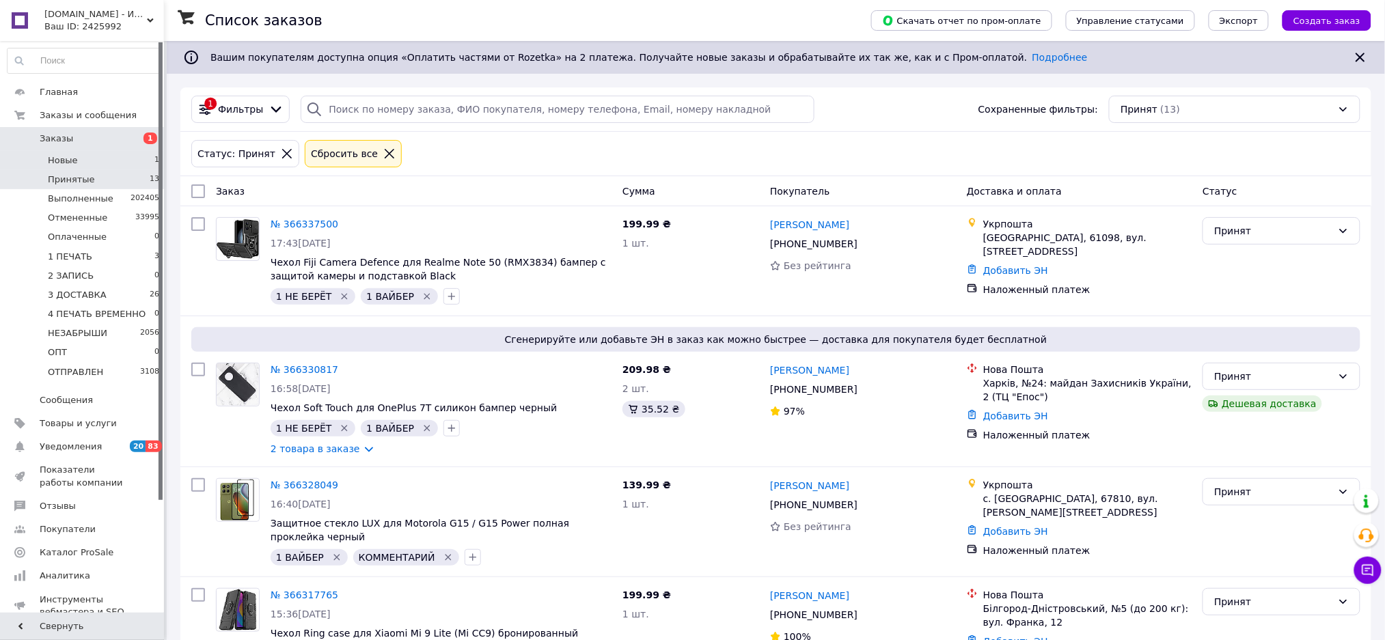
click at [94, 163] on li "Новые 1" at bounding box center [83, 160] width 167 height 19
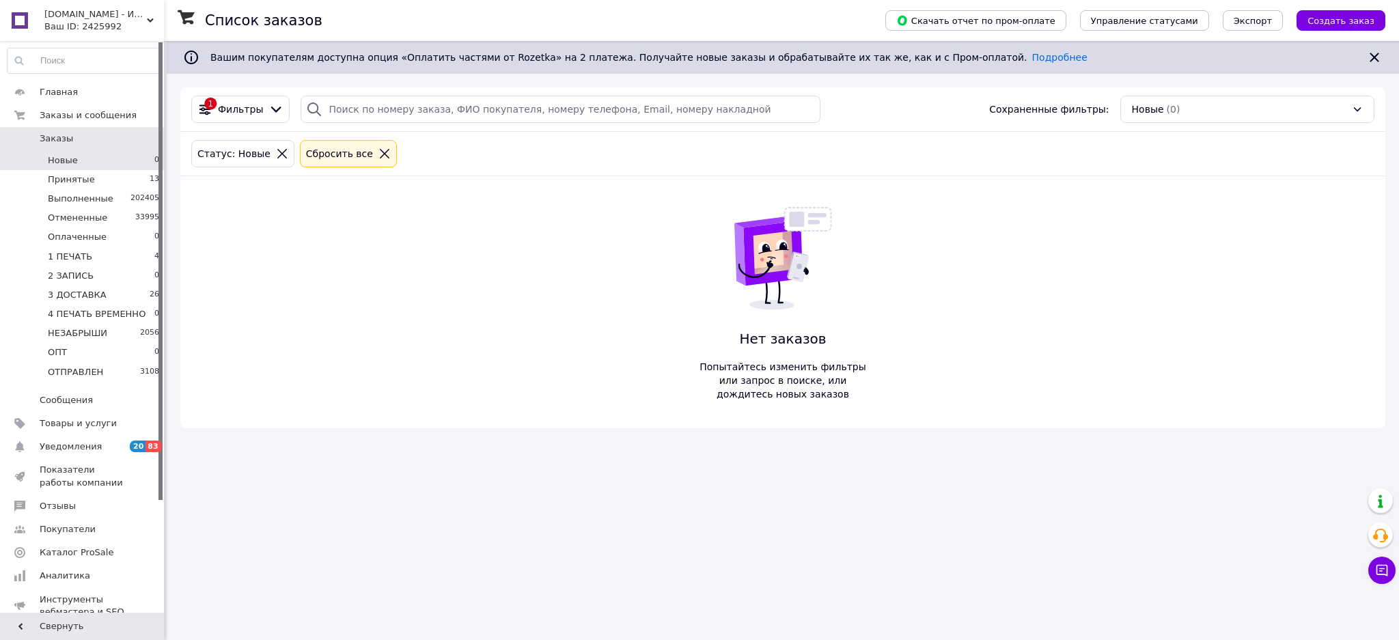
drag, startPoint x: 101, startPoint y: 175, endPoint x: 683, endPoint y: 21, distance: 602.1
click at [102, 175] on li "Принятые 13" at bounding box center [83, 179] width 167 height 19
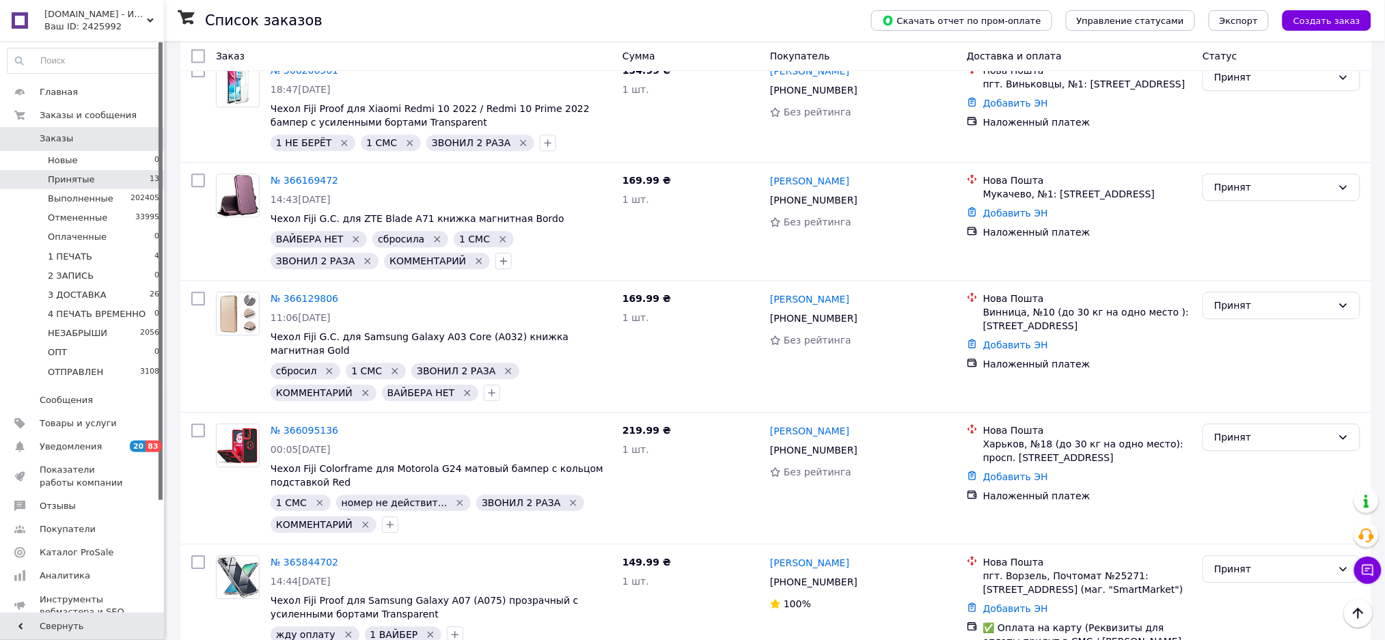
scroll to position [1163, 0]
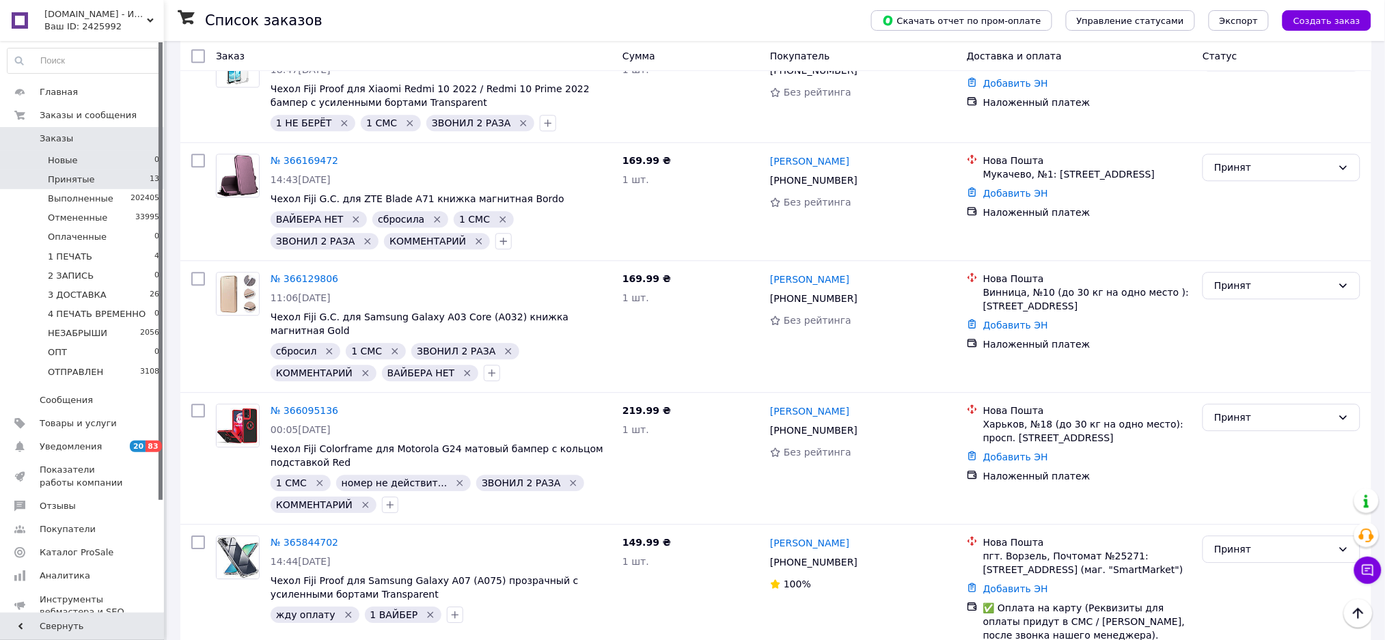
click at [140, 152] on li "Новые 0" at bounding box center [83, 160] width 167 height 19
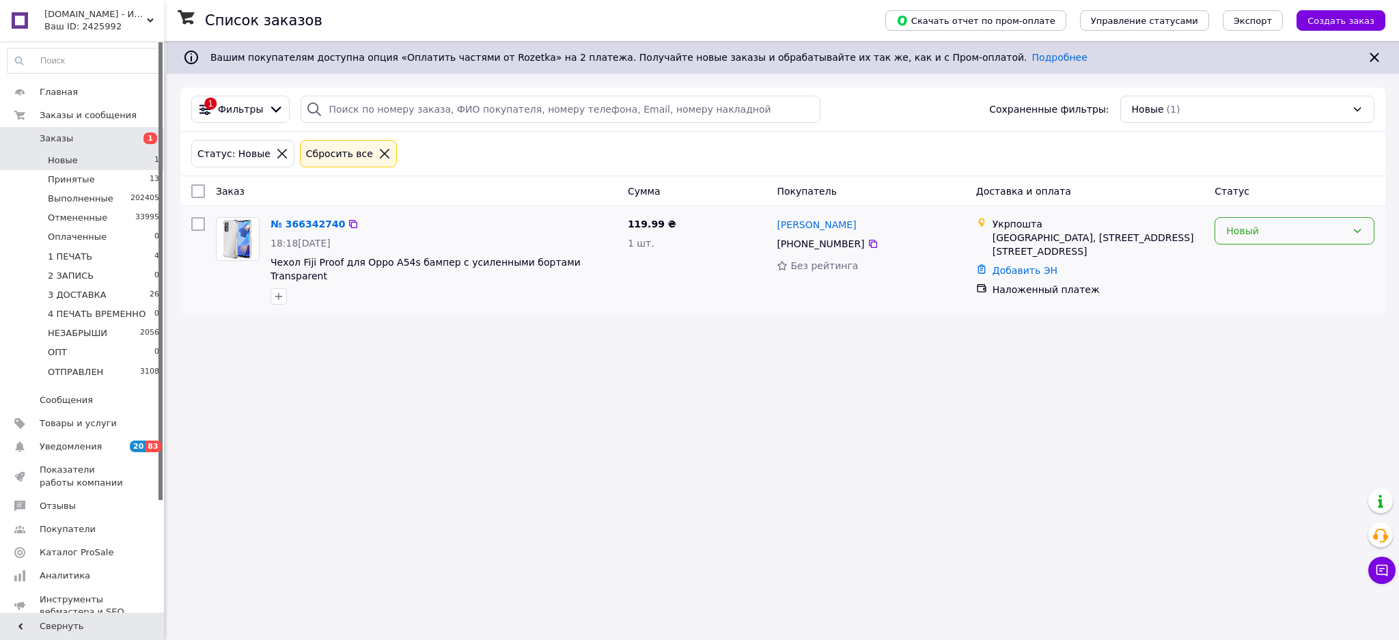
click at [1246, 240] on div "Новый" at bounding box center [1295, 230] width 160 height 27
click at [1240, 261] on li "Принят" at bounding box center [1295, 261] width 159 height 25
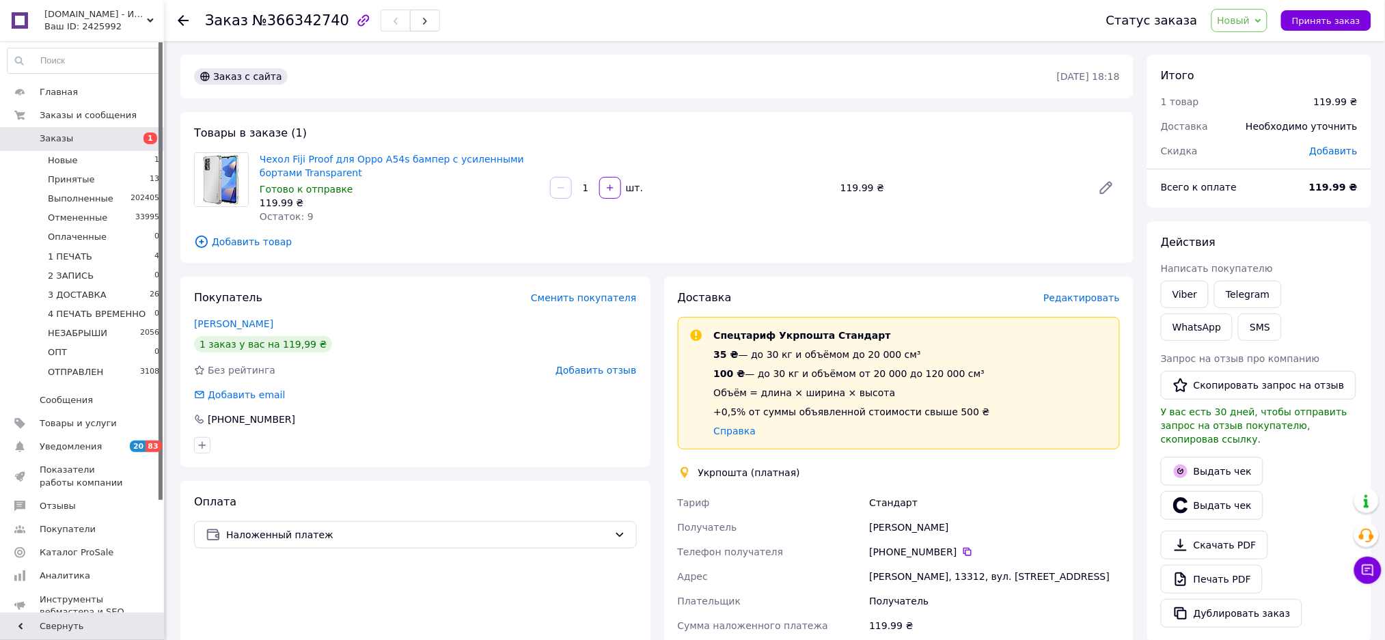
click at [1231, 20] on span "Новый" at bounding box center [1234, 20] width 33 height 11
click at [1255, 128] on li "1 ПЕЧАТЬ" at bounding box center [1267, 130] width 111 height 20
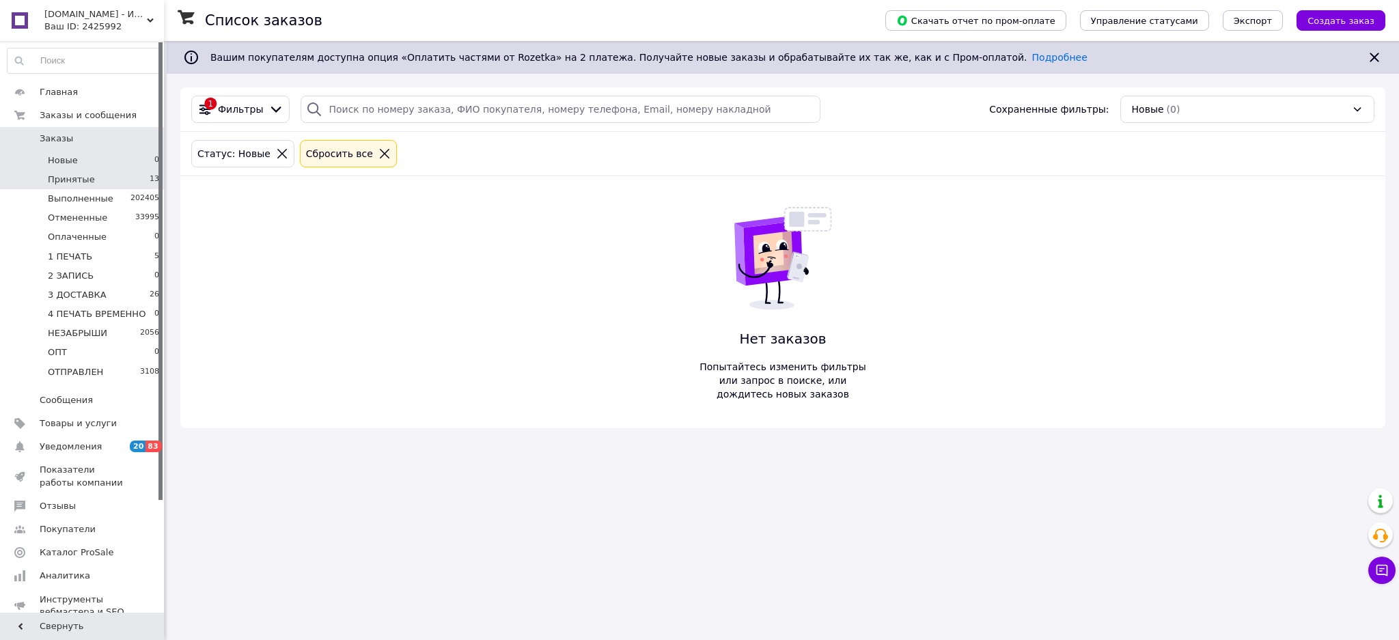
click at [94, 175] on li "Принятые 13" at bounding box center [83, 179] width 167 height 19
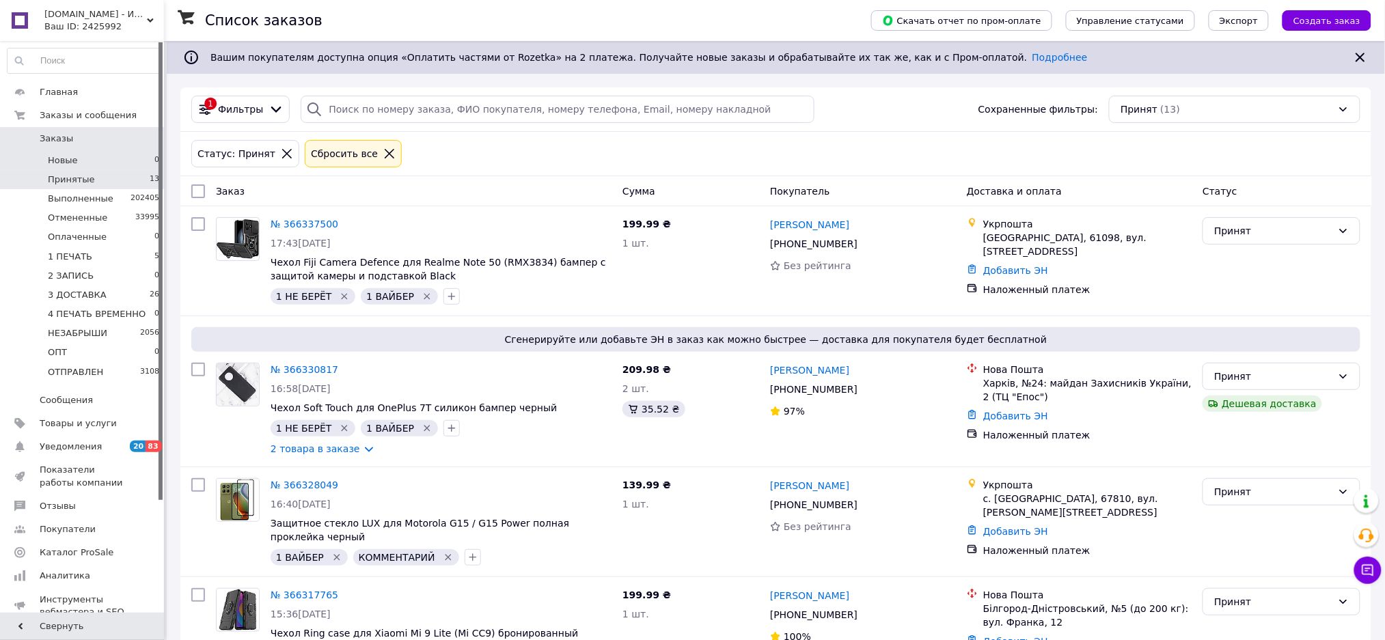
click at [118, 163] on li "Новые 0" at bounding box center [83, 160] width 167 height 19
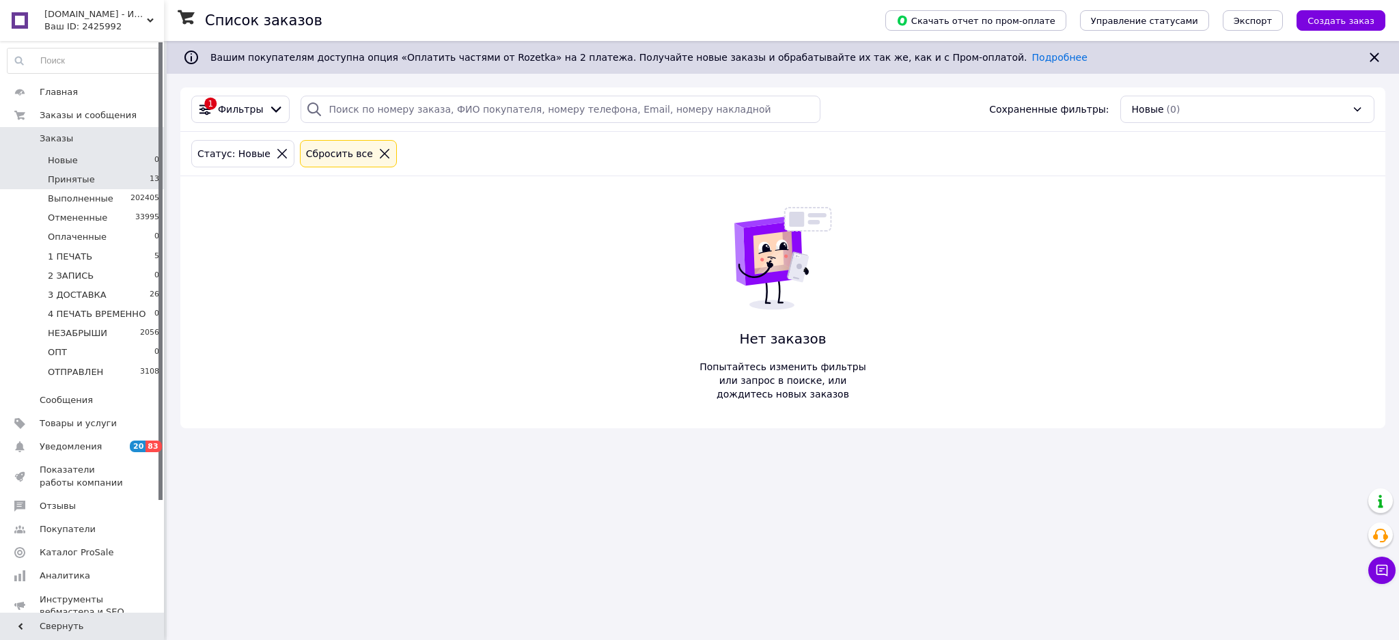
click at [92, 186] on li "Принятые 13" at bounding box center [83, 179] width 167 height 19
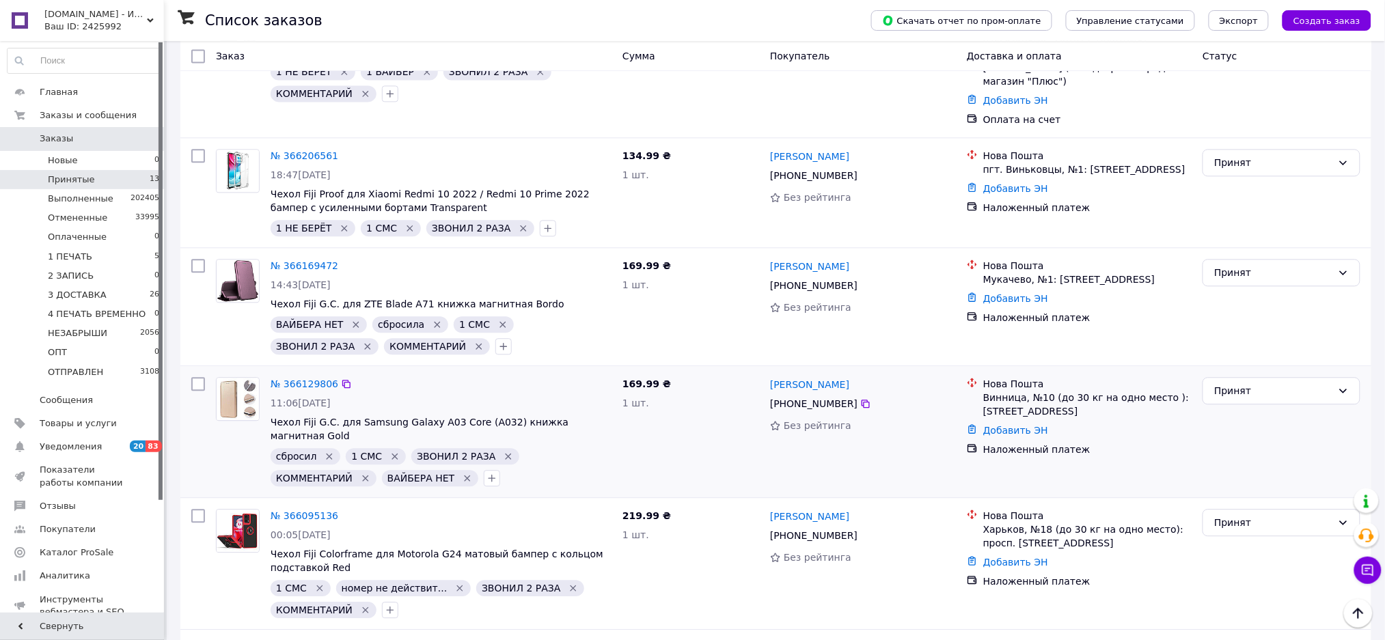
scroll to position [1163, 0]
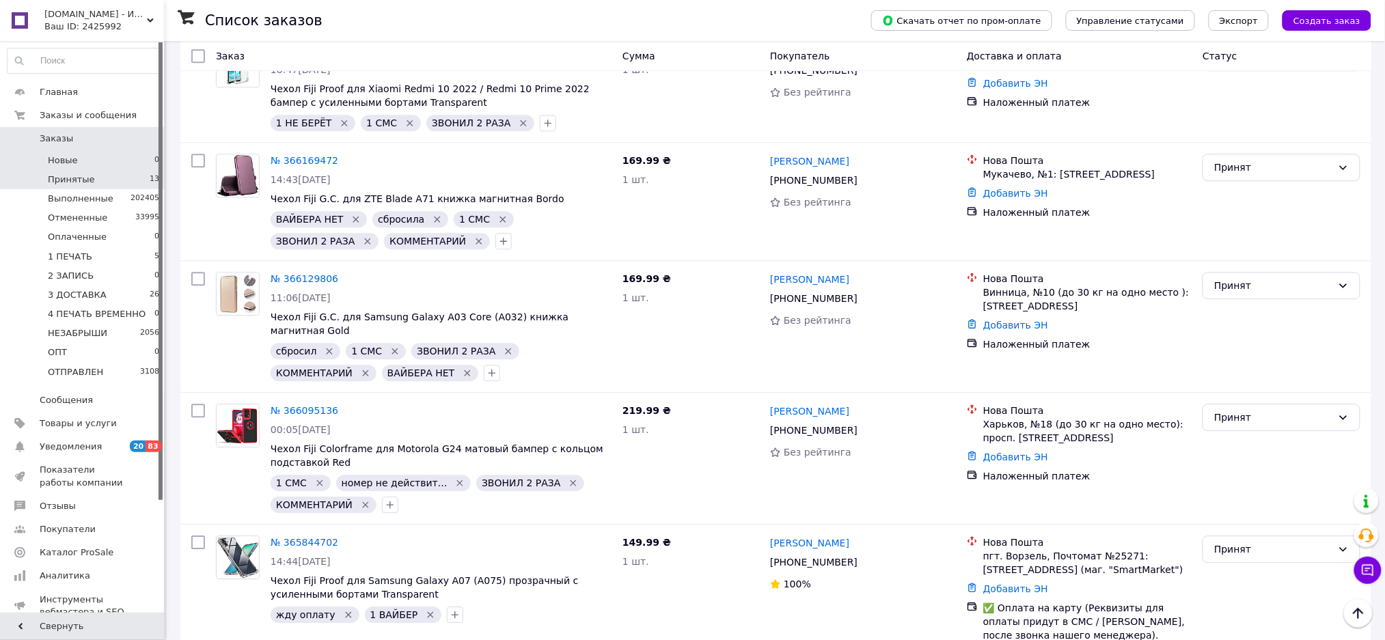
click at [112, 159] on li "Новые 0" at bounding box center [83, 160] width 167 height 19
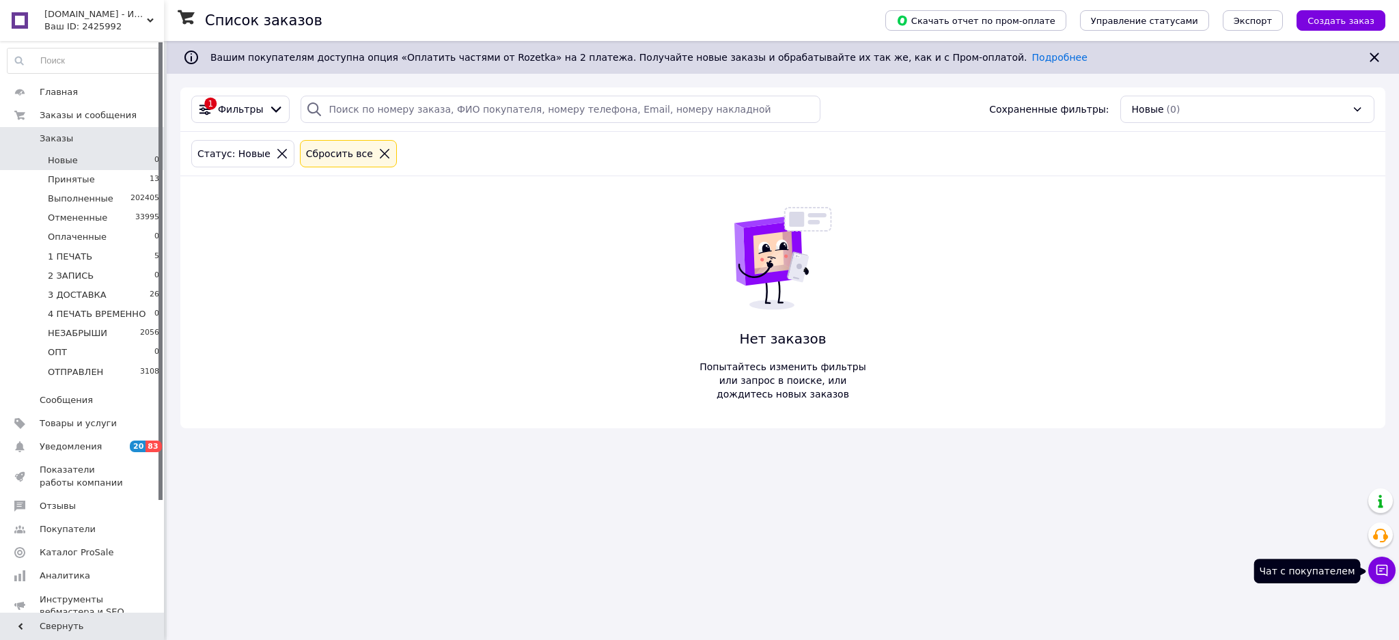
click at [1384, 564] on icon at bounding box center [1383, 571] width 14 height 14
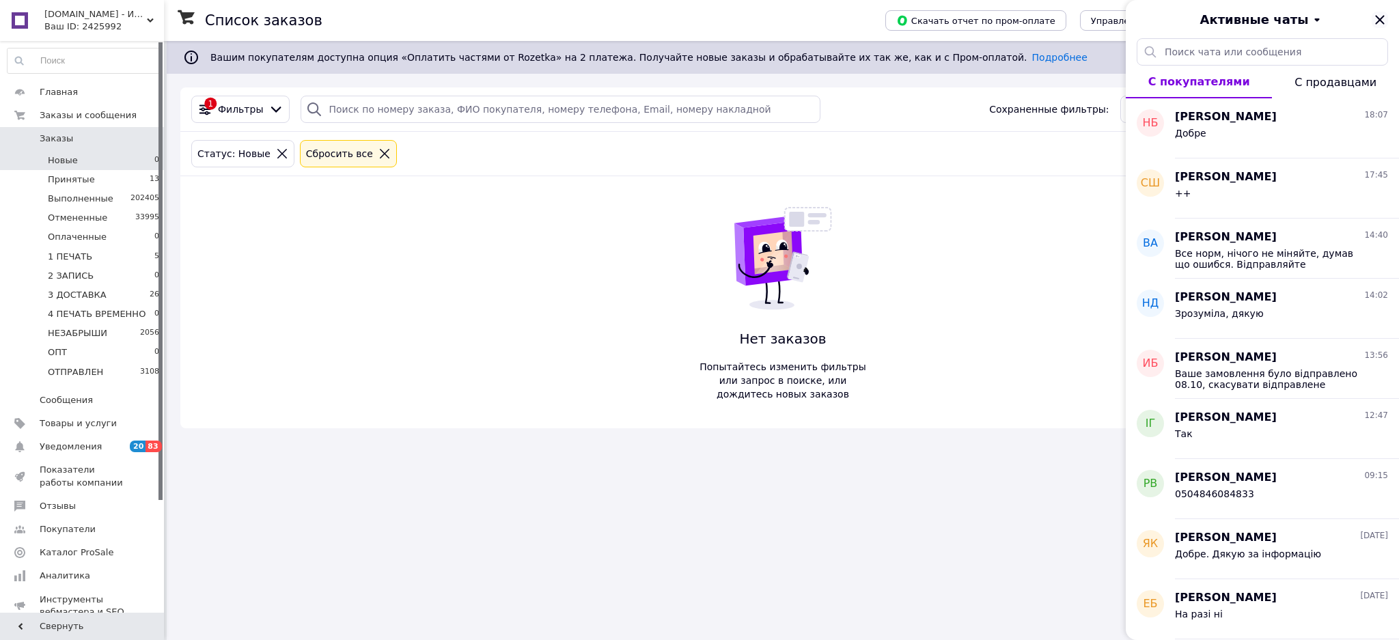
click at [1378, 23] on icon "Закрыть" at bounding box center [1380, 20] width 16 height 16
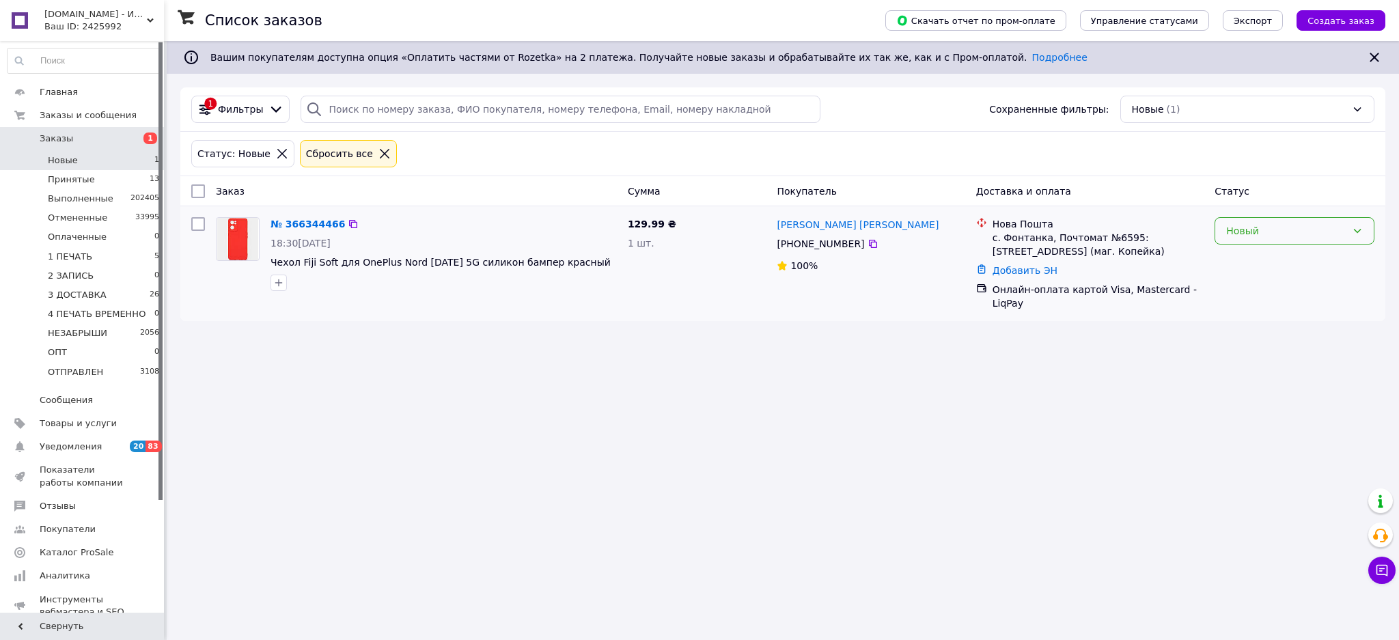
click at [1231, 234] on div "Новый" at bounding box center [1287, 230] width 120 height 15
click at [1233, 250] on li "Принят" at bounding box center [1295, 261] width 159 height 25
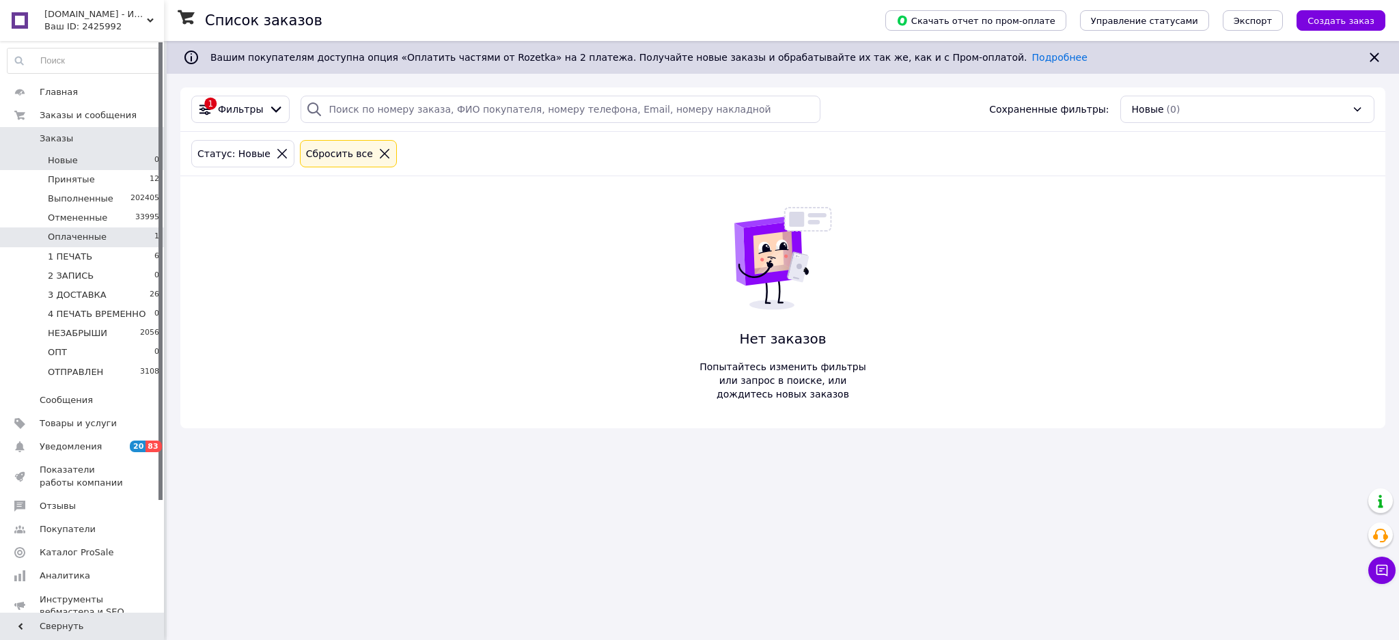
click at [59, 240] on span "Оплаченные" at bounding box center [77, 237] width 59 height 12
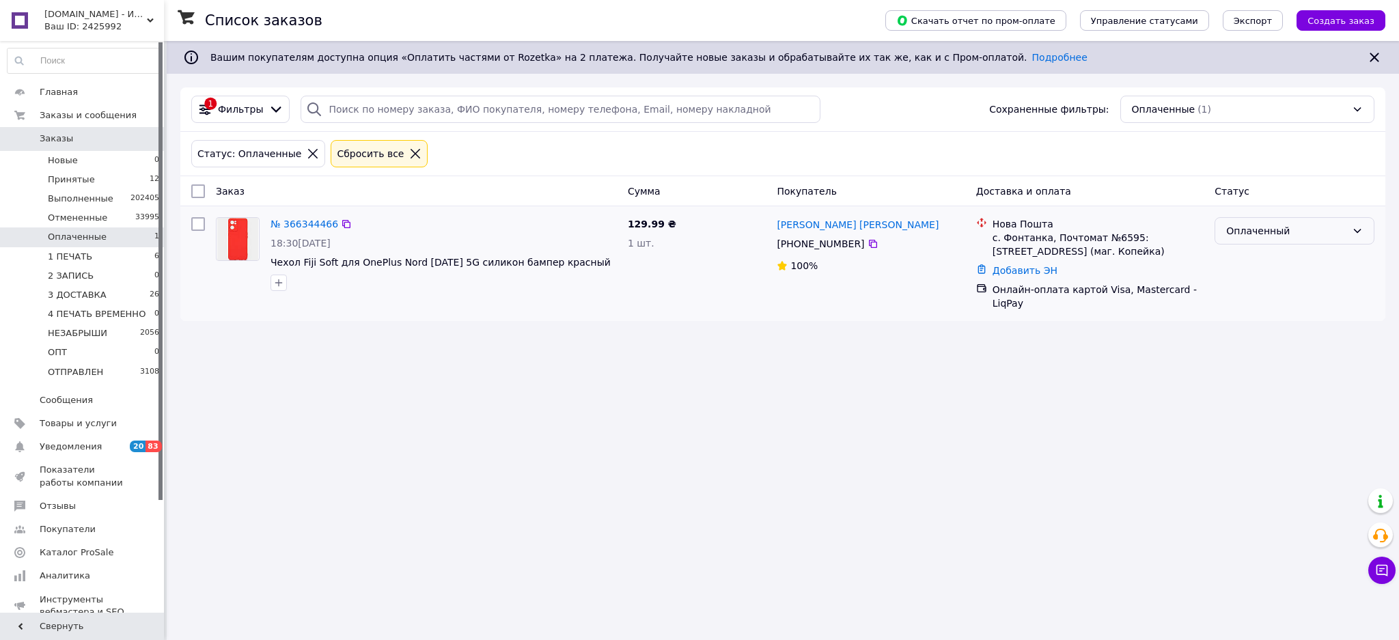
click at [1326, 235] on div "Оплаченный" at bounding box center [1287, 230] width 120 height 15
click at [1294, 329] on li "1 ПЕЧАТЬ" at bounding box center [1295, 335] width 159 height 25
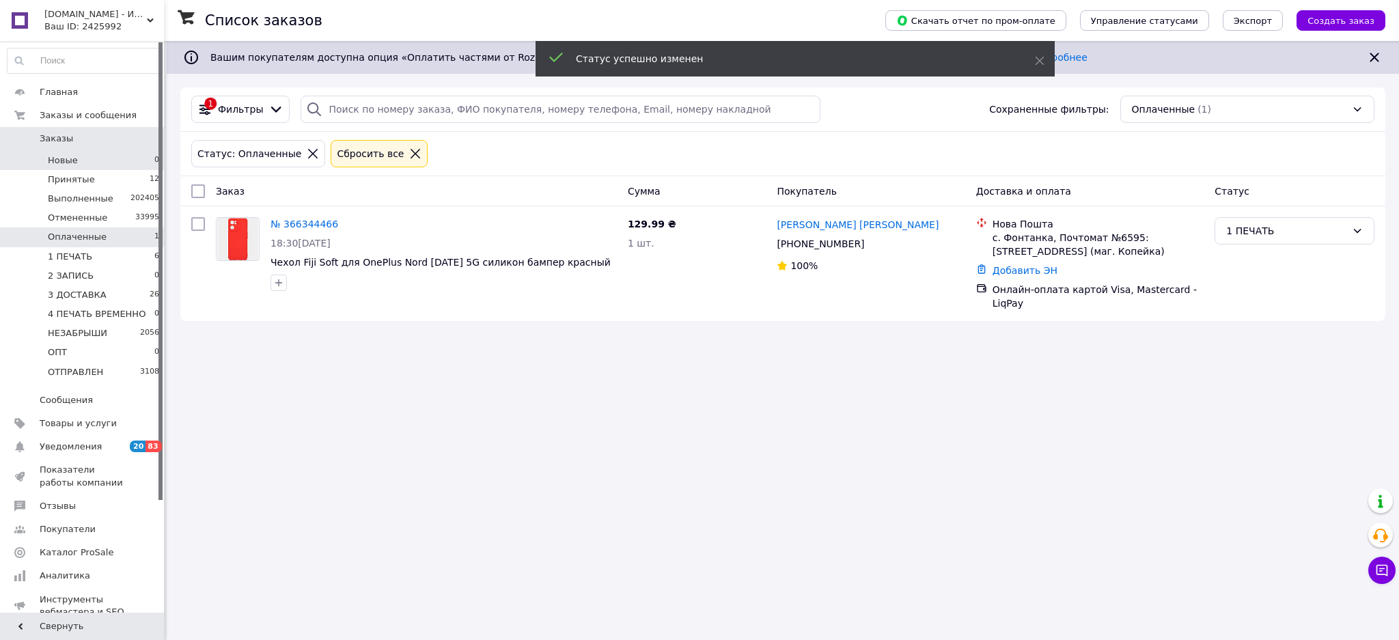
click at [127, 159] on li "Новые 0" at bounding box center [83, 160] width 167 height 19
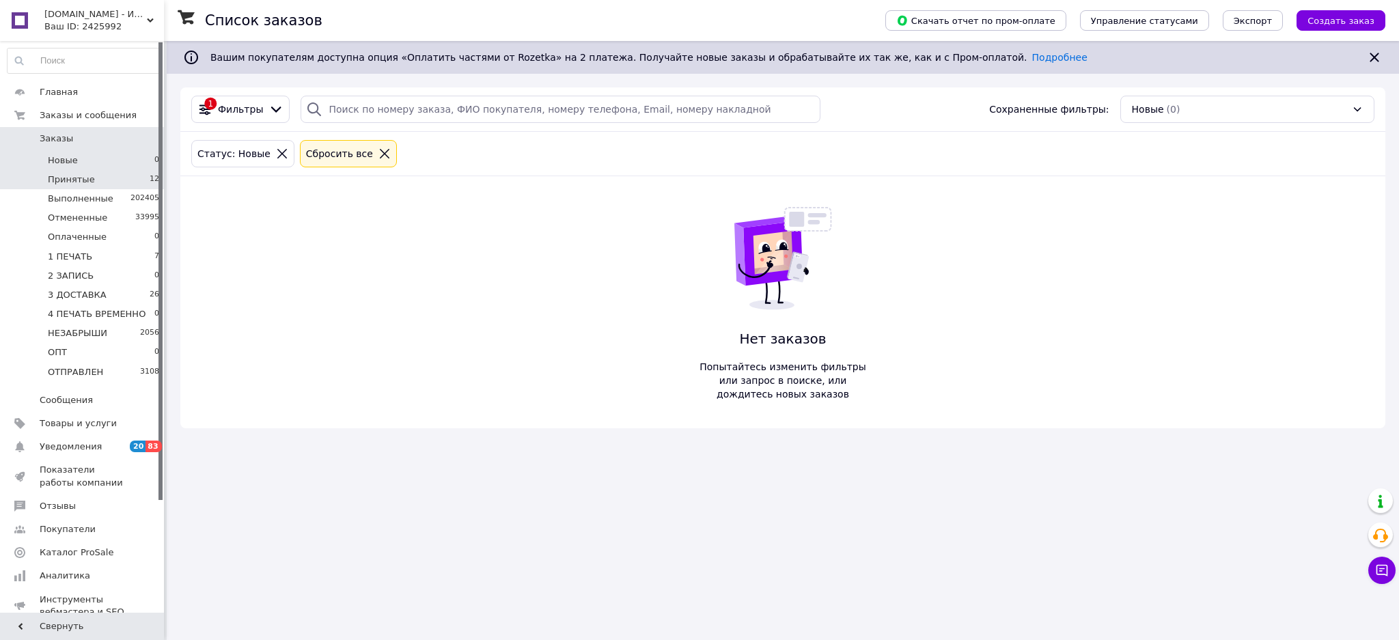
click at [125, 176] on li "Принятые 12" at bounding box center [83, 179] width 167 height 19
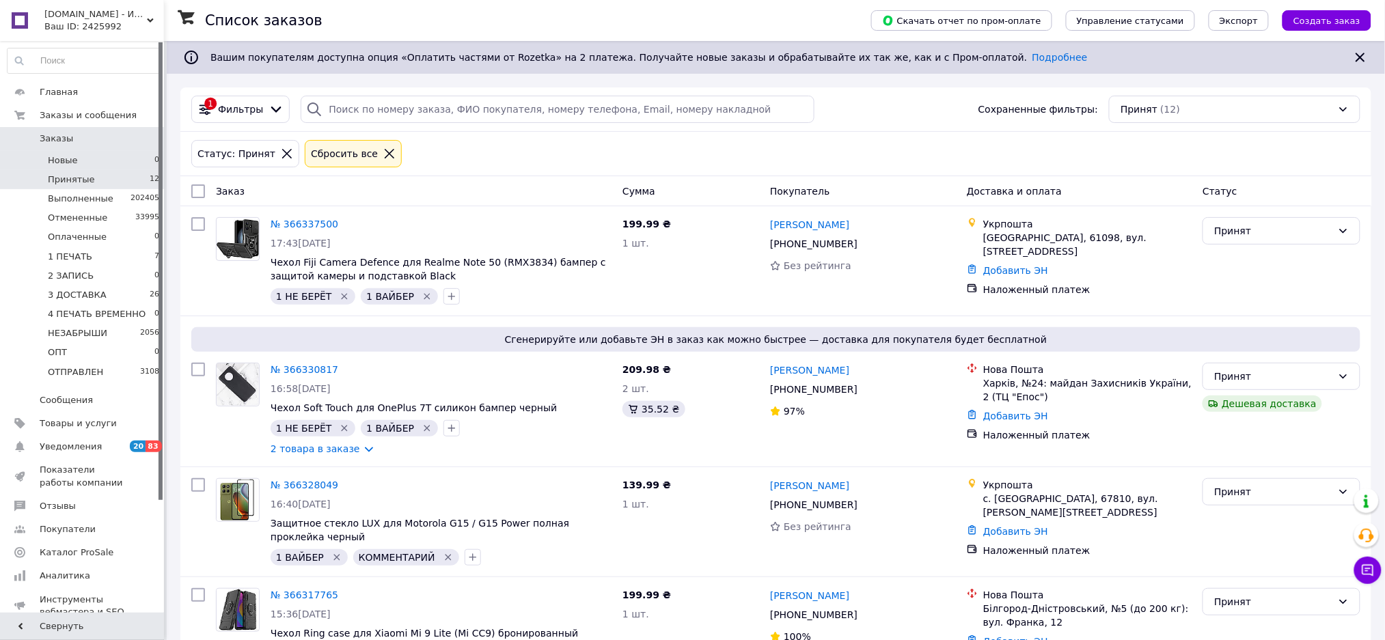
click at [139, 159] on li "Новые 0" at bounding box center [83, 160] width 167 height 19
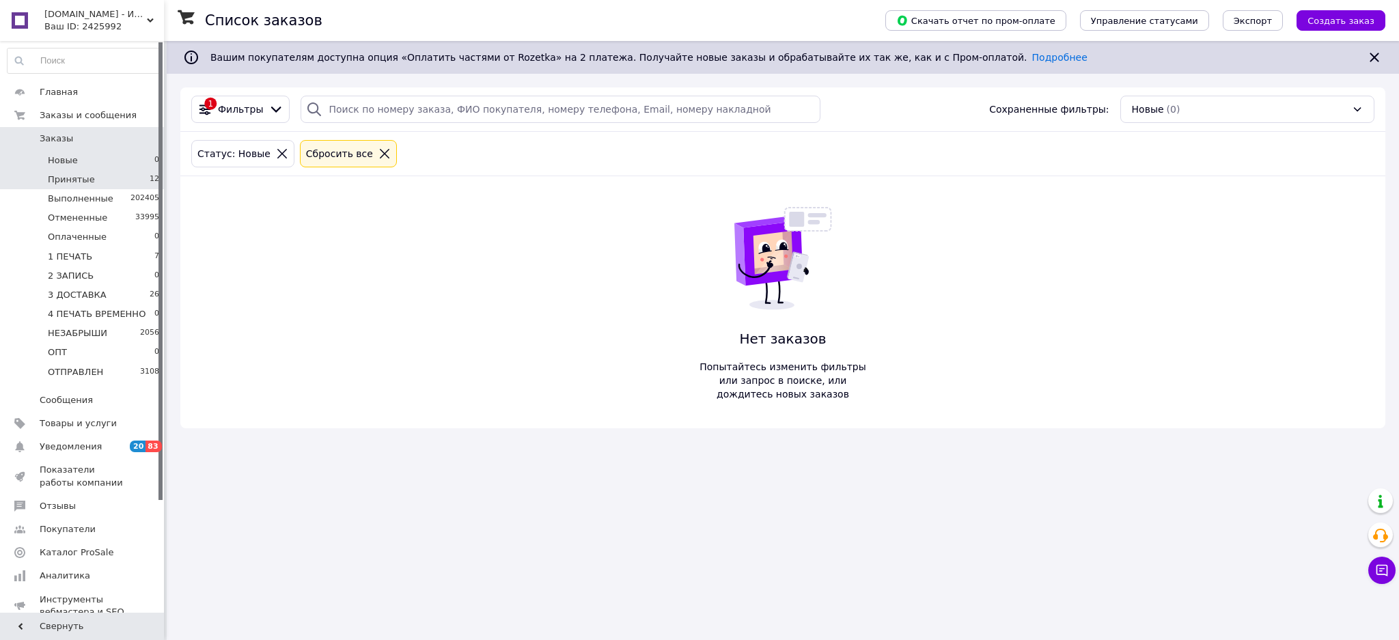
click at [96, 174] on li "Принятые 12" at bounding box center [83, 179] width 167 height 19
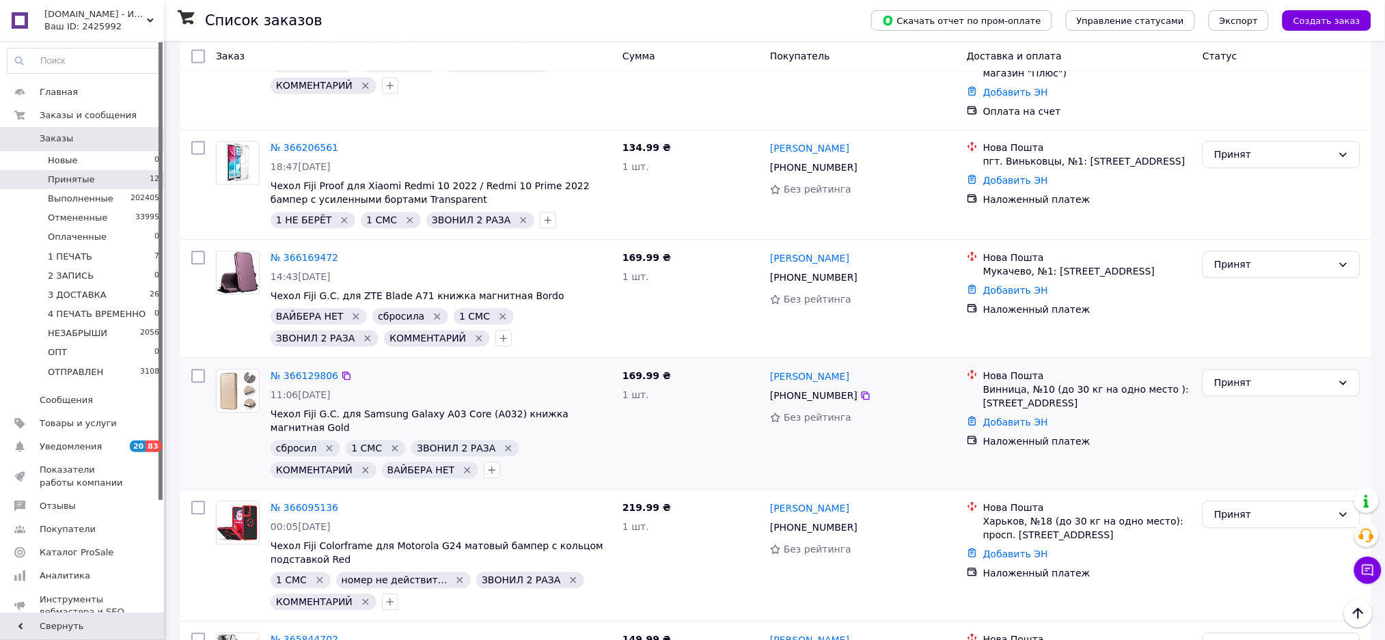
scroll to position [1061, 0]
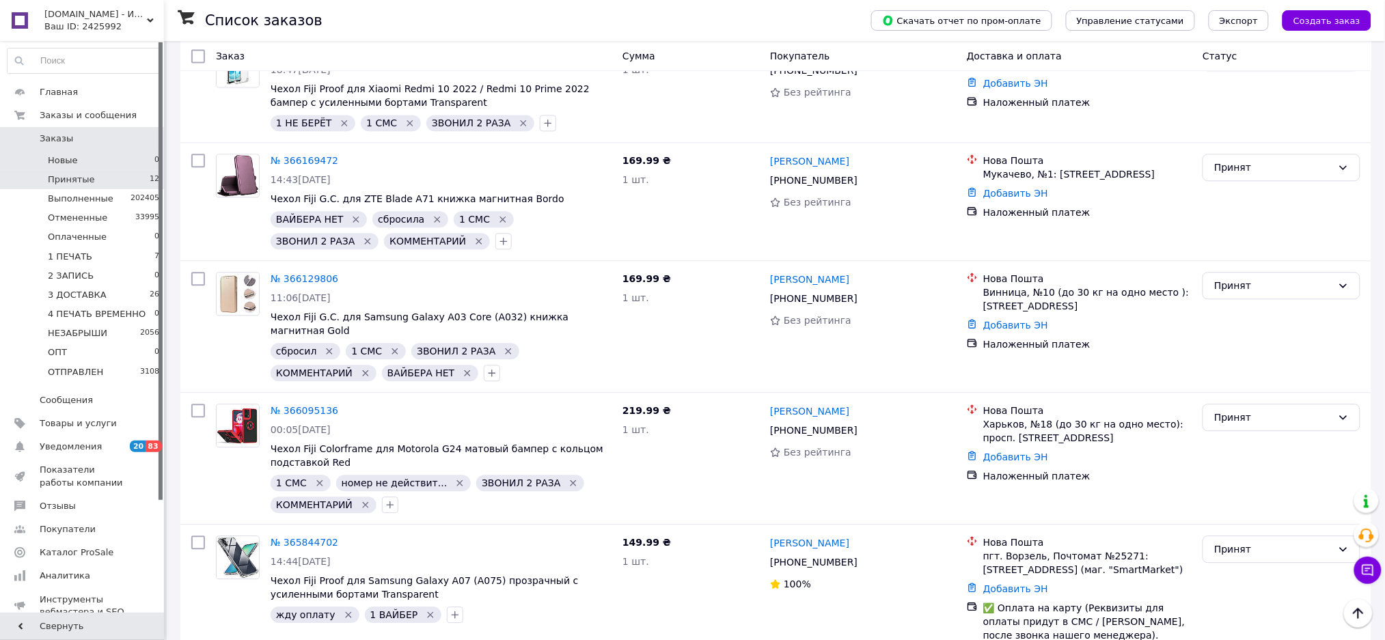
click at [110, 161] on li "Новые 0" at bounding box center [83, 160] width 167 height 19
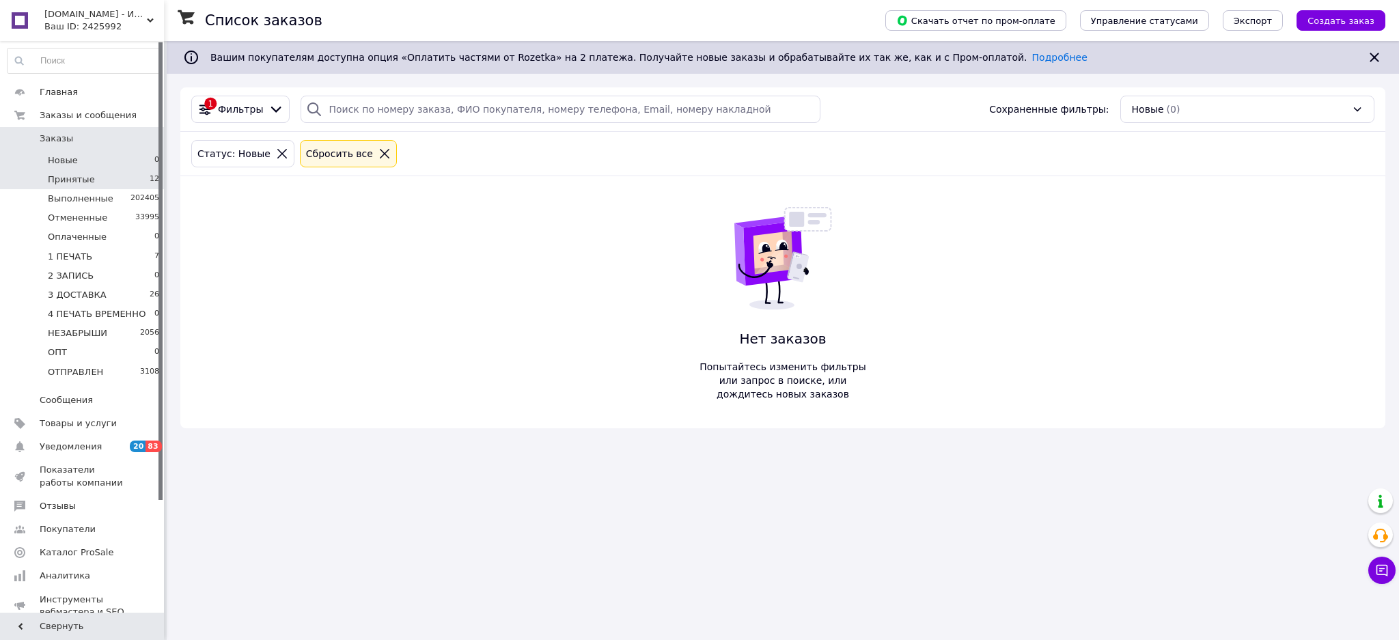
click at [111, 178] on li "Принятые 12" at bounding box center [83, 179] width 167 height 19
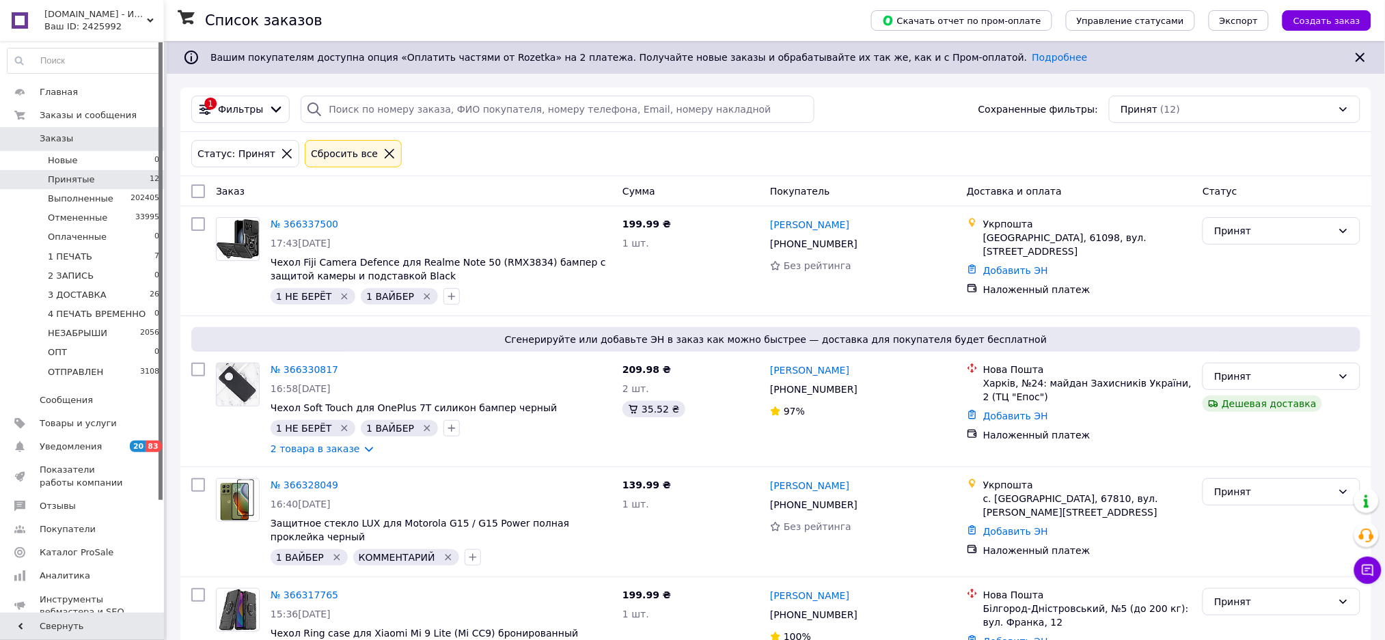
click at [125, 161] on li "Новые 0" at bounding box center [83, 160] width 167 height 19
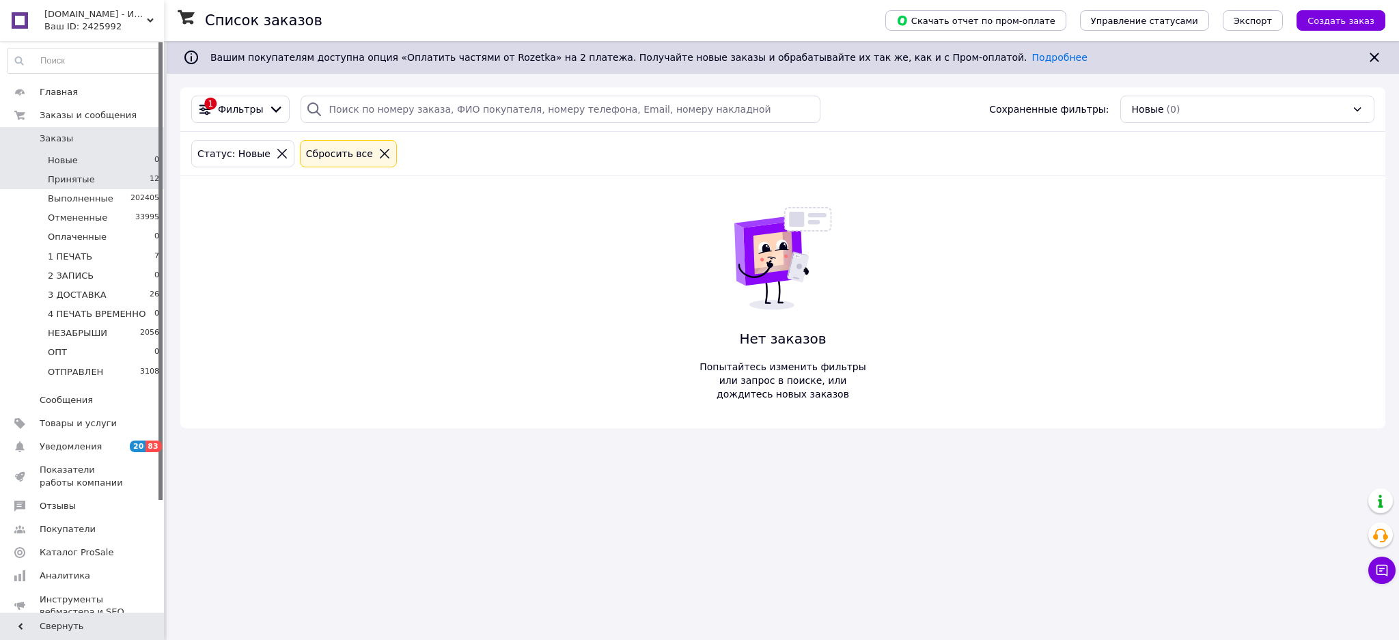
click at [116, 175] on li "Принятые 12" at bounding box center [83, 179] width 167 height 19
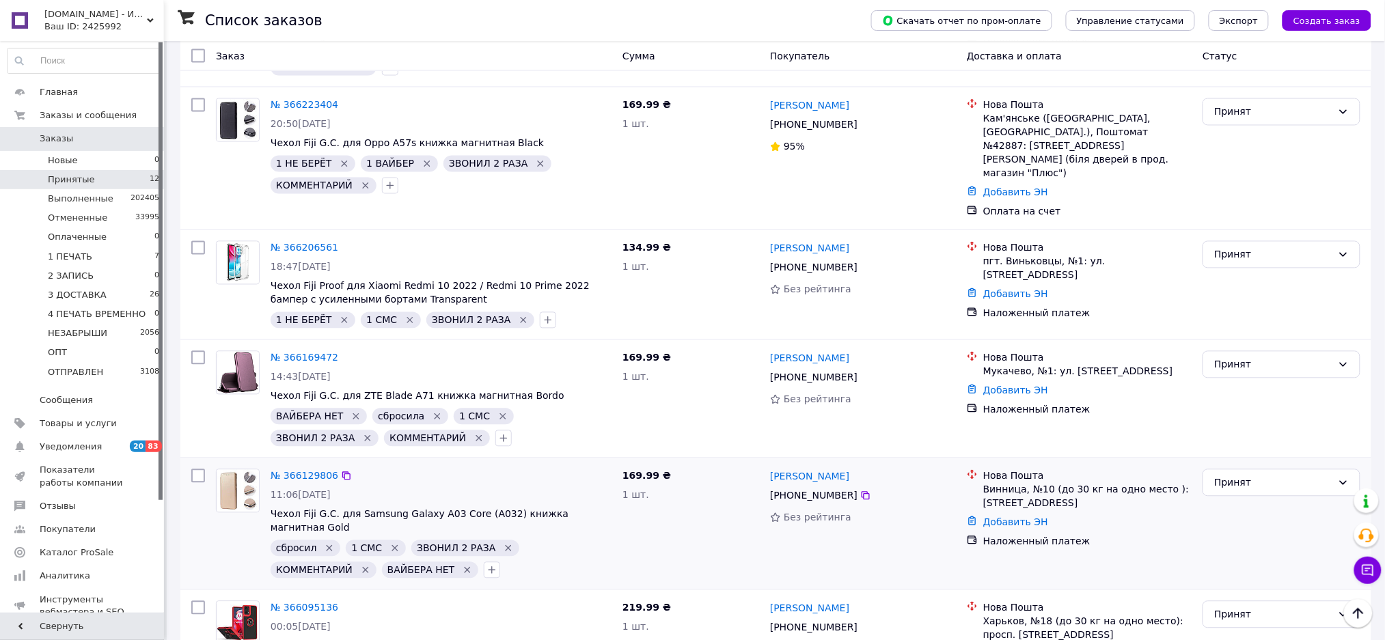
scroll to position [1061, 0]
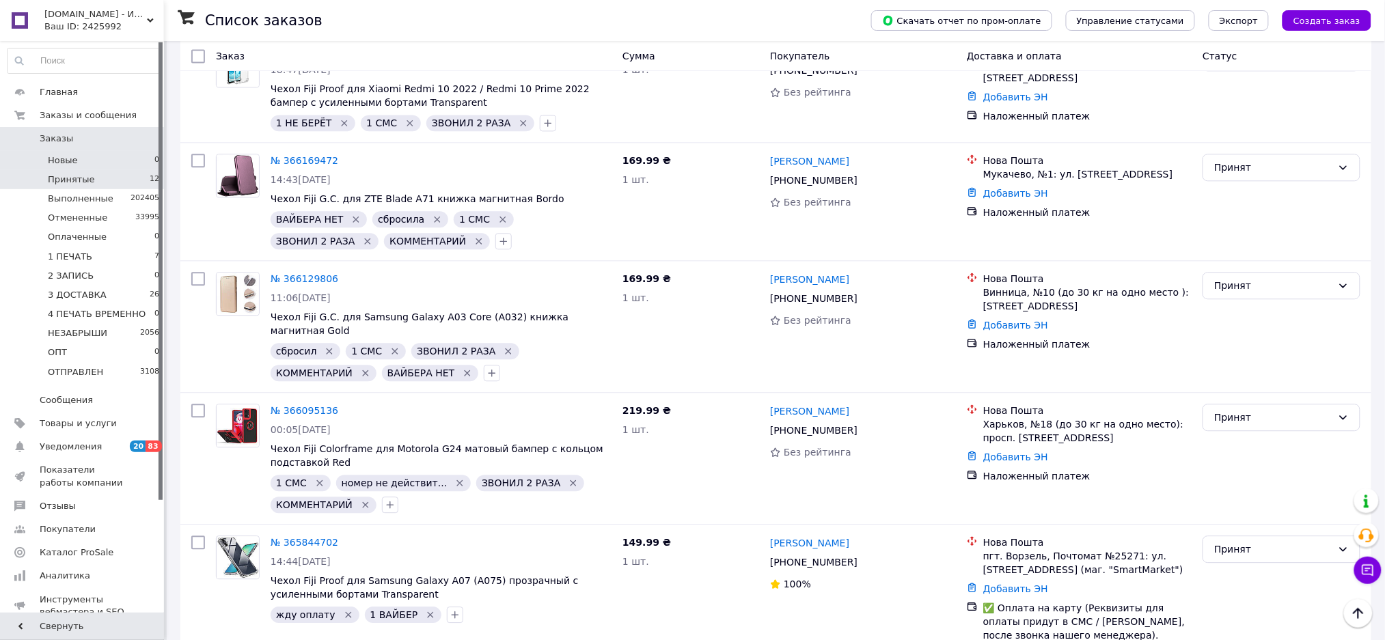
click at [143, 161] on li "Новые 0" at bounding box center [83, 160] width 167 height 19
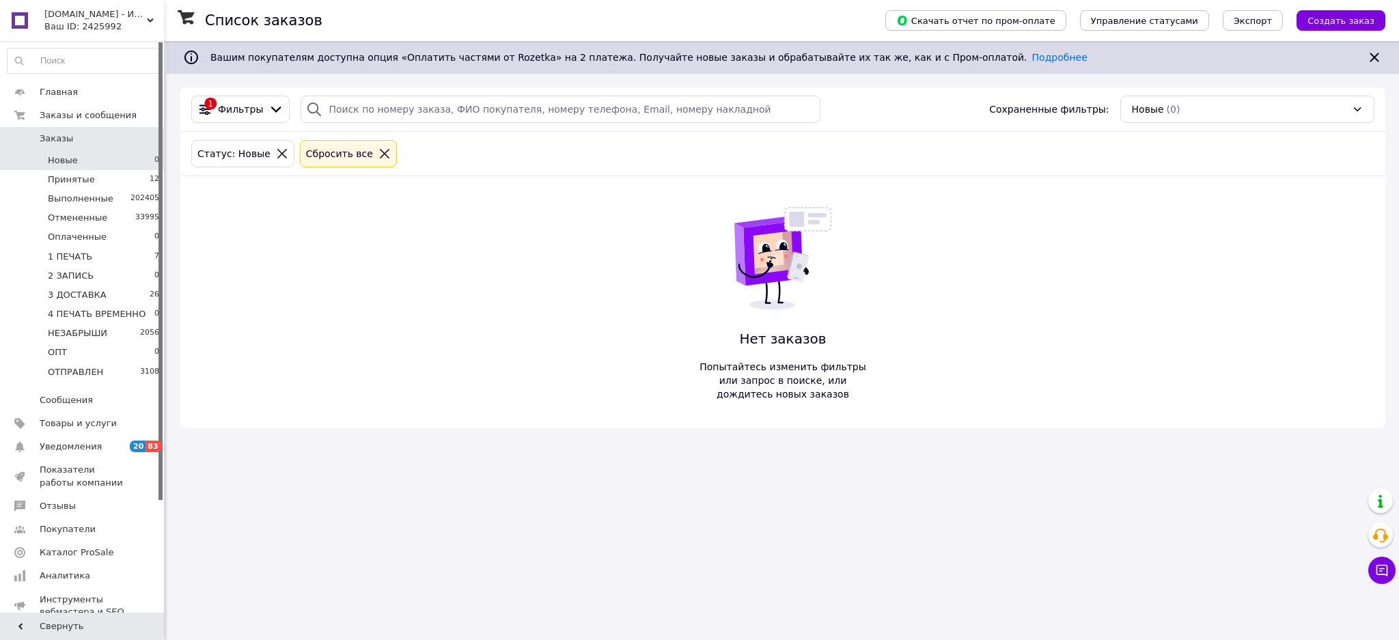
drag, startPoint x: 147, startPoint y: 176, endPoint x: 167, endPoint y: 182, distance: 20.6
click at [150, 176] on span "12" at bounding box center [155, 180] width 10 height 12
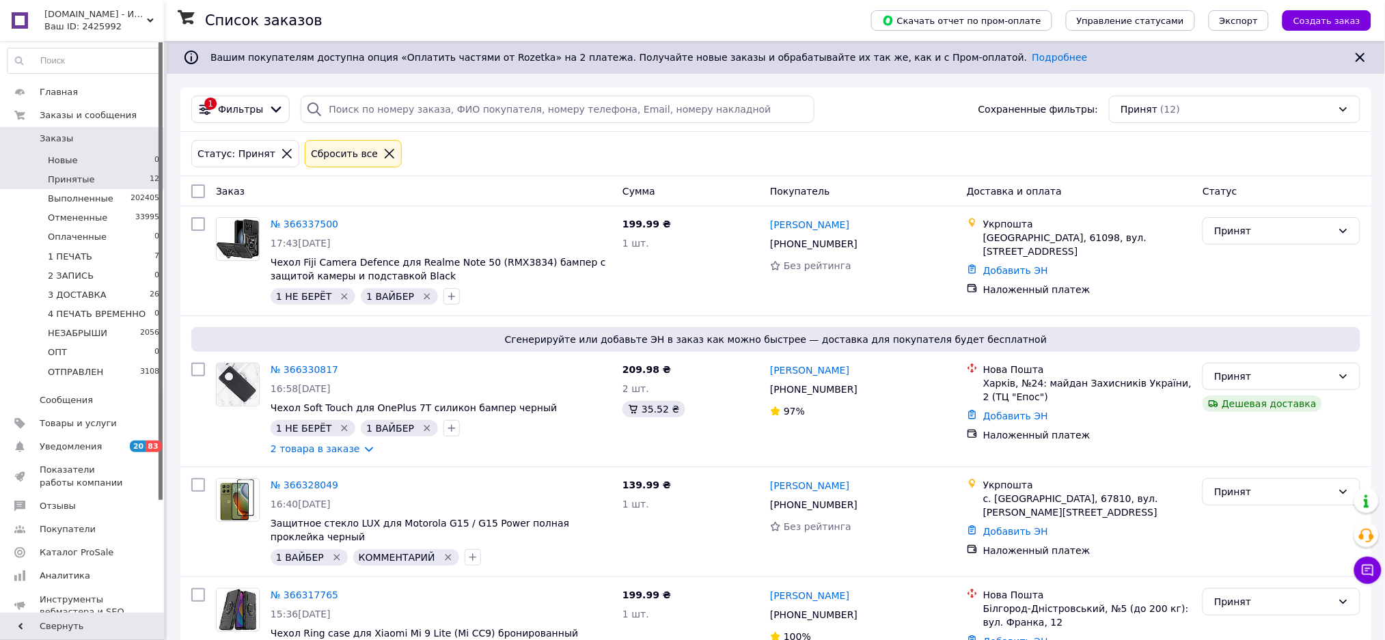
click at [94, 163] on li "Новые 0" at bounding box center [83, 160] width 167 height 19
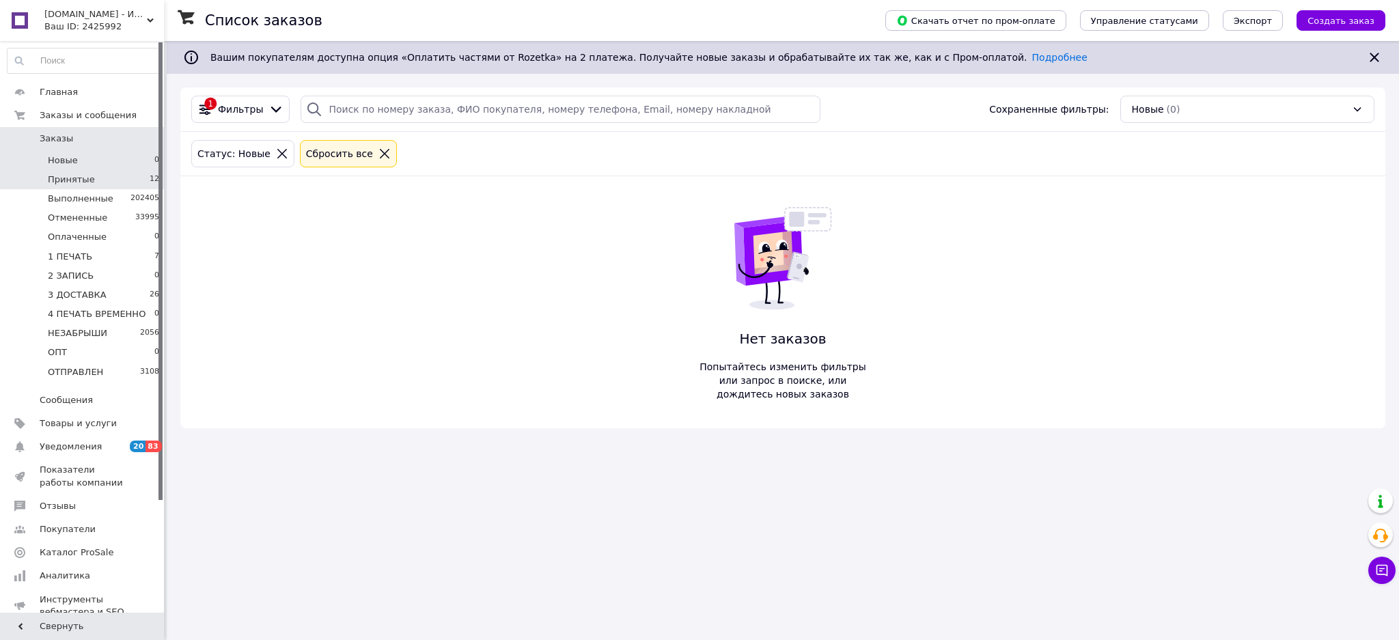
drag, startPoint x: 128, startPoint y: 178, endPoint x: 135, endPoint y: 179, distance: 7.5
click at [128, 178] on li "Принятые 12" at bounding box center [83, 179] width 167 height 19
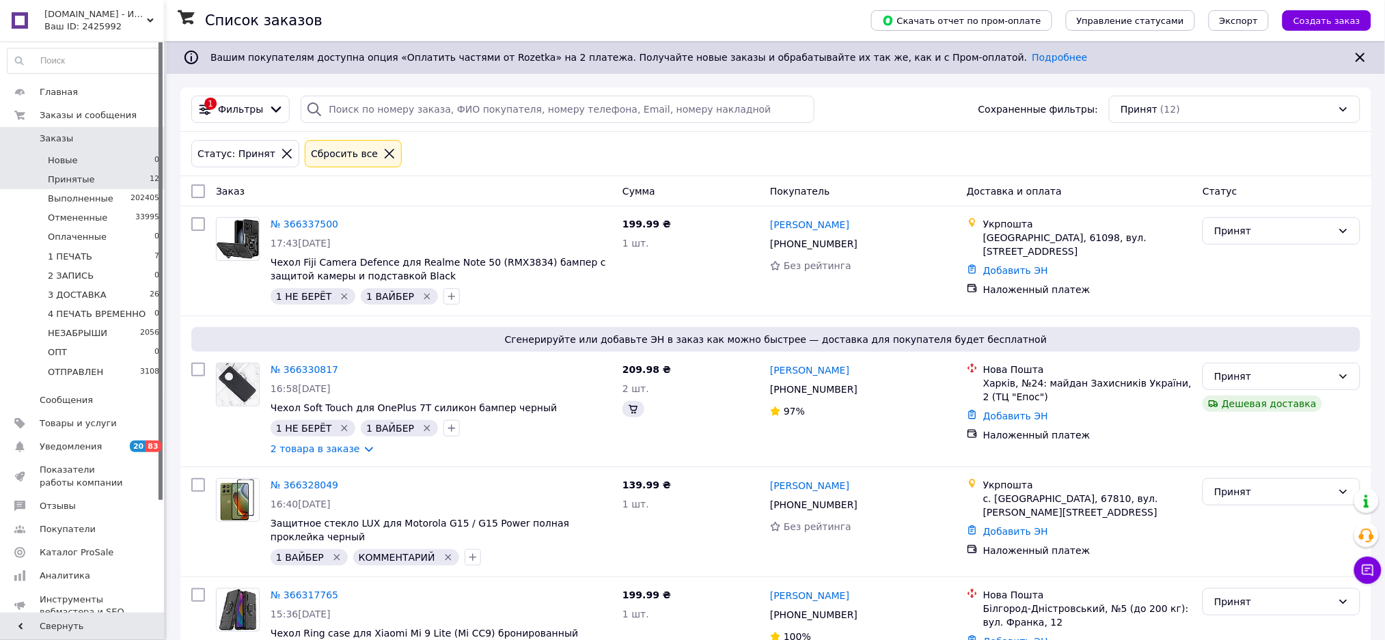
click at [77, 158] on li "Новые 0" at bounding box center [83, 160] width 167 height 19
